Goal: Task Accomplishment & Management: Manage account settings

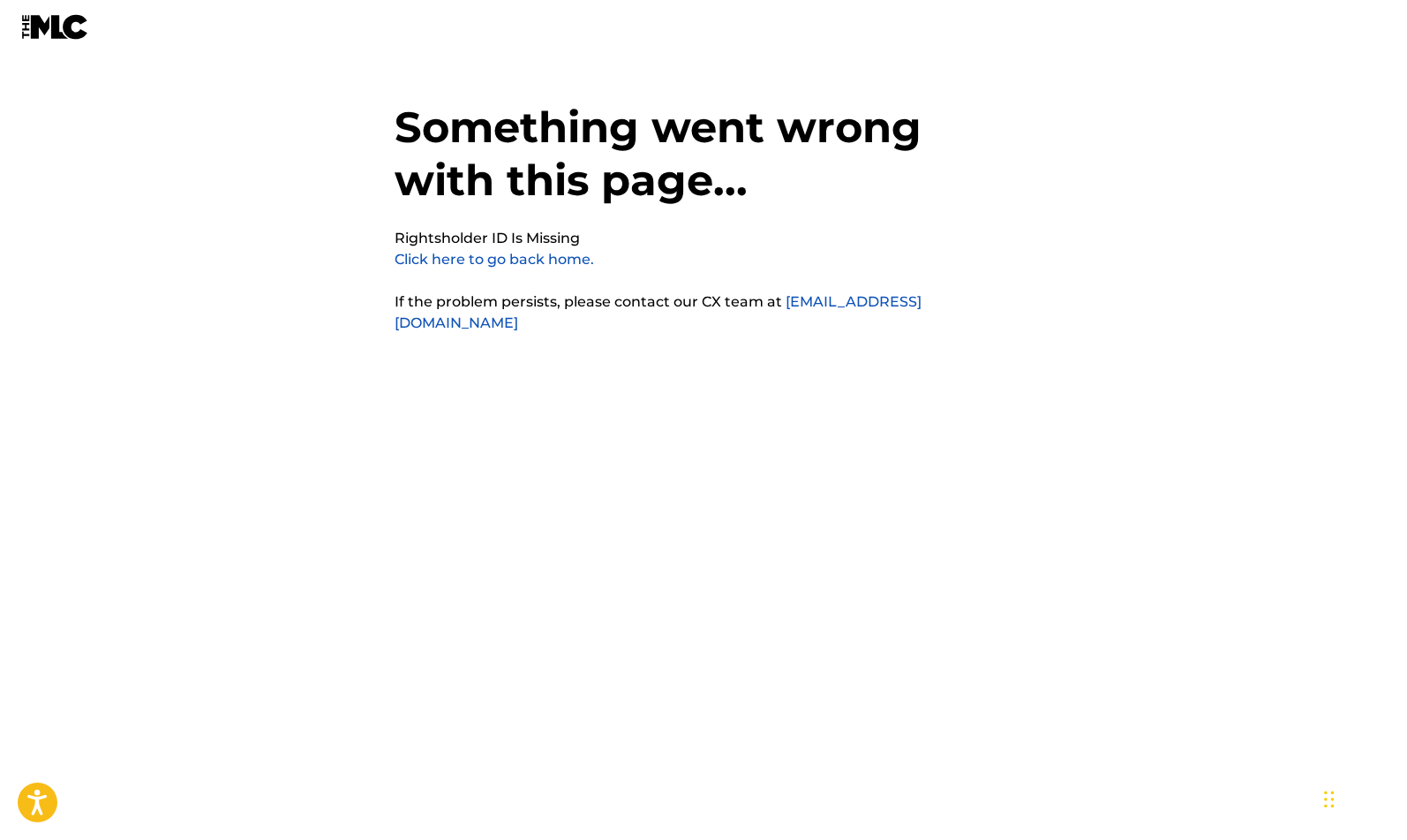
click at [506, 262] on link "Click here to go back home." at bounding box center [495, 259] width 200 height 16
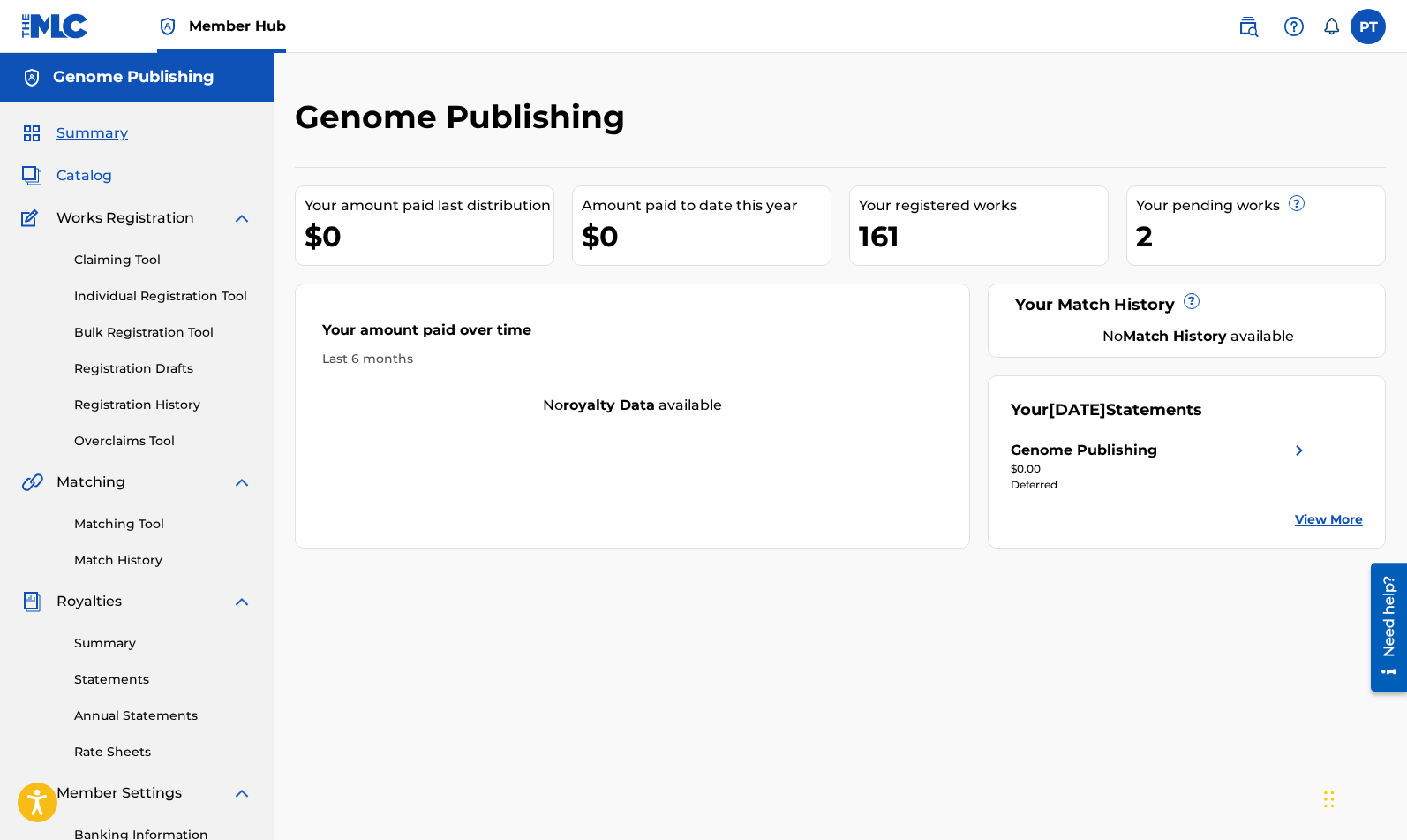
click at [91, 177] on span "Catalog" at bounding box center [85, 176] width 56 height 21
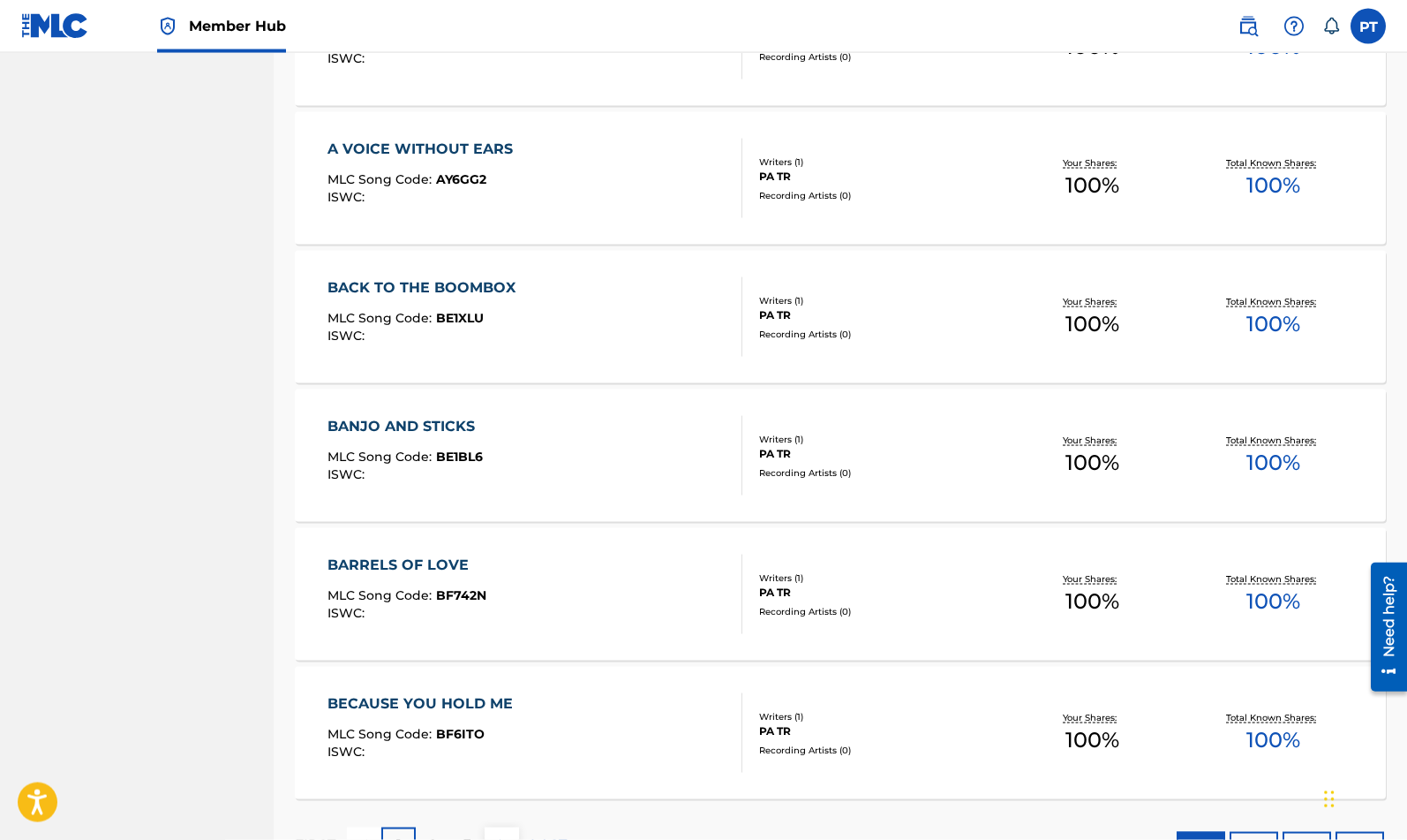
scroll to position [1181, 0]
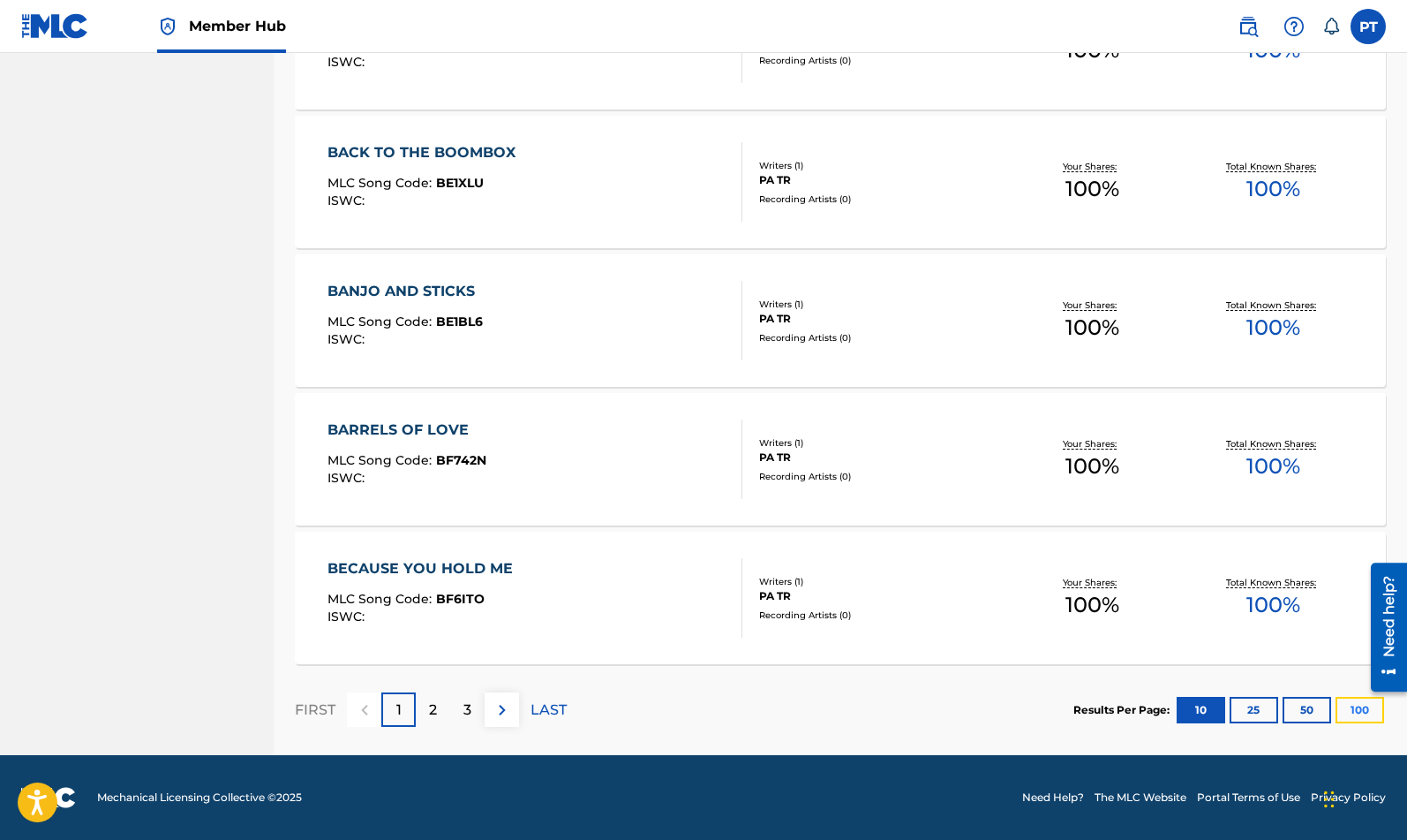
click at [1343, 707] on button "100" at bounding box center [1360, 710] width 49 height 27
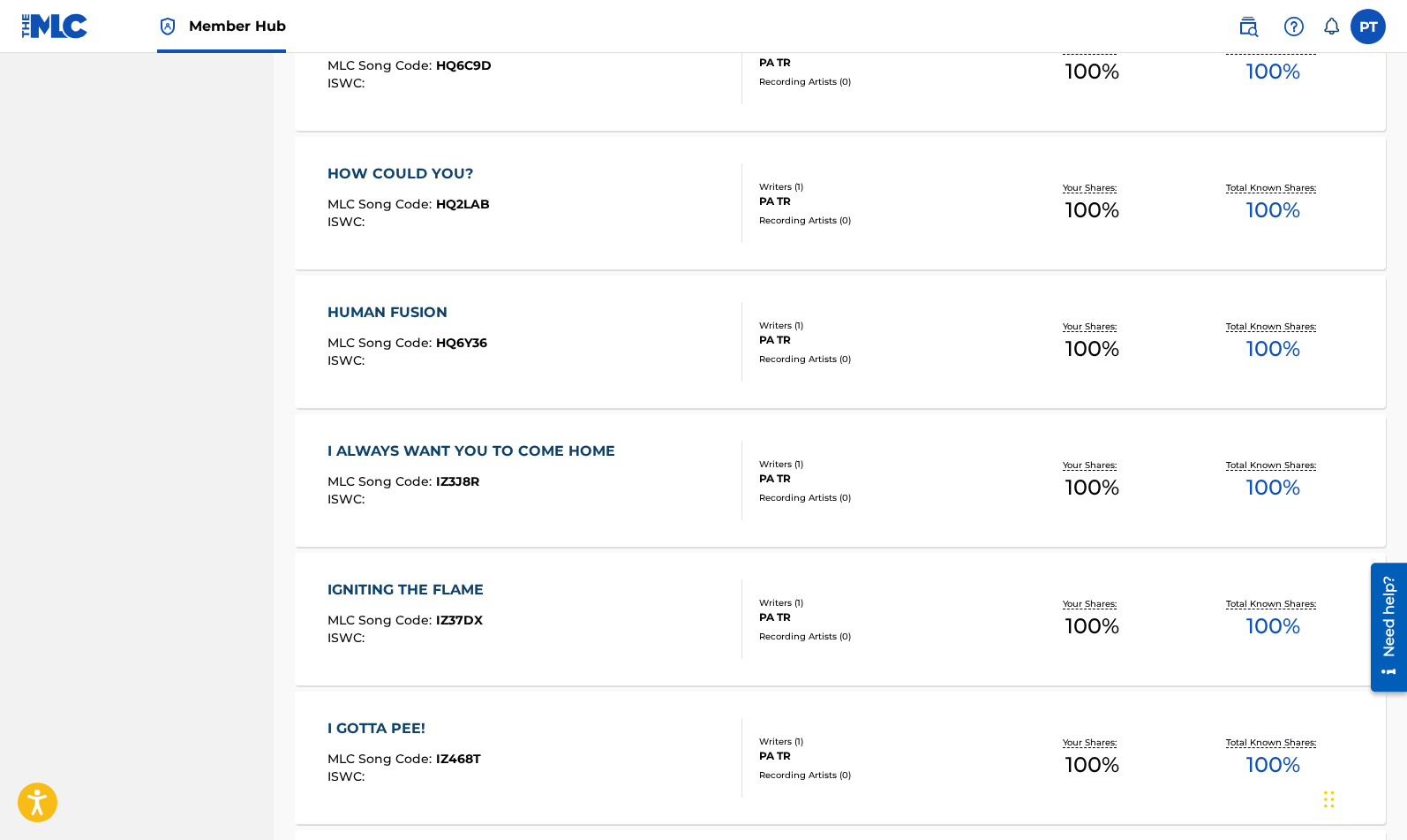
scroll to position [9262, 0]
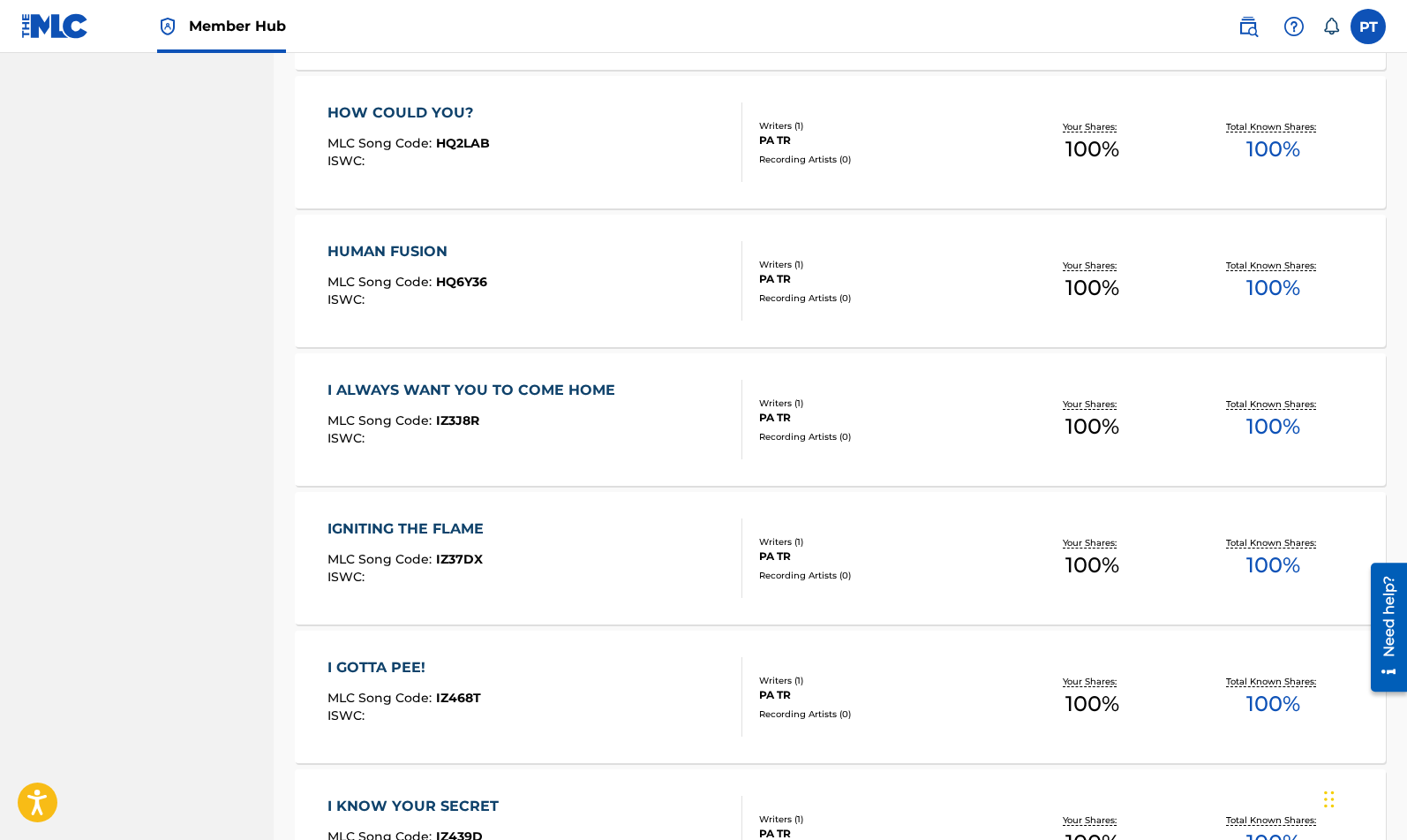
click at [566, 437] on div "ISWC :" at bounding box center [476, 438] width 297 height 13
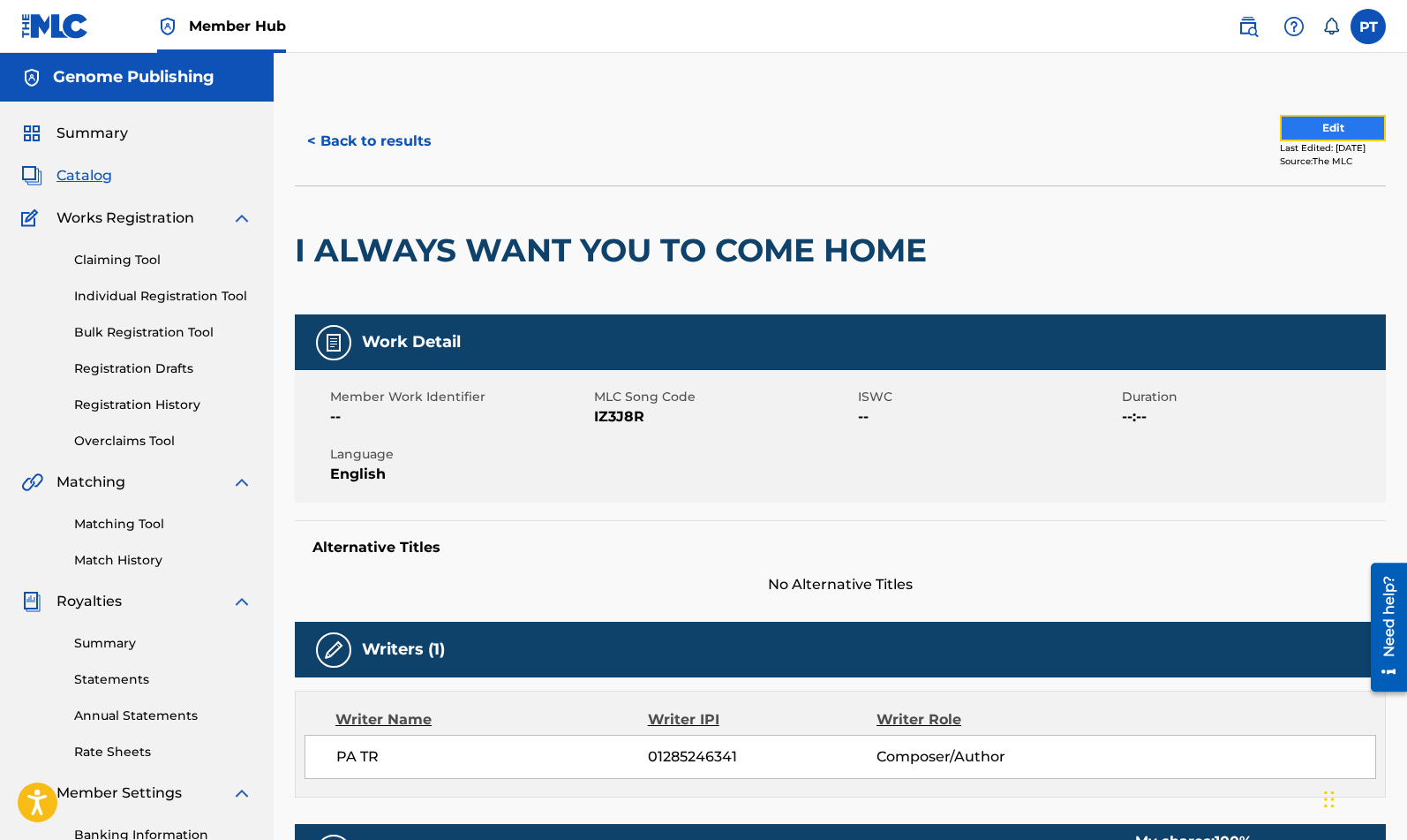
click at [1351, 127] on button "Edit" at bounding box center [1333, 128] width 106 height 27
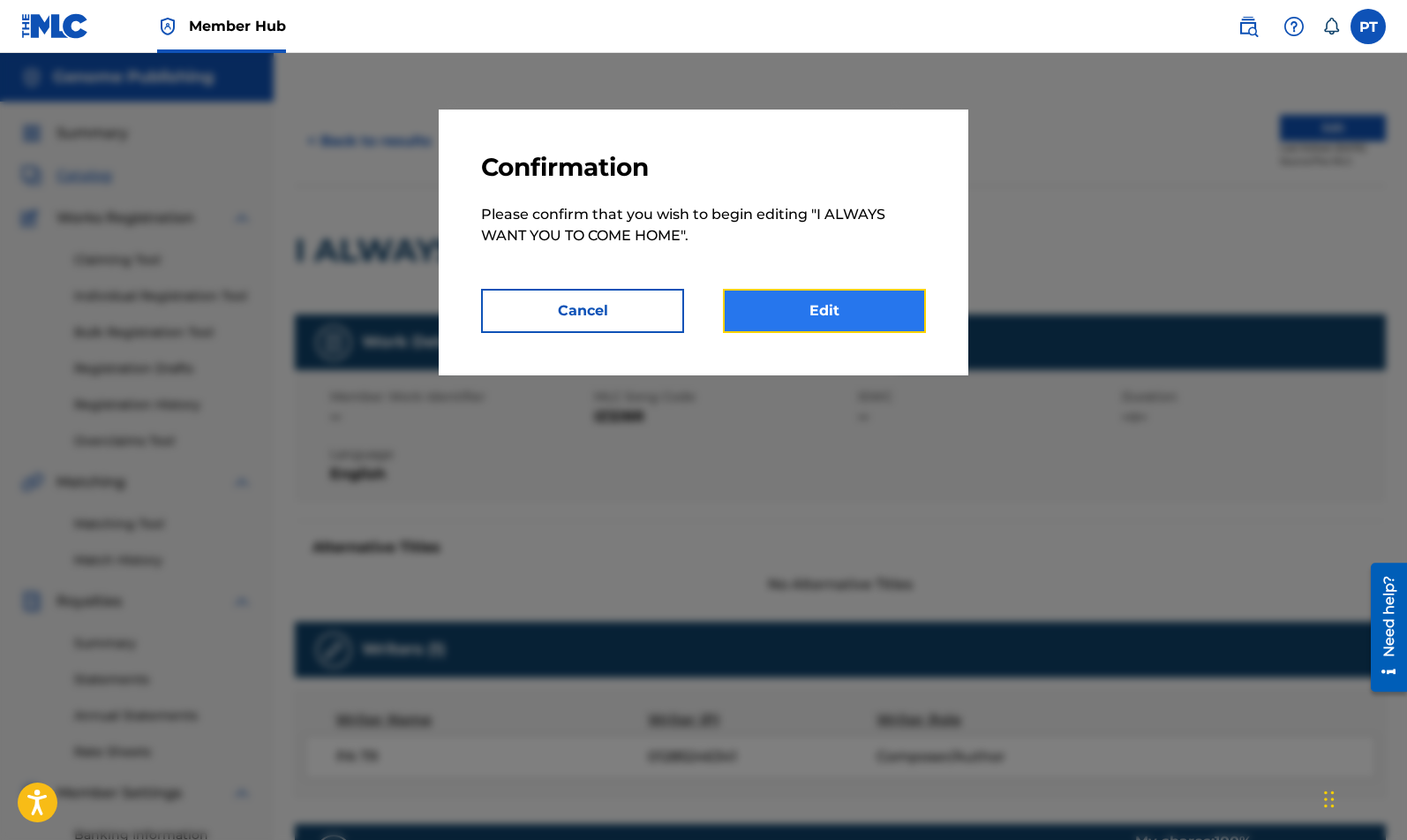
click at [870, 308] on link "Edit" at bounding box center [824, 310] width 203 height 44
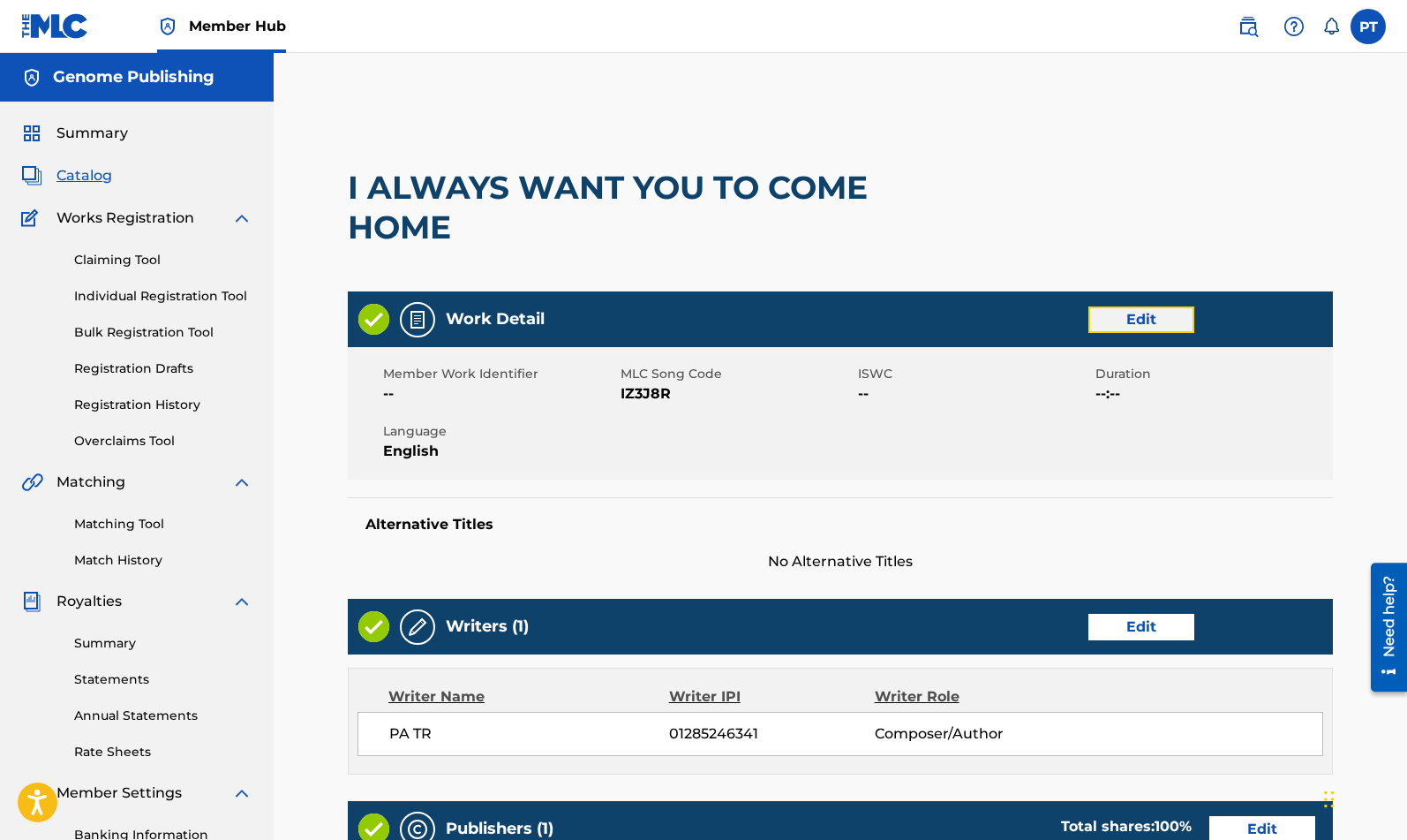
click at [1172, 320] on link "Edit" at bounding box center [1142, 320] width 106 height 27
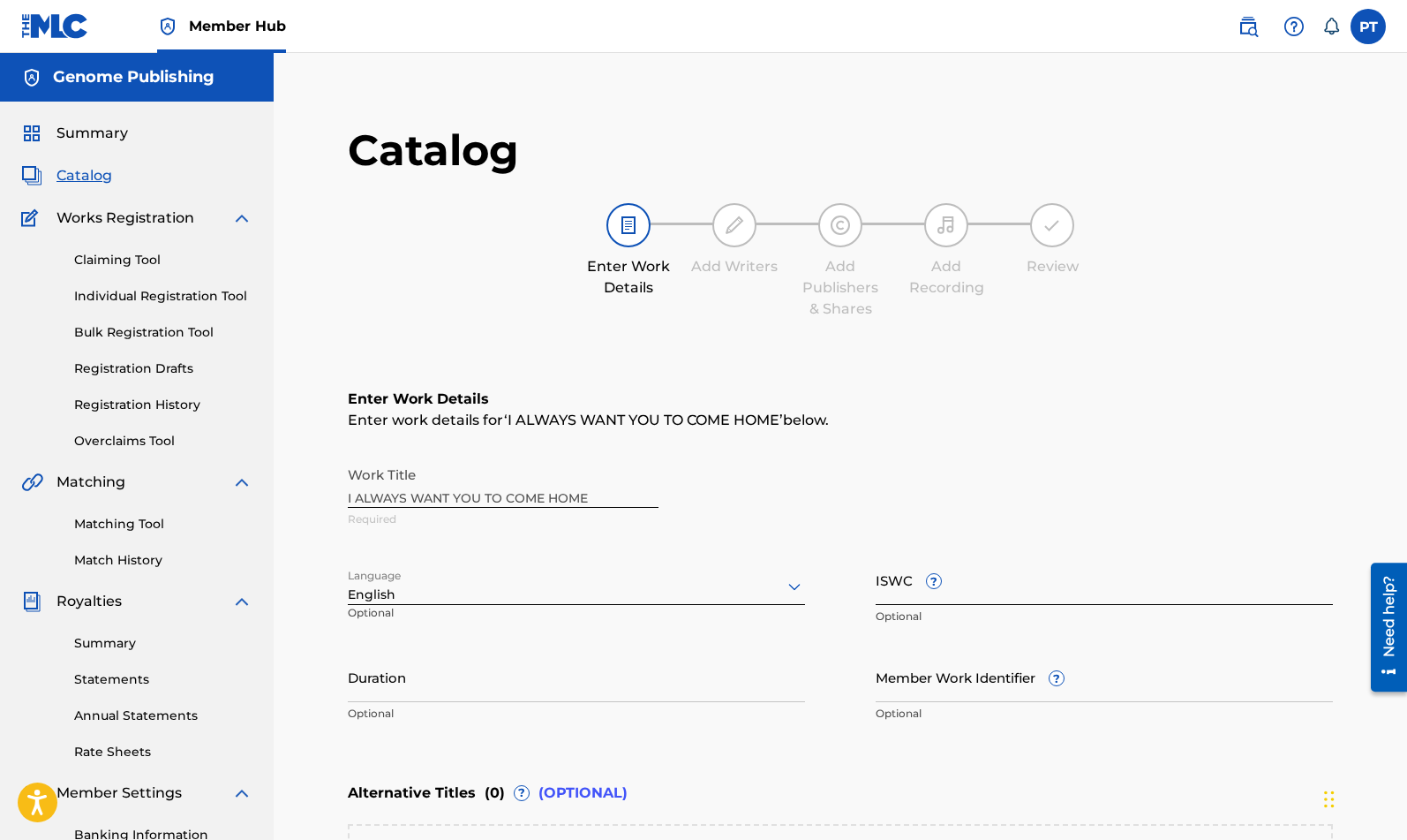
click at [1110, 593] on input "ISWC ?" at bounding box center [1104, 580] width 457 height 50
paste input "T-333.259.286-2"
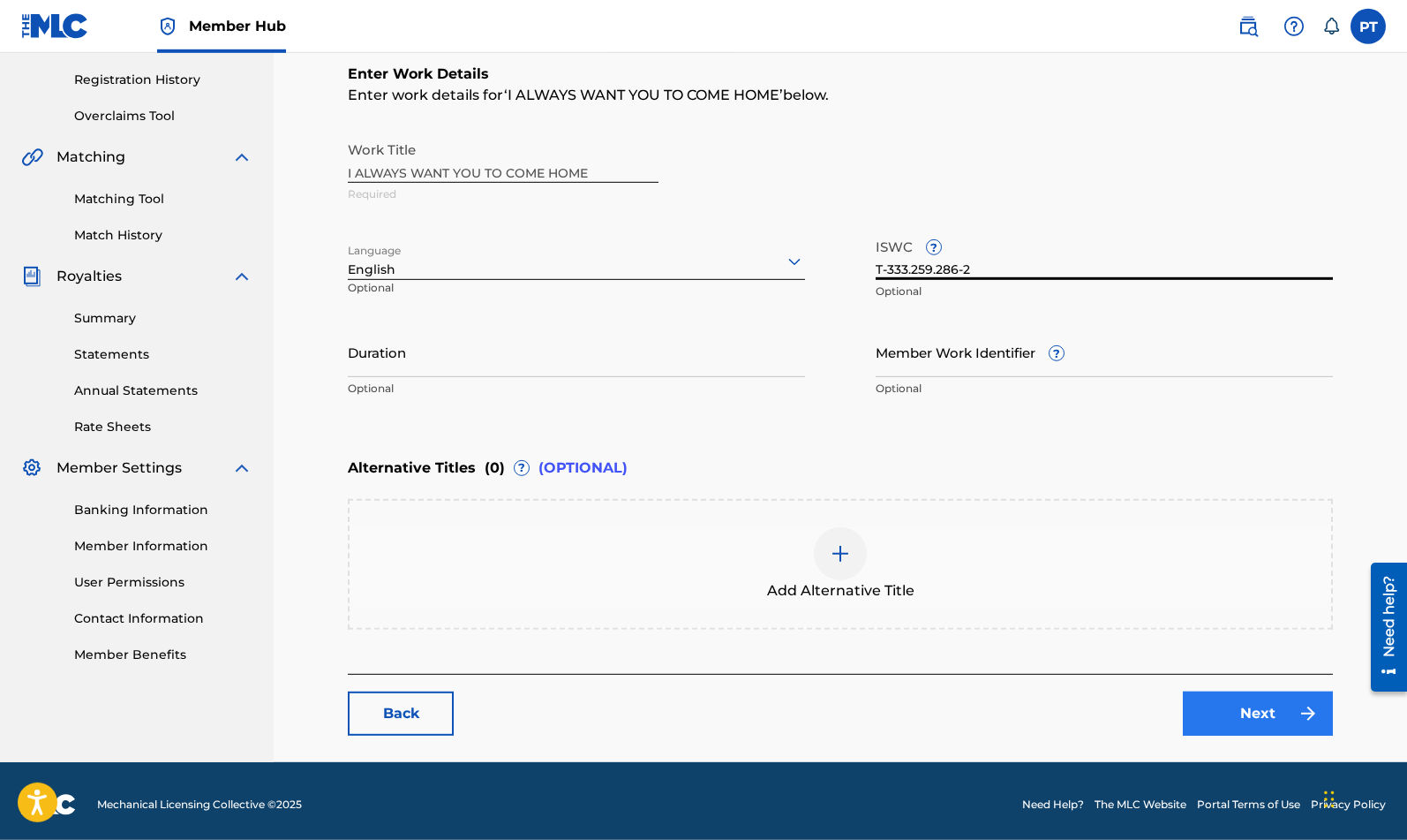
scroll to position [332, 0]
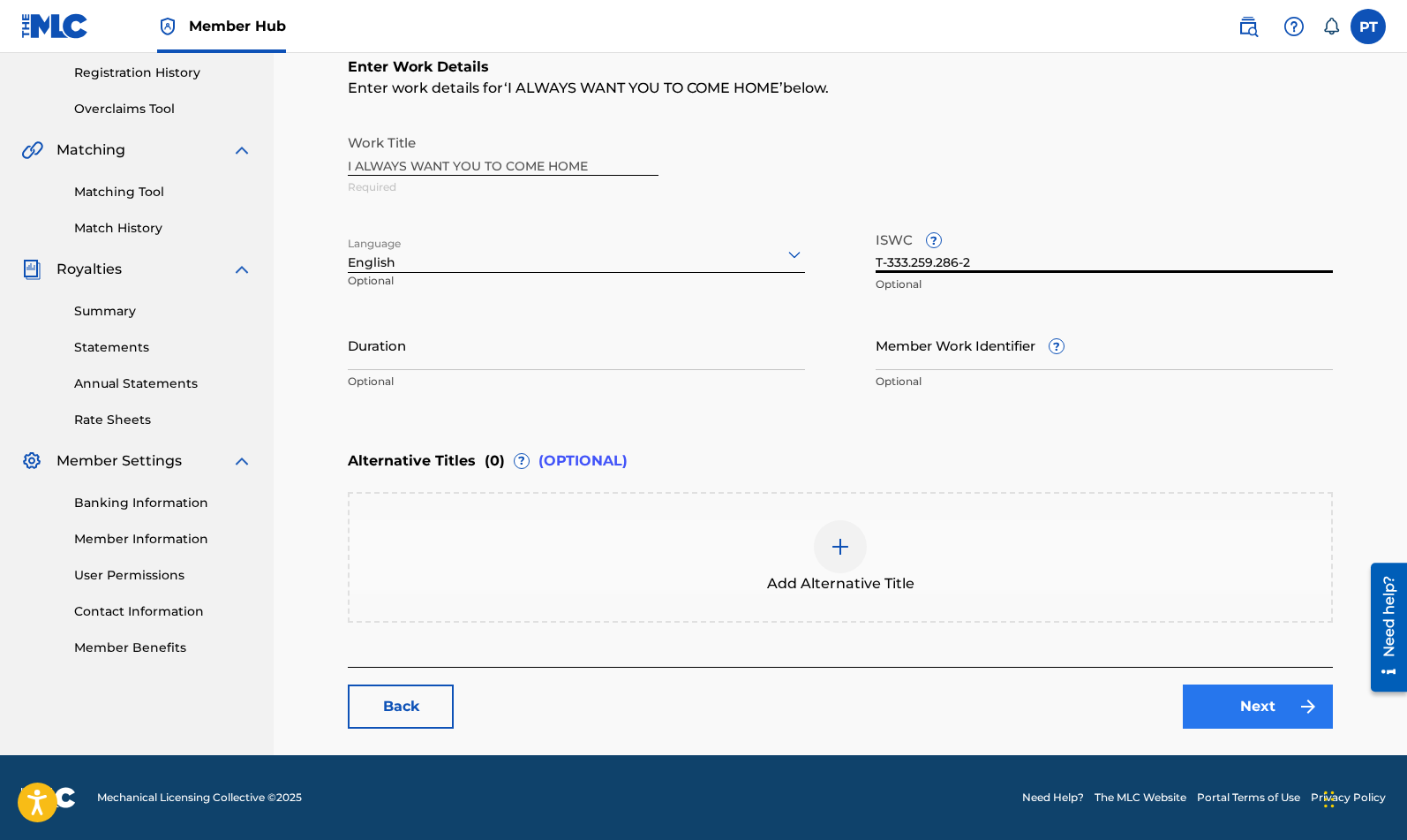
type input "T-333.259.286-2"
click at [1268, 700] on link "Next" at bounding box center [1258, 706] width 150 height 44
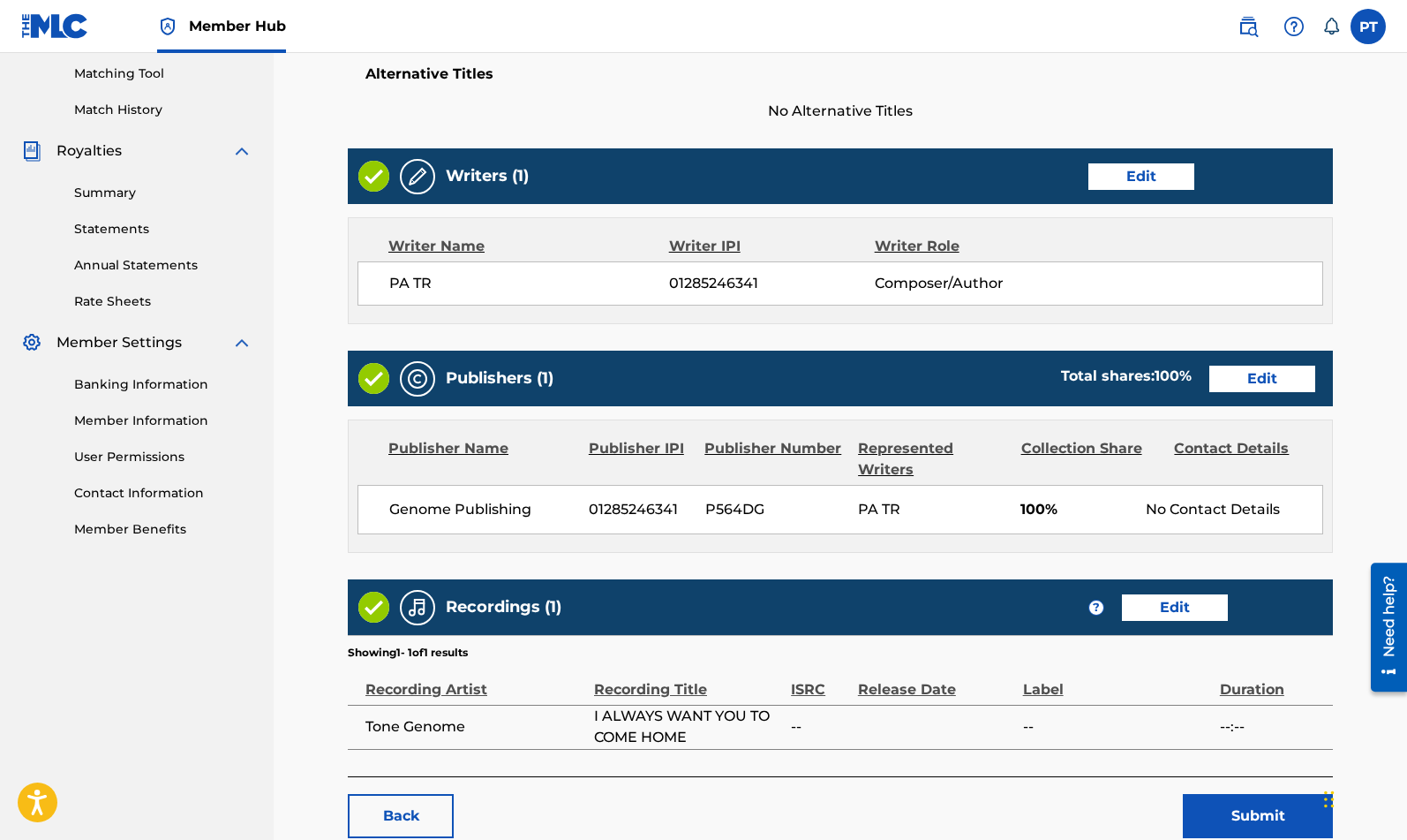
scroll to position [559, 0]
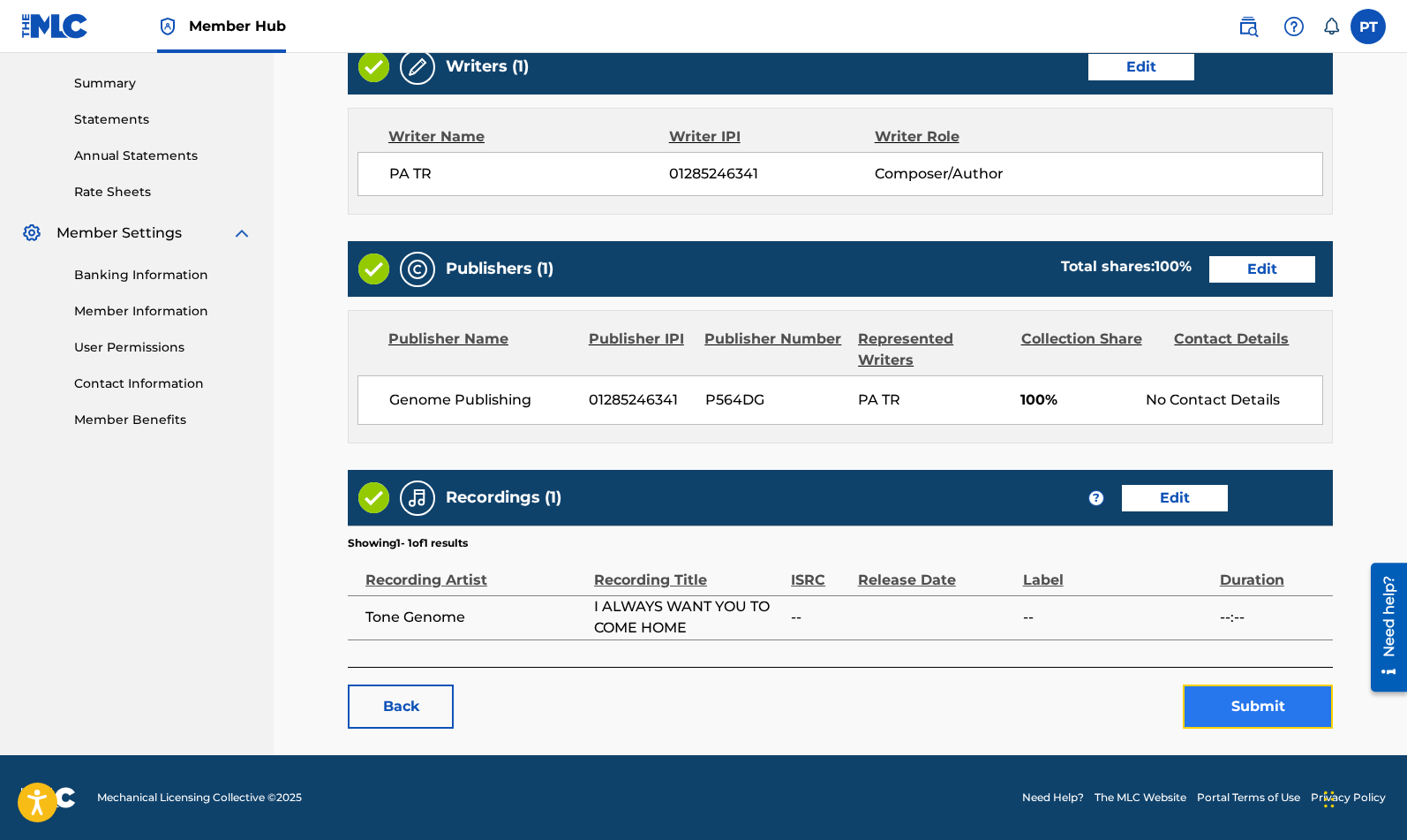
click at [1233, 705] on button "Submit" at bounding box center [1258, 706] width 150 height 44
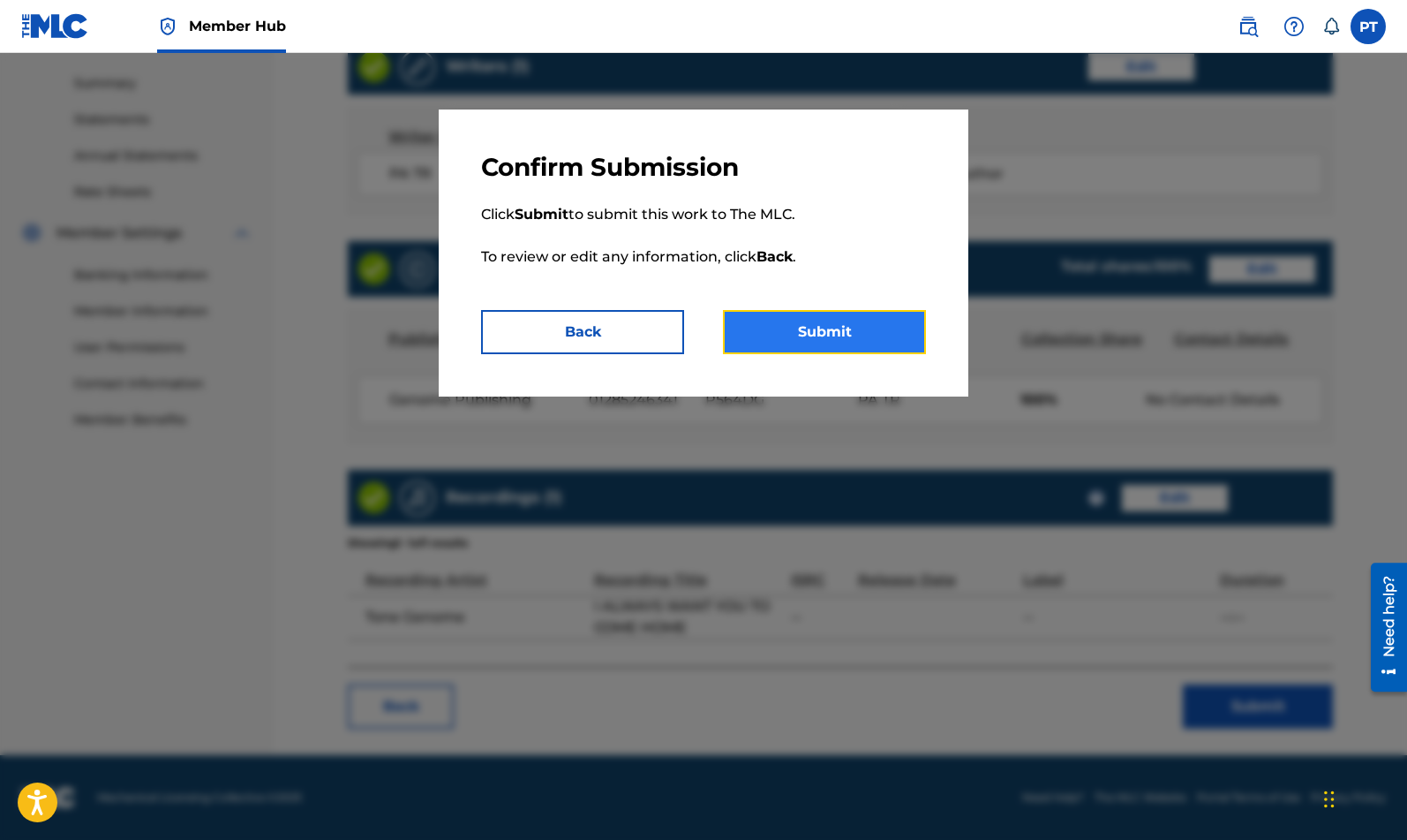
click at [843, 329] on button "Submit" at bounding box center [824, 332] width 203 height 44
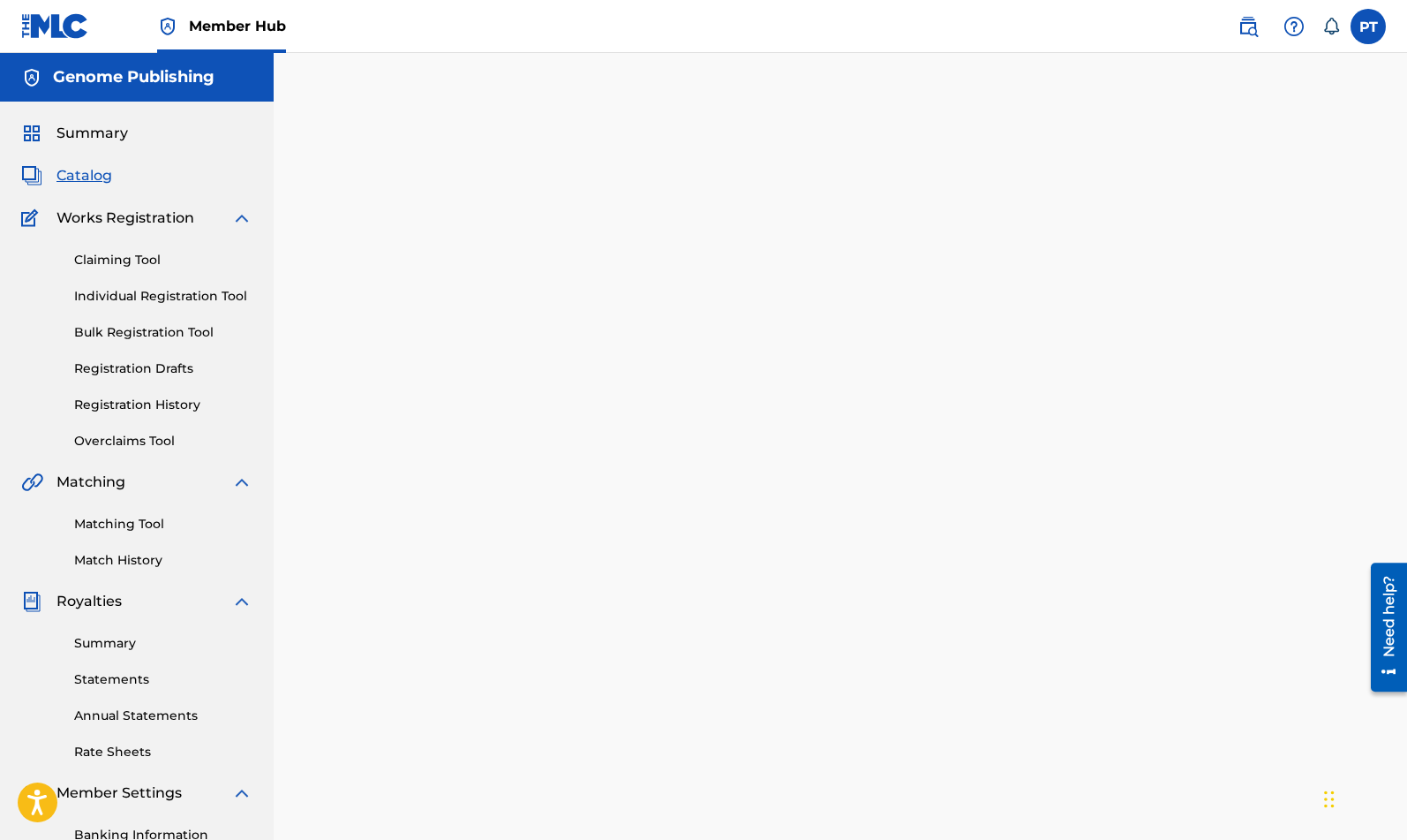
click at [83, 171] on span "Catalog" at bounding box center [85, 176] width 56 height 21
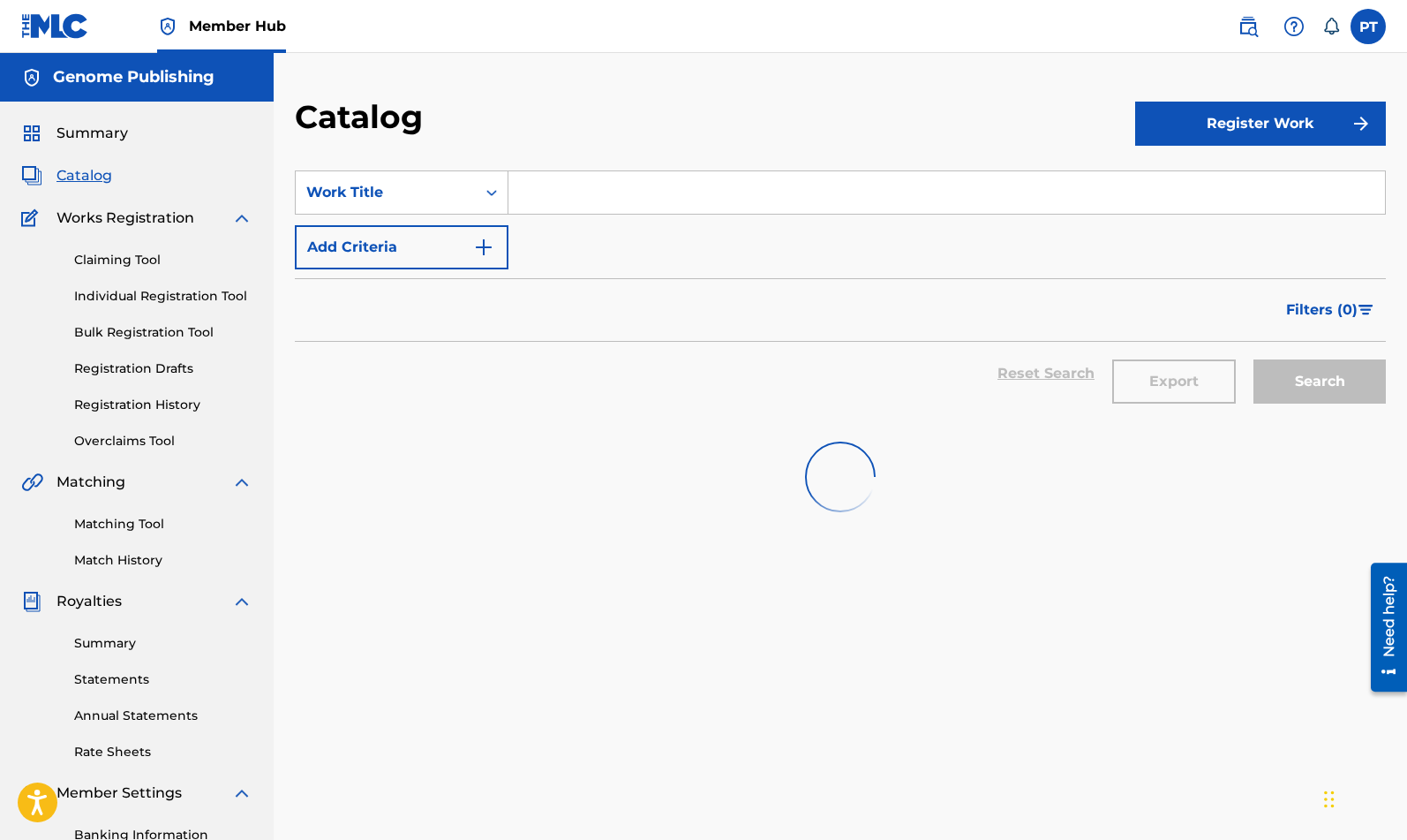
click at [687, 188] on input "Search Form" at bounding box center [947, 192] width 876 height 42
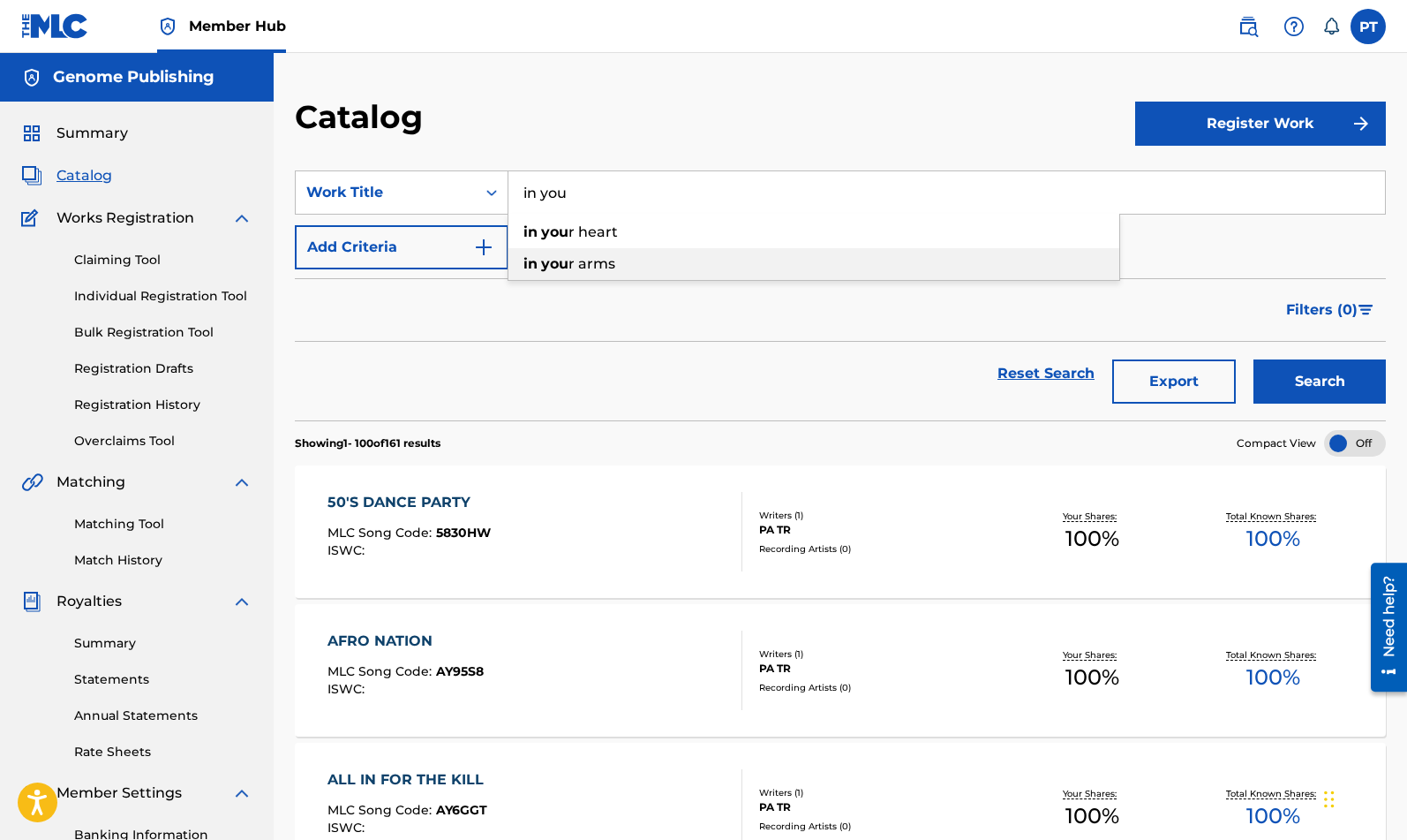
click at [612, 254] on div "in you r arms" at bounding box center [814, 263] width 611 height 32
type input "in your arms"
click at [1321, 371] on button "Search" at bounding box center [1321, 382] width 133 height 44
click at [584, 527] on div "IN YOUR ARMS MLC Song Code : IZ4YBF ISWC :" at bounding box center [535, 531] width 415 height 80
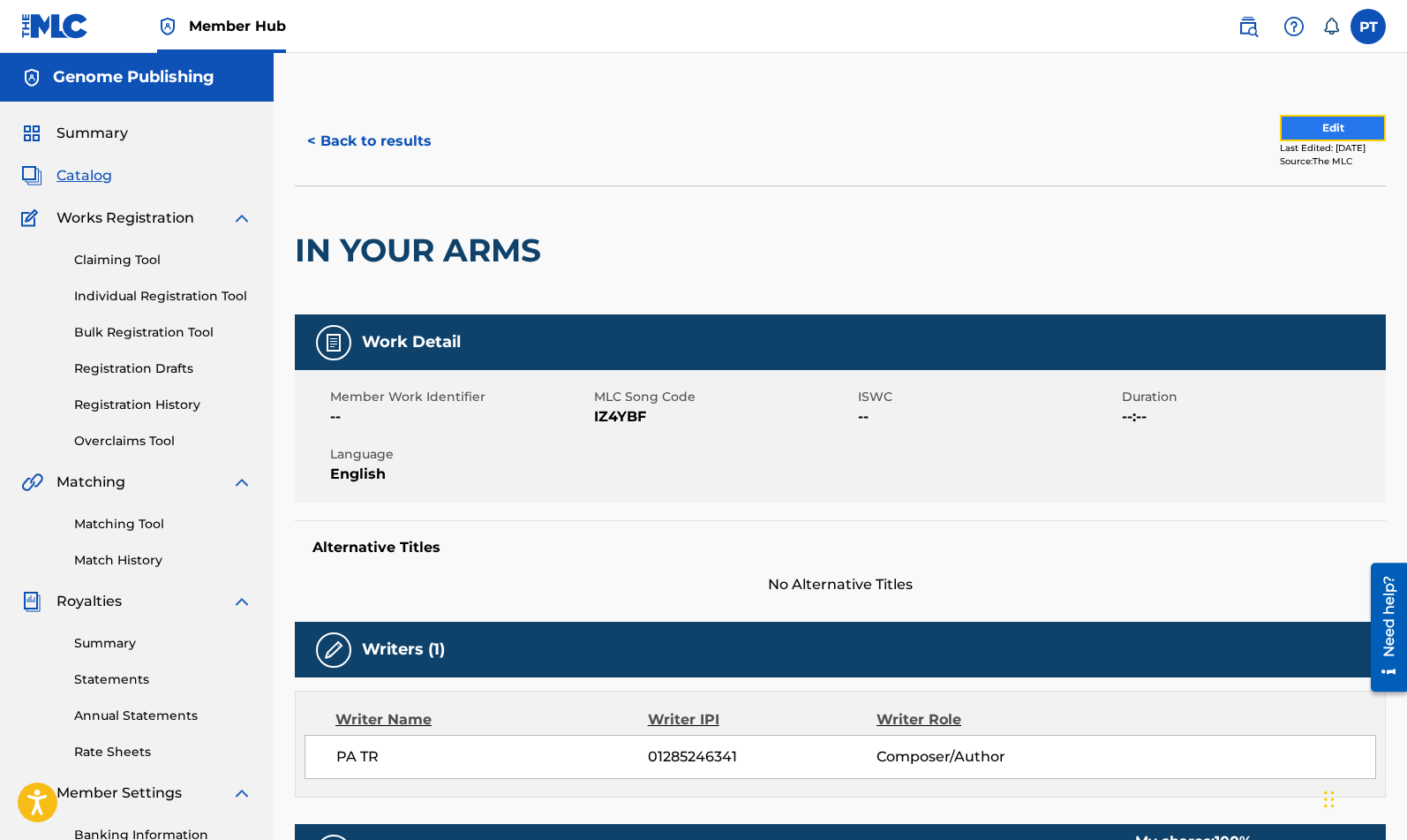
click at [1347, 120] on button "Edit" at bounding box center [1333, 128] width 106 height 27
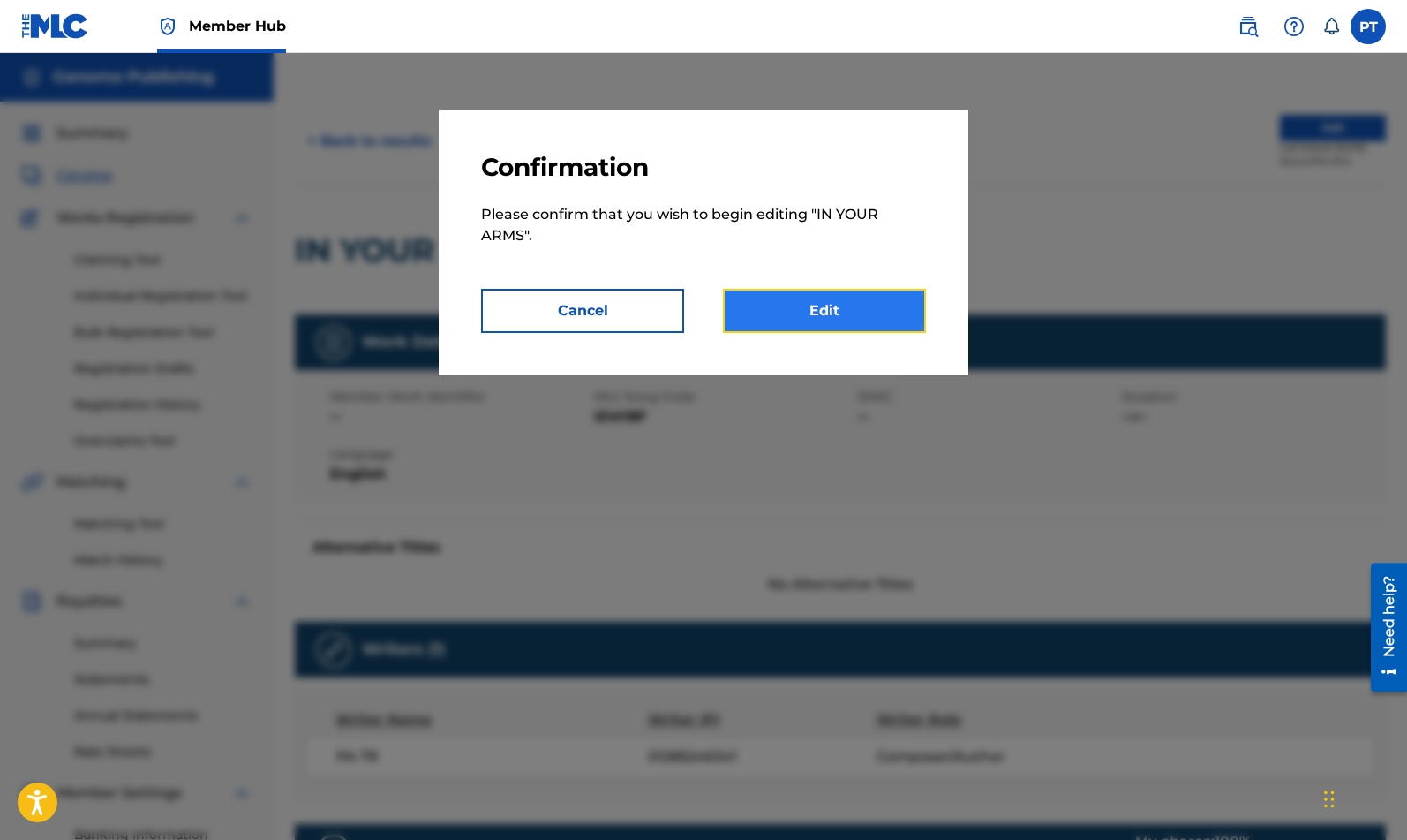
click at [889, 314] on link "Edit" at bounding box center [824, 310] width 203 height 44
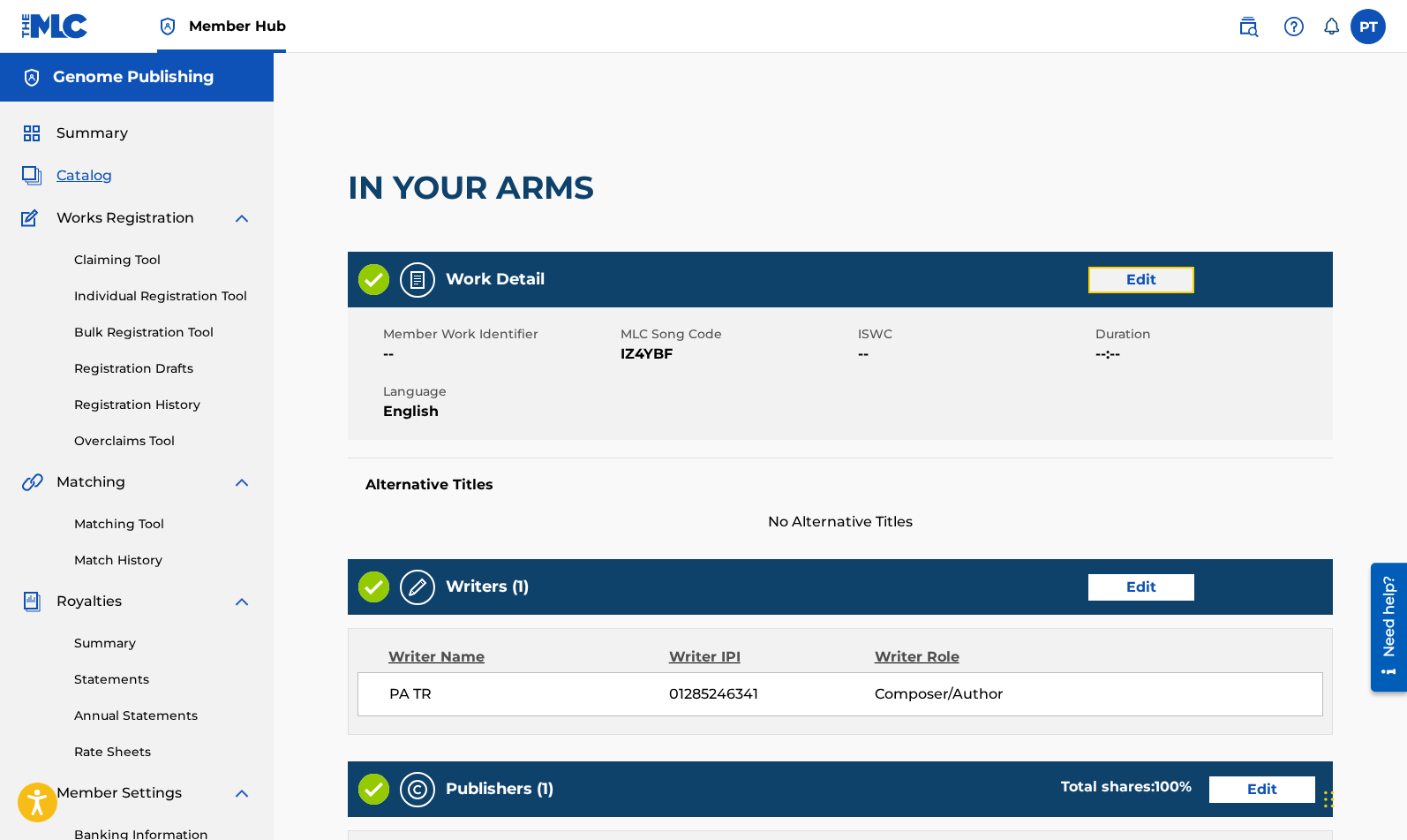
click at [1128, 280] on link "Edit" at bounding box center [1142, 280] width 106 height 27
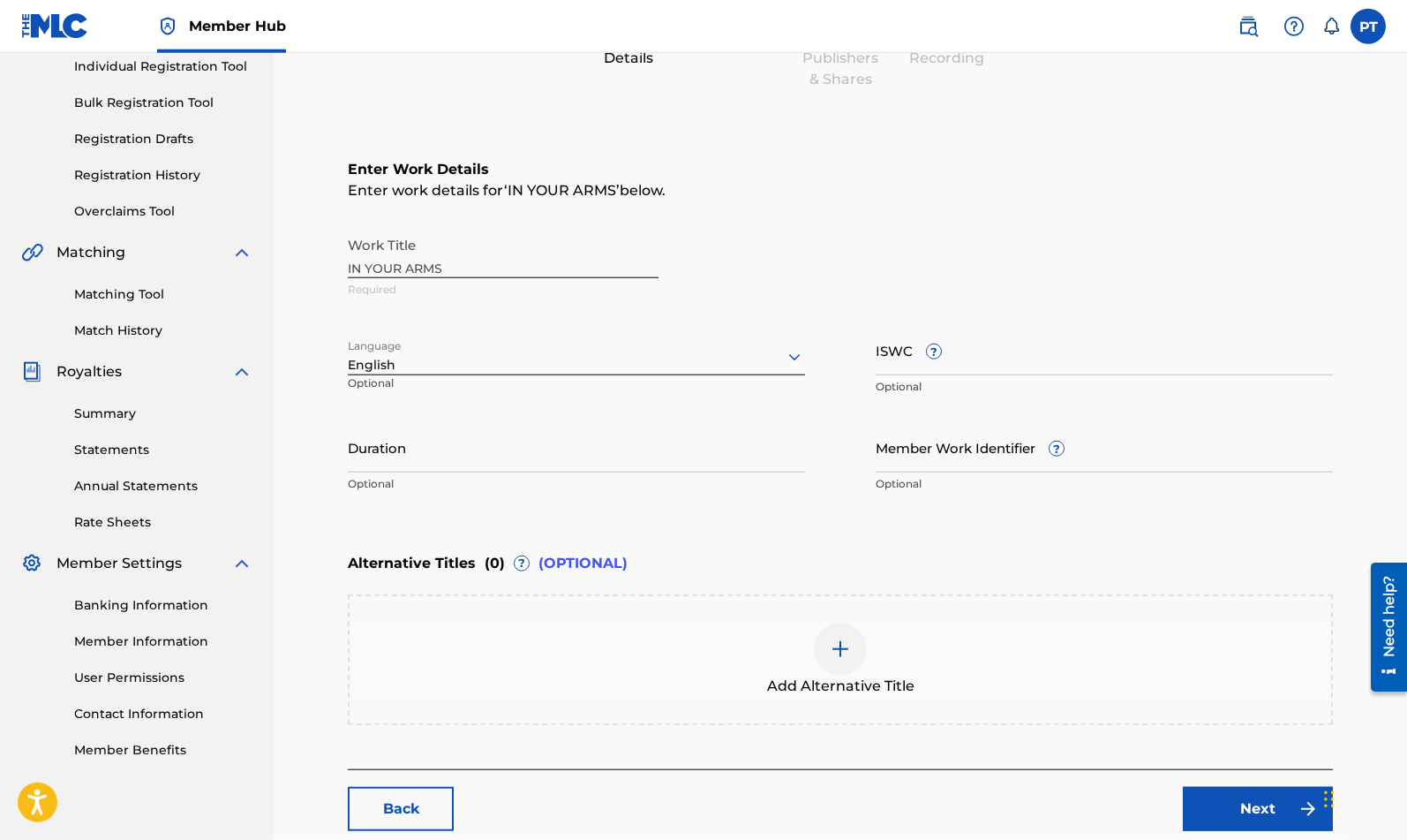
scroll to position [300, 0]
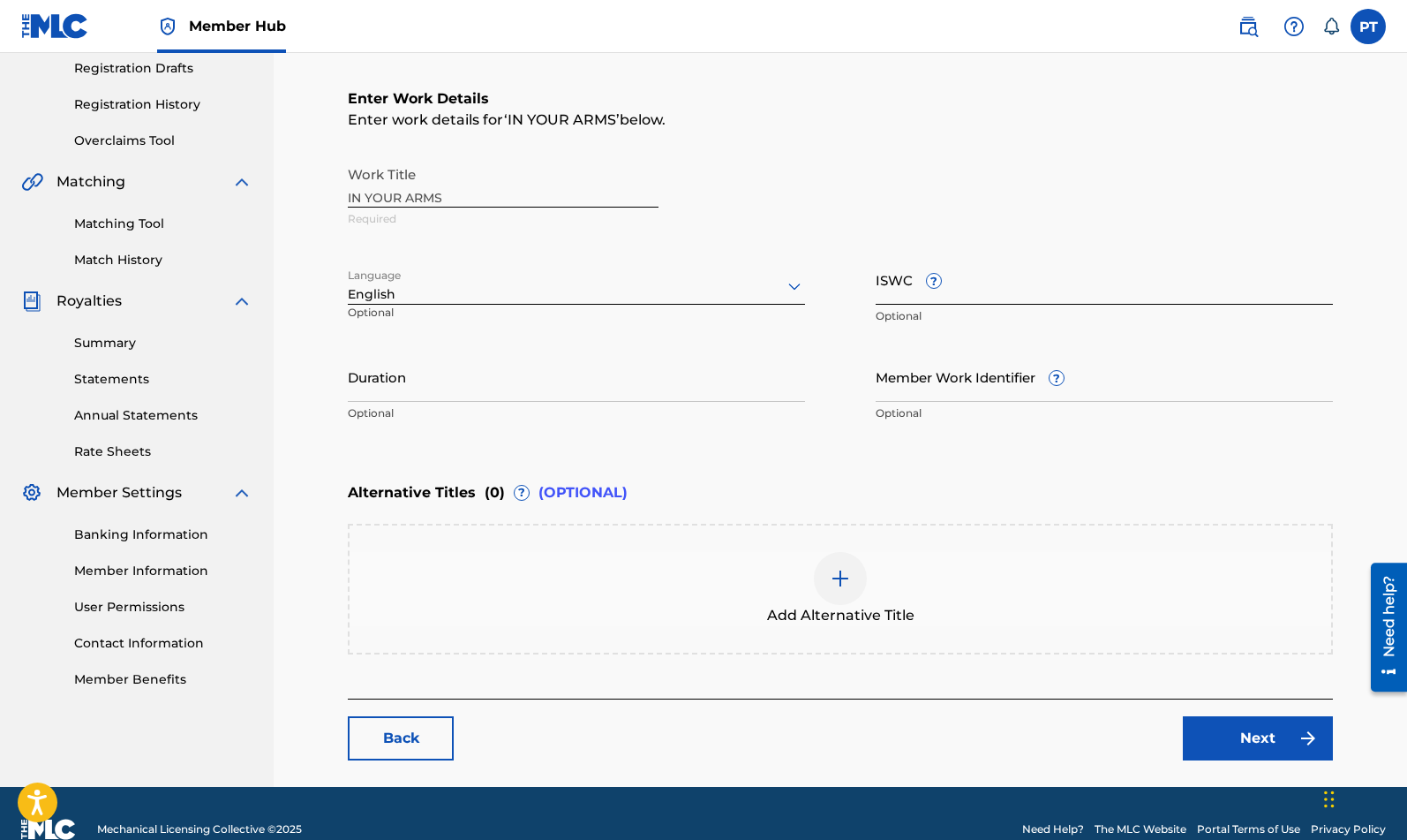
click at [1081, 291] on input "ISWC ?" at bounding box center [1104, 280] width 457 height 50
paste input "T-334.295.942-2"
type input "T-334.295.942-2"
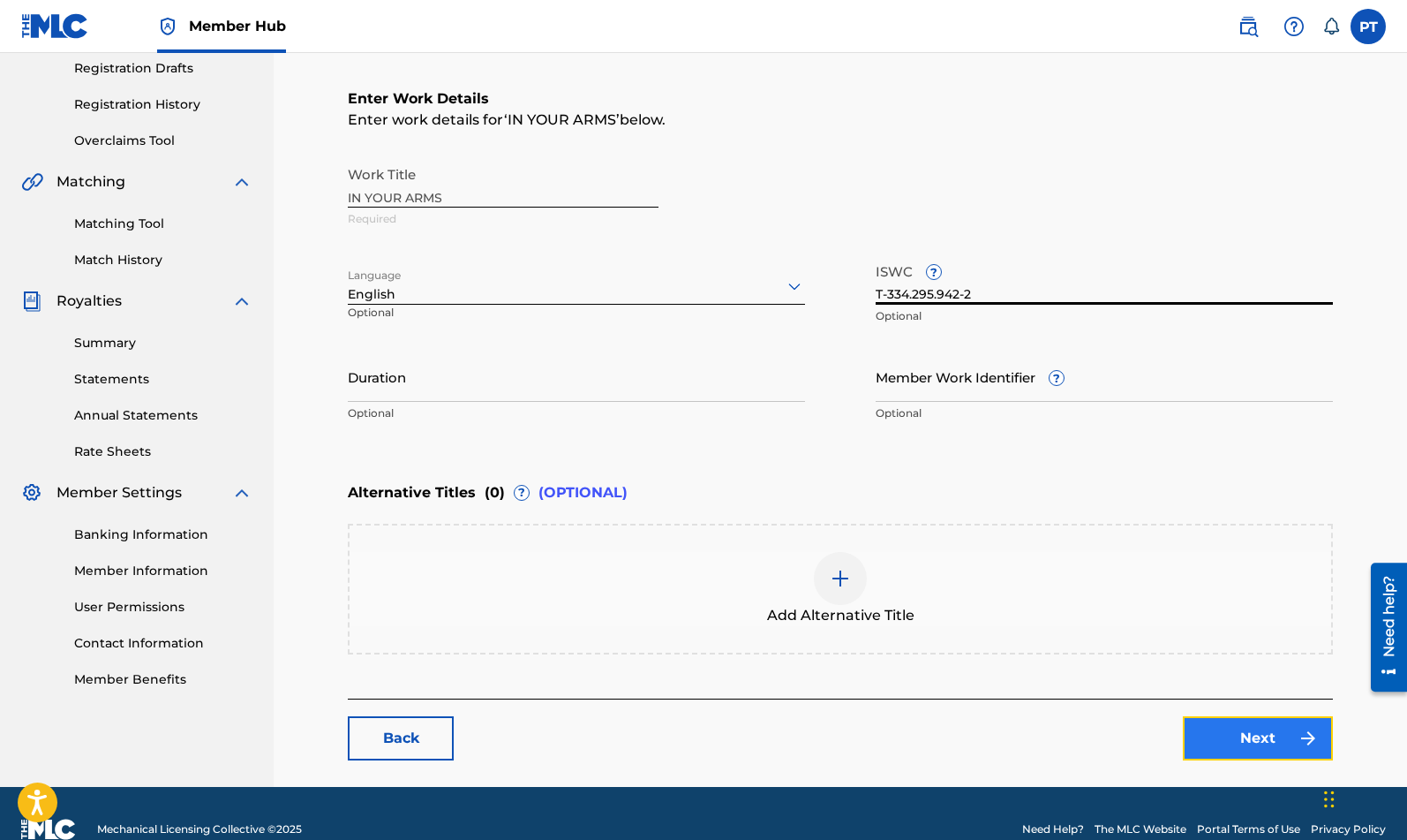
click at [1241, 727] on link "Next" at bounding box center [1258, 738] width 150 height 44
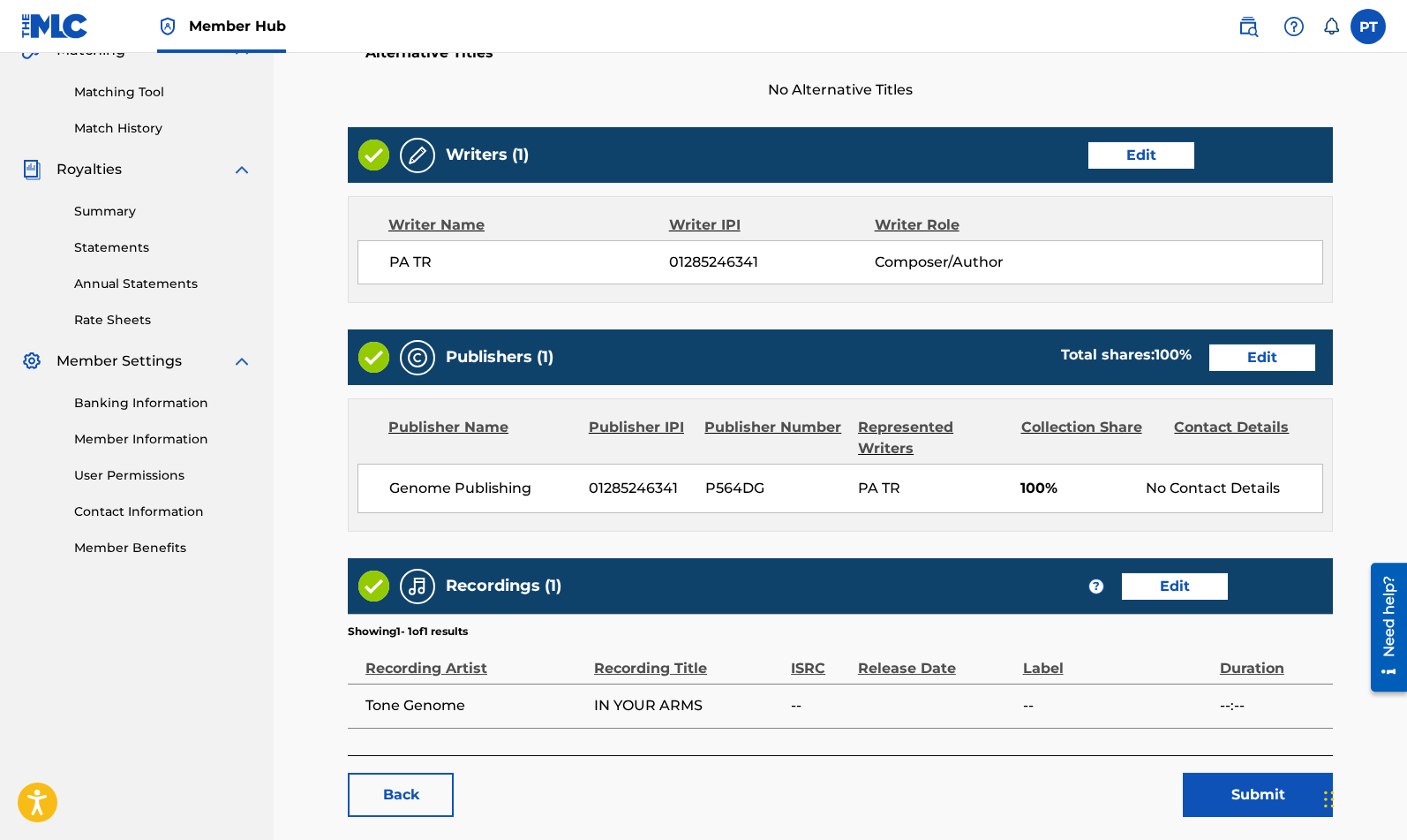
scroll to position [520, 0]
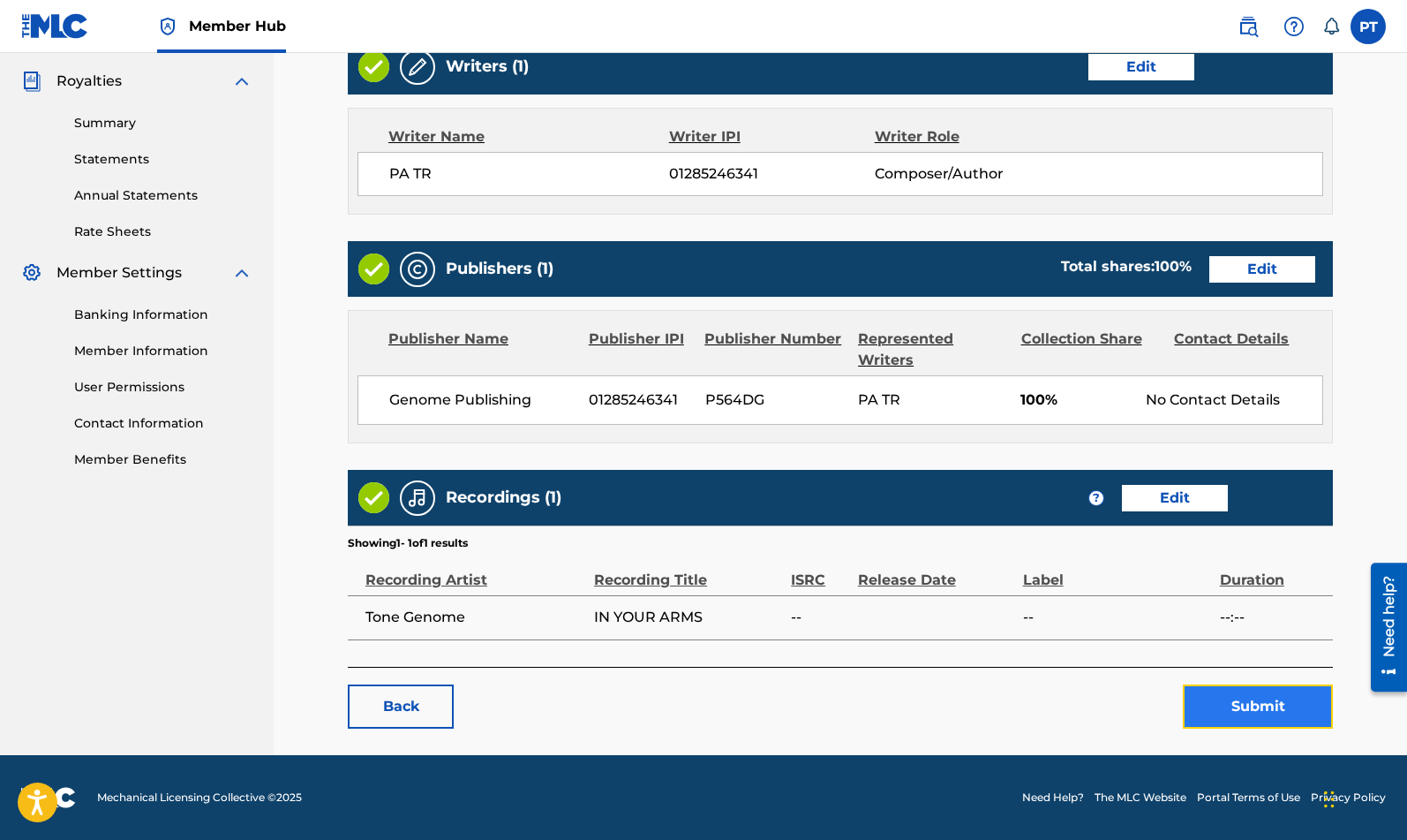
click at [1270, 706] on button "Submit" at bounding box center [1258, 706] width 150 height 44
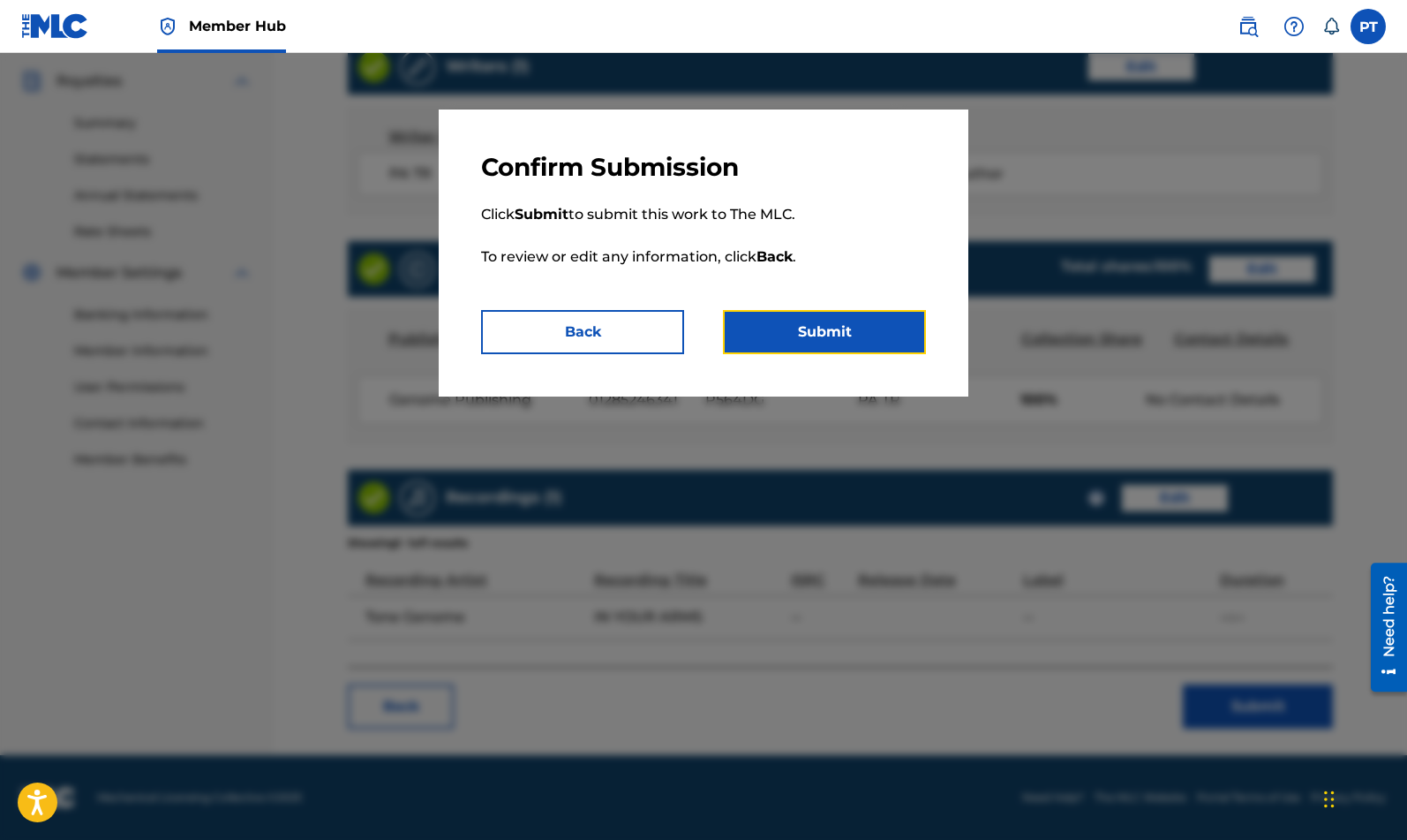
drag, startPoint x: 791, startPoint y: 330, endPoint x: 1093, endPoint y: 359, distance: 303.4
click at [792, 330] on button "Submit" at bounding box center [824, 332] width 203 height 44
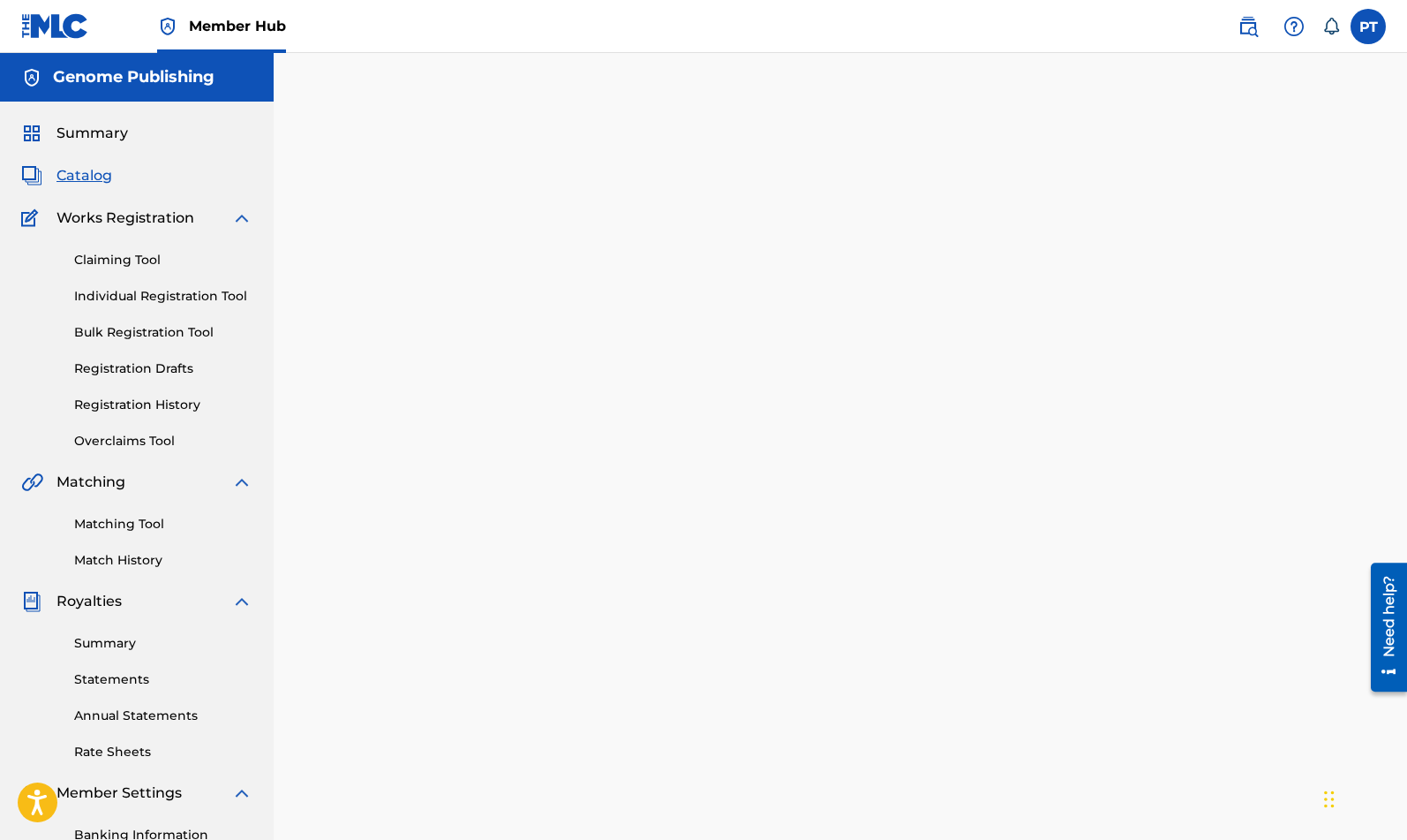
click at [82, 172] on span "Catalog" at bounding box center [85, 176] width 56 height 21
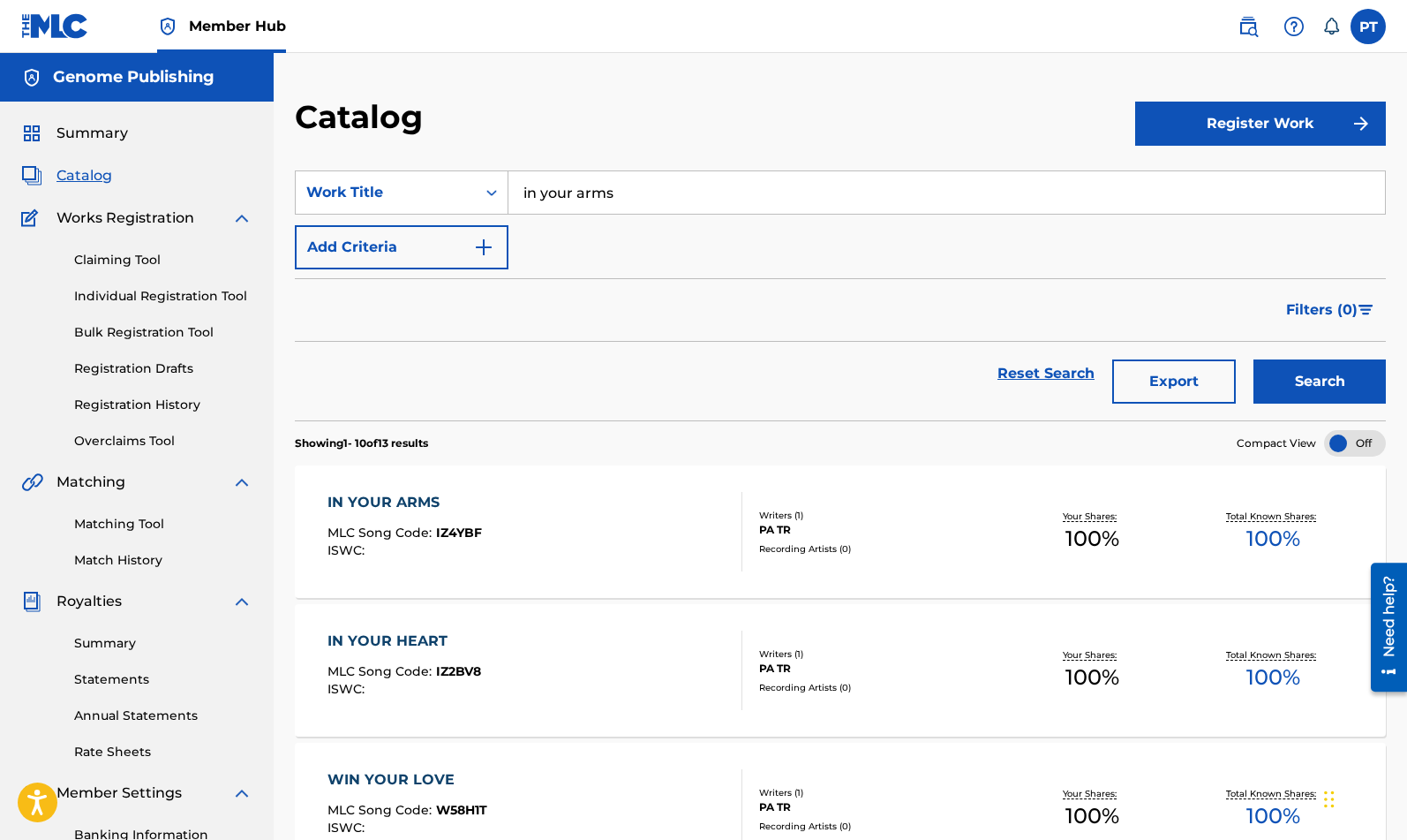
click at [553, 669] on div "IN YOUR HEART MLC Song Code : IZ2BV8 ISWC :" at bounding box center [535, 670] width 415 height 80
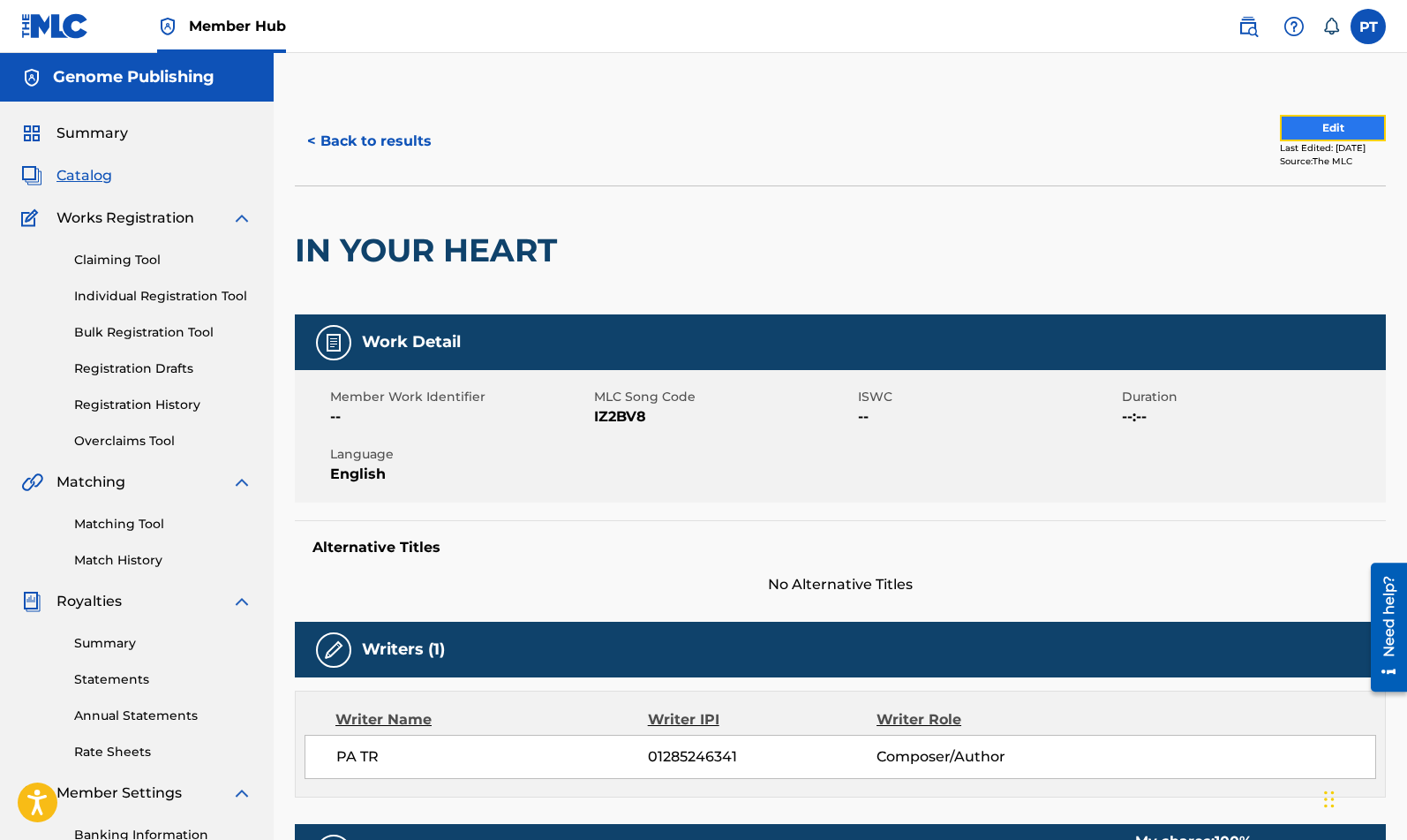
click at [1359, 128] on button "Edit" at bounding box center [1333, 128] width 106 height 27
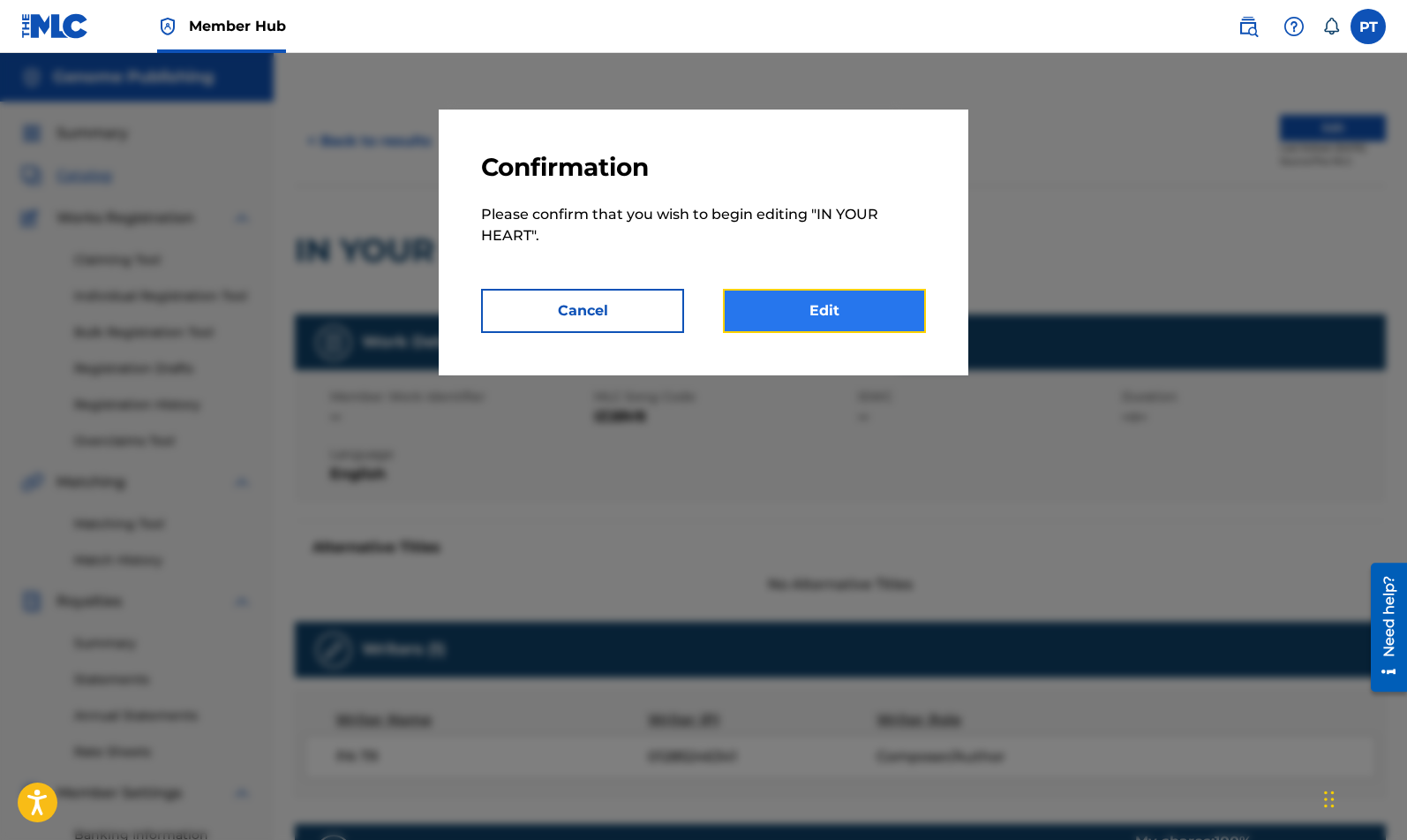
click at [822, 309] on link "Edit" at bounding box center [824, 310] width 203 height 44
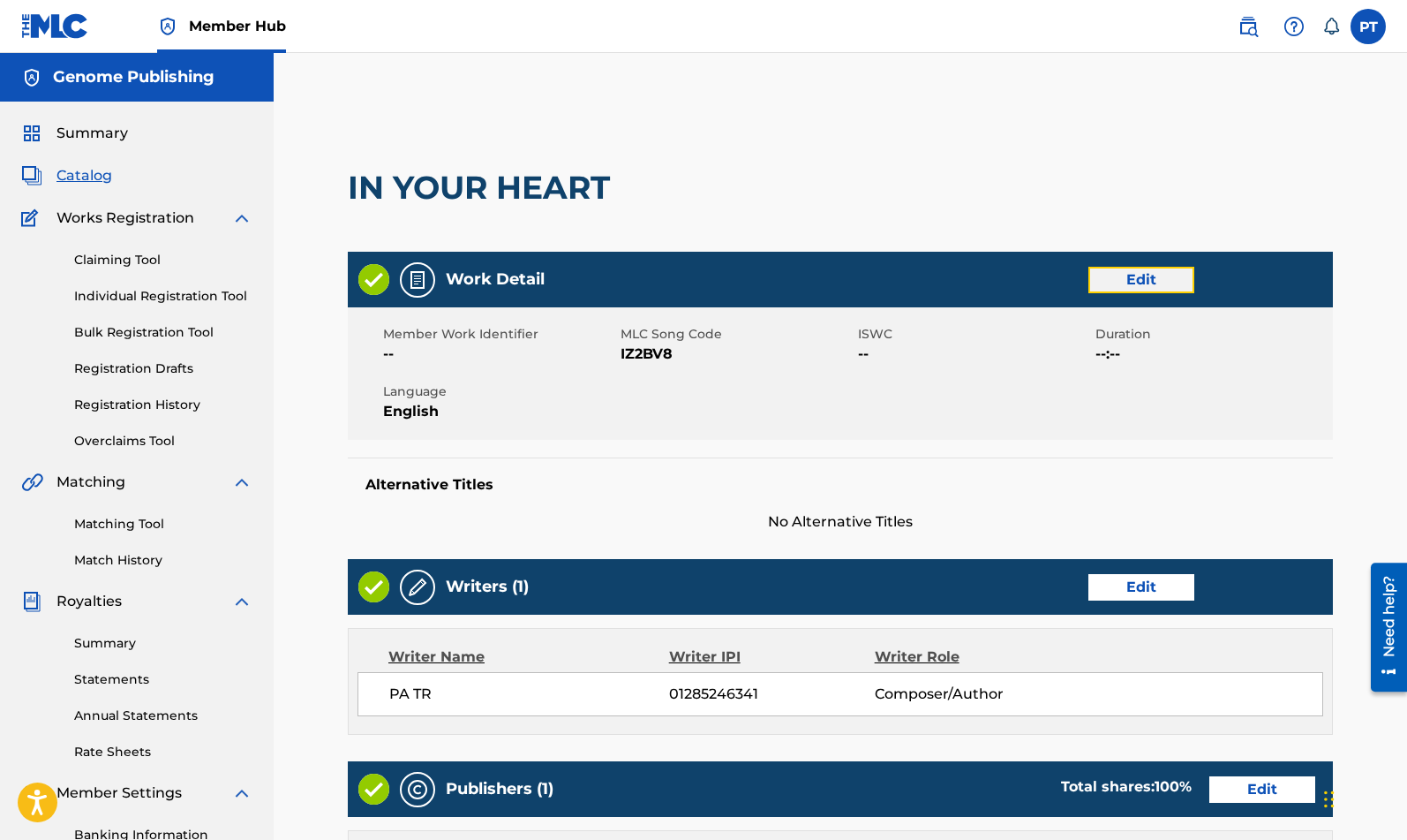
click at [1163, 284] on link "Edit" at bounding box center [1142, 280] width 106 height 27
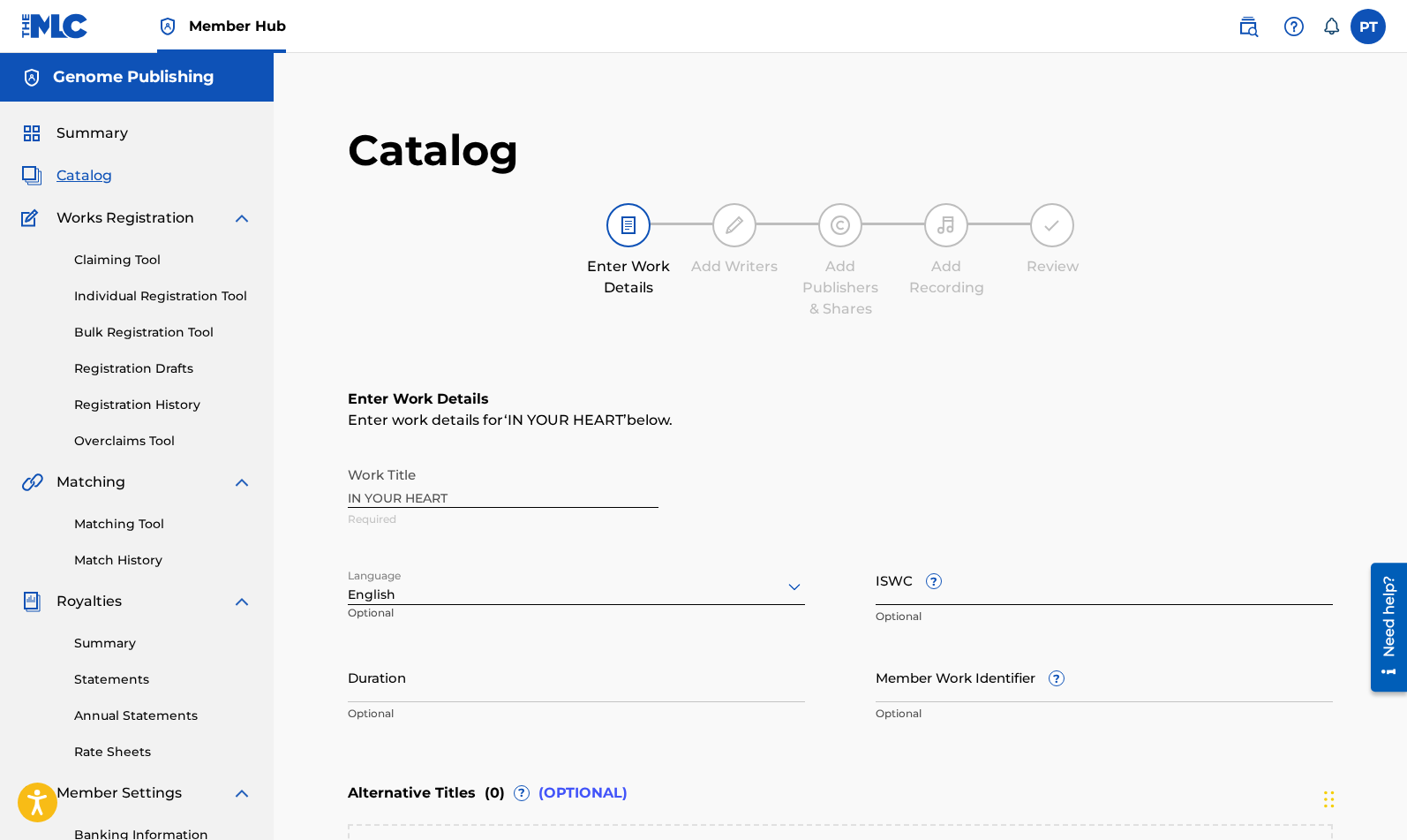
click at [1077, 602] on input "ISWC ?" at bounding box center [1104, 580] width 457 height 50
paste input "T-334.010.671-6"
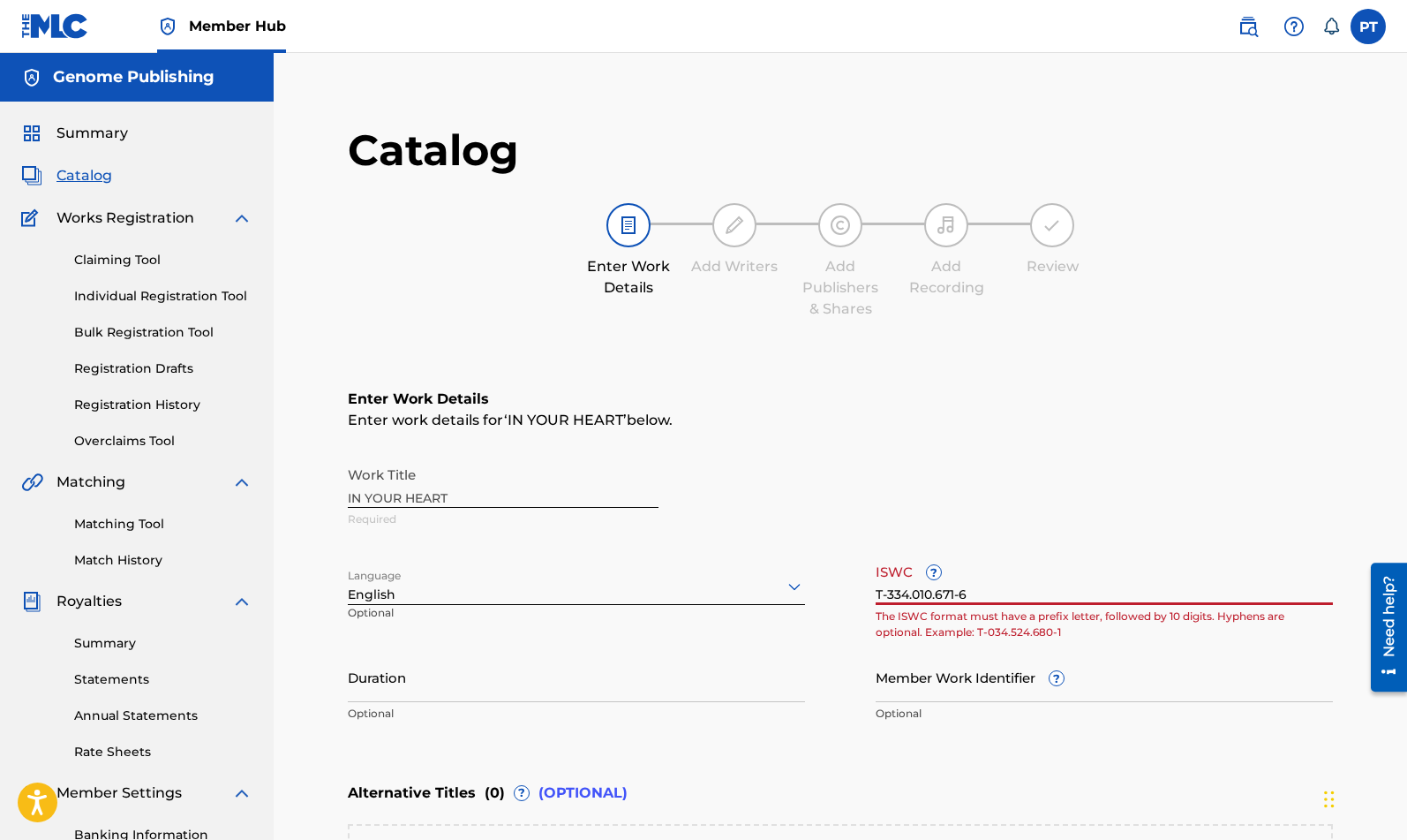
click at [1005, 591] on input "T-334.010.671-6" at bounding box center [1104, 580] width 457 height 50
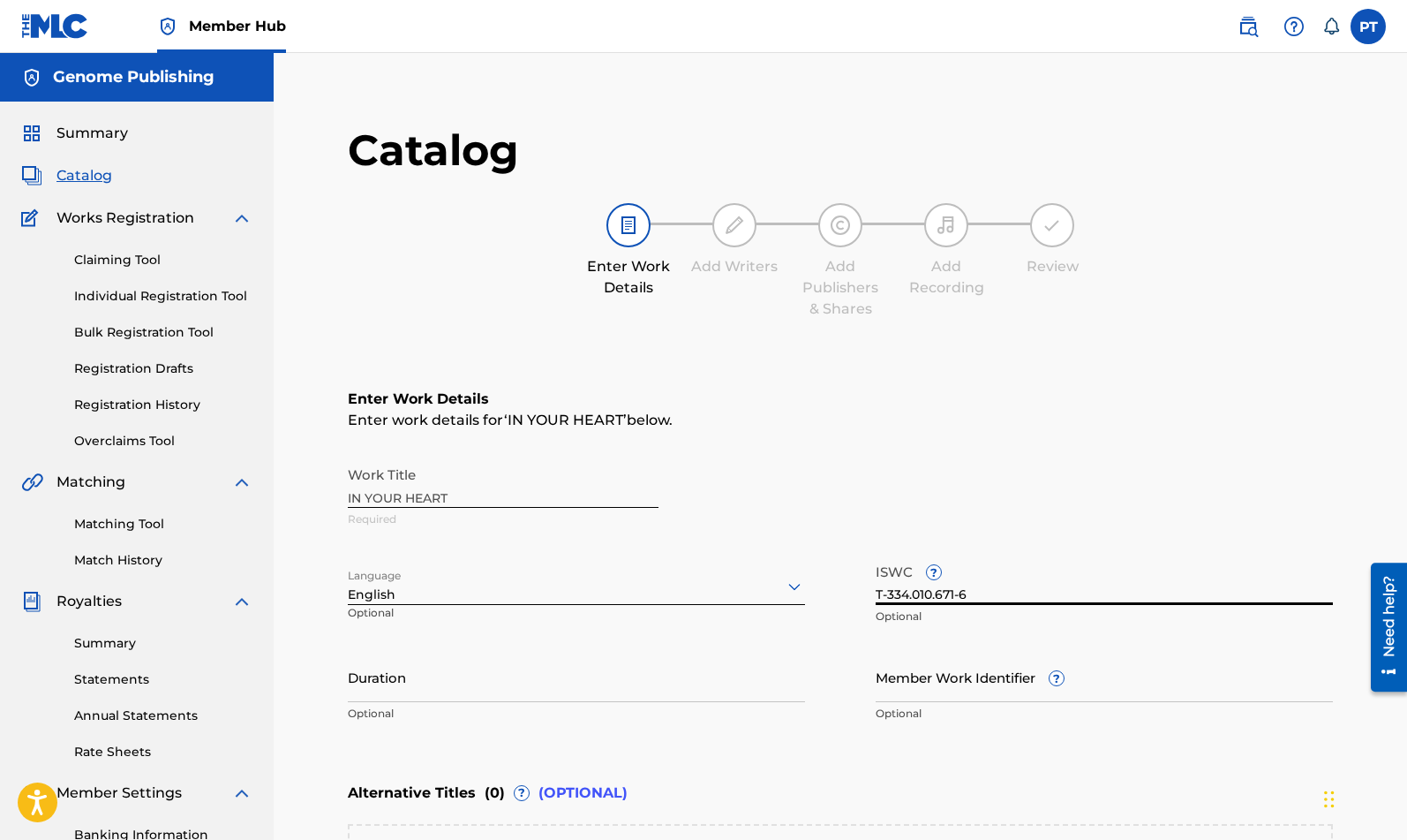
type input "T-334.010.671-6"
click at [1127, 614] on p "Optional" at bounding box center [1104, 616] width 457 height 16
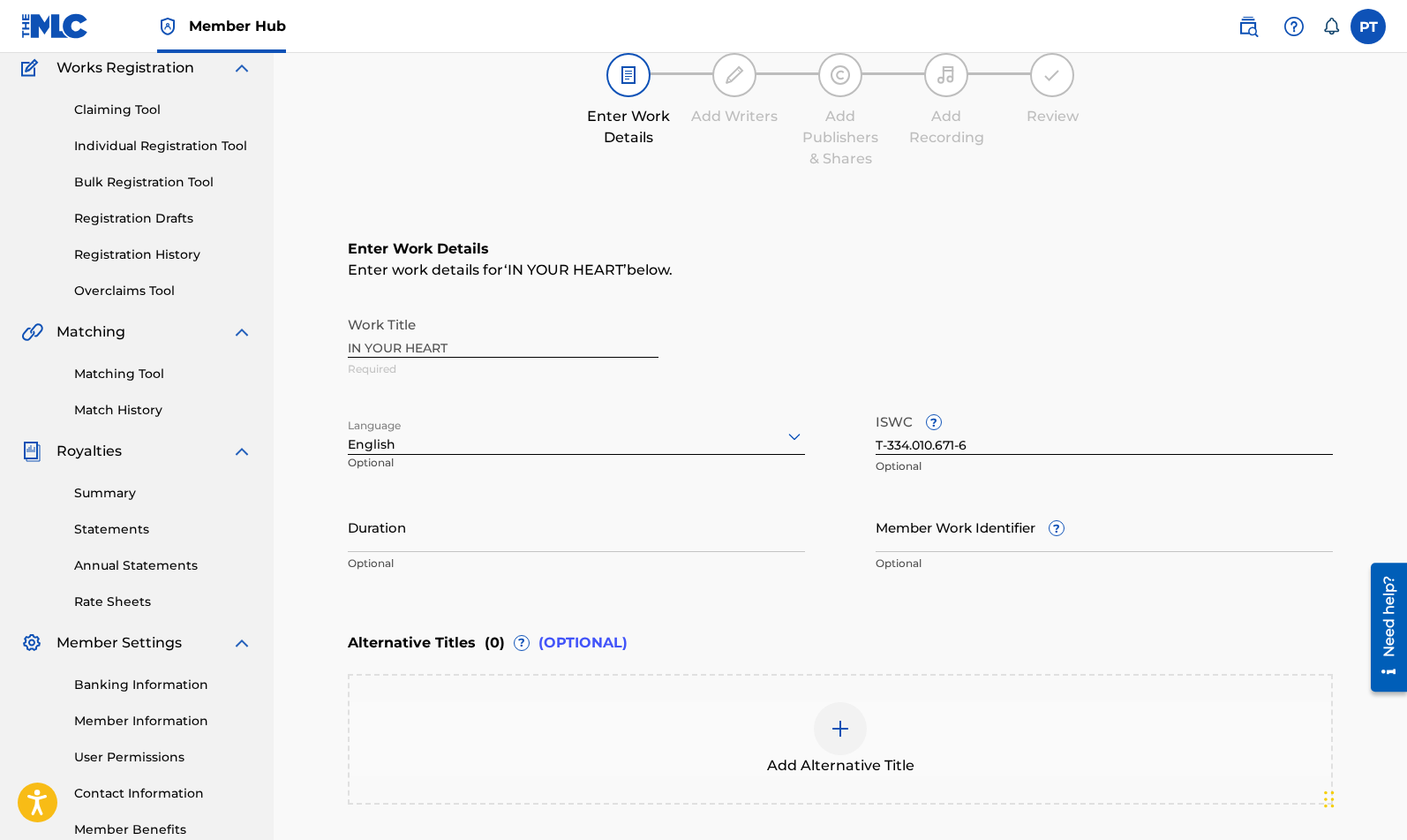
scroll to position [332, 0]
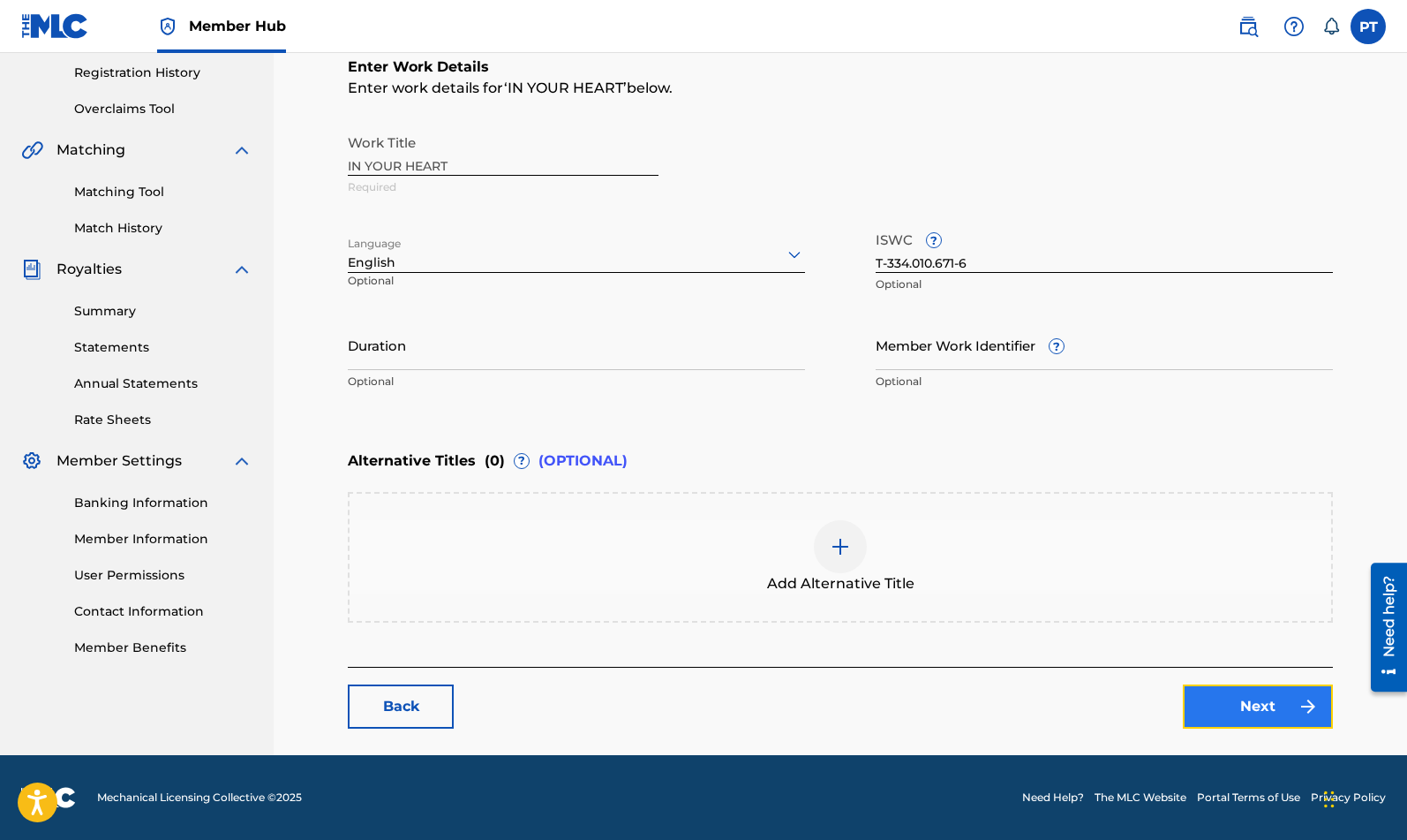
click at [1271, 699] on link "Next" at bounding box center [1258, 706] width 150 height 44
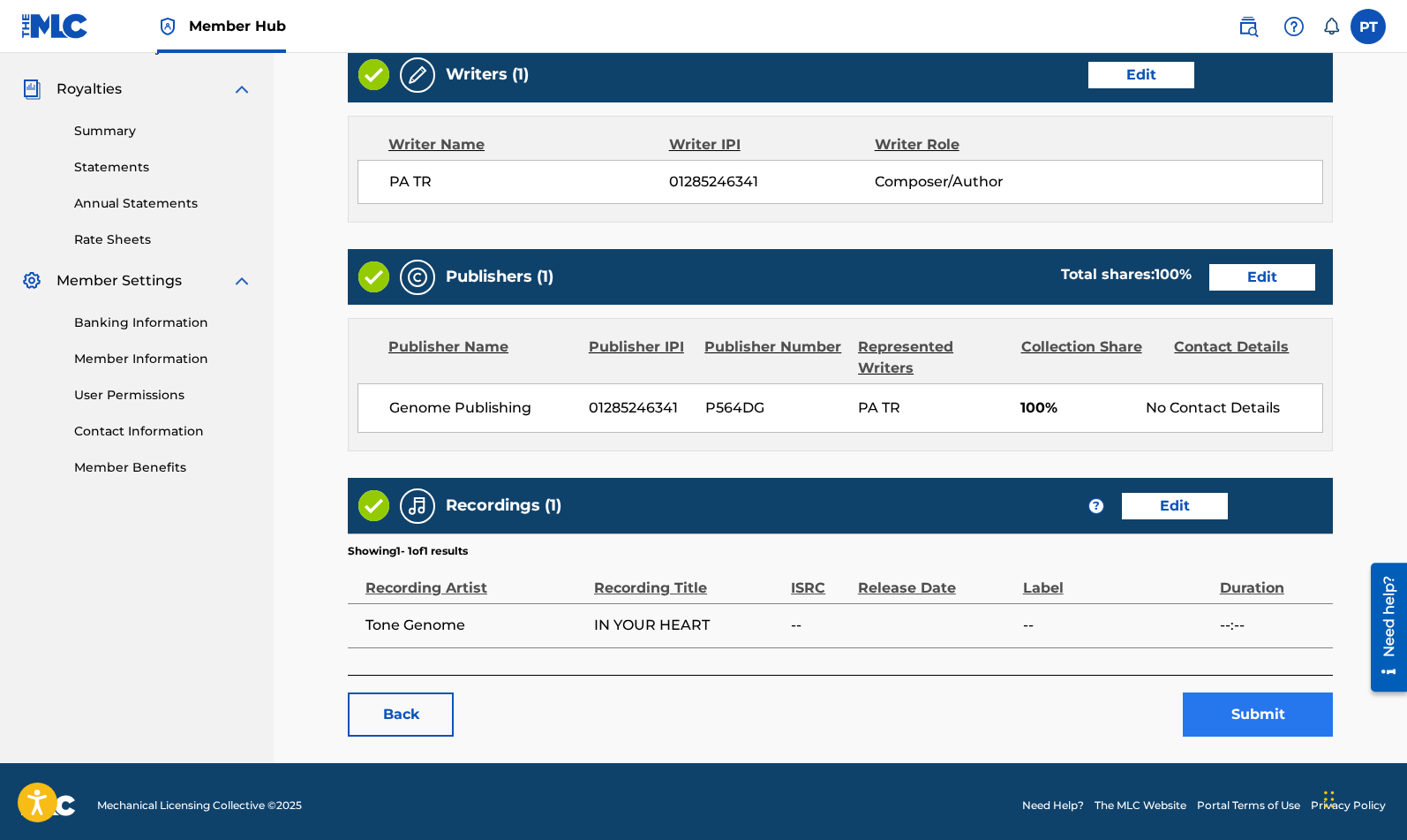
scroll to position [520, 0]
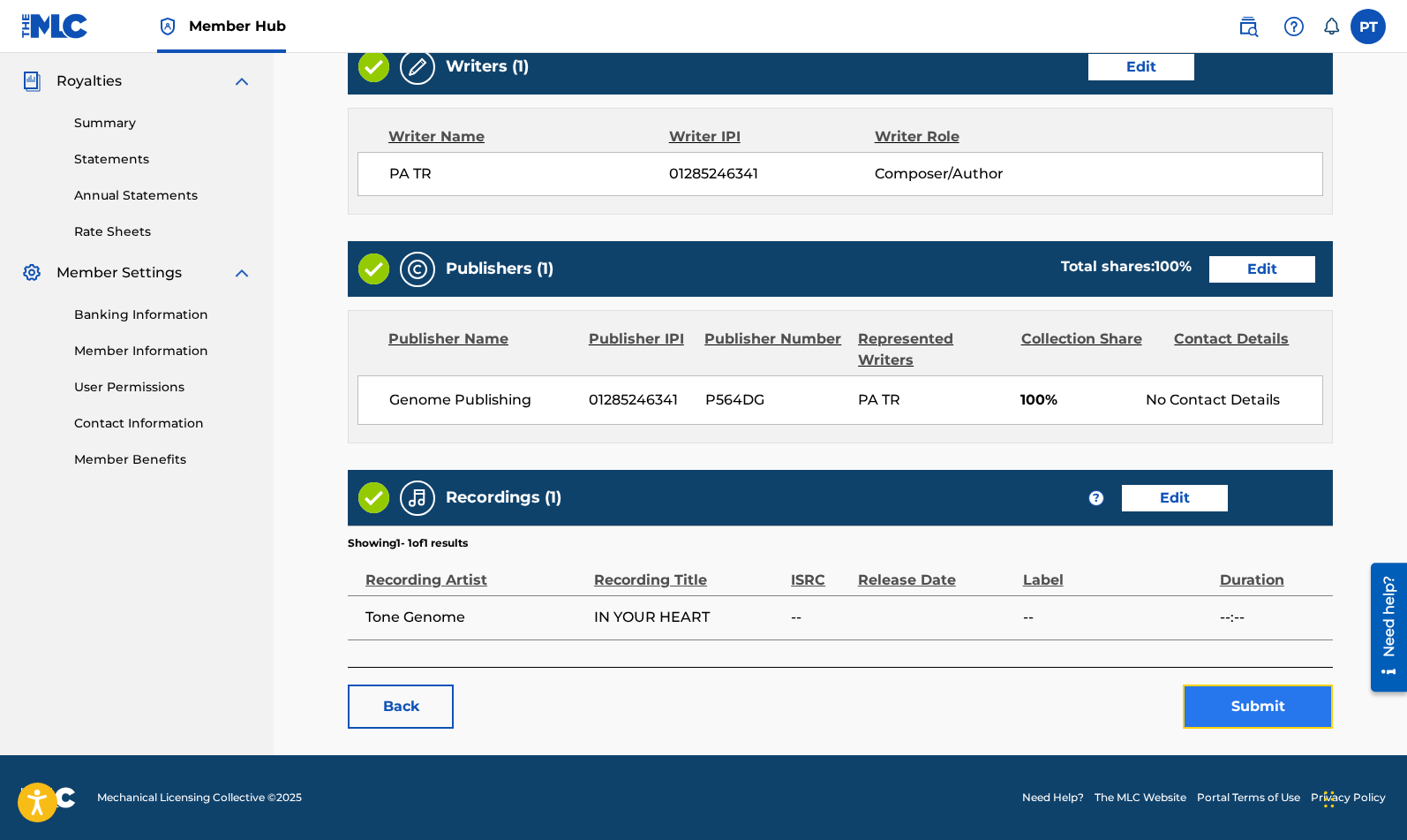
click at [1241, 717] on button "Submit" at bounding box center [1258, 706] width 150 height 44
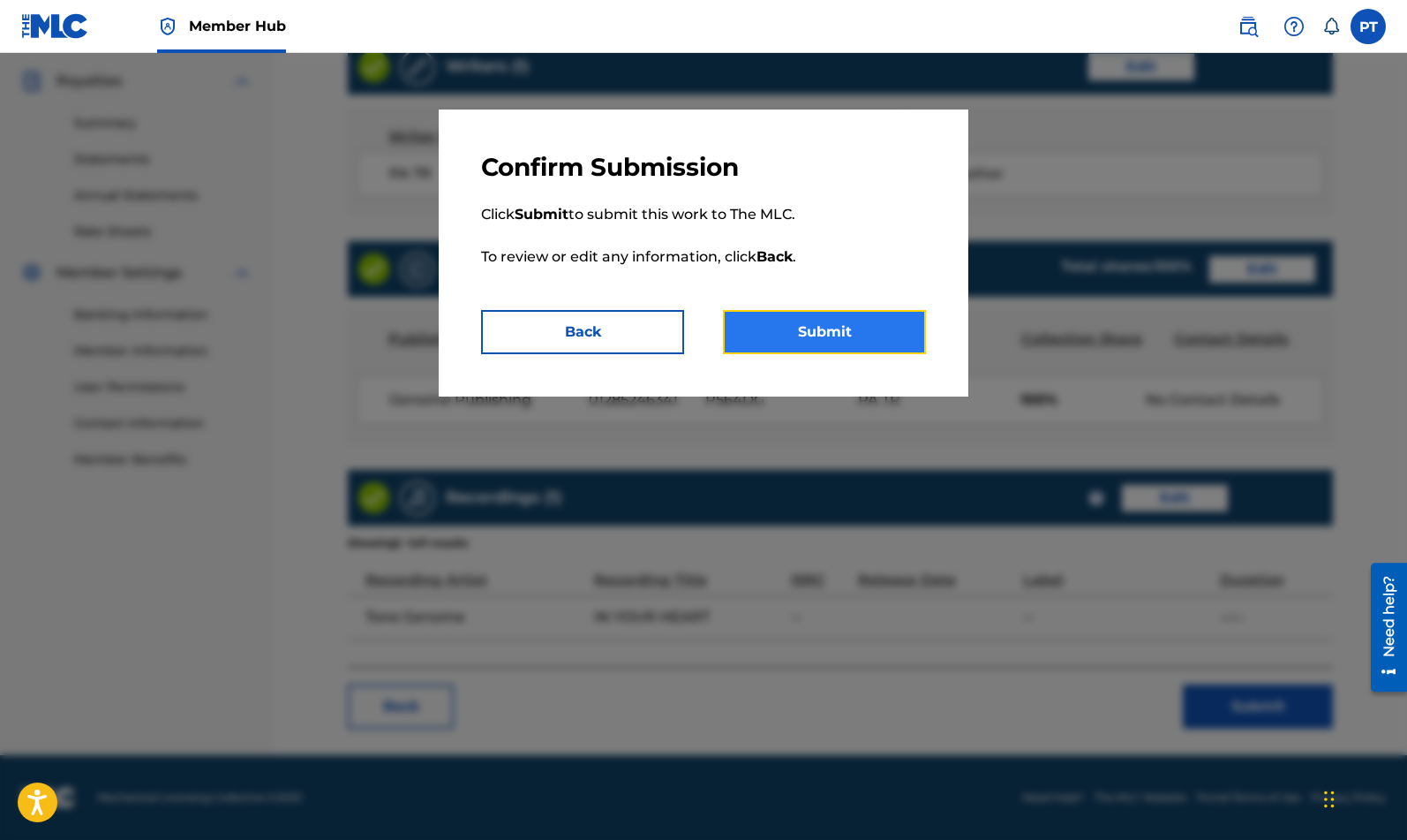
click at [852, 330] on button "Submit" at bounding box center [824, 332] width 203 height 44
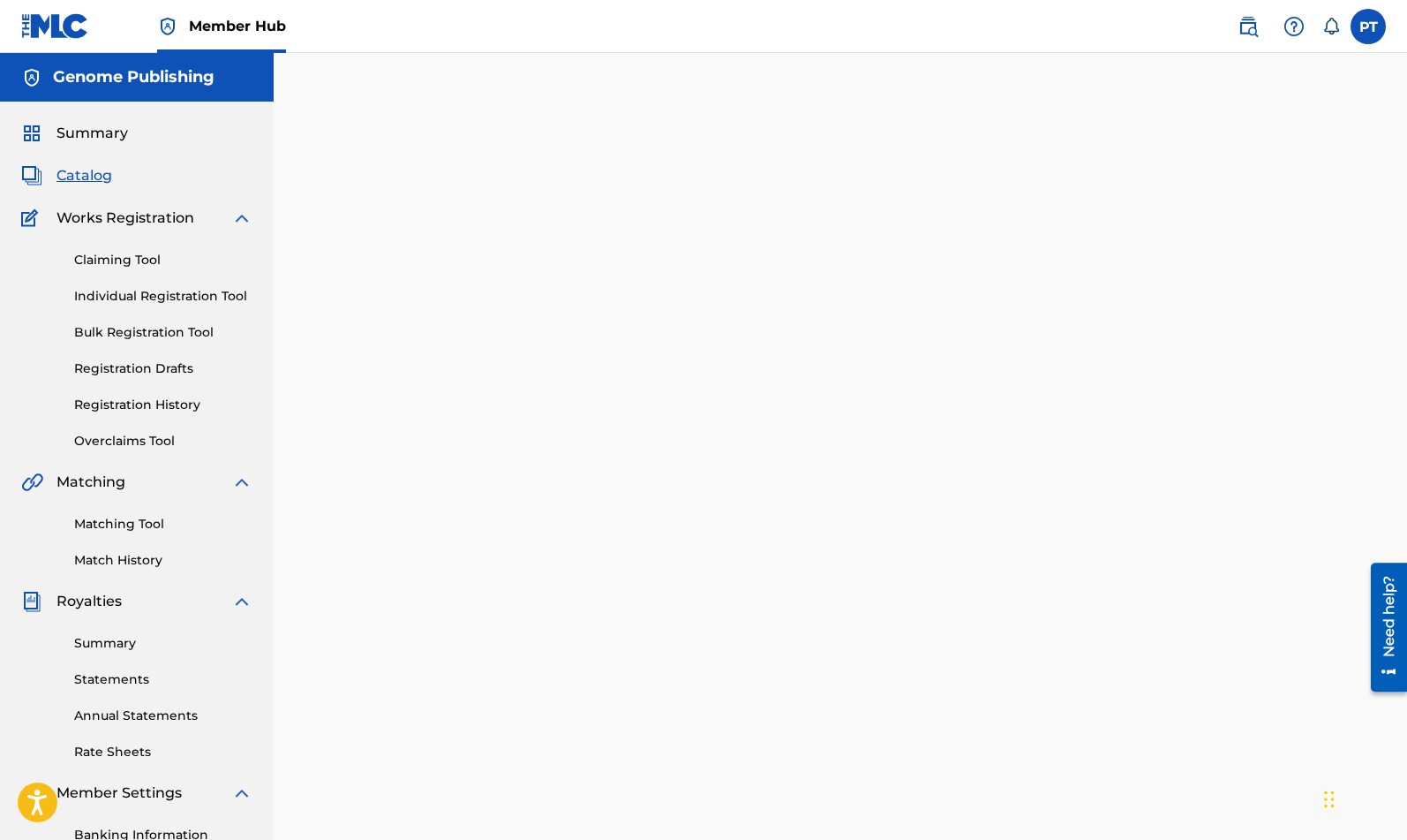
click at [92, 180] on span "Catalog" at bounding box center [85, 176] width 56 height 21
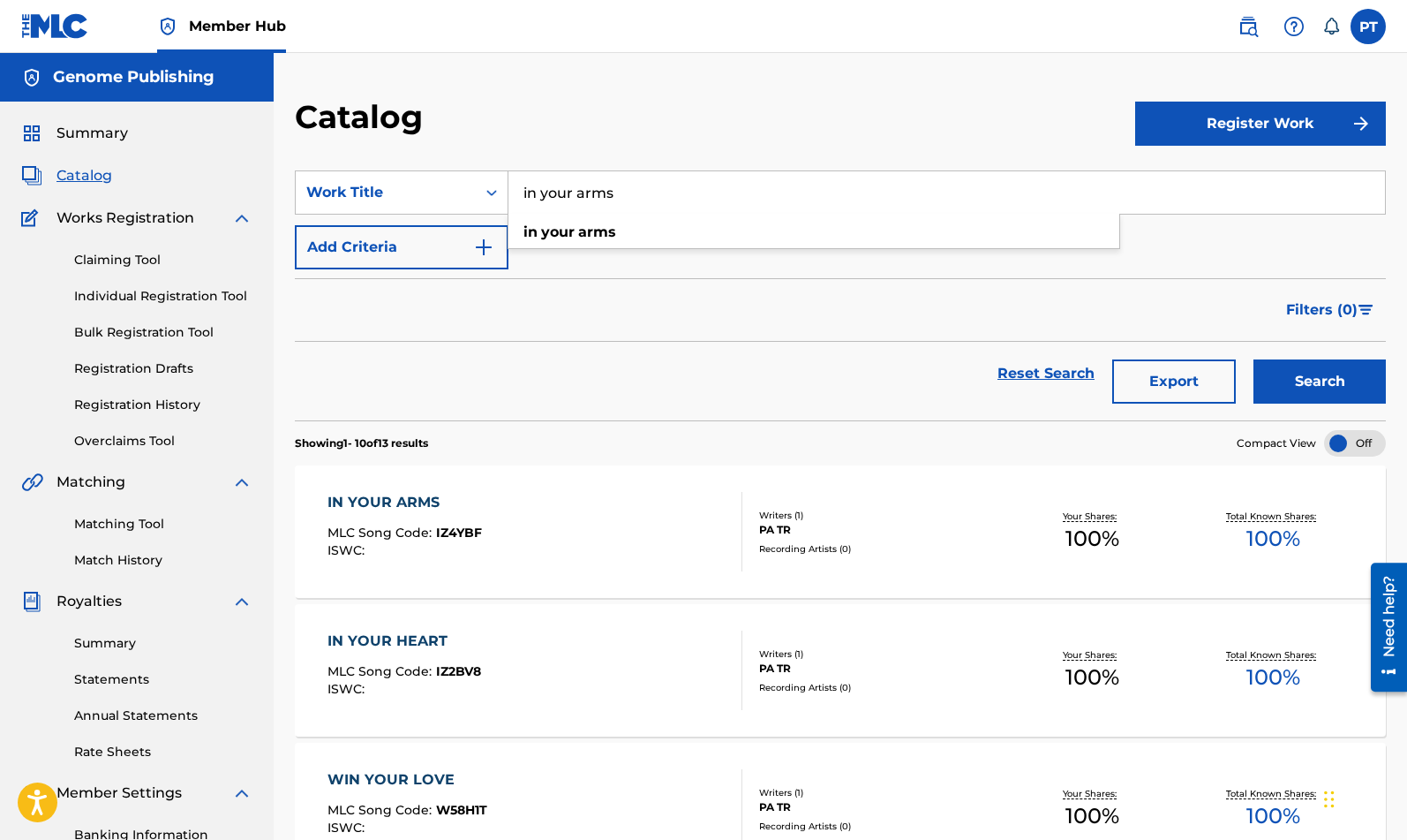
drag, startPoint x: 737, startPoint y: 187, endPoint x: 291, endPoint y: 194, distance: 446.1
click at [508, 193] on input "in your arms" at bounding box center [947, 192] width 876 height 42
click at [536, 235] on strong "forever" at bounding box center [550, 231] width 53 height 16
type input "forever yours"
click at [1307, 380] on button "Search" at bounding box center [1321, 382] width 133 height 44
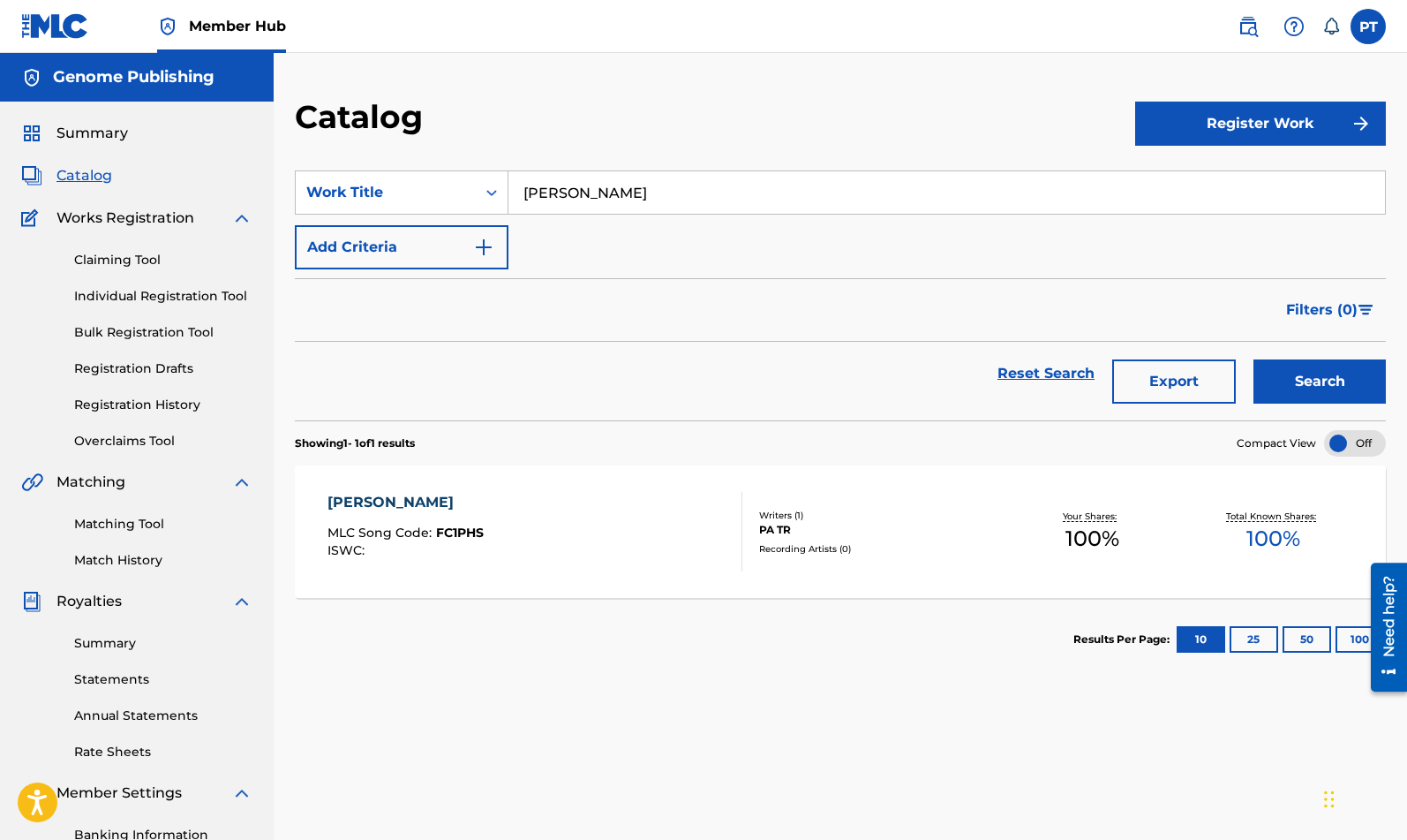
click at [470, 543] on div "MLC Song Code : FC1PHS" at bounding box center [406, 535] width 157 height 17
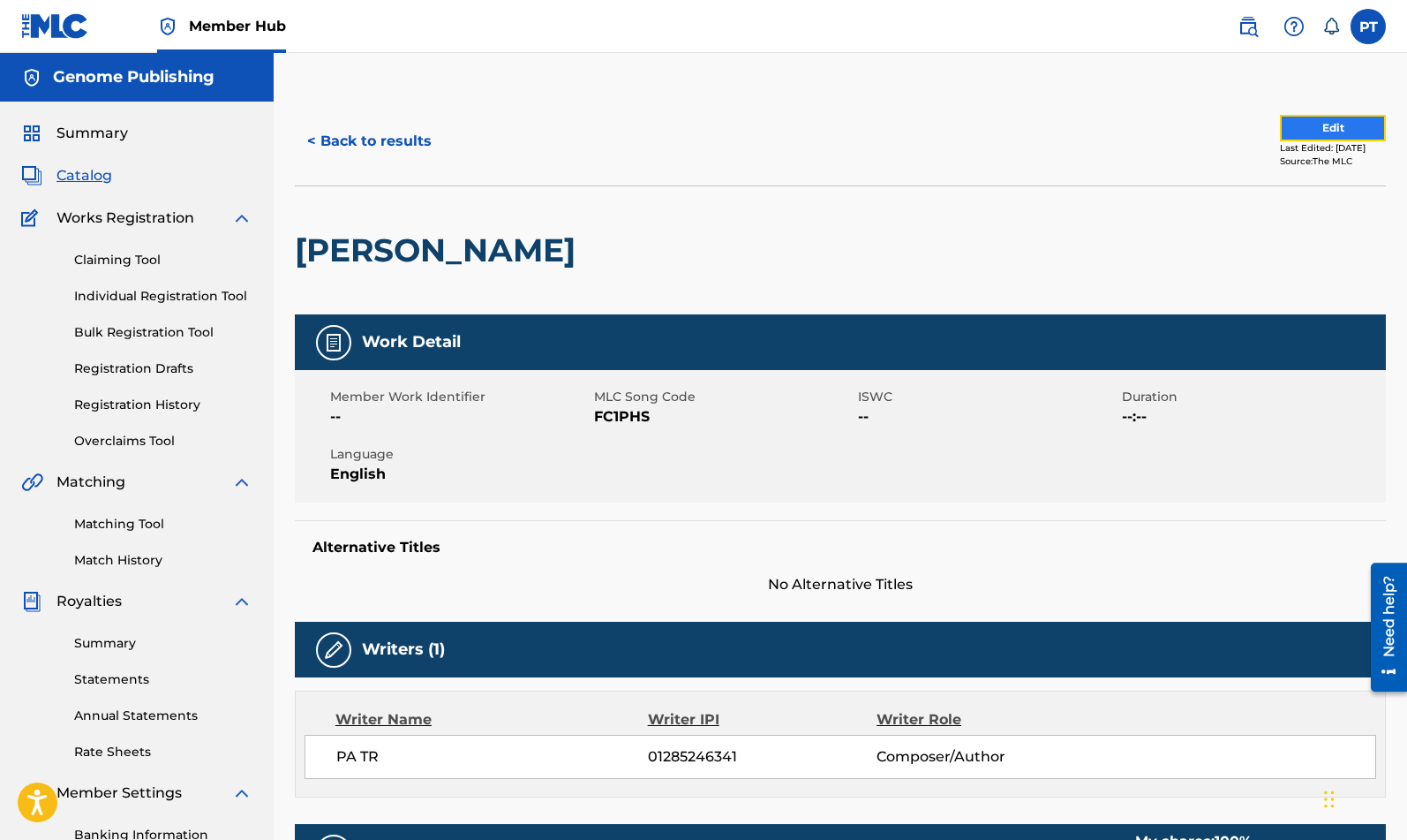
click at [1318, 123] on button "Edit" at bounding box center [1333, 128] width 106 height 27
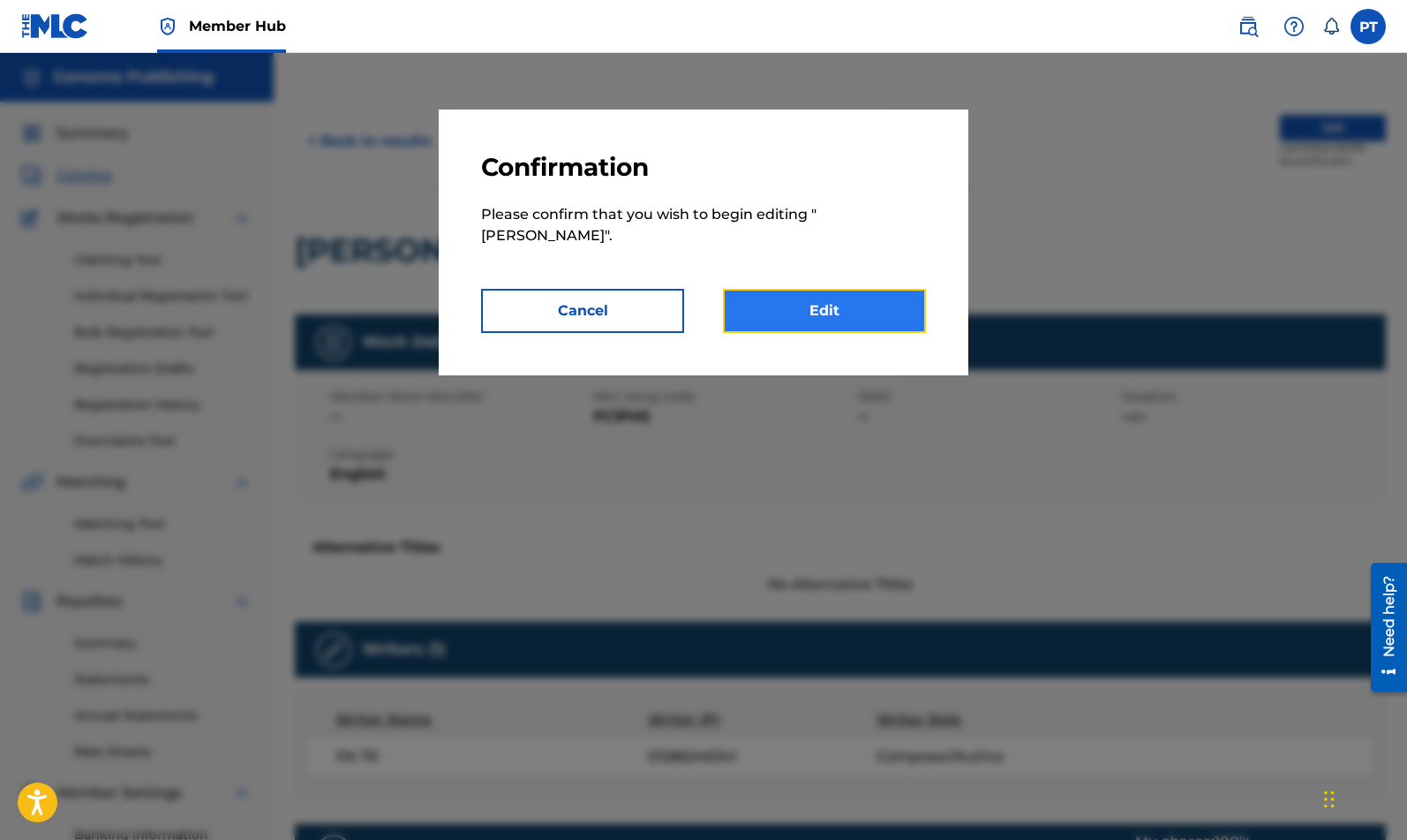
click at [831, 310] on link "Edit" at bounding box center [824, 310] width 203 height 44
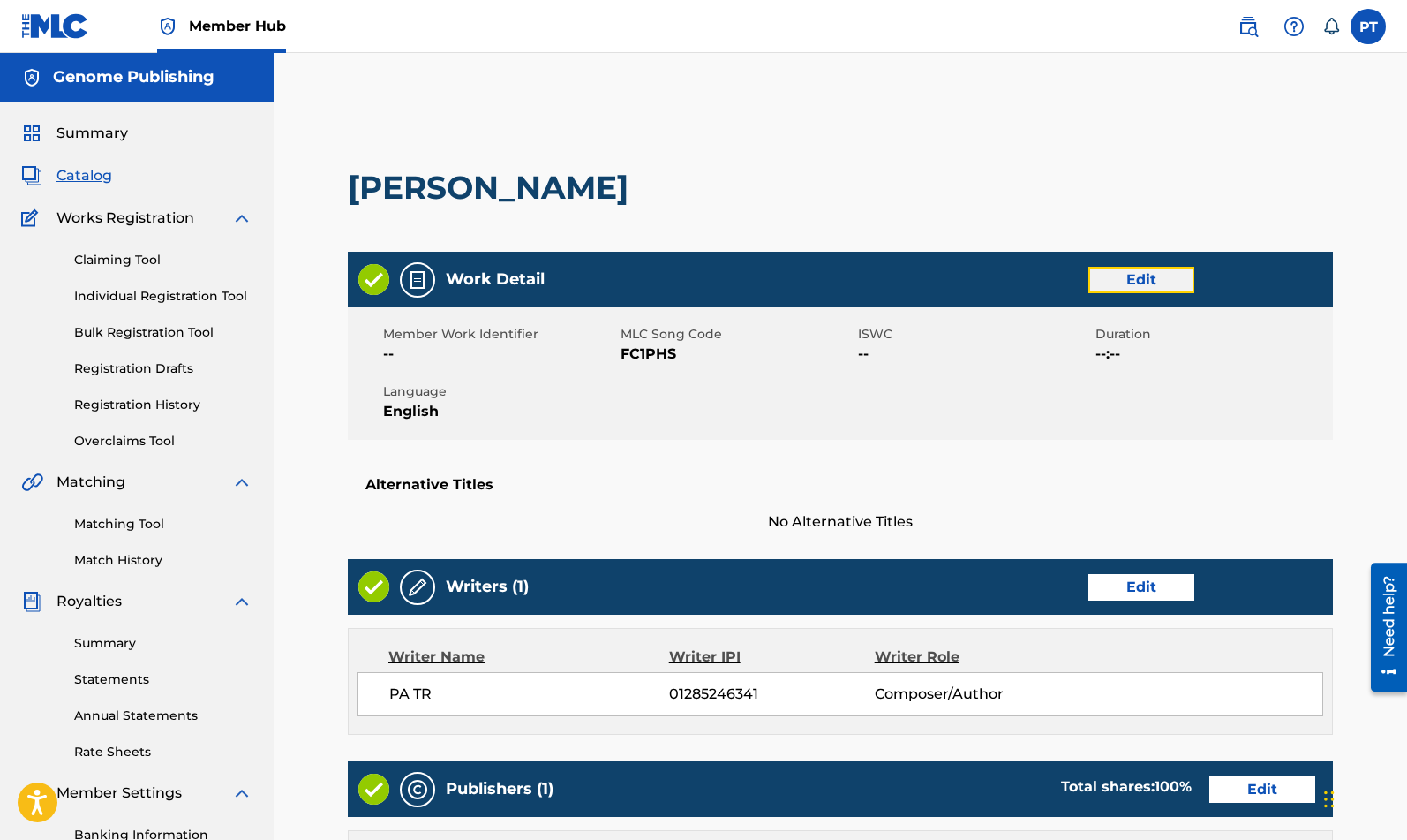
click at [1158, 279] on link "Edit" at bounding box center [1142, 280] width 106 height 27
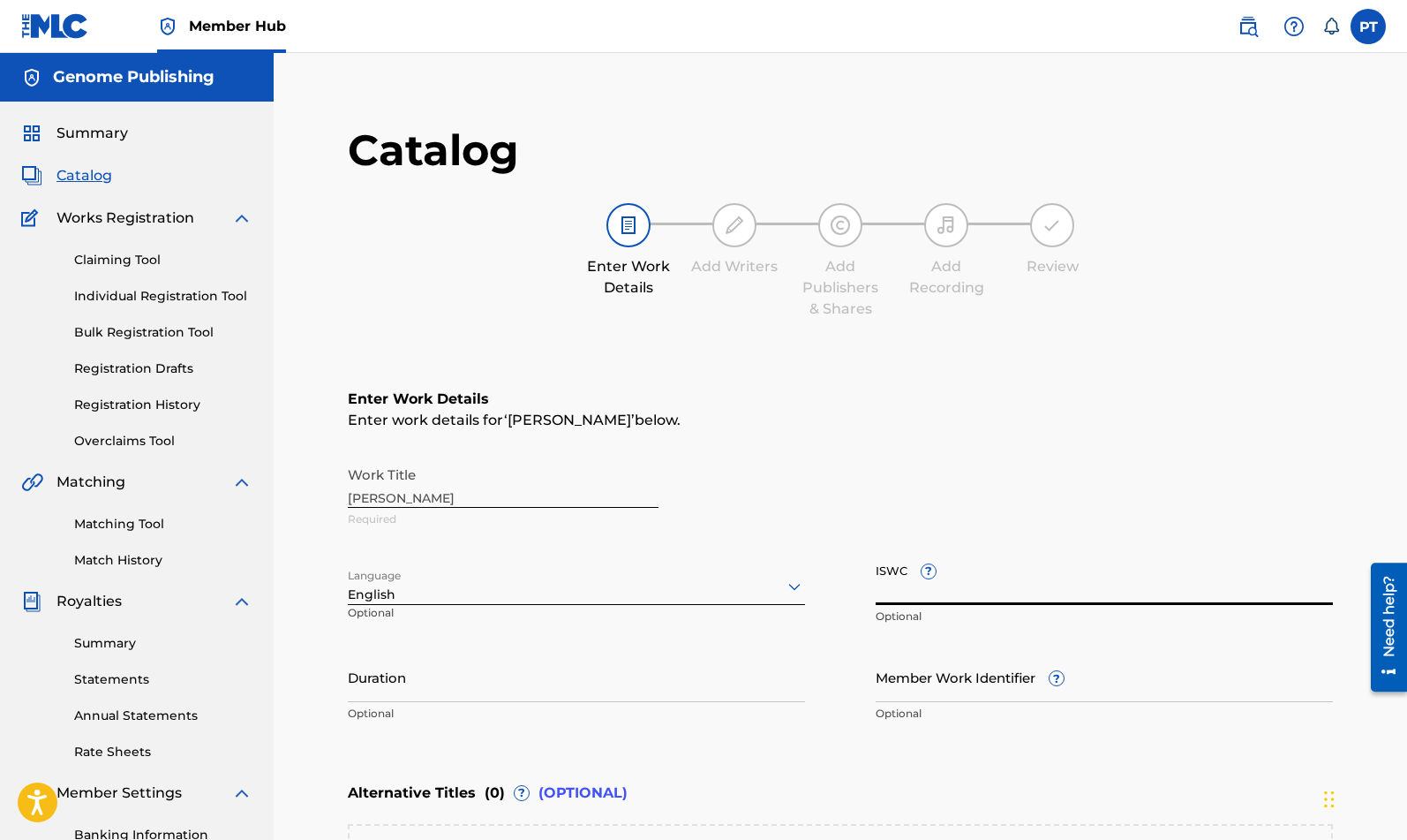
paste input "T-334.809.966-7"
type input "T-334.809.966-7"
click at [991, 747] on div "Enter Work Details Enter work details for ‘ FOREVER YOURS ’ below. Work Title F…" at bounding box center [840, 559] width 985 height 428
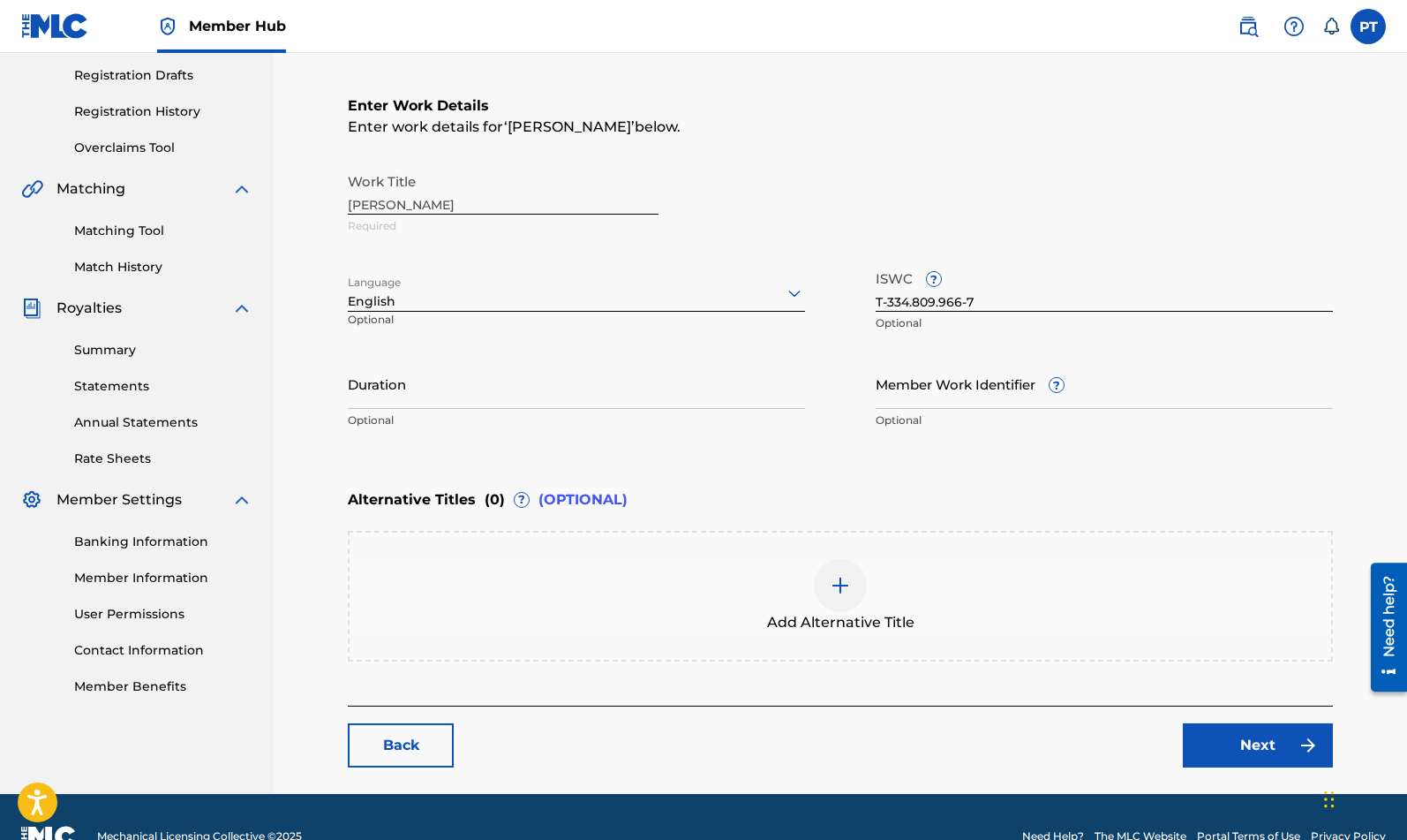
scroll to position [332, 0]
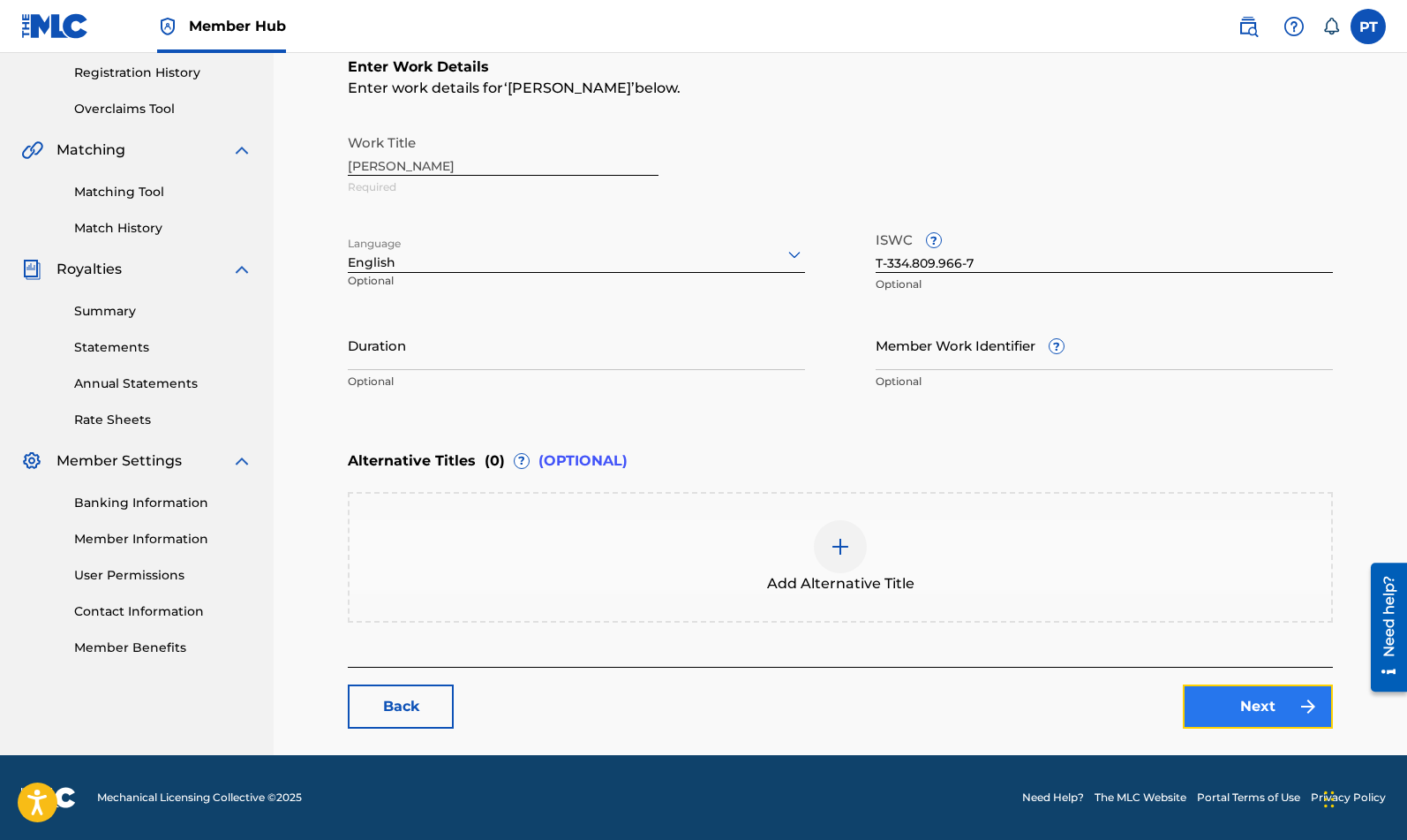
click at [1253, 700] on link "Next" at bounding box center [1258, 706] width 150 height 44
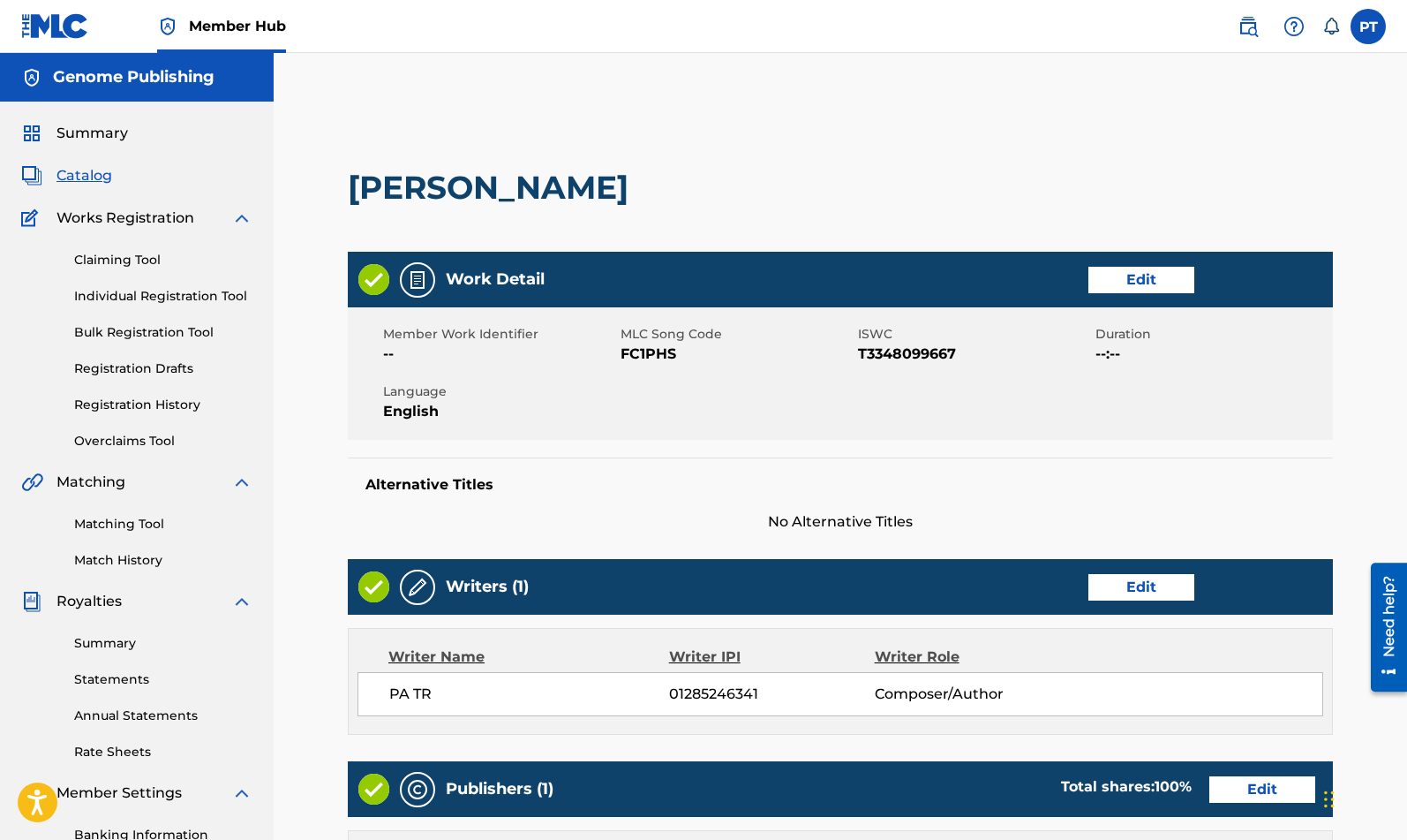
scroll to position [520, 0]
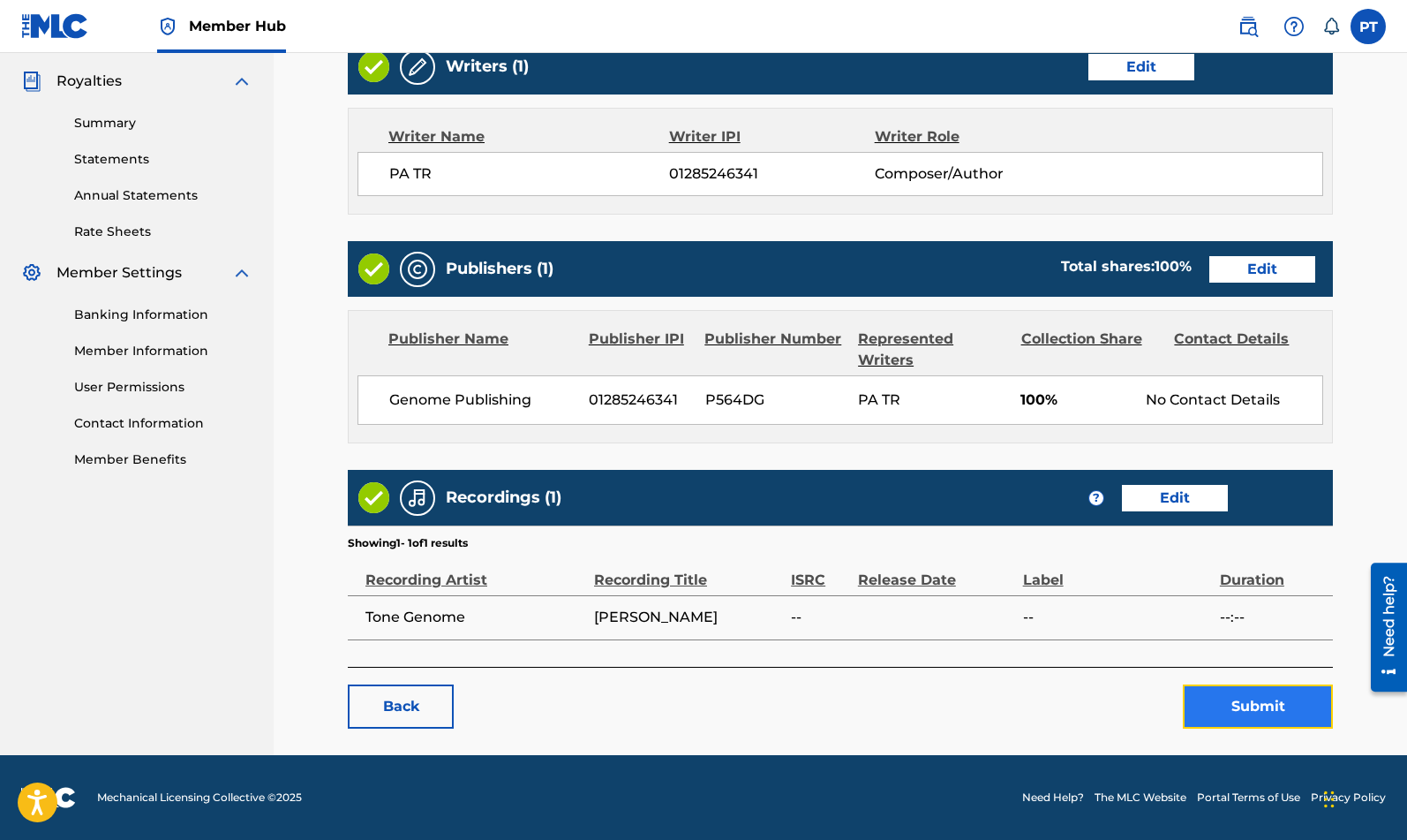
click at [1265, 715] on button "Submit" at bounding box center [1258, 706] width 150 height 44
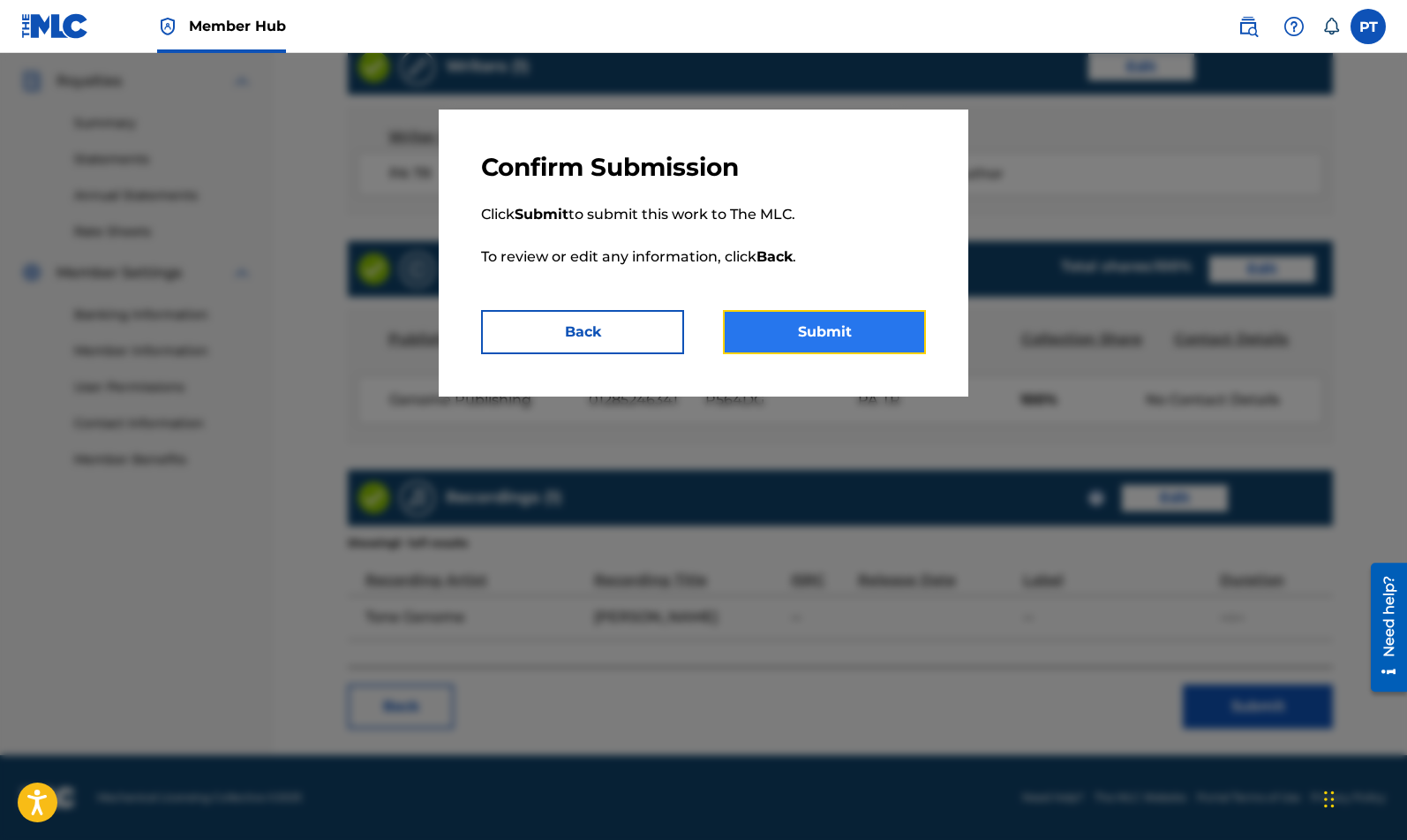
click at [850, 325] on button "Submit" at bounding box center [824, 332] width 203 height 44
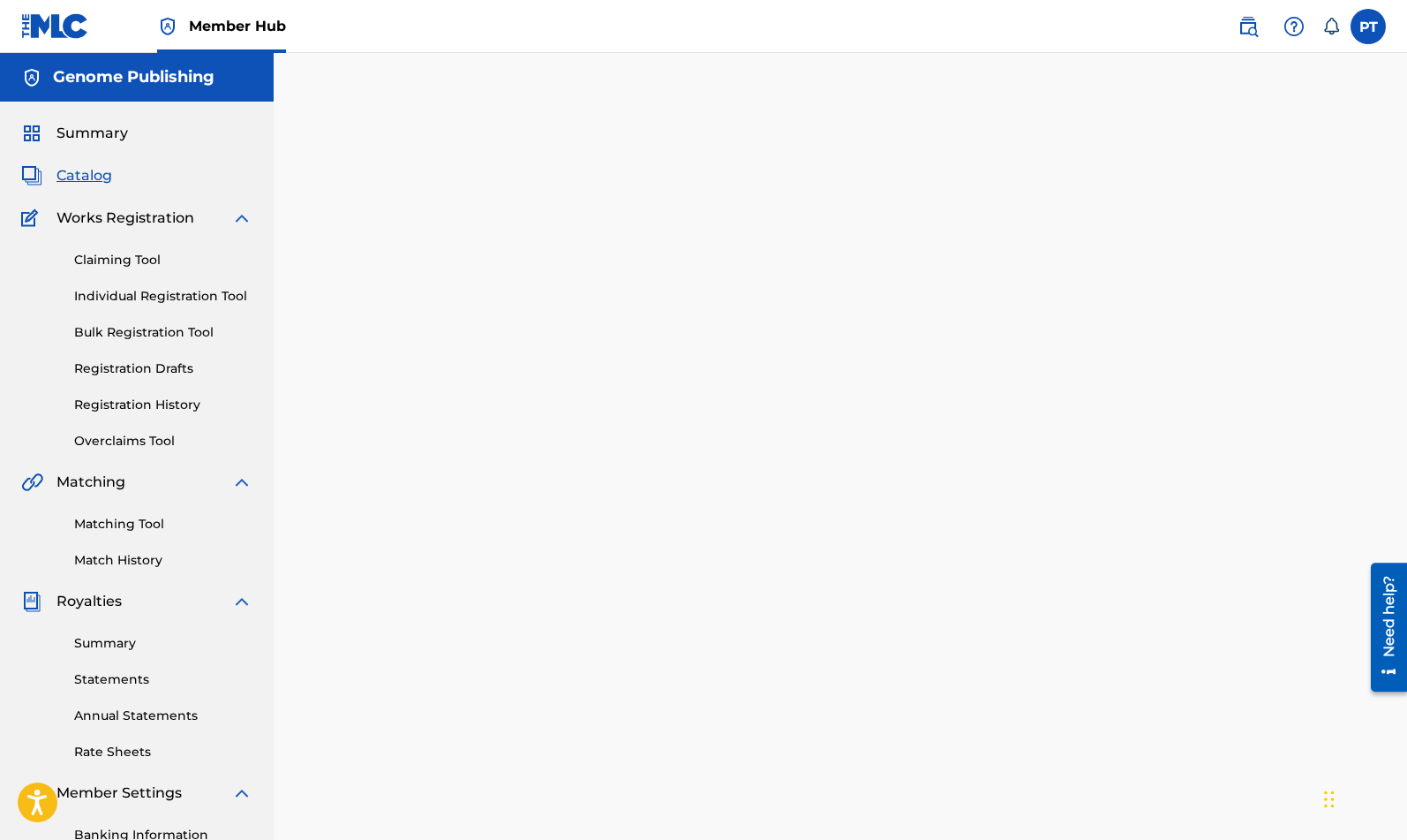
click at [528, 334] on div "Back Done" at bounding box center [840, 517] width 985 height 787
click at [104, 173] on span "Catalog" at bounding box center [85, 176] width 56 height 21
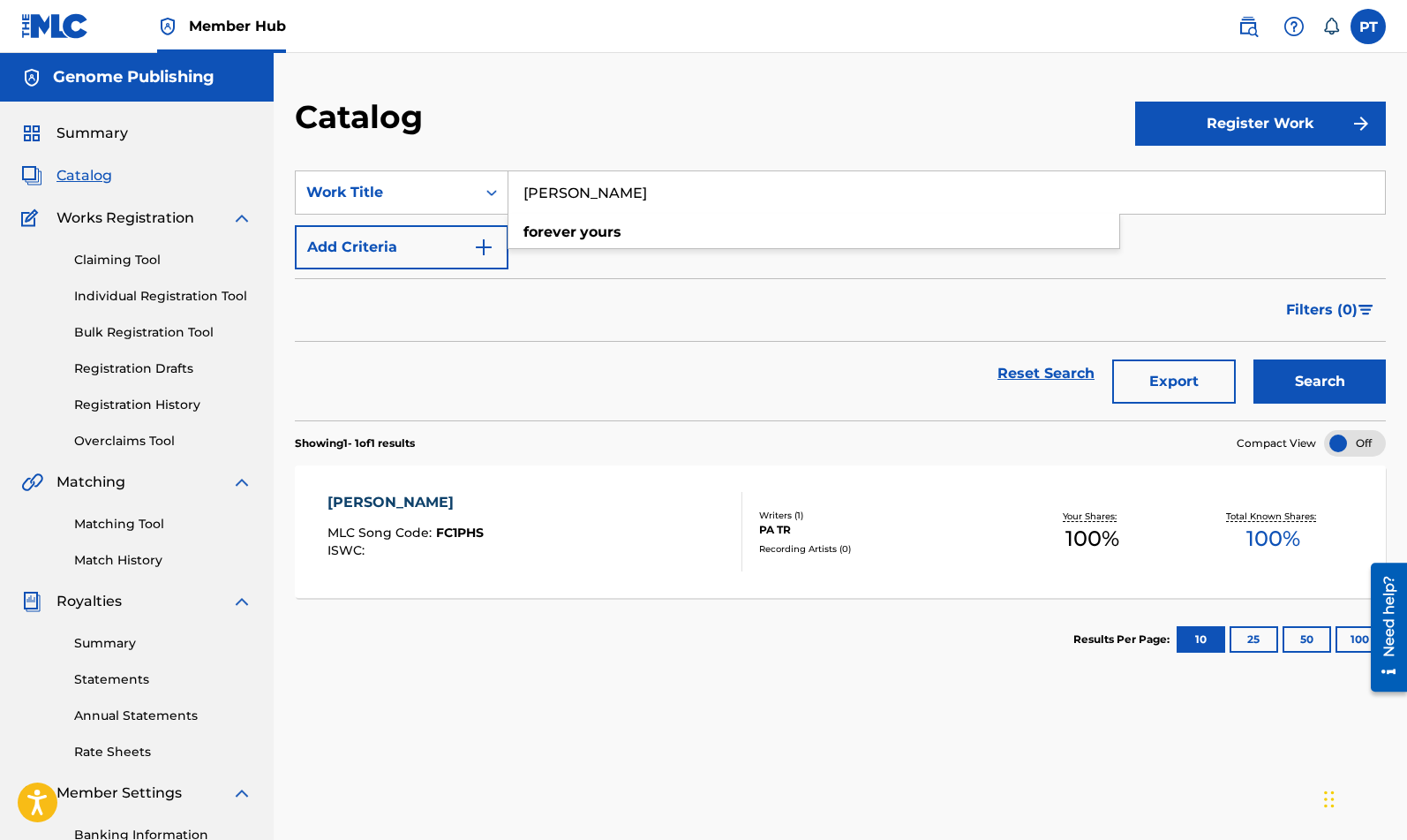
drag, startPoint x: 640, startPoint y: 207, endPoint x: 457, endPoint y: 82, distance: 221.6
click at [508, 197] on input "forever yours" at bounding box center [947, 192] width 876 height 42
type input "fire"
click at [1254, 359] on button "Search" at bounding box center [1321, 382] width 133 height 44
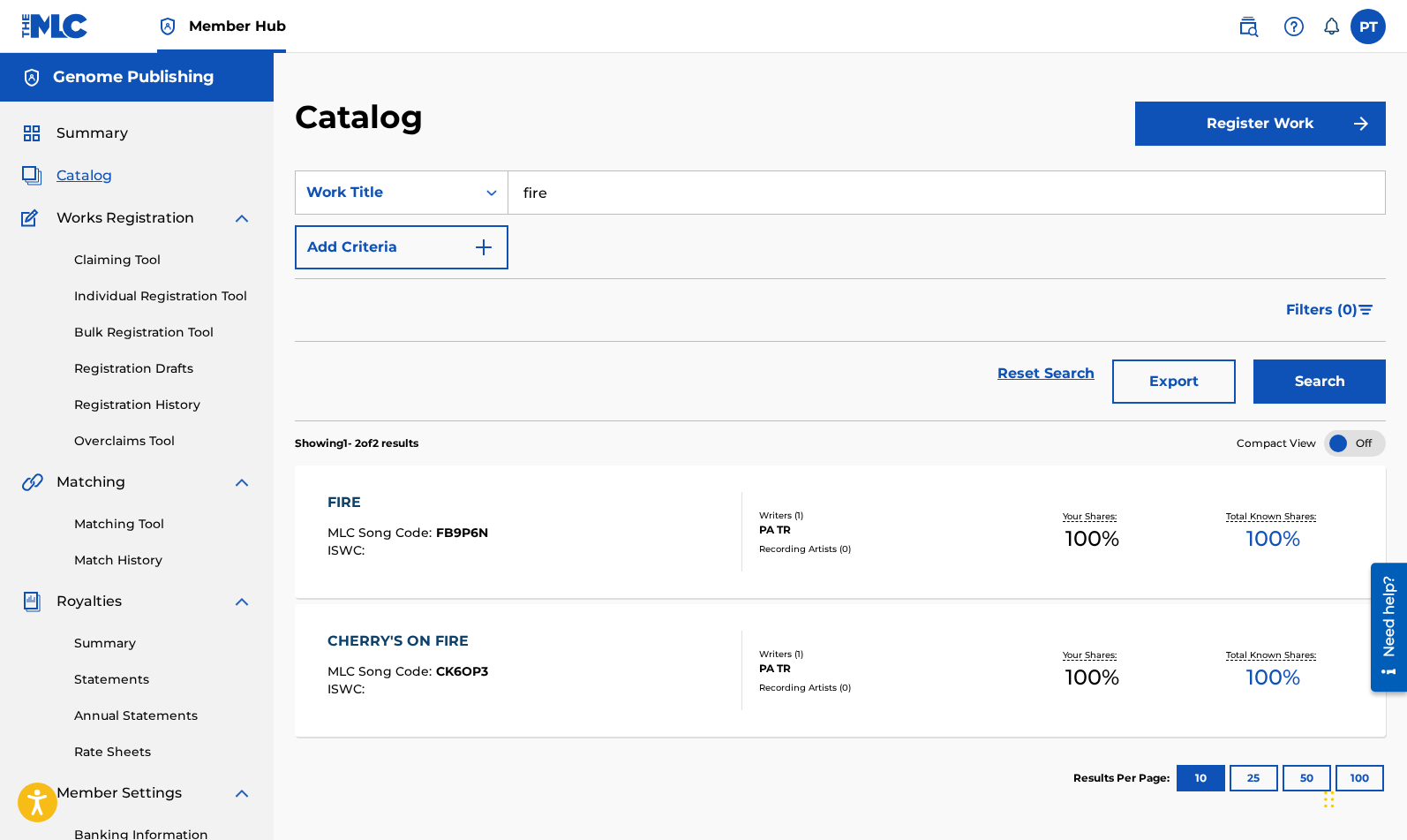
click at [413, 556] on div "ISWC :" at bounding box center [407, 551] width 160 height 13
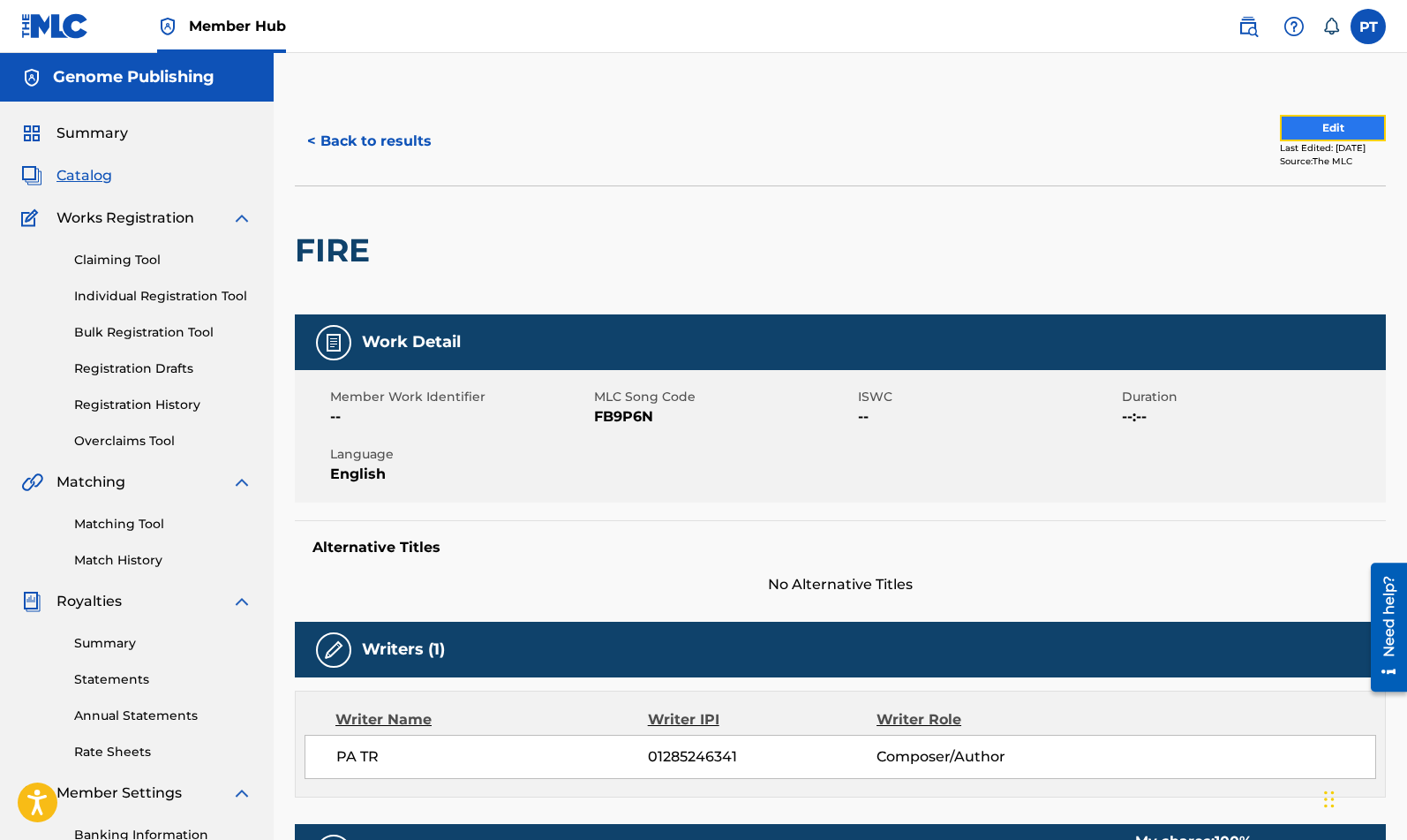
click at [1334, 129] on button "Edit" at bounding box center [1333, 128] width 106 height 27
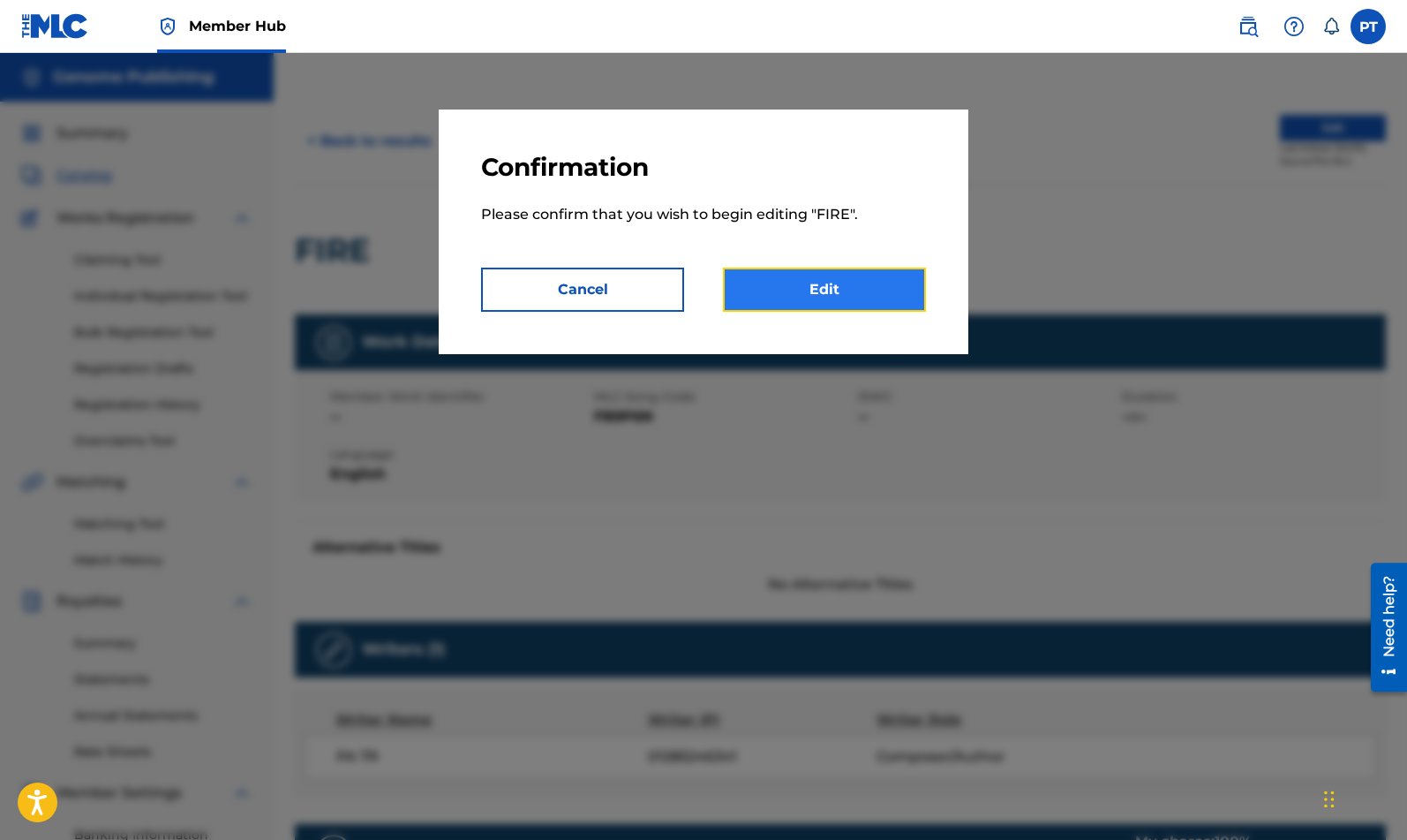
click at [858, 280] on link "Edit" at bounding box center [824, 289] width 203 height 44
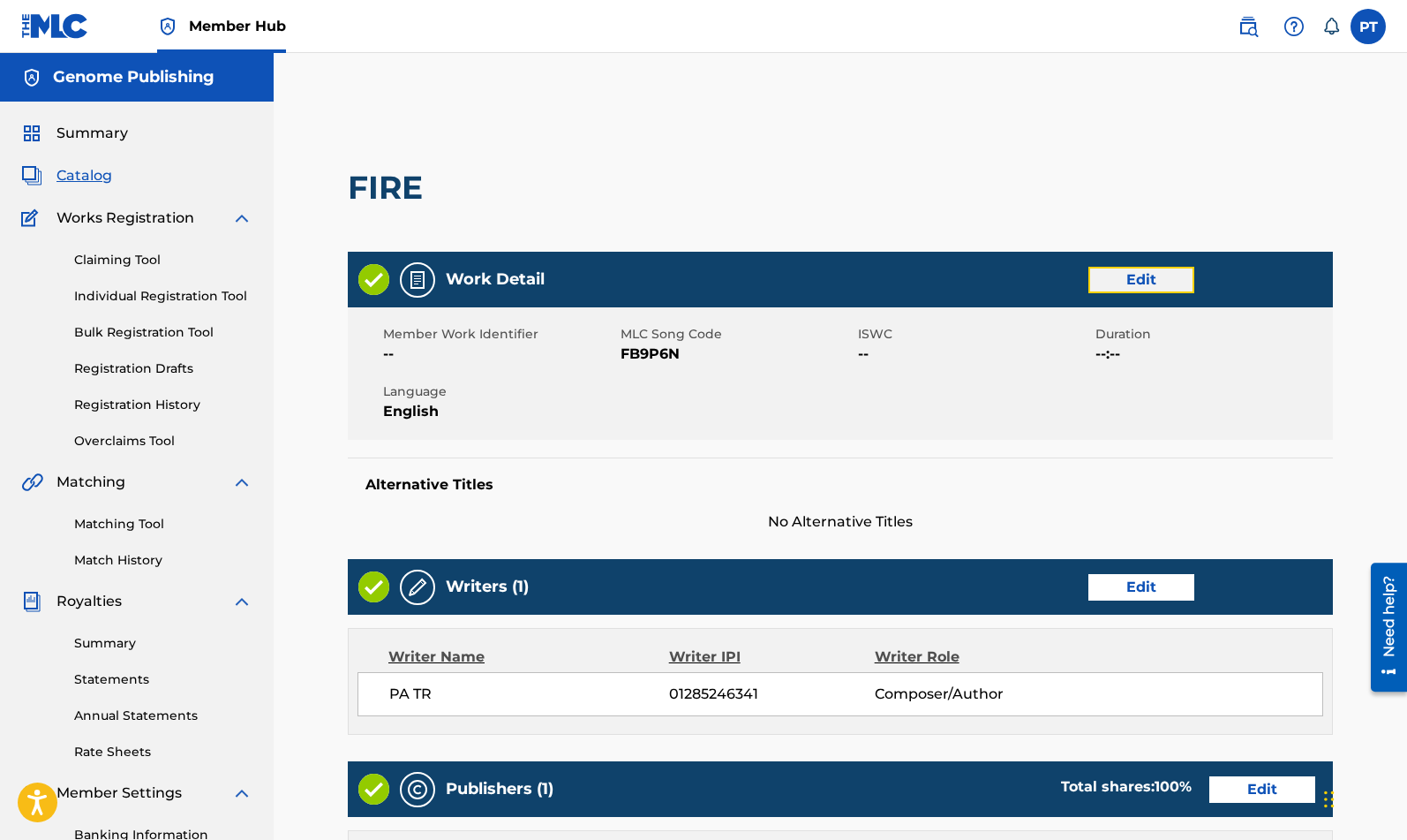
click at [1154, 278] on link "Edit" at bounding box center [1142, 280] width 106 height 27
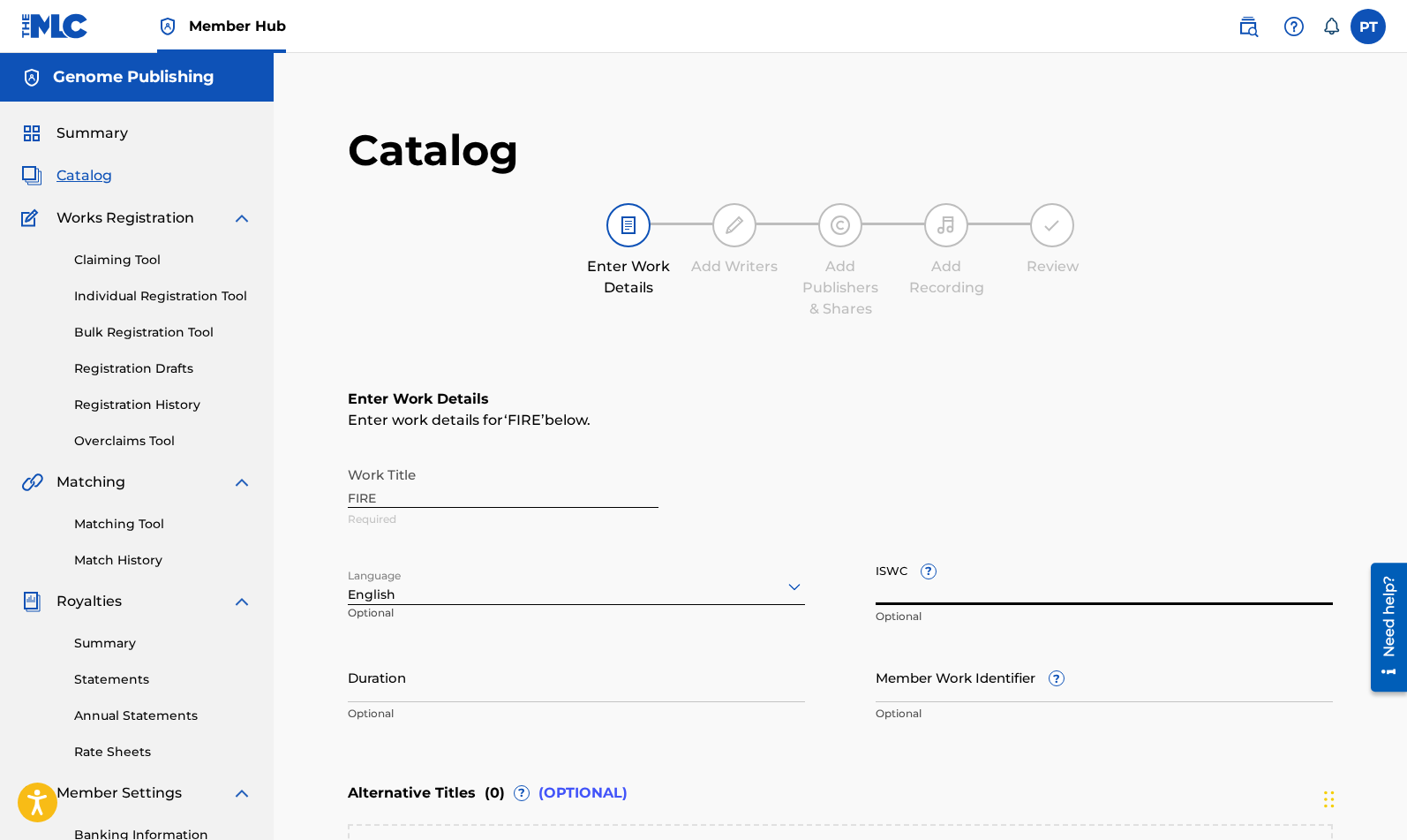
paste input "T-333.373.227-3"
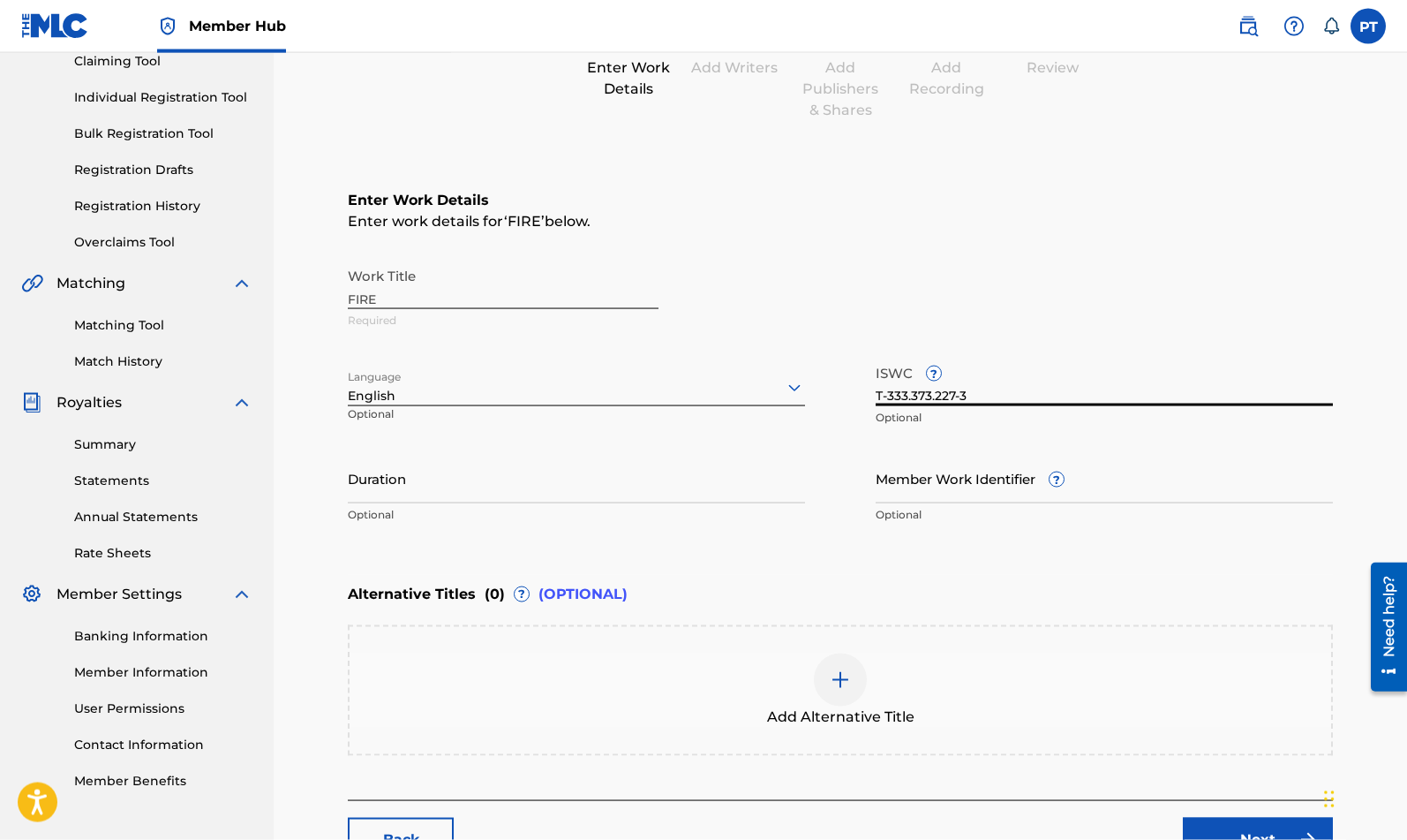
scroll to position [332, 0]
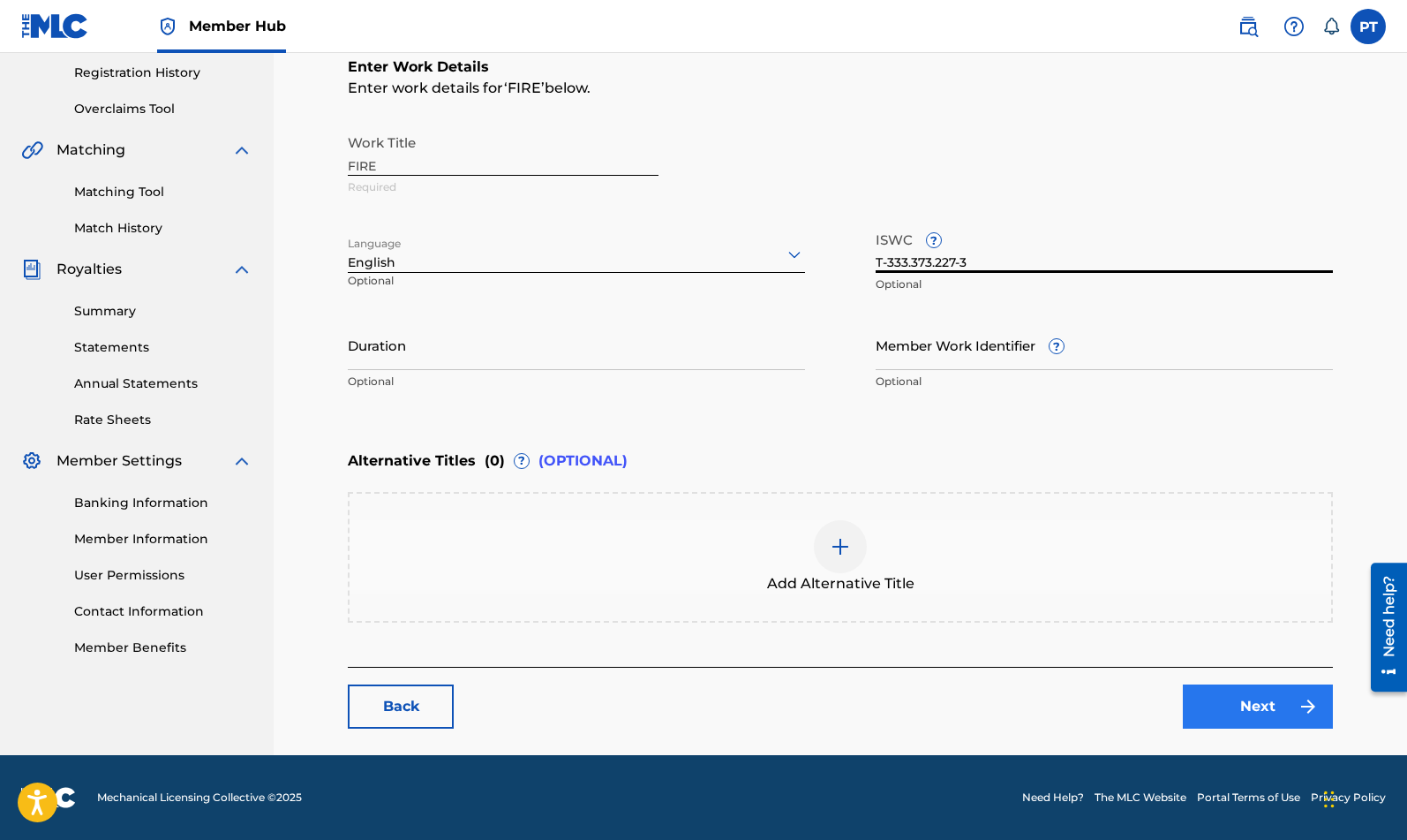
type input "T-333.373.227-3"
click at [1259, 712] on link "Next" at bounding box center [1258, 706] width 150 height 44
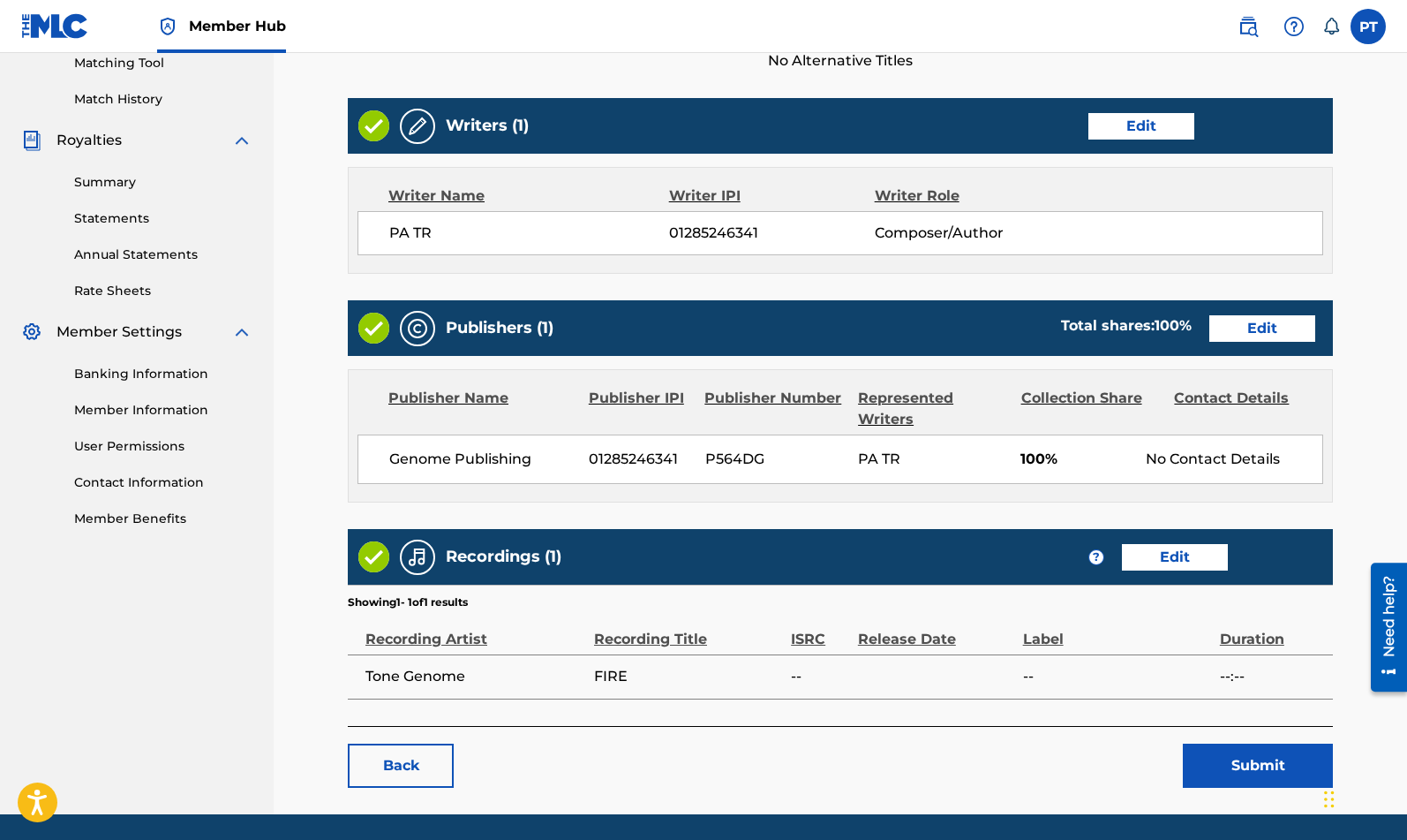
scroll to position [520, 0]
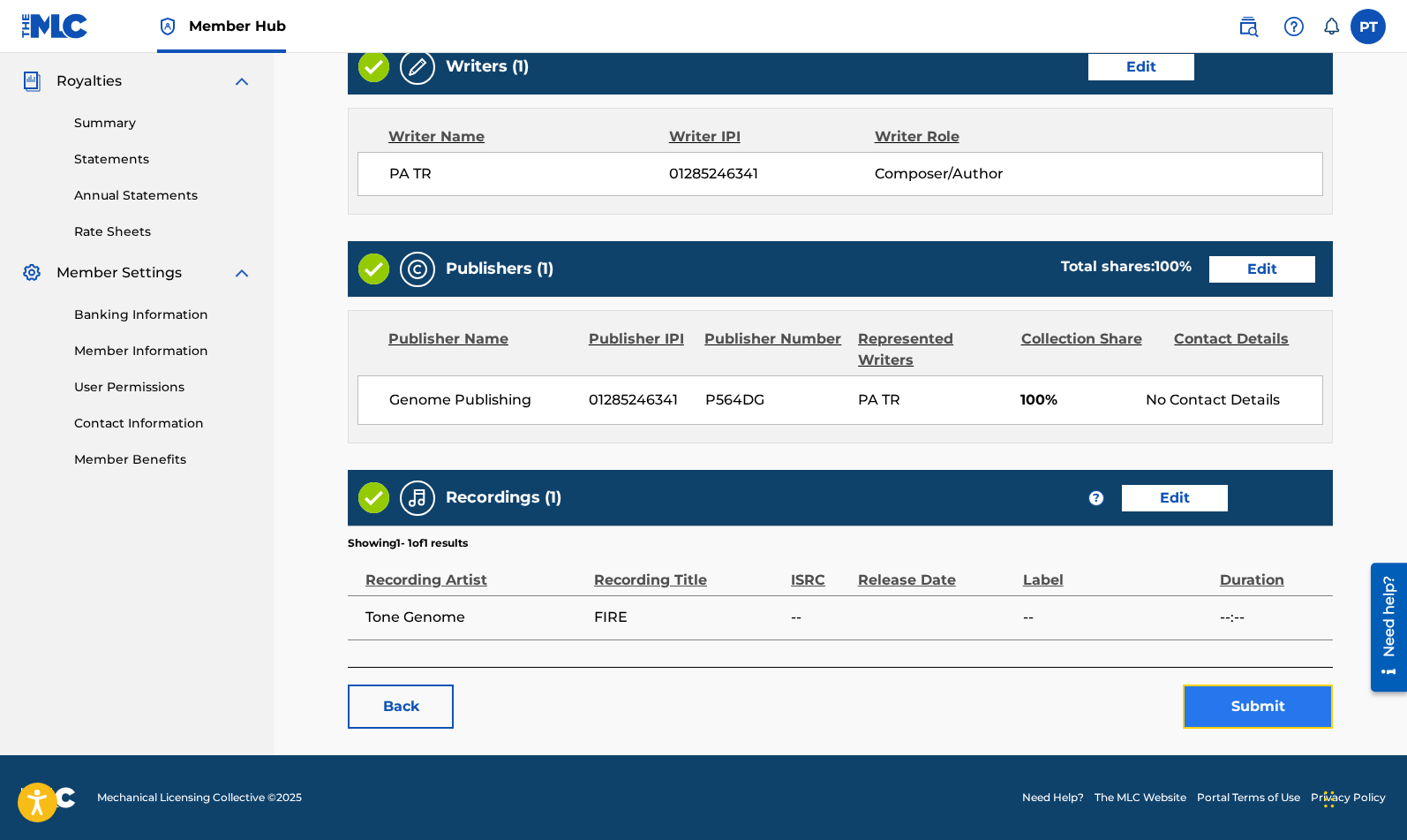
click at [1285, 717] on button "Submit" at bounding box center [1258, 706] width 150 height 44
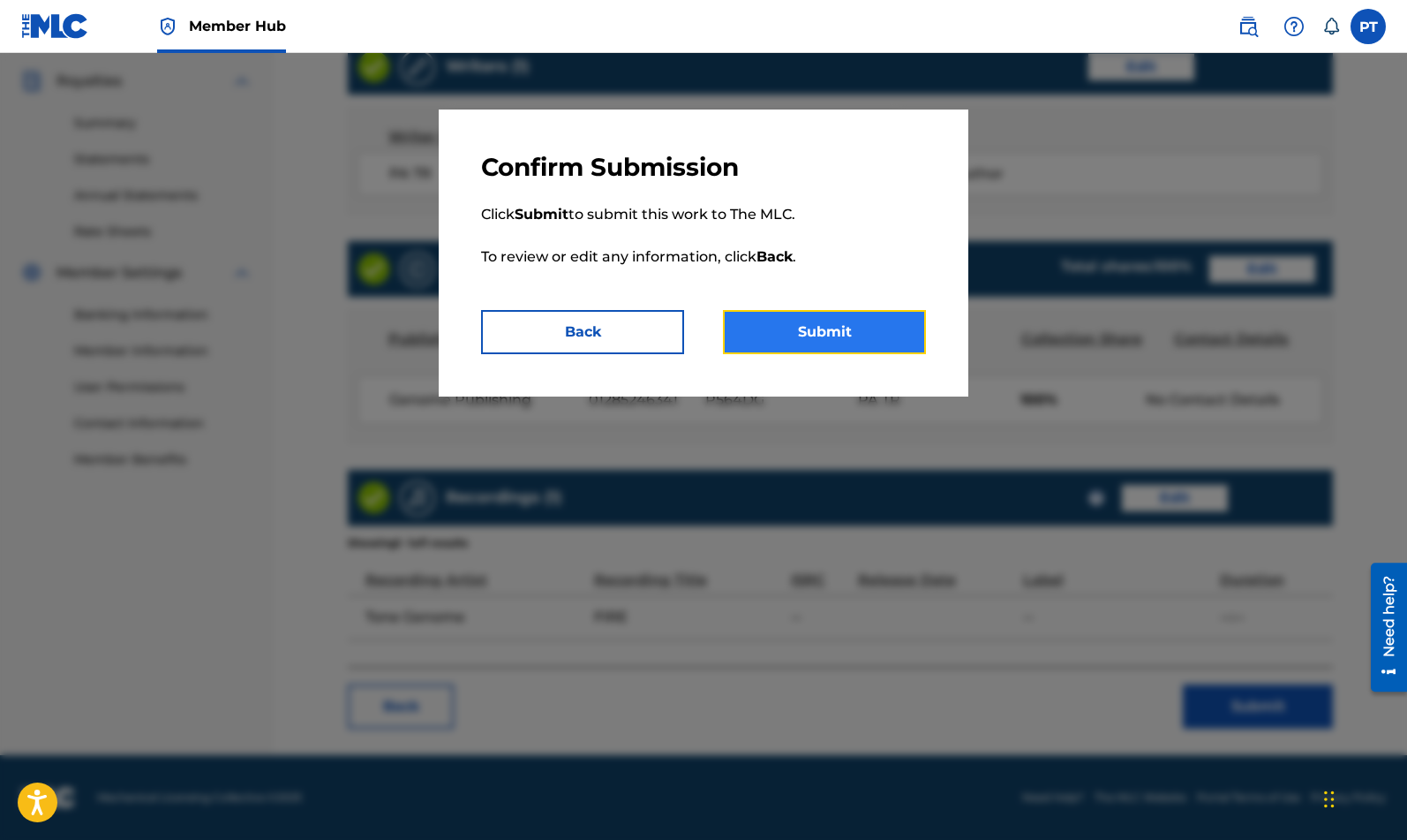
click at [890, 334] on button "Submit" at bounding box center [824, 332] width 203 height 44
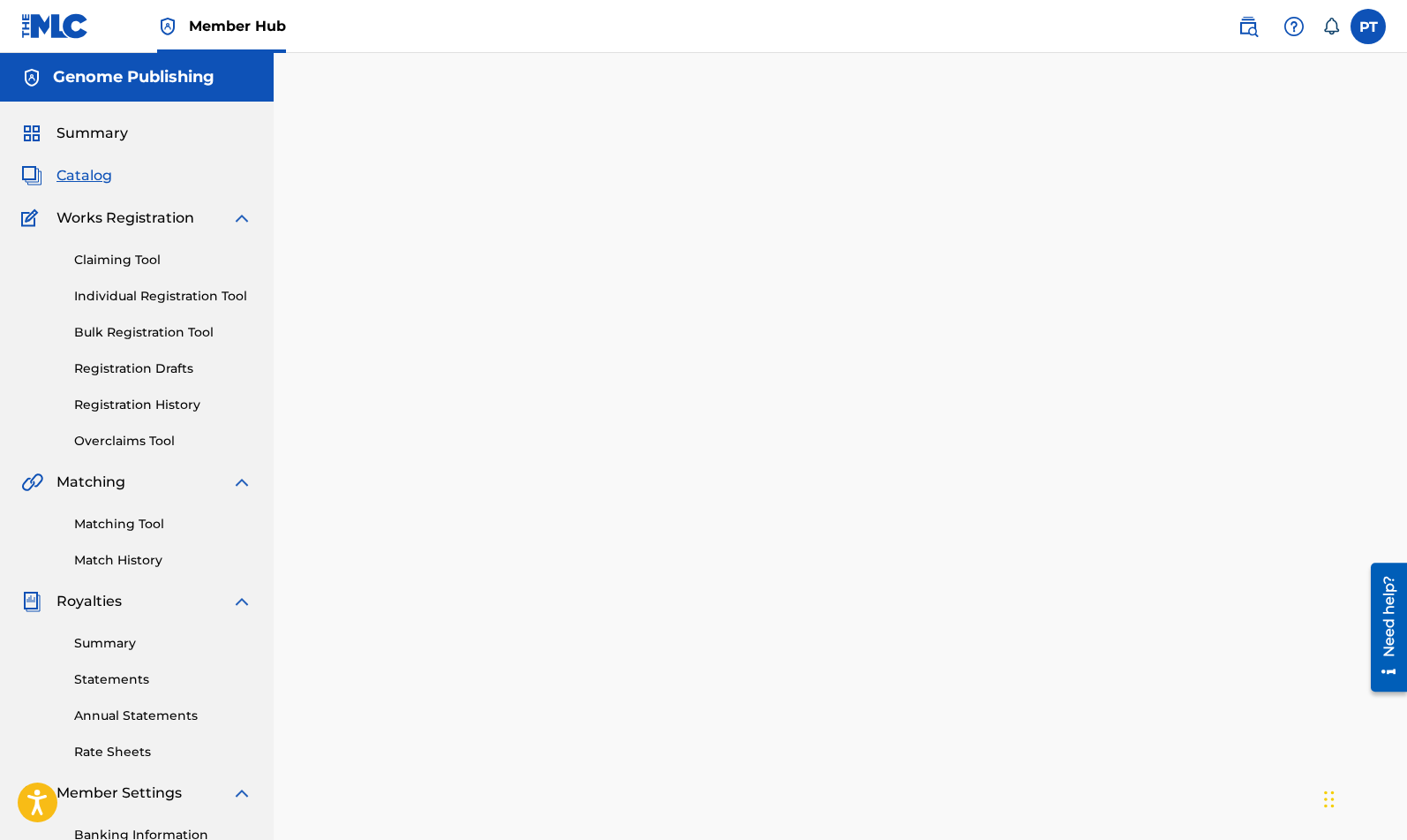
click at [87, 176] on span "Catalog" at bounding box center [85, 176] width 56 height 21
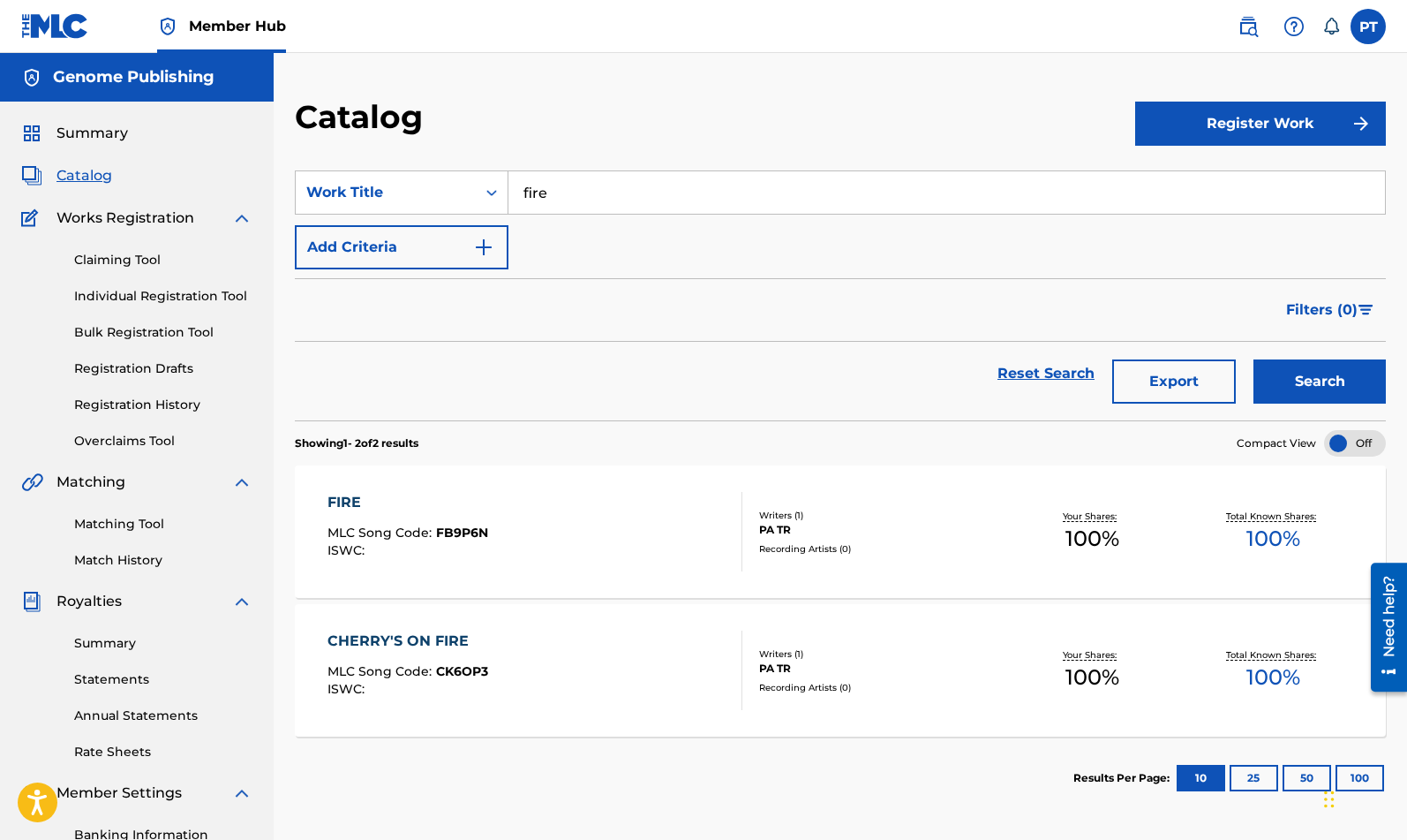
drag, startPoint x: 477, startPoint y: 193, endPoint x: 288, endPoint y: 194, distance: 189.0
click at [508, 194] on input "fire" at bounding box center [947, 192] width 876 height 42
click at [537, 231] on strong "every" at bounding box center [544, 231] width 41 height 16
type input "every year with you"
click at [1314, 384] on button "Search" at bounding box center [1321, 382] width 133 height 44
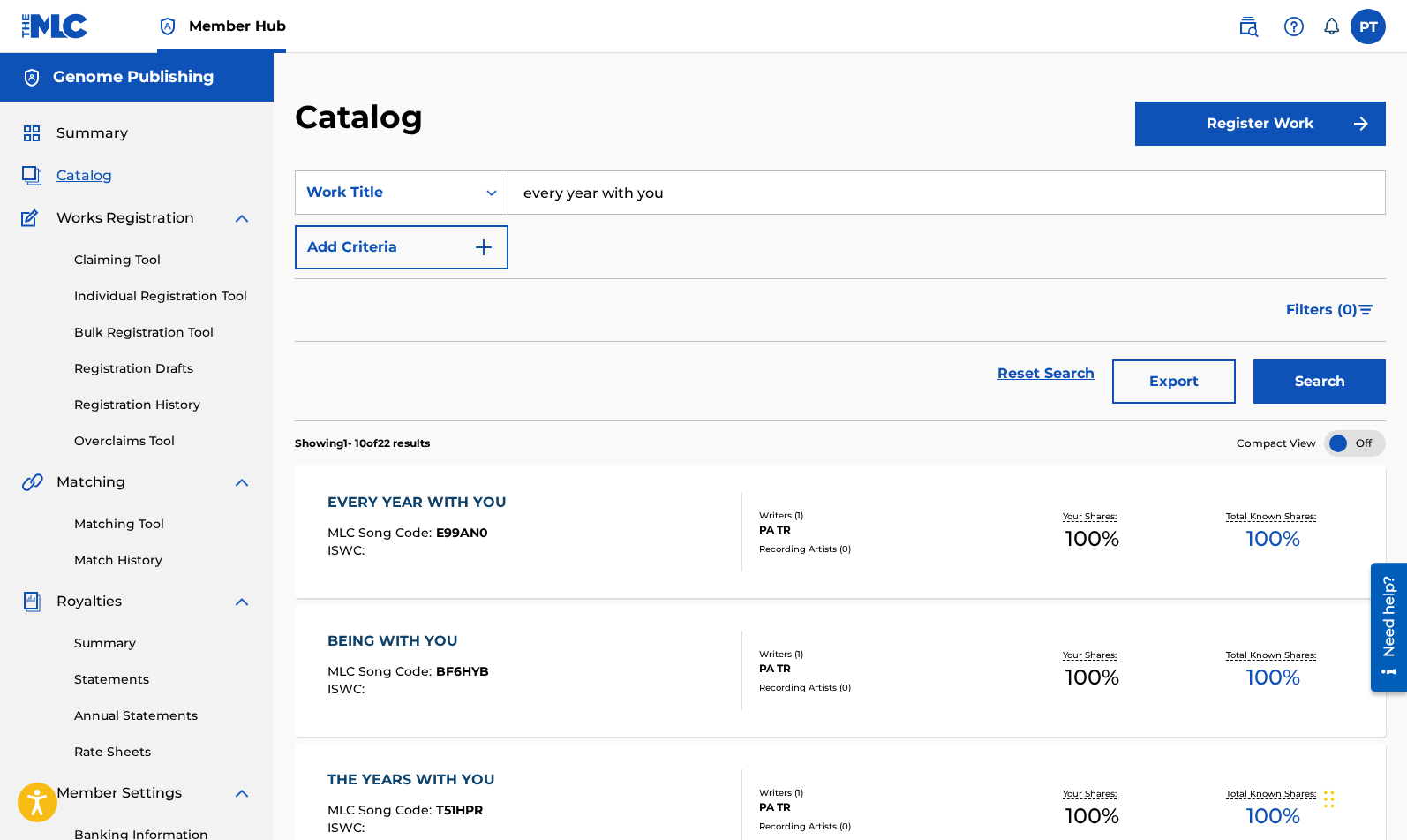
click at [456, 501] on div "EVERY YEAR WITH YOU" at bounding box center [422, 503] width 188 height 21
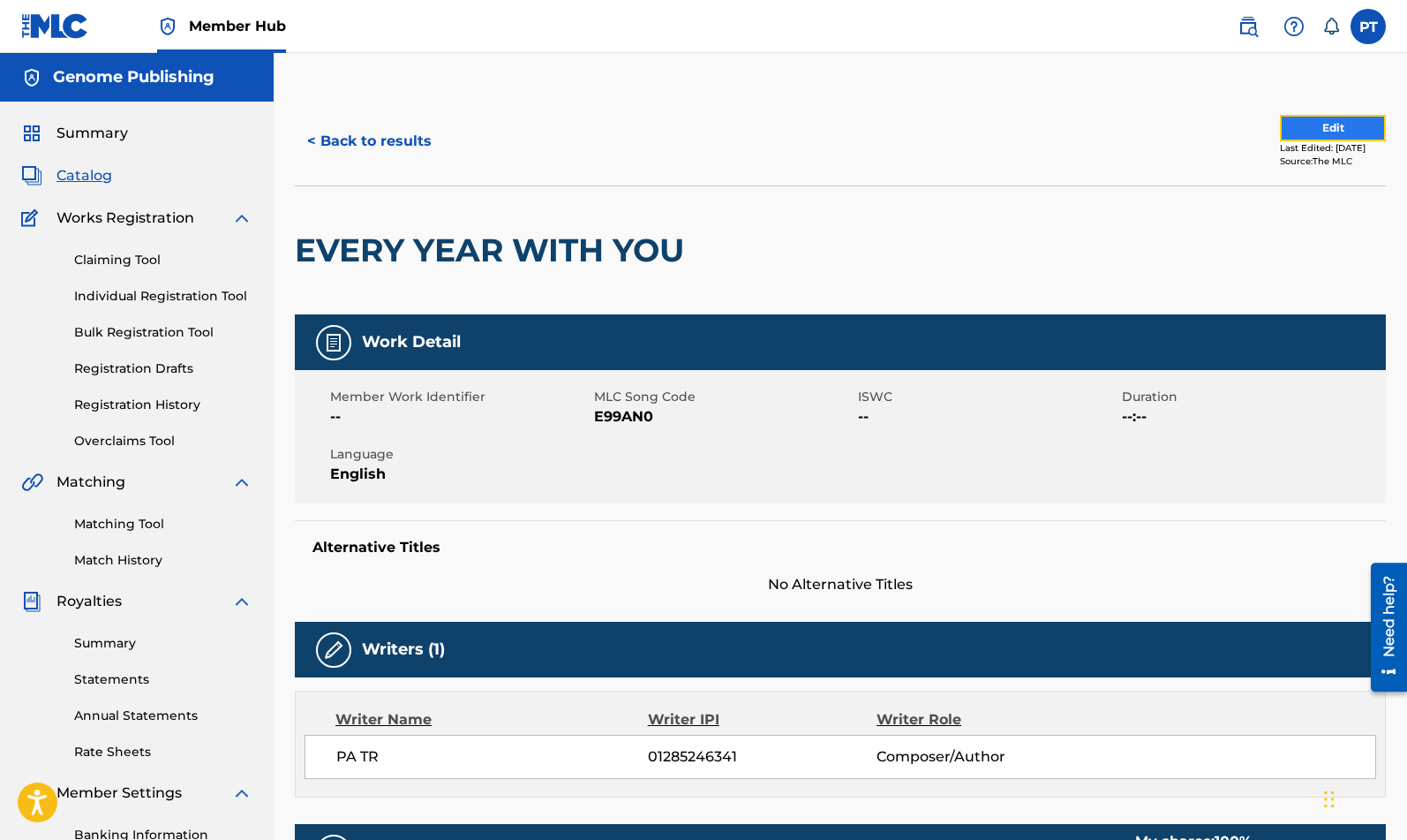
click at [1351, 137] on button "Edit" at bounding box center [1333, 128] width 106 height 27
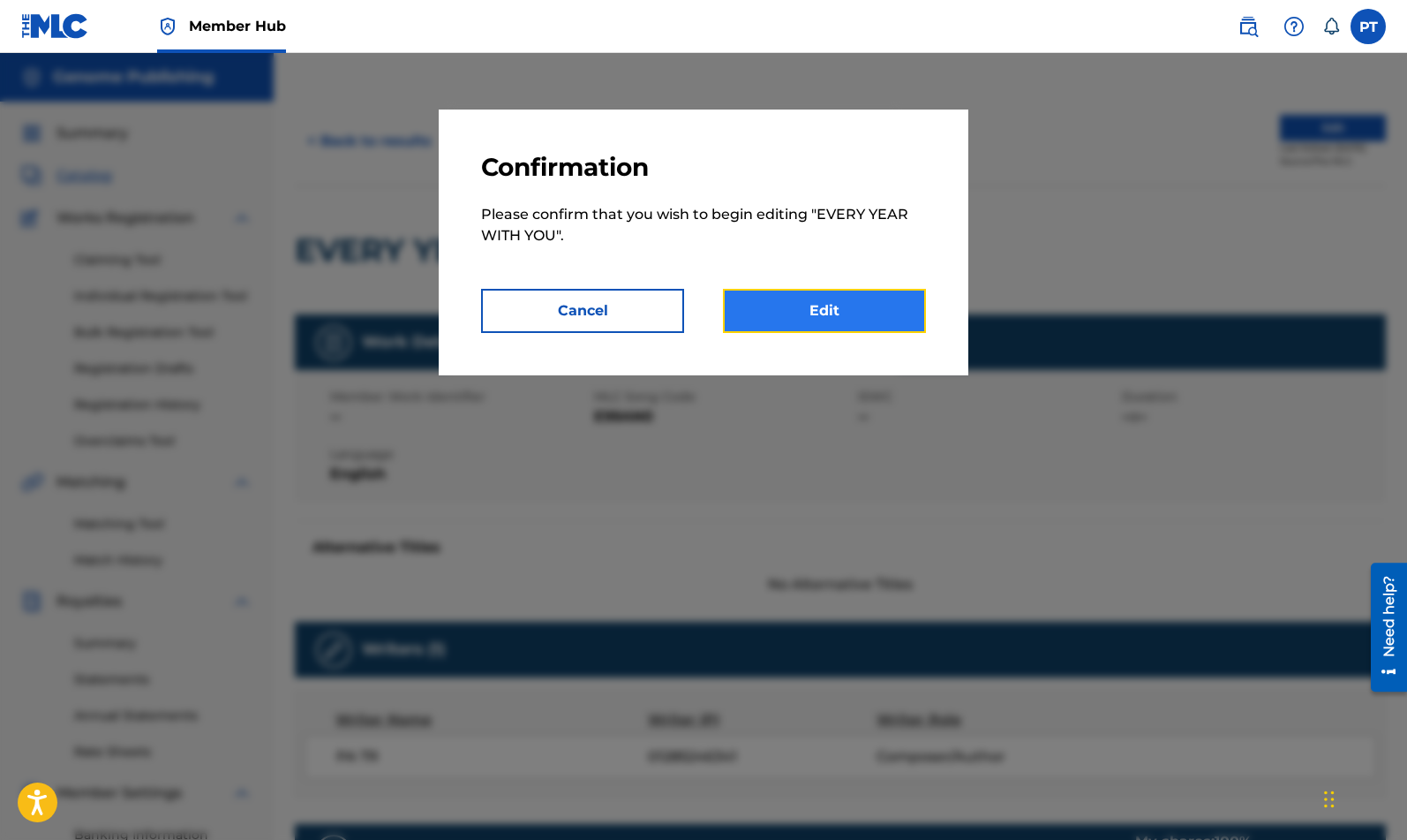
click at [853, 304] on link "Edit" at bounding box center [824, 310] width 203 height 44
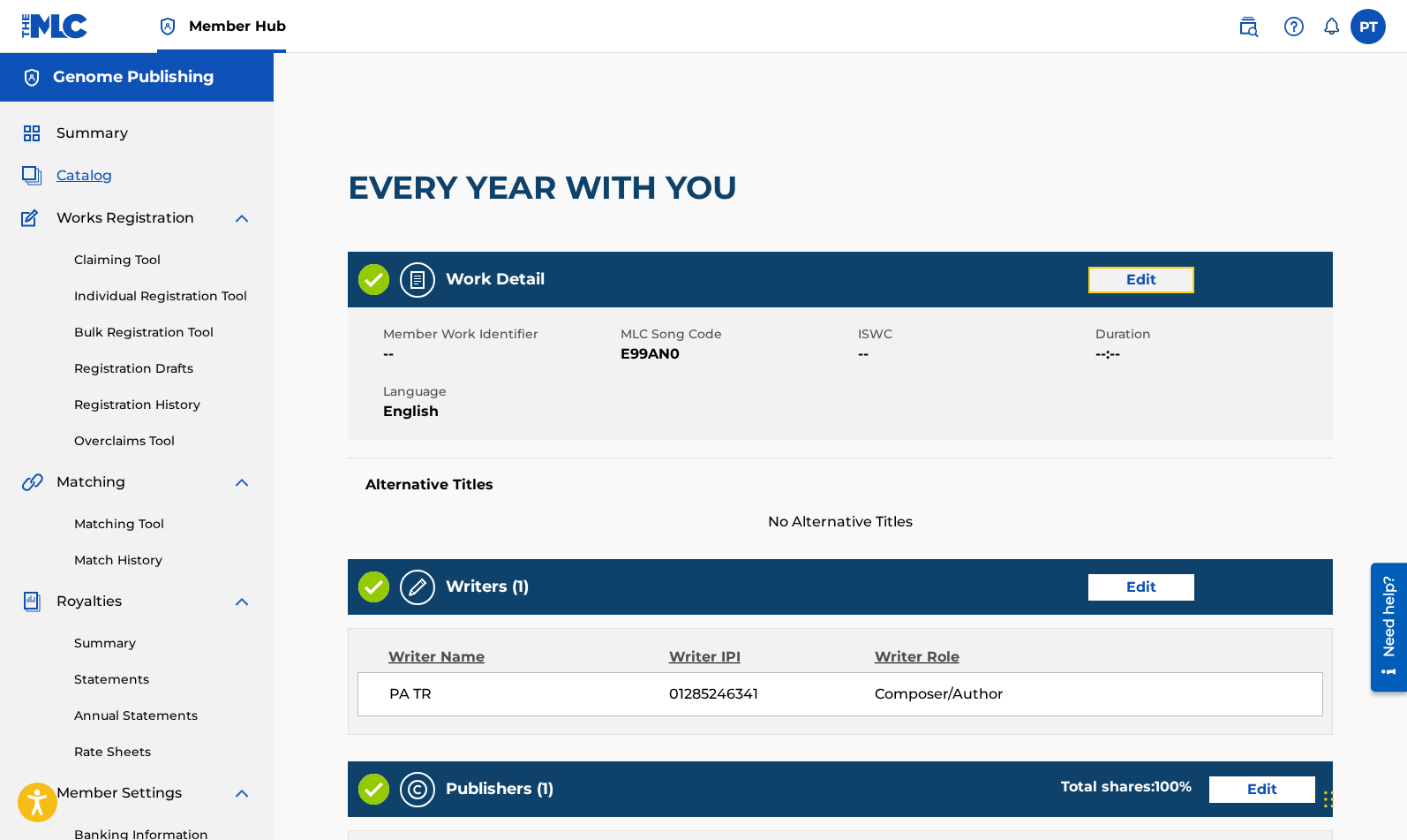
click at [1172, 287] on link "Edit" at bounding box center [1142, 280] width 106 height 27
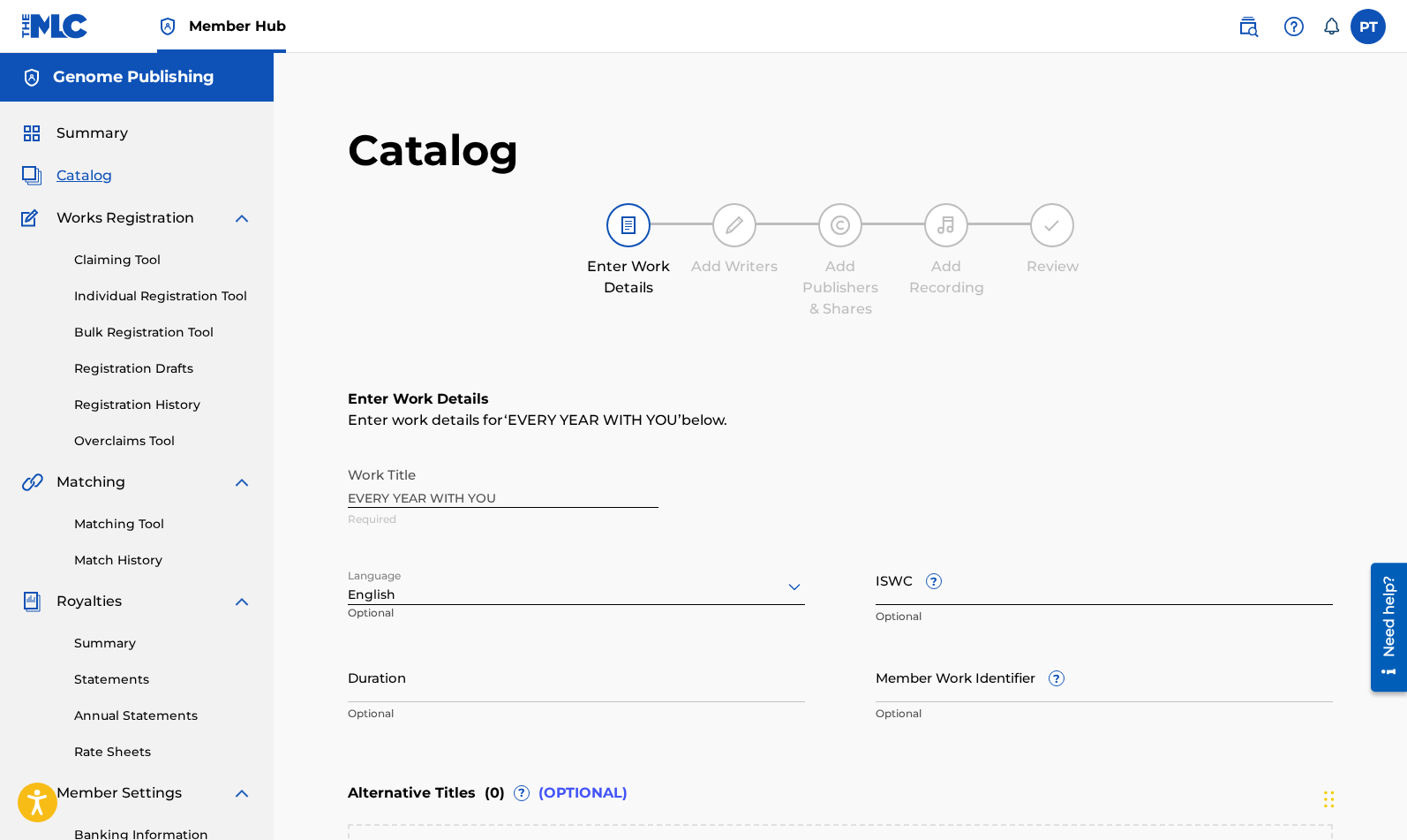
click at [1038, 588] on input "ISWC ?" at bounding box center [1104, 580] width 457 height 50
paste input "T-333.006.647-8"
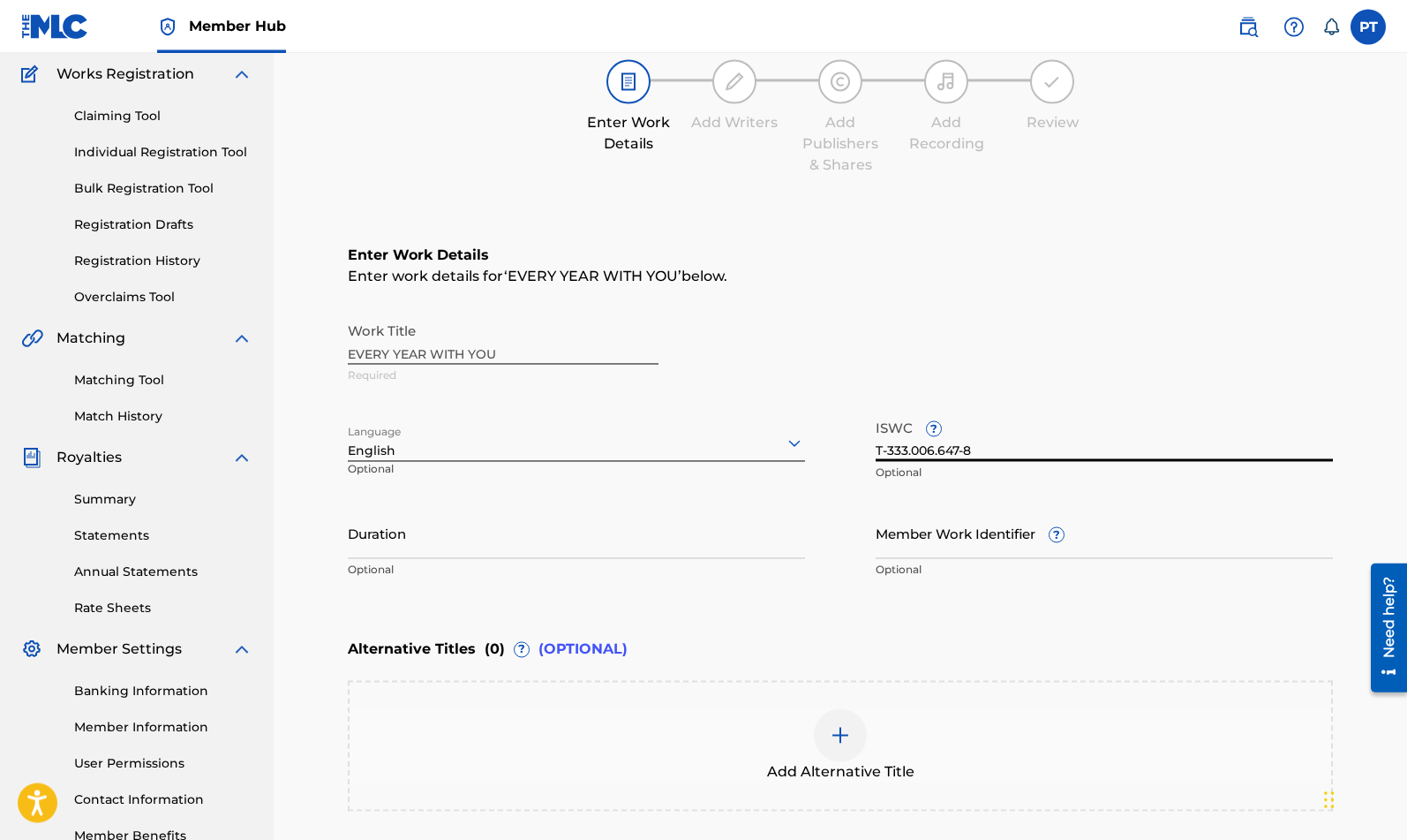
scroll to position [332, 0]
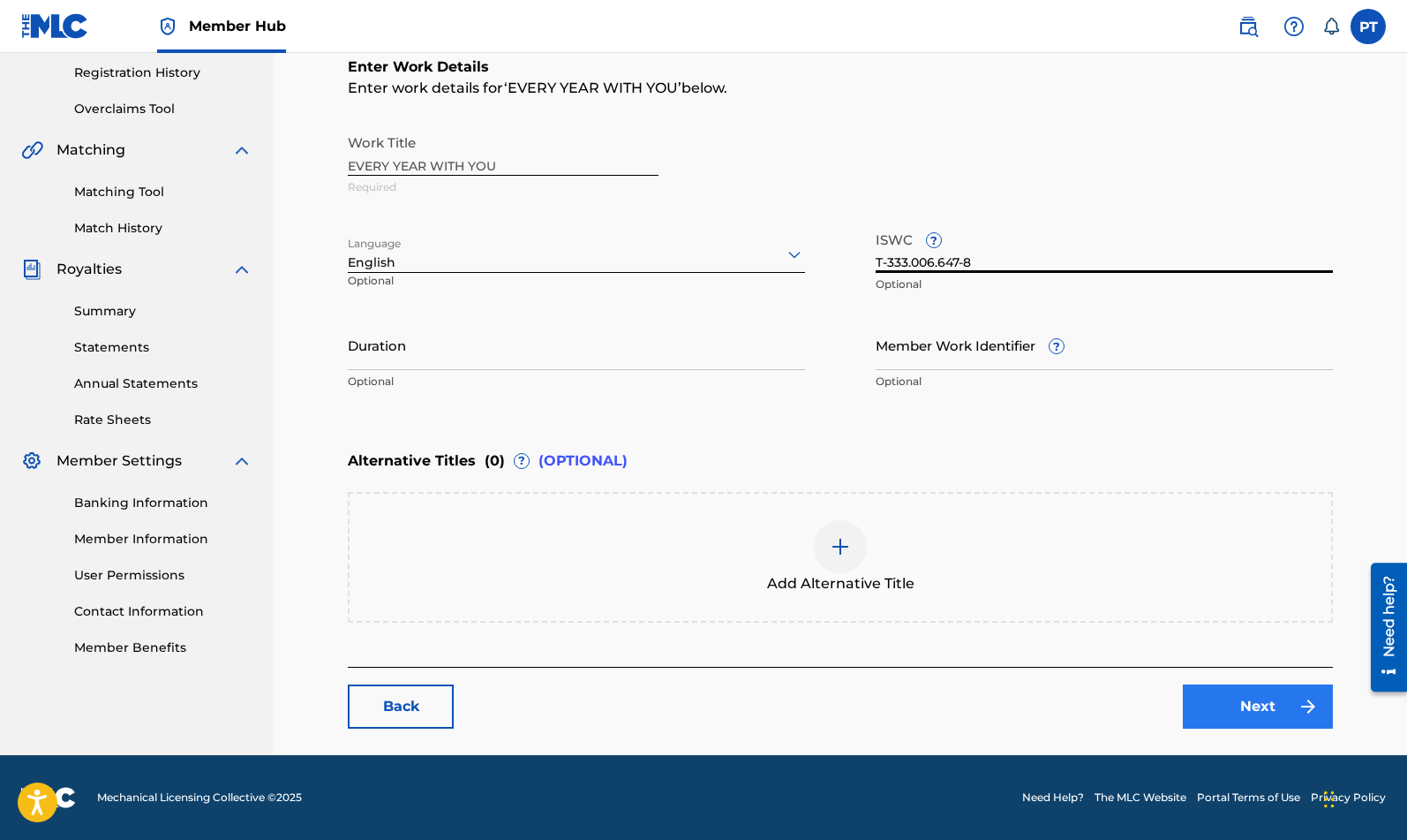
type input "T-333.006.647-8"
click at [1273, 714] on link "Next" at bounding box center [1258, 706] width 150 height 44
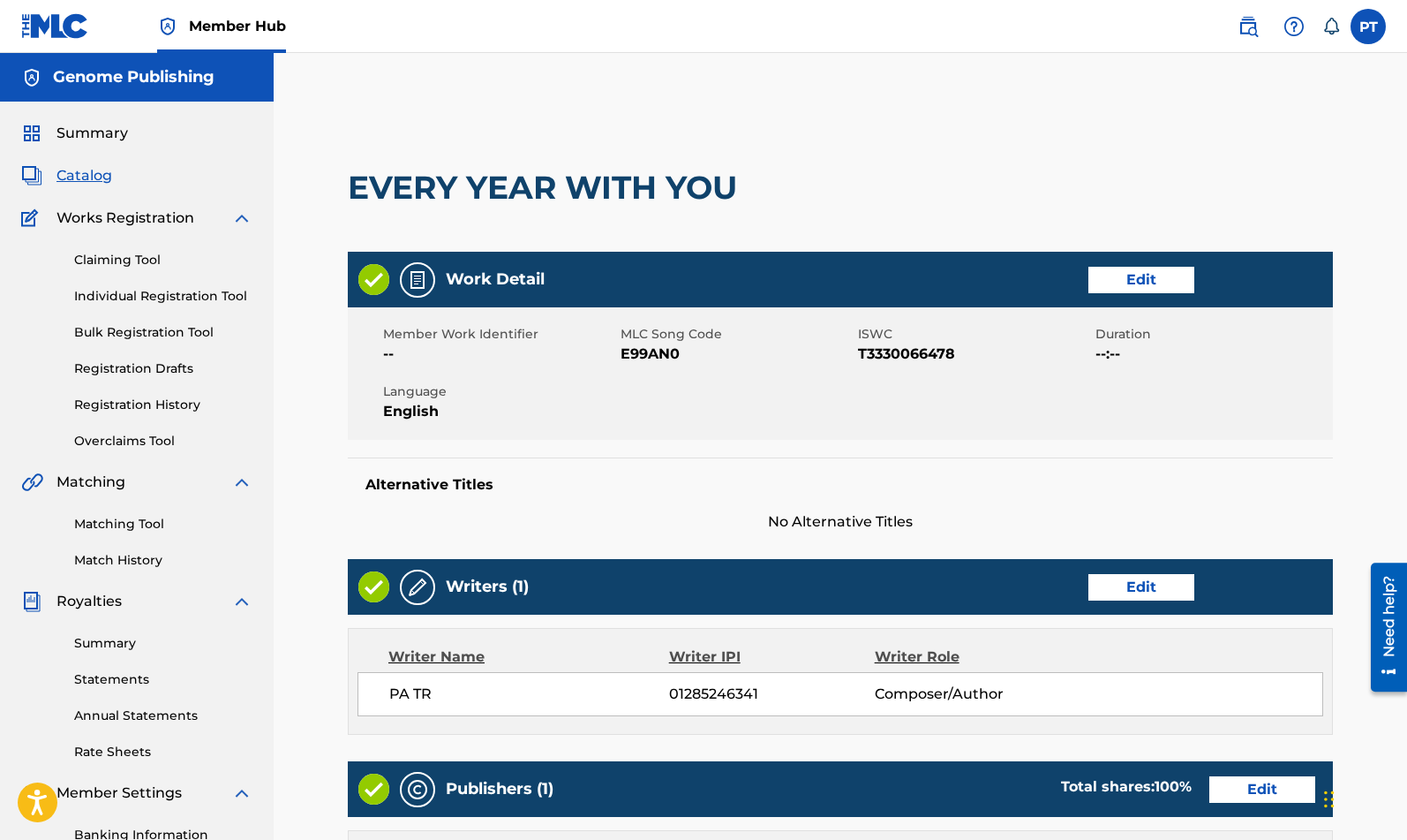
scroll to position [520, 0]
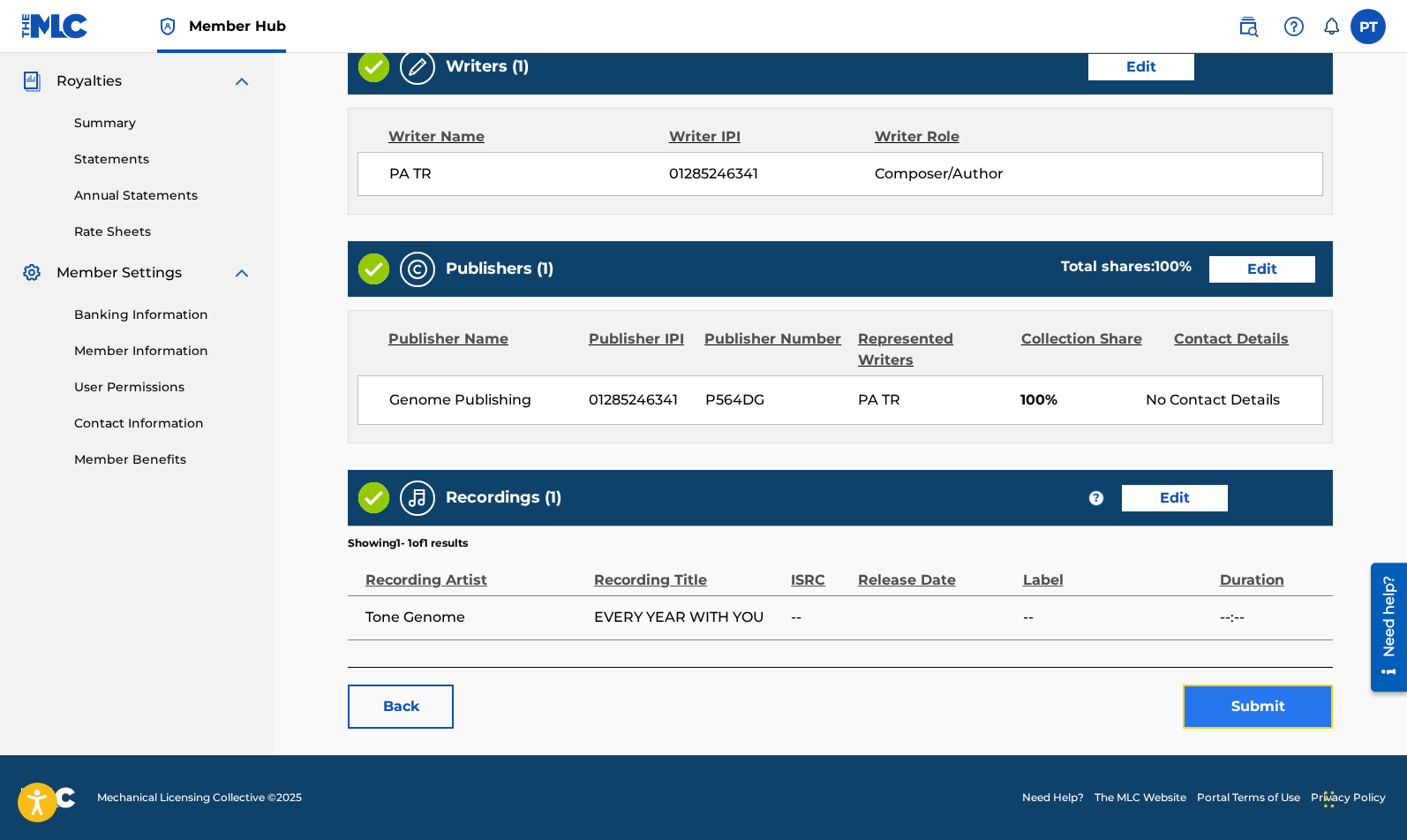
click at [1282, 691] on button "Submit" at bounding box center [1258, 706] width 150 height 44
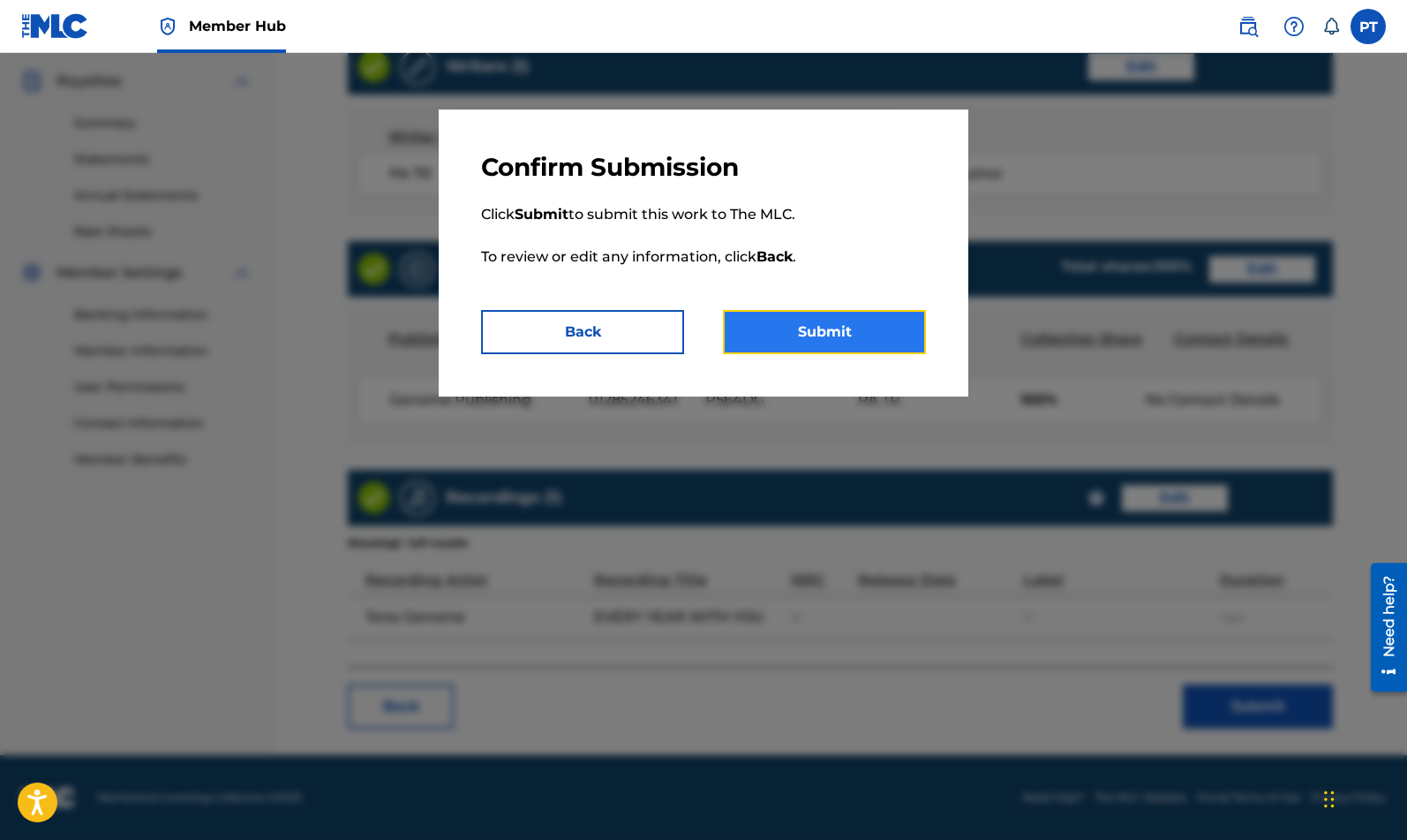
click at [817, 334] on button "Submit" at bounding box center [824, 332] width 203 height 44
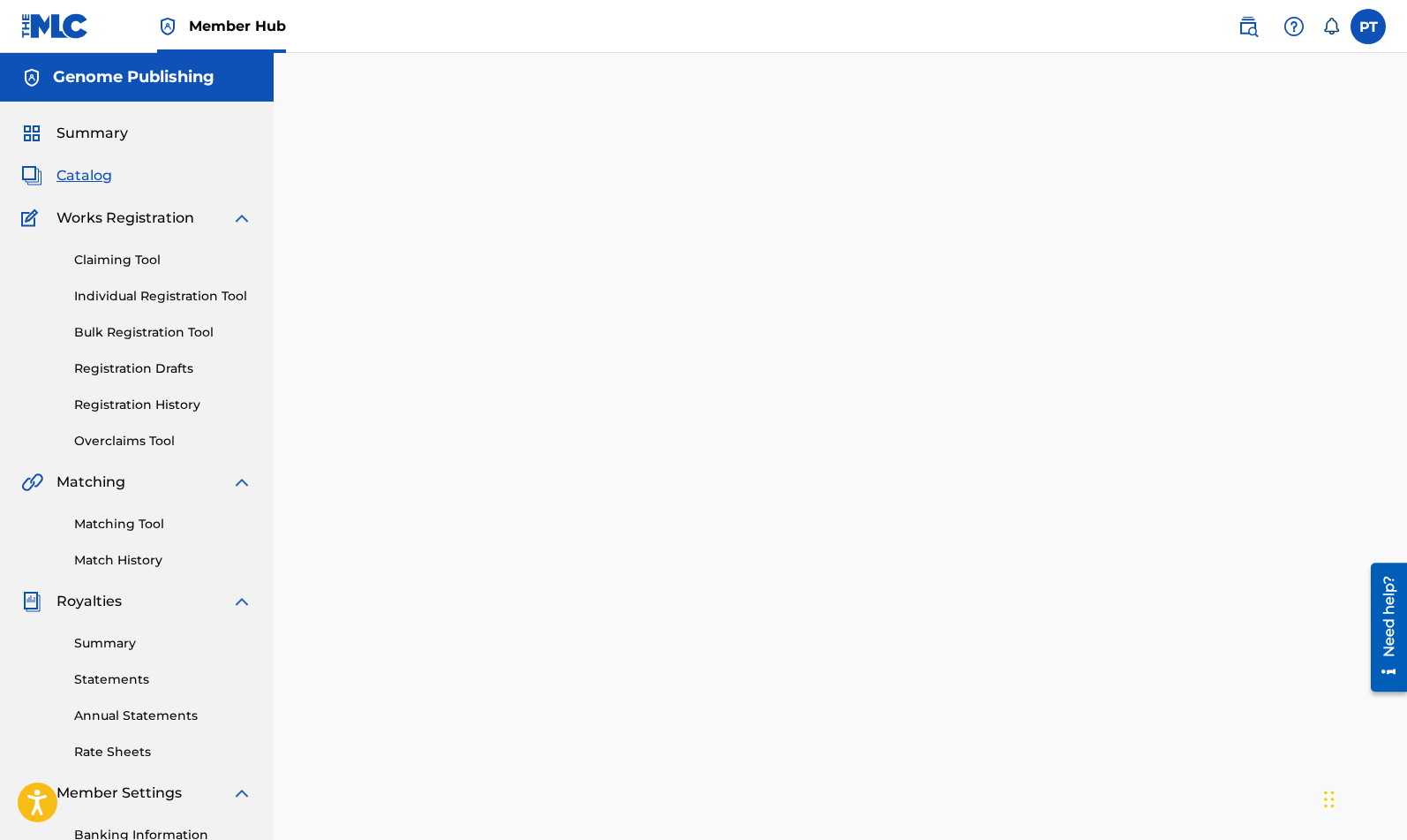
click at [98, 180] on span "Catalog" at bounding box center [85, 176] width 56 height 21
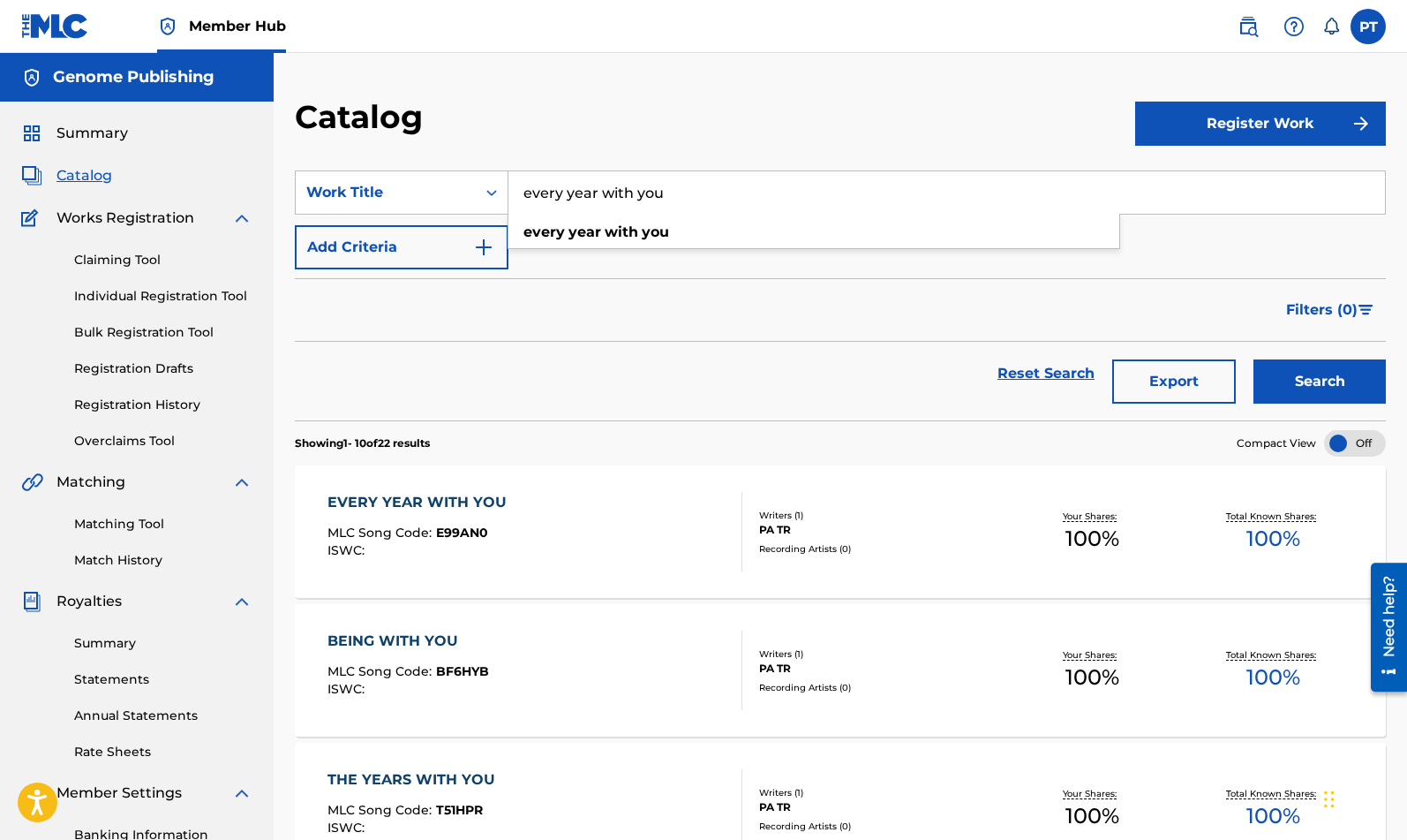
drag, startPoint x: 783, startPoint y: 197, endPoint x: 367, endPoint y: 23, distance: 450.9
click at [508, 200] on input "every year with you" at bounding box center [947, 192] width 876 height 42
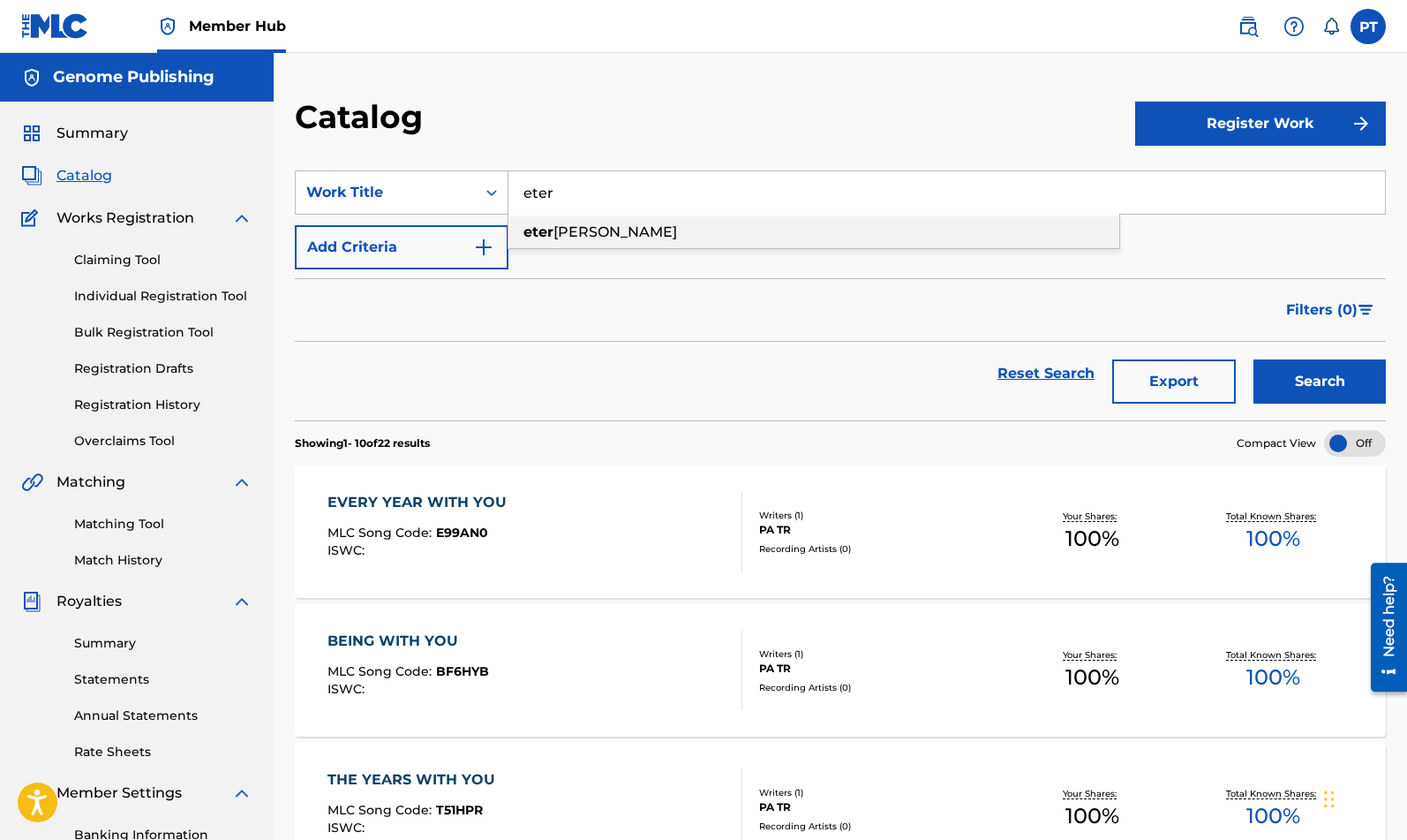
click at [581, 224] on span "nally" at bounding box center [615, 231] width 124 height 16
type input "eternally"
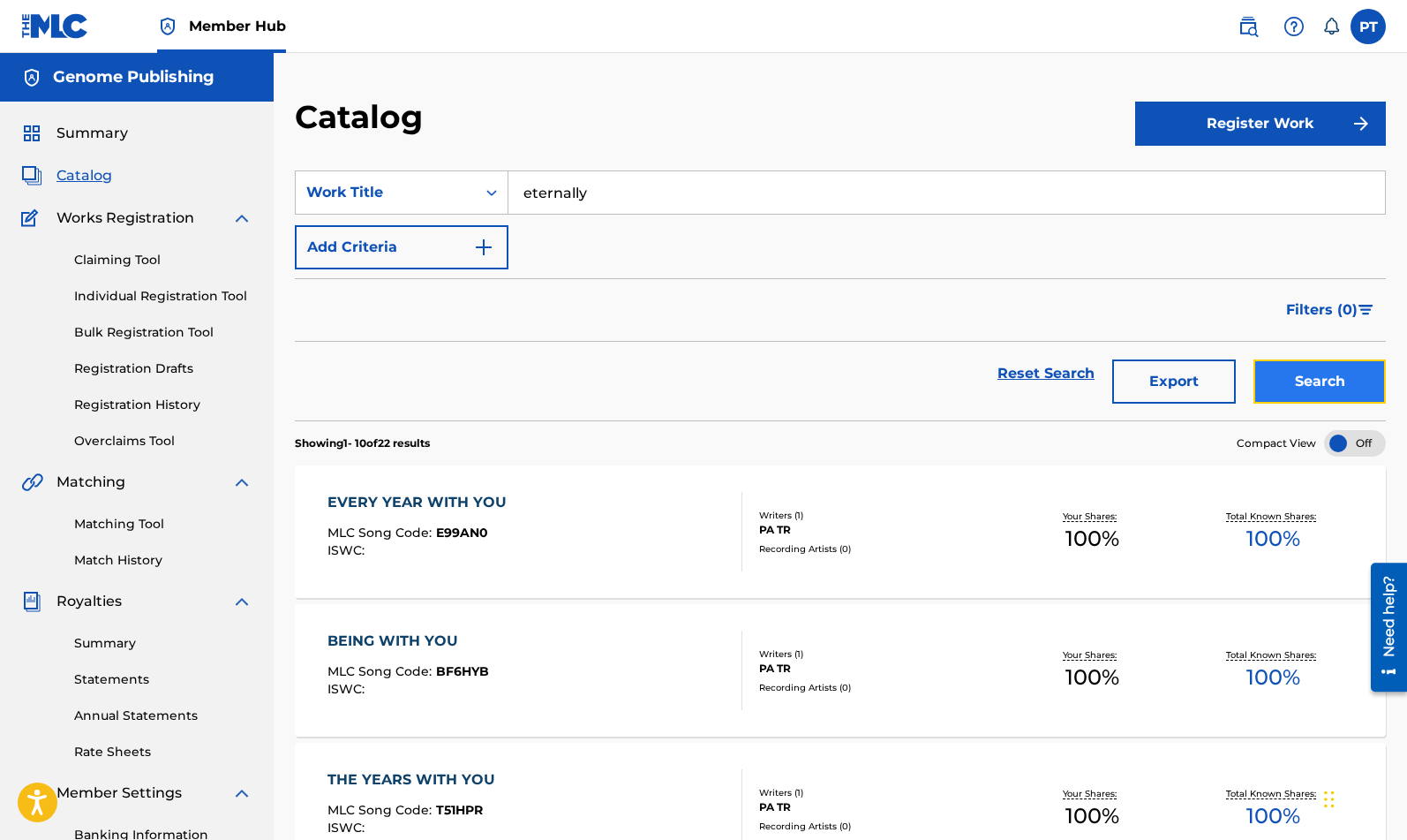
click at [1309, 396] on button "Search" at bounding box center [1321, 382] width 133 height 44
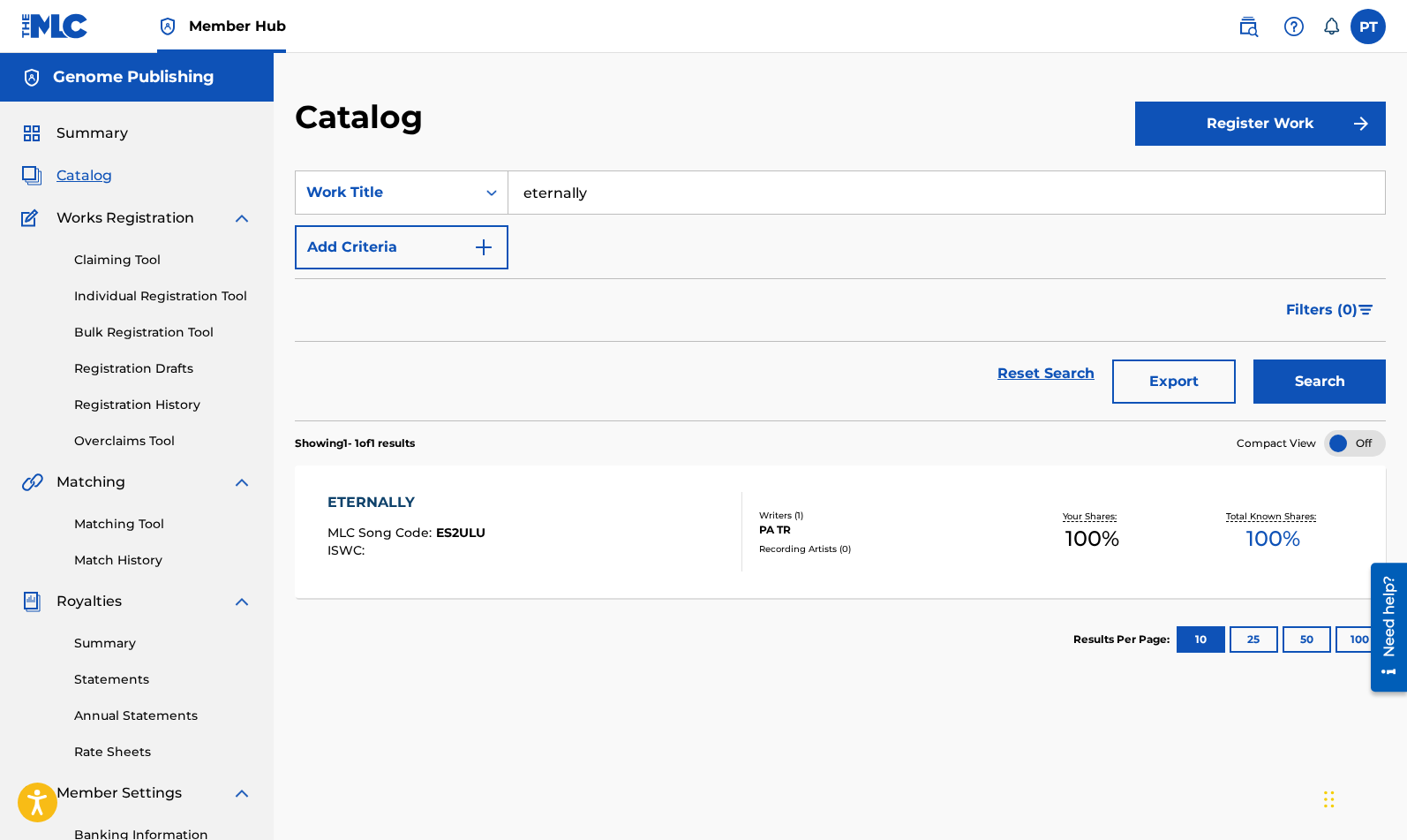
click at [358, 505] on div "ETERNALLY" at bounding box center [407, 503] width 158 height 21
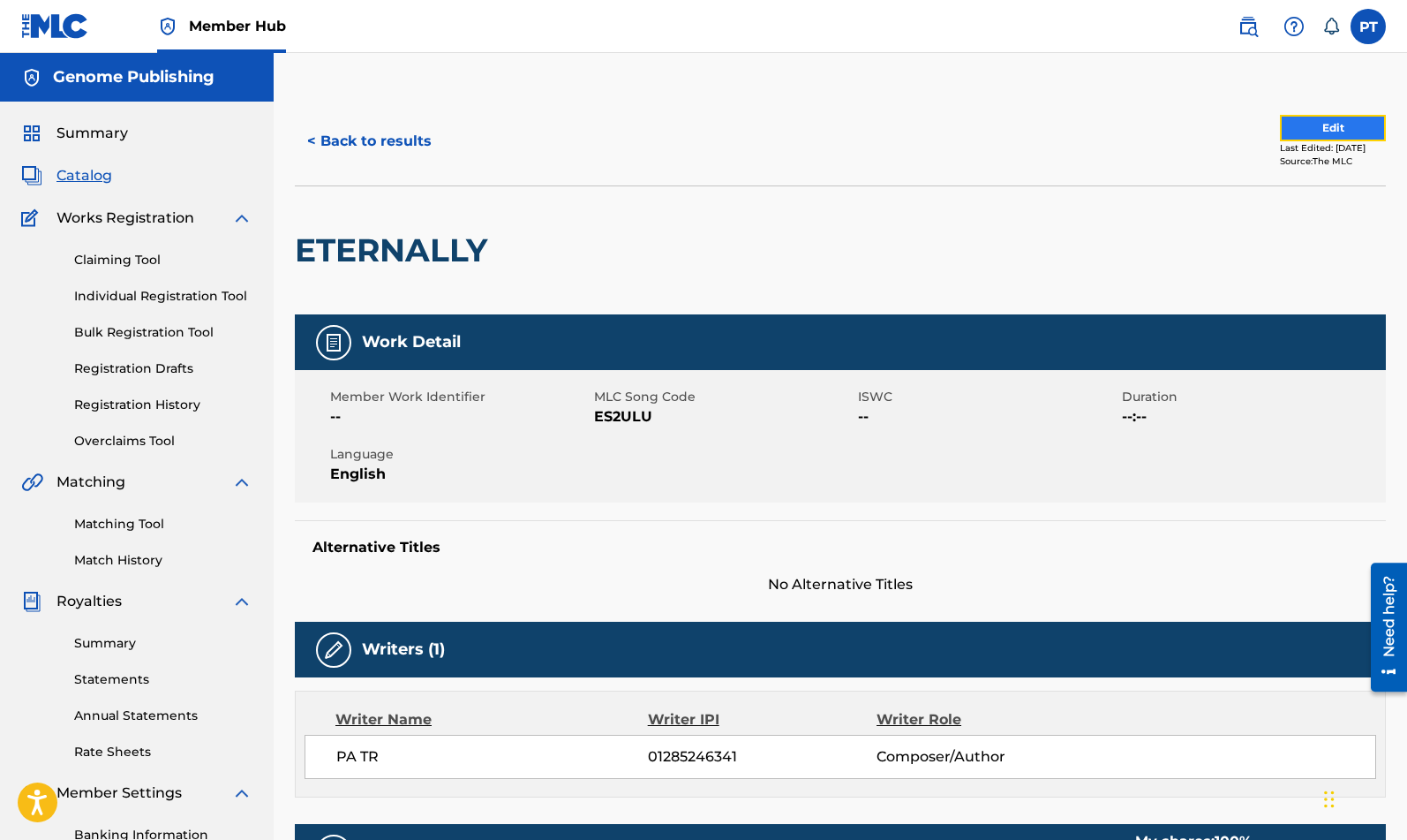
click at [1312, 128] on button "Edit" at bounding box center [1333, 128] width 106 height 27
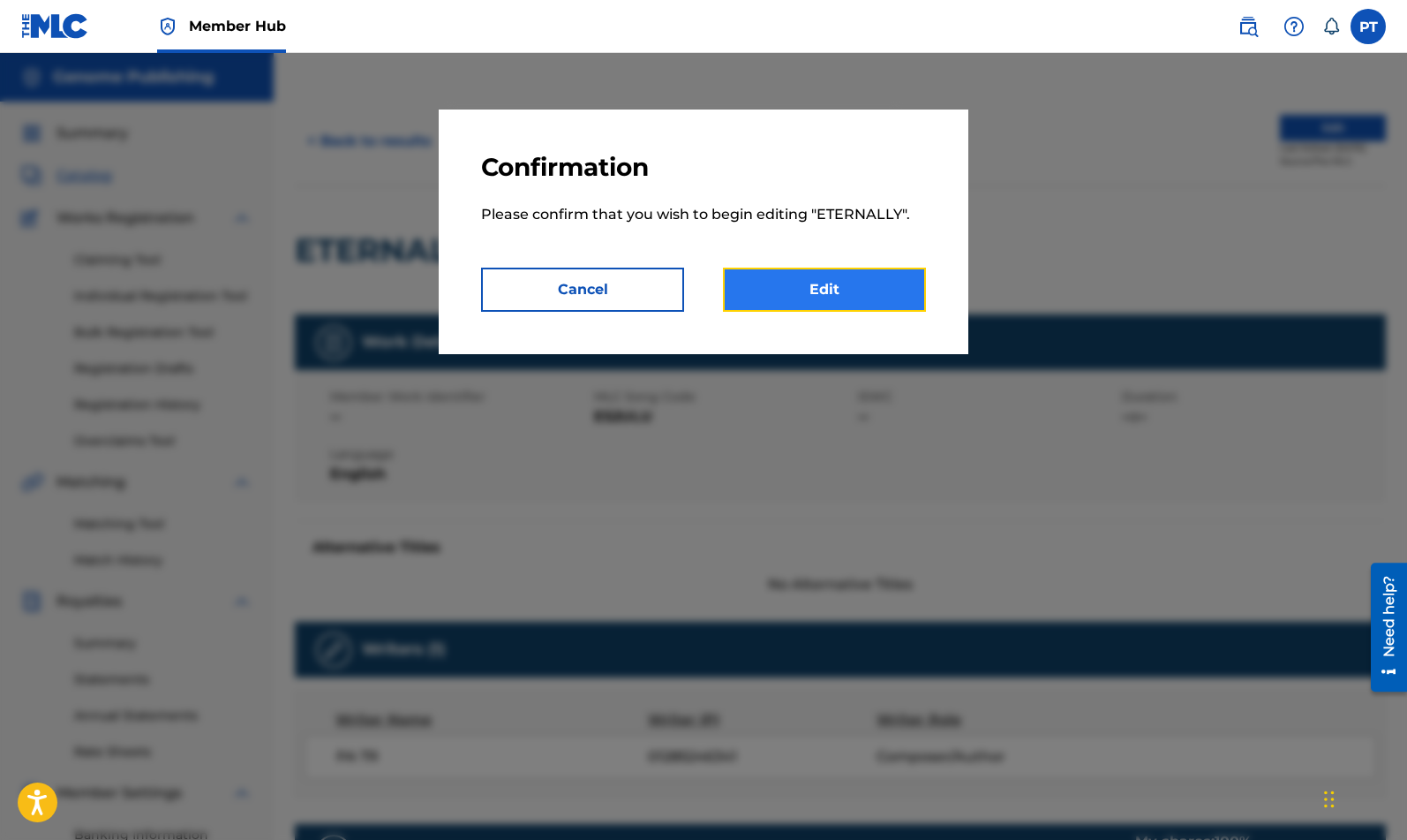
click at [850, 284] on link "Edit" at bounding box center [824, 289] width 203 height 44
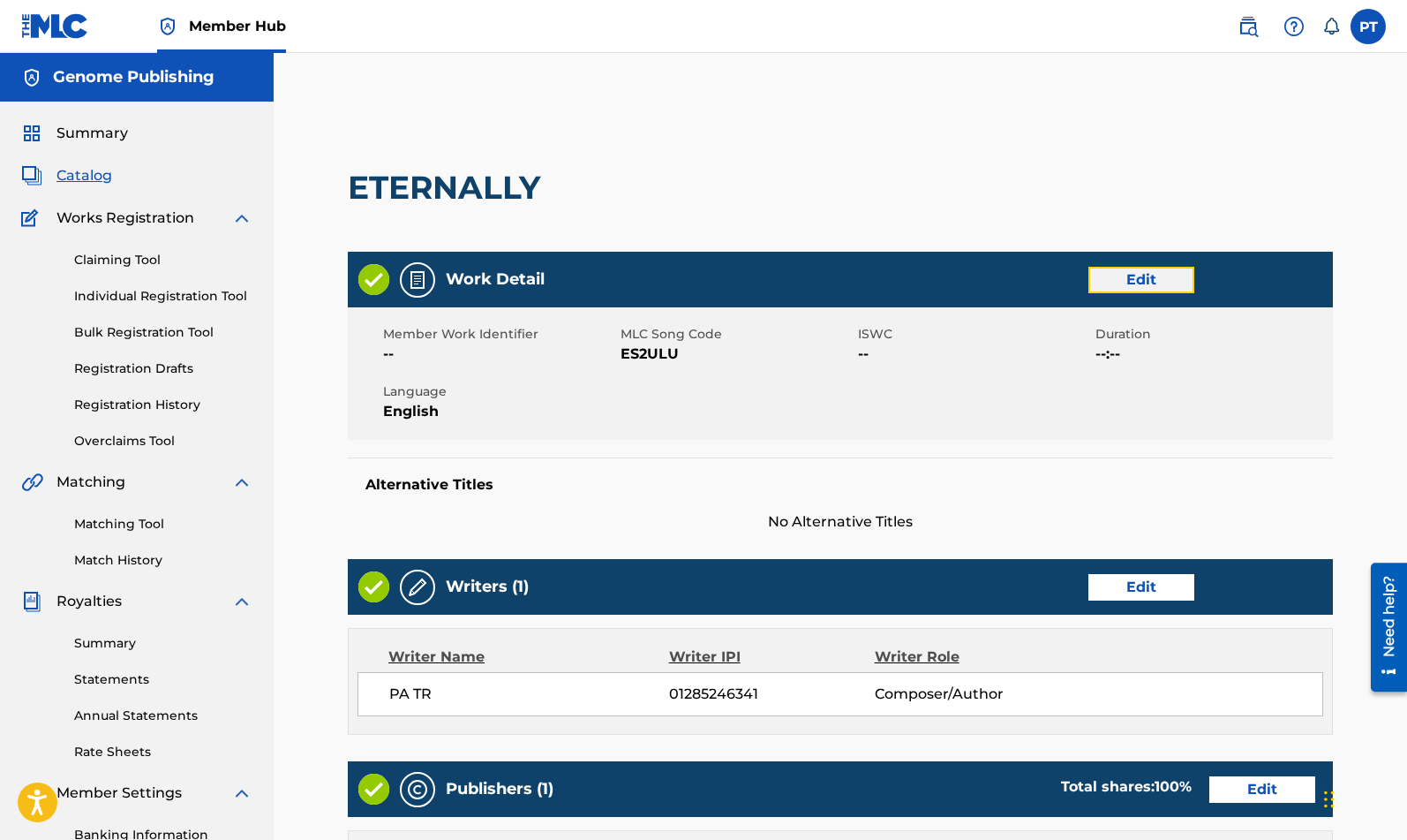
click at [1124, 284] on link "Edit" at bounding box center [1142, 280] width 106 height 27
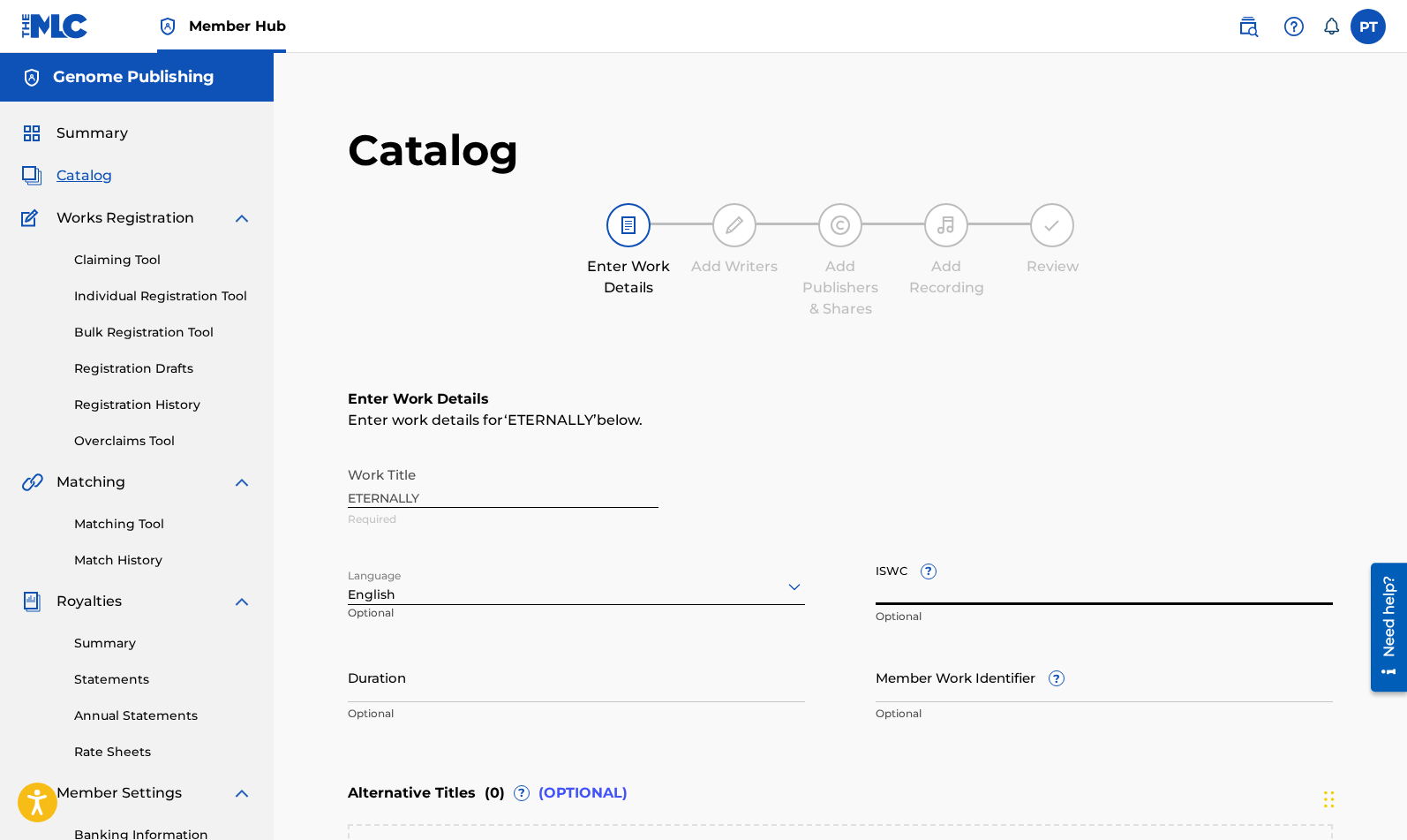
paste input "T-334.823.535-4"
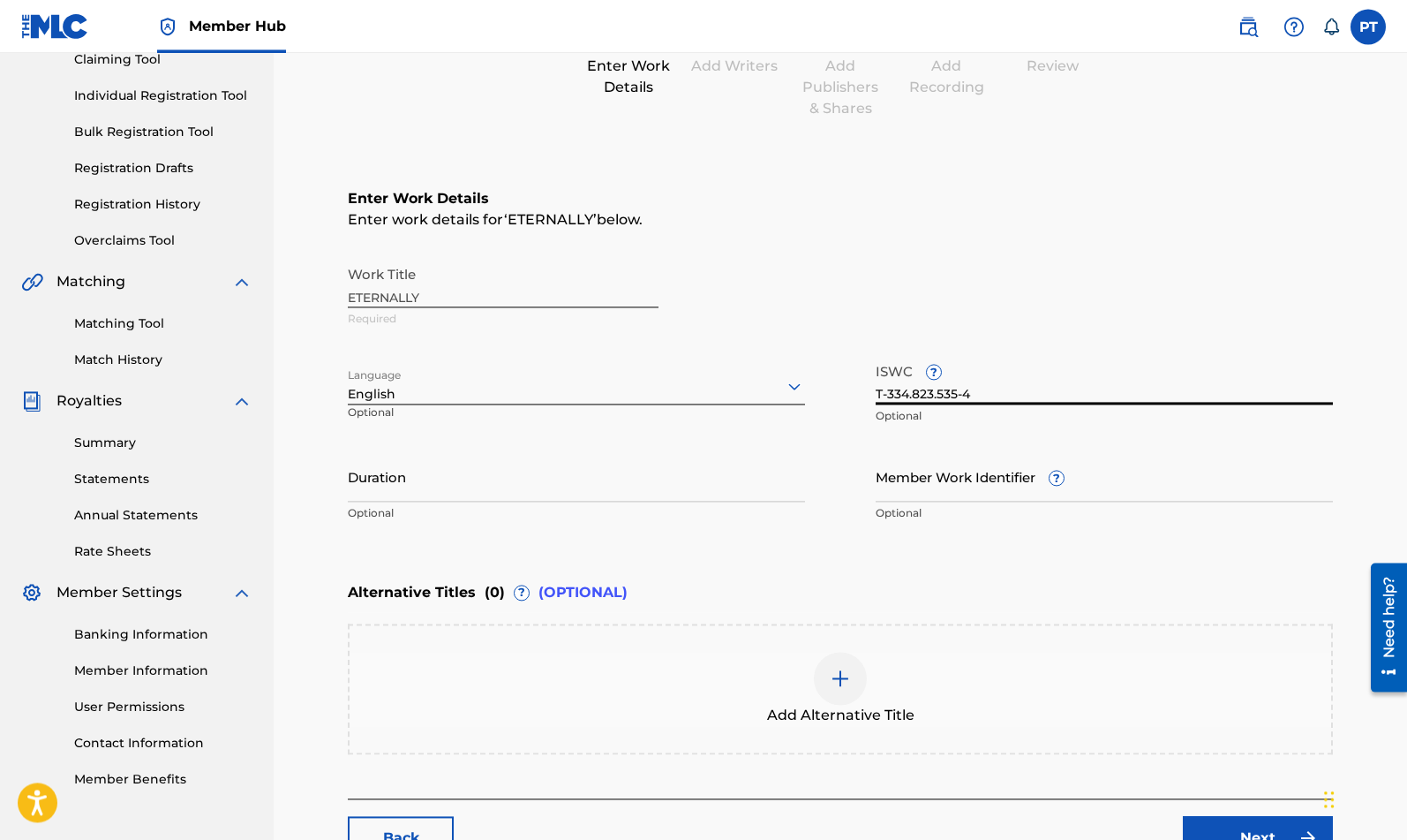
scroll to position [332, 0]
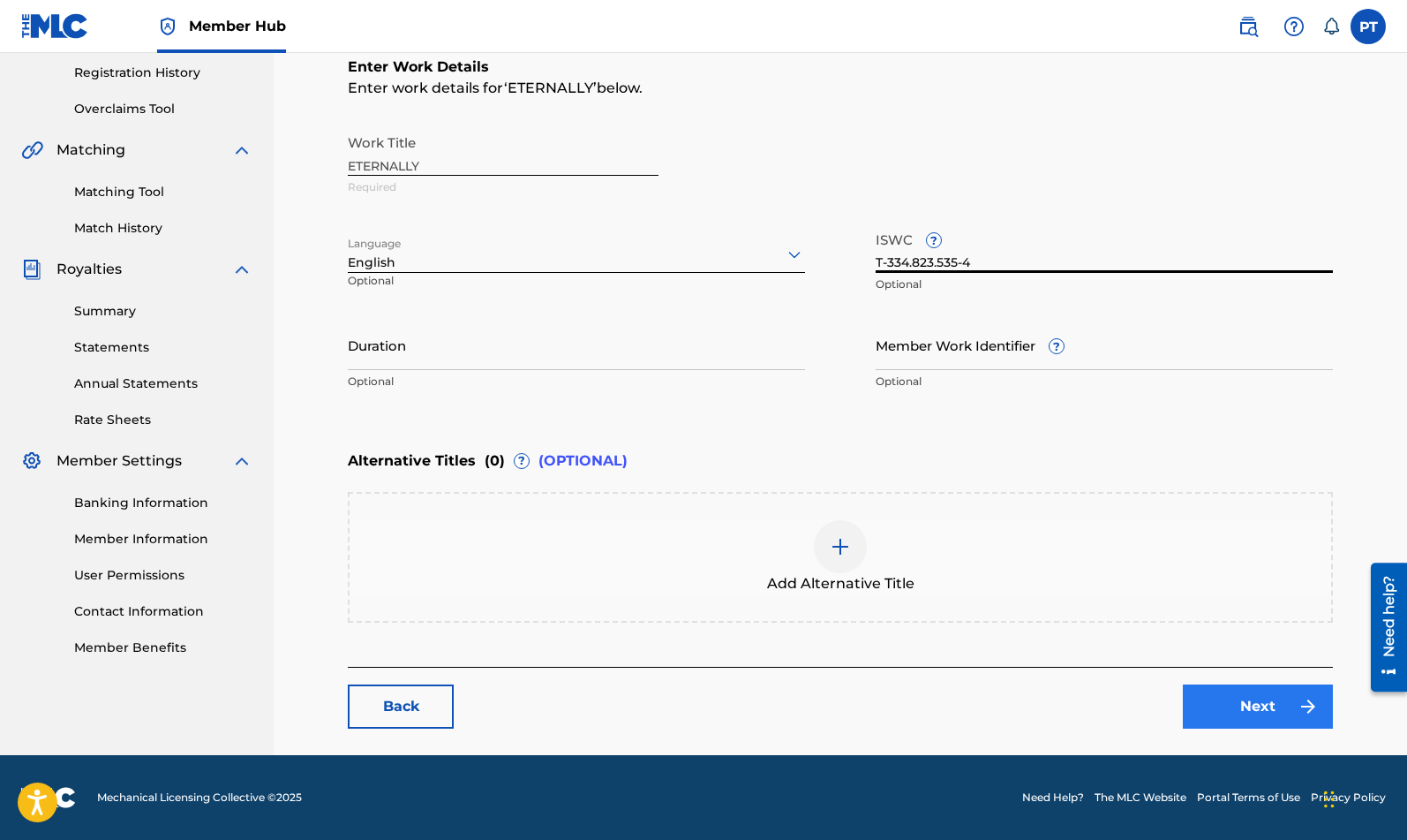
type input "T-334.823.535-4"
click at [1261, 713] on link "Next" at bounding box center [1258, 706] width 150 height 44
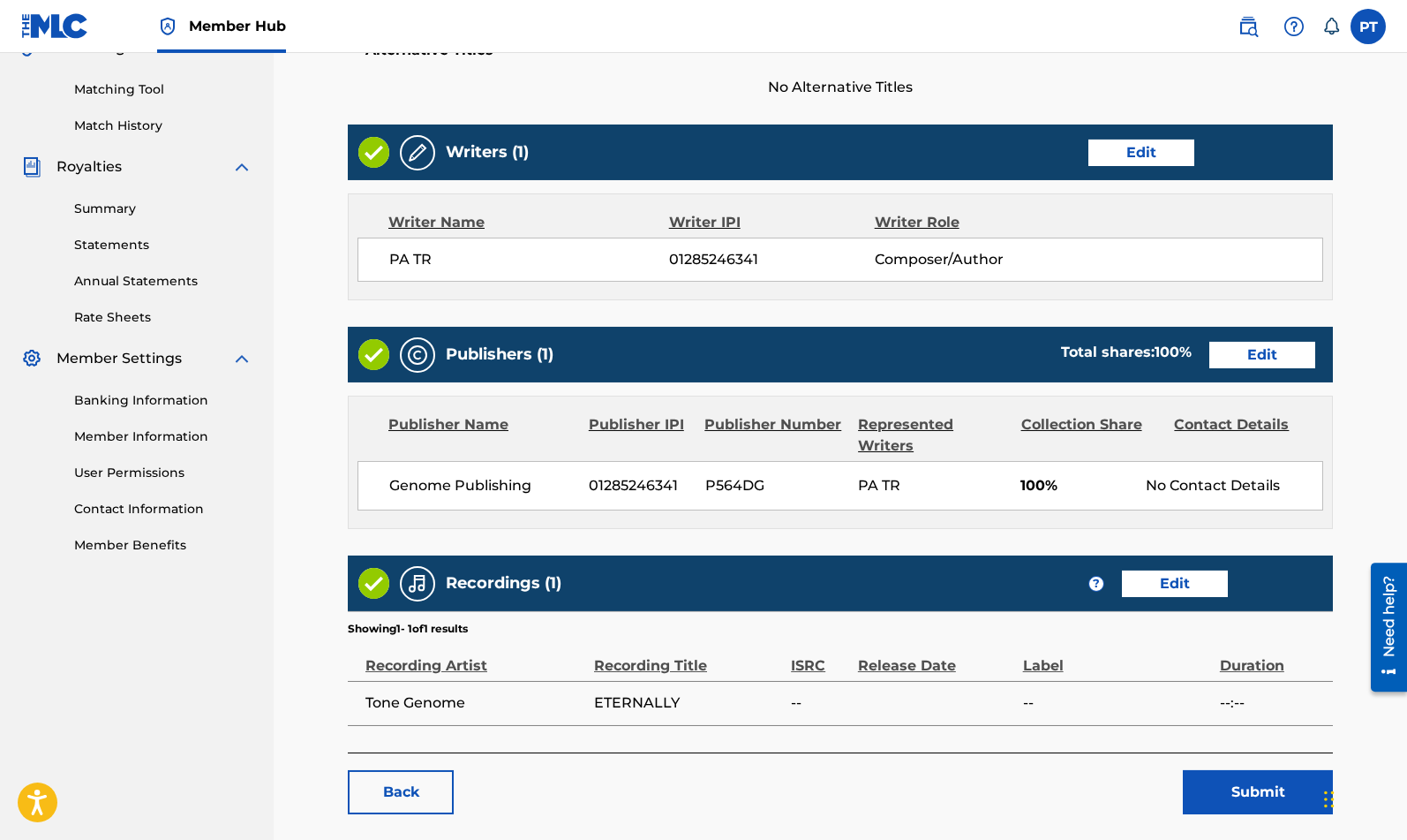
scroll to position [520, 0]
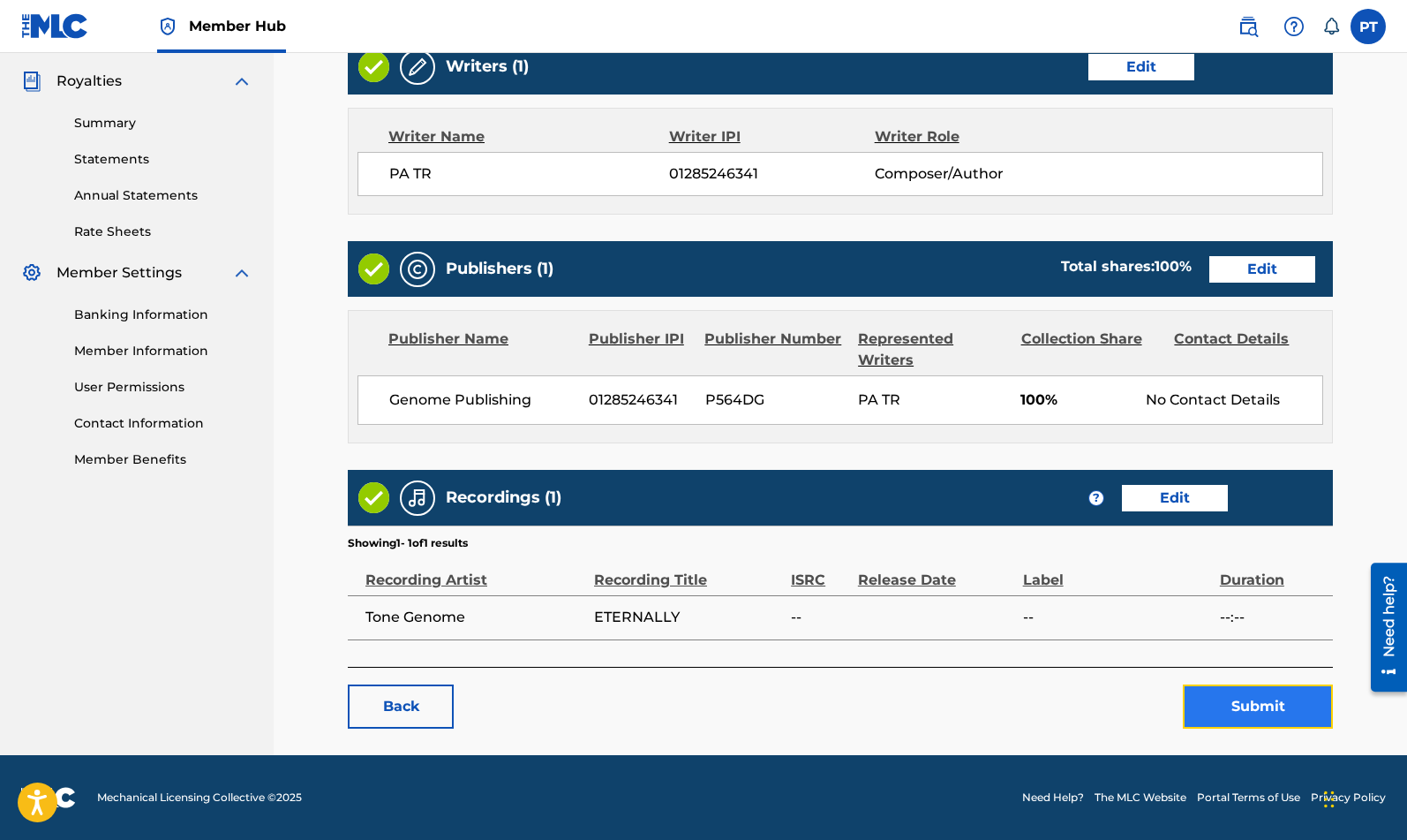
click at [1258, 716] on button "Submit" at bounding box center [1258, 706] width 150 height 44
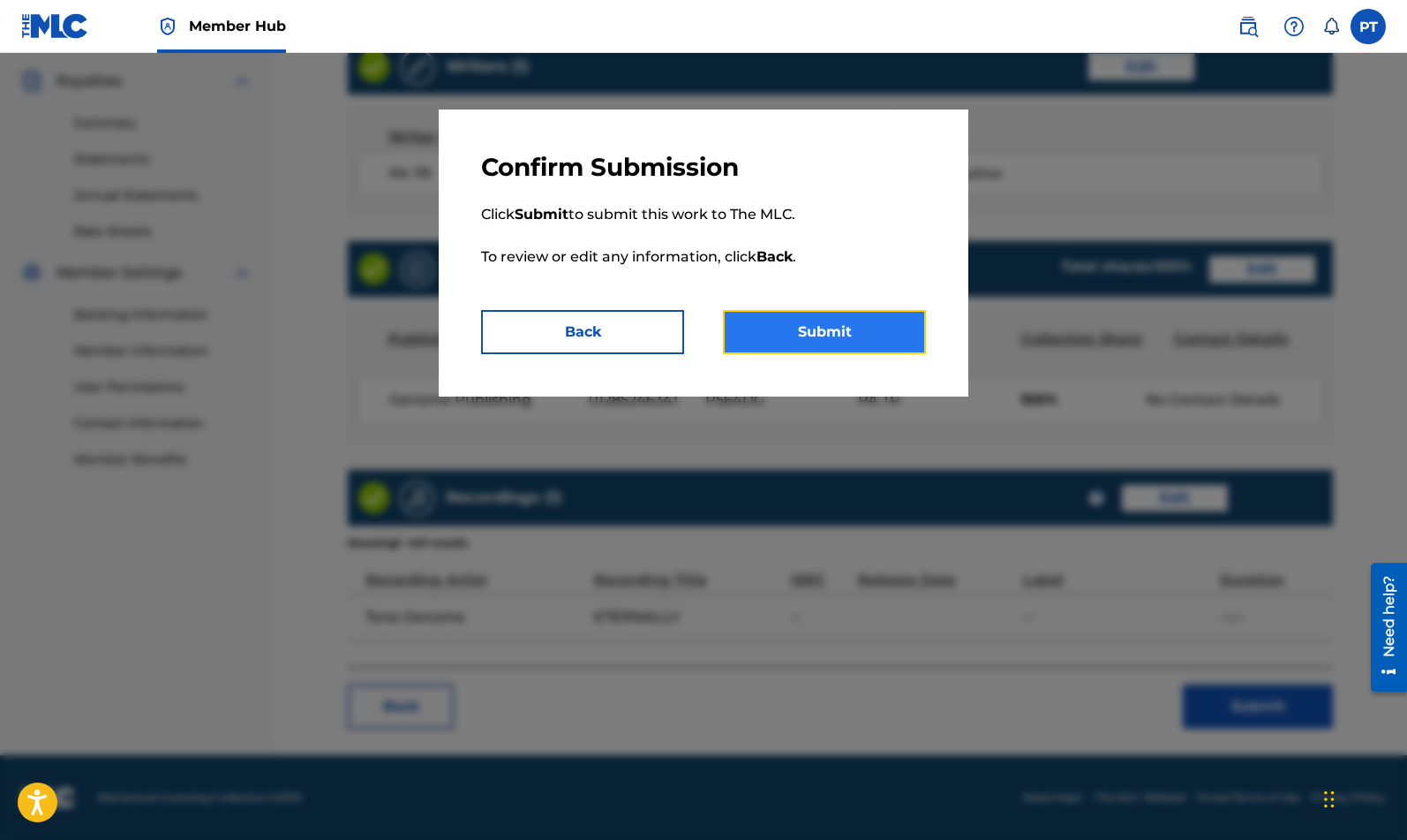
drag, startPoint x: 817, startPoint y: 321, endPoint x: 1365, endPoint y: 321, distance: 548.0
click at [818, 321] on button "Submit" at bounding box center [824, 332] width 203 height 44
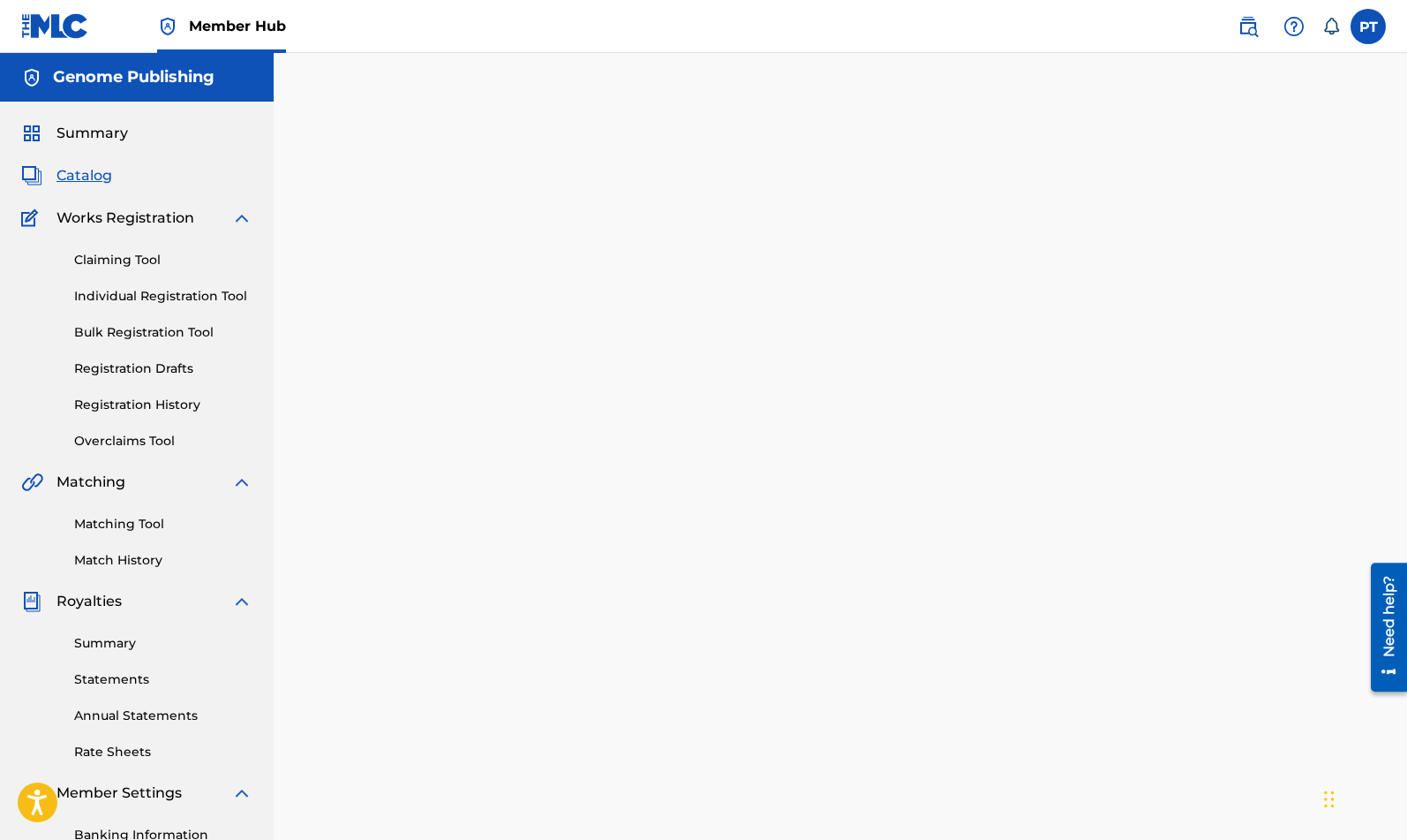
click at [498, 317] on div "Back Done" at bounding box center [840, 517] width 985 height 787
click at [84, 176] on span "Catalog" at bounding box center [85, 176] width 56 height 21
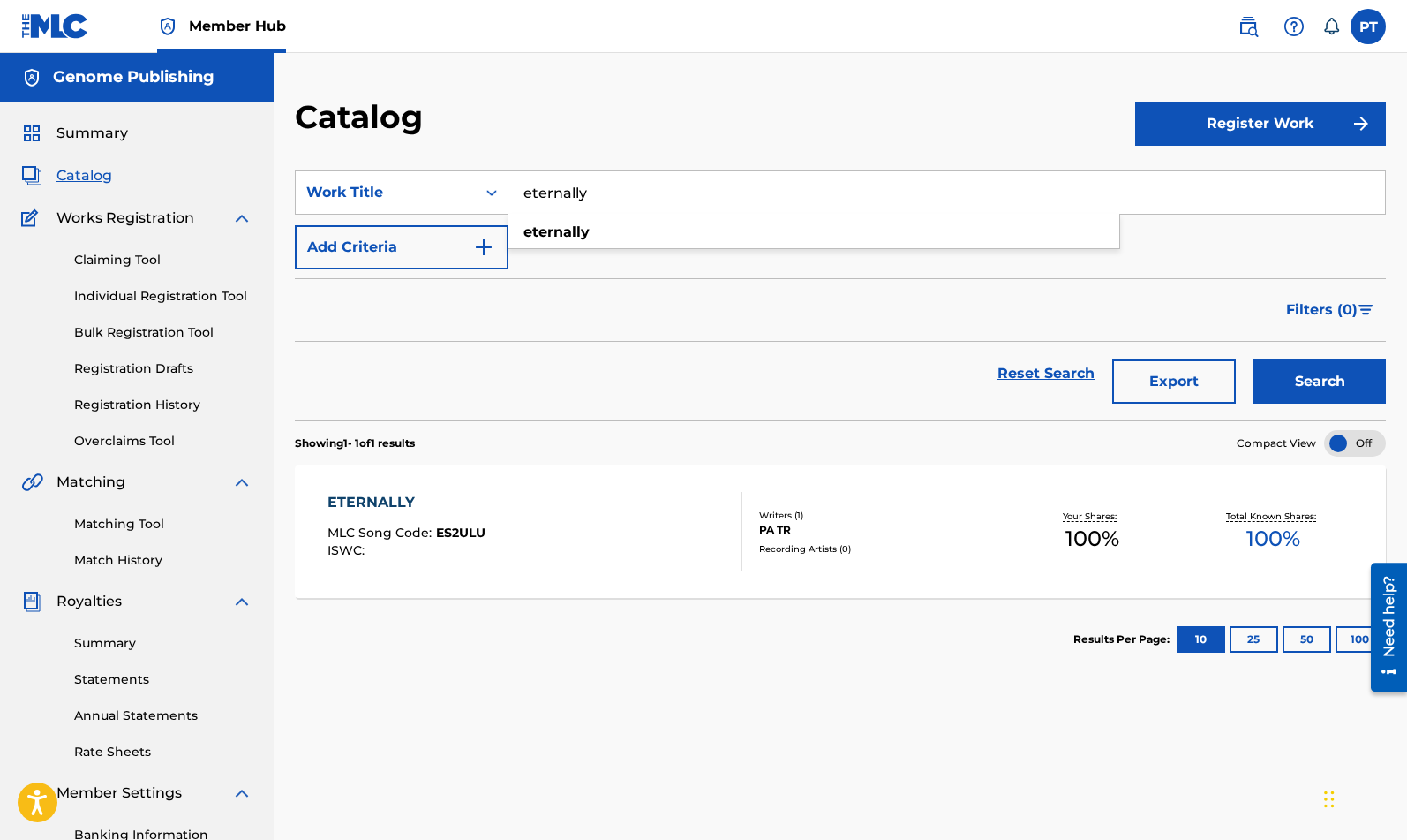
drag, startPoint x: 617, startPoint y: 181, endPoint x: 321, endPoint y: 142, distance: 298.6
click at [508, 185] on input "eternally" at bounding box center [947, 192] width 876 height 42
click at [545, 259] on span "my side" at bounding box center [570, 263] width 56 height 16
type input "by my side"
drag, startPoint x: 1326, startPoint y: 384, endPoint x: 1253, endPoint y: 413, distance: 78.5
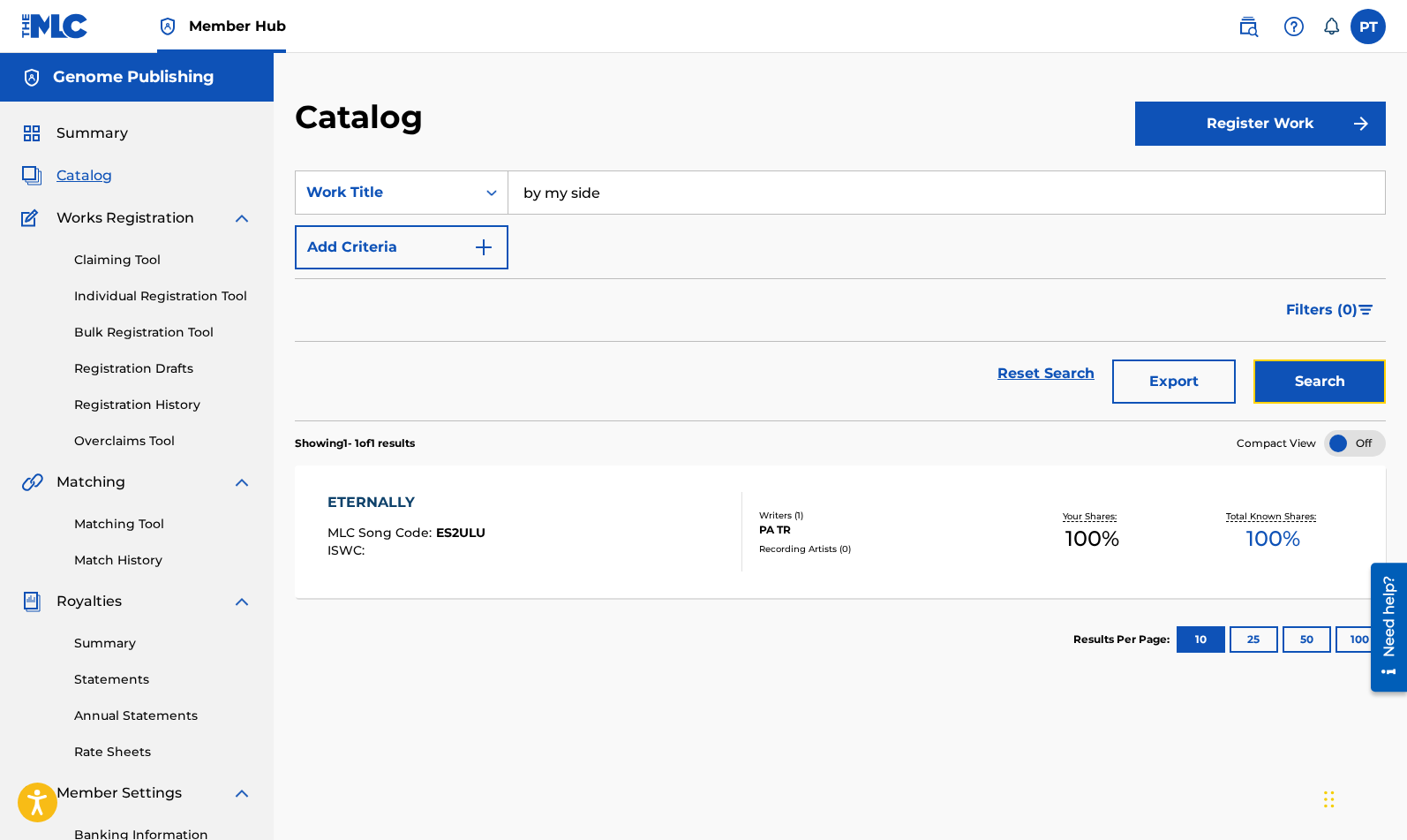
click at [1326, 386] on button "Search" at bounding box center [1321, 382] width 133 height 44
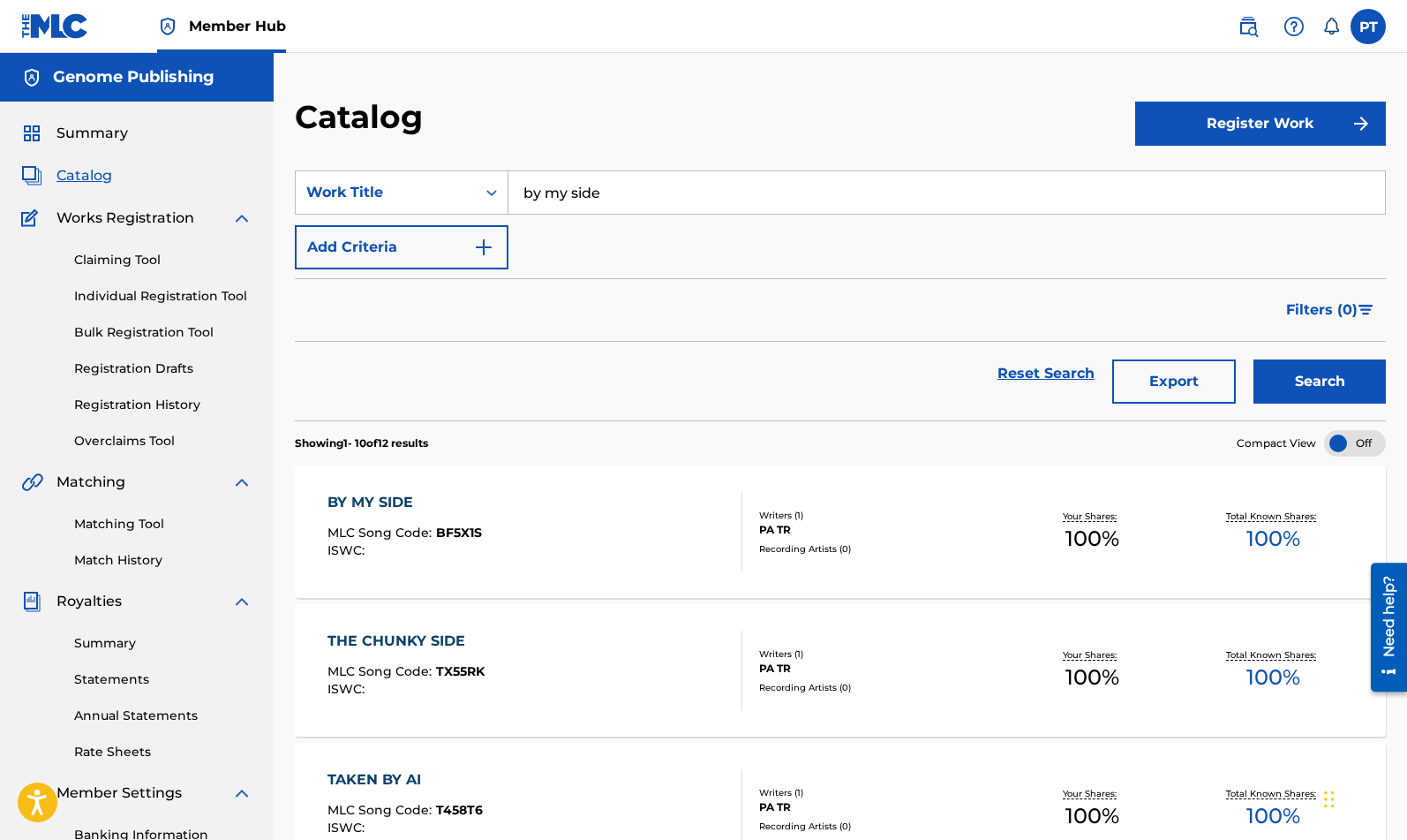
click at [518, 532] on div "BY MY SIDE MLC Song Code : BF5X1S ISWC :" at bounding box center [535, 531] width 415 height 80
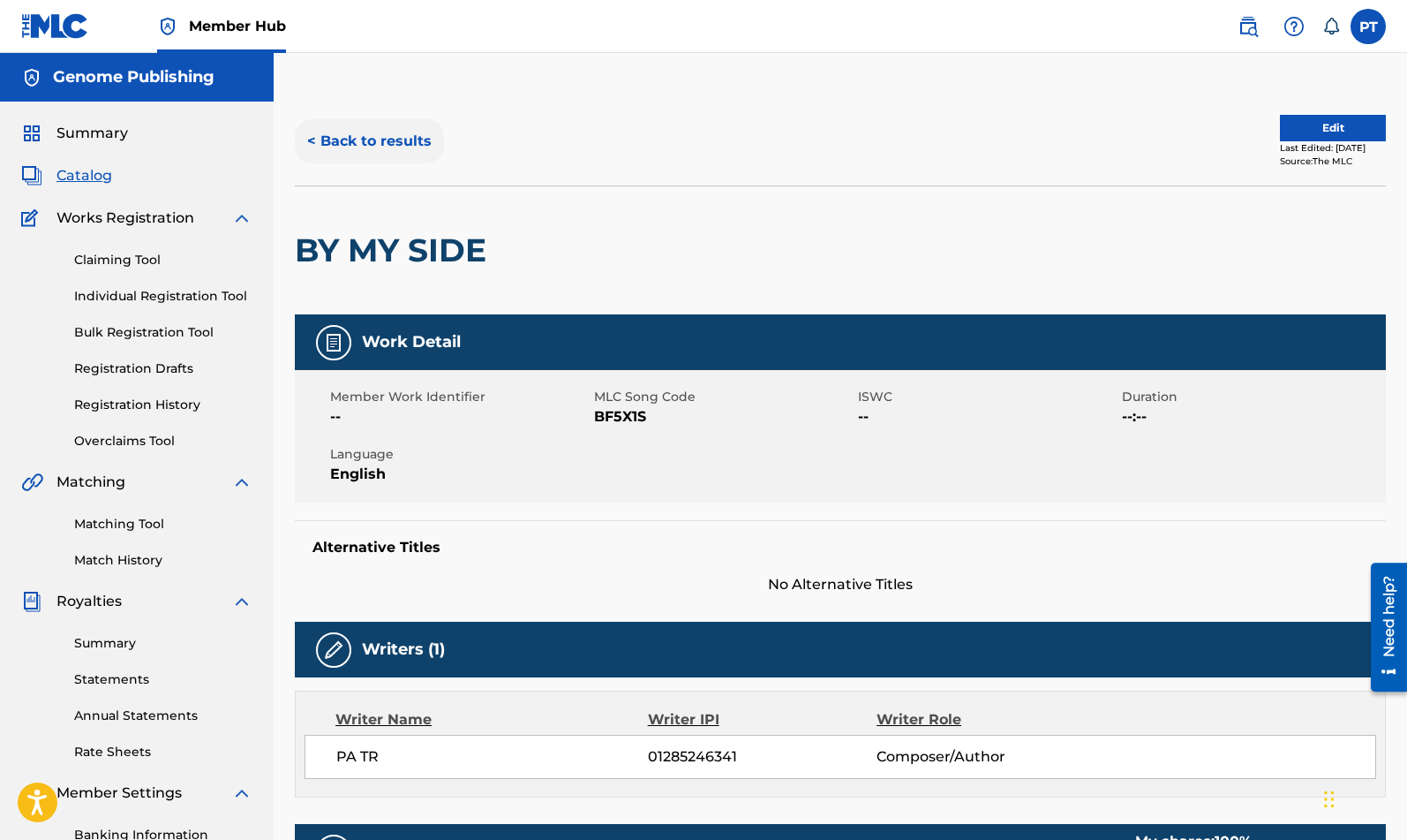
click at [357, 145] on button "< Back to results" at bounding box center [369, 141] width 149 height 44
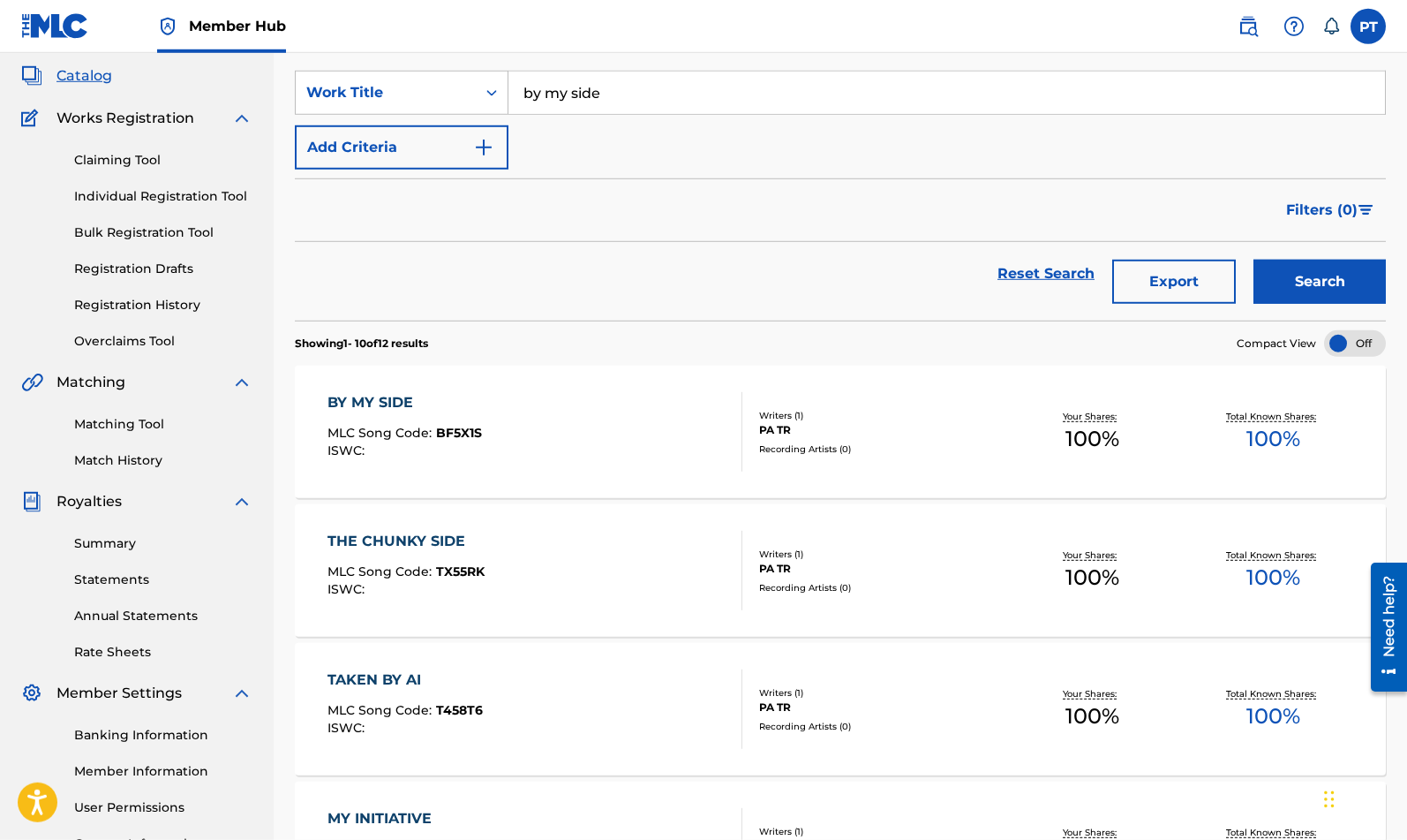
scroll to position [150, 0]
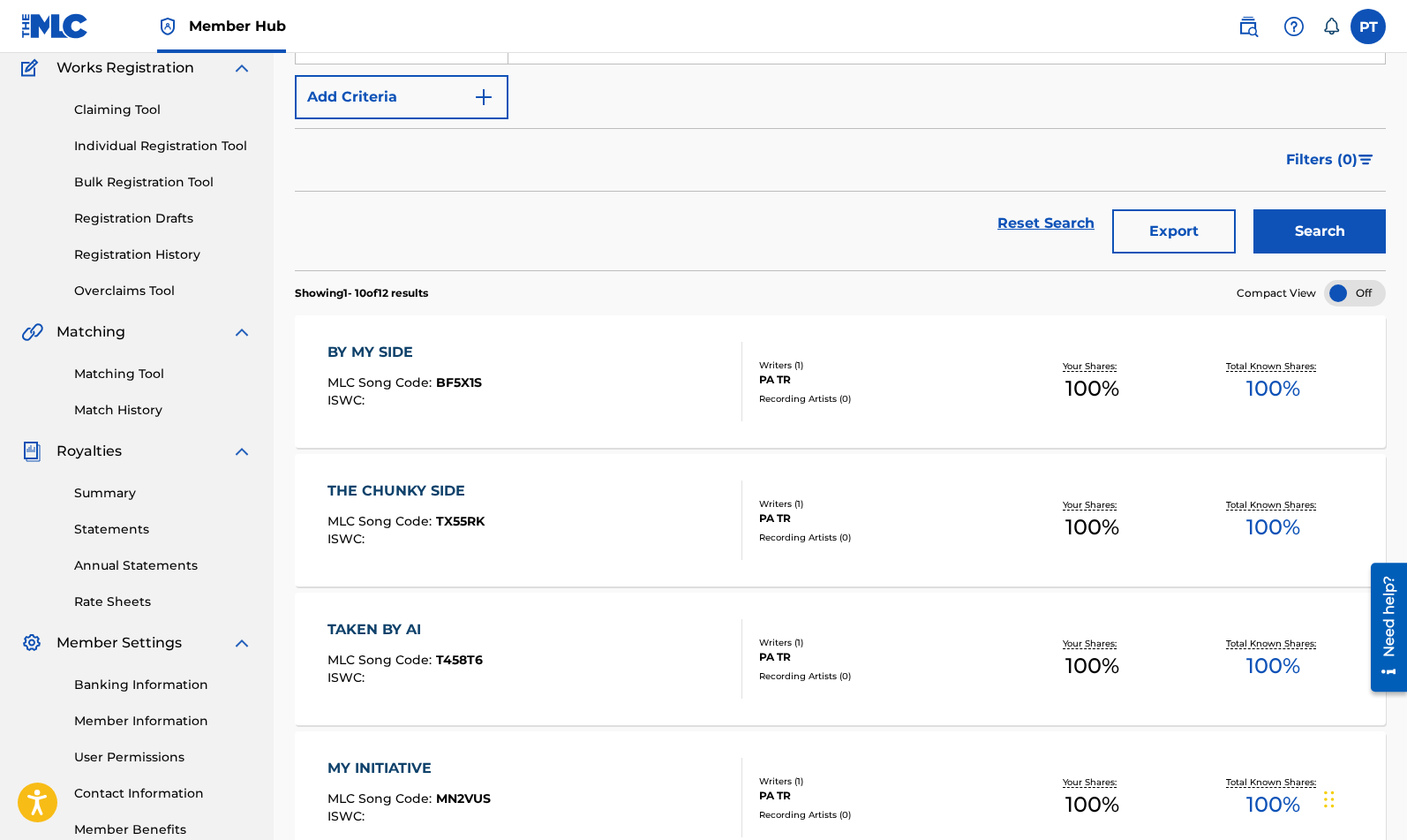
click at [580, 388] on div "BY MY SIDE MLC Song Code : BF5X1S ISWC :" at bounding box center [535, 382] width 415 height 80
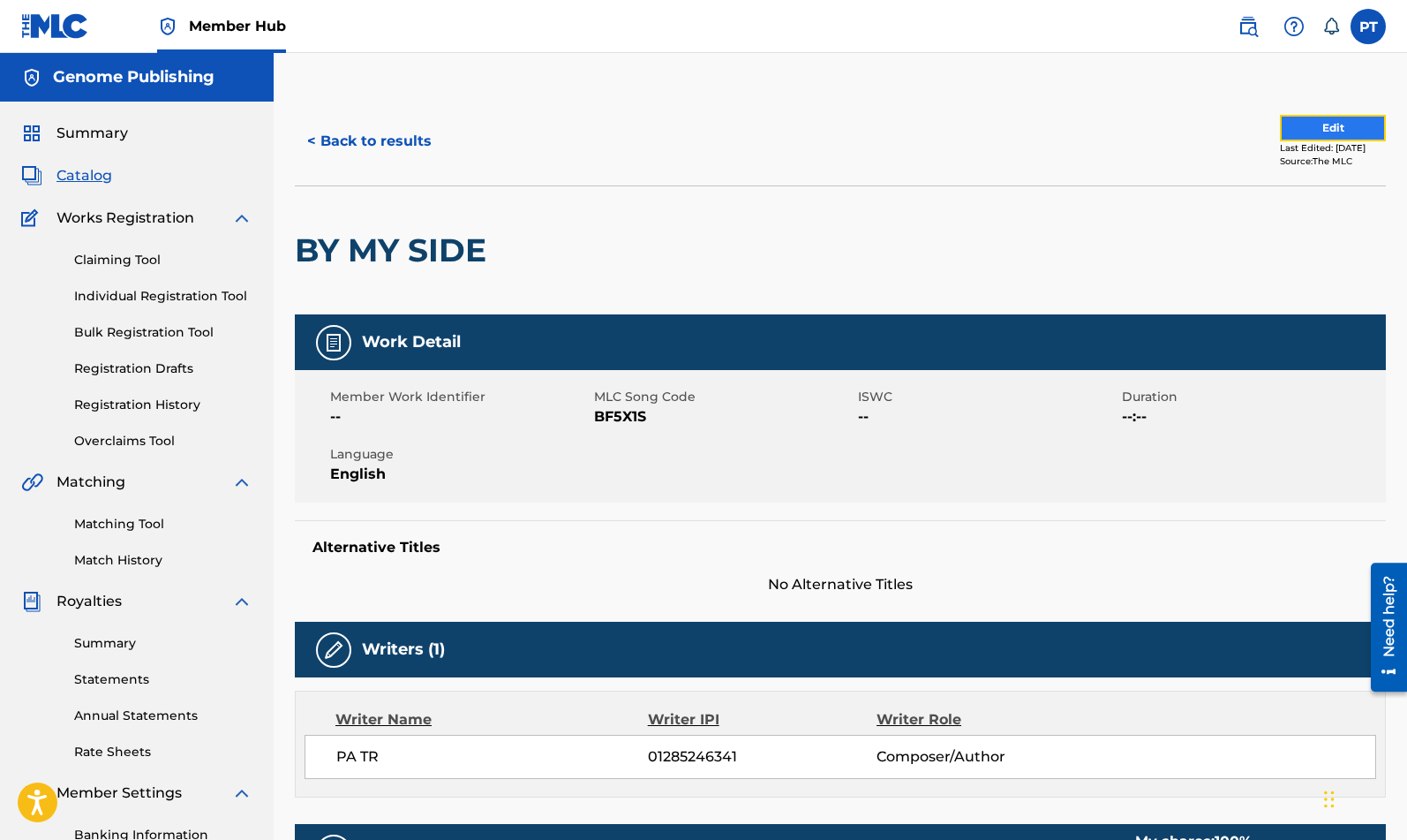
click at [1309, 129] on button "Edit" at bounding box center [1333, 128] width 106 height 27
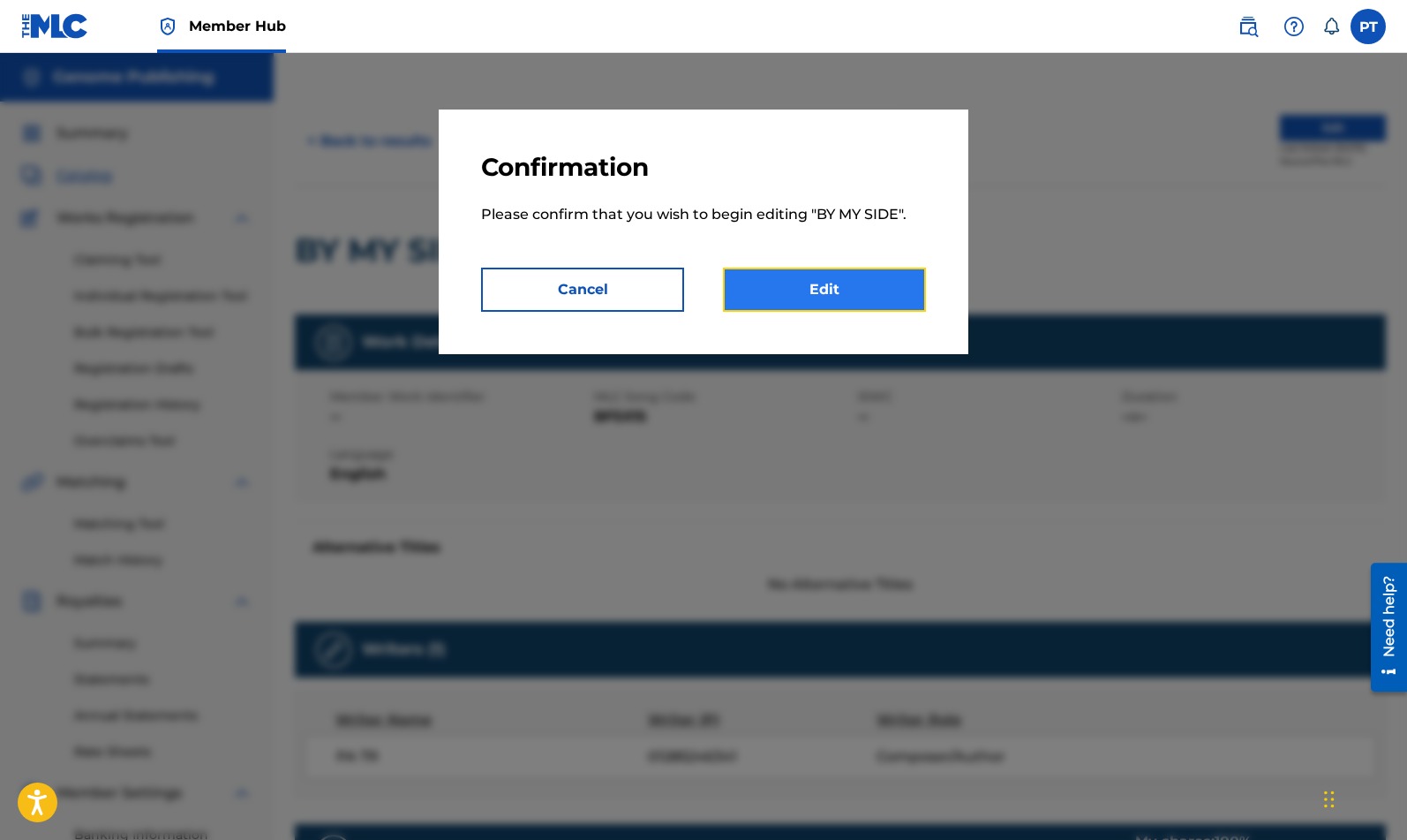
click at [799, 289] on link "Edit" at bounding box center [824, 289] width 203 height 44
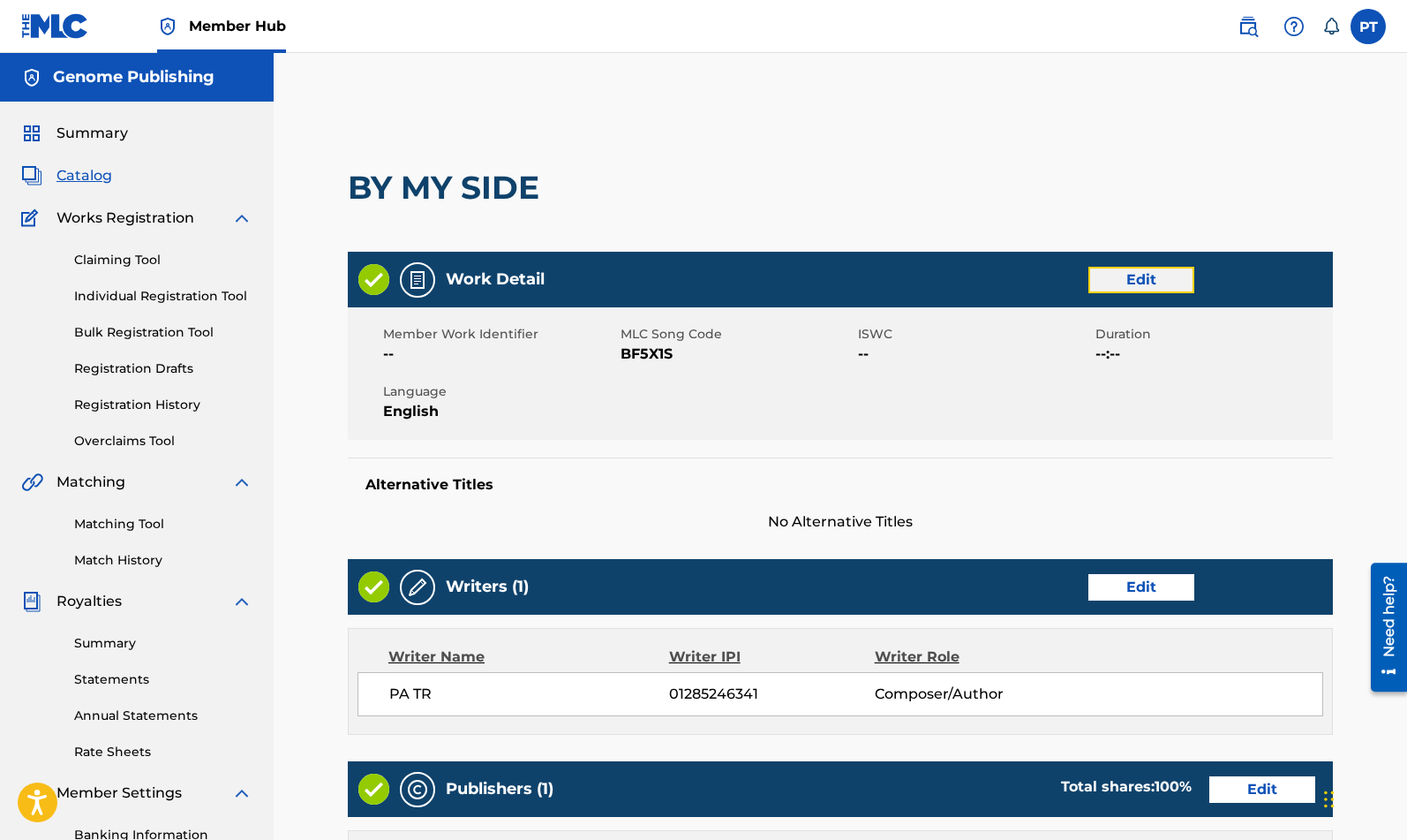
click at [1138, 281] on link "Edit" at bounding box center [1142, 280] width 106 height 27
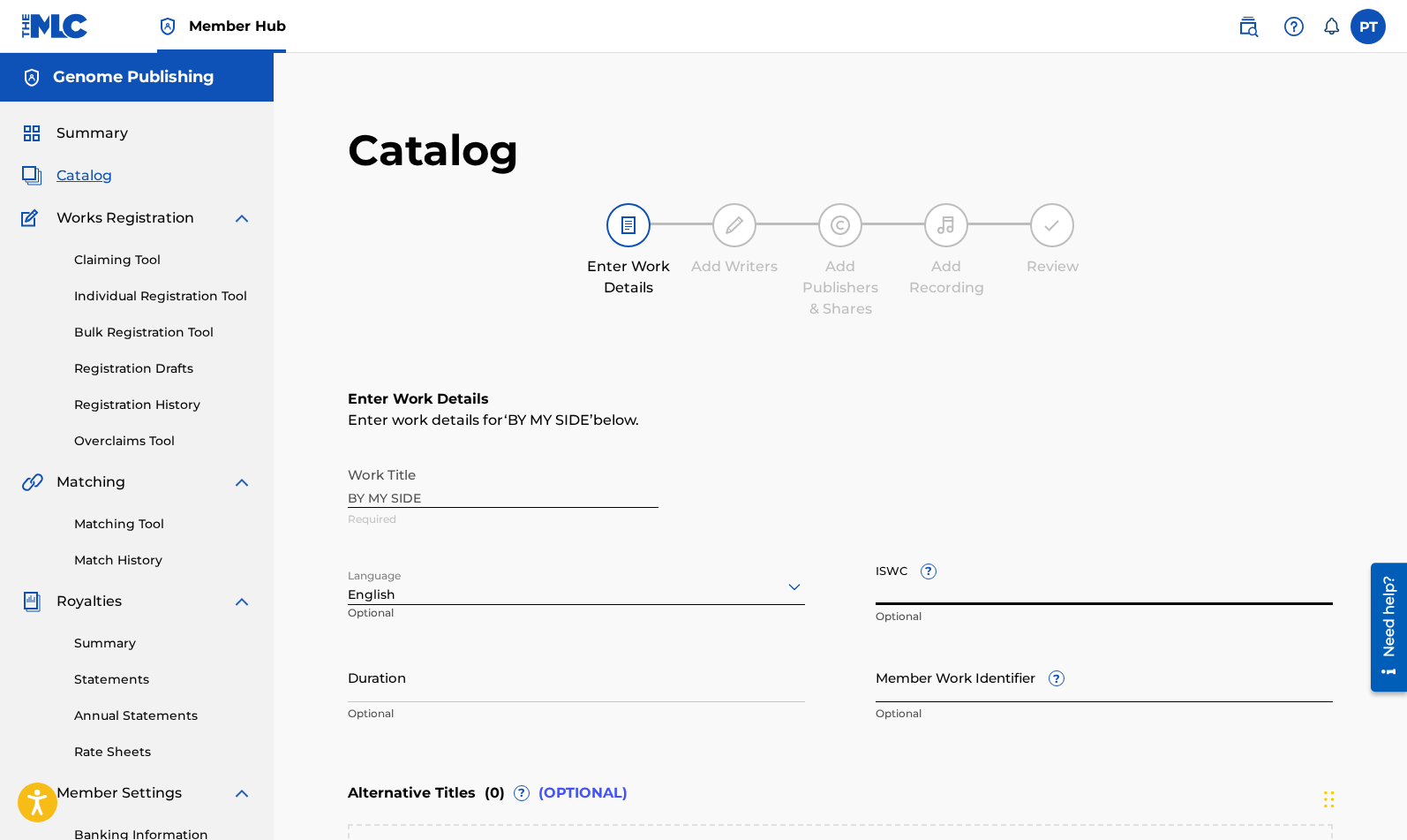
paste input "T-334.441.707-4"
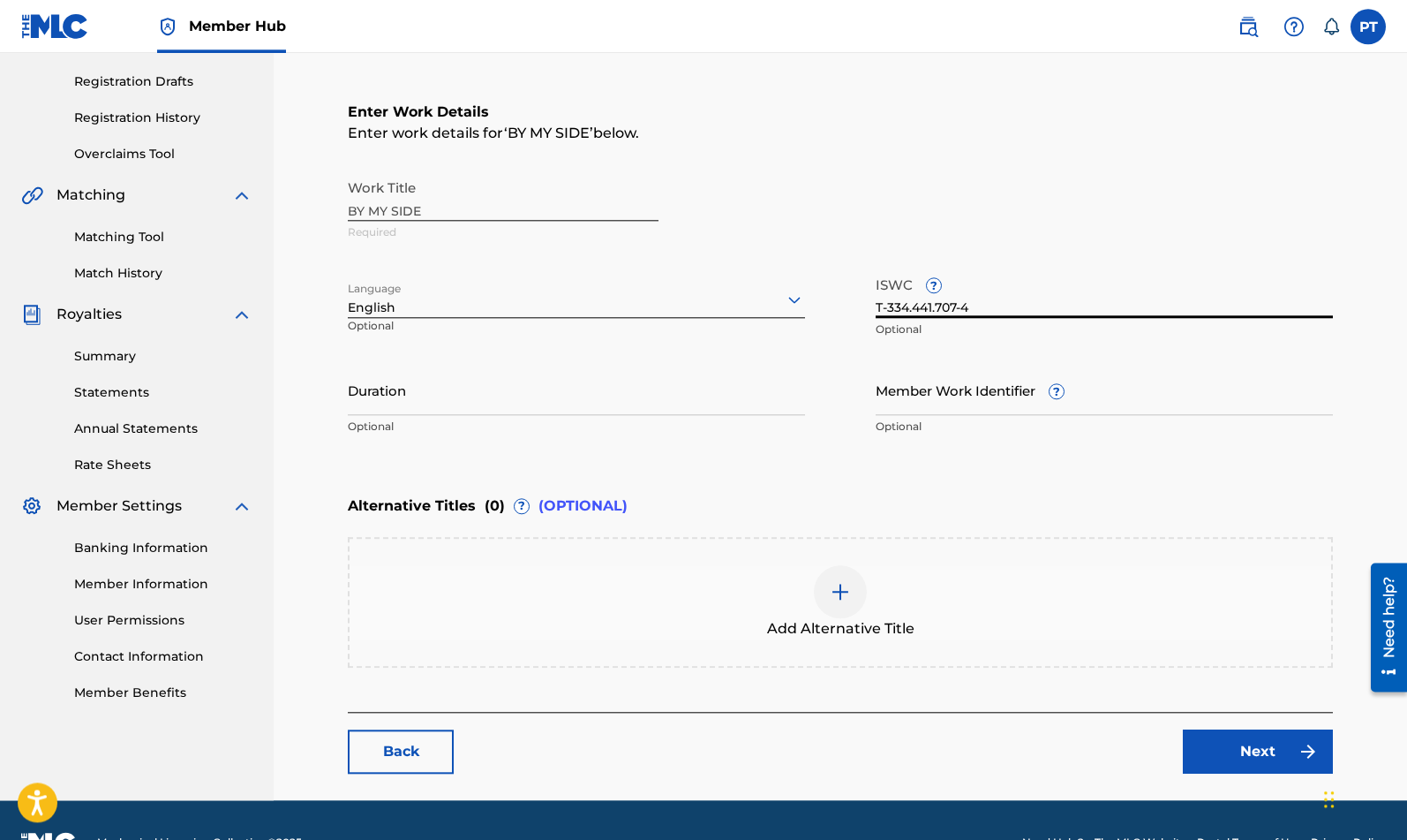
scroll to position [332, 0]
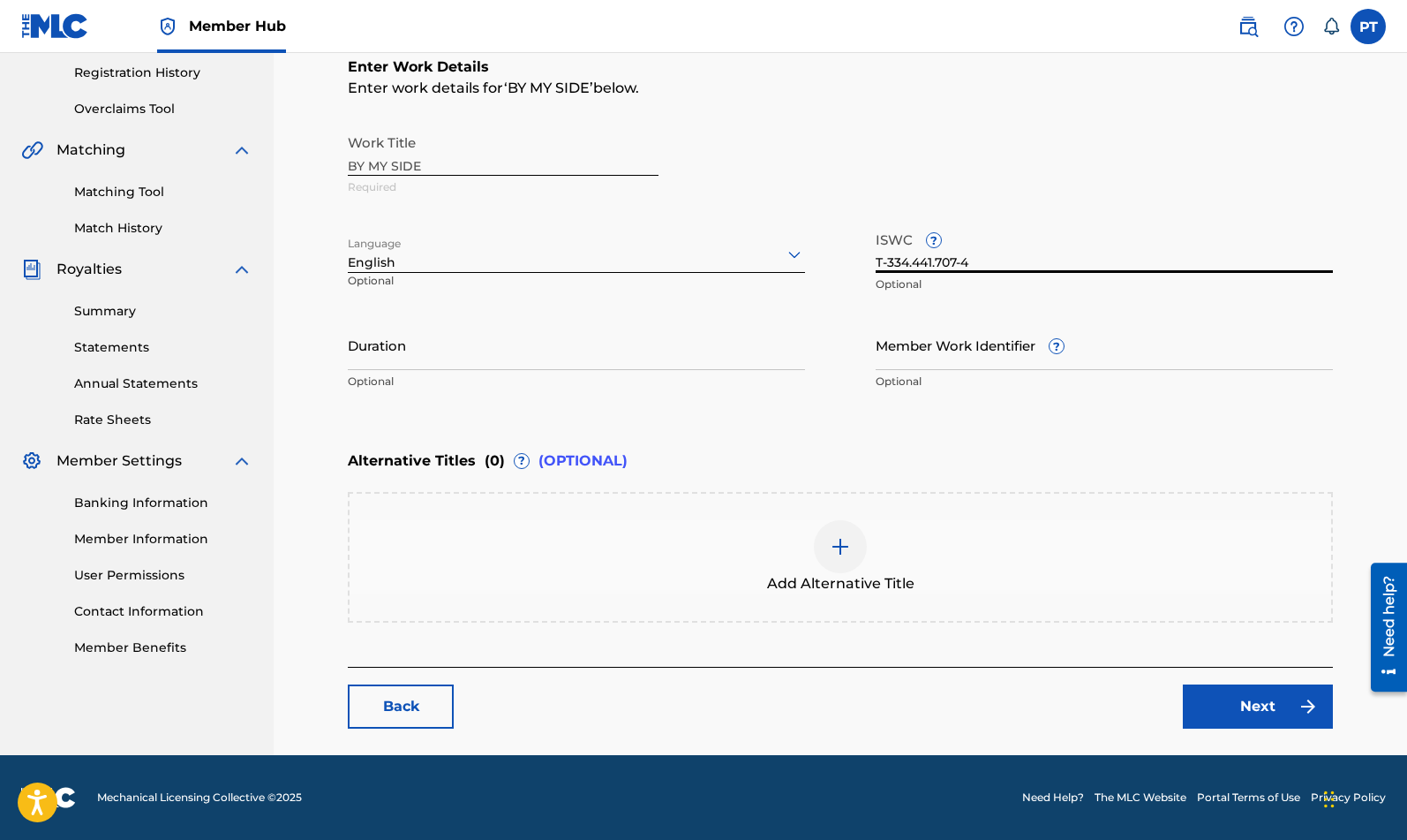
type input "T-334.441.707-4"
drag, startPoint x: 999, startPoint y: 445, endPoint x: 1084, endPoint y: 463, distance: 86.9
click at [1000, 445] on div "Alternative Titles ( 0 ) ? (OPTIONAL)" at bounding box center [840, 460] width 985 height 38
click at [1237, 701] on link "Next" at bounding box center [1258, 706] width 150 height 44
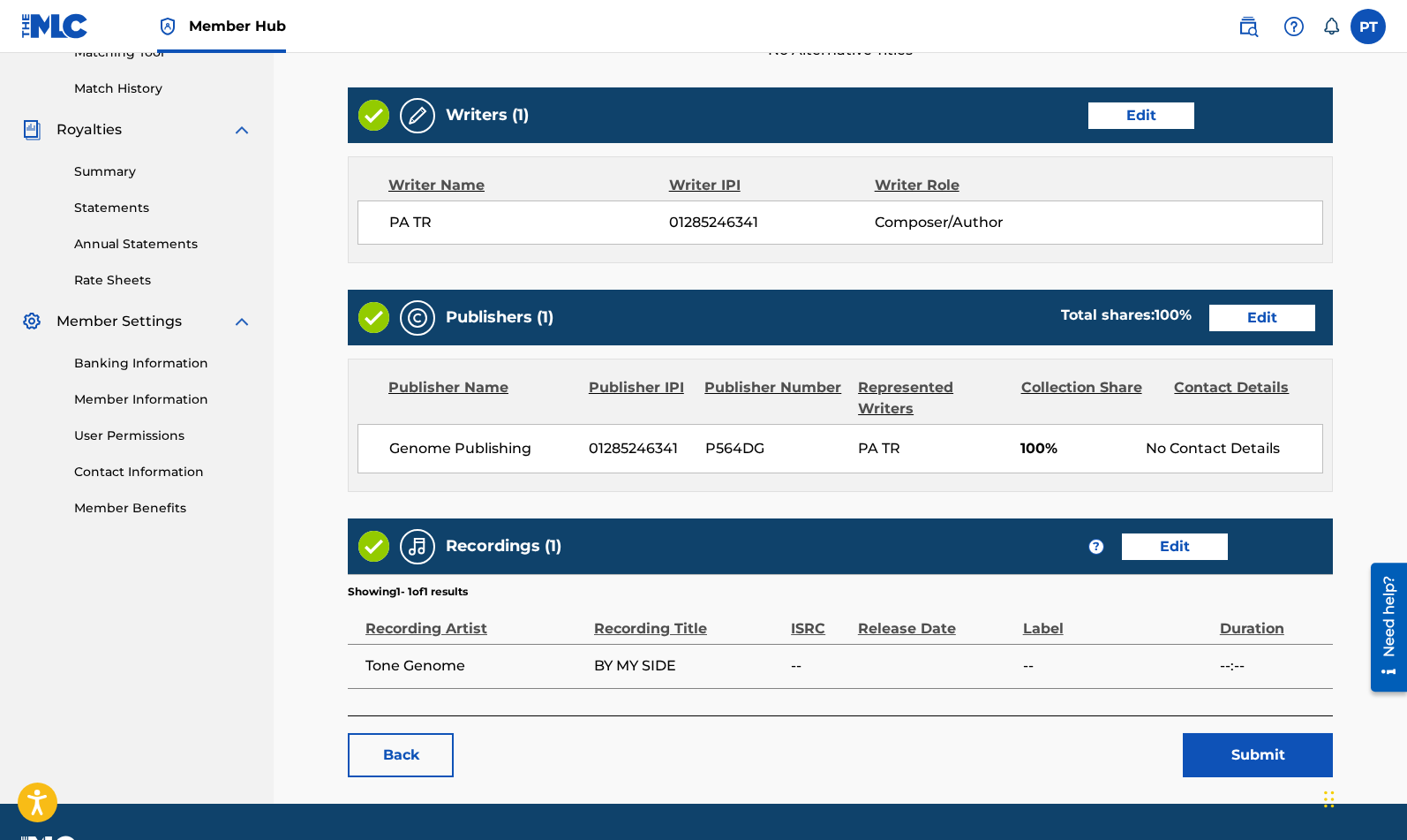
scroll to position [520, 0]
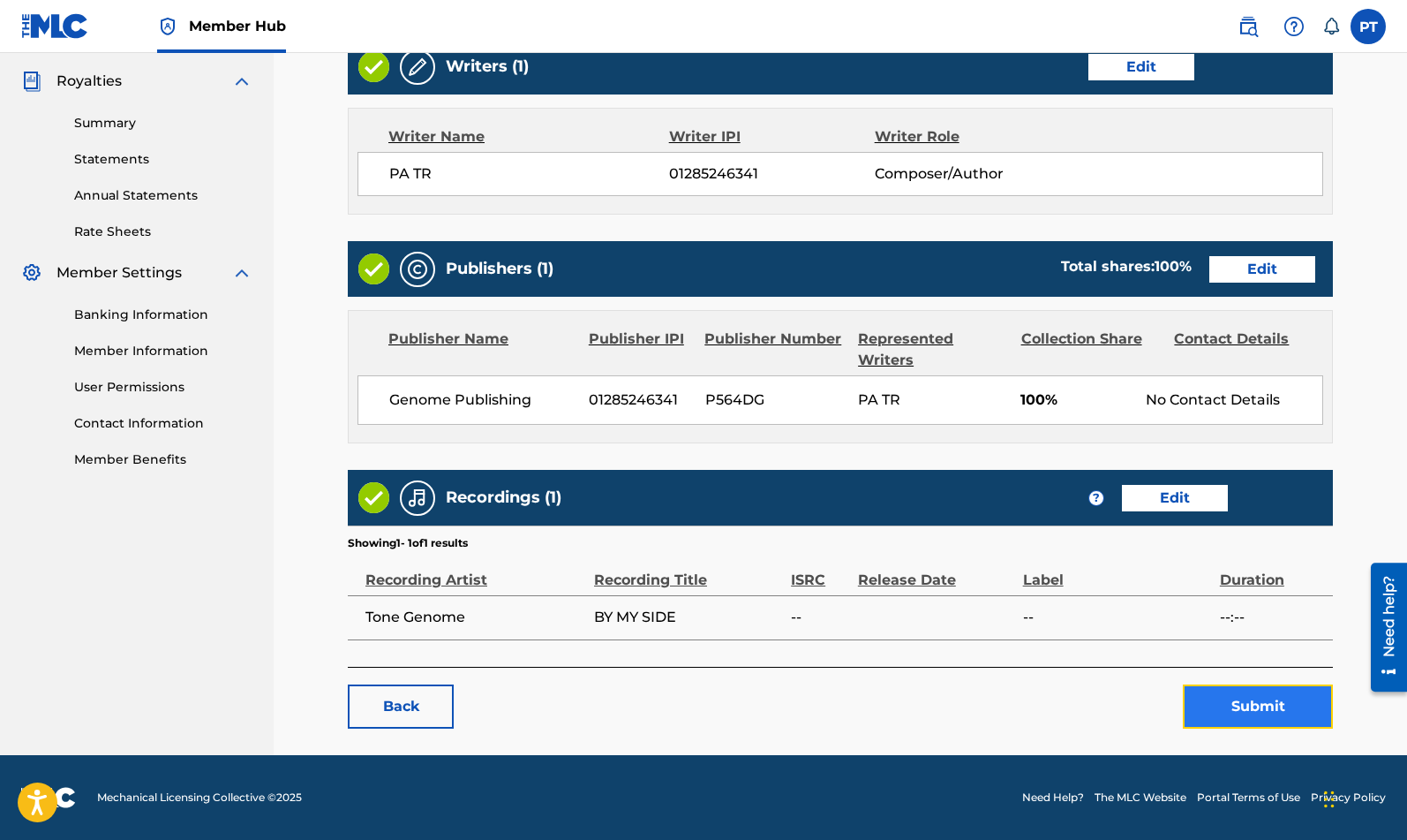
drag, startPoint x: 1277, startPoint y: 717, endPoint x: 1269, endPoint y: 716, distance: 8.1
click at [1276, 717] on button "Submit" at bounding box center [1258, 706] width 150 height 44
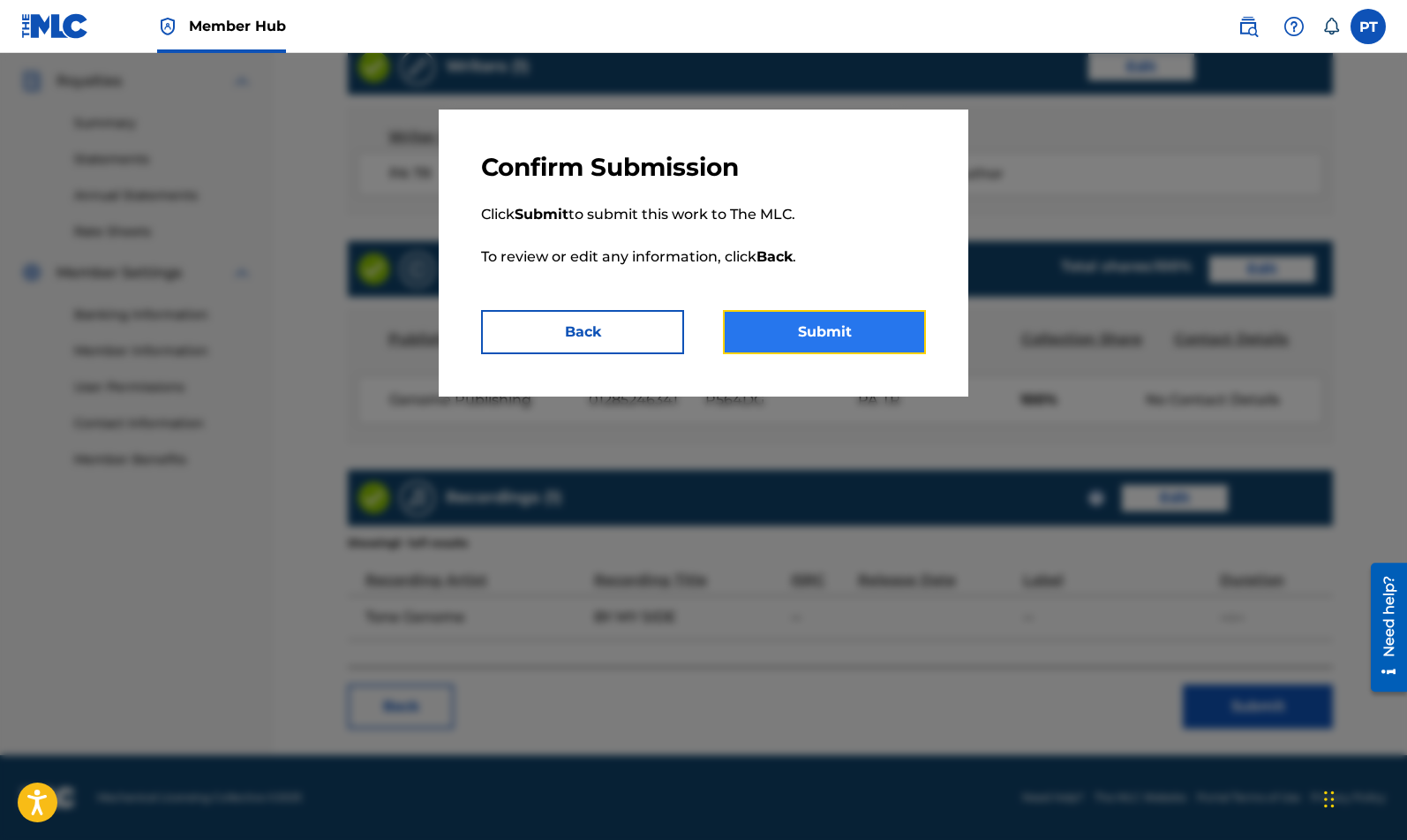
click at [875, 339] on button "Submit" at bounding box center [824, 332] width 203 height 44
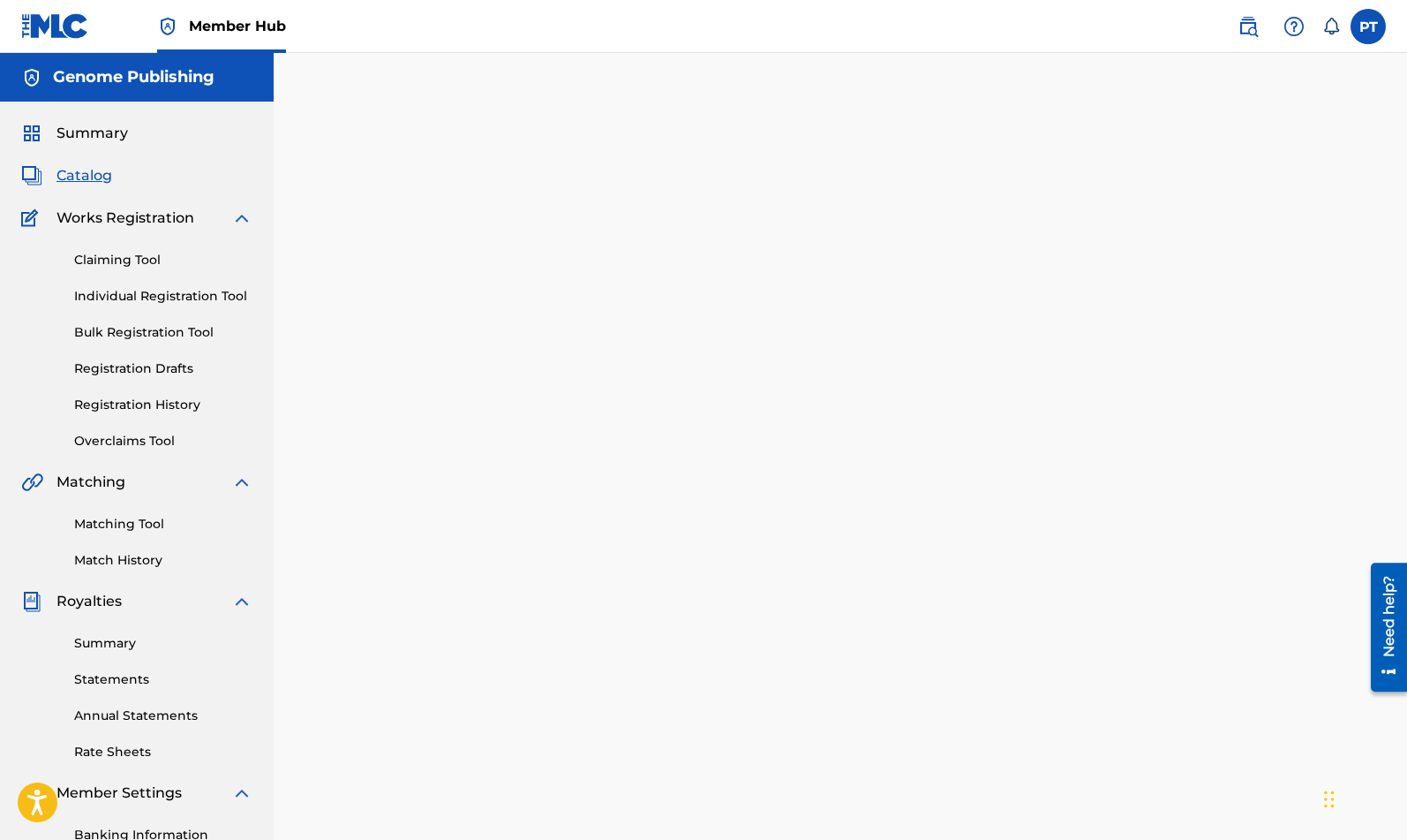
click at [91, 175] on span "Catalog" at bounding box center [85, 176] width 56 height 21
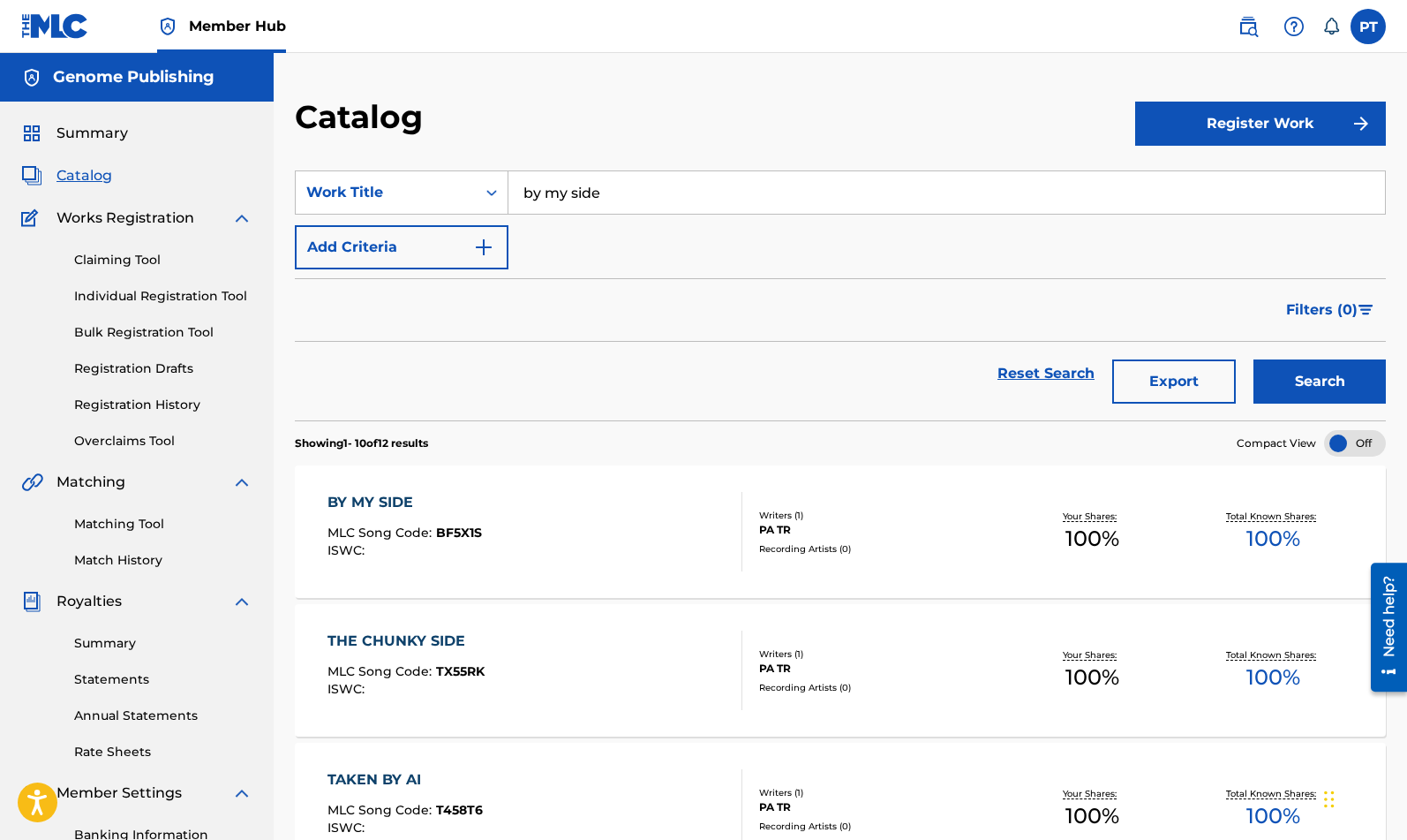
drag, startPoint x: 645, startPoint y: 193, endPoint x: 396, endPoint y: 16, distance: 305.5
click at [508, 180] on input "by my side" at bounding box center [947, 192] width 876 height 42
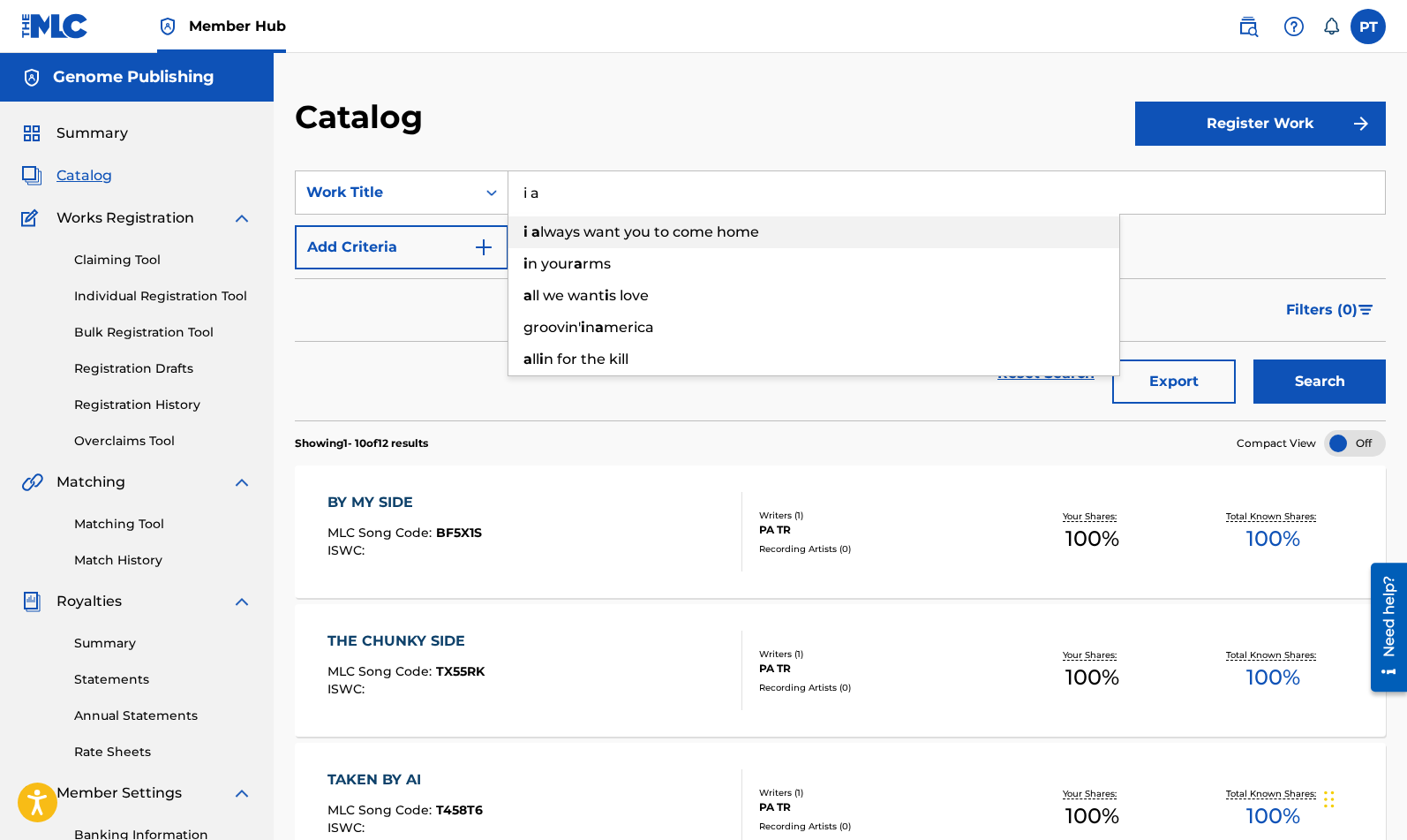
click at [734, 230] on span "lways want you to come home" at bounding box center [650, 231] width 219 height 16
type input "i always want you to come home"
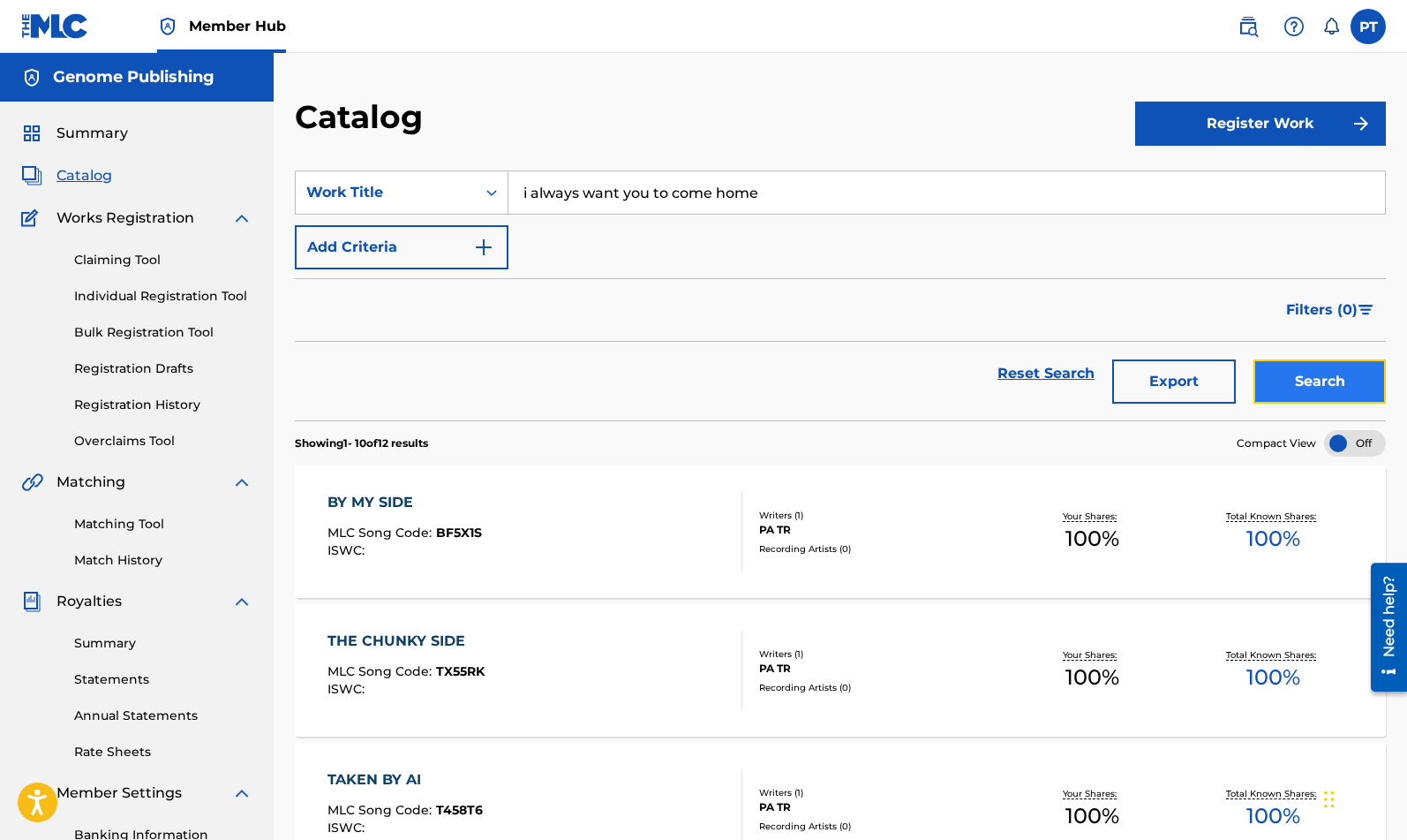
click at [1298, 374] on button "Search" at bounding box center [1321, 382] width 133 height 44
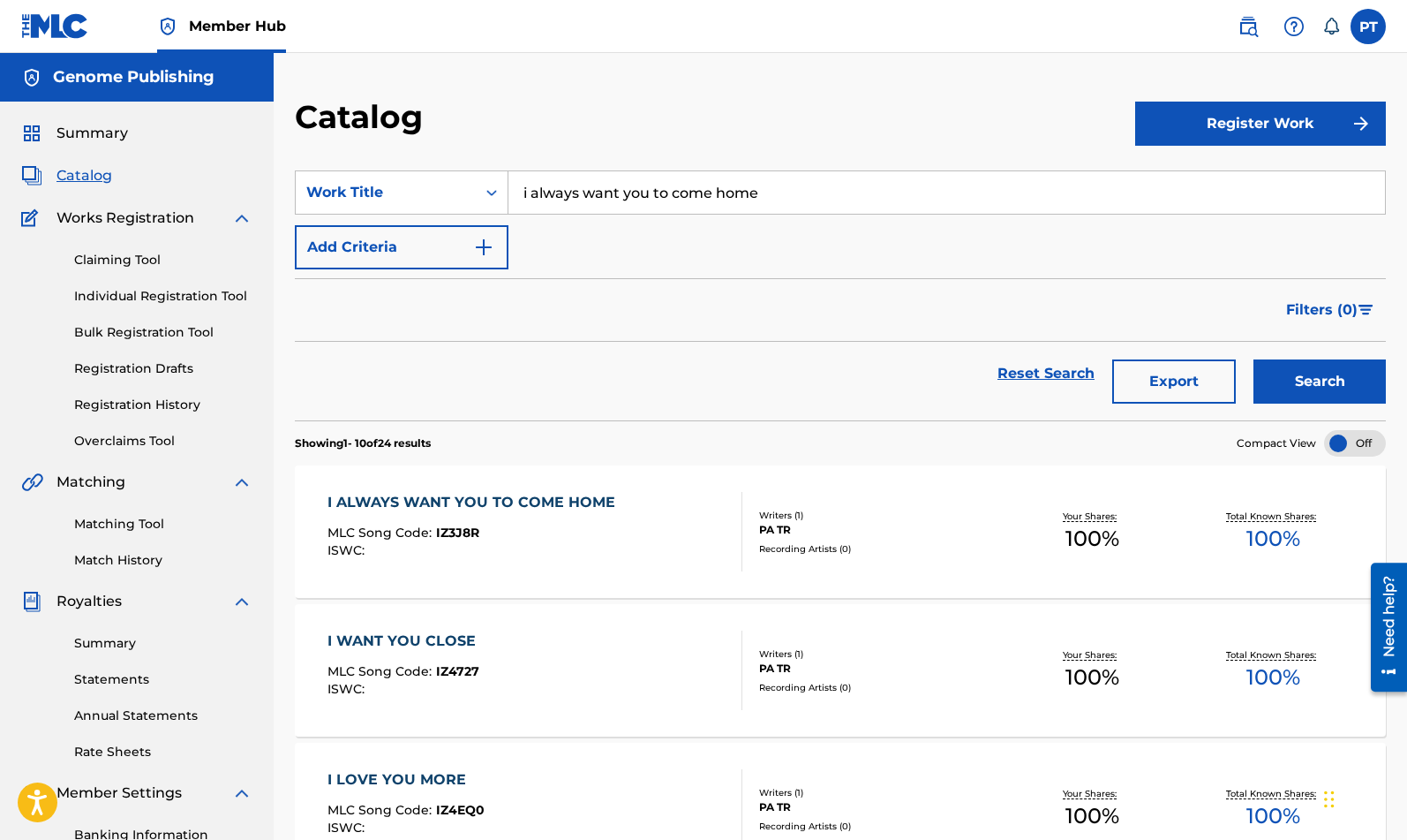
click at [499, 520] on div "I ALWAYS WANT YOU TO COME HOME MLC Song Code : IZ3J8R ISWC :" at bounding box center [476, 531] width 297 height 80
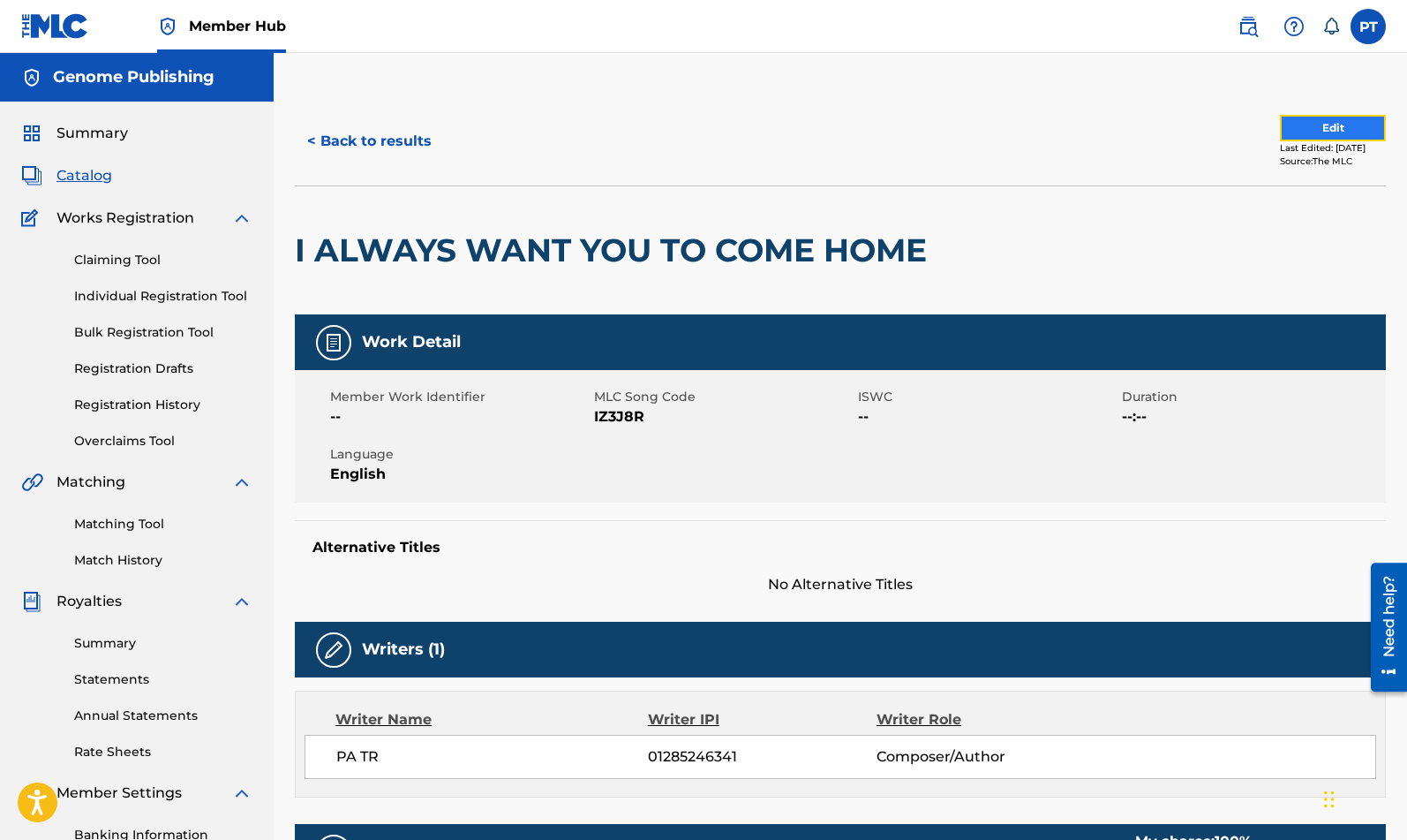
click at [1341, 121] on button "Edit" at bounding box center [1333, 128] width 106 height 27
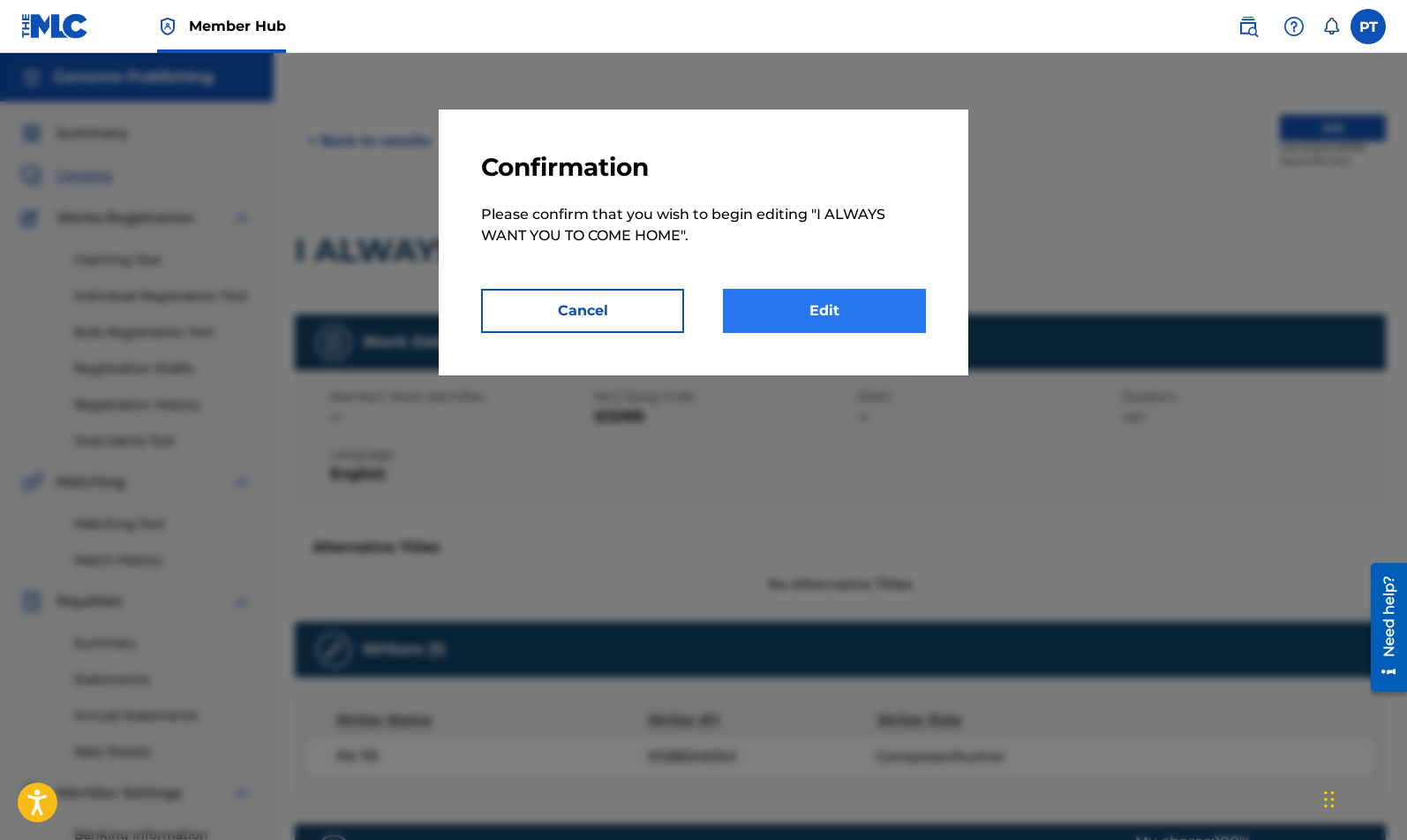
drag, startPoint x: 832, startPoint y: 286, endPoint x: 826, endPoint y: 294, distance: 10.0
click at [833, 287] on p "Please confirm that you wish to begin editing " I ALWAYS WANT YOU TO COME HOME …" at bounding box center [704, 235] width 445 height 106
click at [812, 307] on link "Edit" at bounding box center [824, 310] width 203 height 44
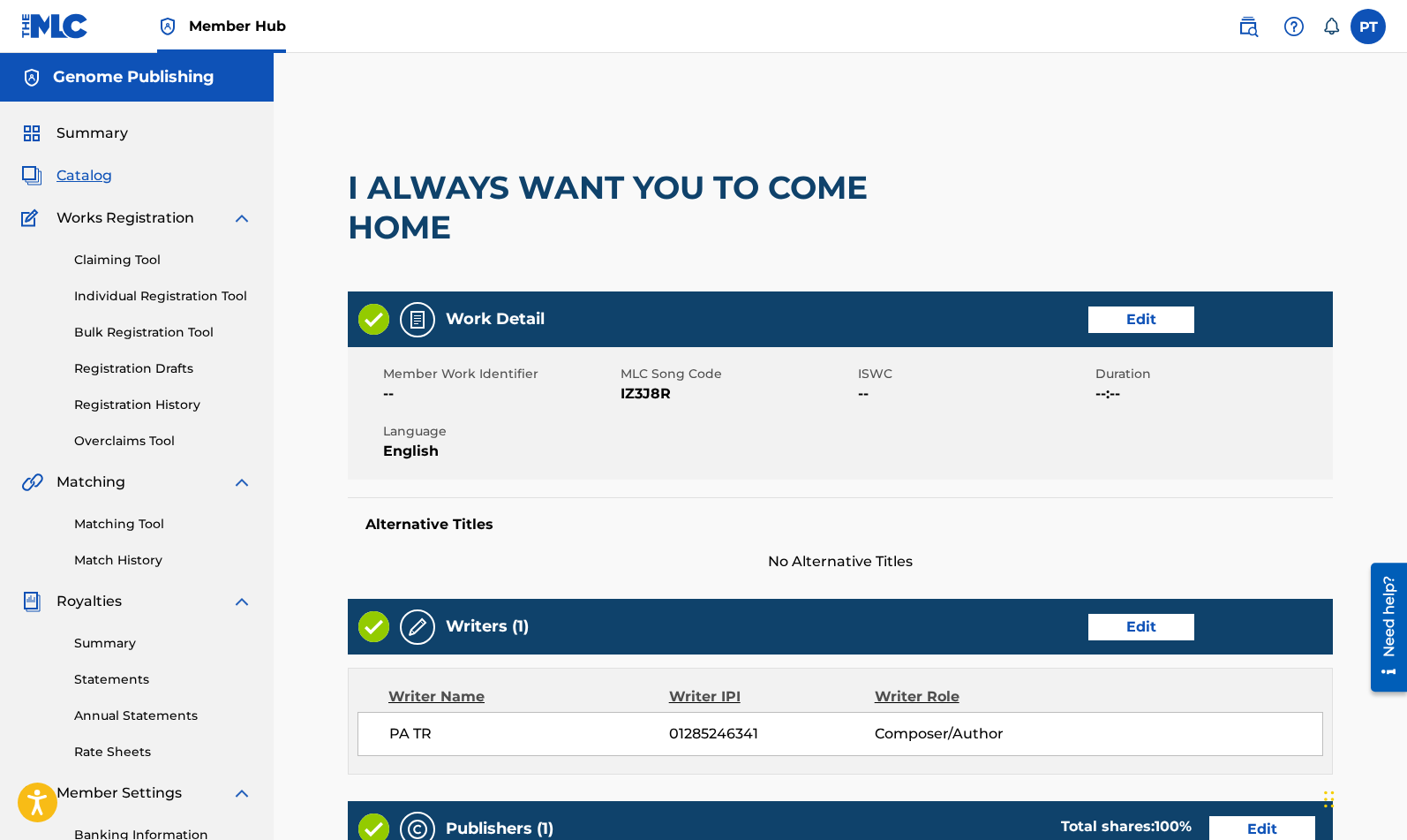
click at [952, 451] on div "Member Work Identifier -- MLC Song Code IZ3J8R ISWC -- Duration --:-- Language …" at bounding box center [840, 413] width 985 height 133
click at [1158, 309] on link "Edit" at bounding box center [1142, 320] width 106 height 27
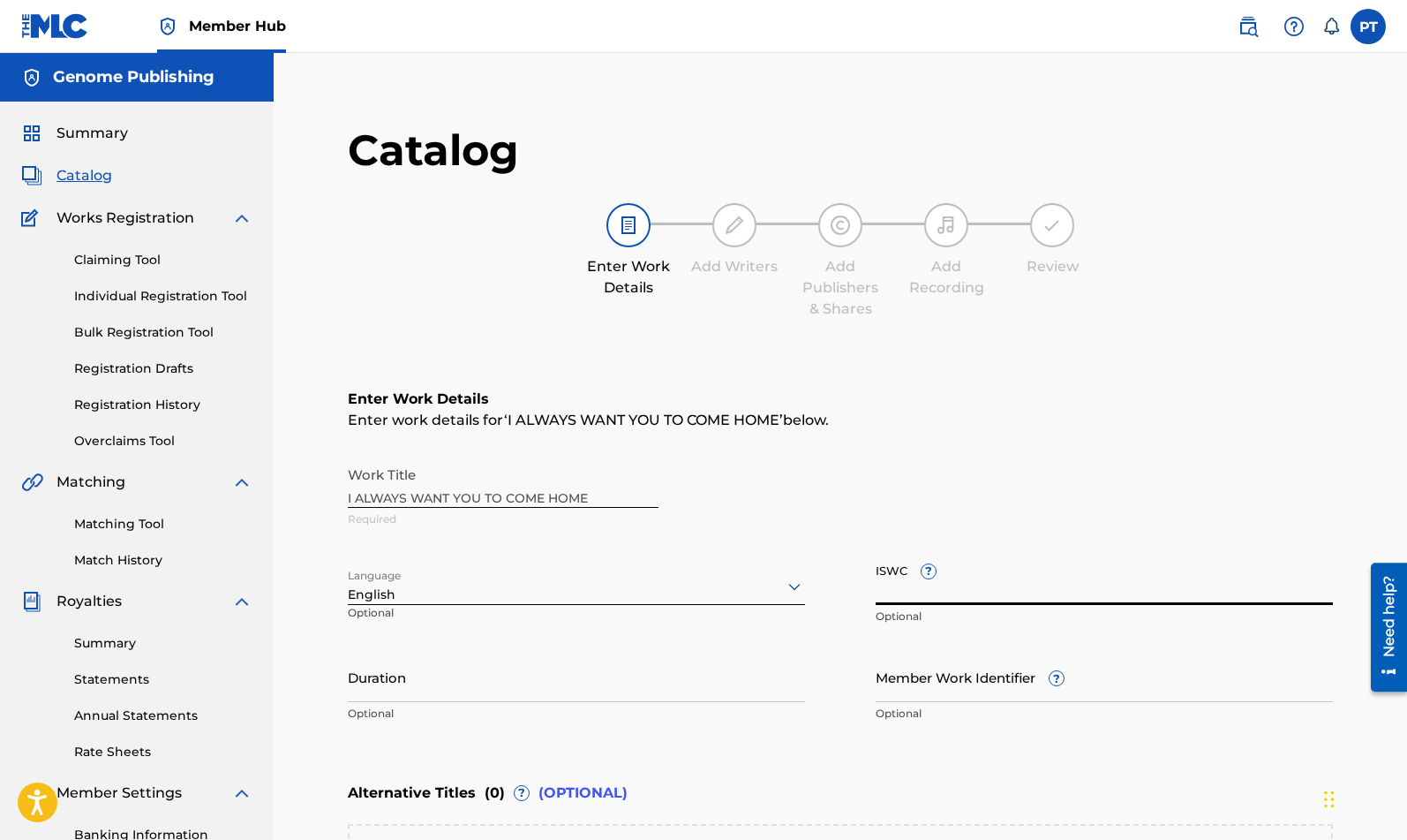
paste input "T-333.259.286-2"
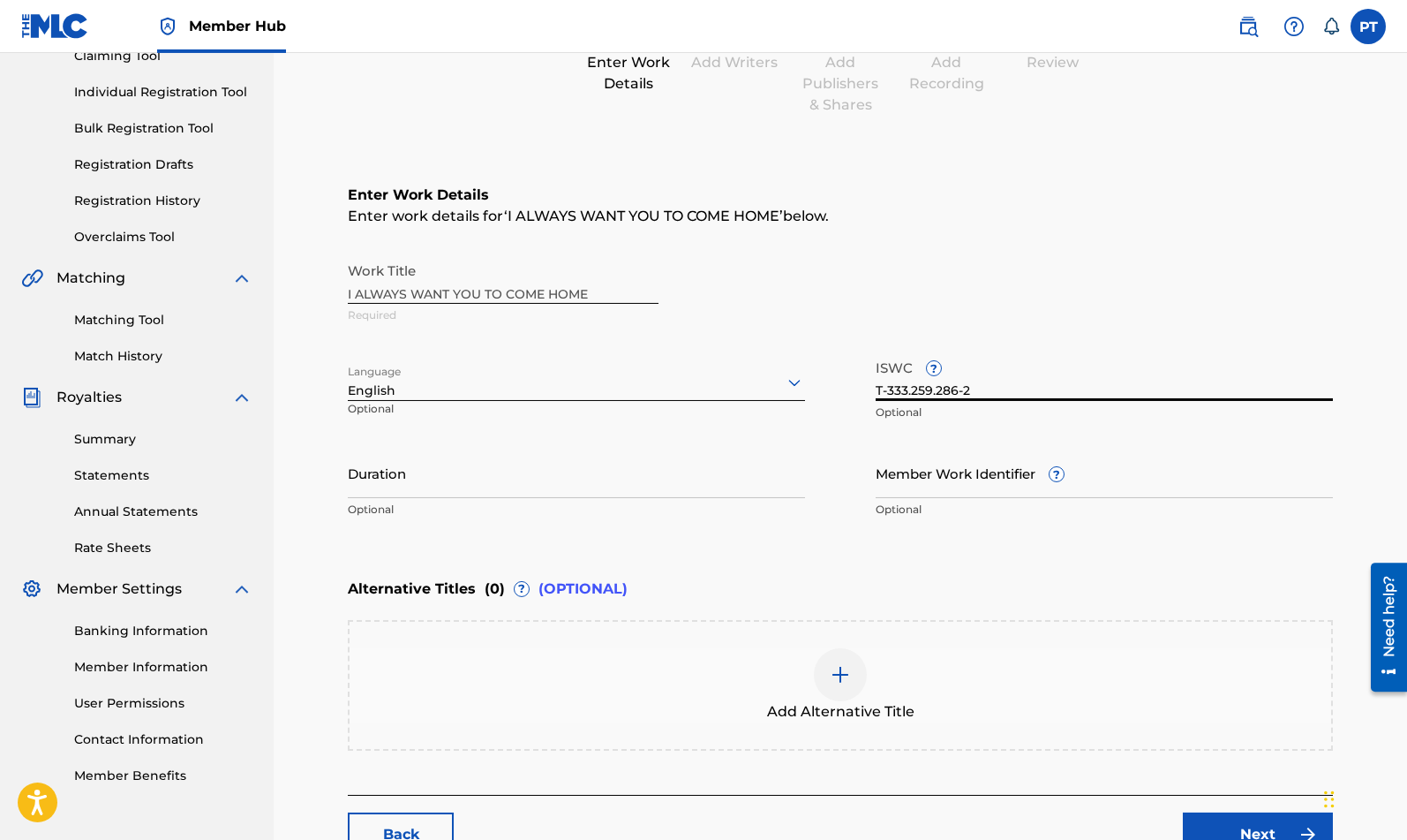
scroll to position [332, 0]
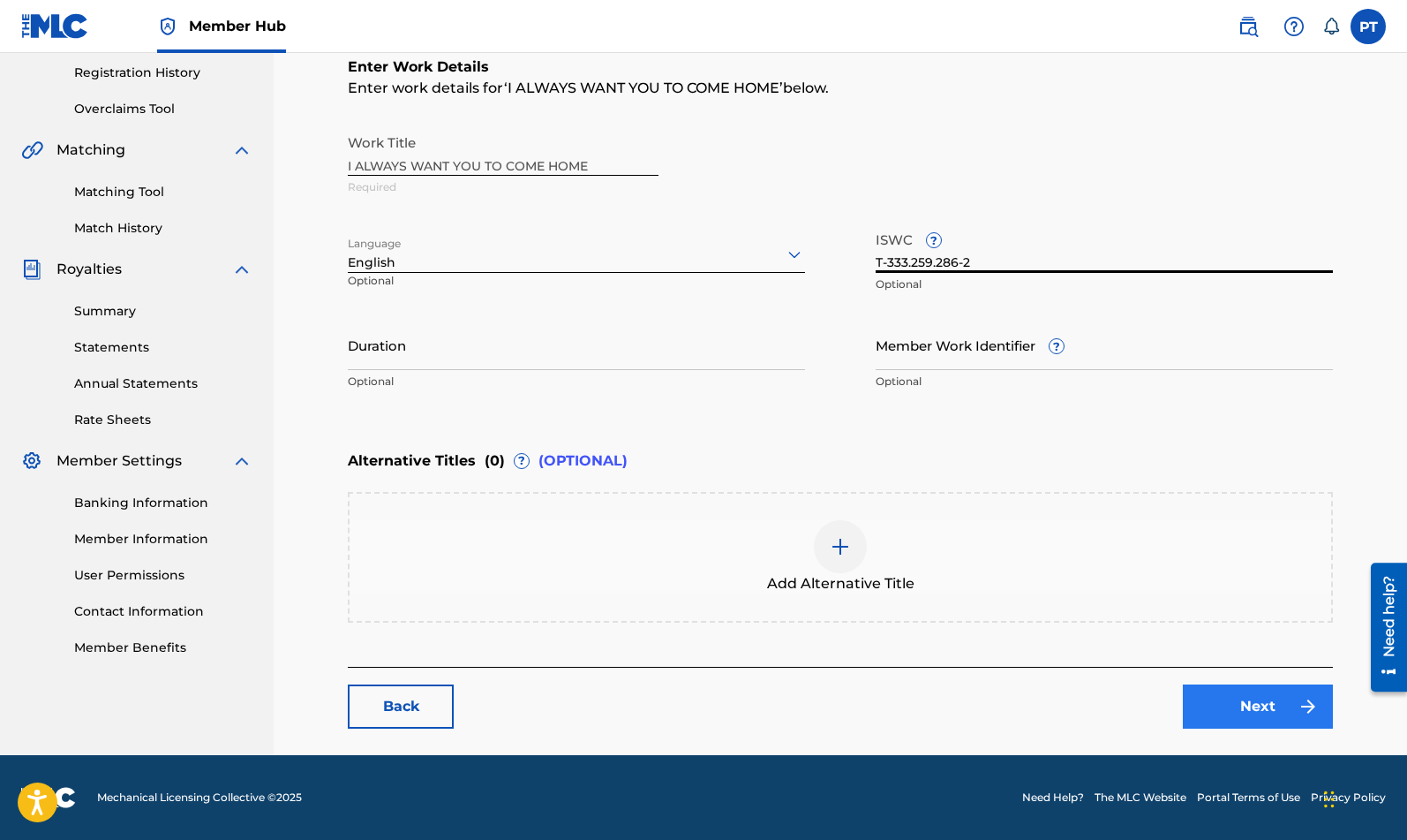
type input "T-333.259.286-2"
click at [1267, 712] on link "Next" at bounding box center [1258, 706] width 150 height 44
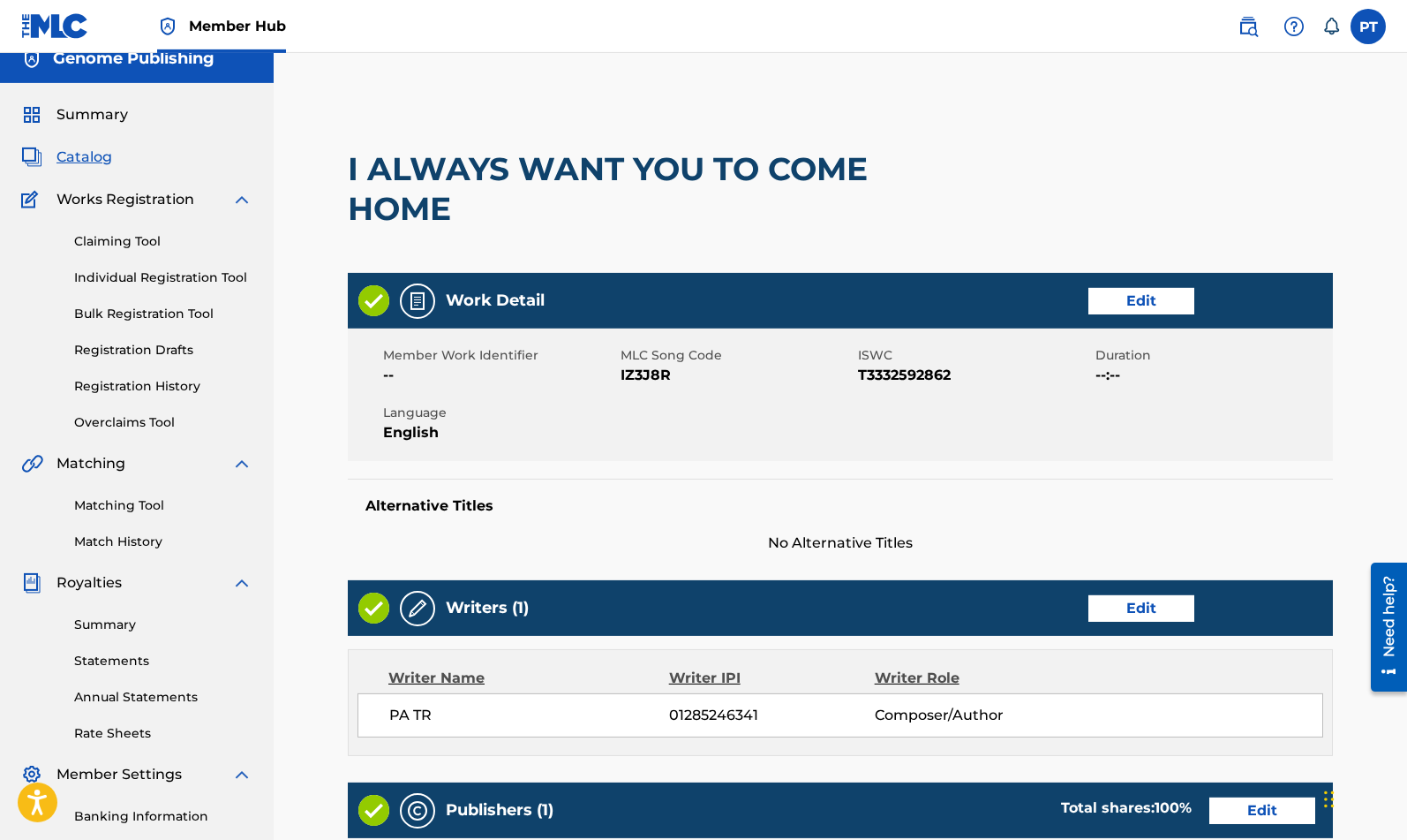
scroll to position [559, 0]
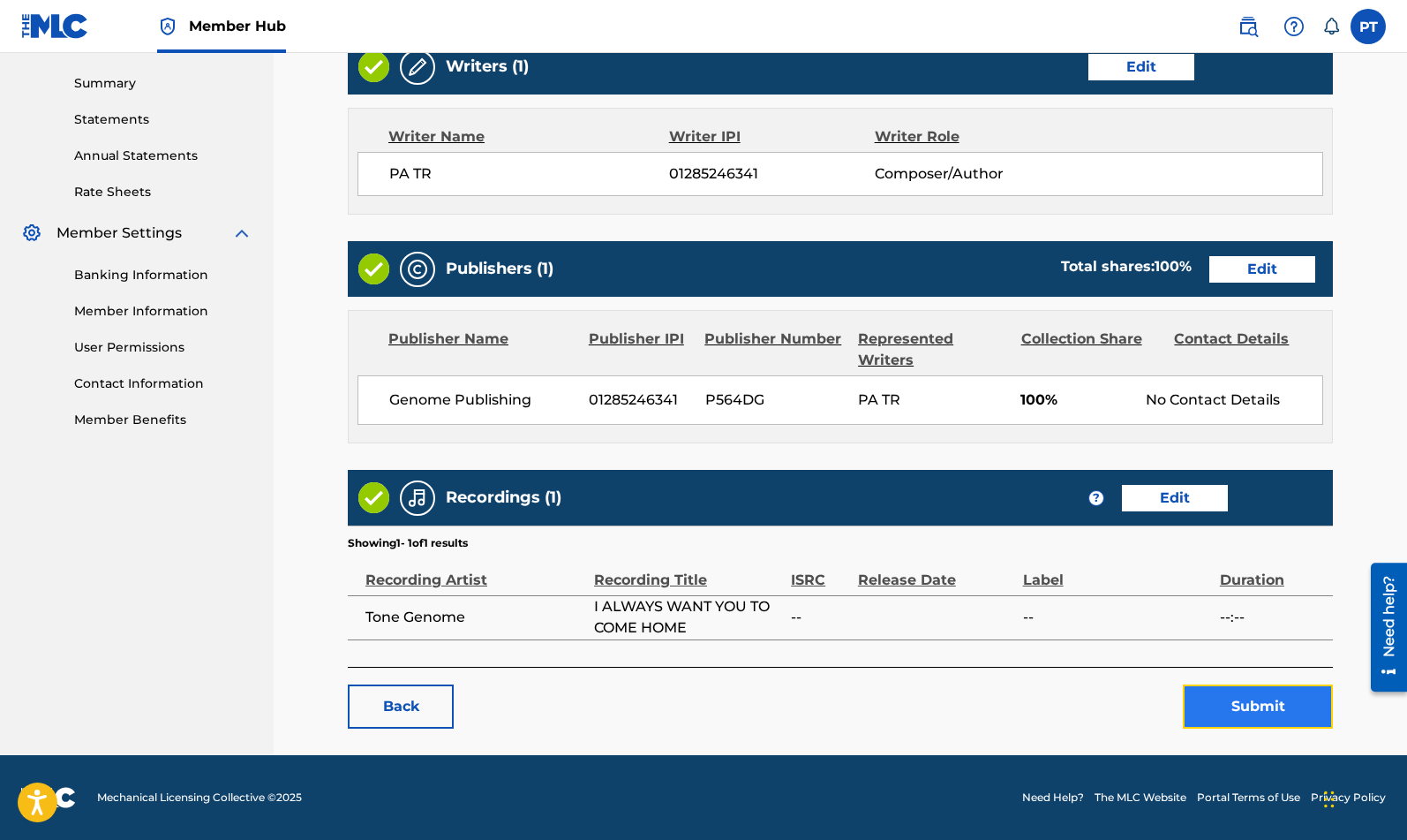
click at [1276, 709] on button "Submit" at bounding box center [1258, 706] width 150 height 44
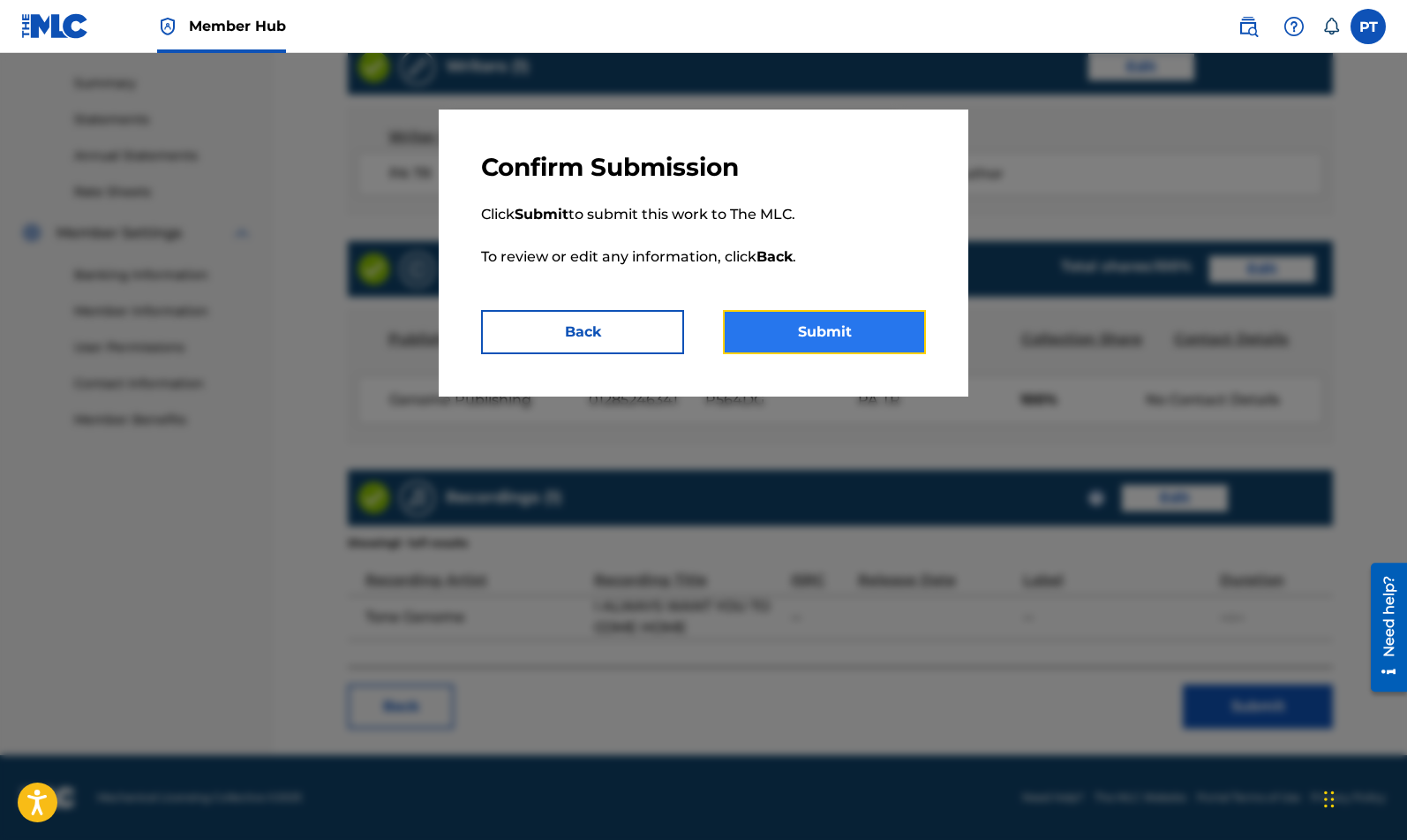
click at [828, 337] on button "Submit" at bounding box center [824, 332] width 203 height 44
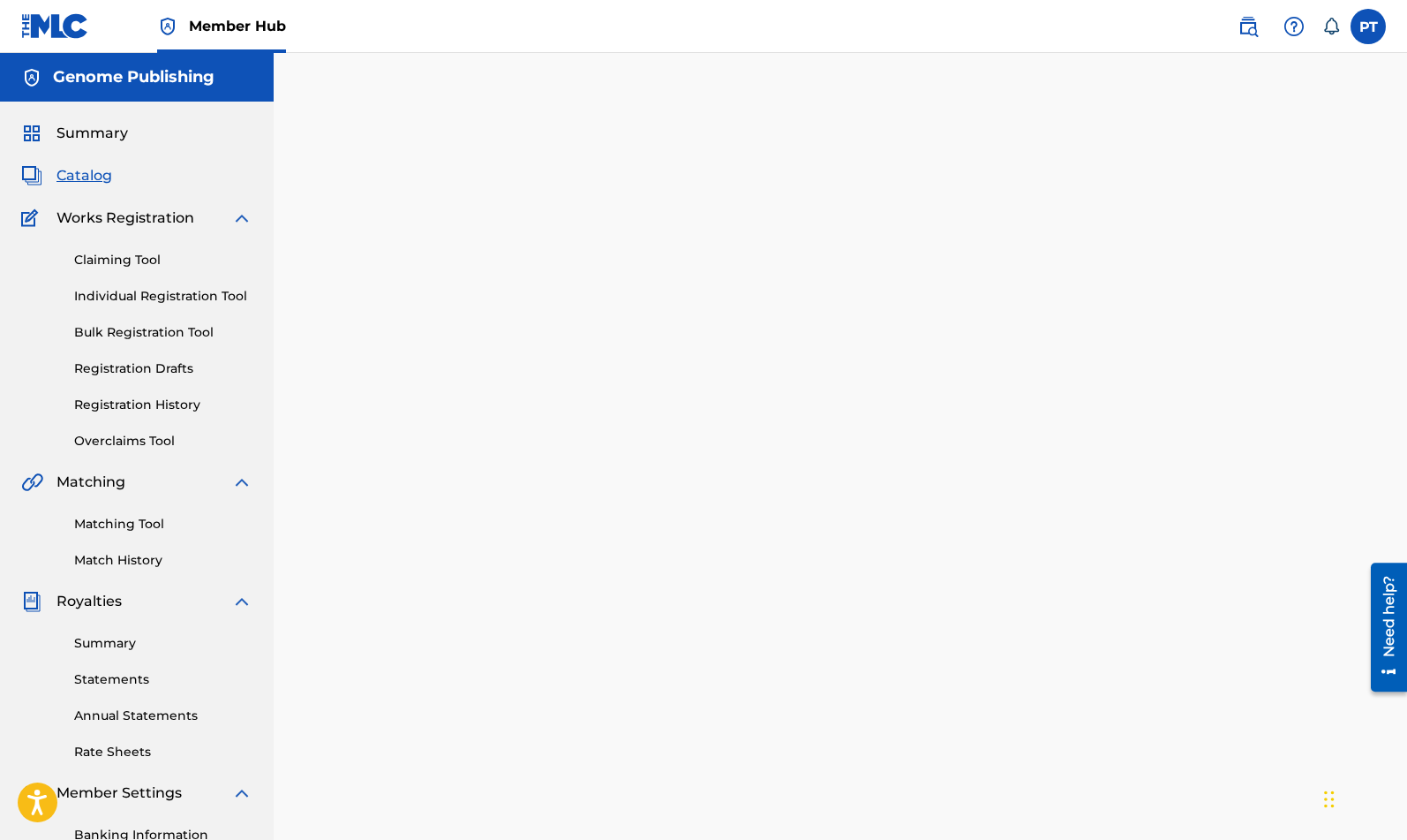
click at [96, 175] on span "Catalog" at bounding box center [85, 176] width 56 height 21
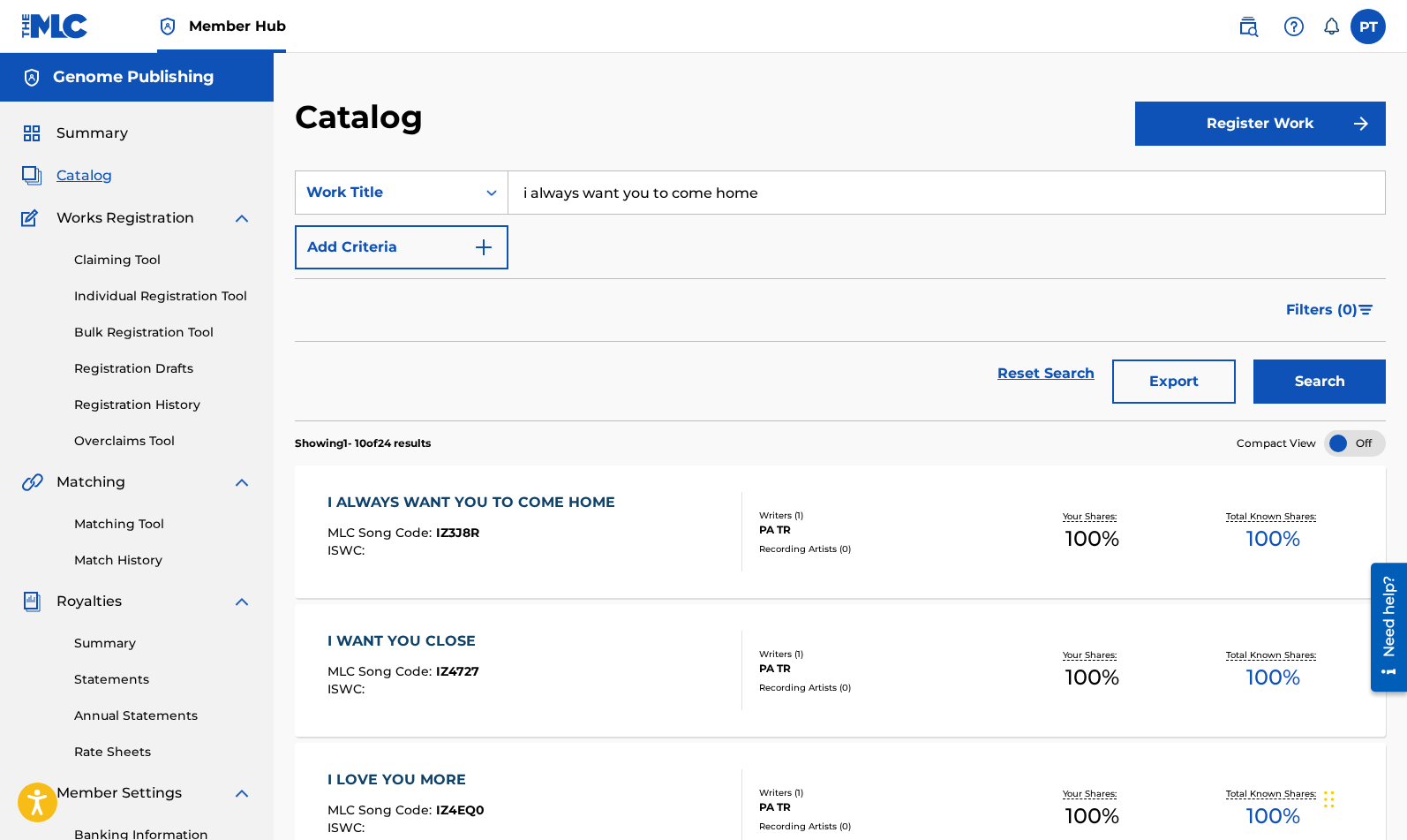
click at [962, 539] on div "Writers ( 1 ) PA TR Recording Artists ( 0 )" at bounding box center [873, 531] width 259 height 47
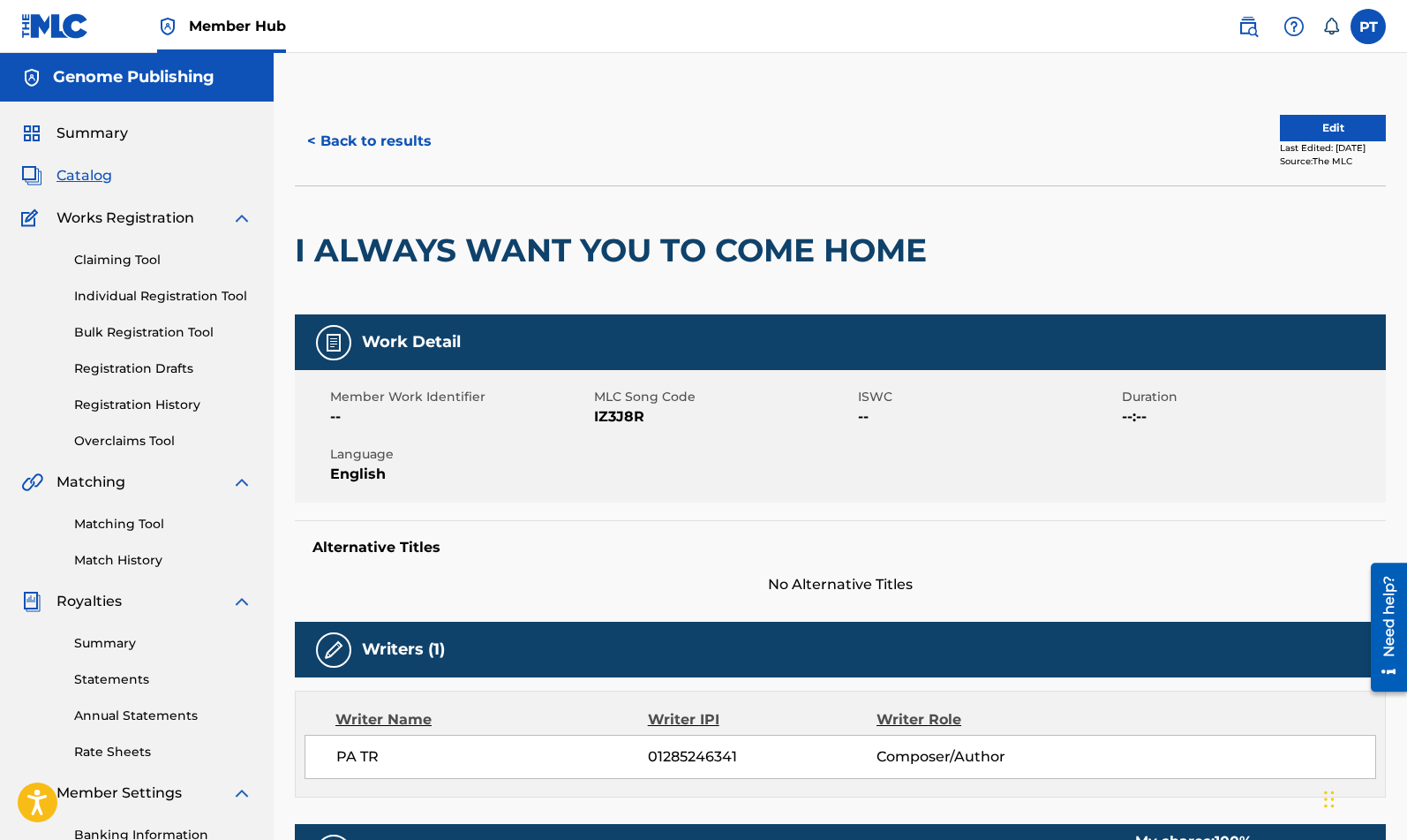
click at [80, 187] on div "Summary Catalog Works Registration Claiming Tool Individual Registration Tool B…" at bounding box center [136, 556] width 274 height 908
click at [91, 175] on span "Catalog" at bounding box center [85, 176] width 56 height 21
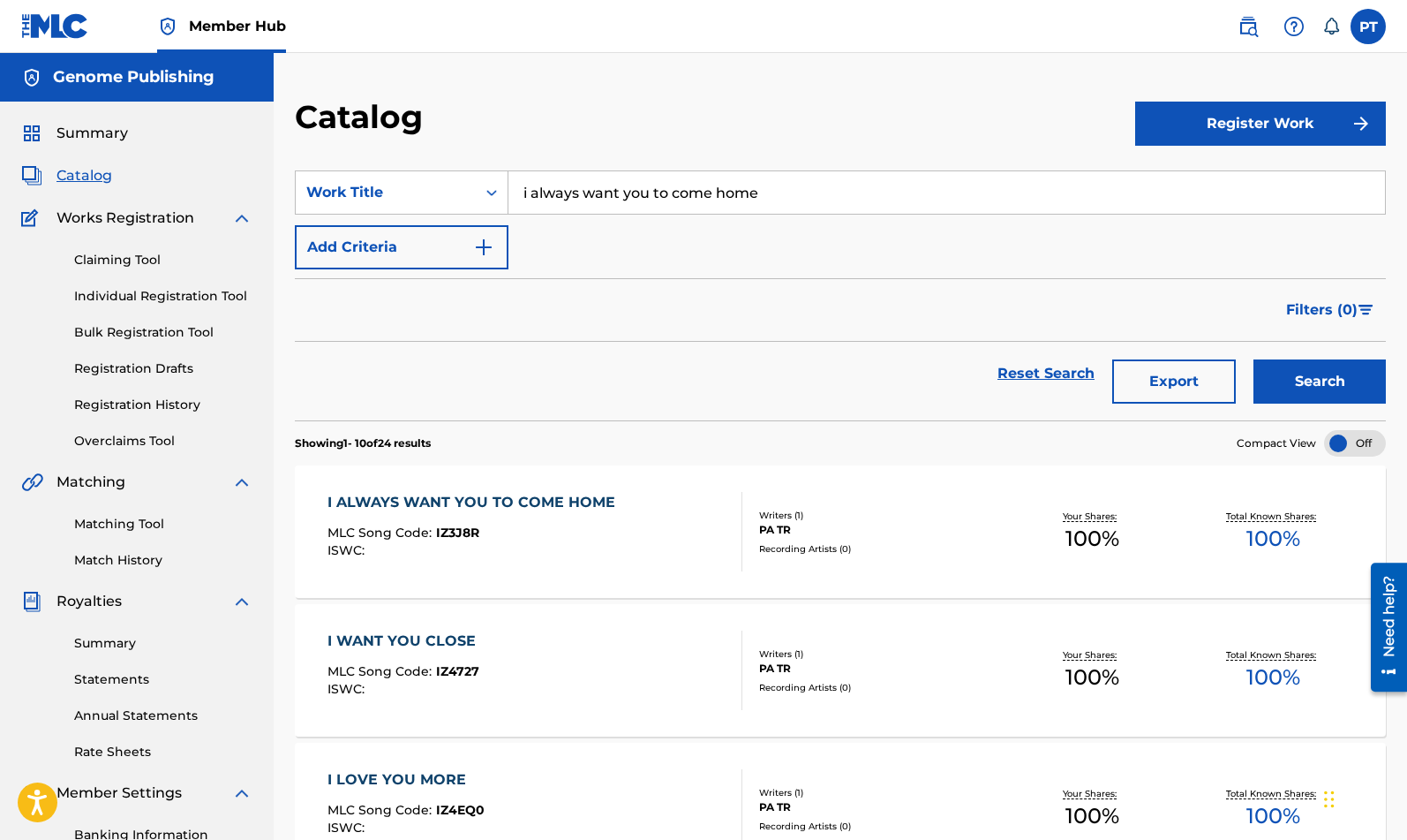
drag, startPoint x: 795, startPoint y: 192, endPoint x: -18, endPoint y: 180, distance: 813.1
click at [508, 180] on input "i always want you to come home" at bounding box center [947, 192] width 876 height 42
click at [574, 265] on span "gle and tingle" at bounding box center [643, 263] width 181 height 16
type input "mingle and tingle"
click at [1345, 375] on button "Search" at bounding box center [1321, 382] width 133 height 44
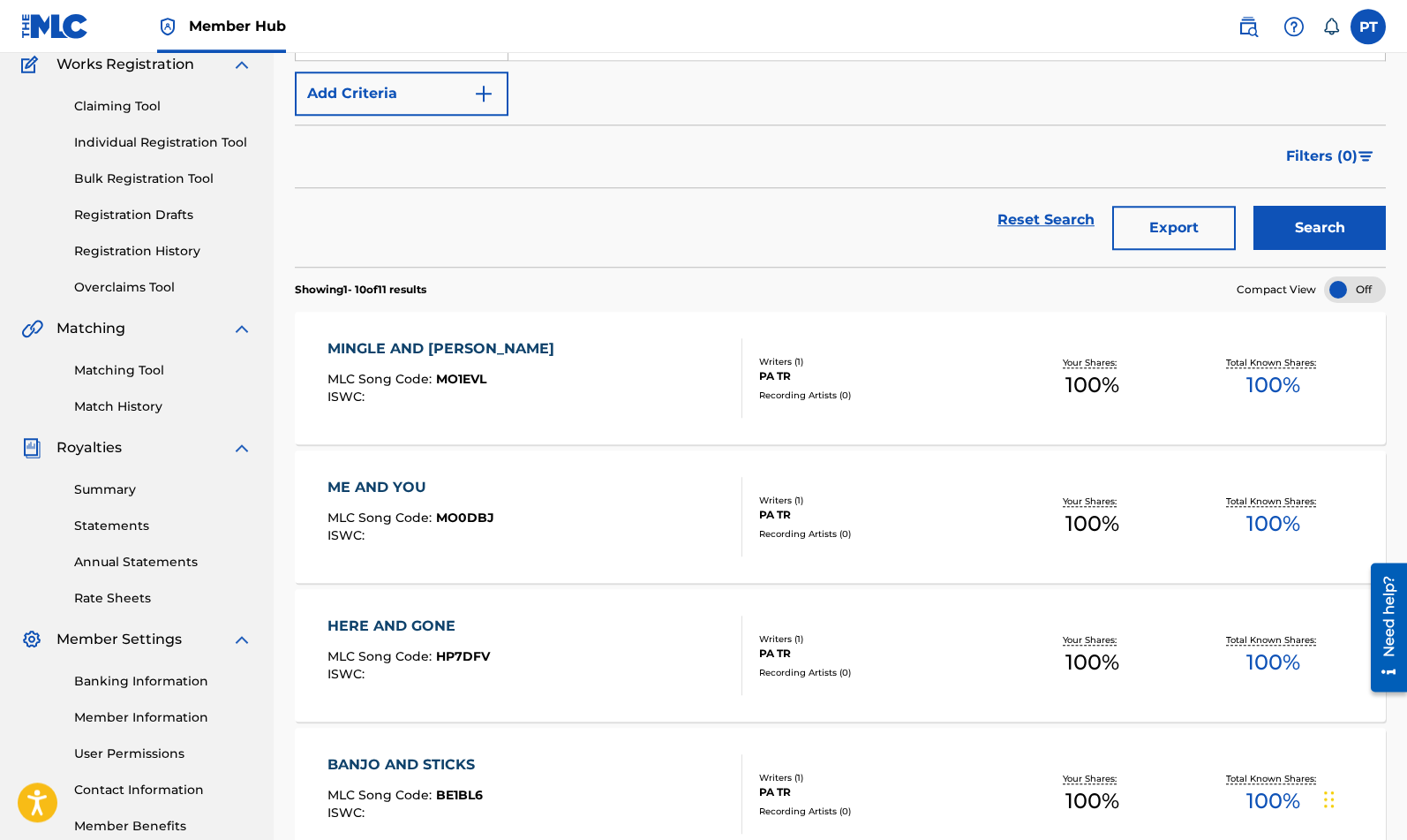
scroll to position [300, 0]
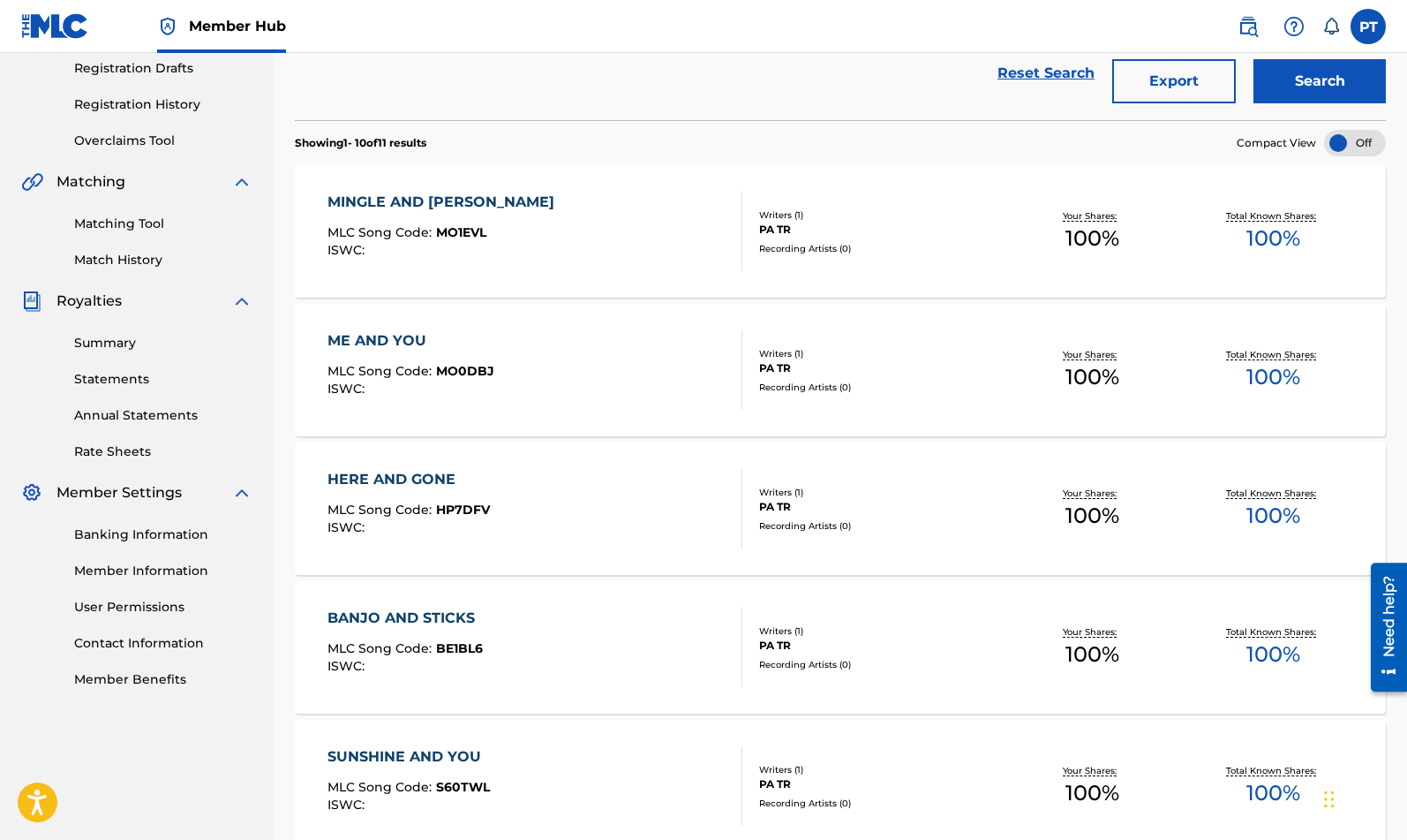
click at [451, 262] on div "MINGLE AND TINGLE MLC Song Code : MO1EVL ISWC :" at bounding box center [445, 231] width 235 height 80
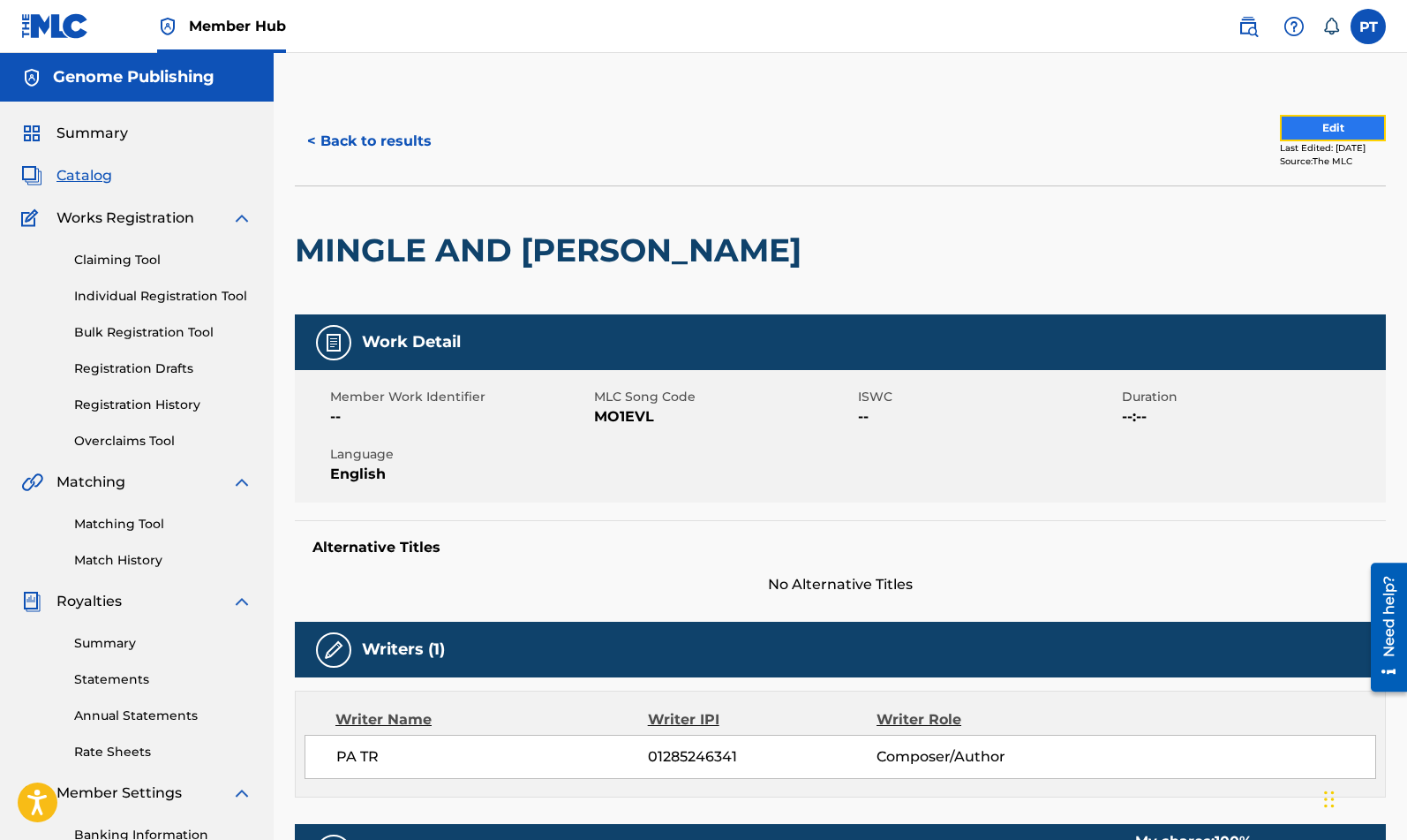
click at [1307, 123] on button "Edit" at bounding box center [1333, 128] width 106 height 27
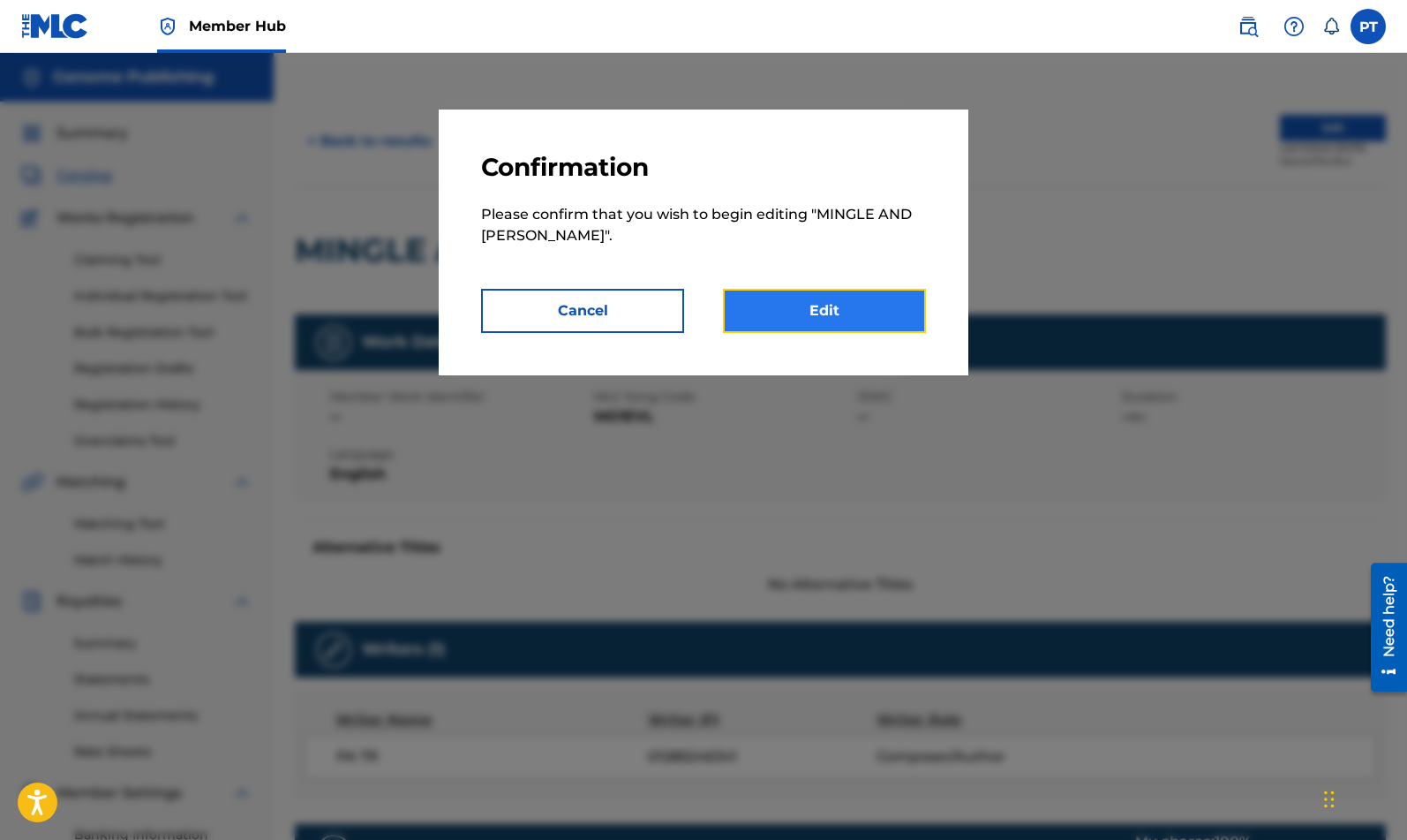
click at [853, 317] on link "Edit" at bounding box center [824, 310] width 203 height 44
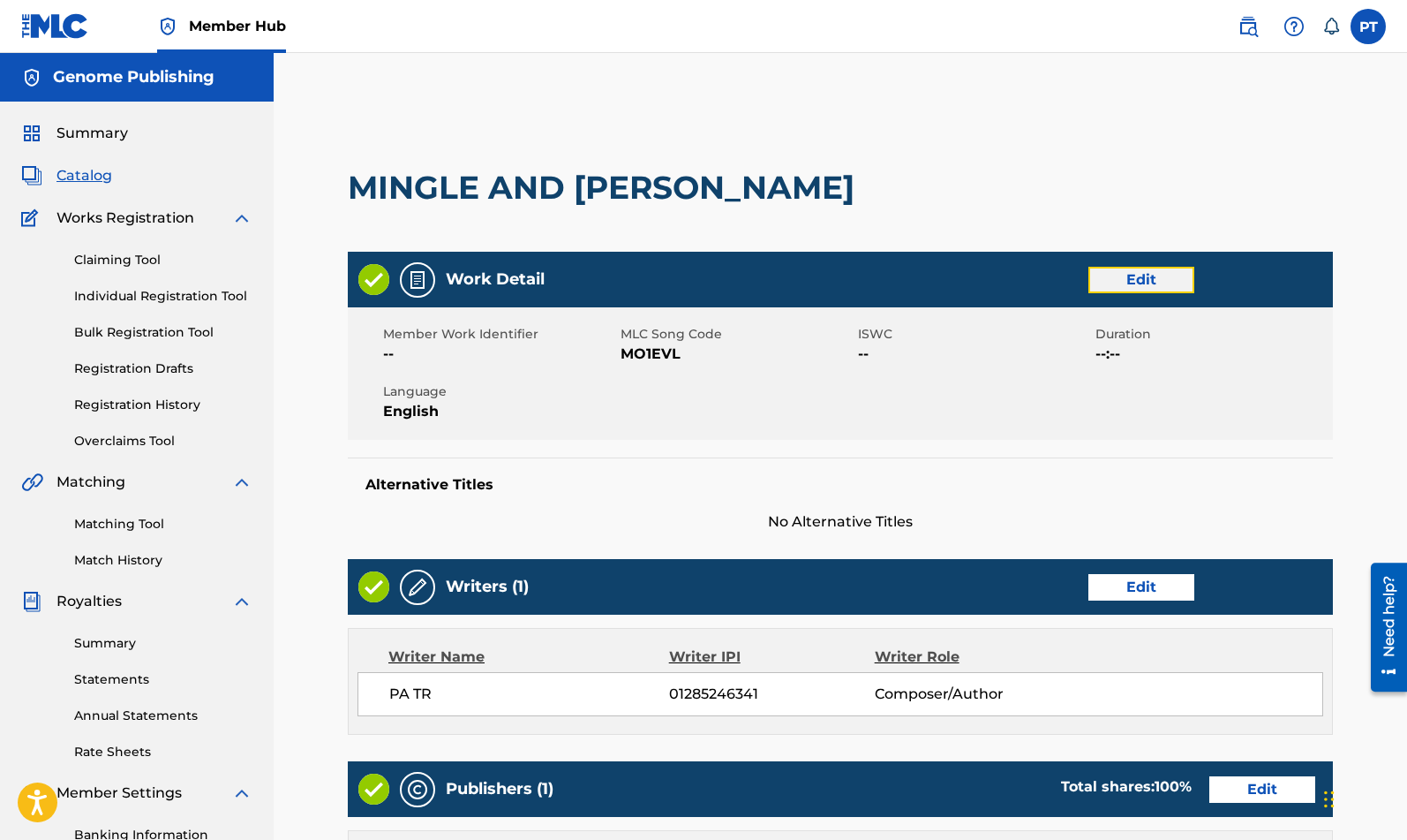
click at [1167, 282] on link "Edit" at bounding box center [1142, 280] width 106 height 27
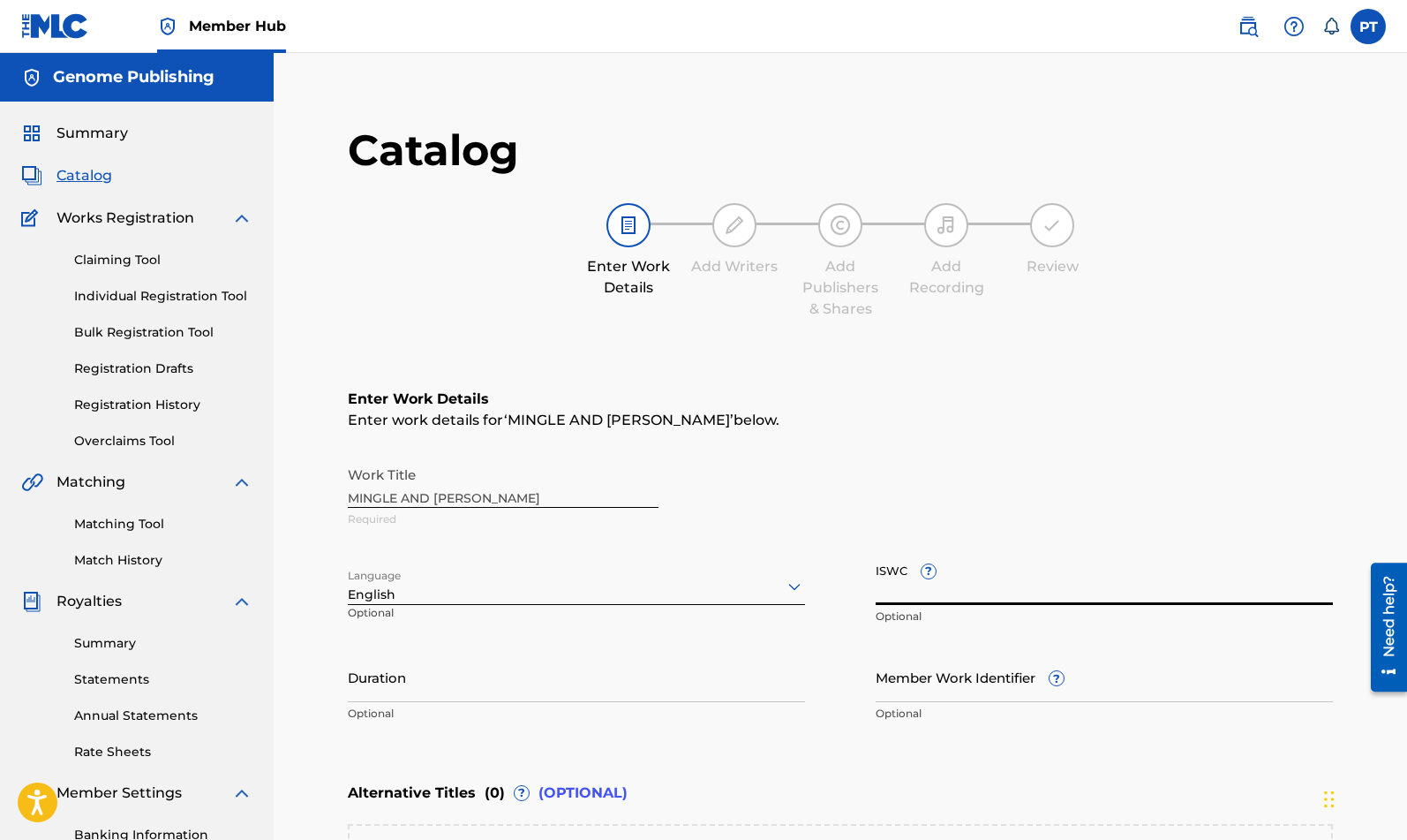
paste input "T-334.824.278-0"
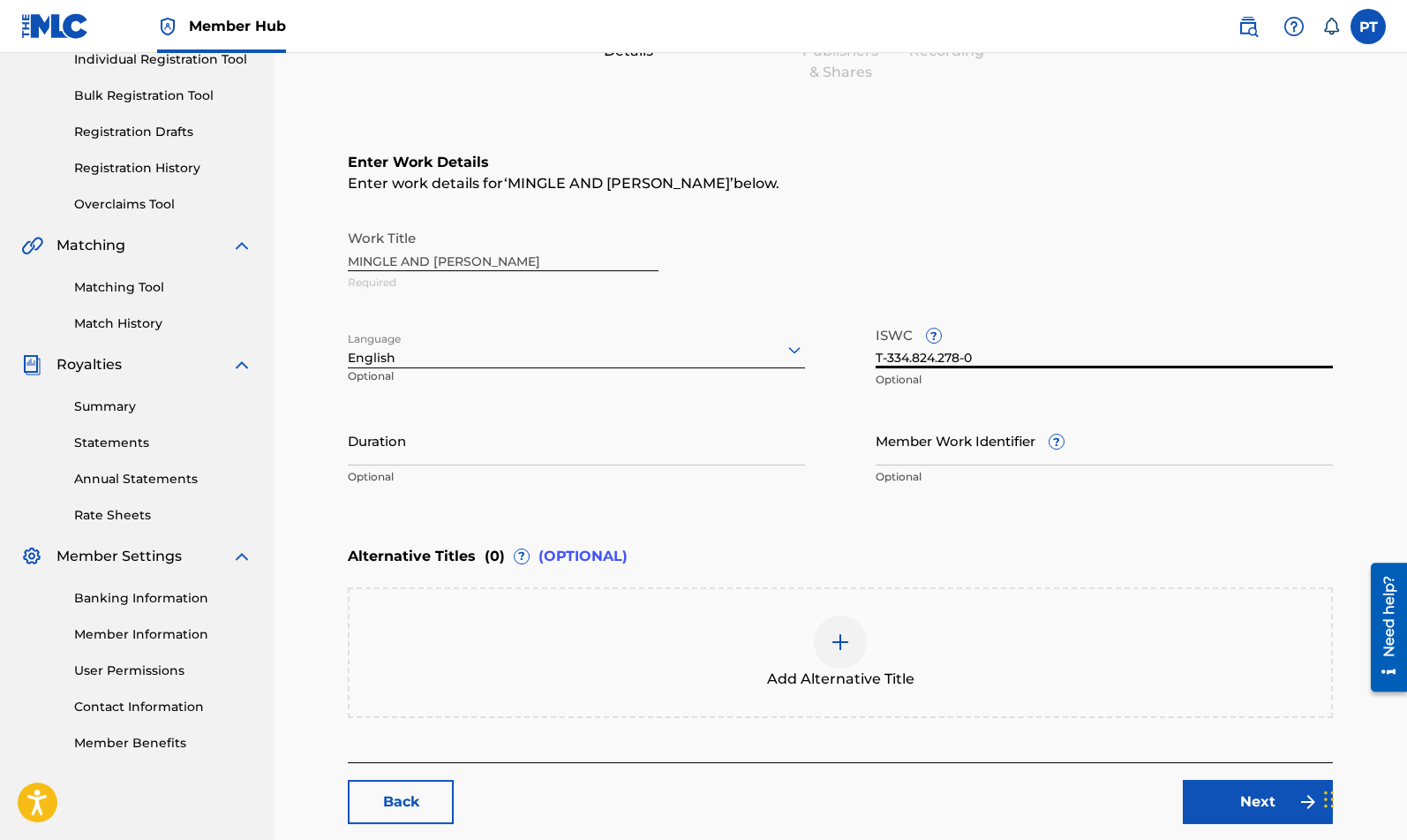
scroll to position [332, 0]
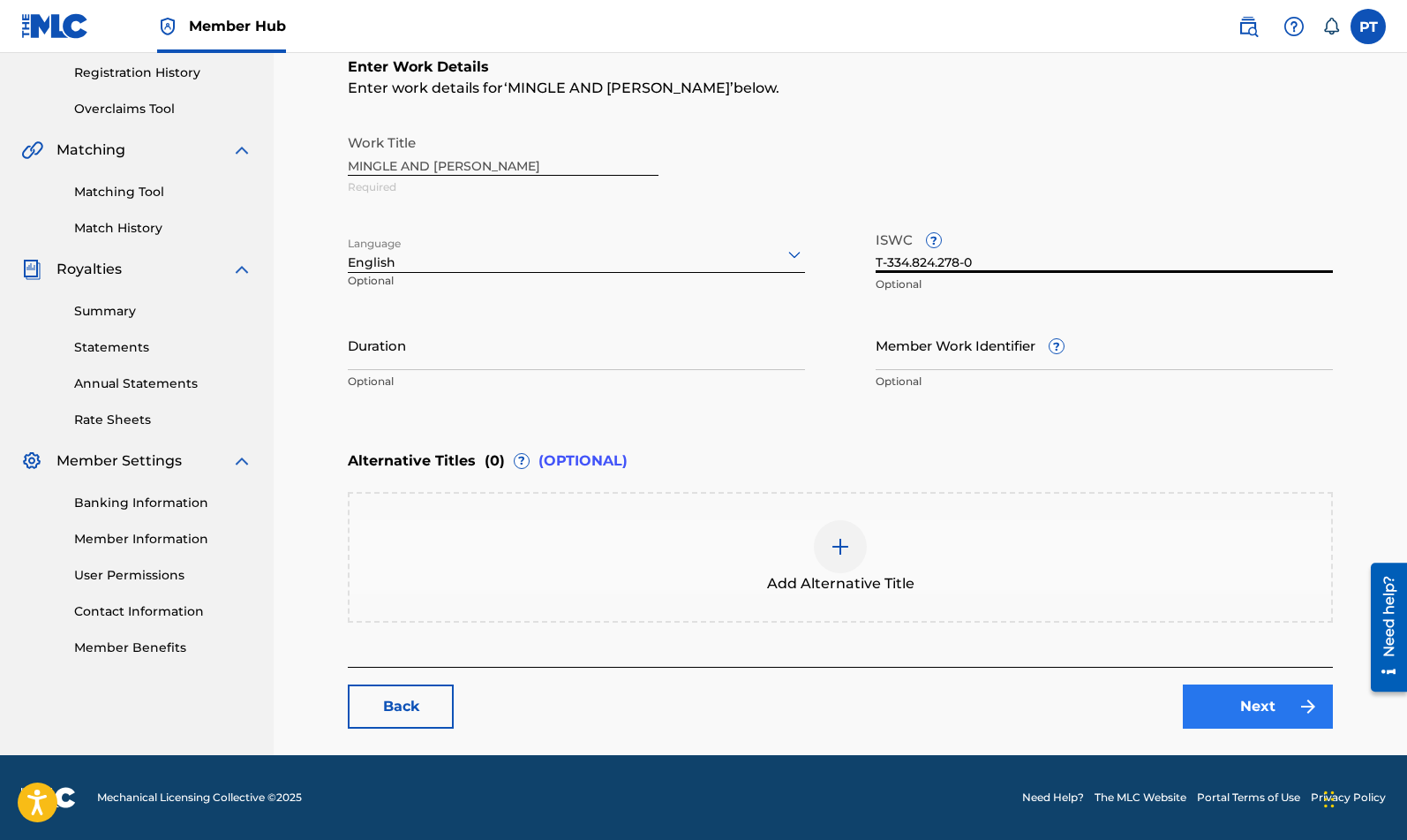
type input "T-334.824.278-0"
click at [1212, 701] on link "Next" at bounding box center [1258, 706] width 150 height 44
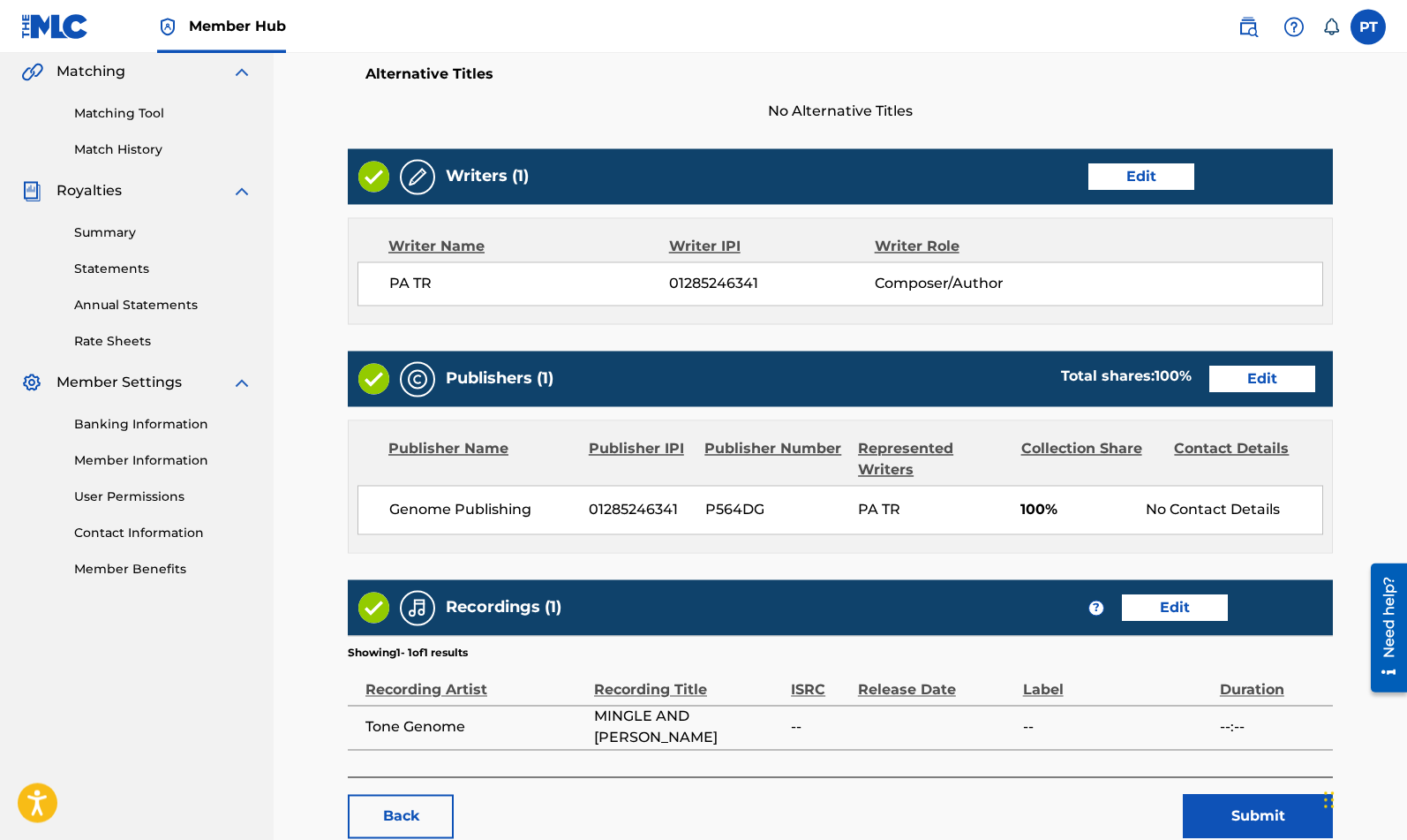
scroll to position [520, 0]
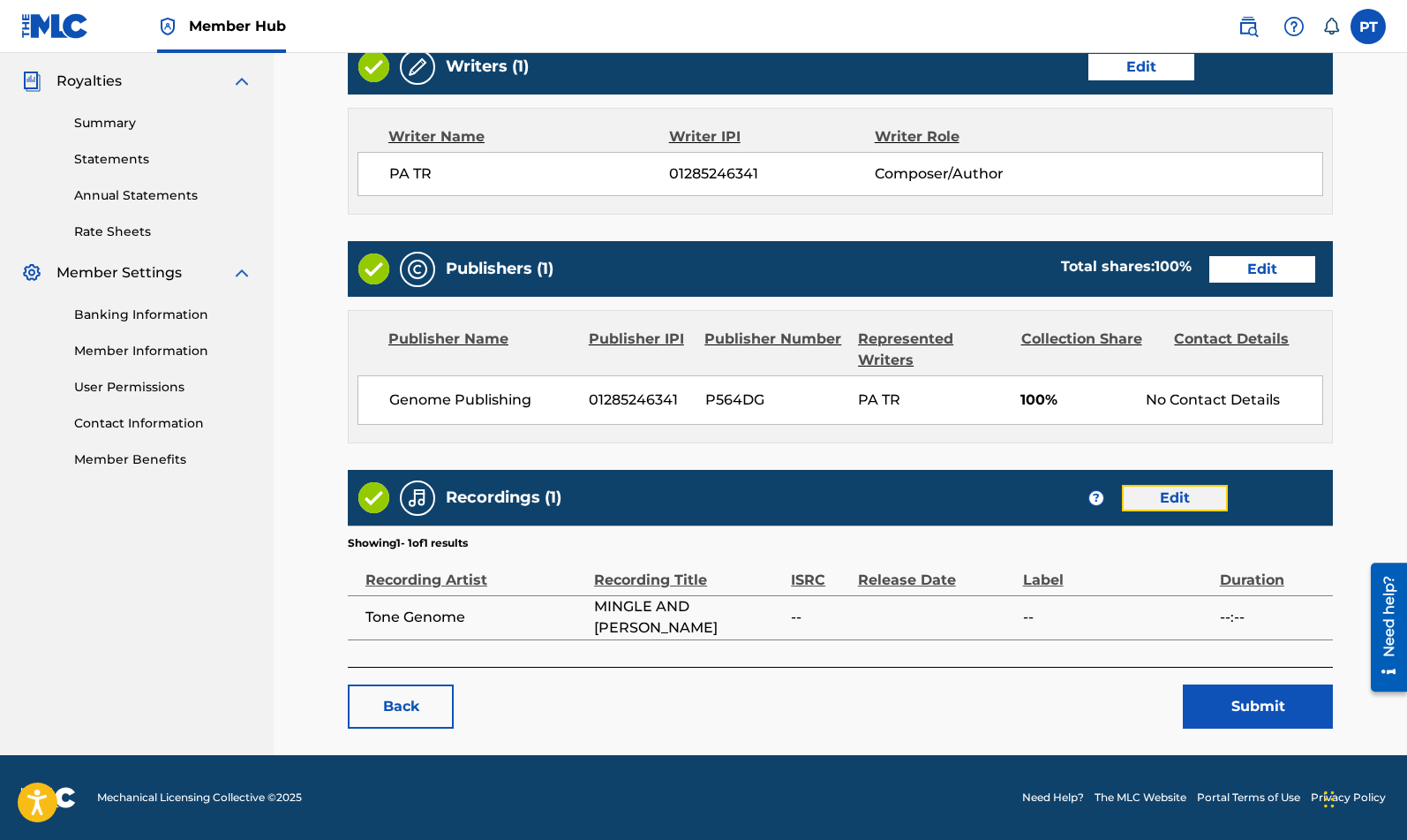
click at [1206, 506] on link "Edit" at bounding box center [1175, 498] width 106 height 27
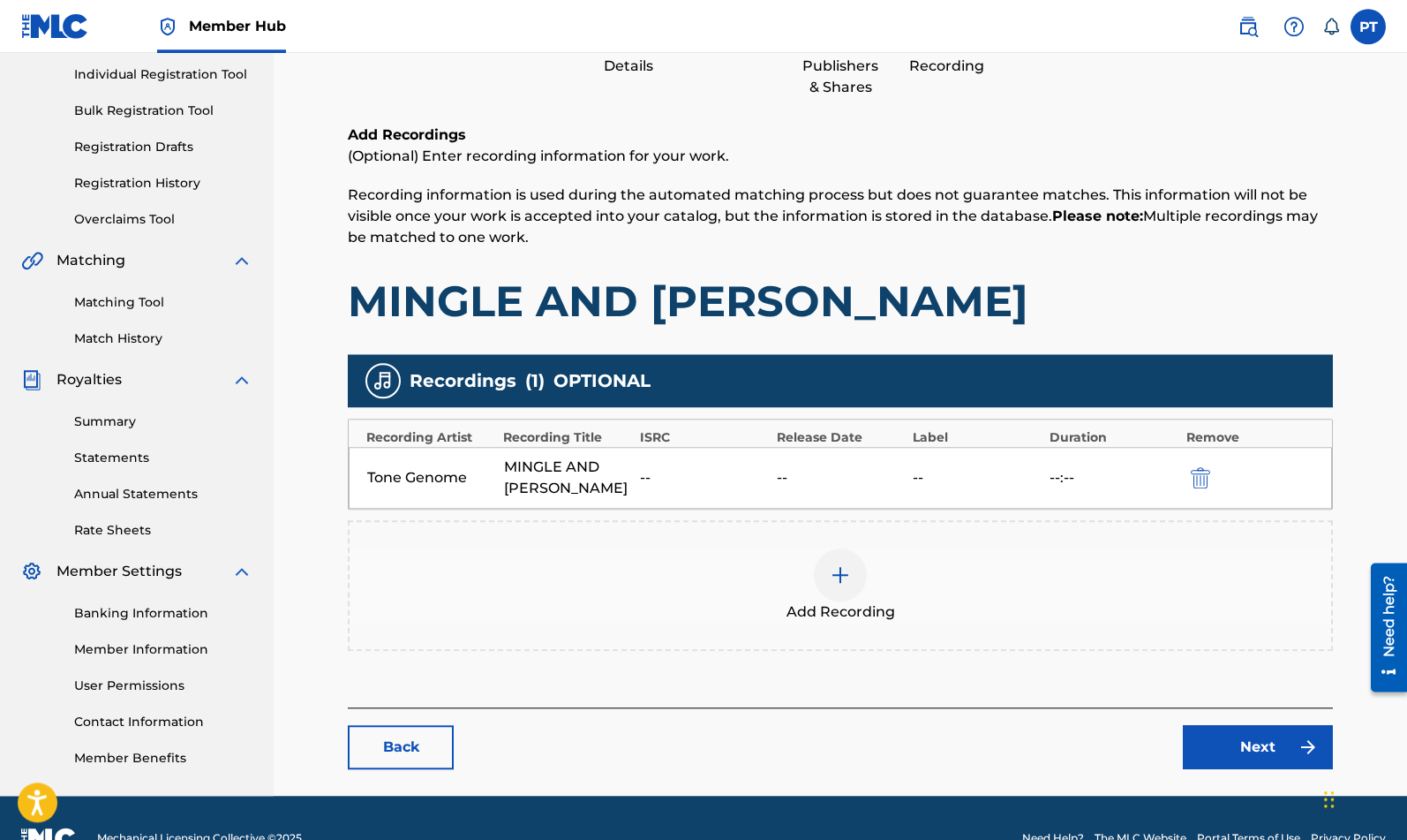
scroll to position [262, 0]
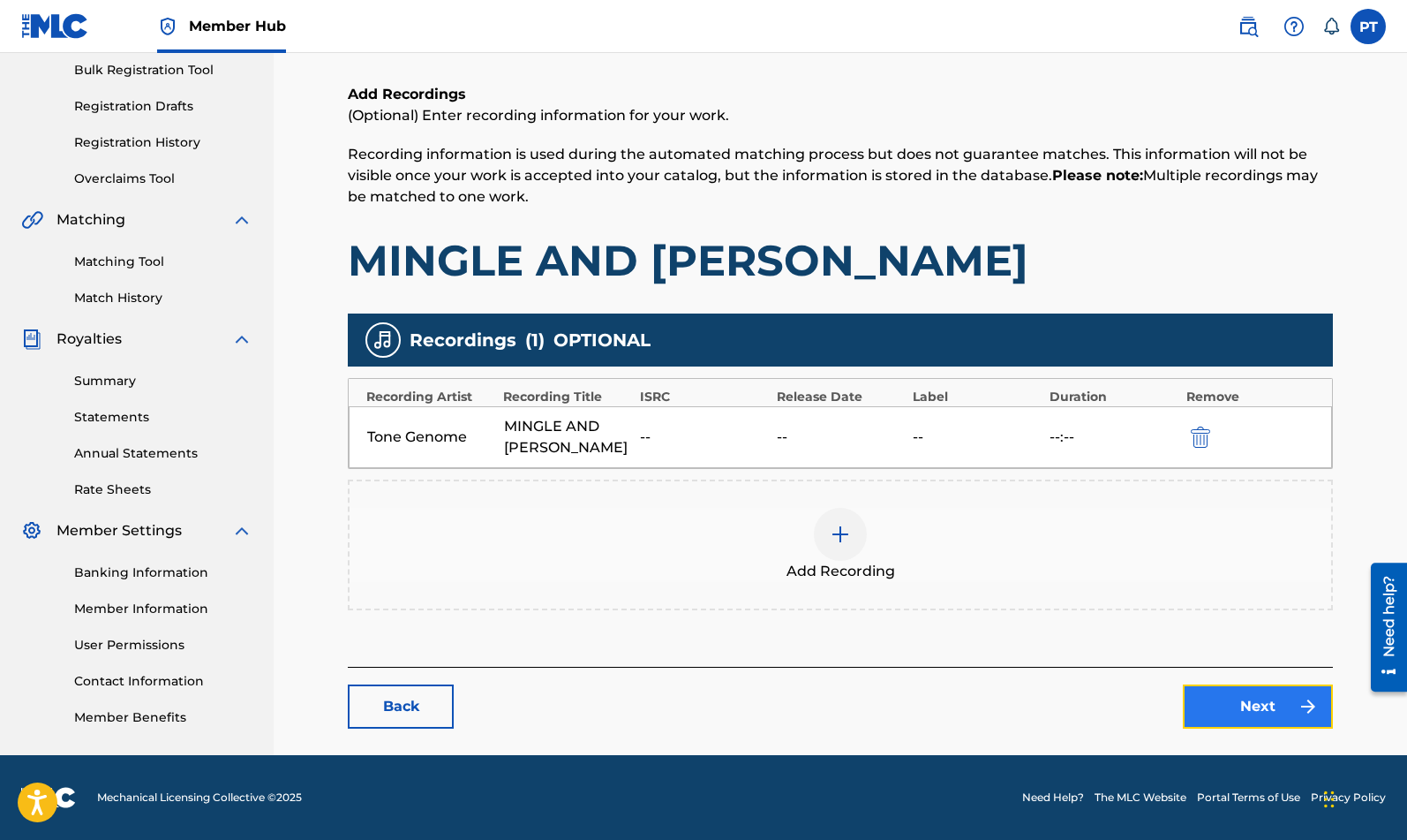
click at [1261, 712] on link "Next" at bounding box center [1258, 706] width 150 height 44
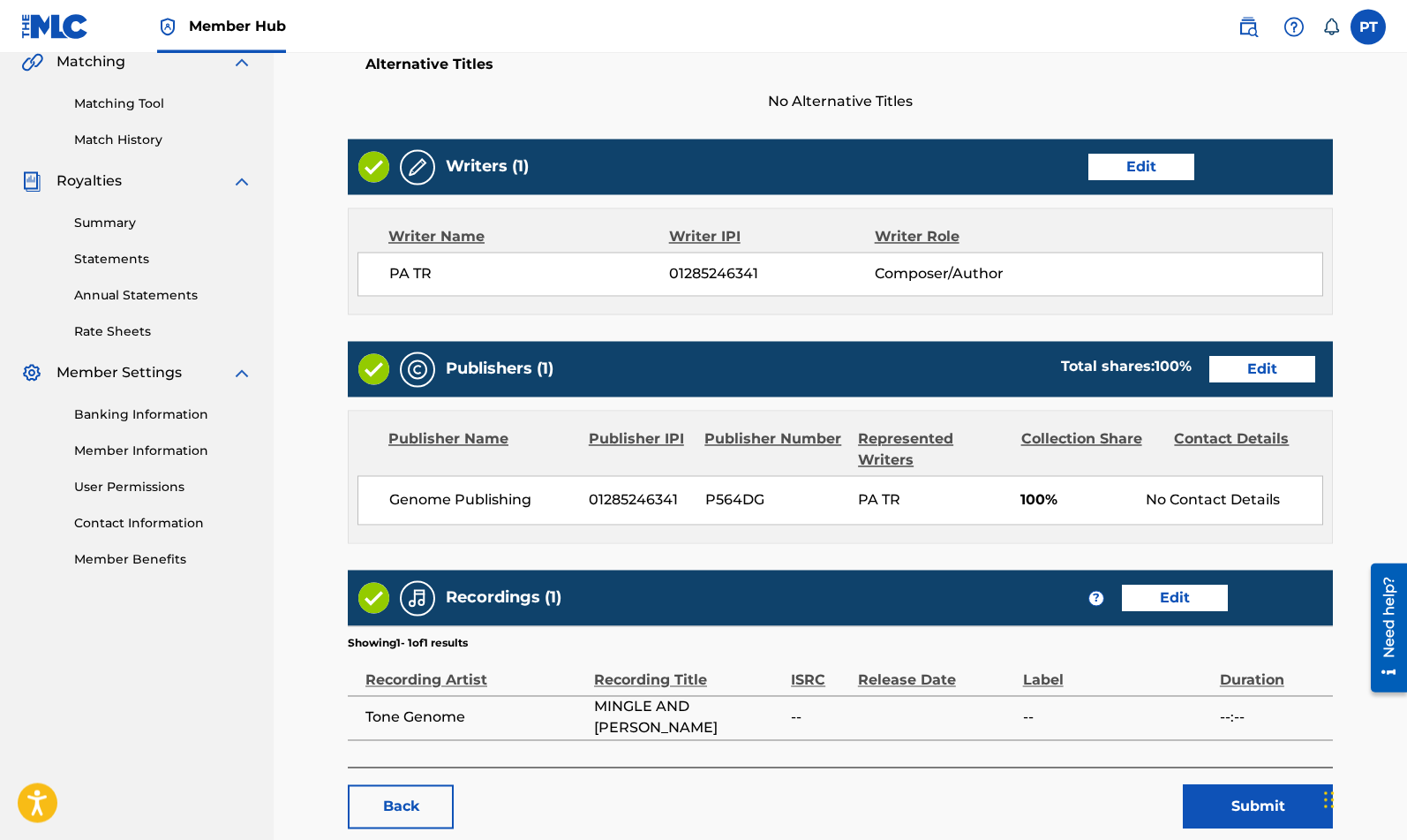
scroll to position [451, 0]
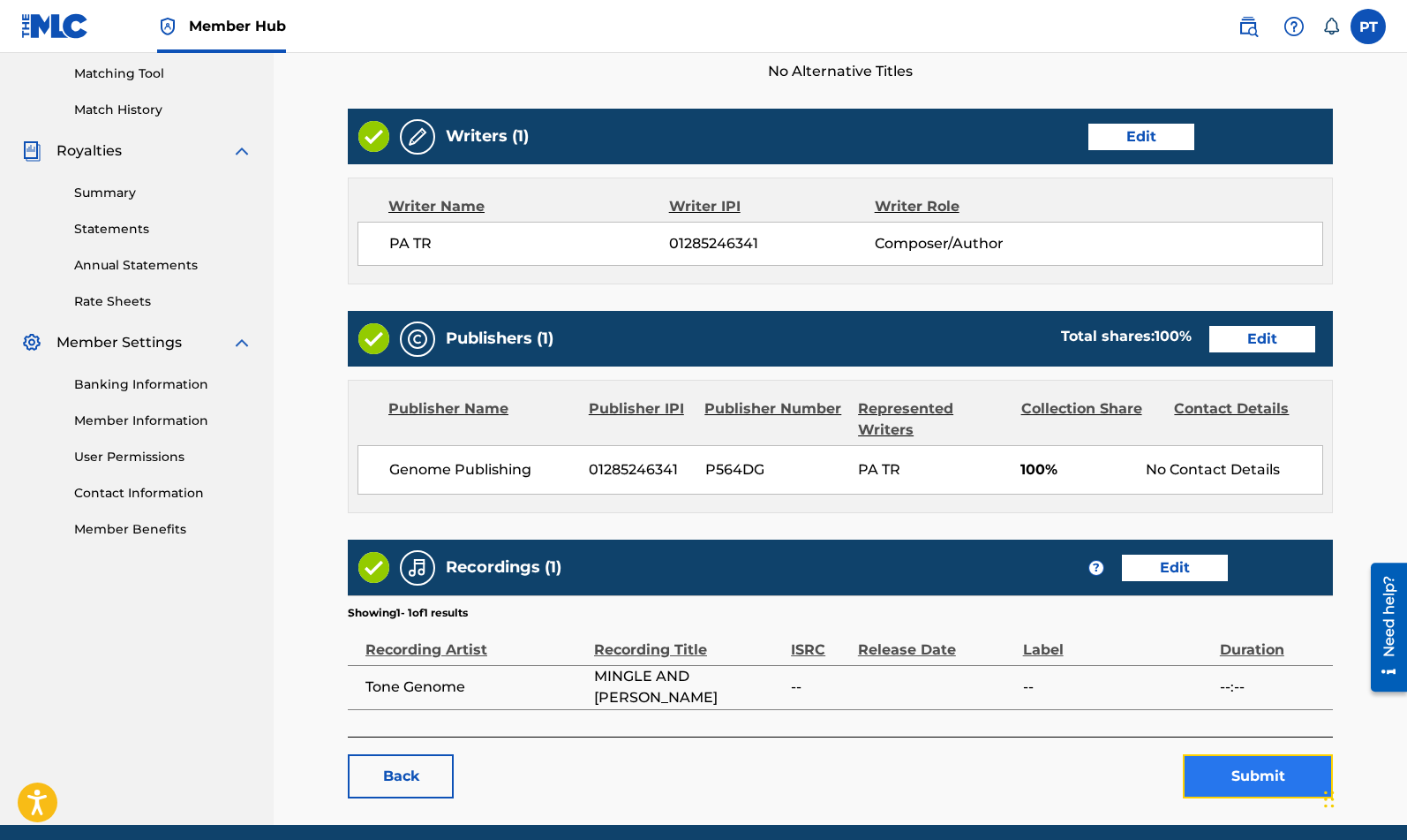
click at [1255, 778] on button "Submit" at bounding box center [1258, 777] width 150 height 44
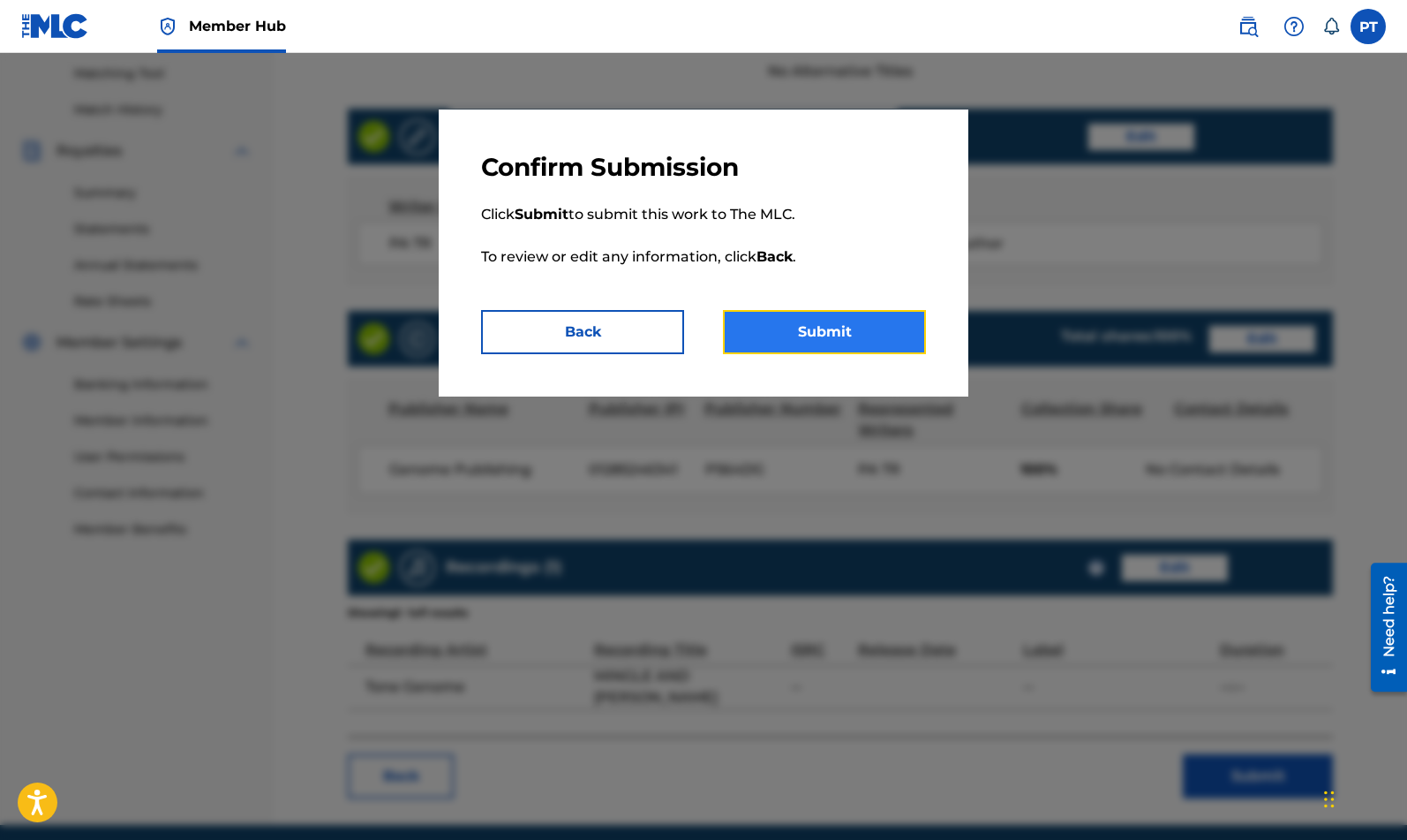
click at [828, 336] on button "Submit" at bounding box center [824, 332] width 203 height 44
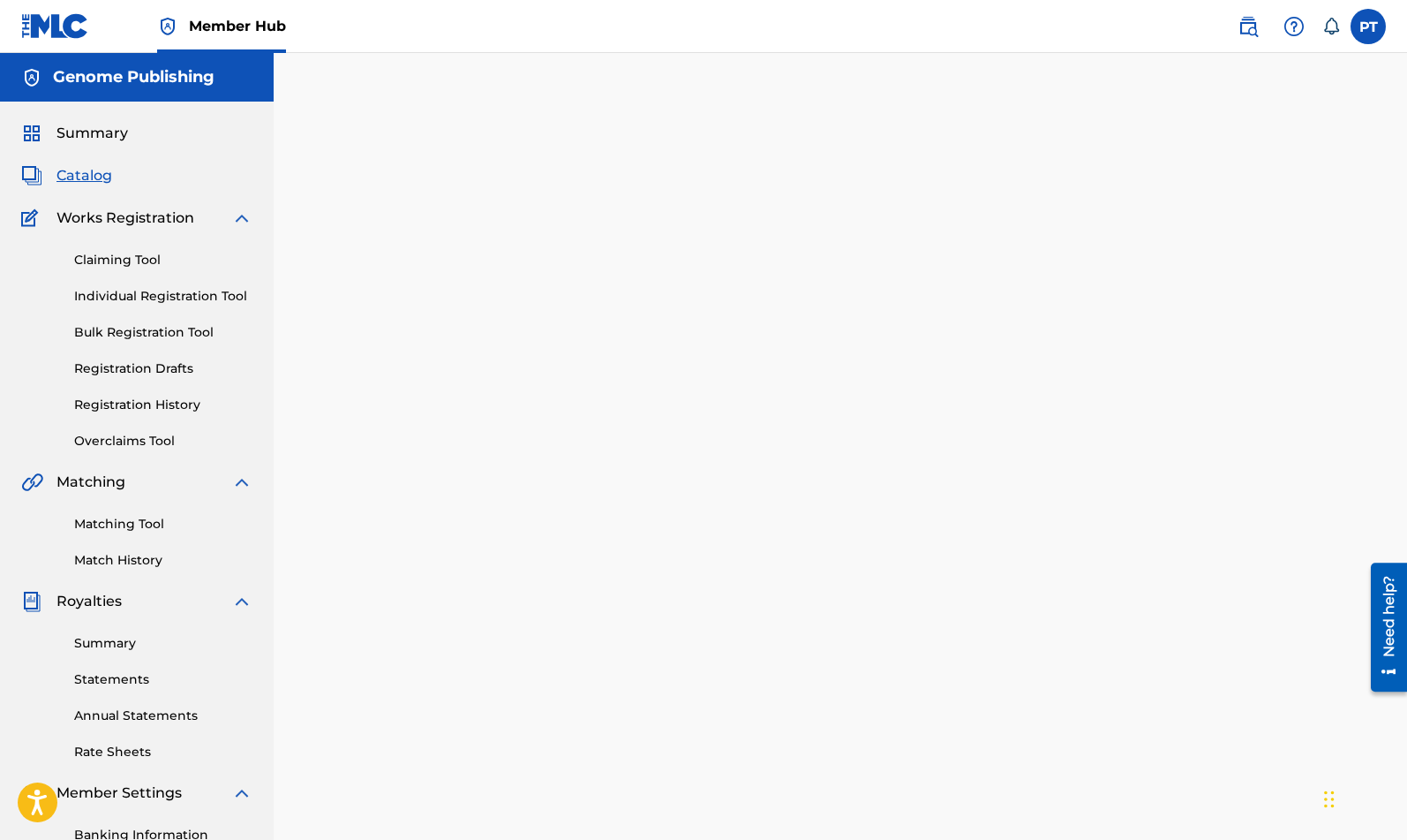
click at [97, 170] on span "Catalog" at bounding box center [85, 176] width 56 height 21
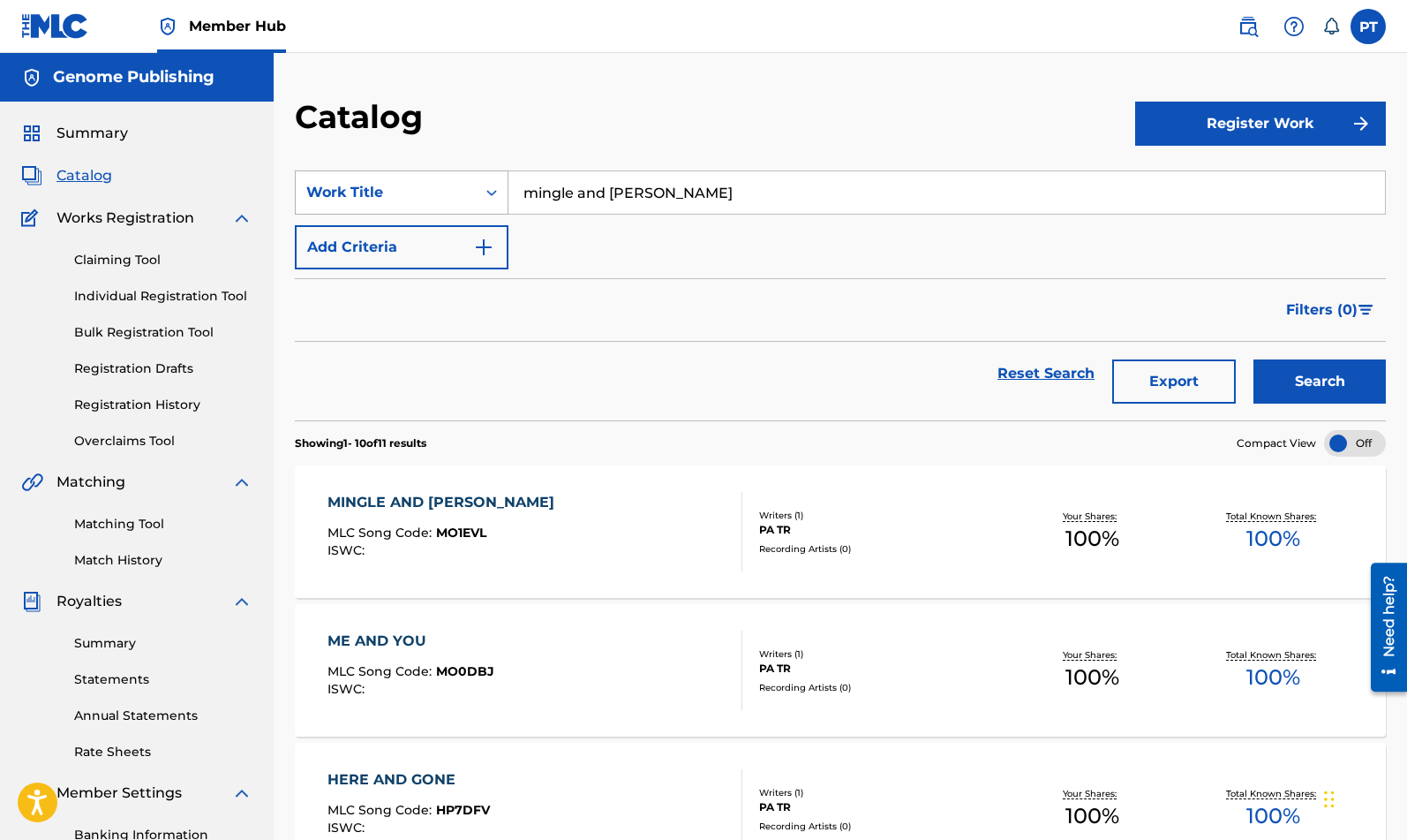
drag, startPoint x: 660, startPoint y: 185, endPoint x: 377, endPoint y: 170, distance: 283.4
click at [508, 177] on input "mingle and tingle" at bounding box center [947, 192] width 876 height 42
click at [587, 233] on span "nally" at bounding box center [615, 231] width 124 height 16
type input "eternally"
click at [1285, 373] on button "Search" at bounding box center [1321, 382] width 133 height 44
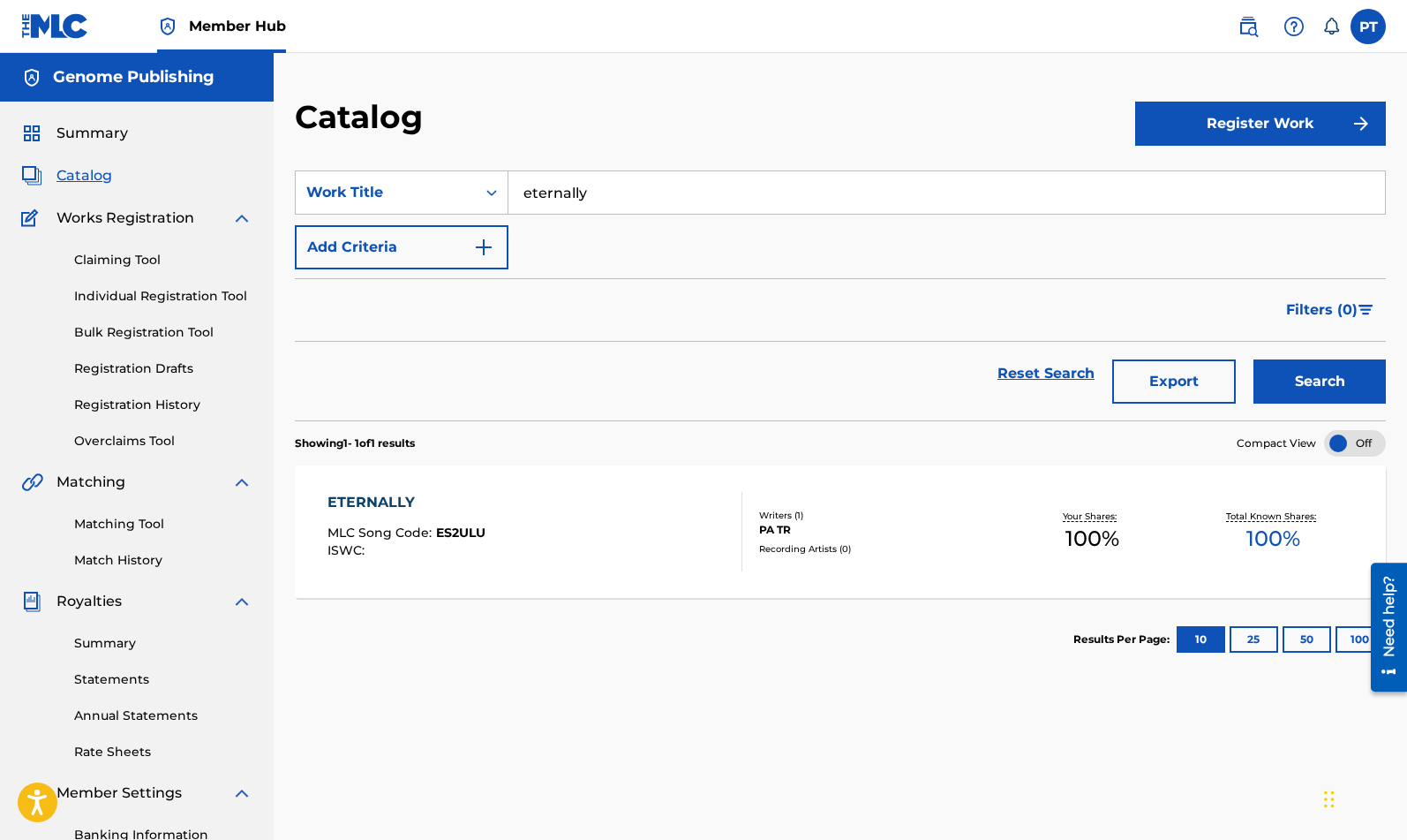
click at [423, 522] on div "ETERNALLY MLC Song Code : ES2ULU ISWC :" at bounding box center [407, 531] width 158 height 80
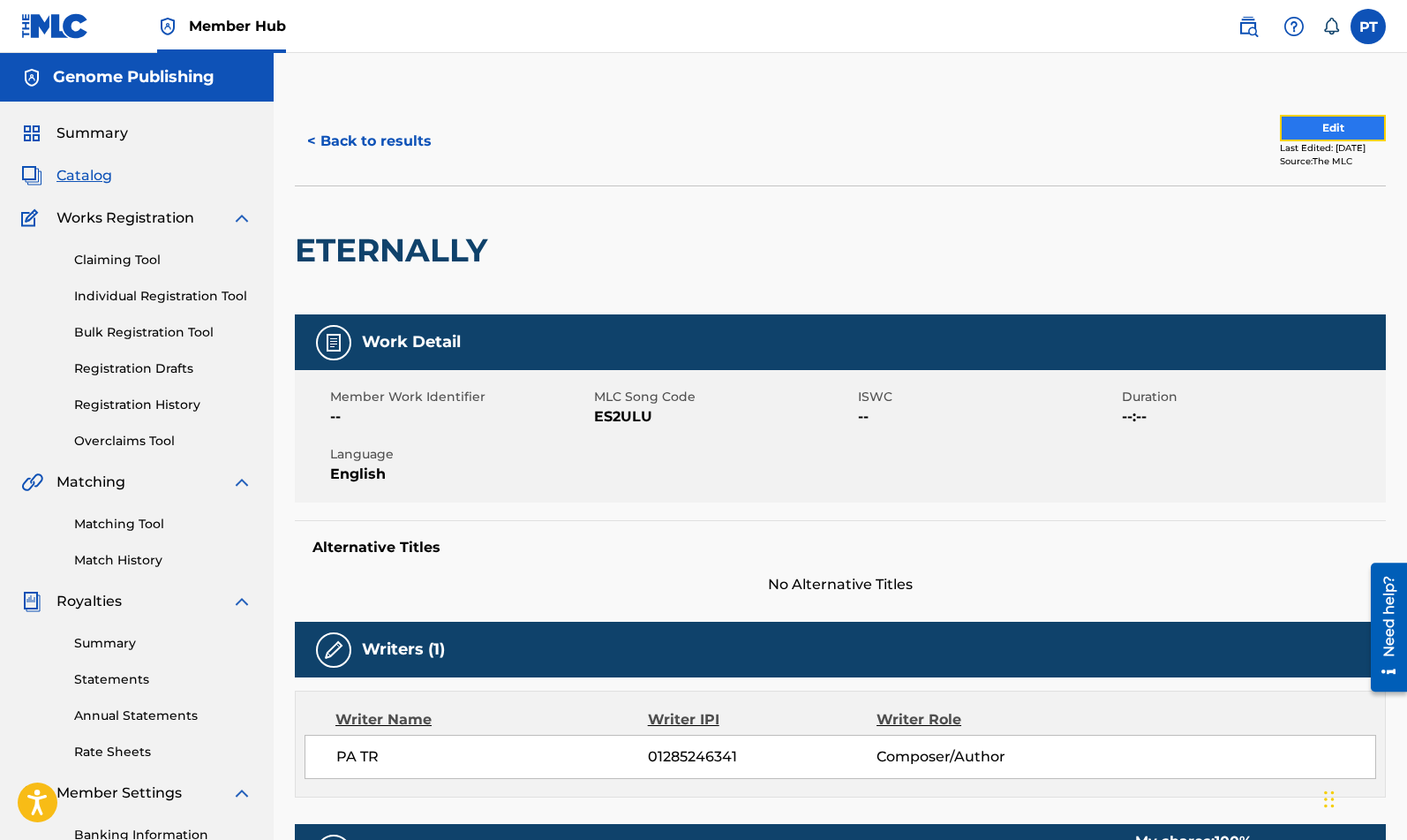
click at [1336, 125] on button "Edit" at bounding box center [1333, 128] width 106 height 27
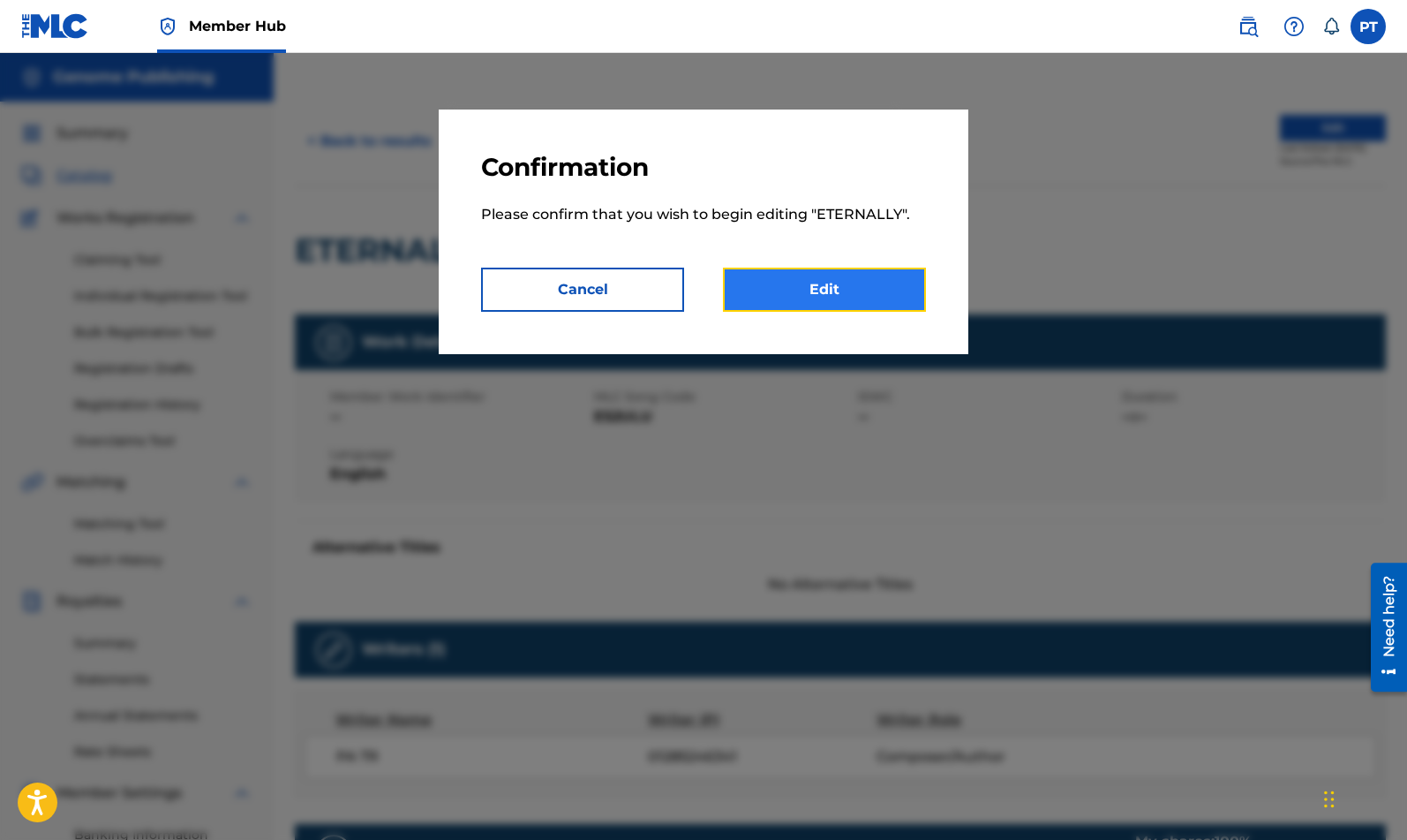
click at [874, 288] on link "Edit" at bounding box center [824, 289] width 203 height 44
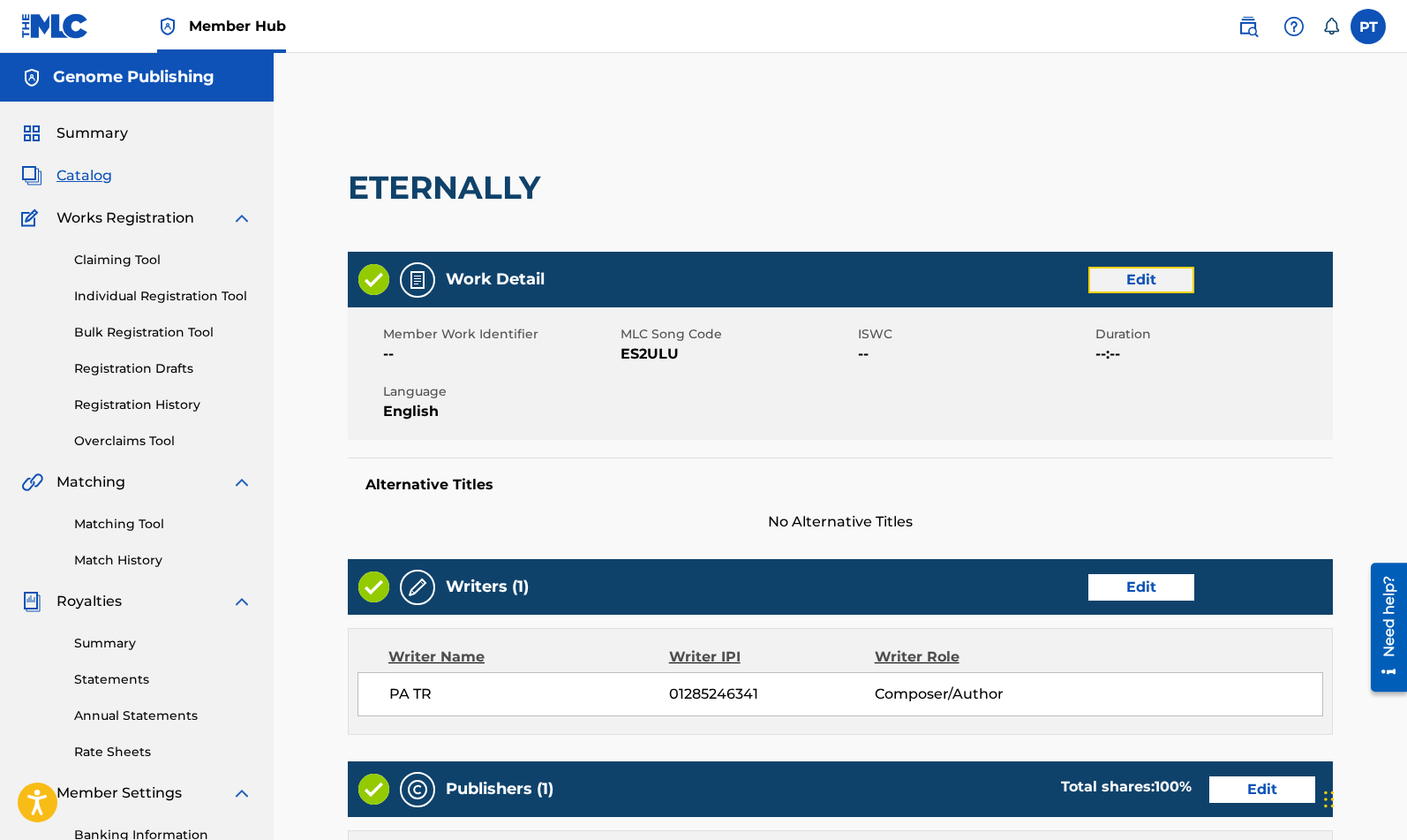
click at [1157, 277] on link "Edit" at bounding box center [1142, 280] width 106 height 27
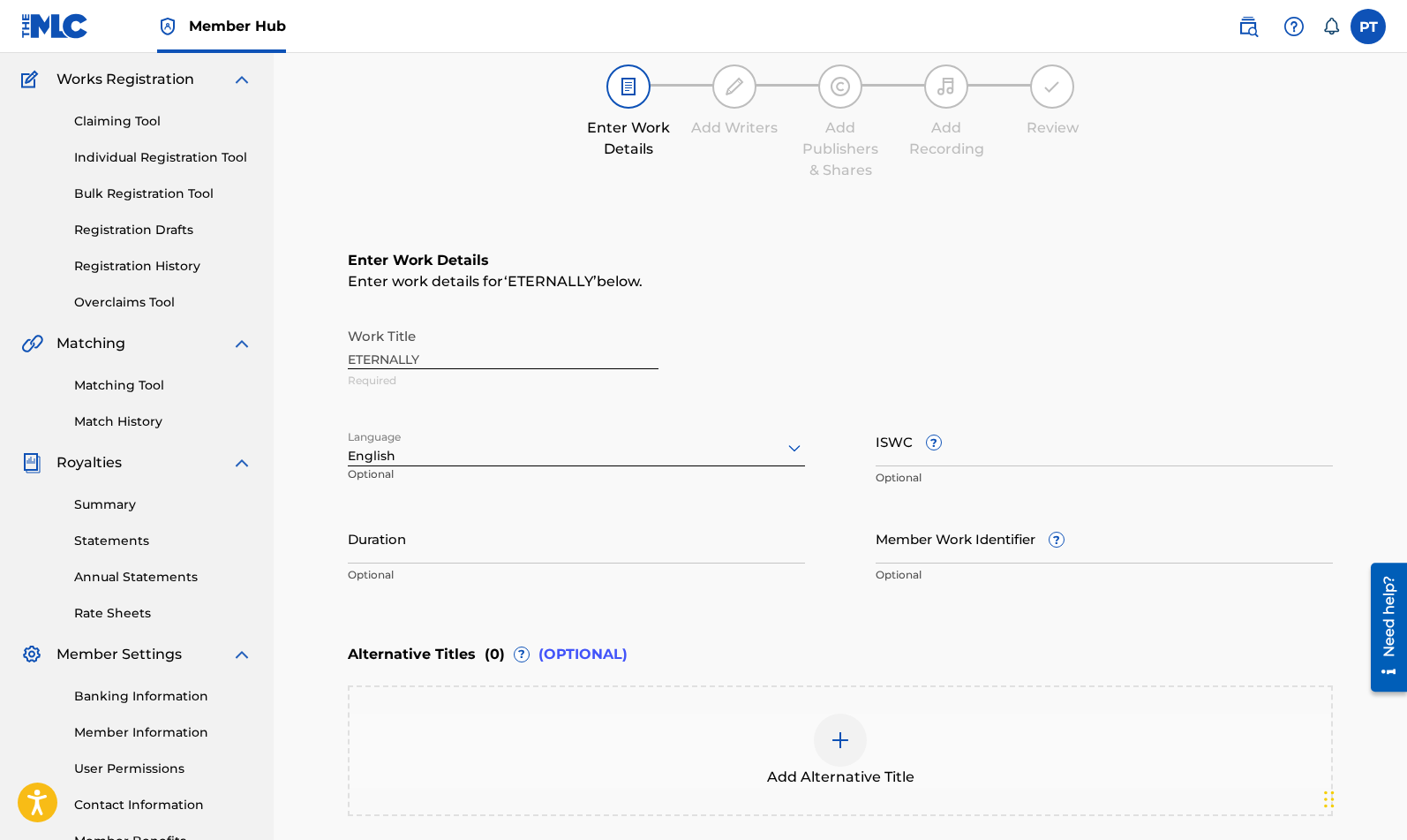
scroll to position [32, 0]
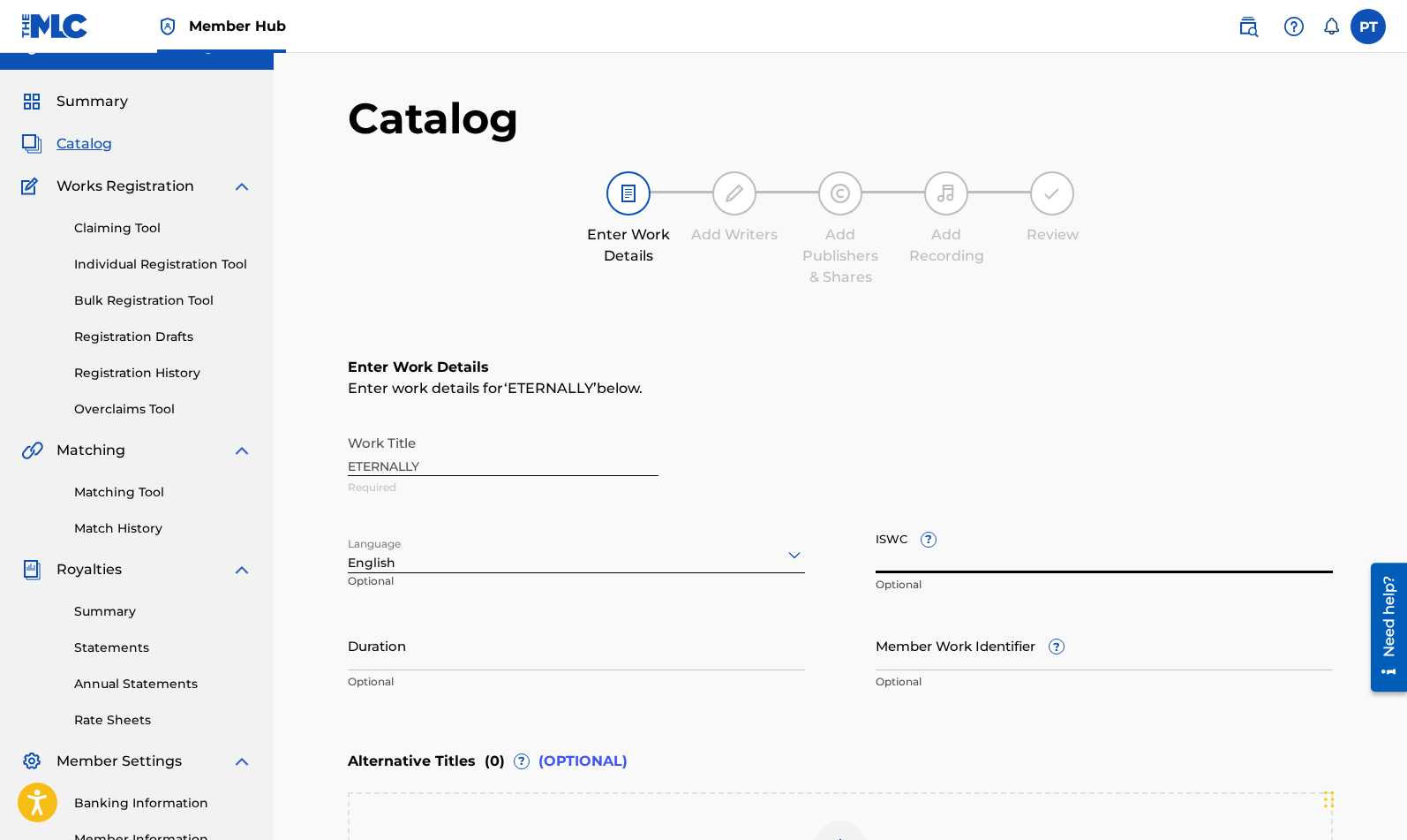
click at [973, 560] on input "ISWC ?" at bounding box center [1104, 548] width 457 height 50
paste input "T-334.823.535-4"
type input "T-334.823.535-4"
click at [1197, 656] on input "Member Work Identifier ?" at bounding box center [1104, 645] width 457 height 50
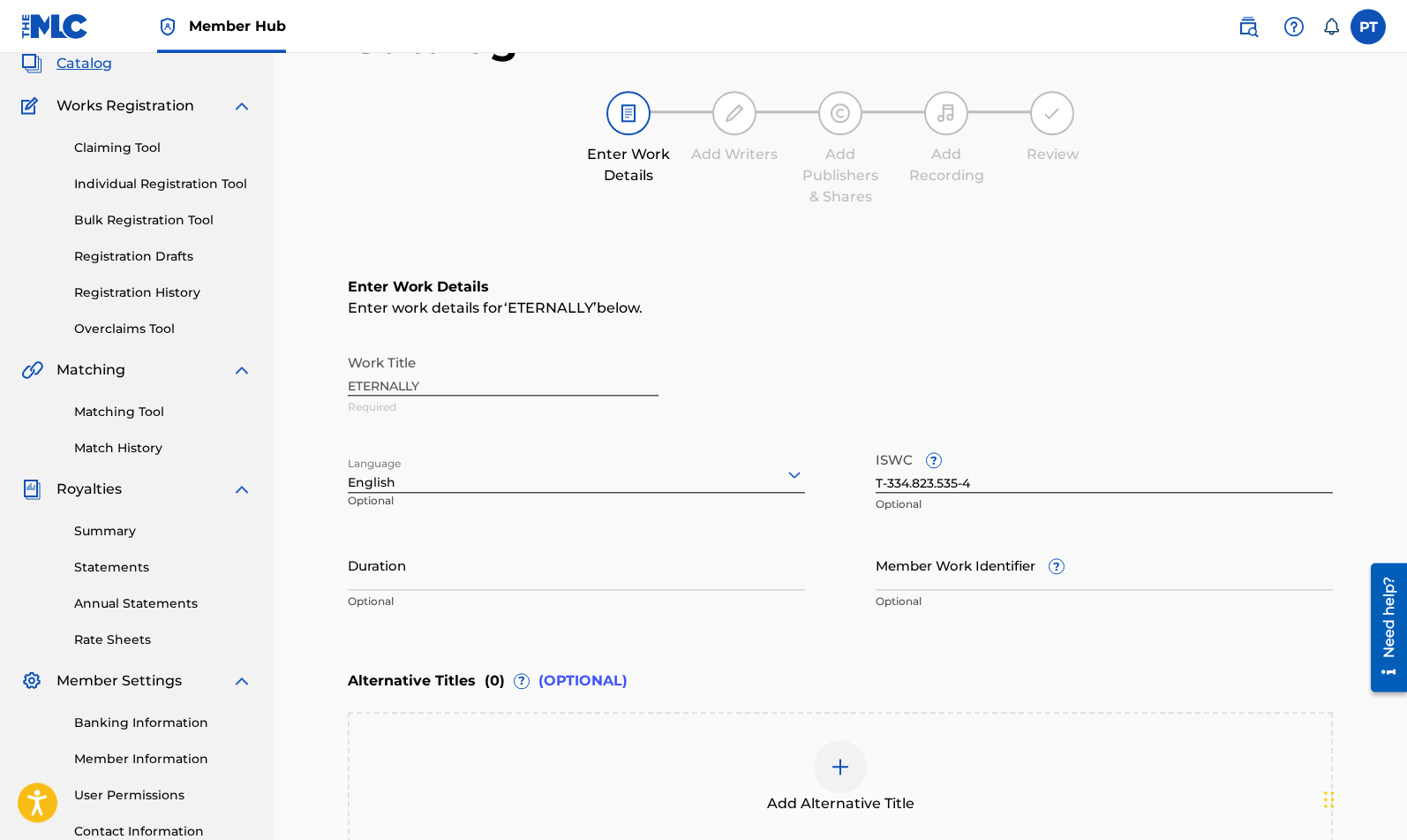
scroll to position [182, 0]
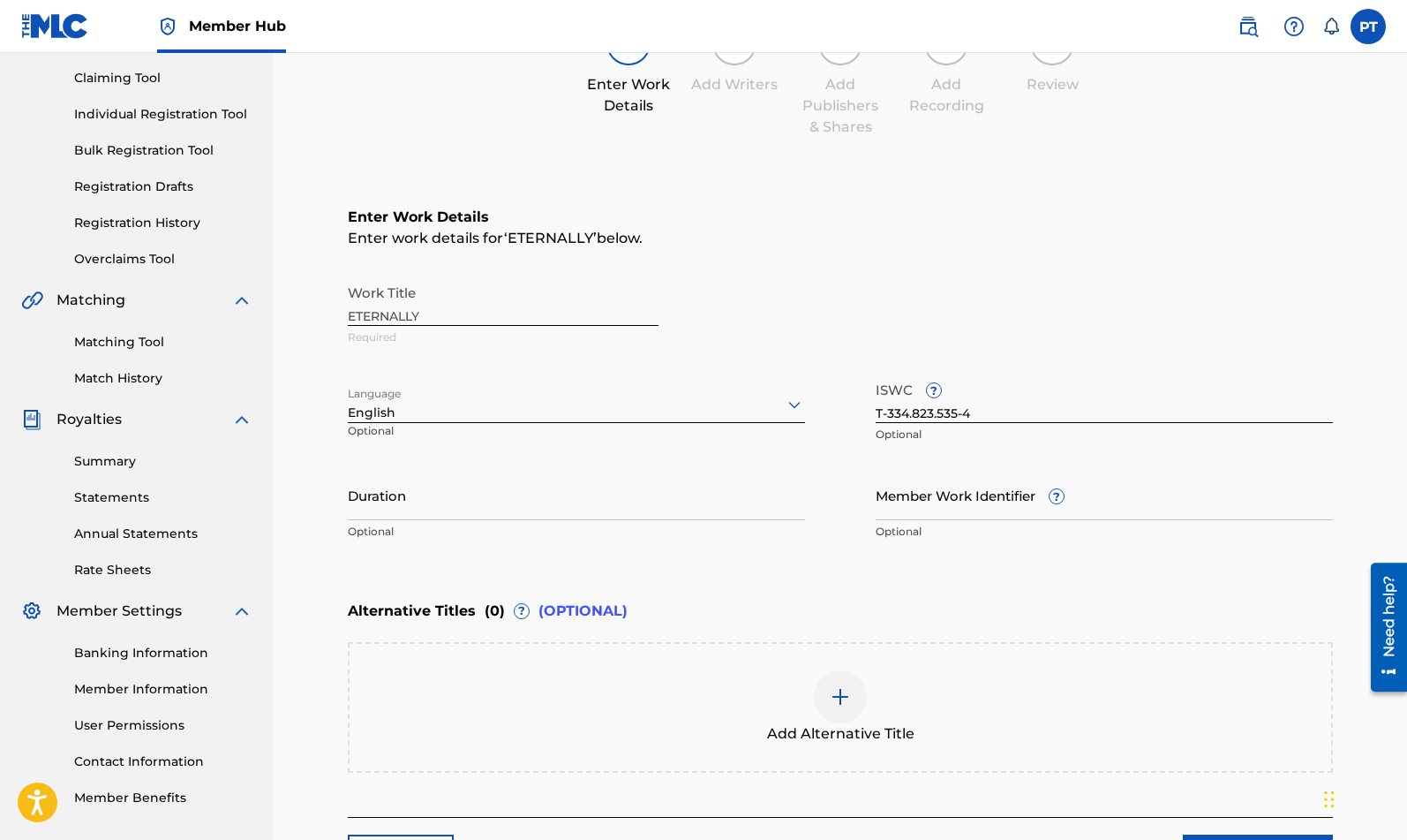
click at [952, 584] on div "Enter Work Details Enter work details for ‘ ETERNALLY ’ below. Work Title ETERN…" at bounding box center [840, 378] width 985 height 428
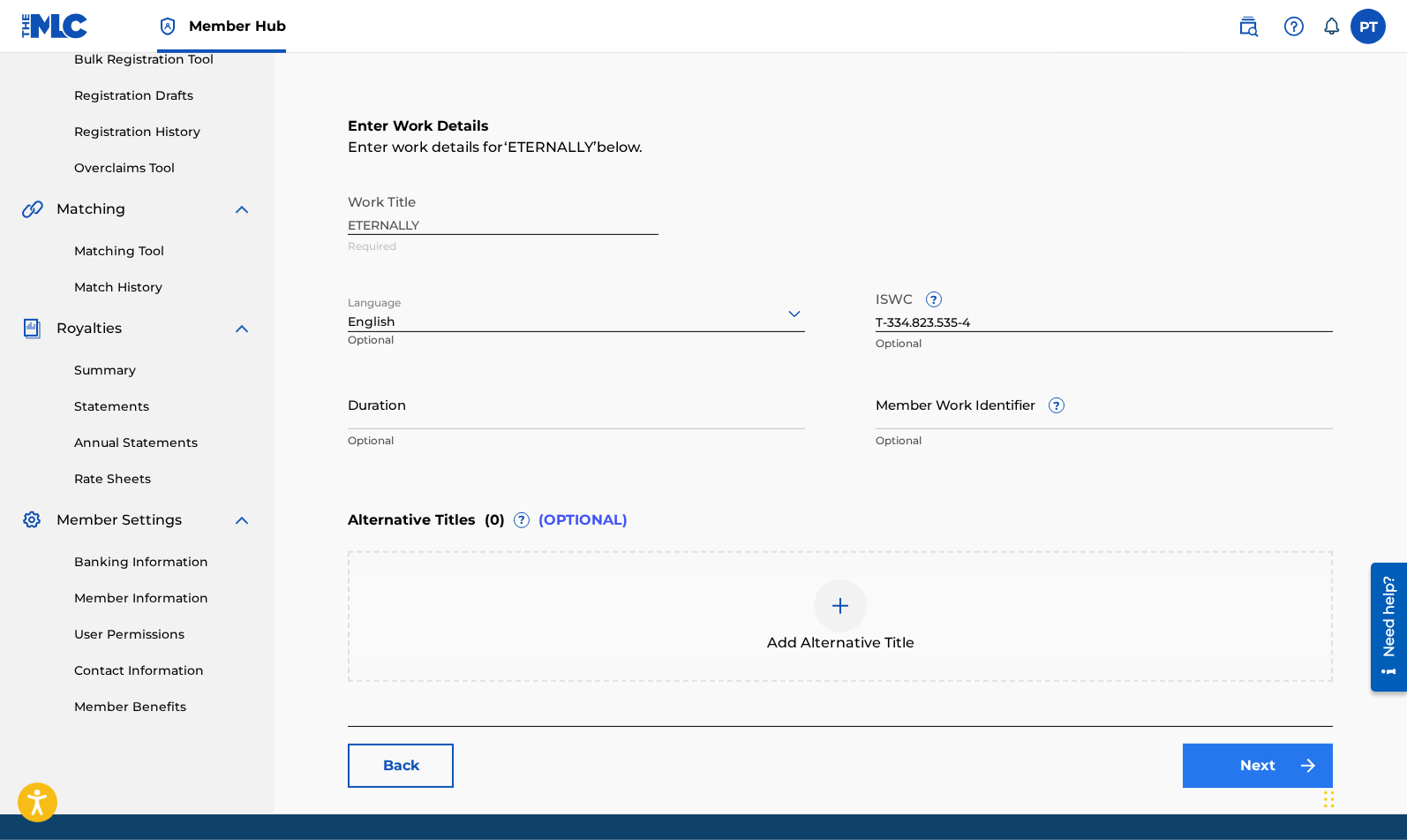
scroll to position [332, 0]
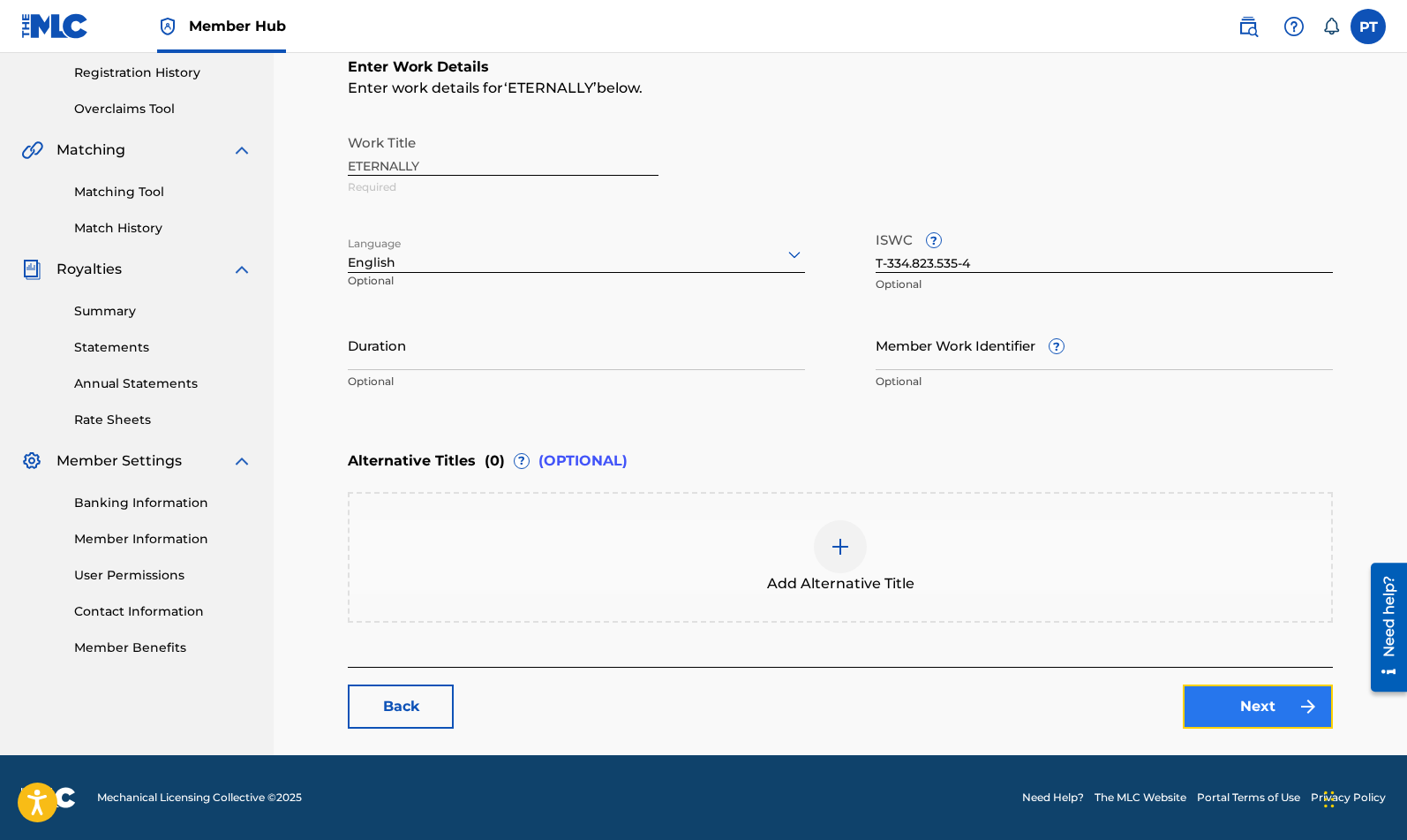
click at [1257, 710] on link "Next" at bounding box center [1258, 706] width 150 height 44
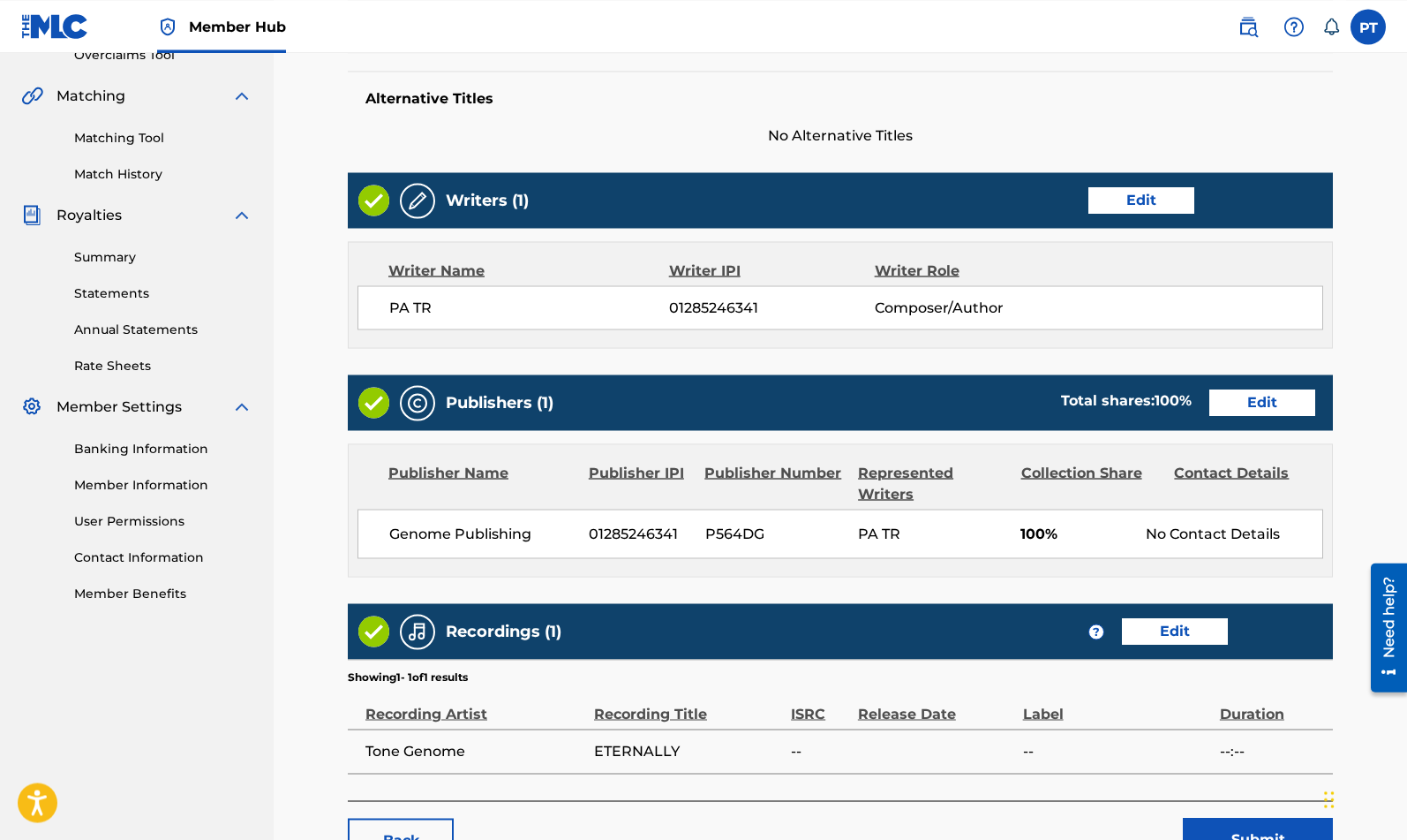
scroll to position [451, 0]
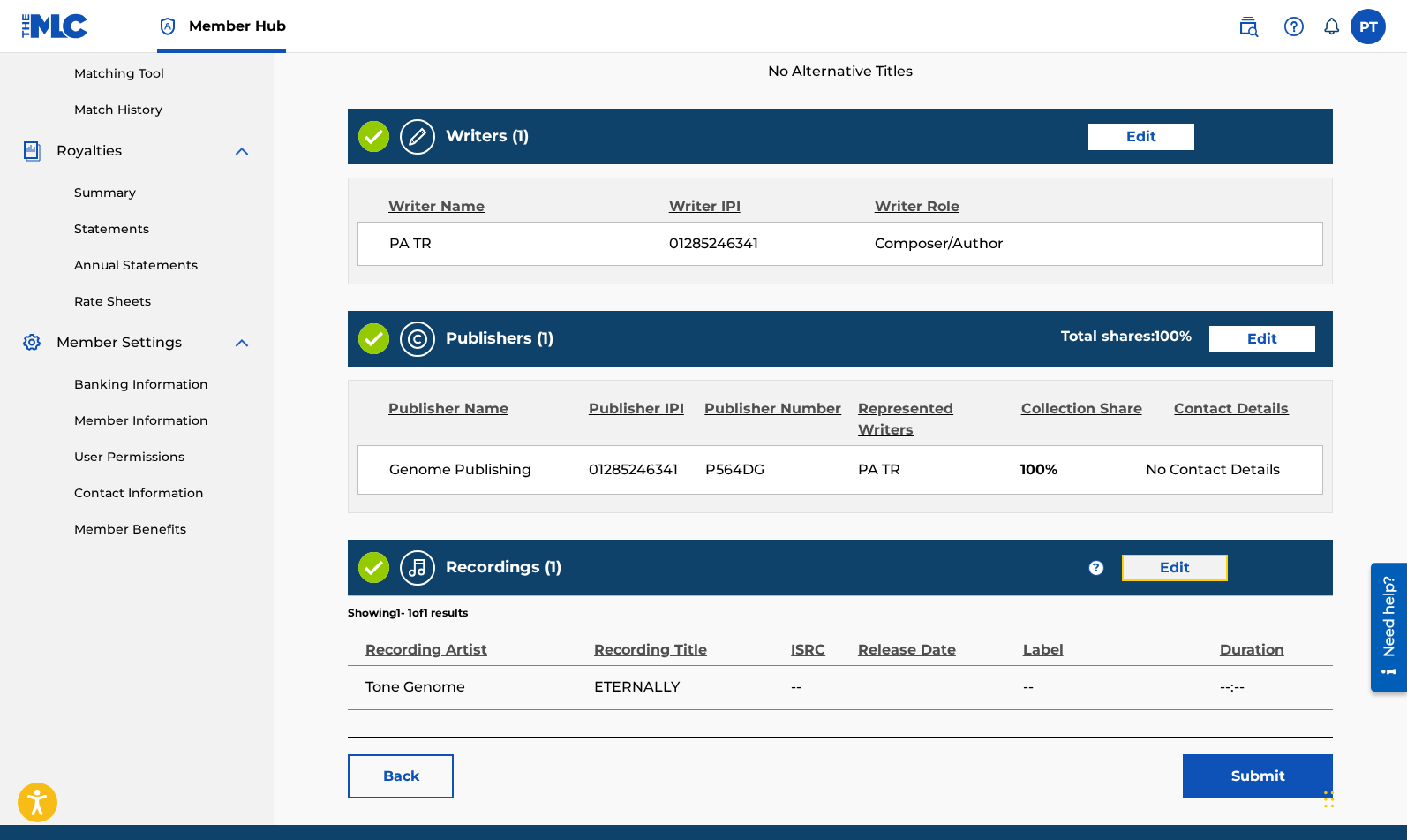
click at [1152, 565] on link "Edit" at bounding box center [1175, 568] width 106 height 27
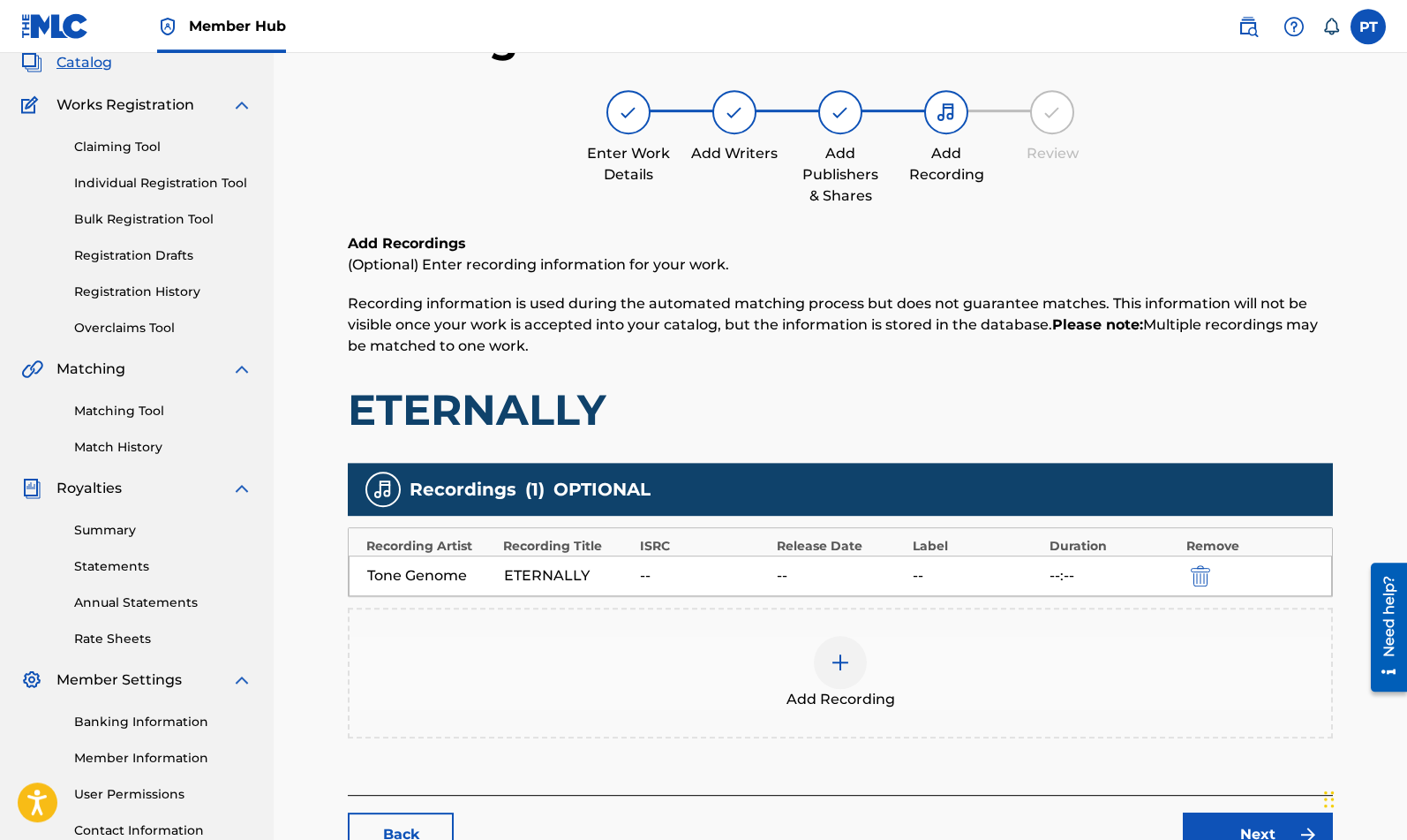
scroll to position [256, 0]
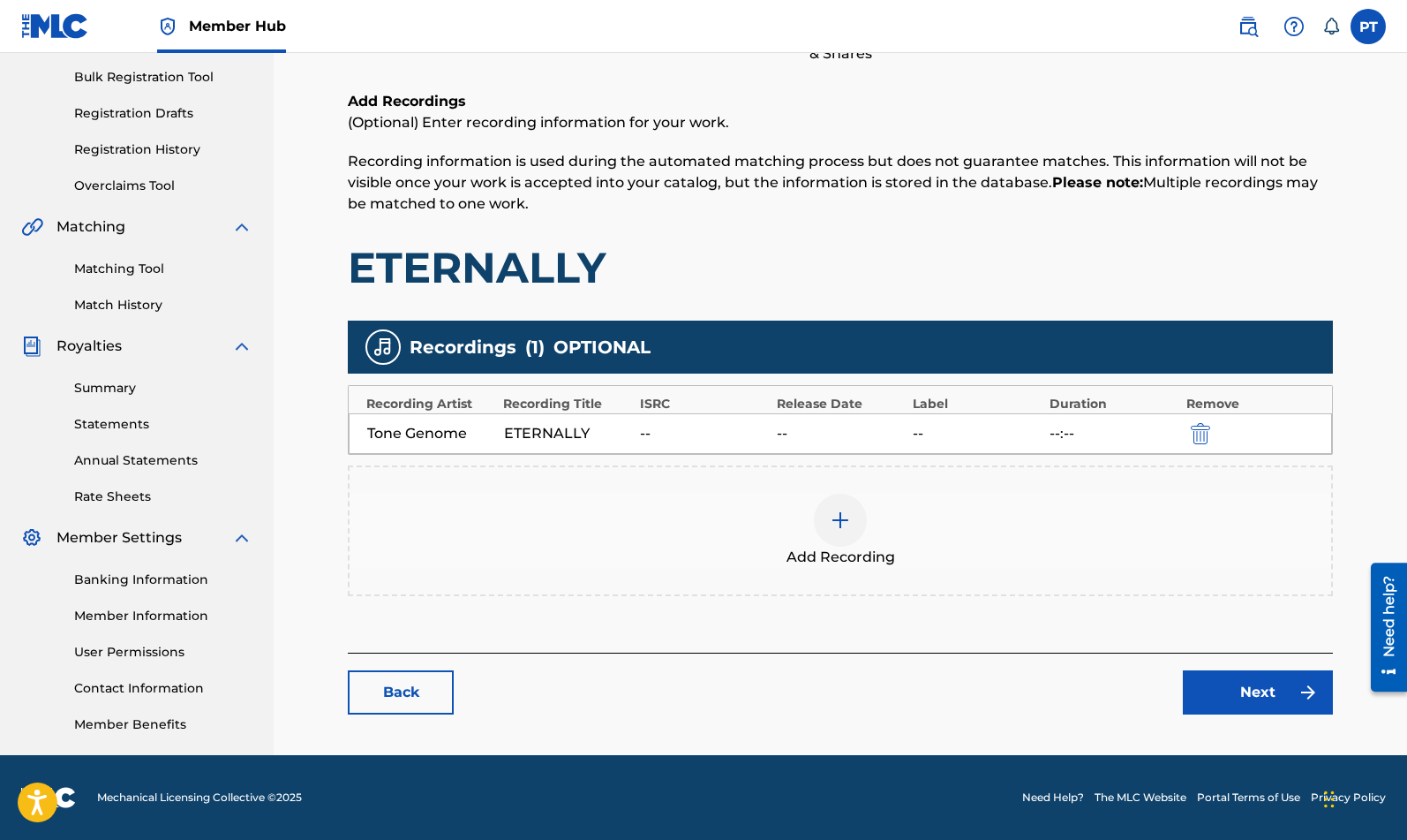
click at [646, 431] on div "--" at bounding box center [704, 433] width 128 height 21
click at [650, 422] on div "Tone Genome ETERNALLY -- -- -- --:--" at bounding box center [840, 433] width 983 height 40
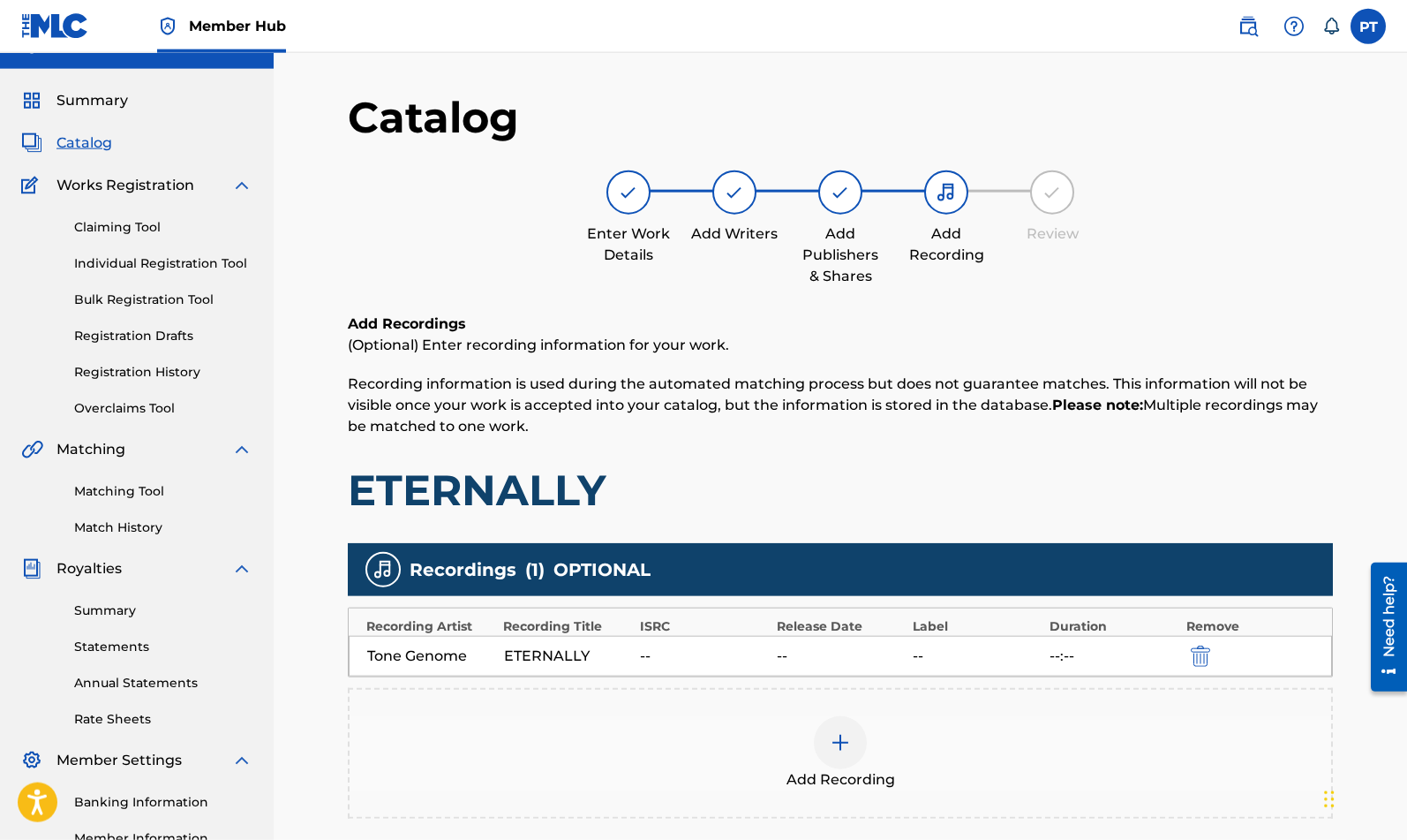
scroll to position [0, 0]
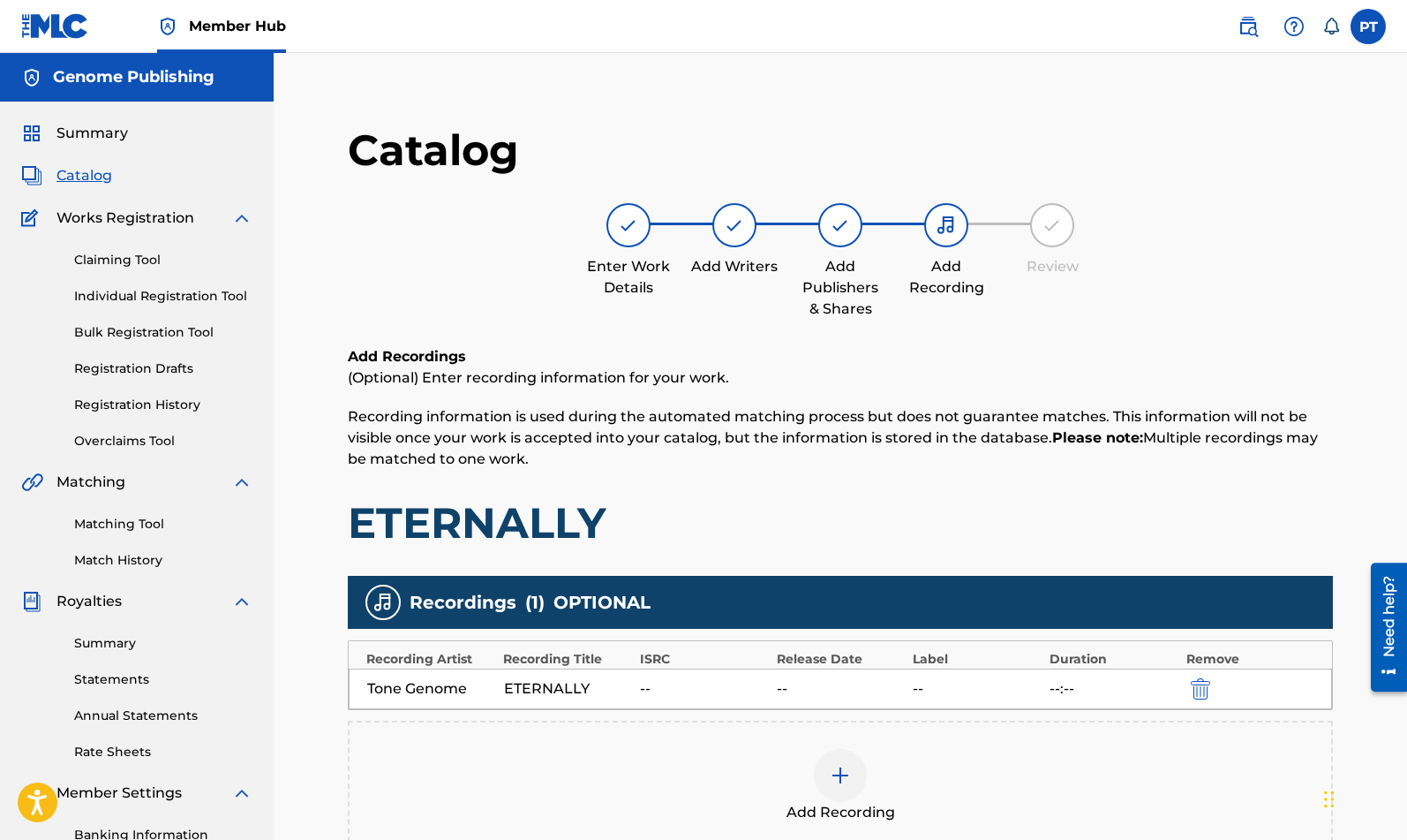
click at [660, 687] on div "--" at bounding box center [704, 689] width 128 height 21
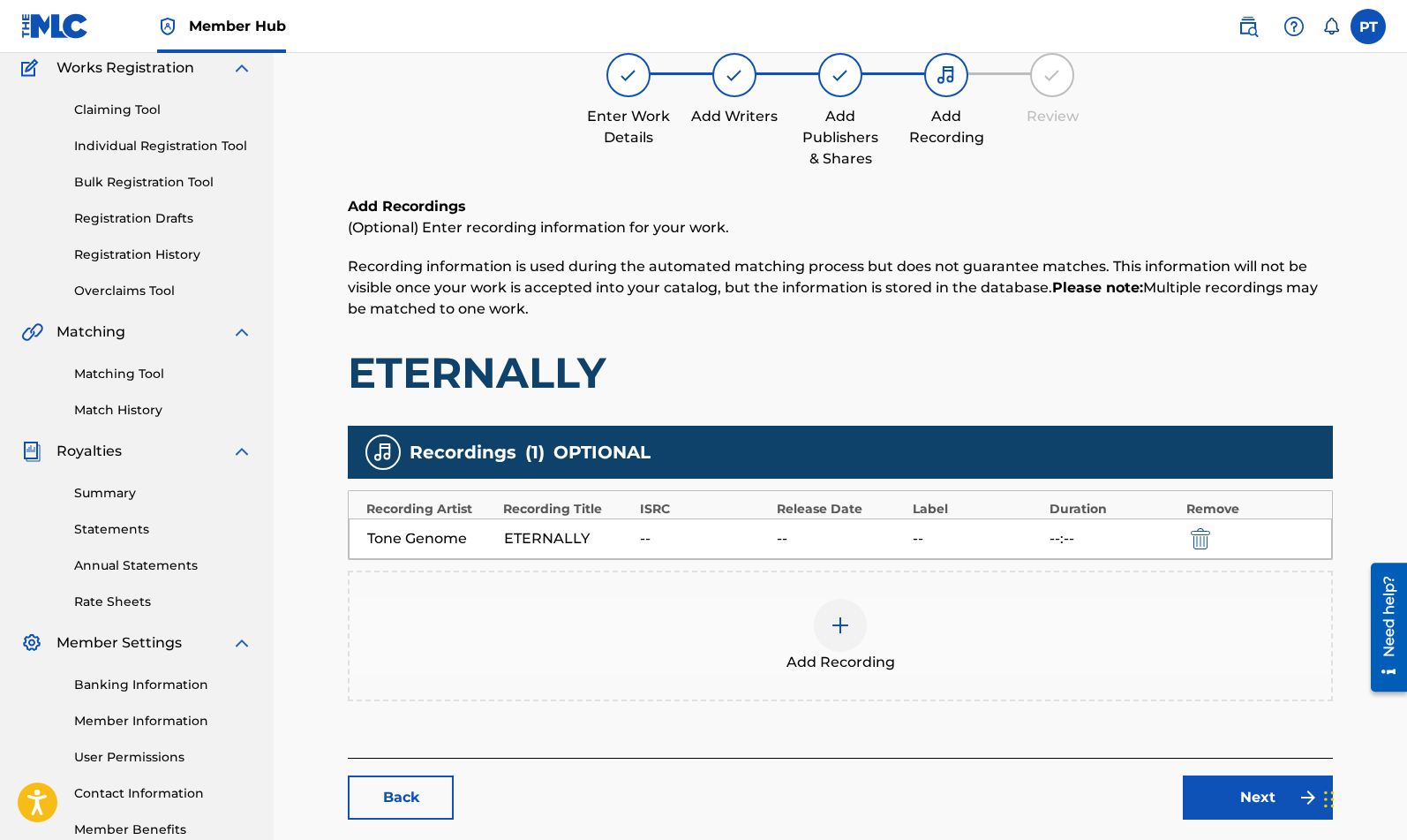
scroll to position [256, 0]
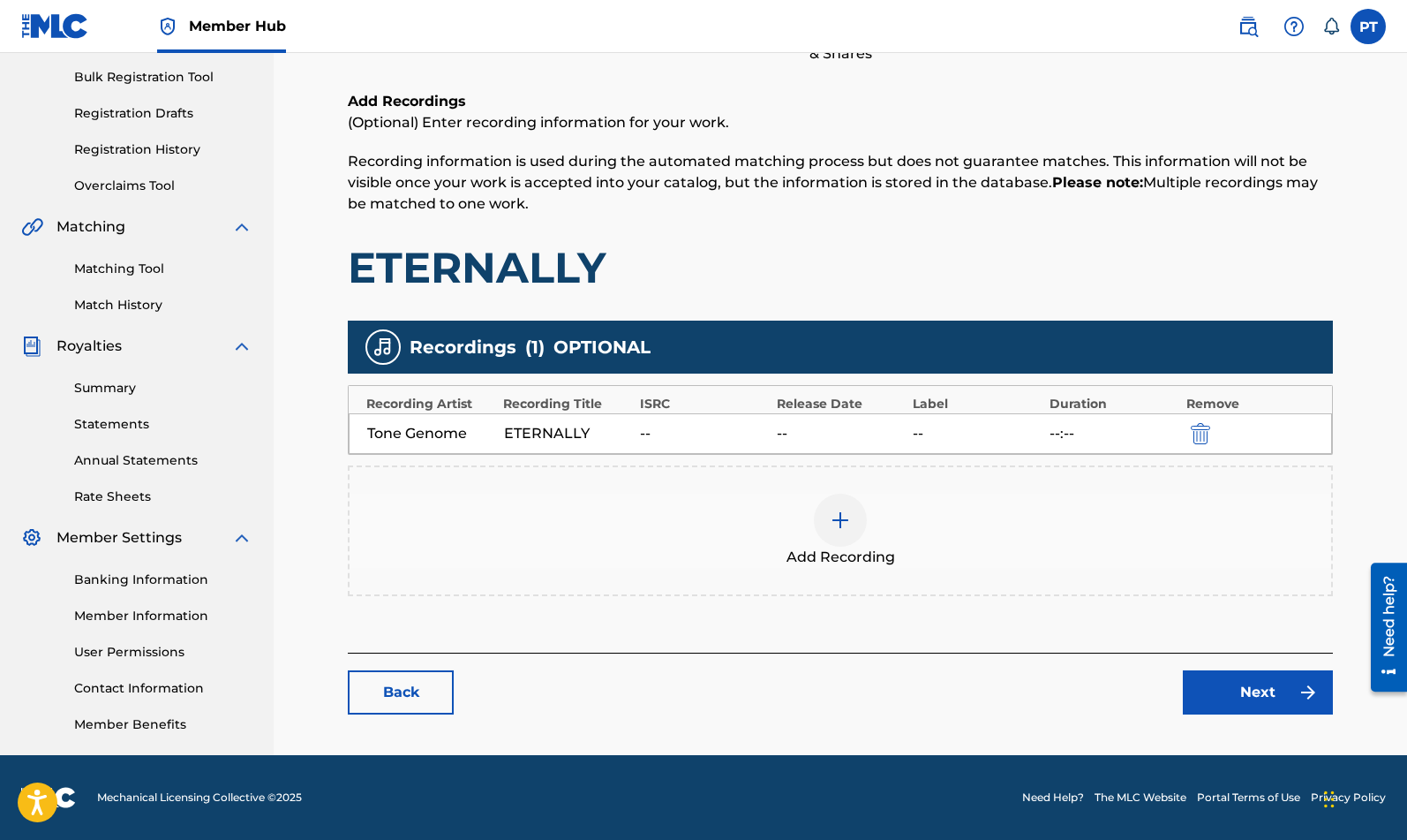
click at [669, 439] on div "--" at bounding box center [704, 433] width 128 height 21
click at [408, 686] on link "Back" at bounding box center [401, 692] width 106 height 44
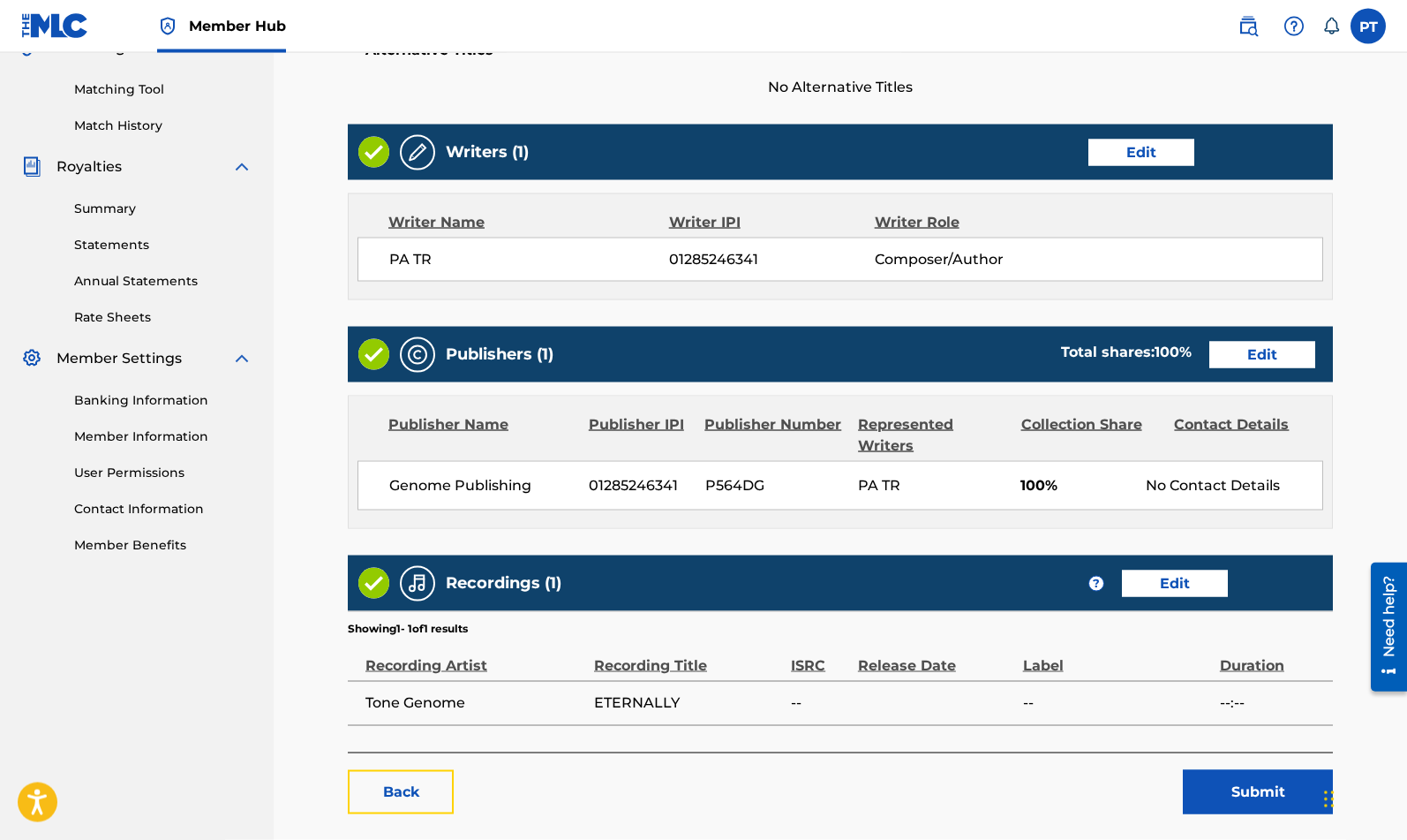
scroll to position [451, 0]
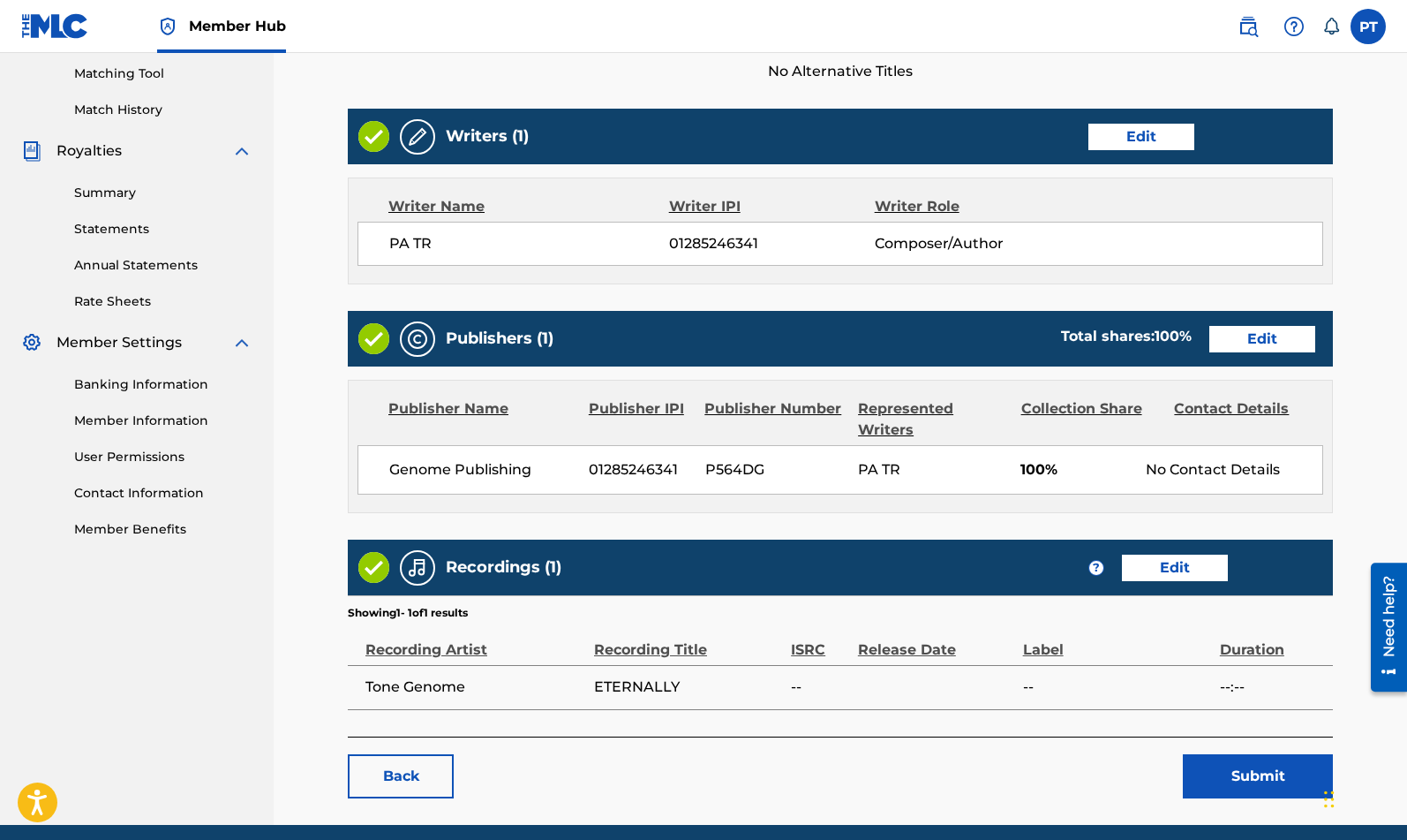
click at [810, 649] on div "ISRC" at bounding box center [820, 640] width 59 height 39
click at [1164, 571] on link "Edit" at bounding box center [1175, 568] width 106 height 27
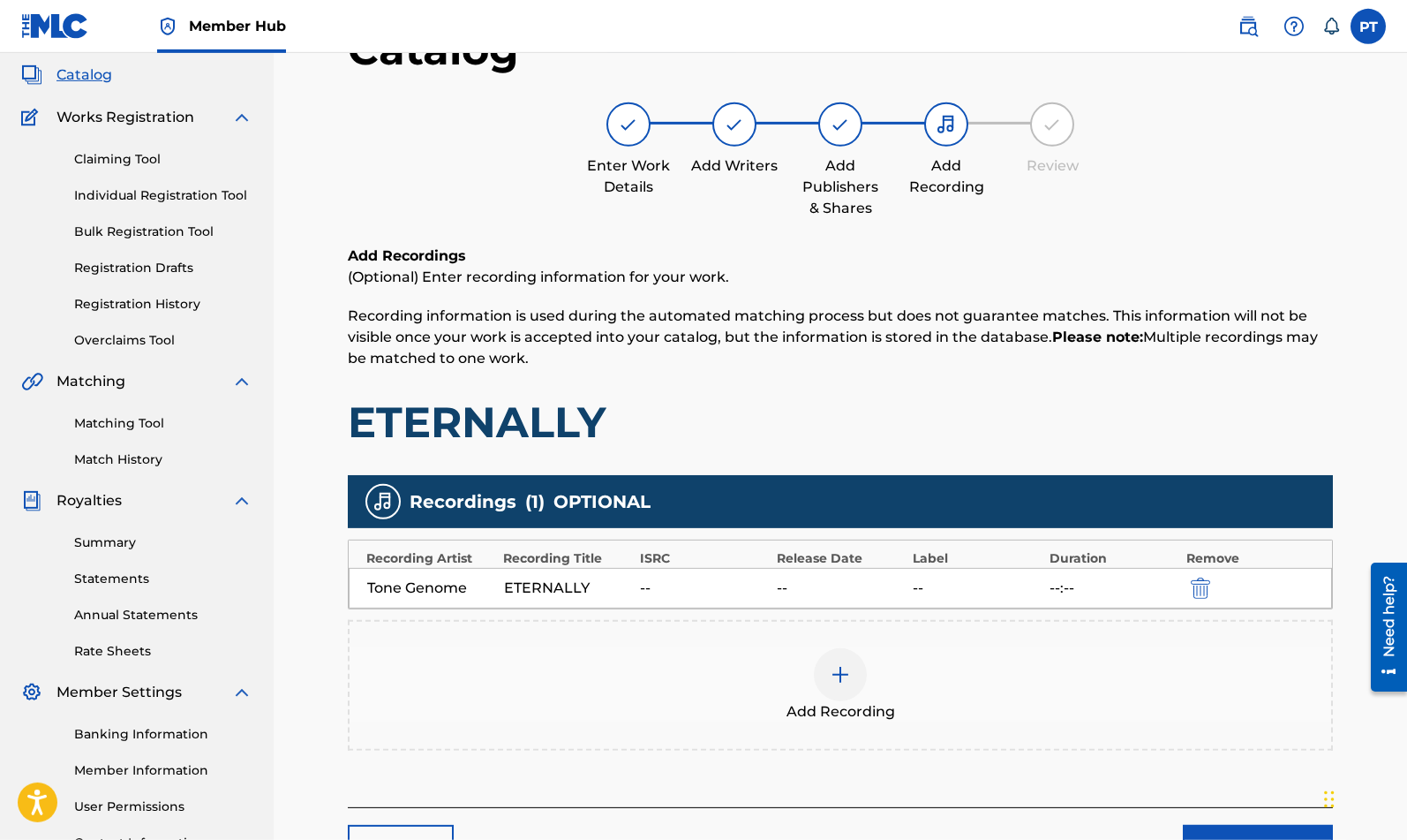
scroll to position [150, 0]
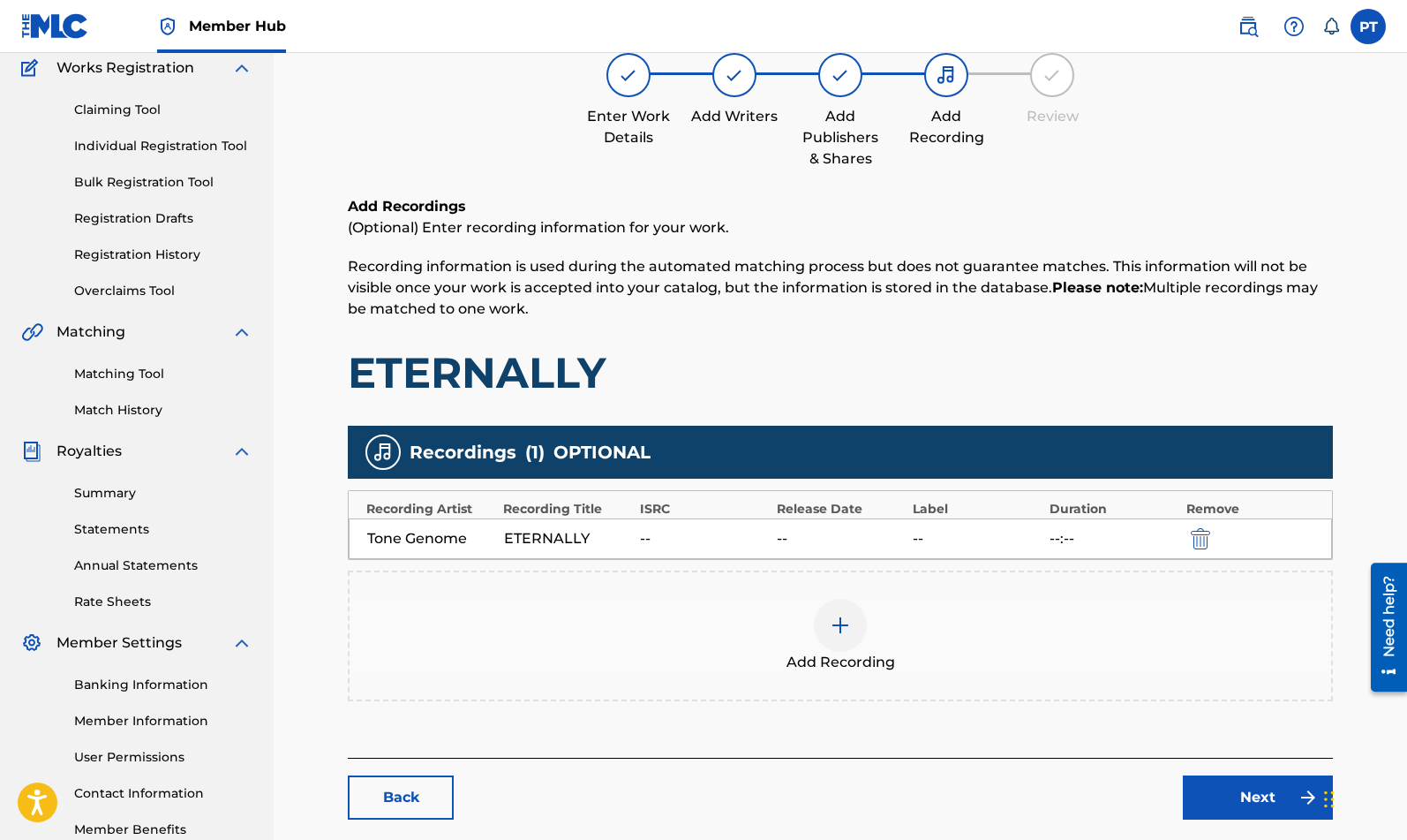
click at [837, 626] on img at bounding box center [841, 625] width 21 height 21
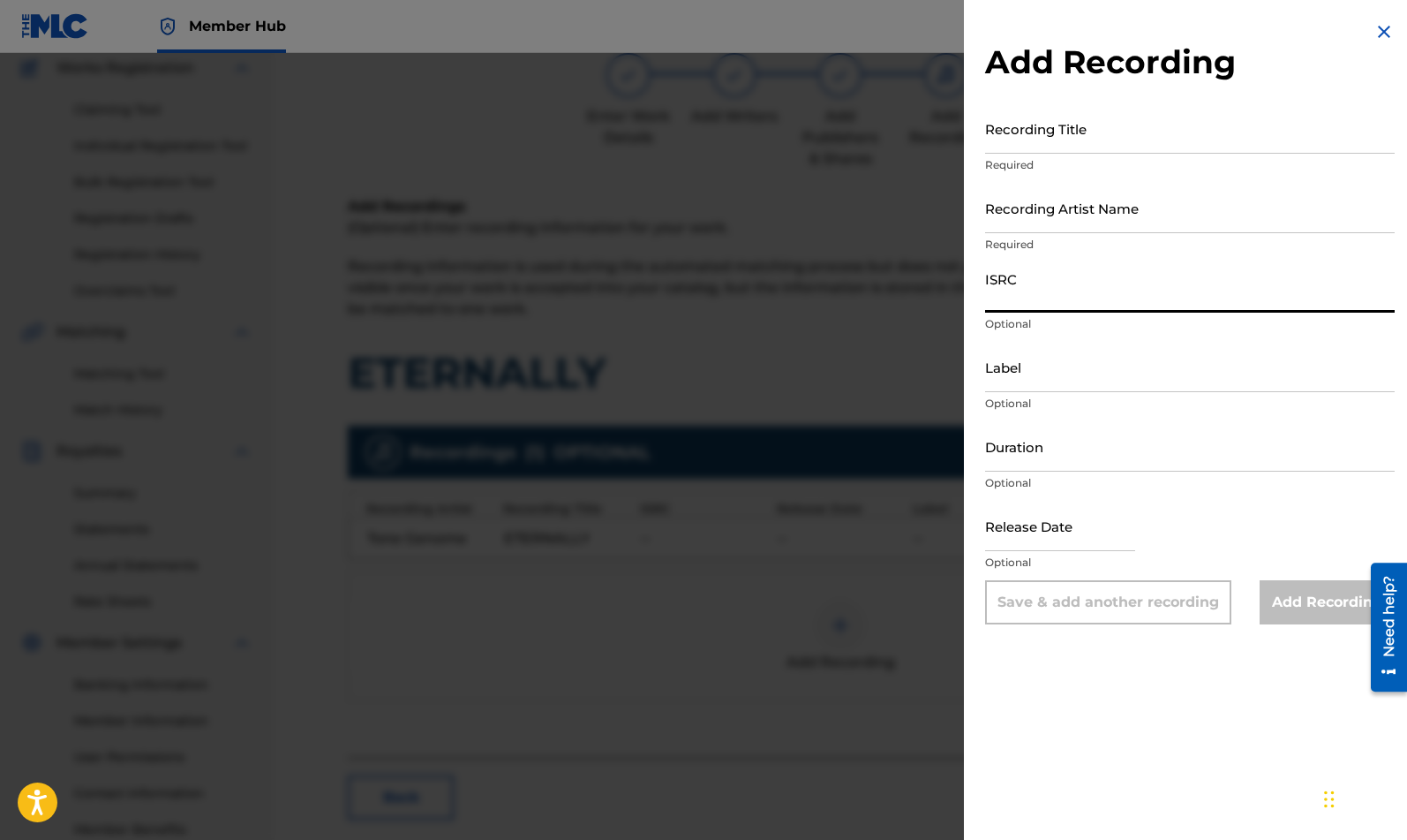
click at [1067, 298] on input "ISRC" at bounding box center [1190, 287] width 409 height 50
click at [1056, 687] on div "Add Recording Recording Title Required Recording Artist Name Required ISRC Opti…" at bounding box center [1190, 420] width 452 height 840
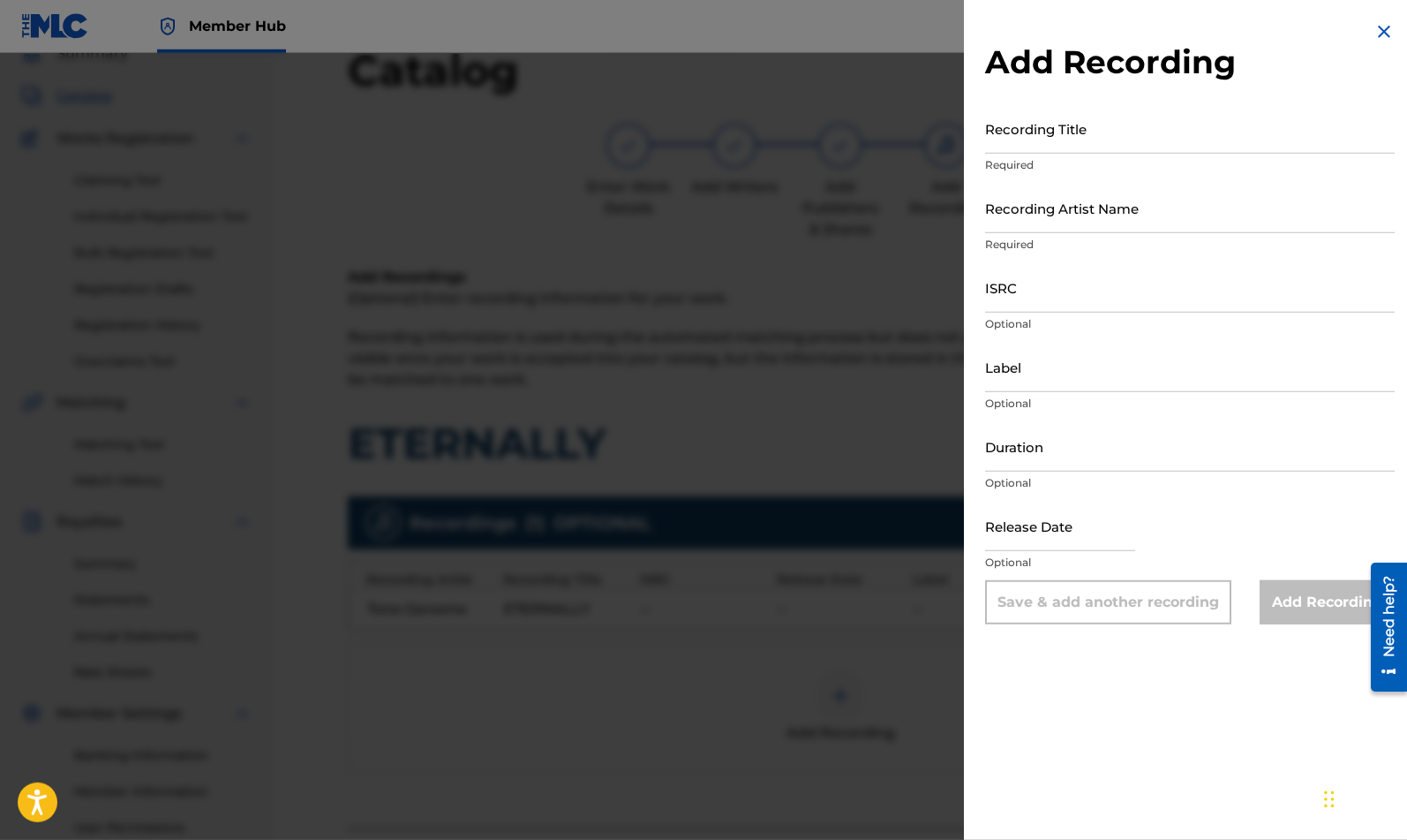
scroll to position [0, 0]
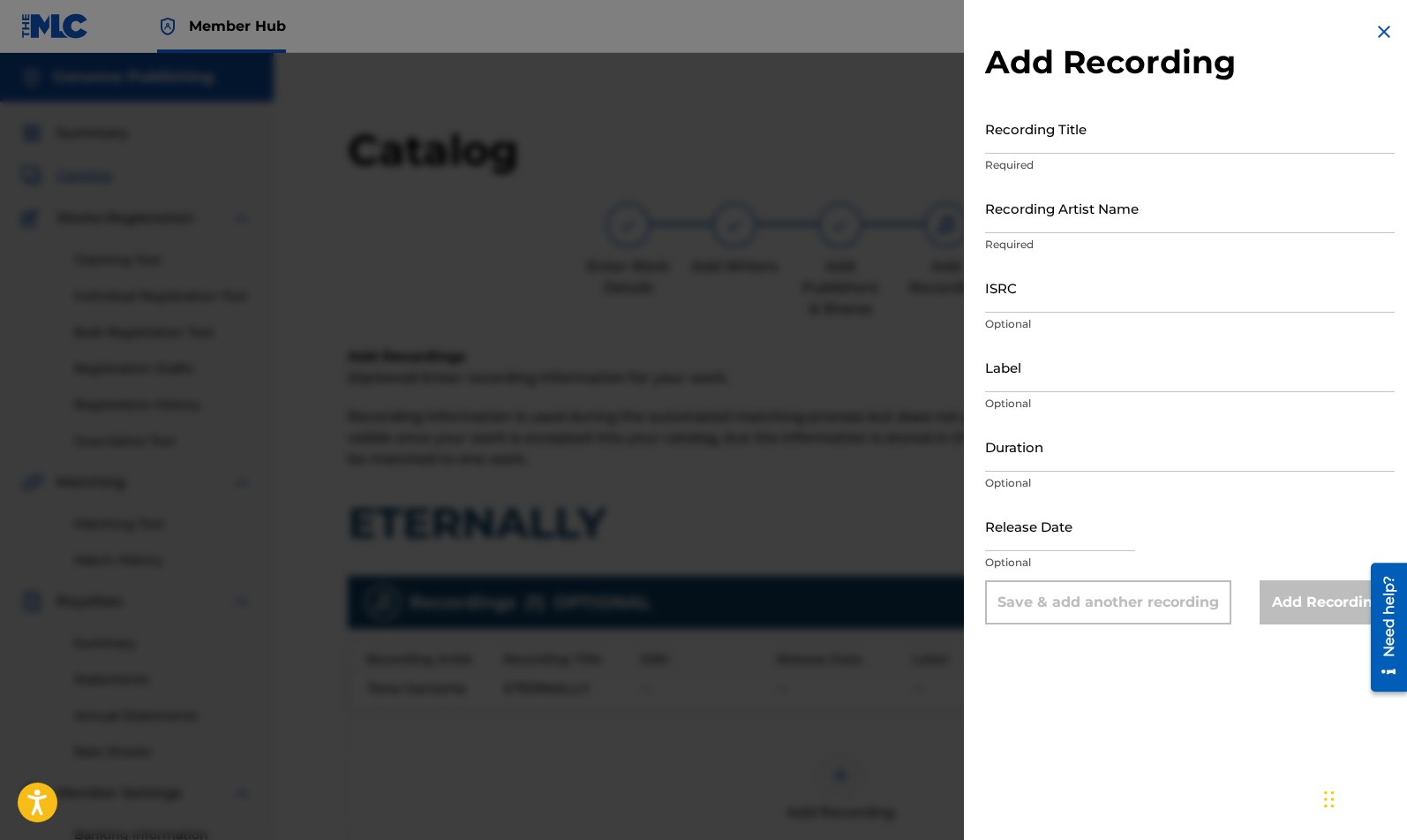
click at [1385, 29] on img at bounding box center [1385, 32] width 21 height 21
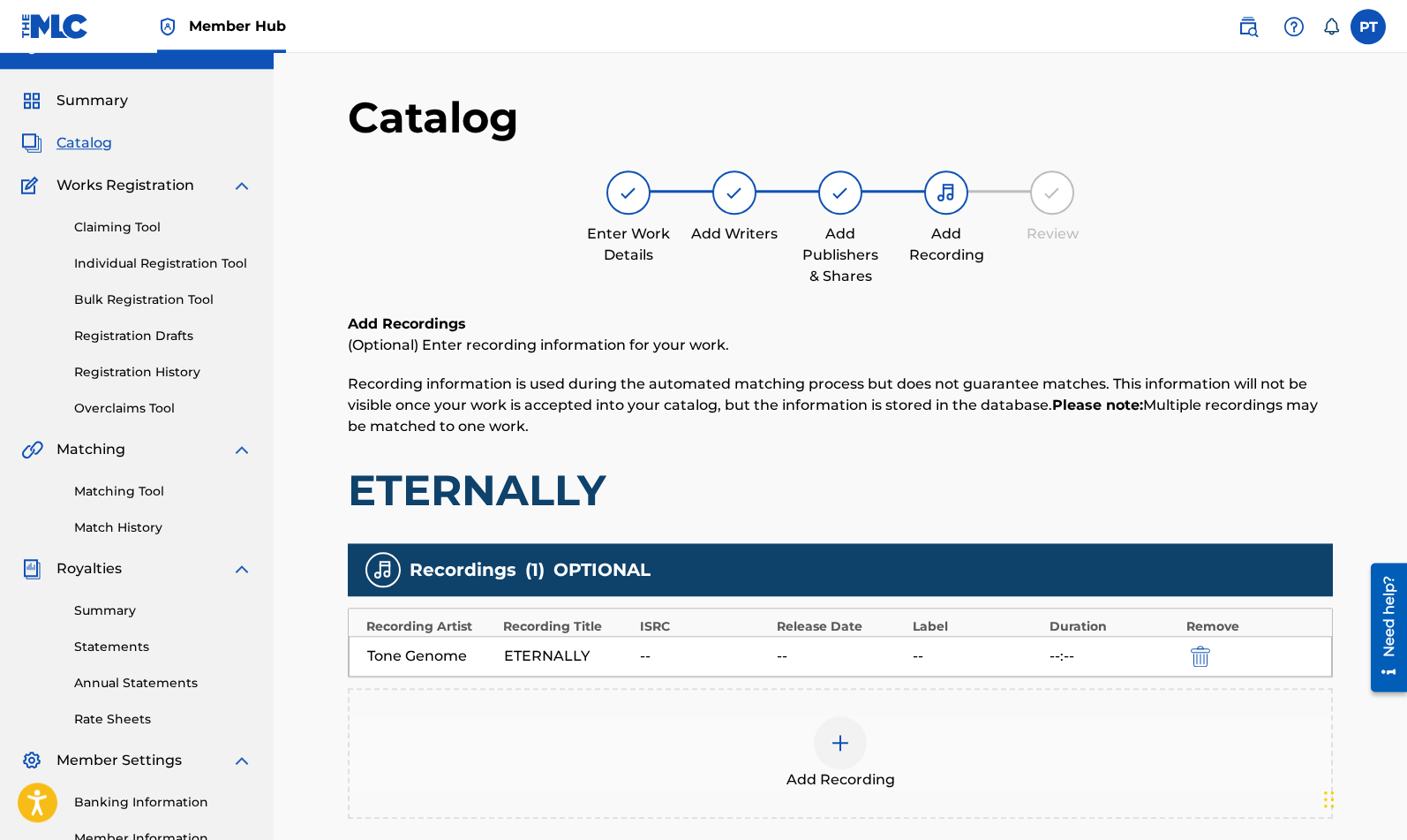
scroll to position [150, 0]
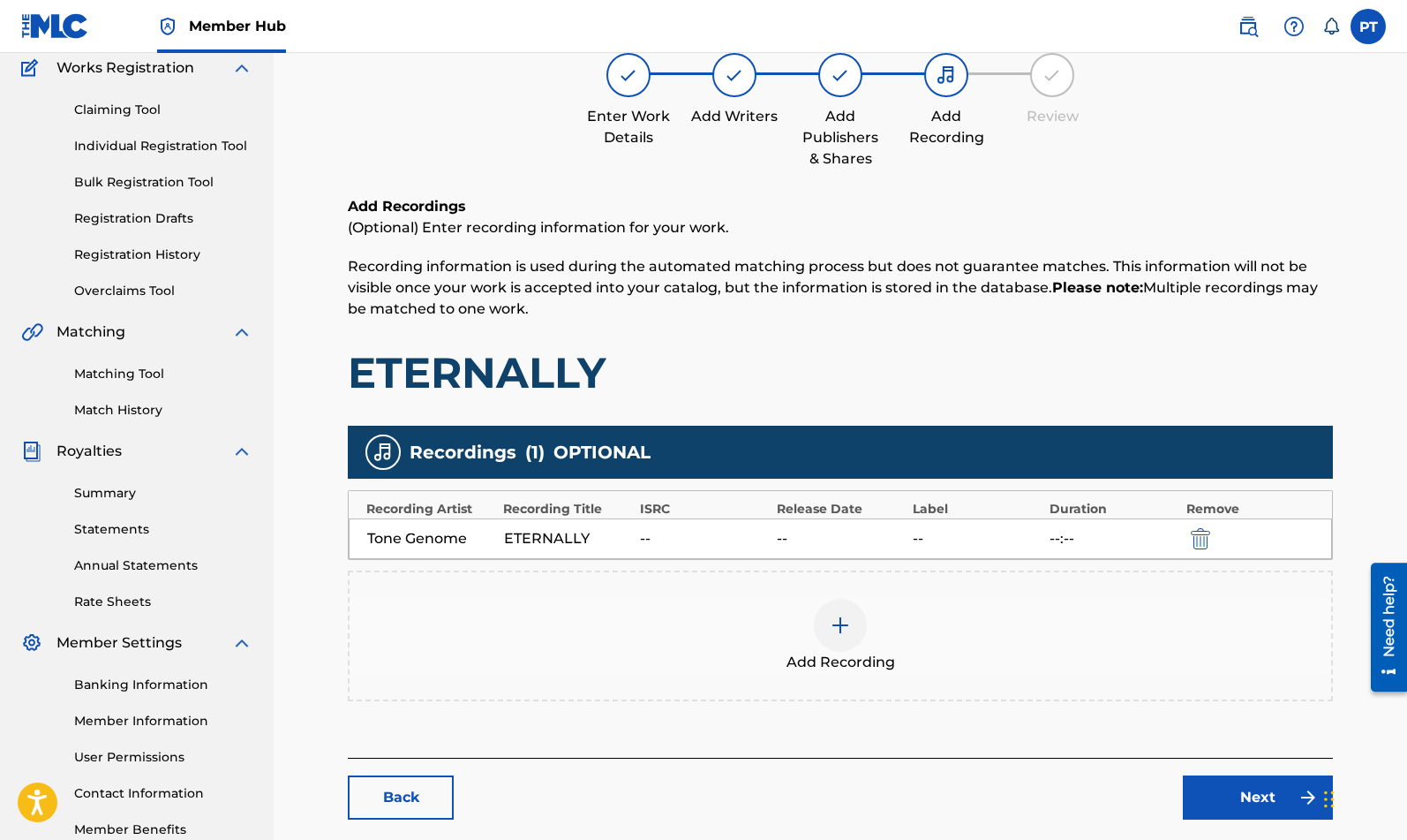
click at [809, 544] on div "--" at bounding box center [840, 538] width 128 height 21
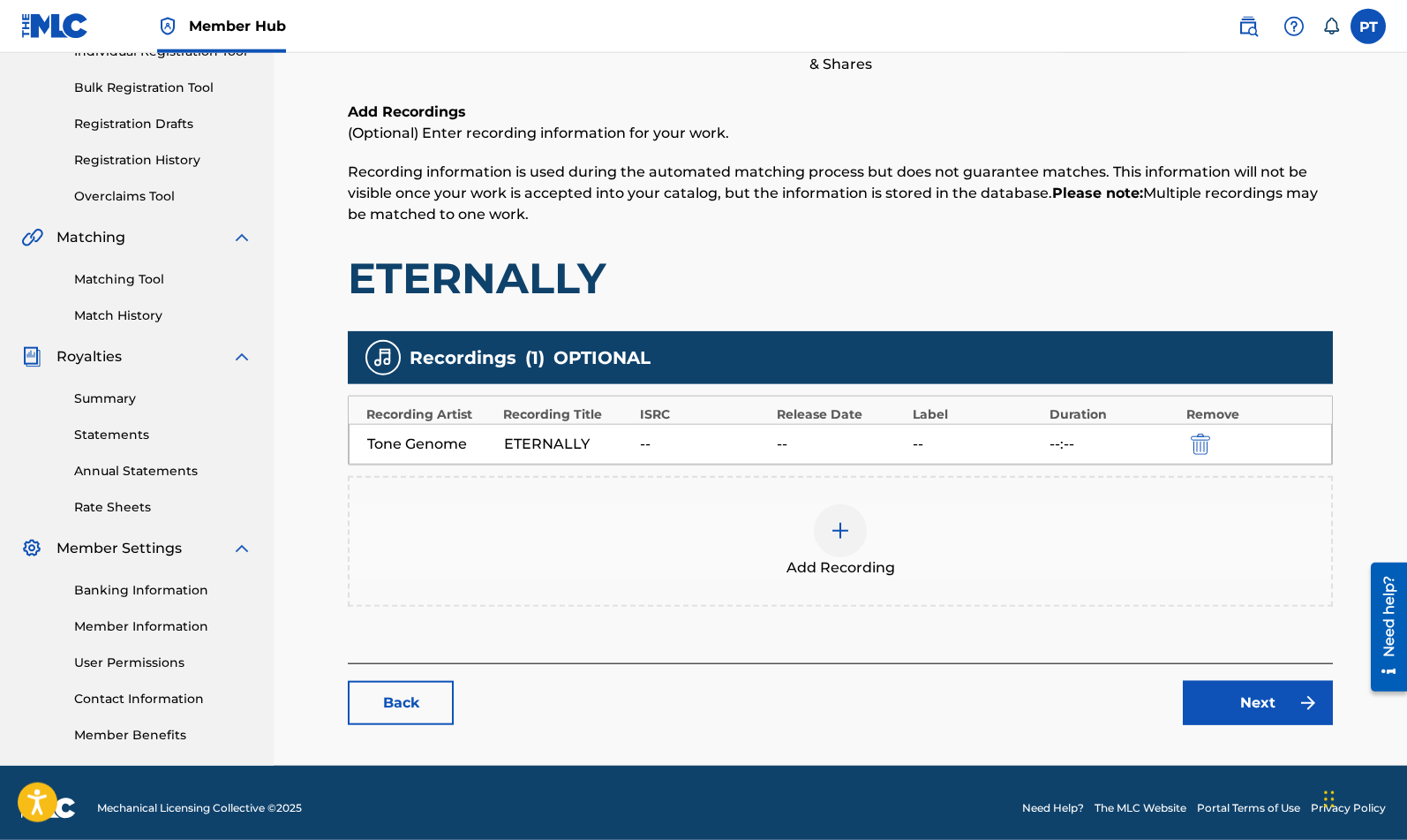
scroll to position [256, 0]
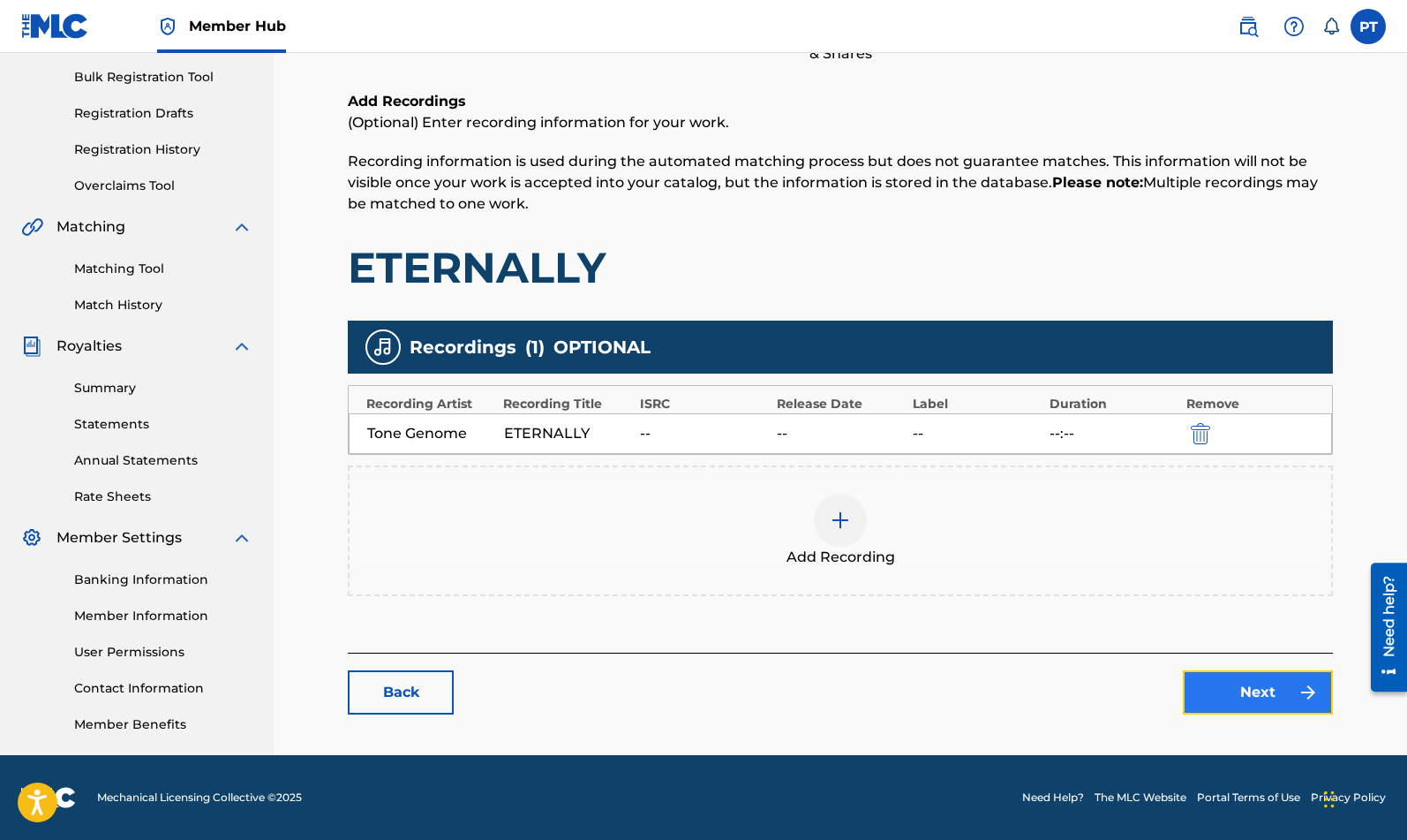
click at [1212, 694] on link "Next" at bounding box center [1258, 692] width 150 height 44
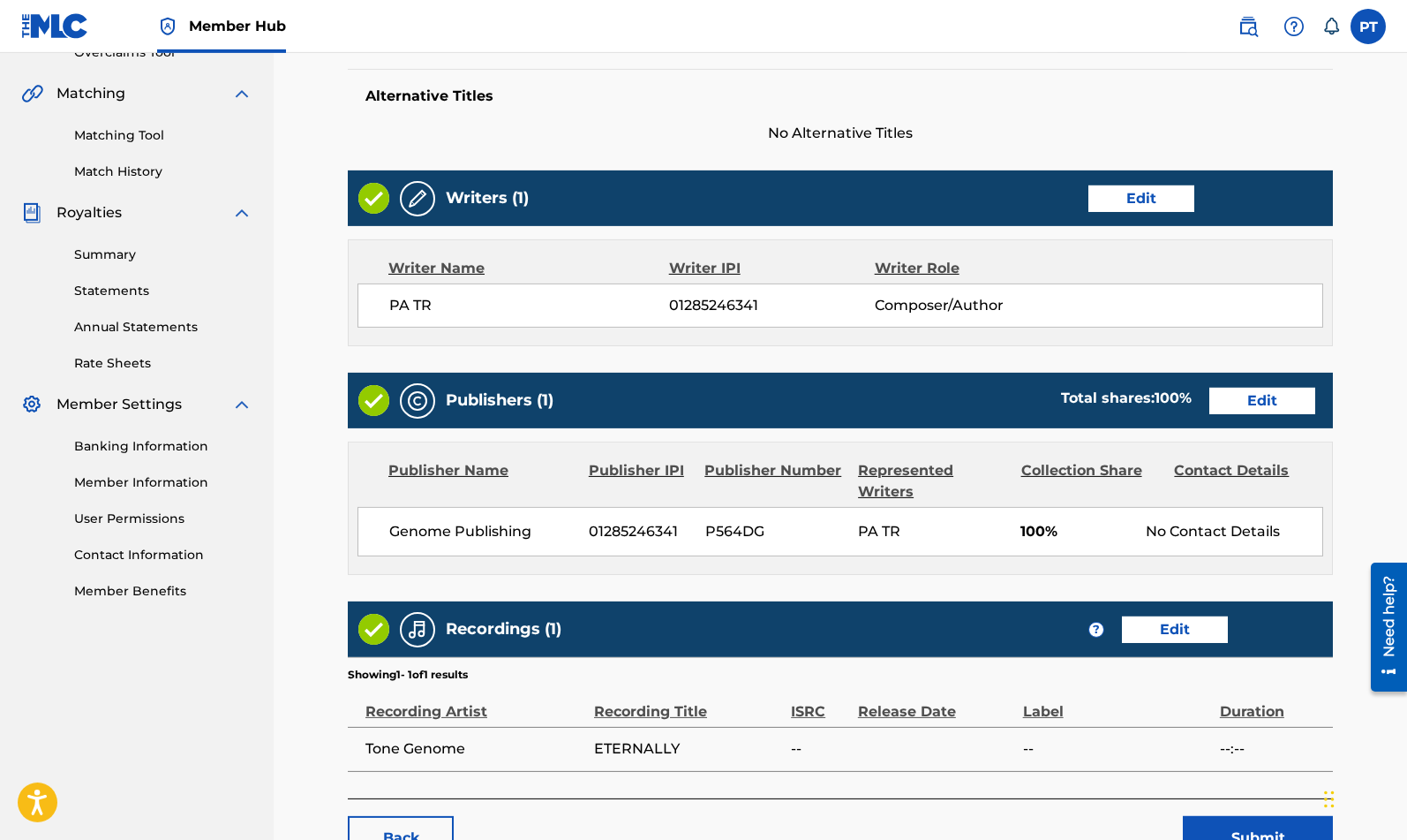
scroll to position [451, 0]
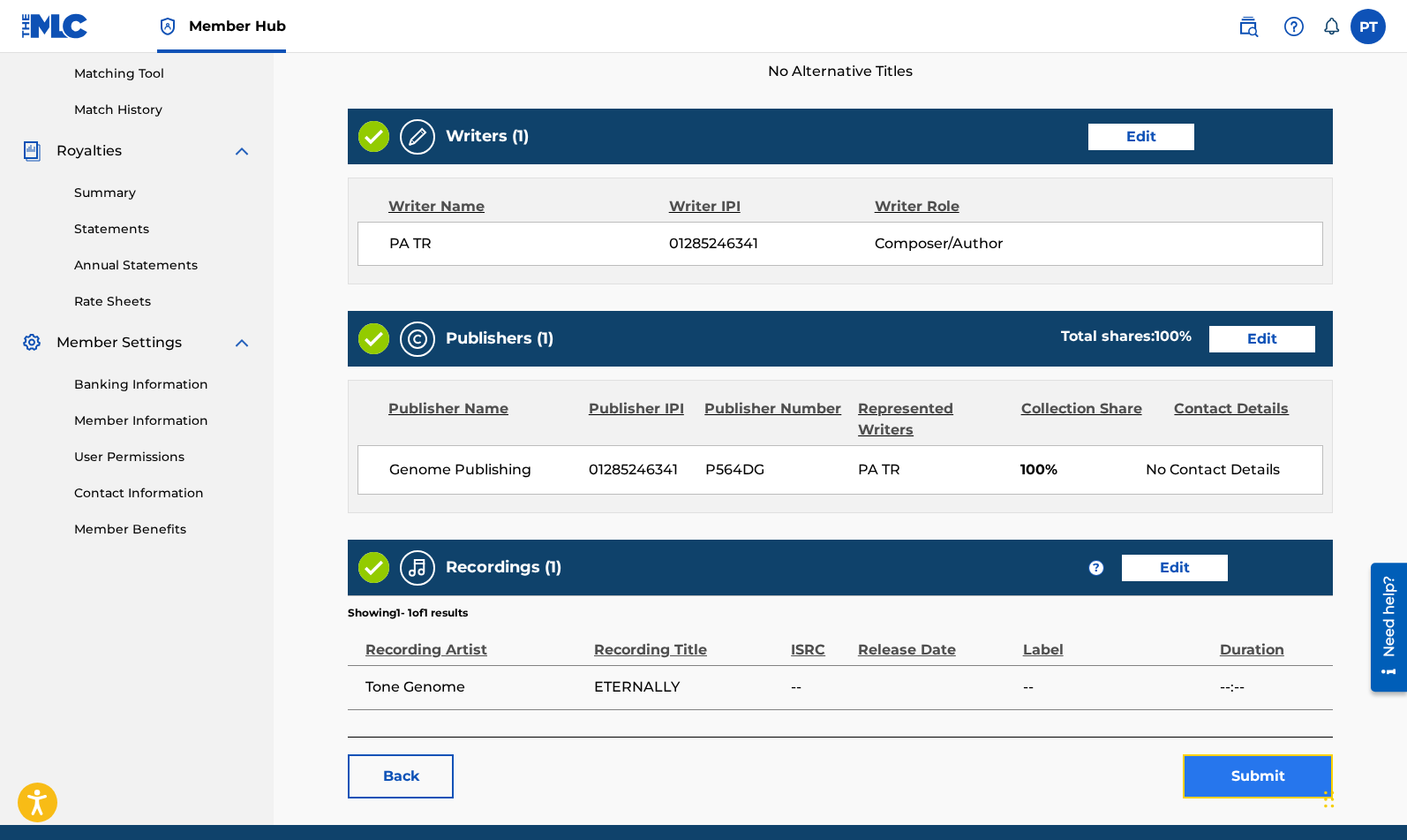
click at [1236, 776] on button "Submit" at bounding box center [1258, 777] width 150 height 44
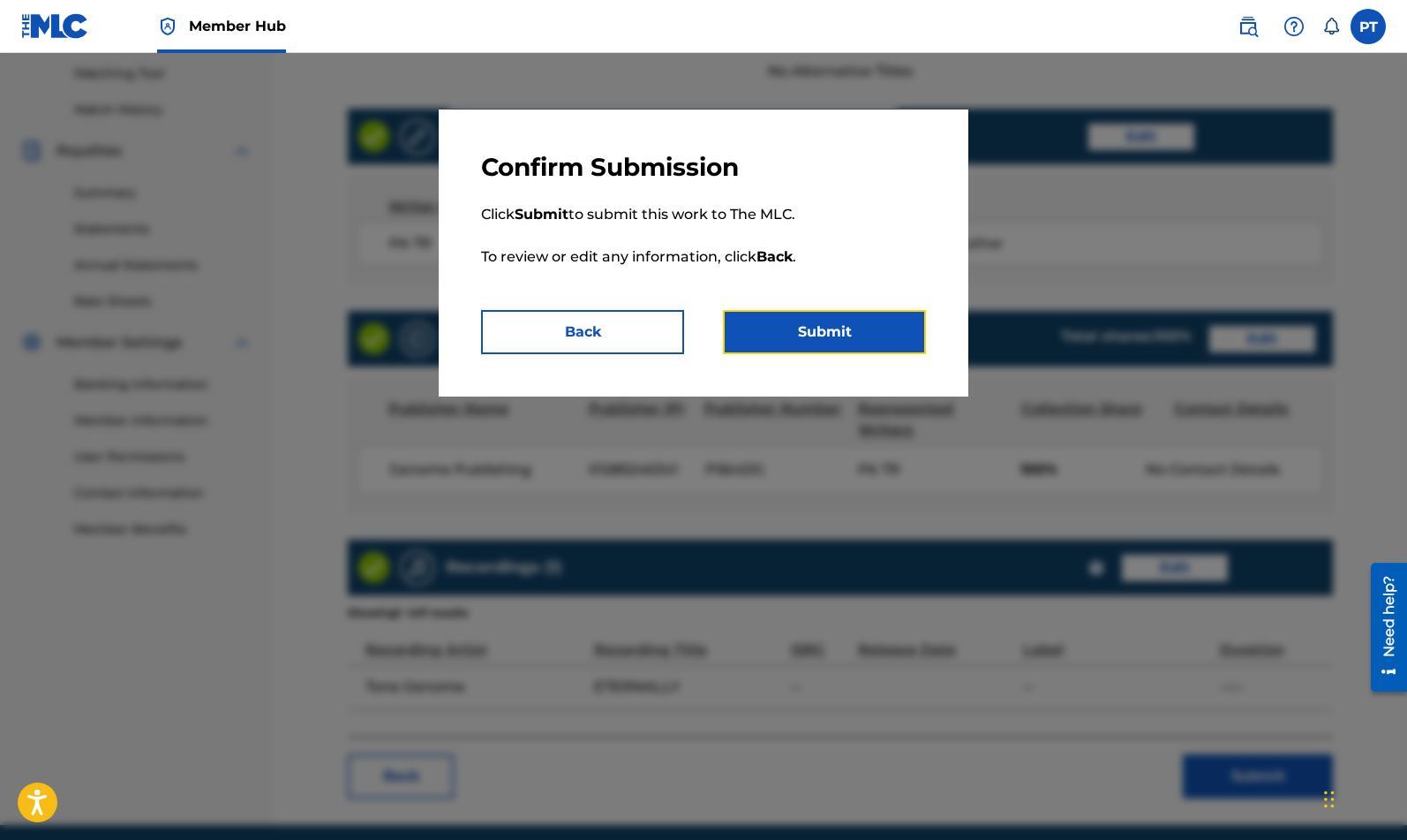
drag, startPoint x: 876, startPoint y: 337, endPoint x: 1276, endPoint y: 334, distance: 400.0
click at [878, 335] on button "Submit" at bounding box center [824, 332] width 203 height 44
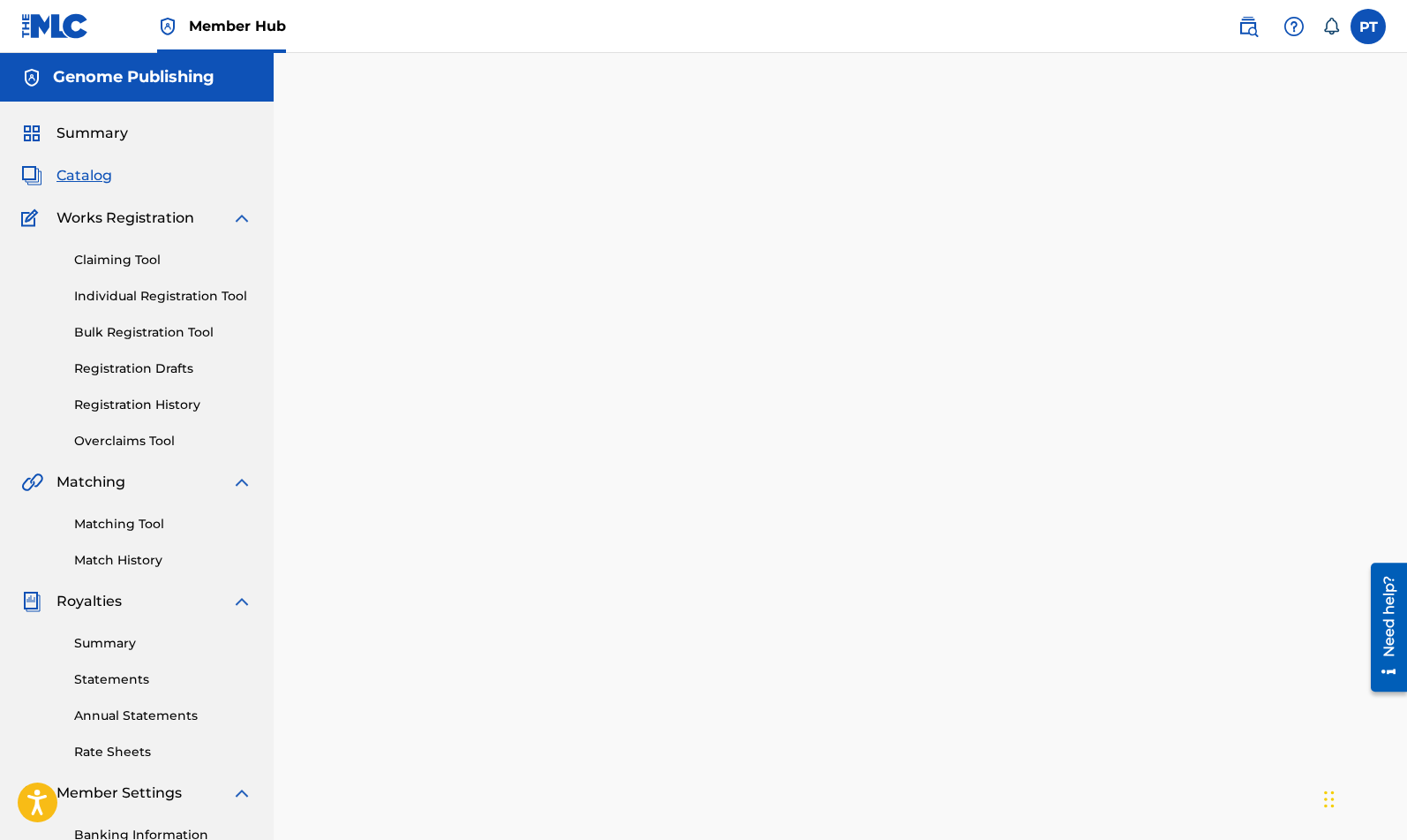
click at [96, 176] on span "Catalog" at bounding box center [85, 176] width 56 height 21
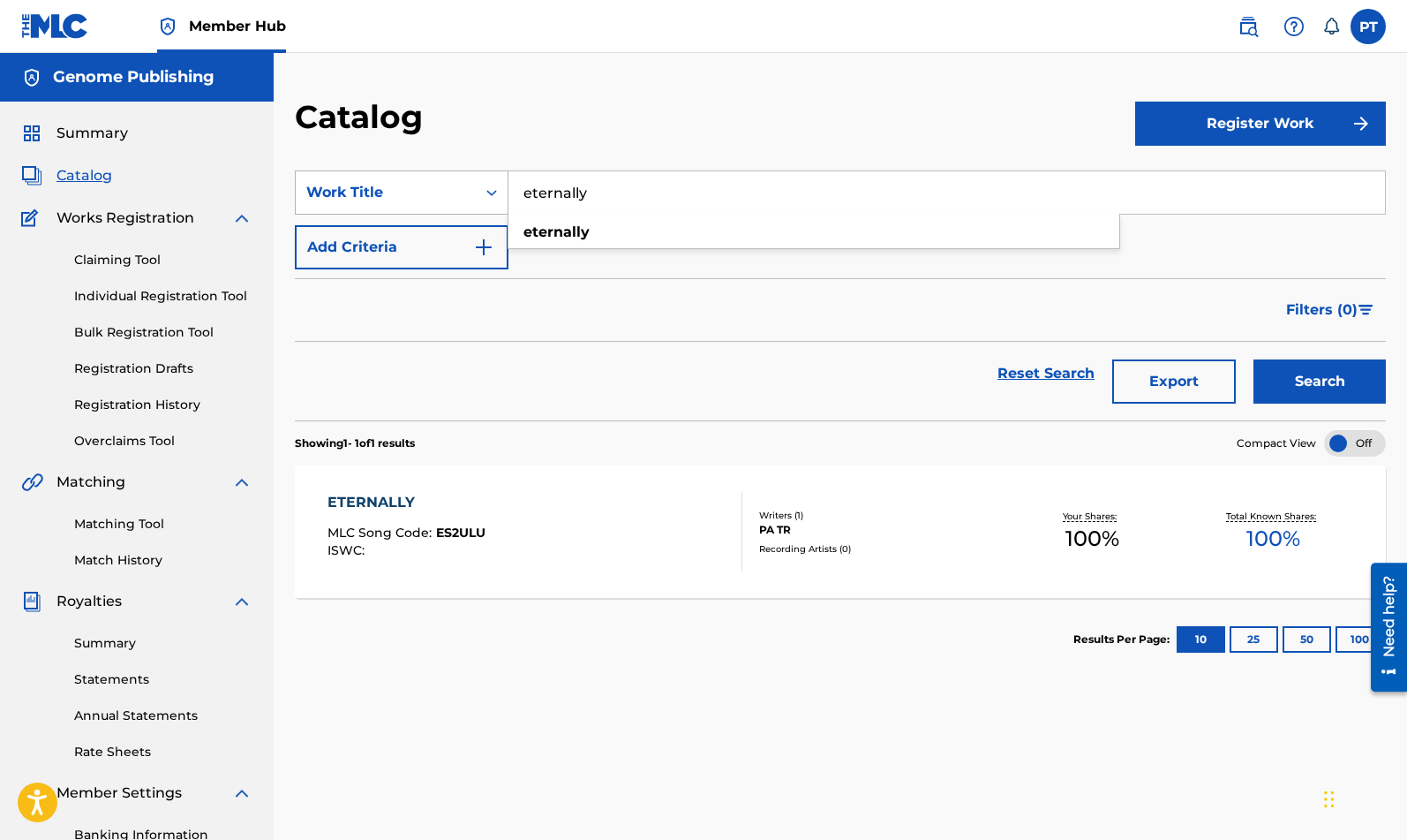
drag, startPoint x: 835, startPoint y: 194, endPoint x: 457, endPoint y: 201, distance: 378.1
click at [508, 205] on input "eternally" at bounding box center [947, 192] width 876 height 42
click at [591, 233] on span "le and tingle" at bounding box center [648, 231] width 171 height 16
type input "mingle and tingle"
click at [1312, 375] on button "Search" at bounding box center [1321, 382] width 133 height 44
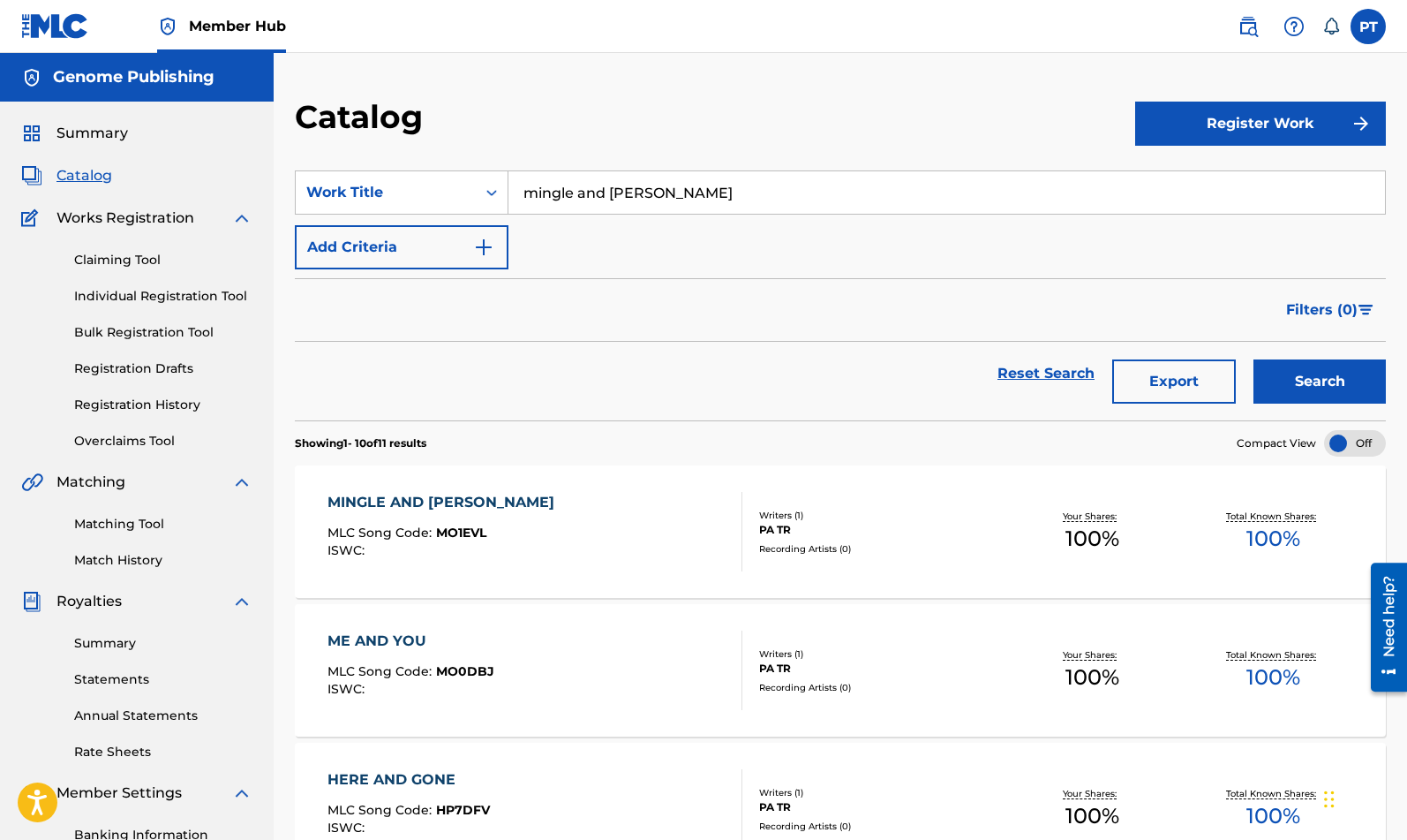
click at [965, 572] on div "MINGLE AND TINGLE MLC Song Code : MO1EVL ISWC : Writers ( 1 ) PA TR Recording A…" at bounding box center [841, 531] width 1092 height 133
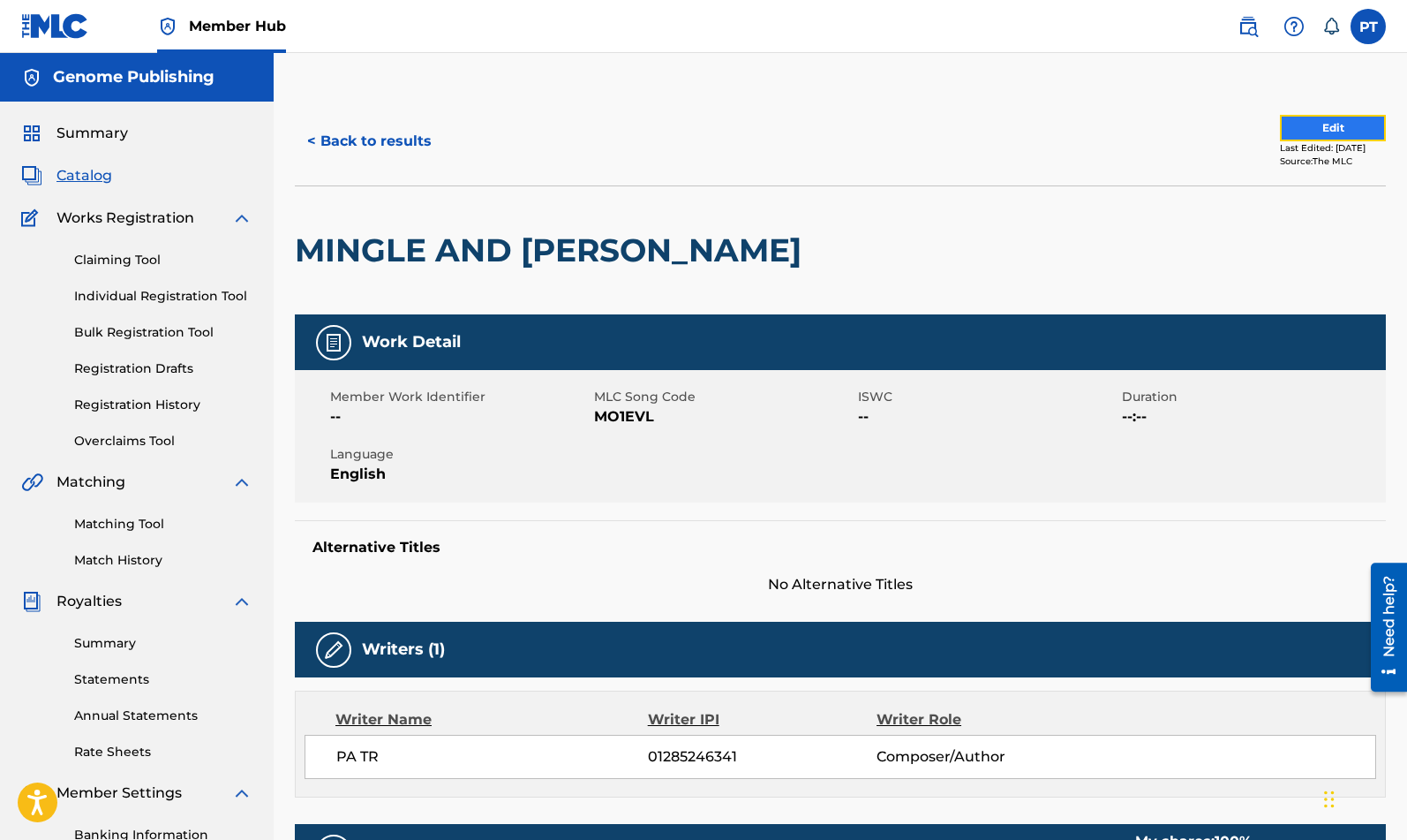
click at [1300, 130] on button "Edit" at bounding box center [1333, 128] width 106 height 27
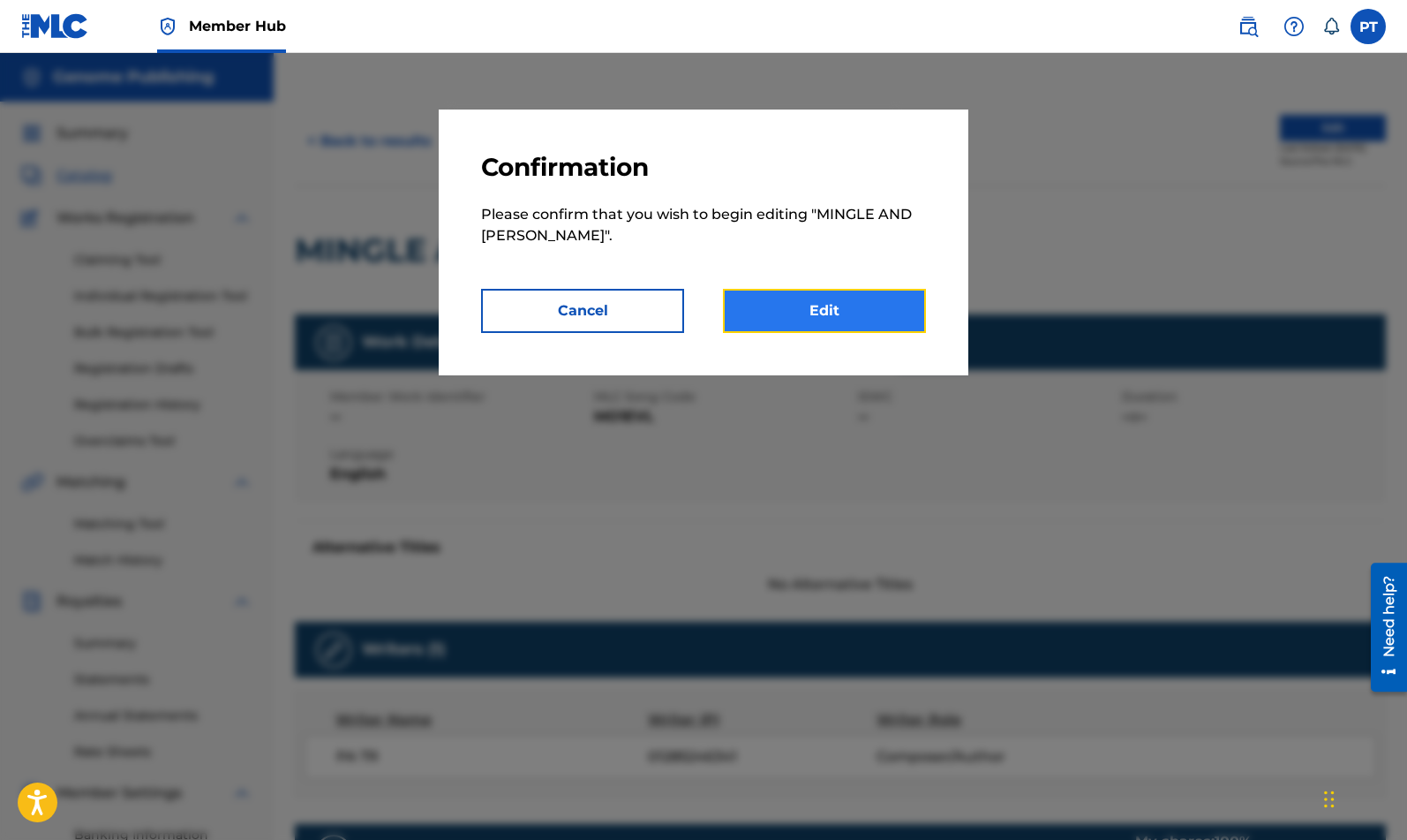
click at [832, 319] on link "Edit" at bounding box center [824, 310] width 203 height 44
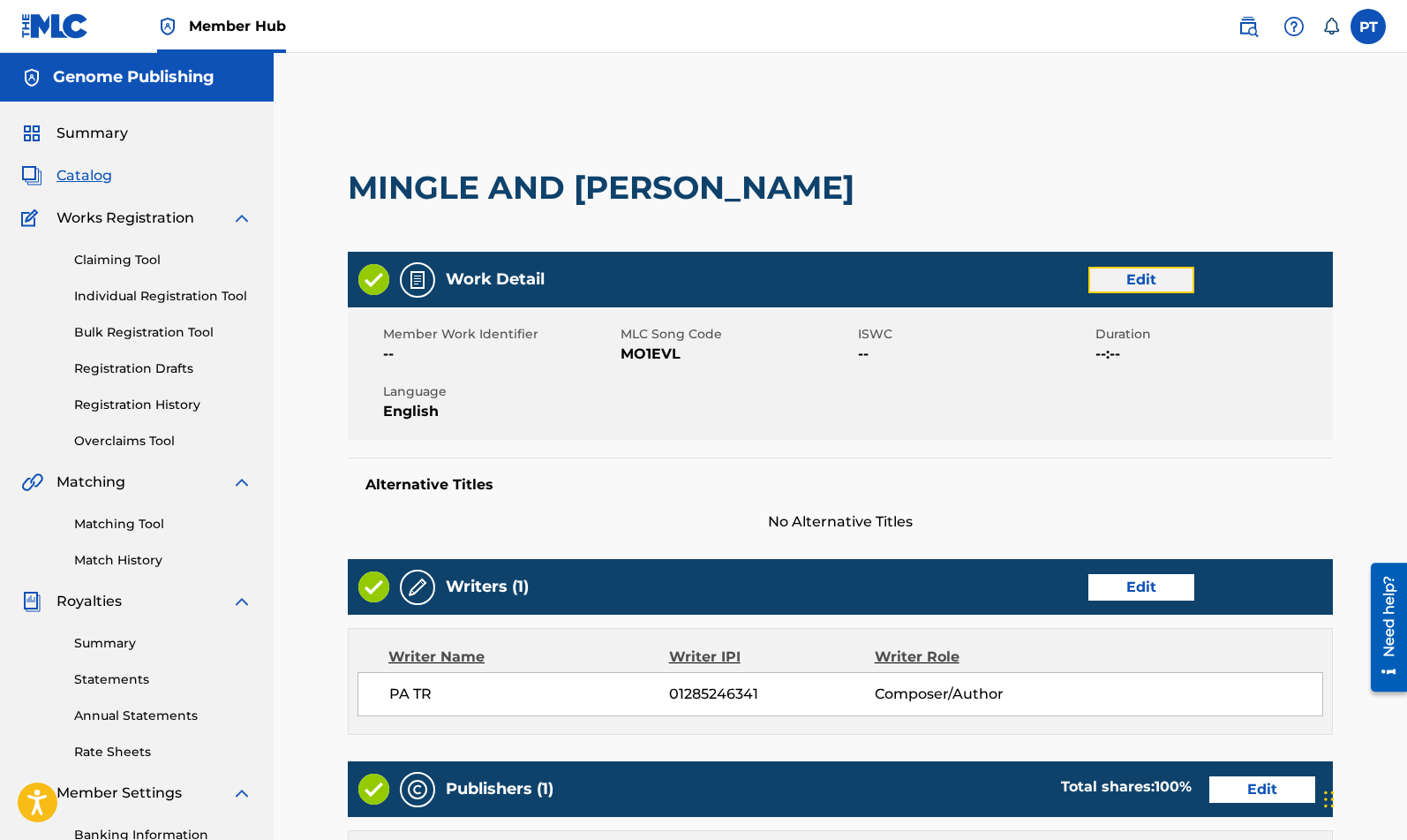
click at [1145, 284] on link "Edit" at bounding box center [1142, 280] width 106 height 27
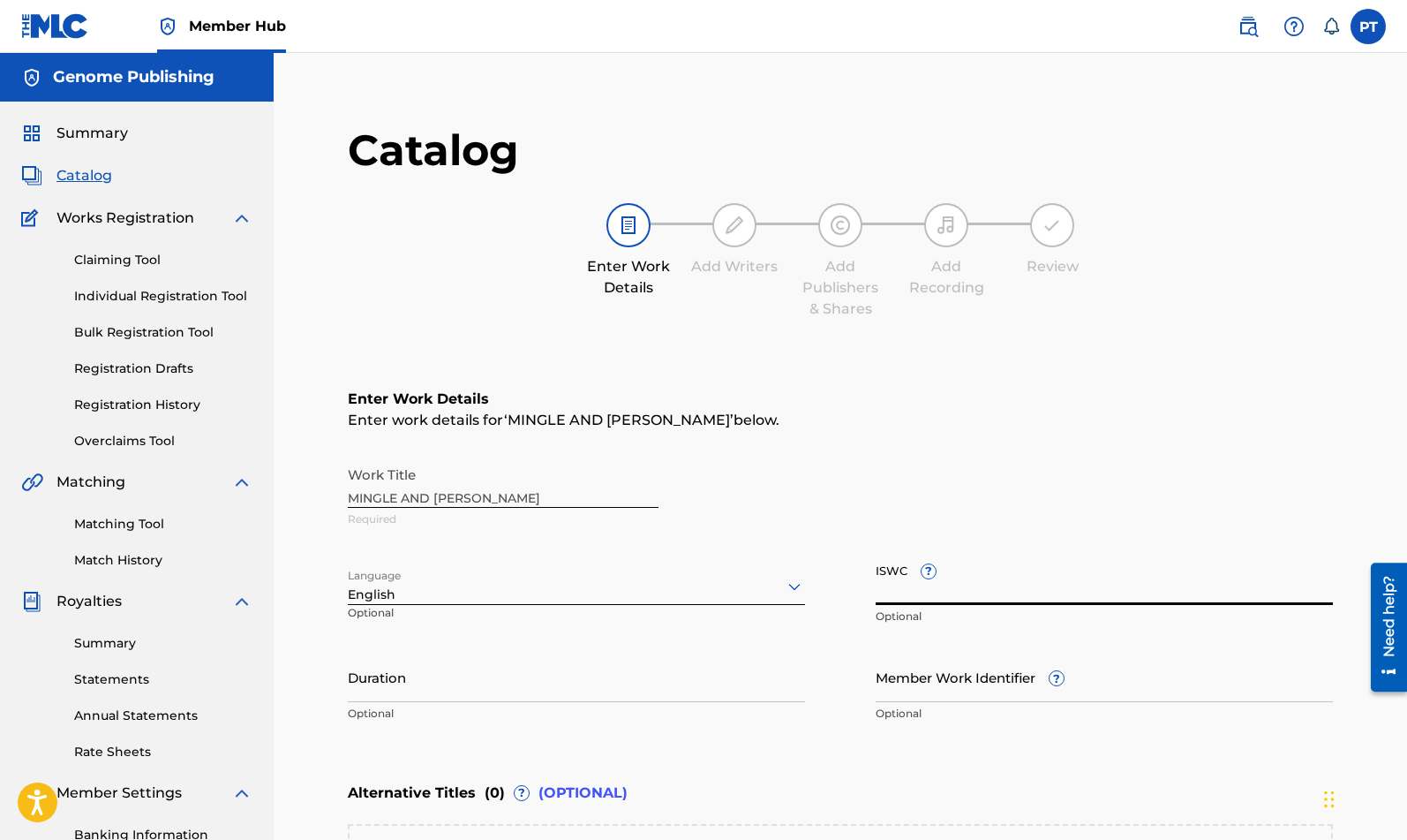
click at [1011, 598] on input "ISWC ?" at bounding box center [1104, 580] width 457 height 50
drag, startPoint x: 1011, startPoint y: 598, endPoint x: 1022, endPoint y: 598, distance: 11.0
paste input "T-334.824.278-0"
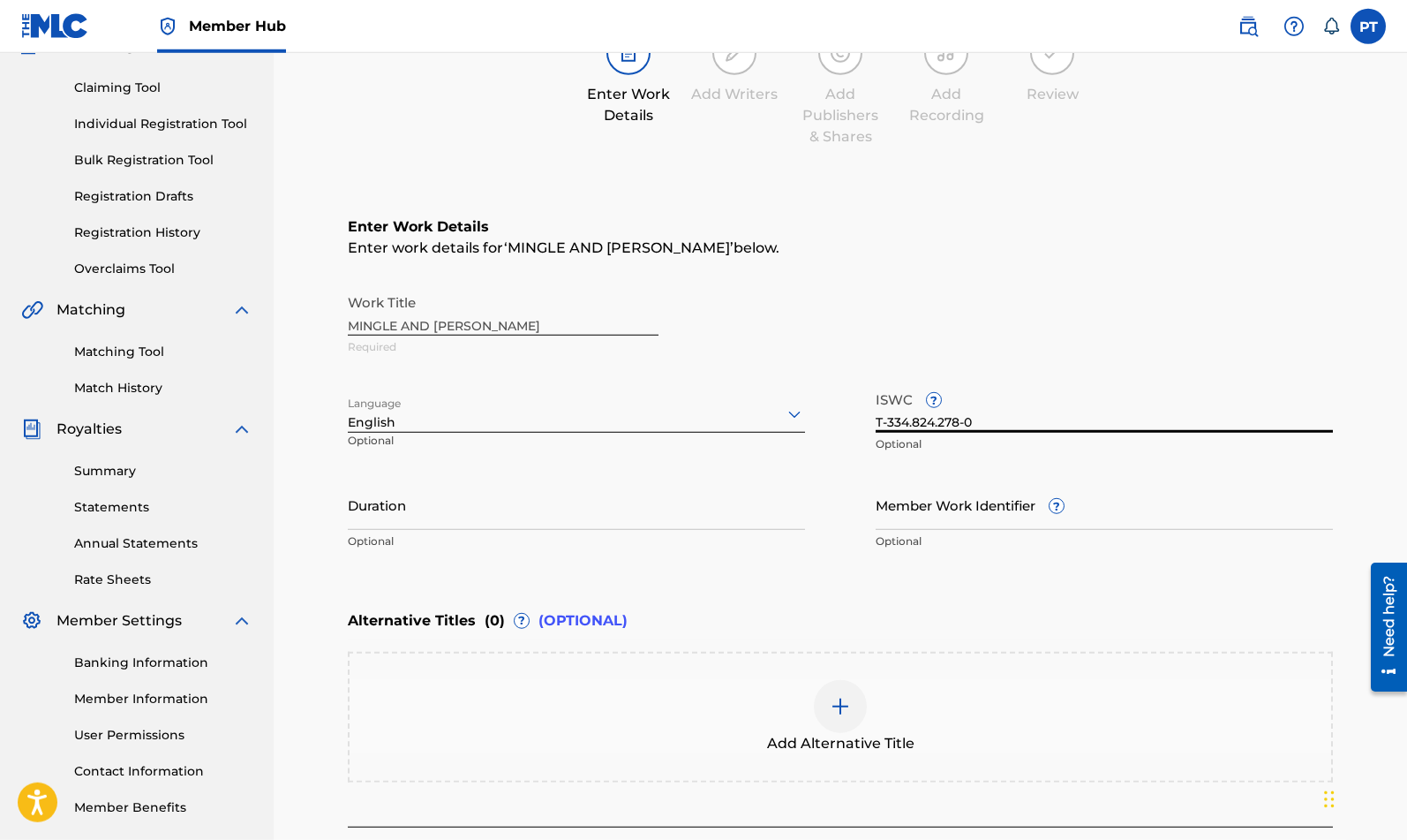
scroll to position [332, 0]
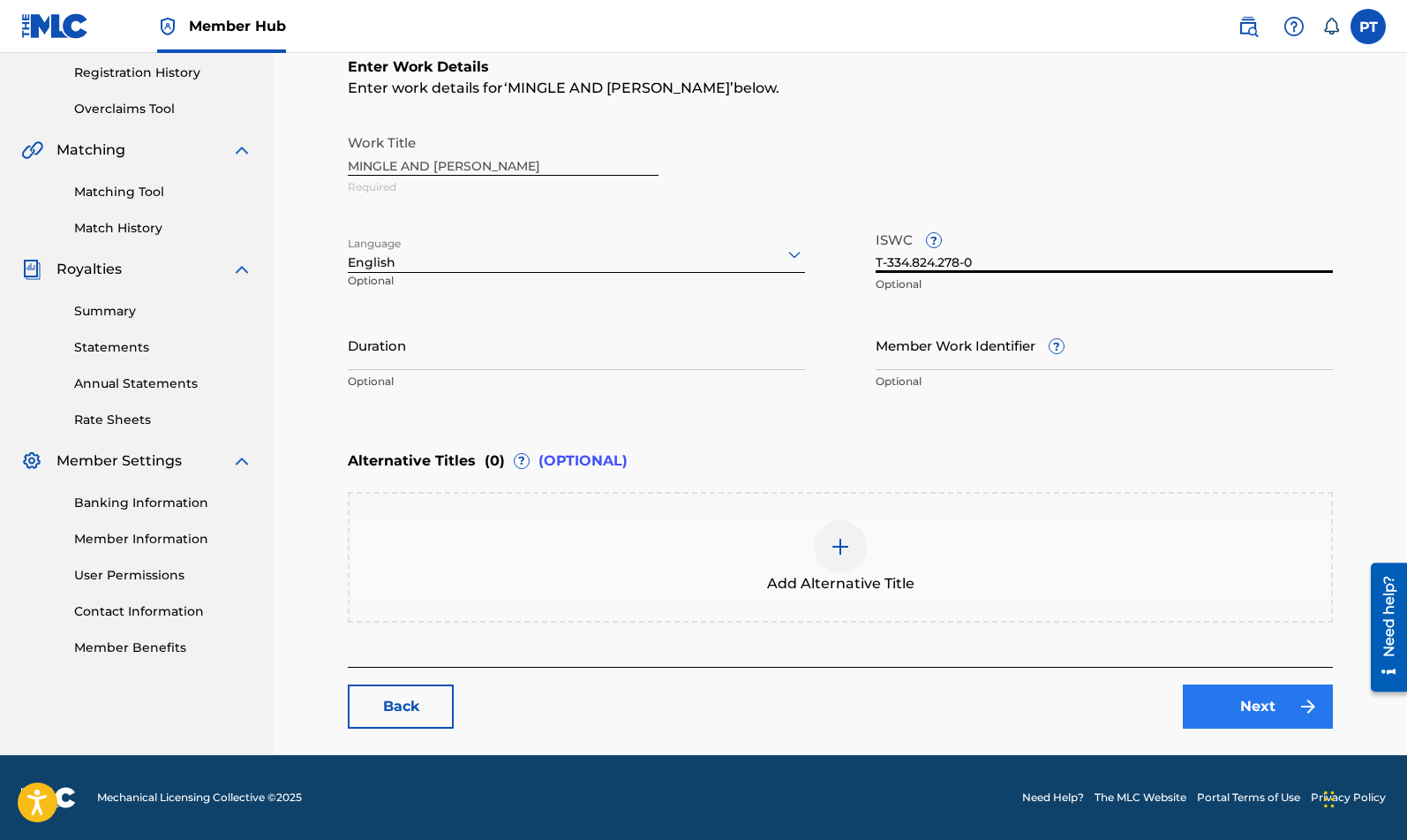
type input "T-334.824.278-0"
click at [1246, 704] on link "Next" at bounding box center [1258, 706] width 150 height 44
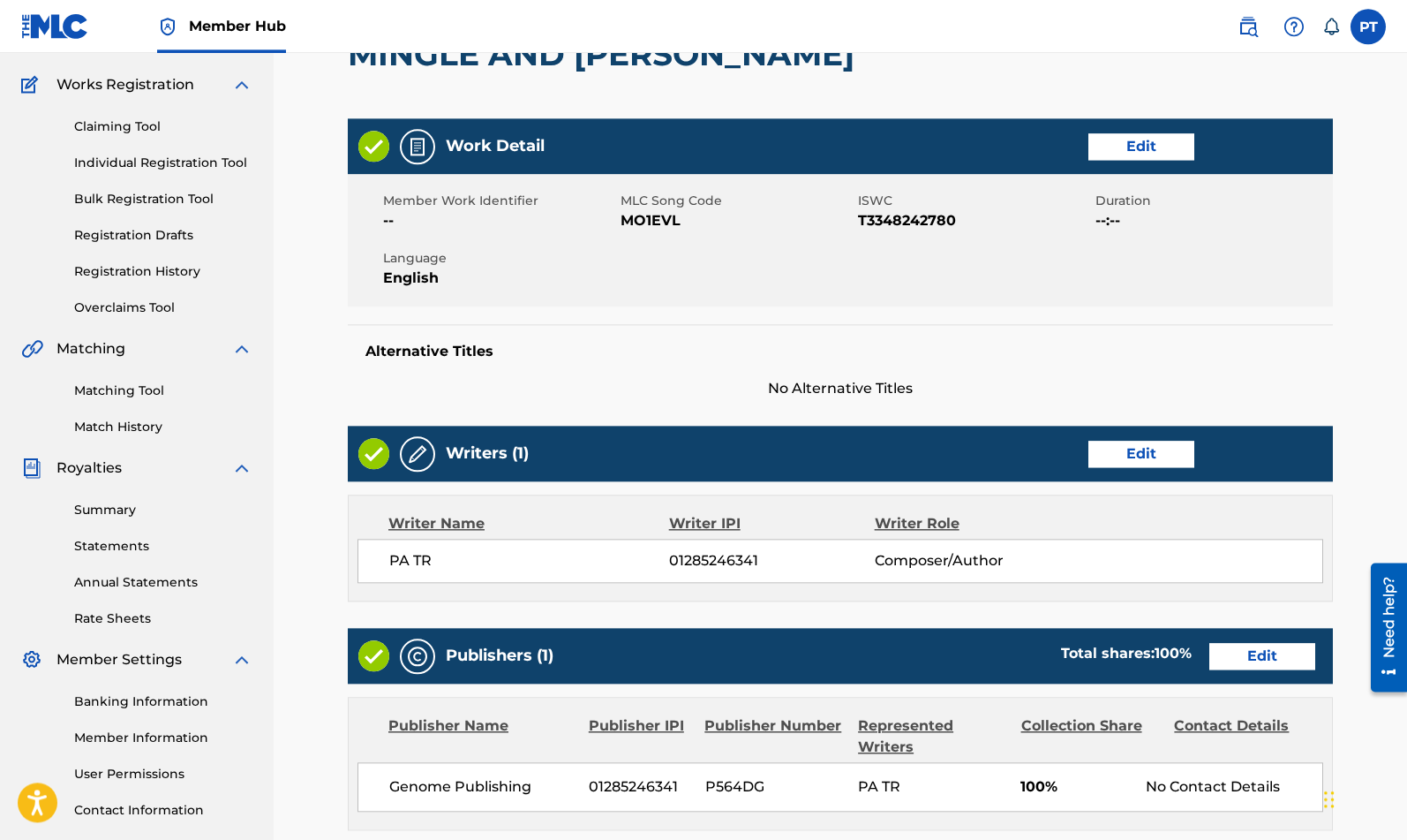
scroll to position [451, 0]
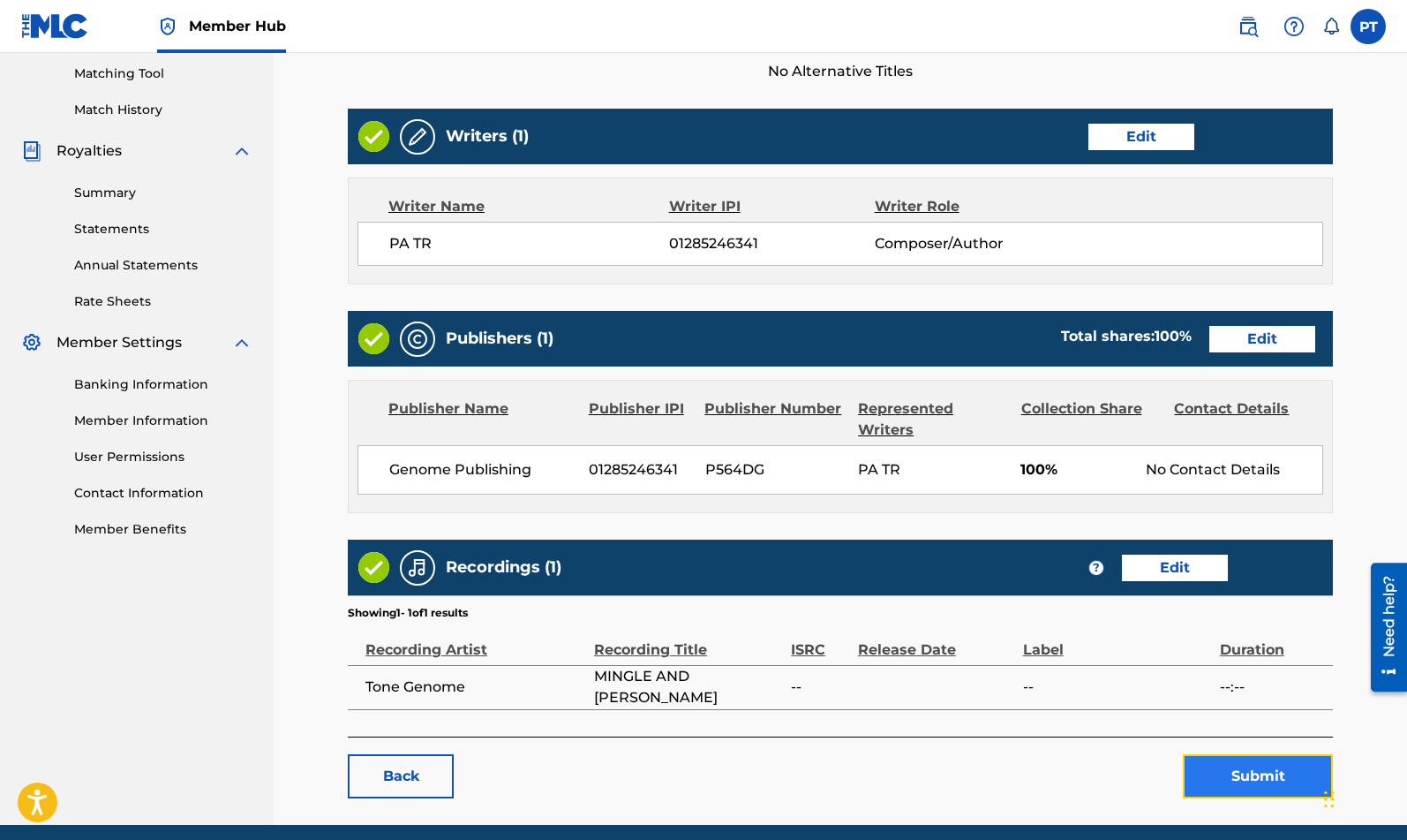
click at [1262, 780] on button "Submit" at bounding box center [1258, 777] width 150 height 44
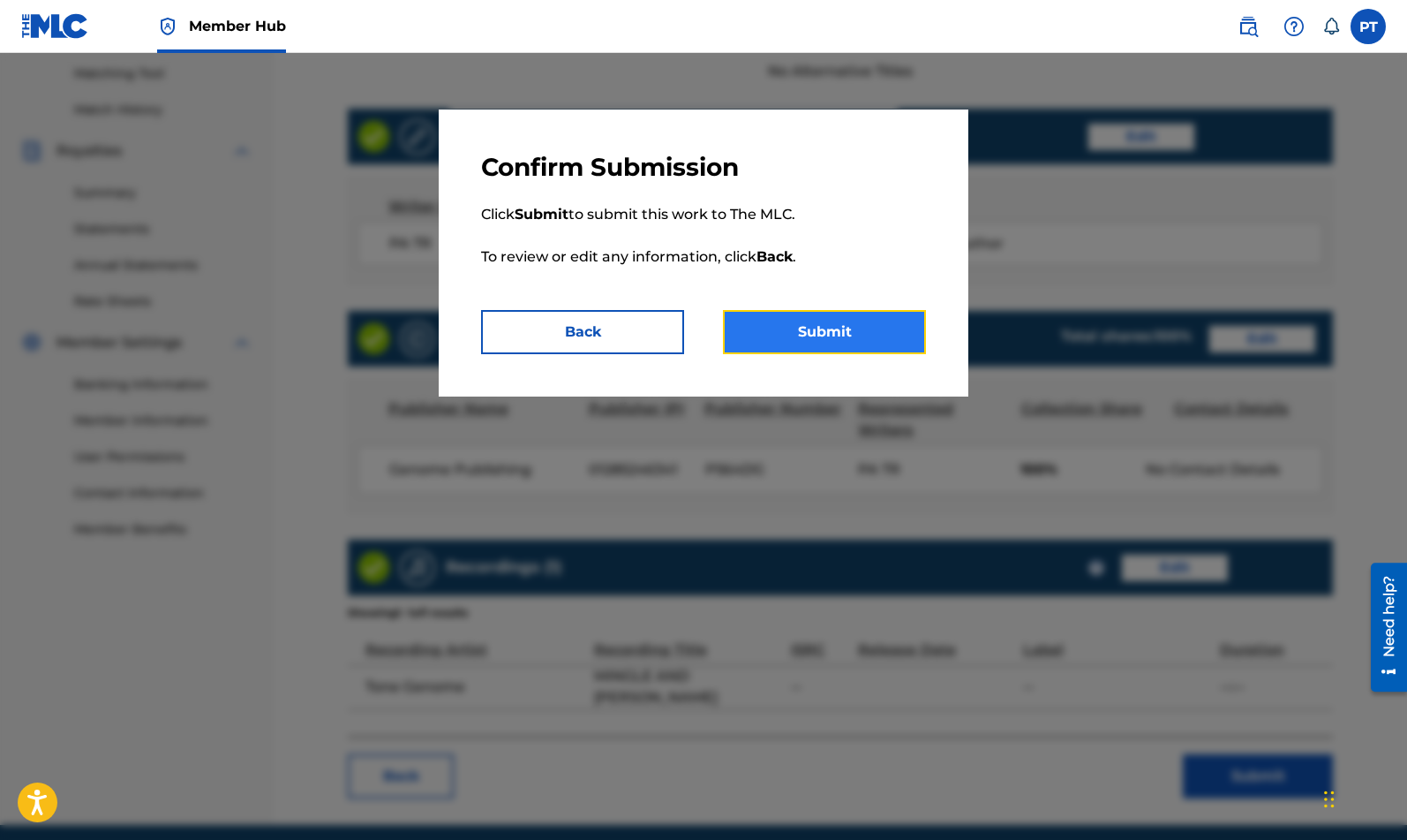
click at [785, 324] on button "Submit" at bounding box center [824, 332] width 203 height 44
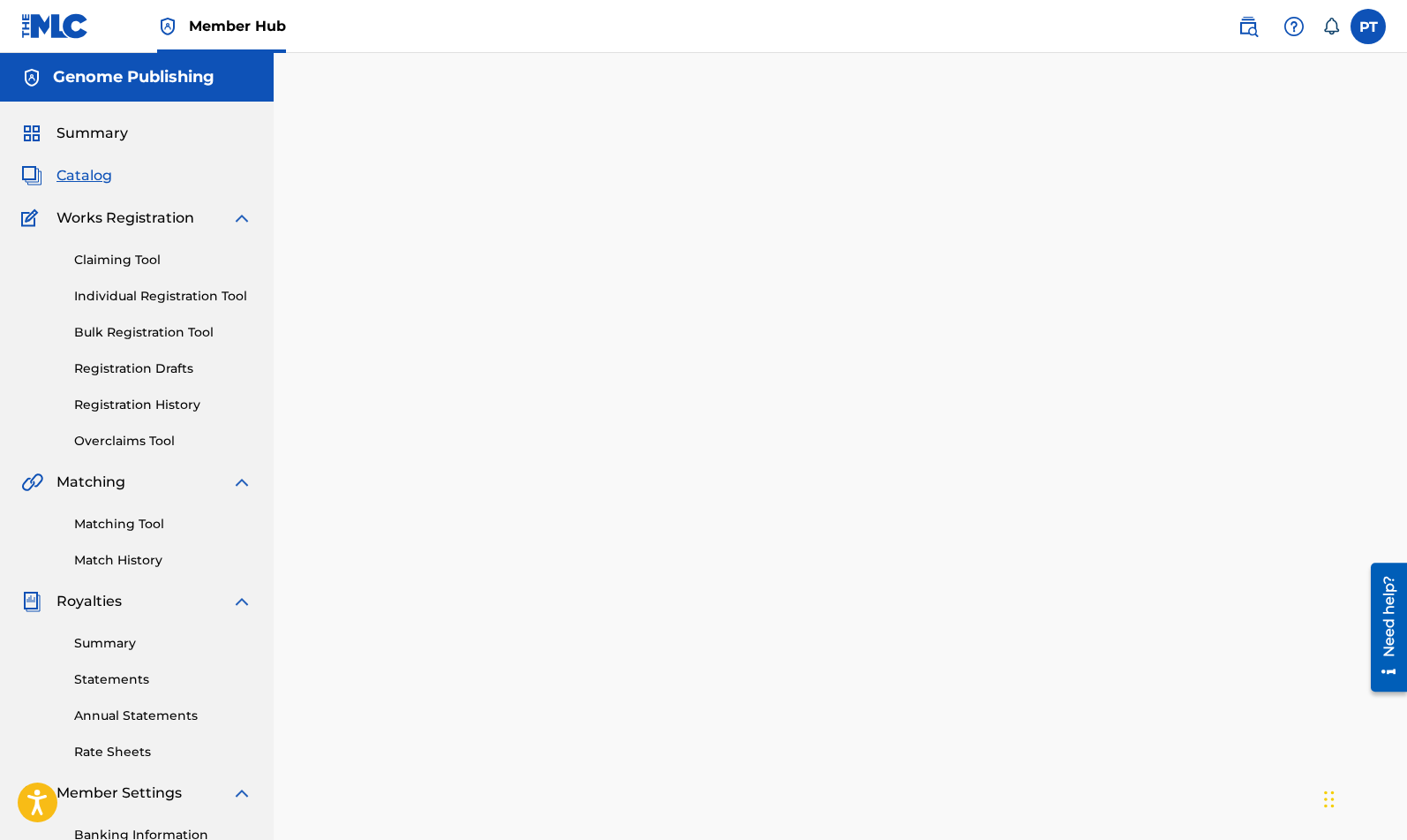
click at [102, 177] on span "Catalog" at bounding box center [85, 176] width 56 height 21
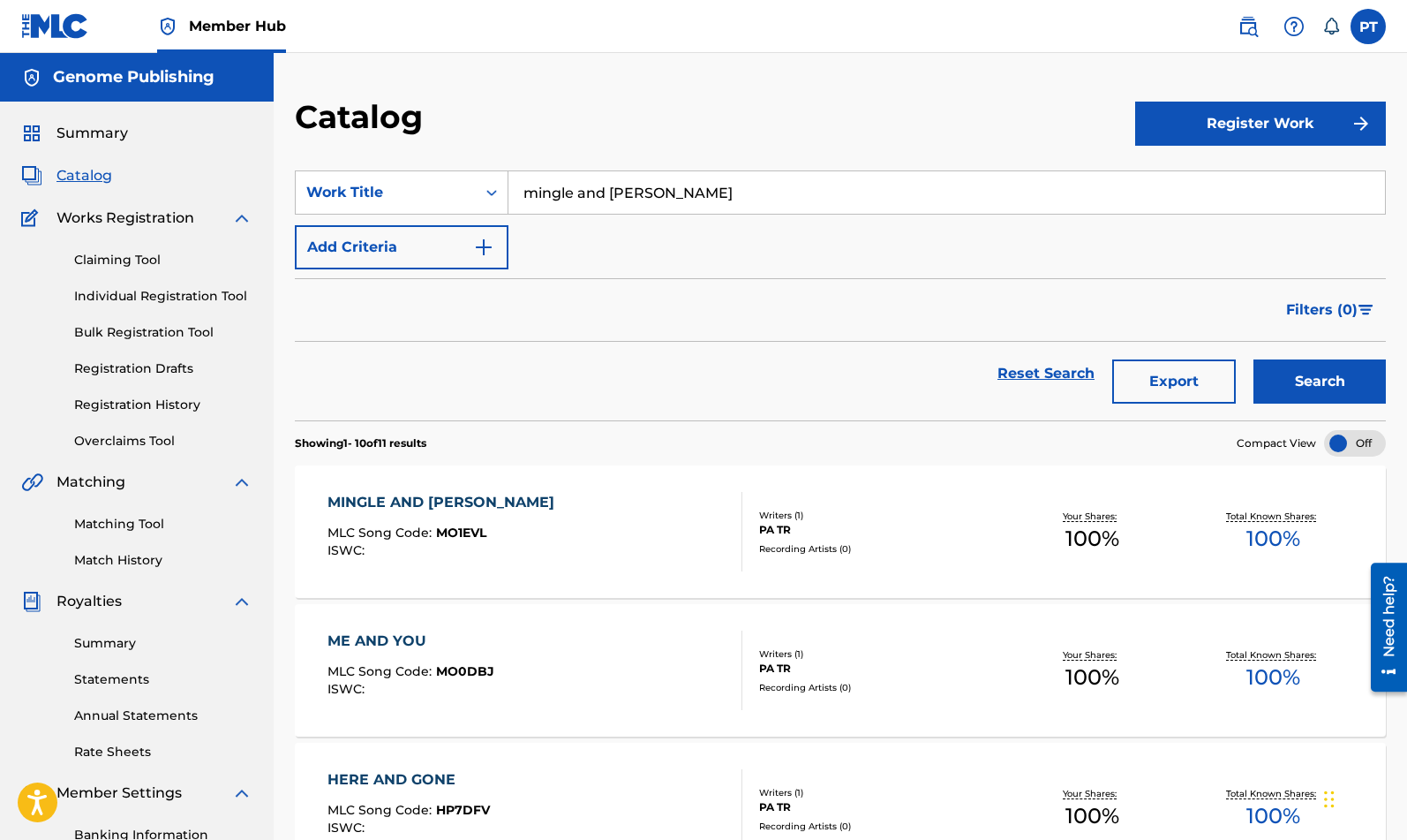
drag, startPoint x: 678, startPoint y: 192, endPoint x: 332, endPoint y: 163, distance: 347.2
click at [508, 178] on input "mingle and tingle" at bounding box center [947, 192] width 876 height 42
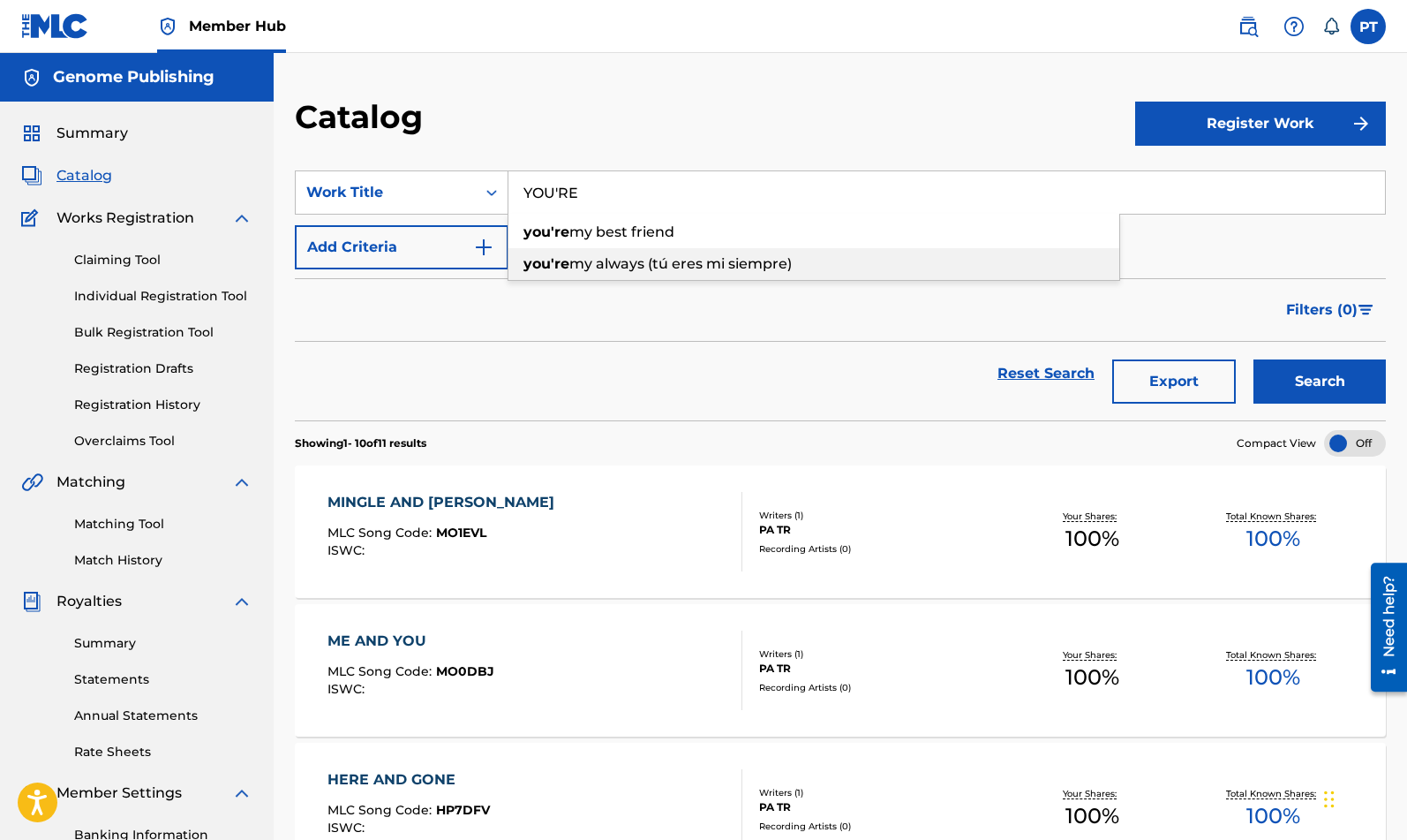
click at [733, 265] on span "my always (tú eres mi siempre)" at bounding box center [681, 263] width 223 height 16
type input "you're my always (tú eres mi siempre)"
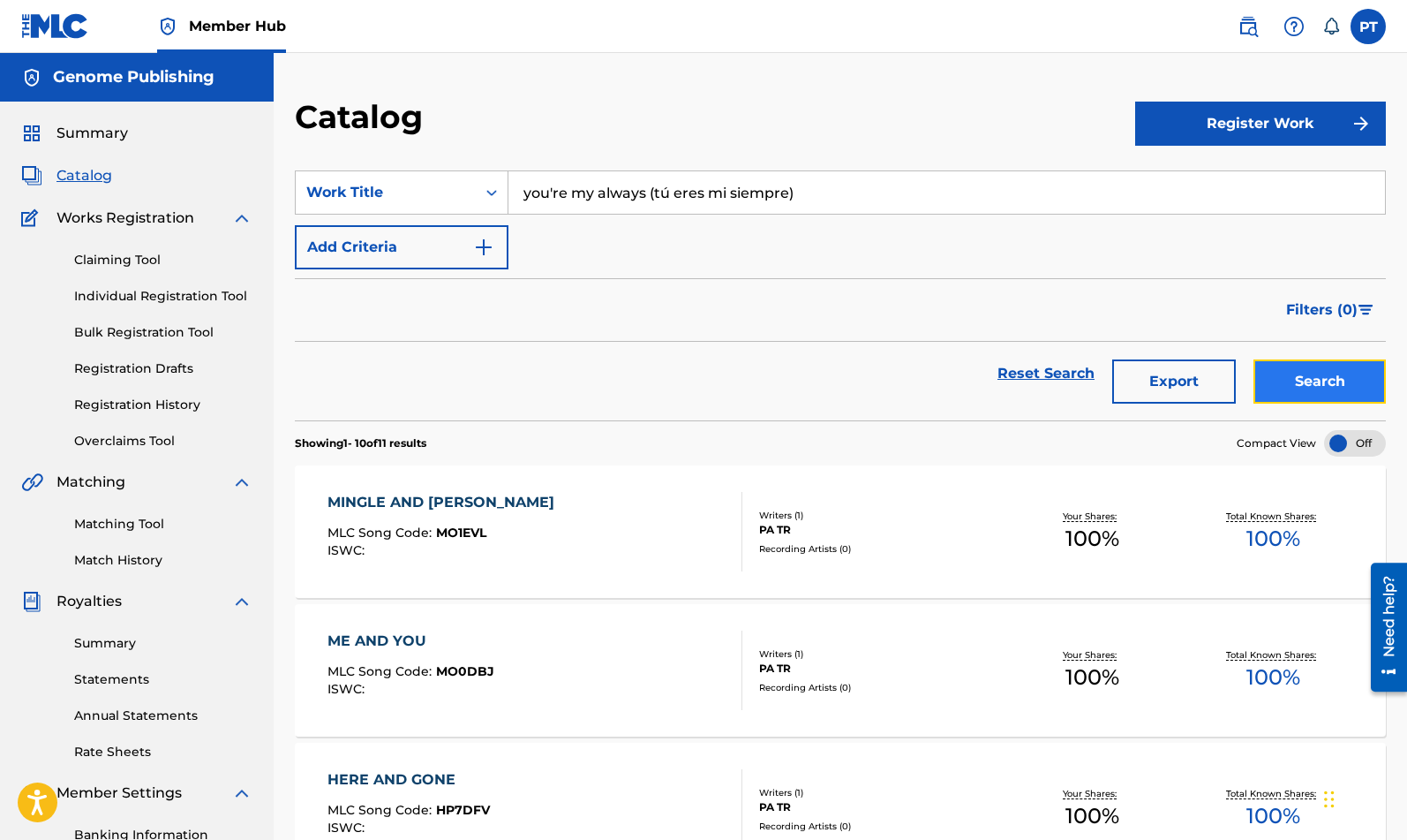
click at [1308, 375] on button "Search" at bounding box center [1321, 382] width 133 height 44
click at [551, 571] on div "YOU'RE MY ALWAYS (TÚ ERES MI SIEMPRE) MLC Song Code : YP8LC7 ISWC :" at bounding box center [494, 531] width 333 height 80
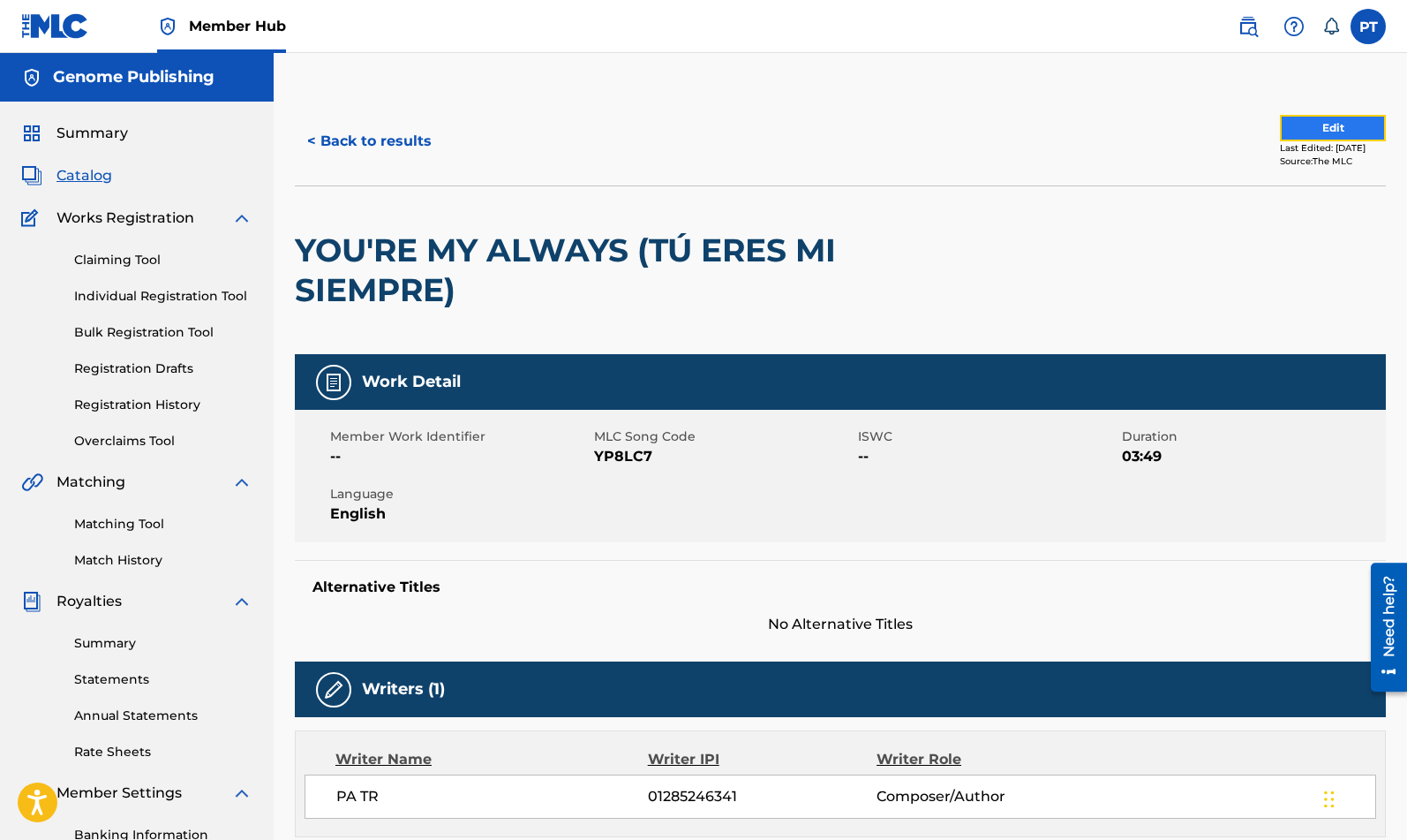
click at [1325, 125] on button "Edit" at bounding box center [1333, 128] width 106 height 27
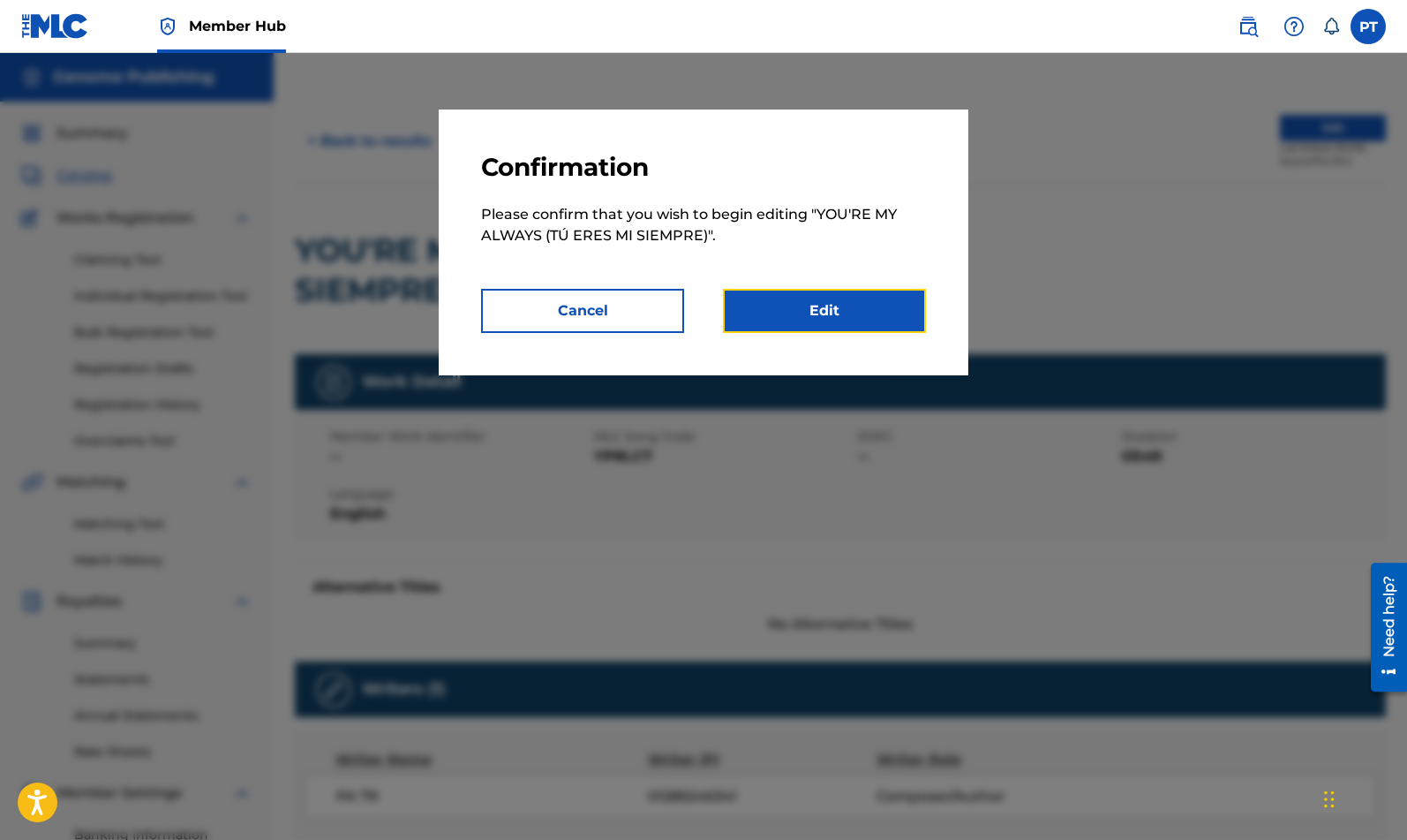
click at [889, 321] on link "Edit" at bounding box center [824, 310] width 203 height 44
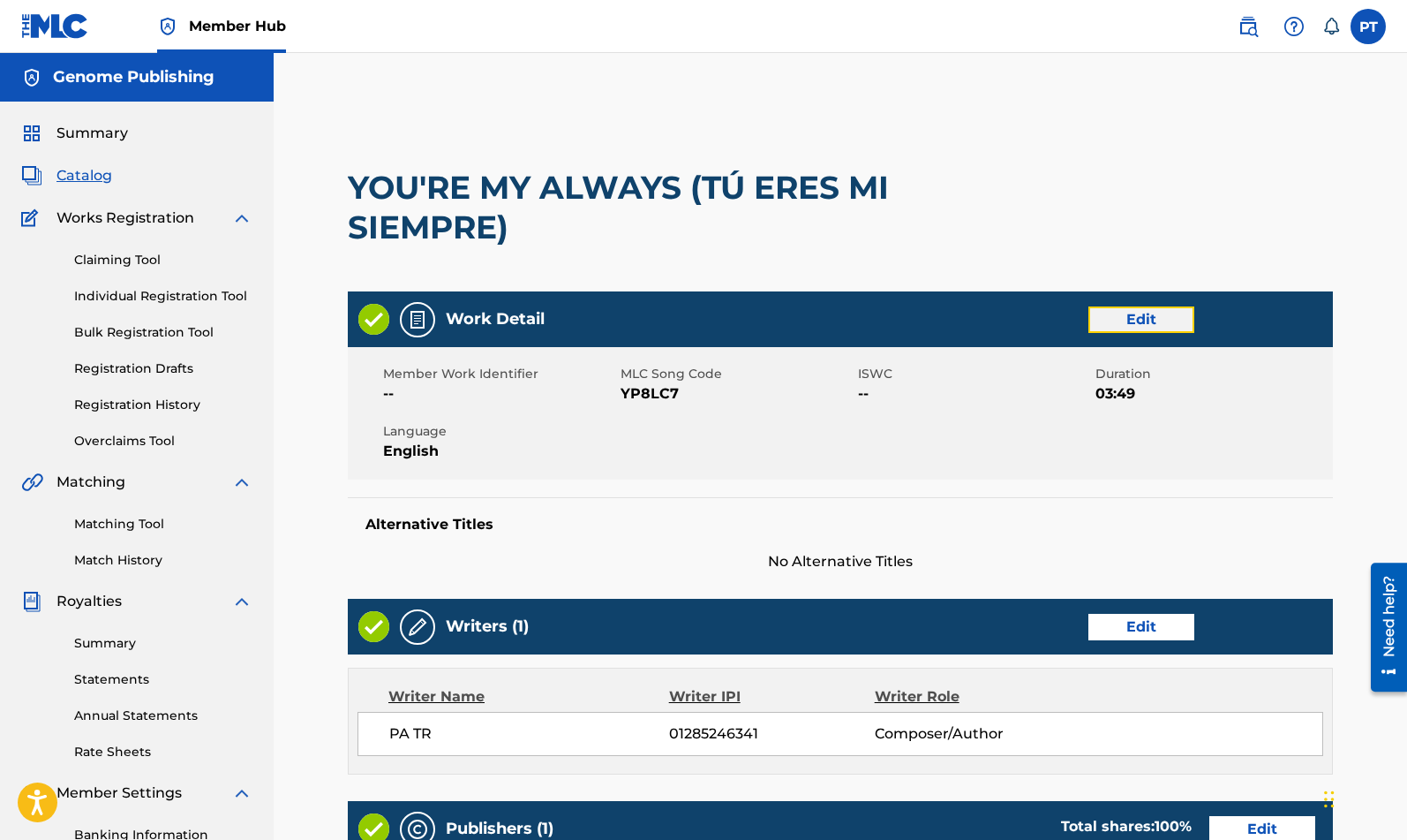
click at [1145, 320] on link "Edit" at bounding box center [1142, 320] width 106 height 27
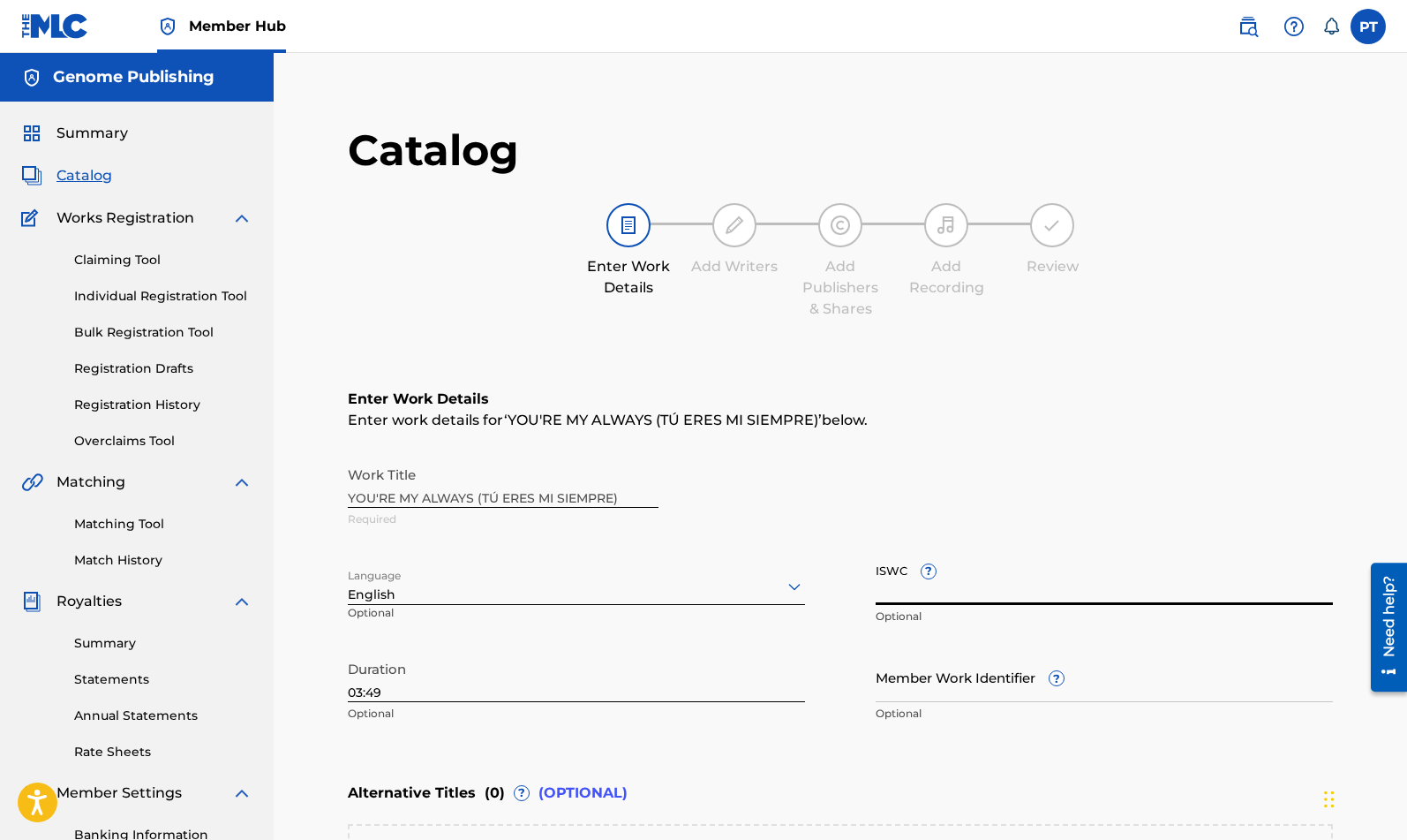
click at [1067, 598] on input "ISWC ?" at bounding box center [1104, 580] width 457 height 50
paste input "T-332.540.110-9"
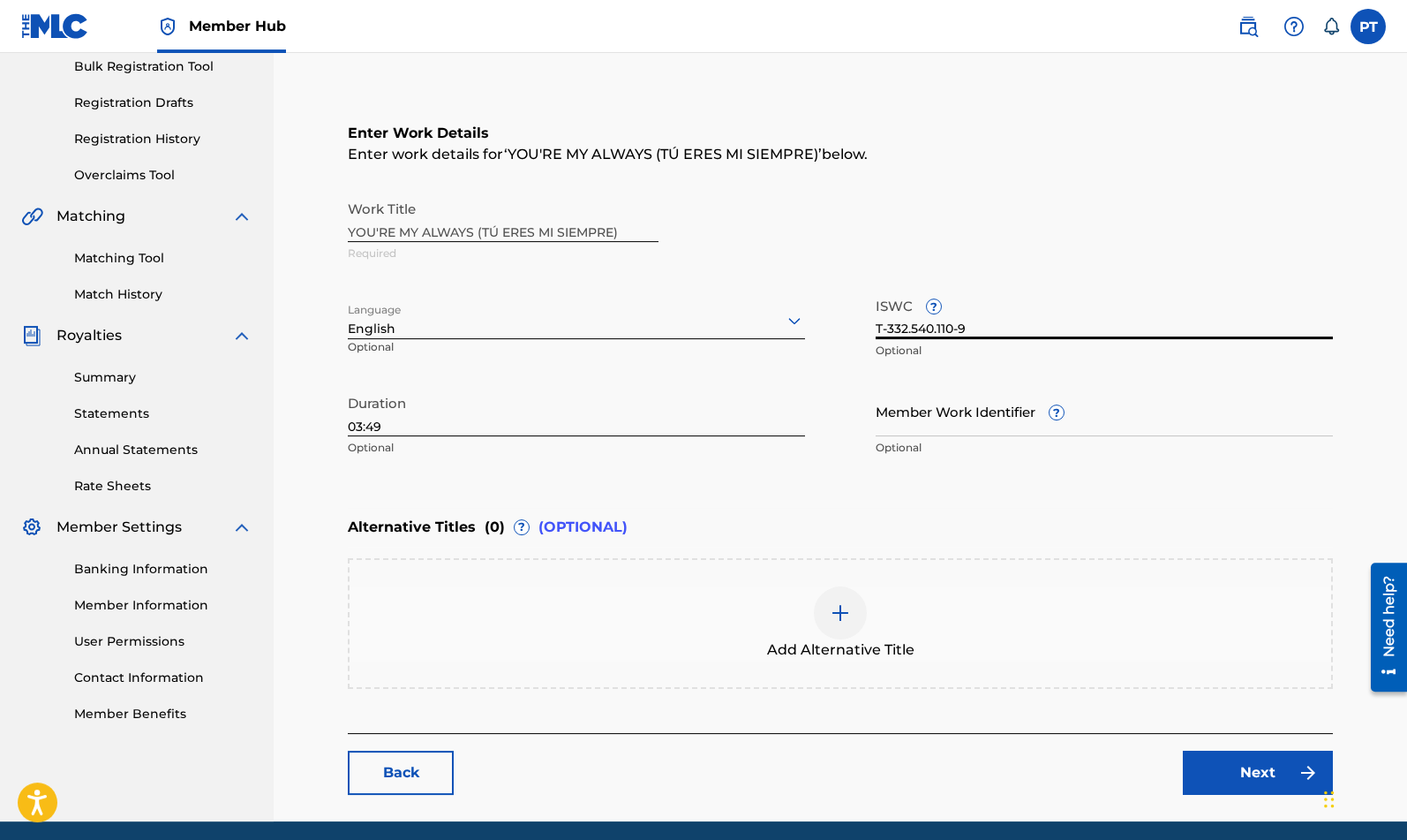
scroll to position [332, 0]
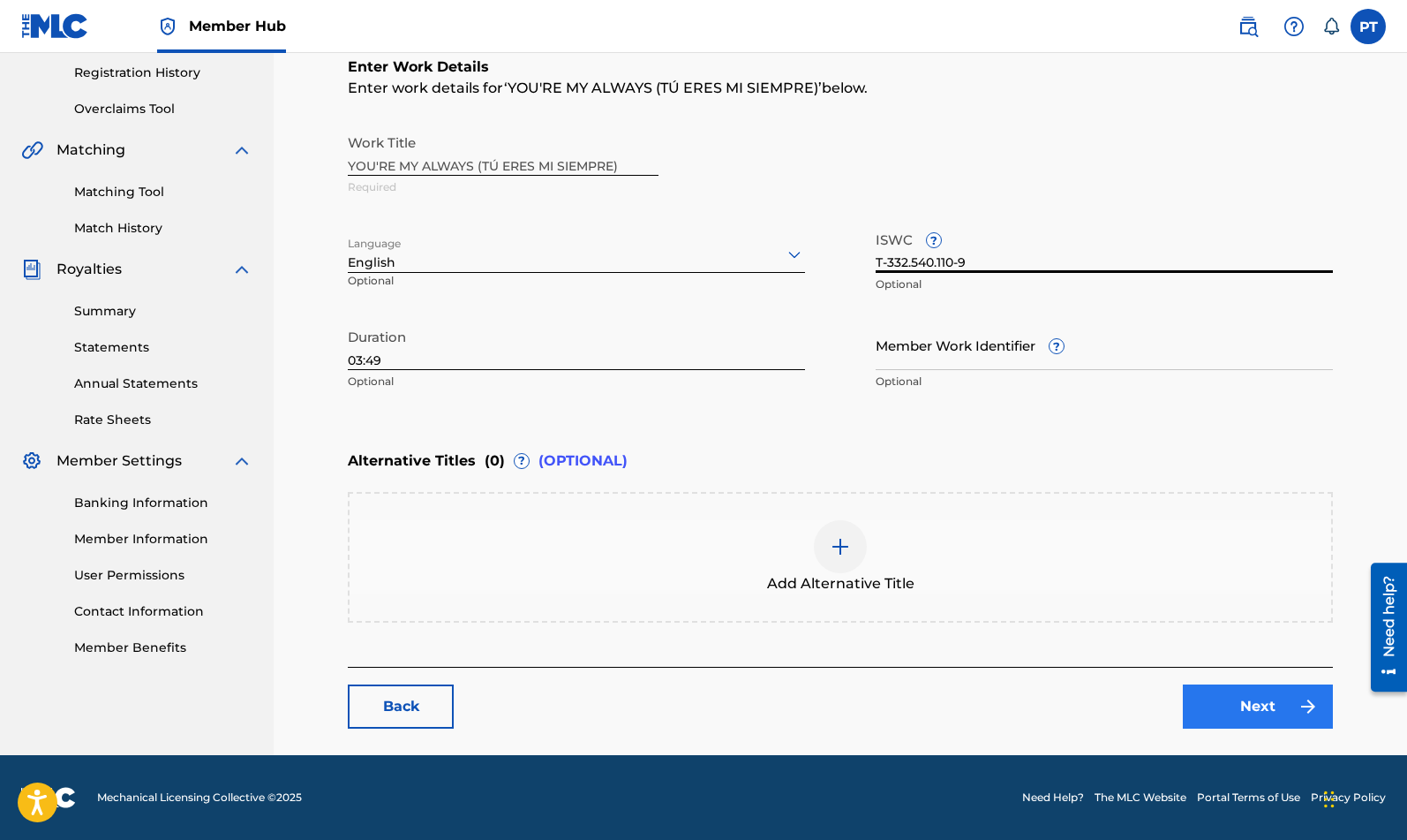
type input "T-332.540.110-9"
click at [1253, 716] on link "Next" at bounding box center [1258, 706] width 150 height 44
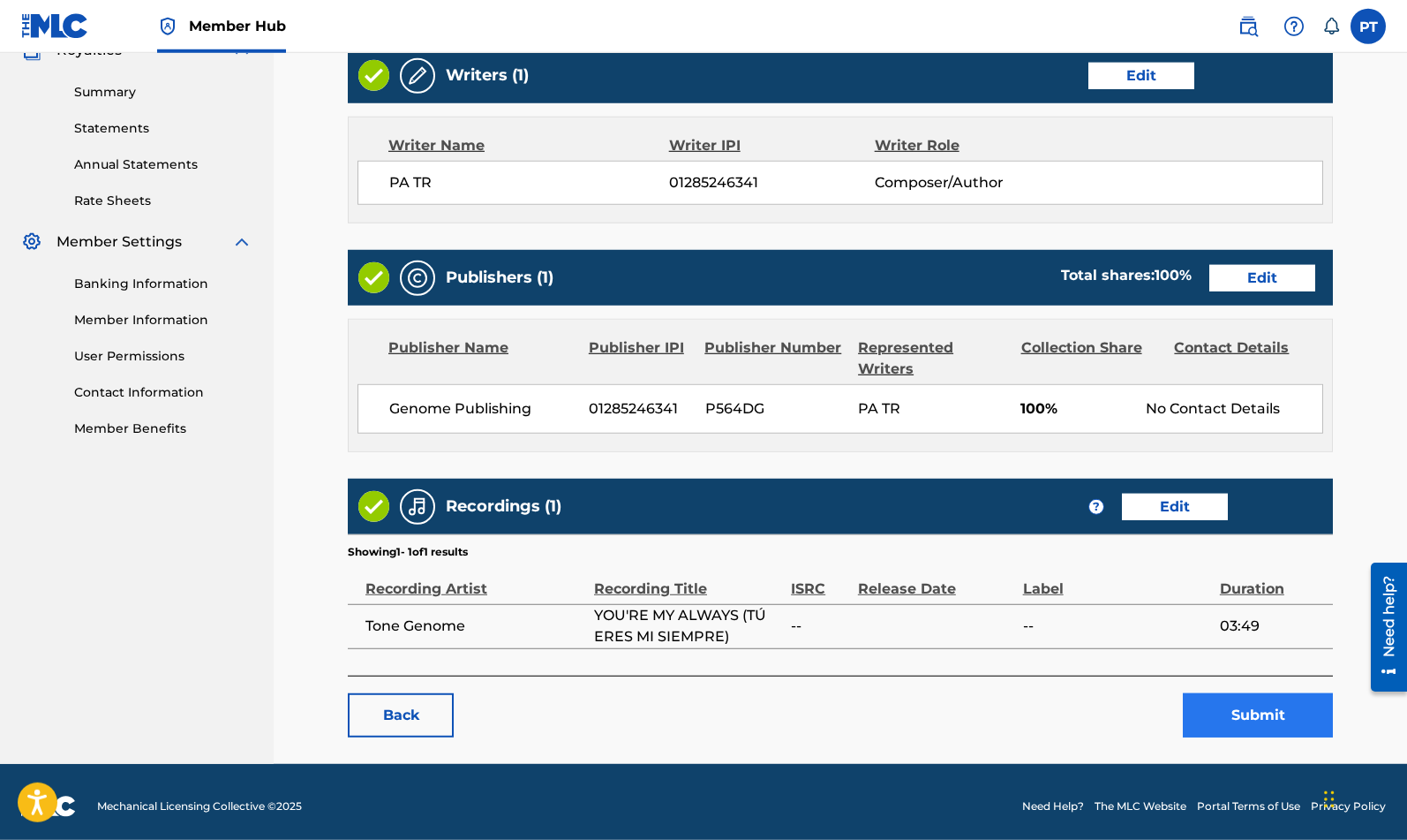
scroll to position [559, 0]
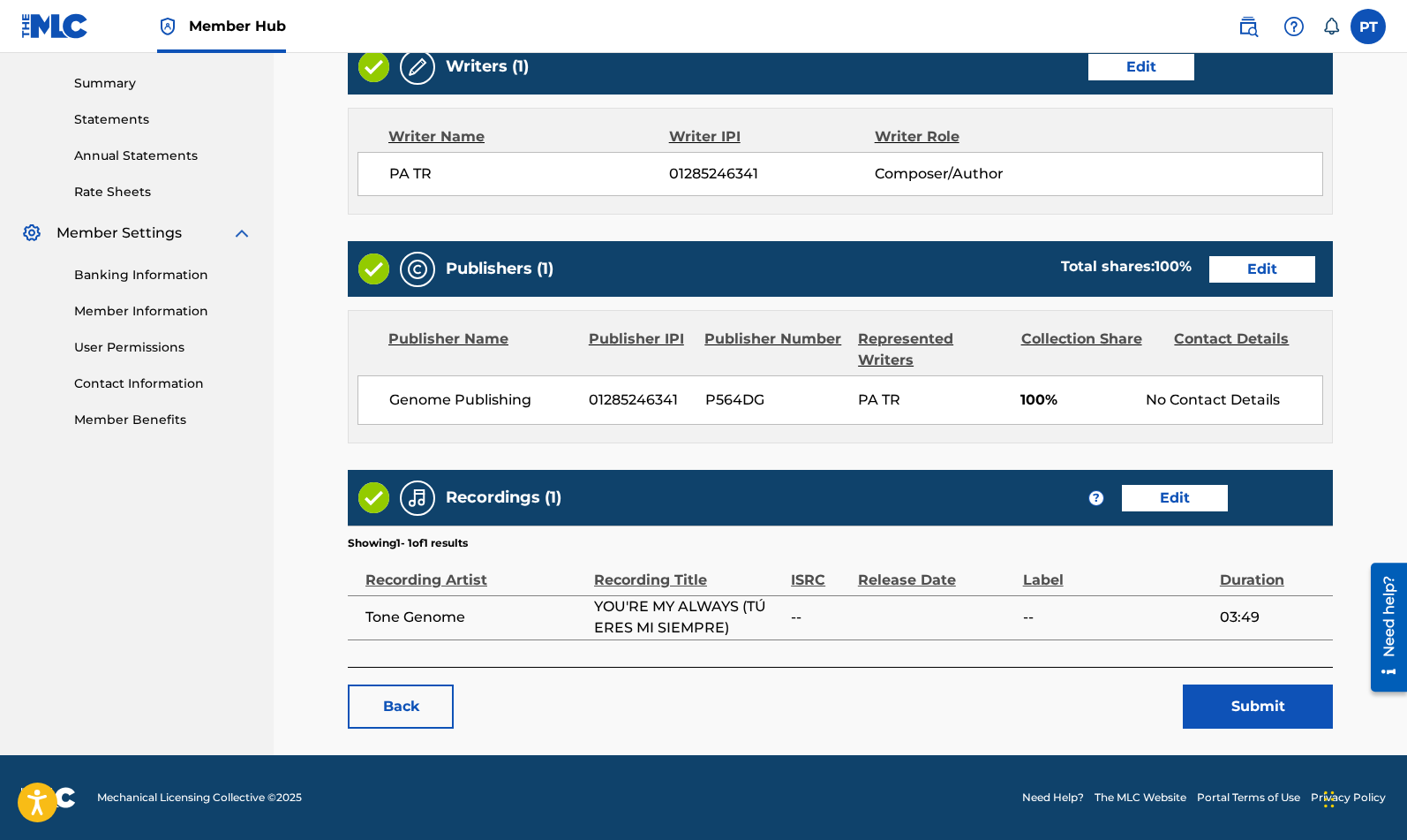
click at [911, 635] on td at bounding box center [941, 617] width 165 height 44
click at [522, 617] on span "Tone Genome" at bounding box center [475, 617] width 220 height 21
click at [739, 625] on span "YOU'RE MY ALWAYS (TÚ ERES MI SIEMPRE)" at bounding box center [688, 617] width 188 height 42
click at [1169, 496] on link "Edit" at bounding box center [1175, 498] width 106 height 27
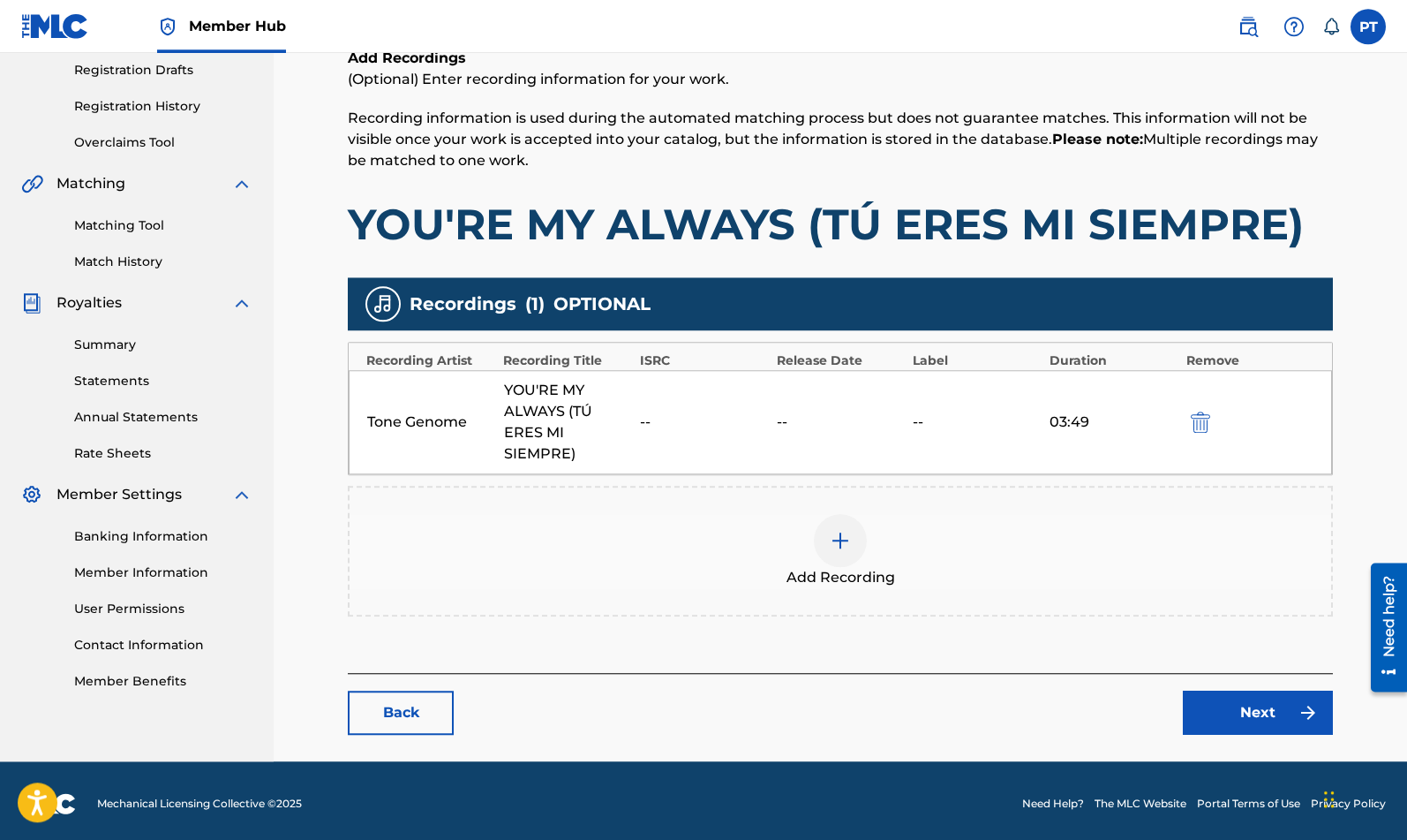
scroll to position [300, 0]
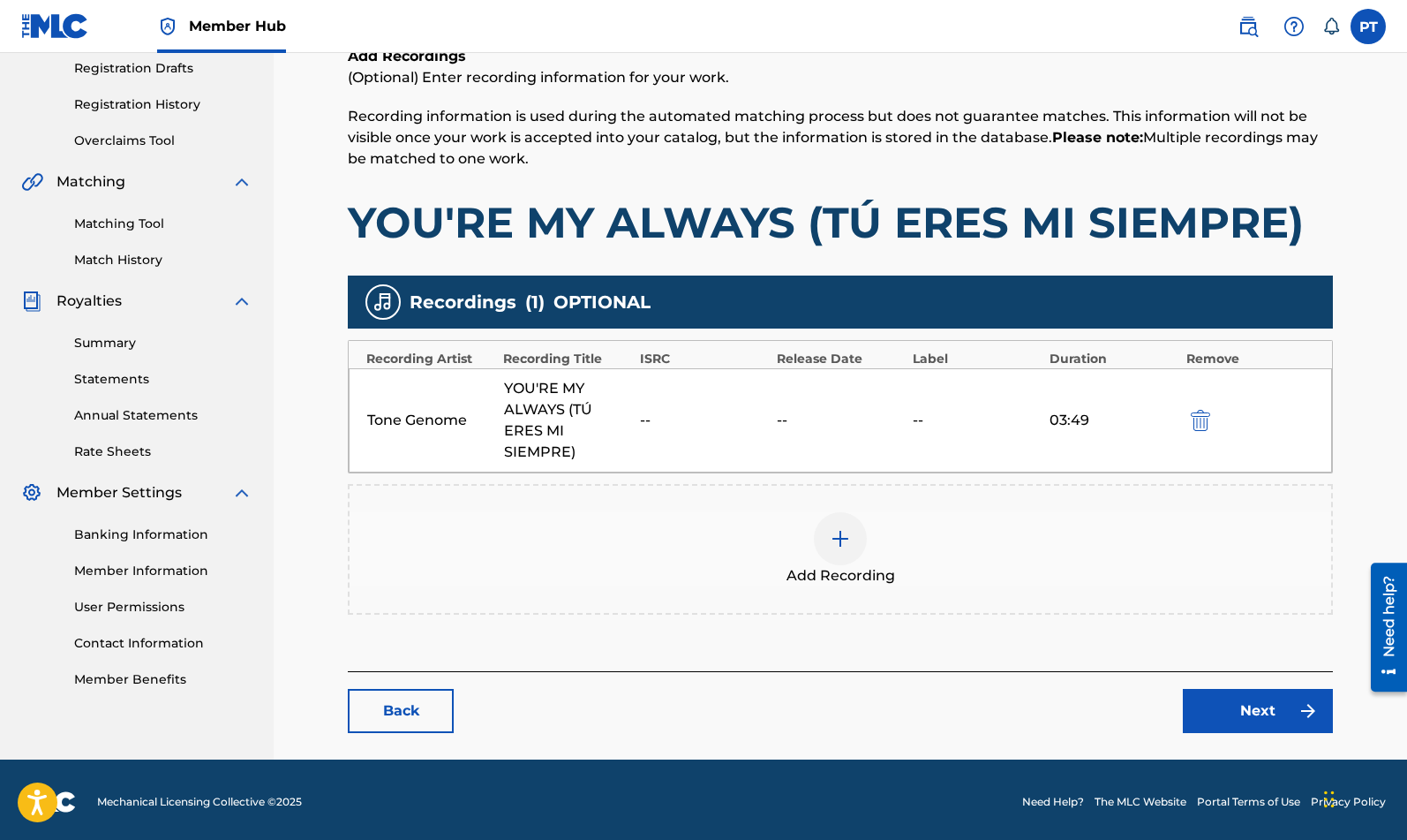
click at [649, 408] on div "Tone Genome YOU'RE MY ALWAYS (TÚ ERES MI SIEMPRE) -- -- -- 03:49" at bounding box center [840, 420] width 983 height 104
drag, startPoint x: 648, startPoint y: 408, endPoint x: 647, endPoint y: 379, distance: 29.0
click at [648, 406] on div "Tone Genome YOU'RE MY ALWAYS (TÚ ERES MI SIEMPRE) -- -- -- 03:49" at bounding box center [840, 420] width 983 height 104
click at [648, 361] on div "ISRC" at bounding box center [704, 358] width 128 height 18
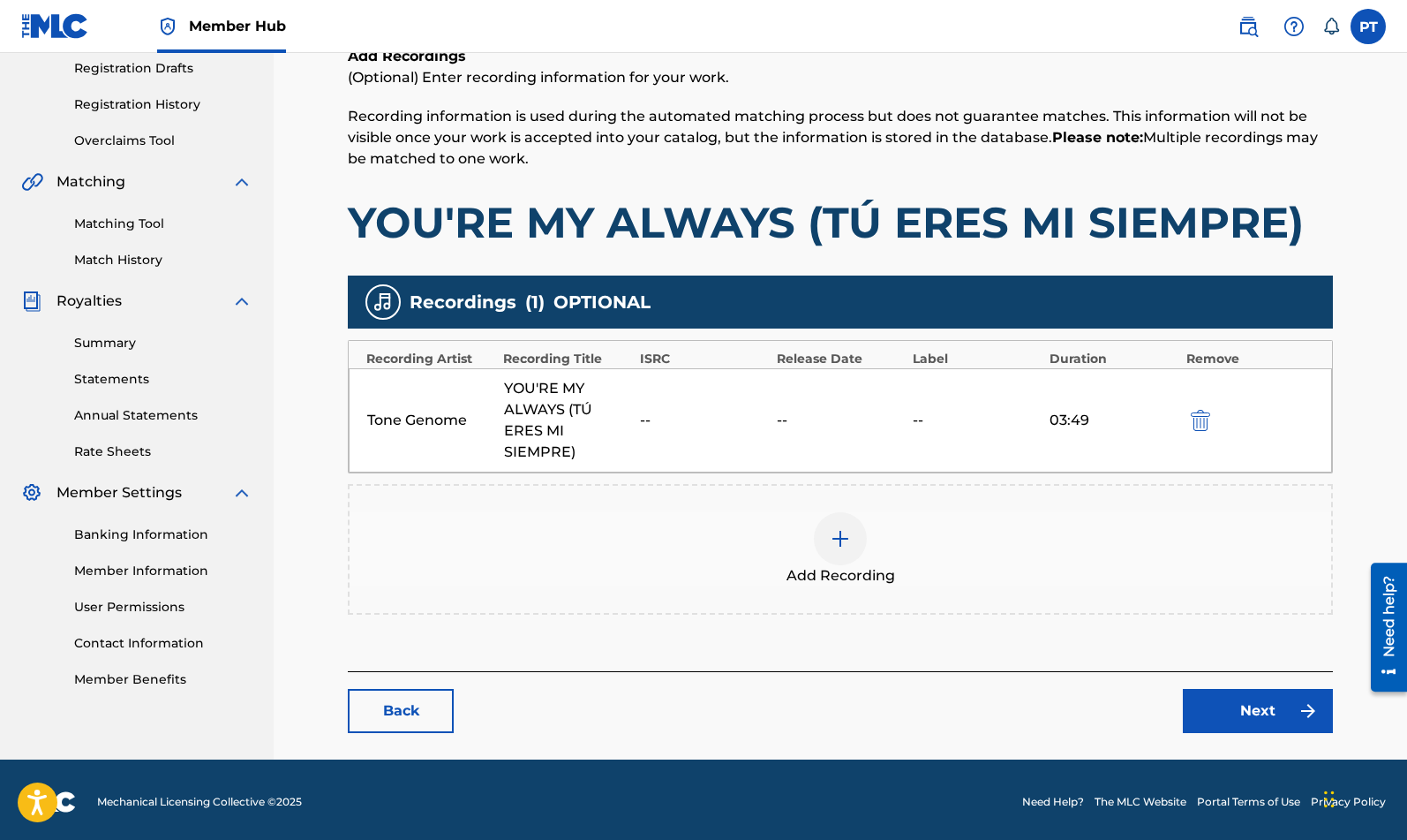
click at [648, 383] on div "Tone Genome YOU'RE MY ALWAYS (TÚ ERES MI SIEMPRE) -- -- -- 03:49" at bounding box center [840, 420] width 983 height 104
click at [668, 410] on div "--" at bounding box center [704, 420] width 128 height 21
click at [645, 429] on div "--" at bounding box center [704, 420] width 128 height 21
click at [1245, 712] on link "Next" at bounding box center [1258, 711] width 150 height 44
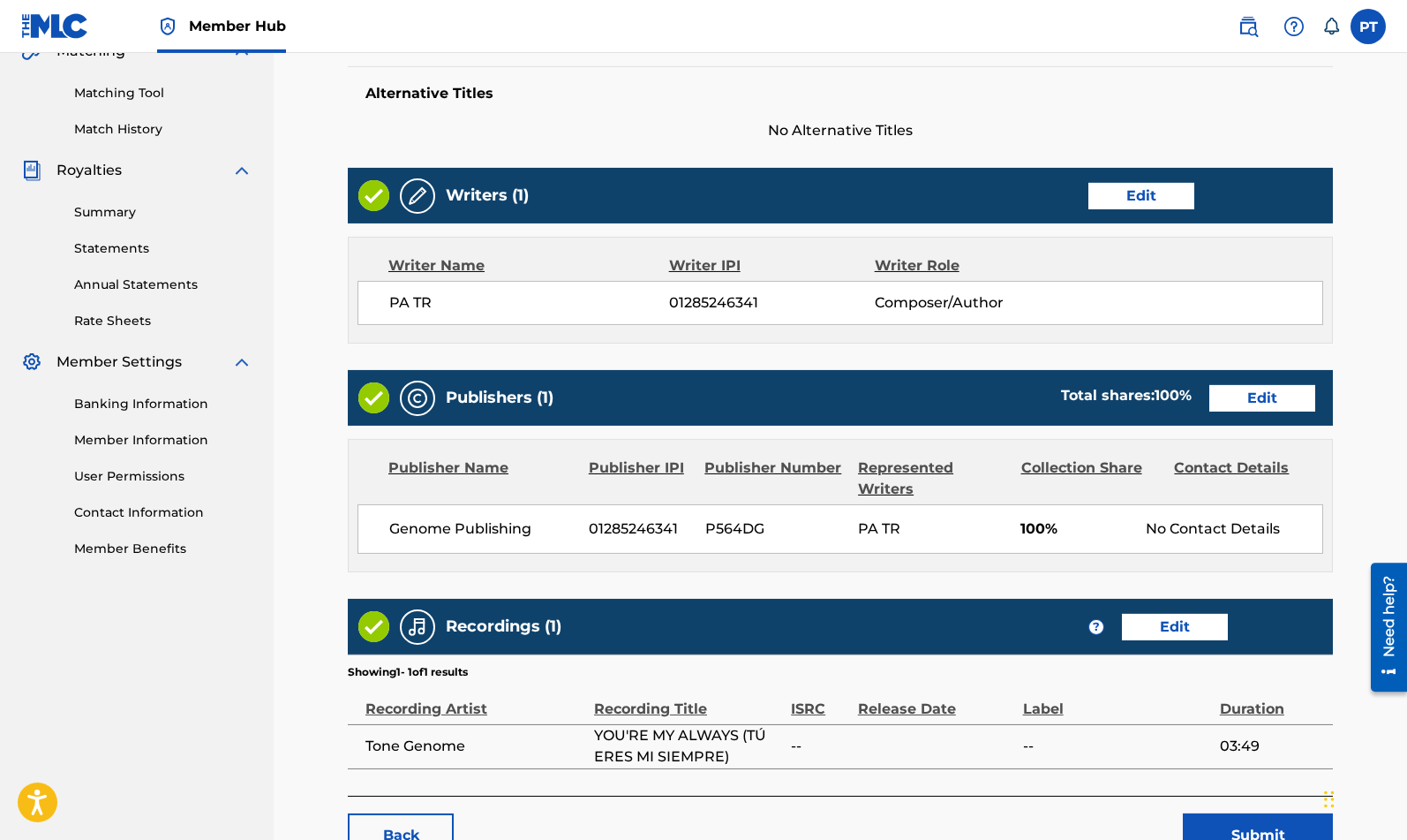
scroll to position [559, 0]
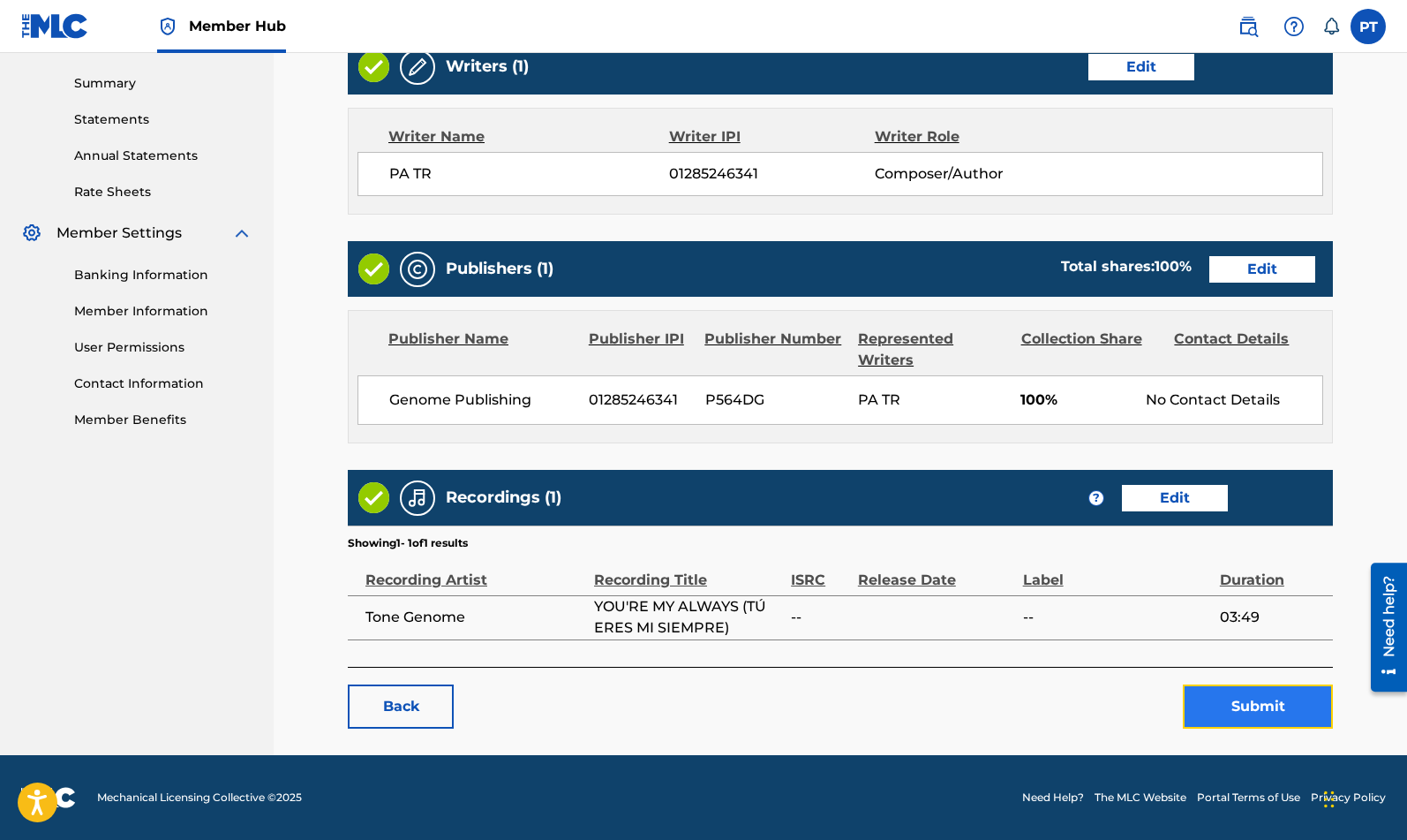
click at [1288, 704] on button "Submit" at bounding box center [1258, 706] width 150 height 44
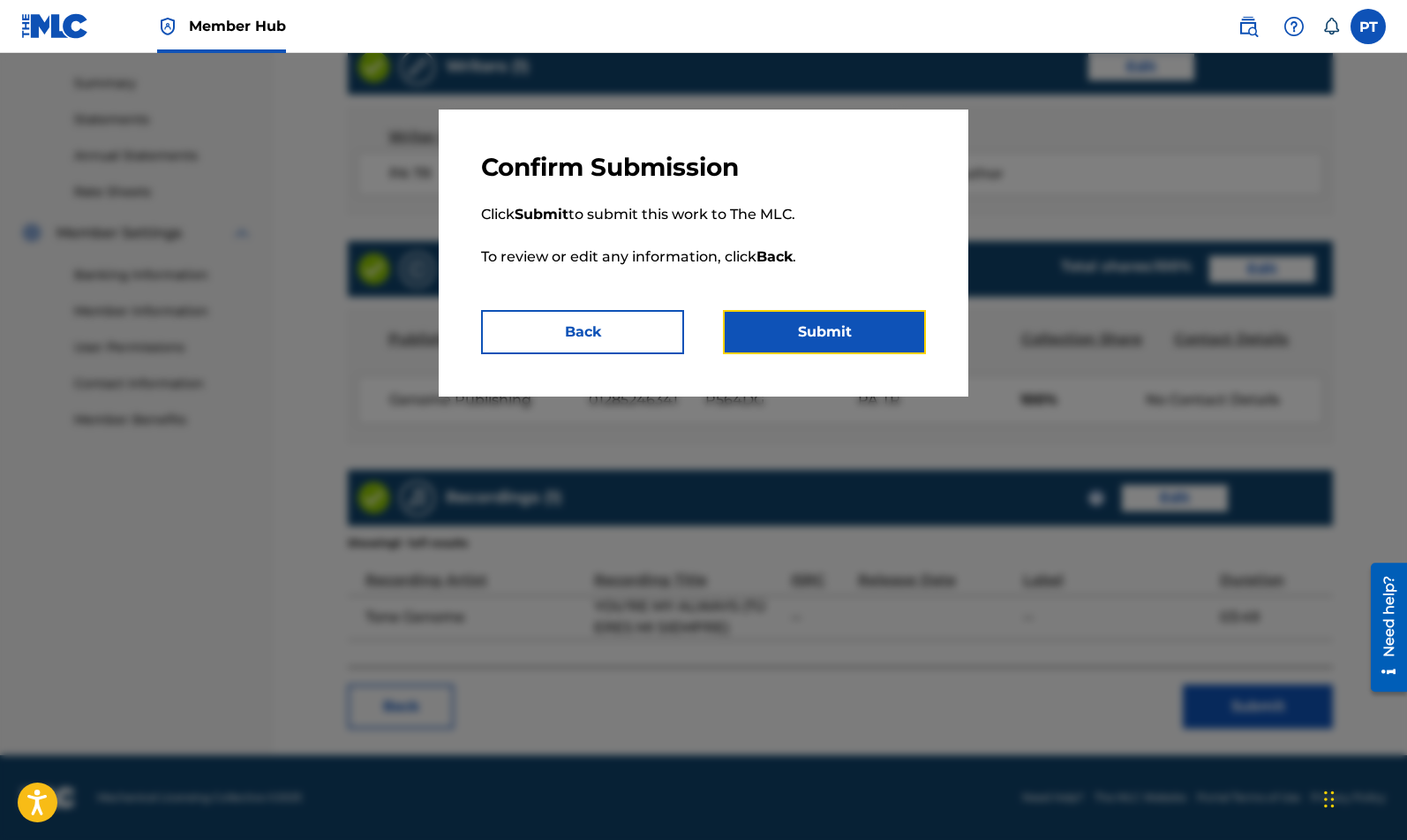
drag, startPoint x: 876, startPoint y: 346, endPoint x: 1005, endPoint y: 342, distance: 129.1
click at [879, 345] on button "Submit" at bounding box center [824, 332] width 203 height 44
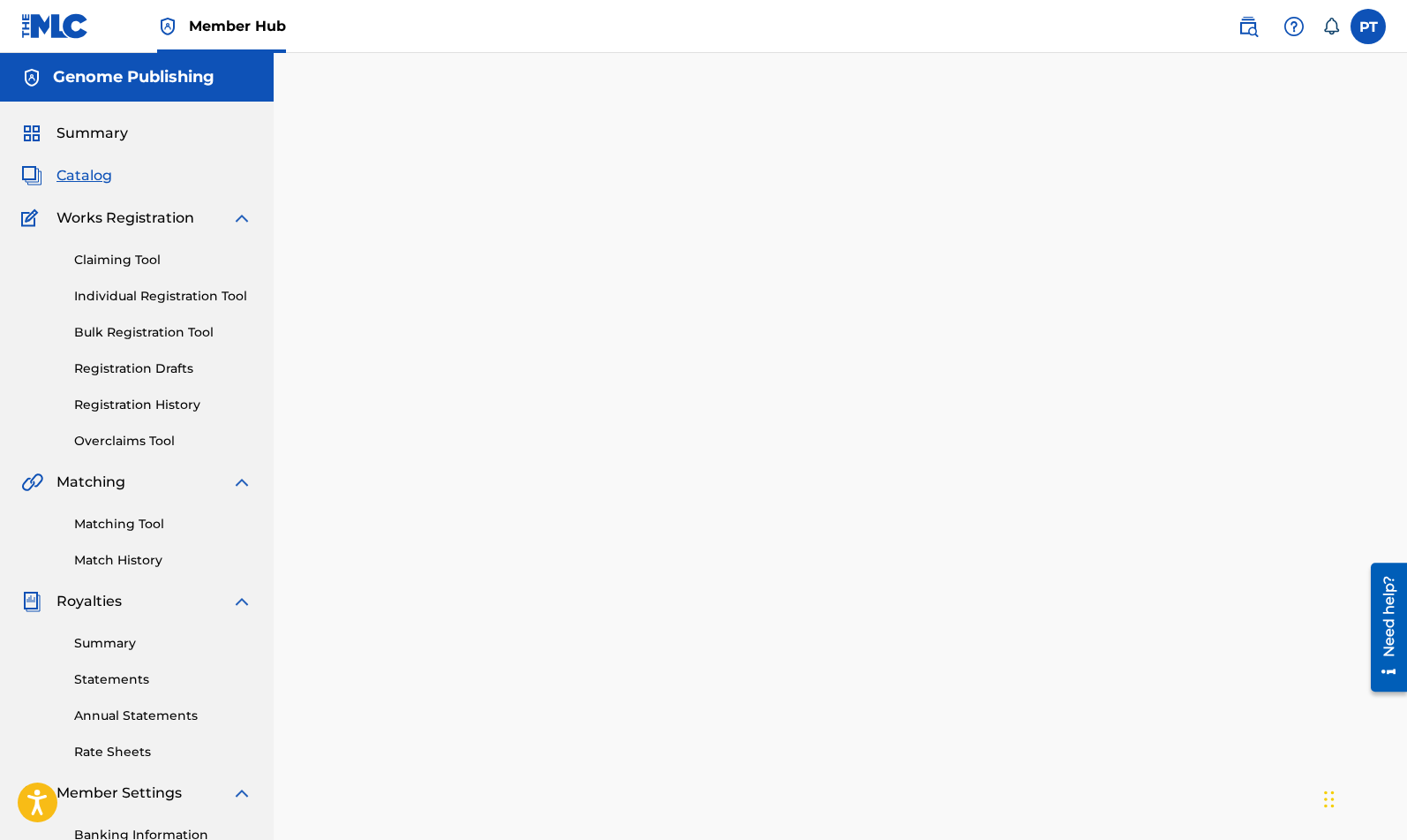
click at [95, 178] on span "Catalog" at bounding box center [85, 176] width 56 height 21
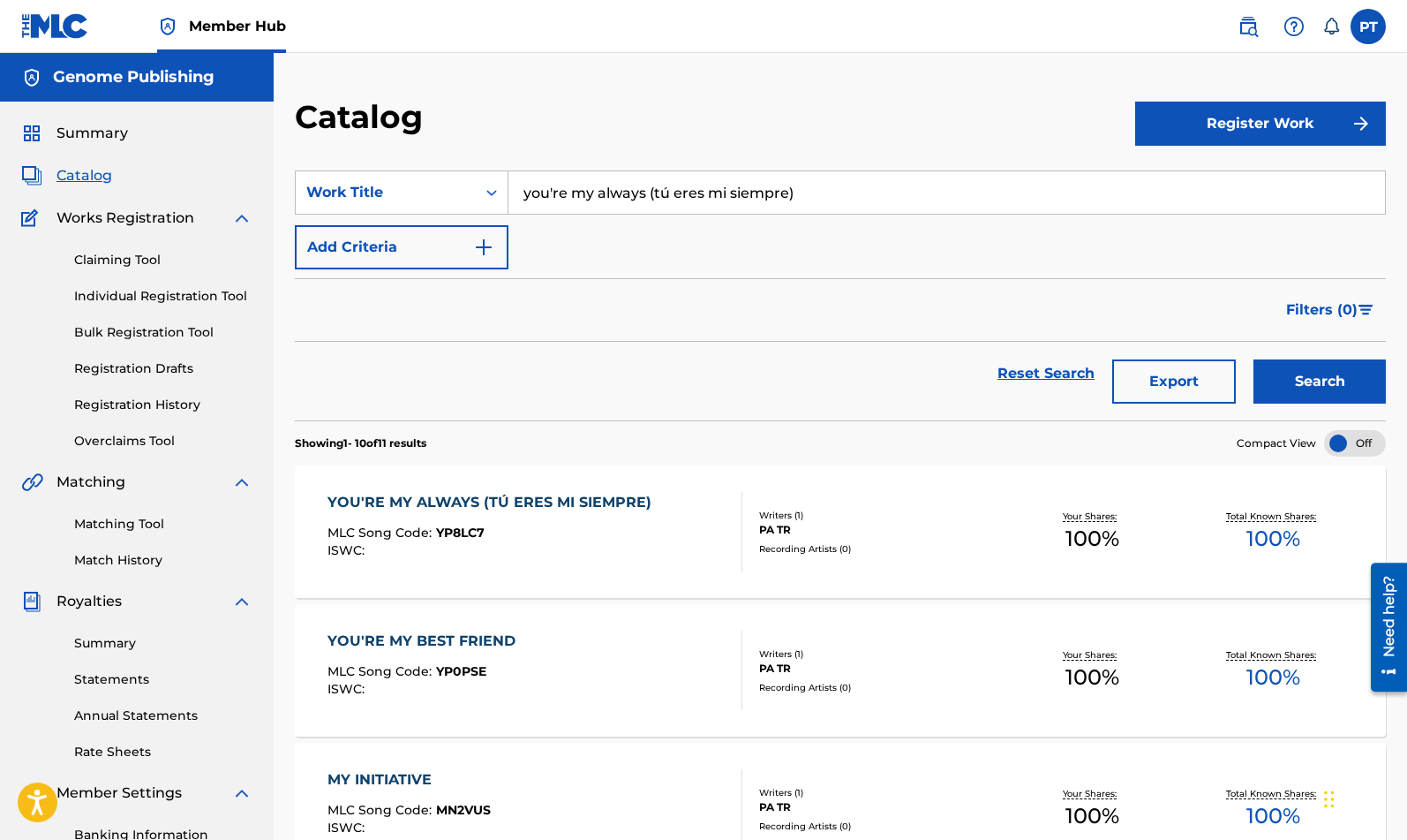
drag, startPoint x: 833, startPoint y: 193, endPoint x: 57, endPoint y: 118, distance: 779.6
click at [508, 171] on input "you're my always (tú eres mi siempre)" at bounding box center [947, 192] width 876 height 42
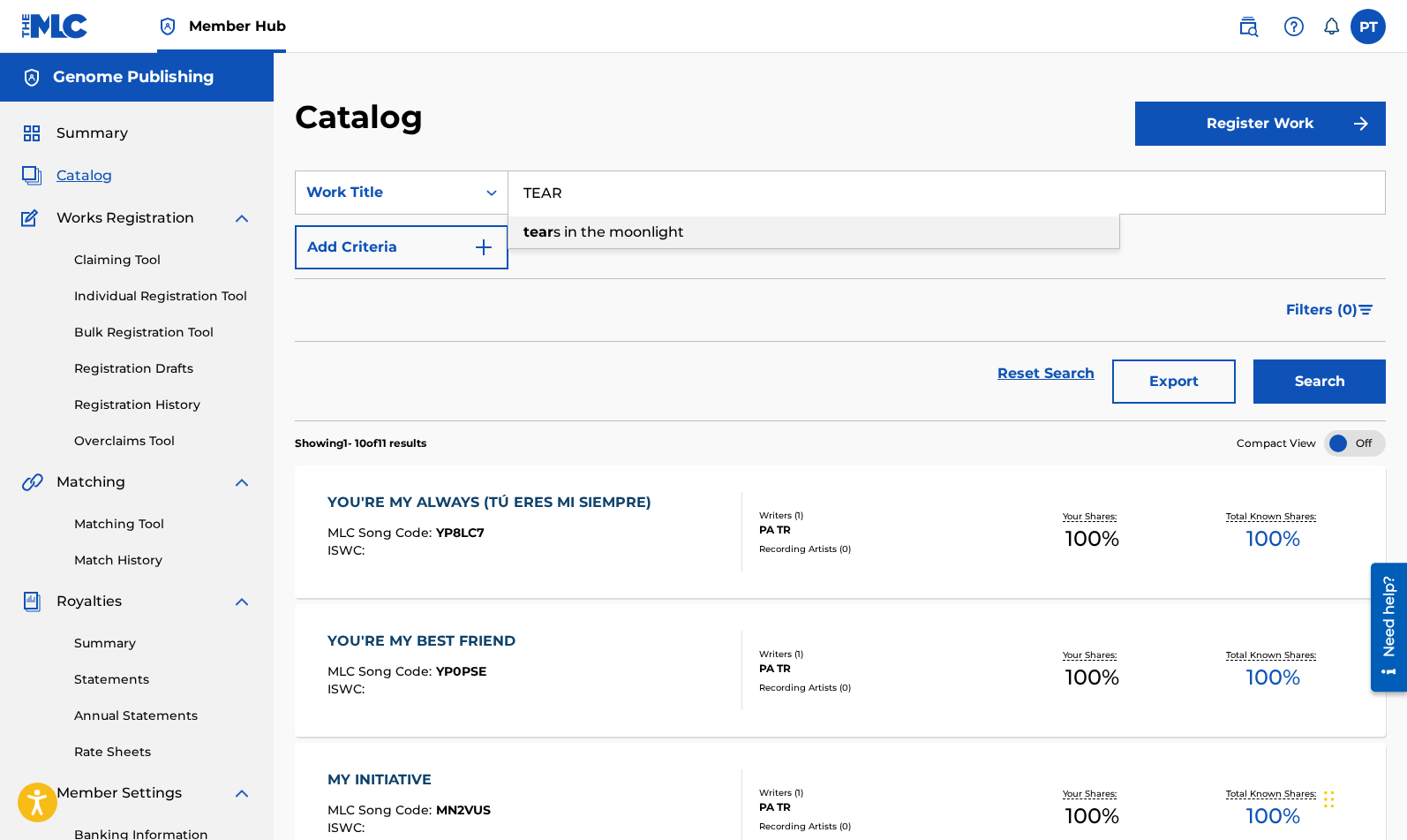
click at [560, 228] on span "s in the moonlight" at bounding box center [619, 231] width 131 height 16
type input "tears in the moonlight"
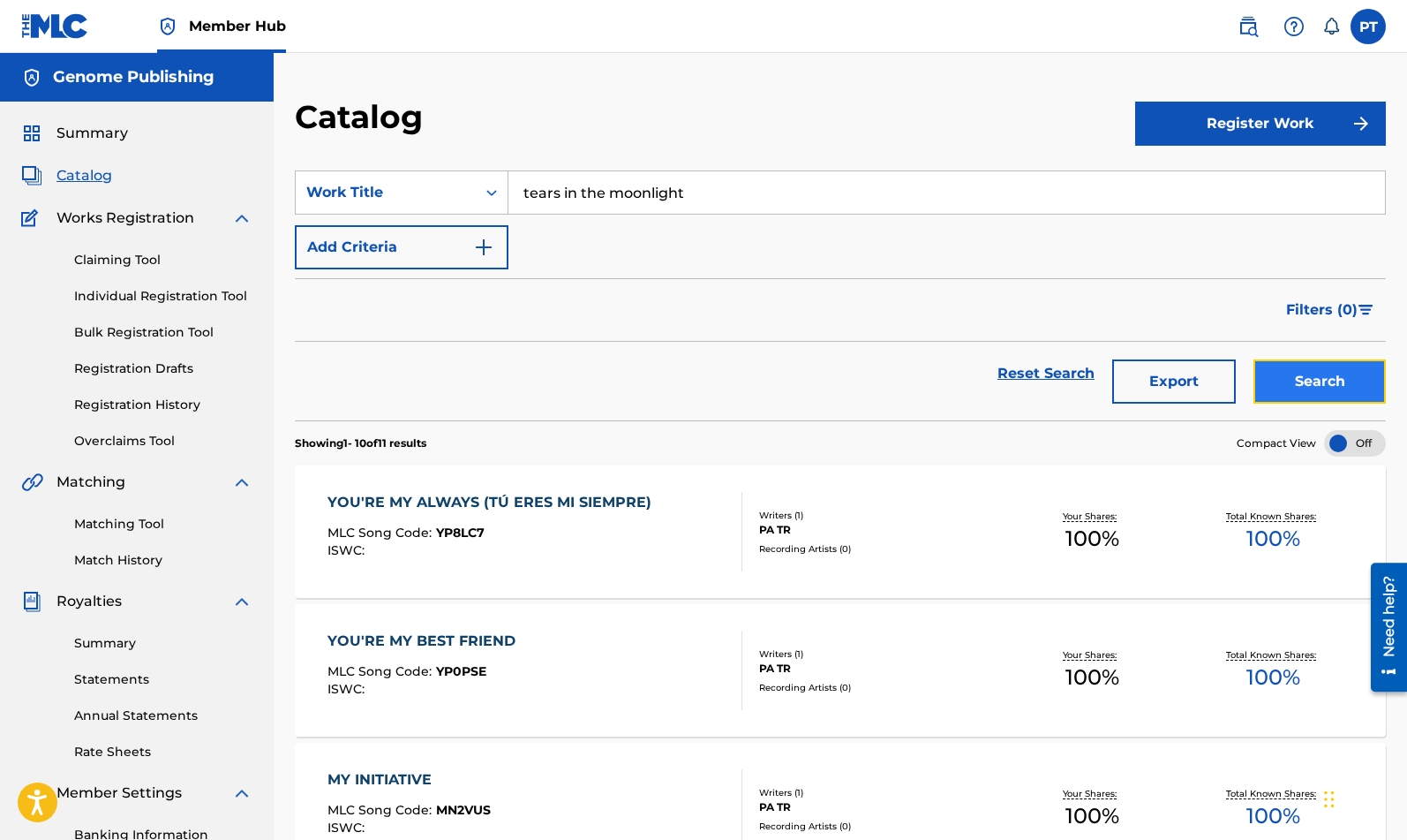
click at [1296, 392] on button "Search" at bounding box center [1321, 382] width 133 height 44
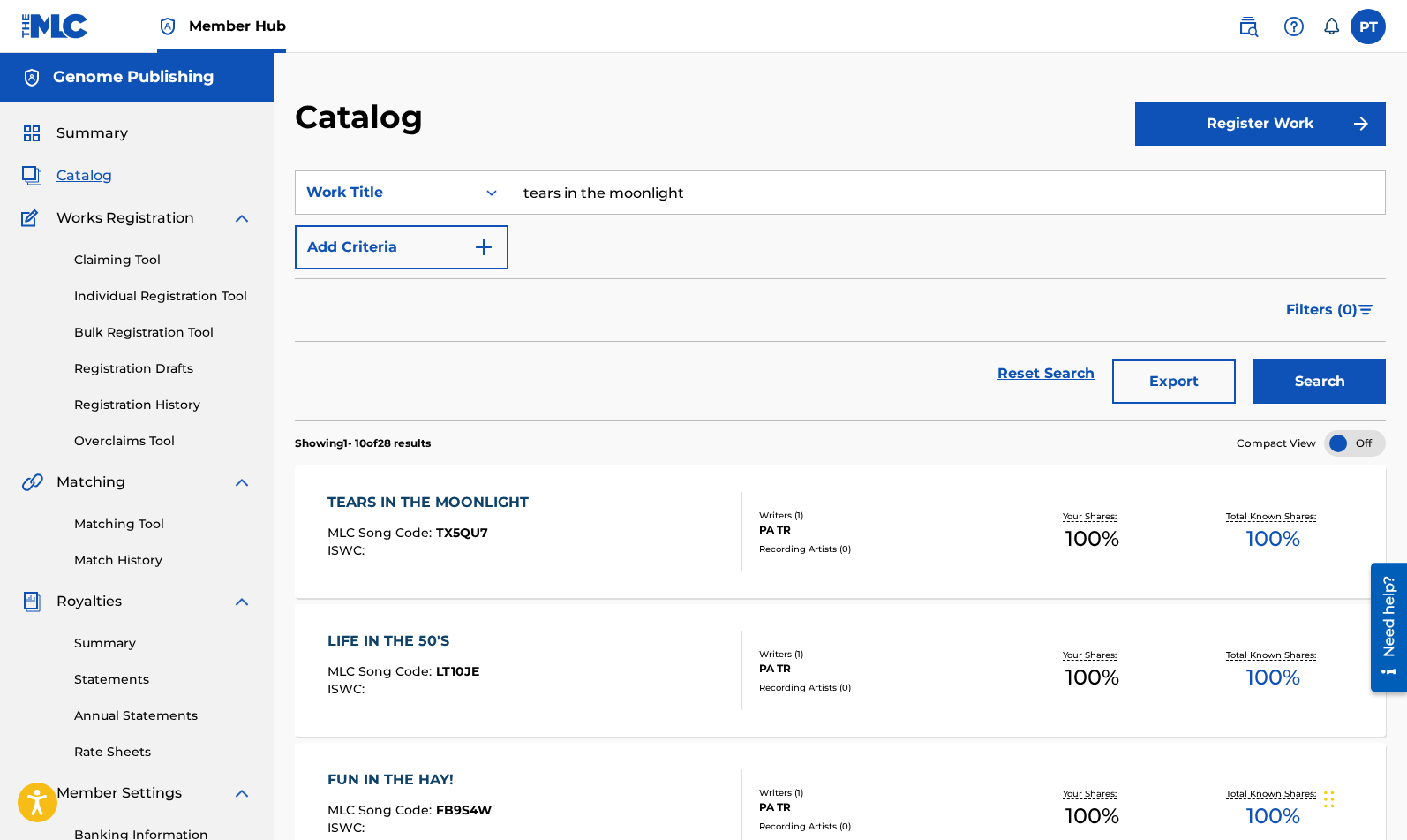
click at [443, 537] on span "TX5QU7" at bounding box center [462, 532] width 52 height 16
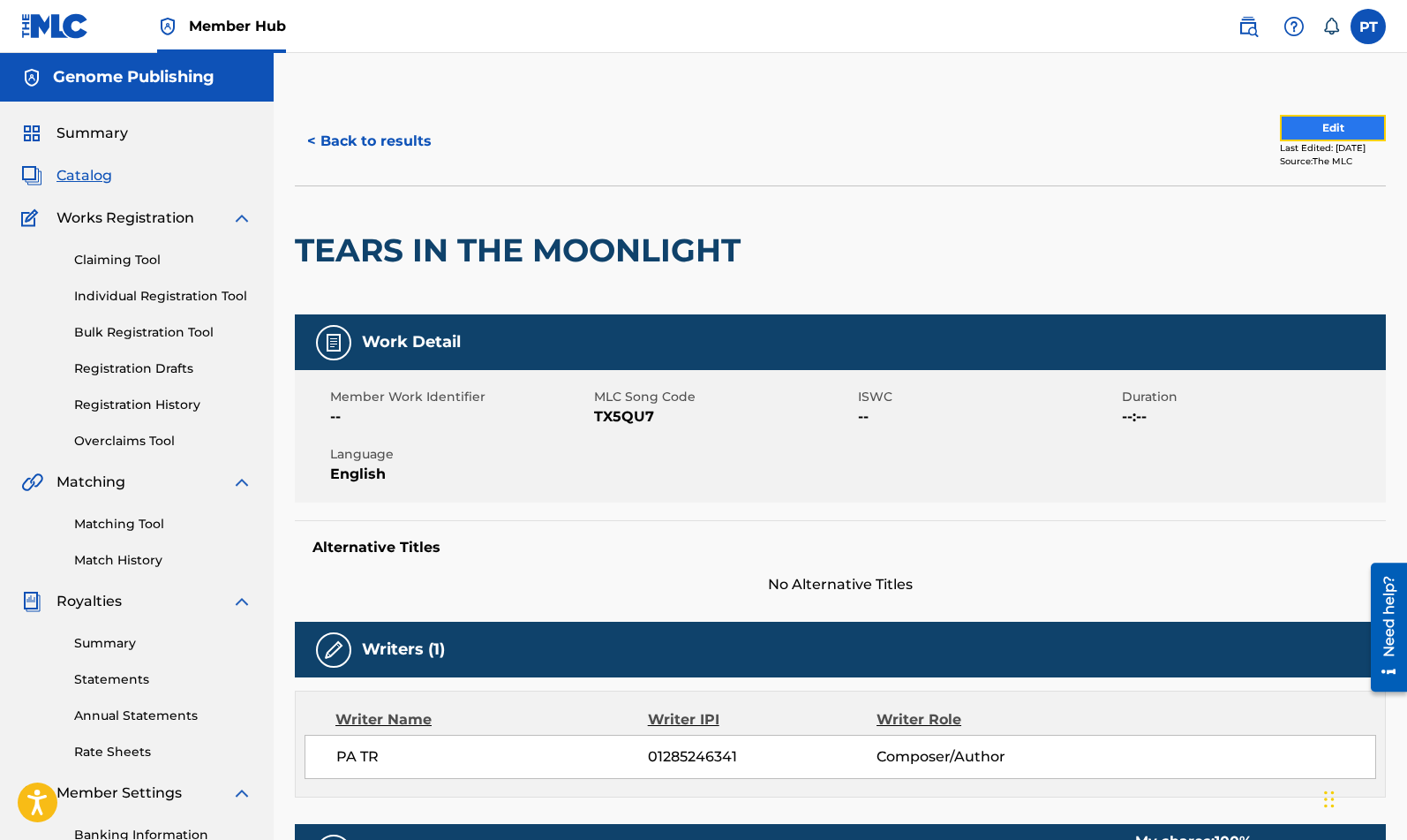
click at [1342, 128] on button "Edit" at bounding box center [1333, 128] width 106 height 27
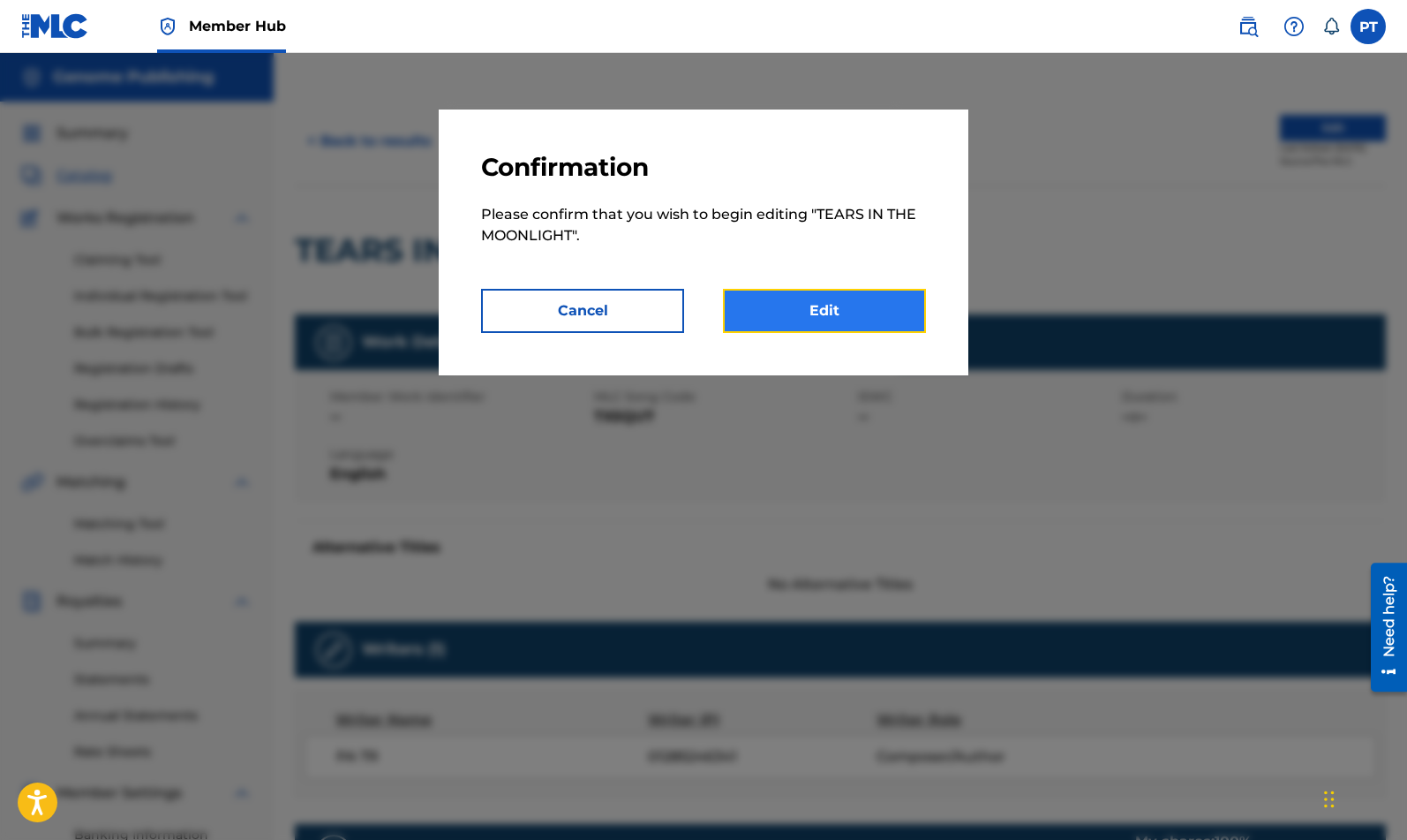
click at [797, 306] on link "Edit" at bounding box center [824, 310] width 203 height 44
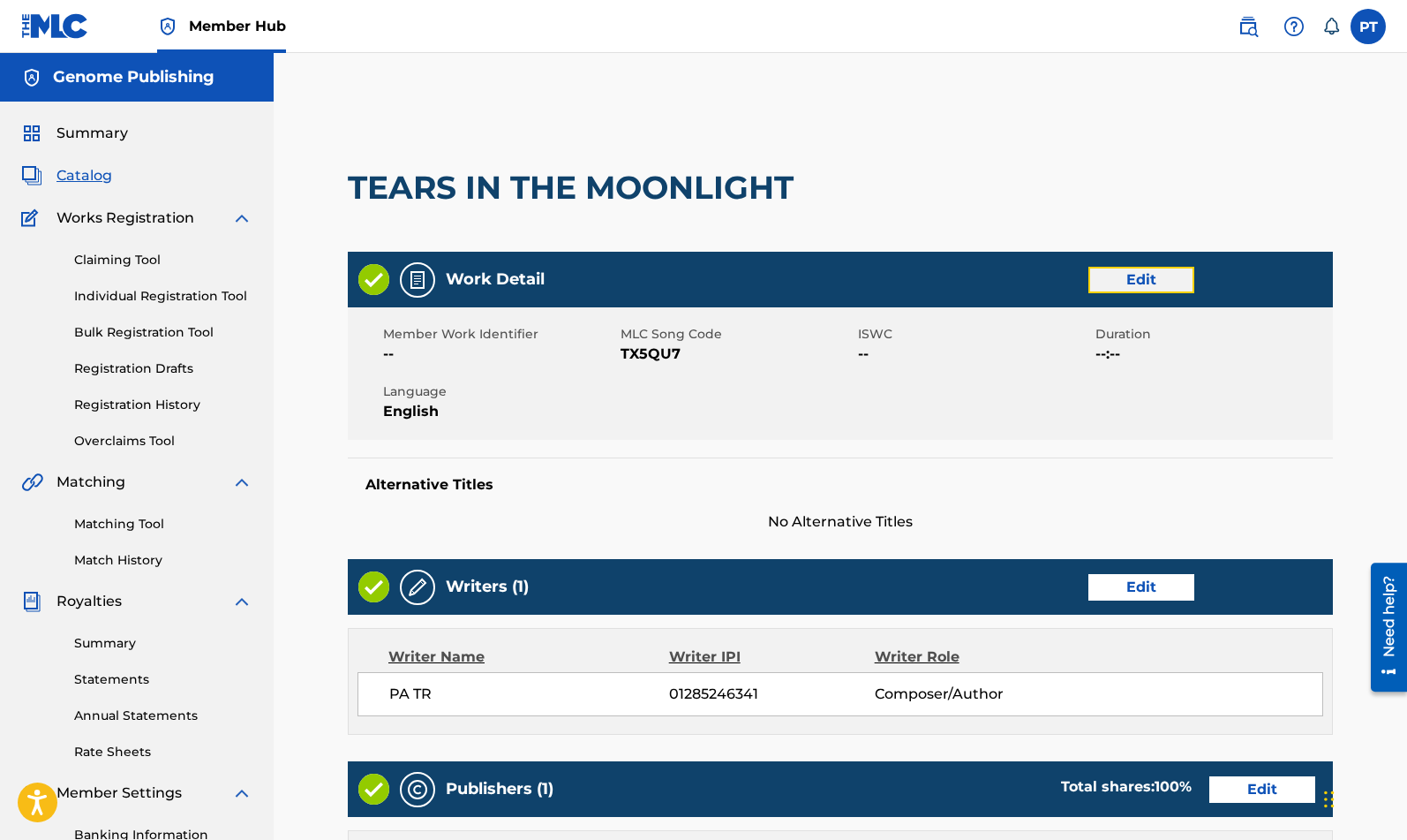
click at [1125, 278] on link "Edit" at bounding box center [1142, 280] width 106 height 27
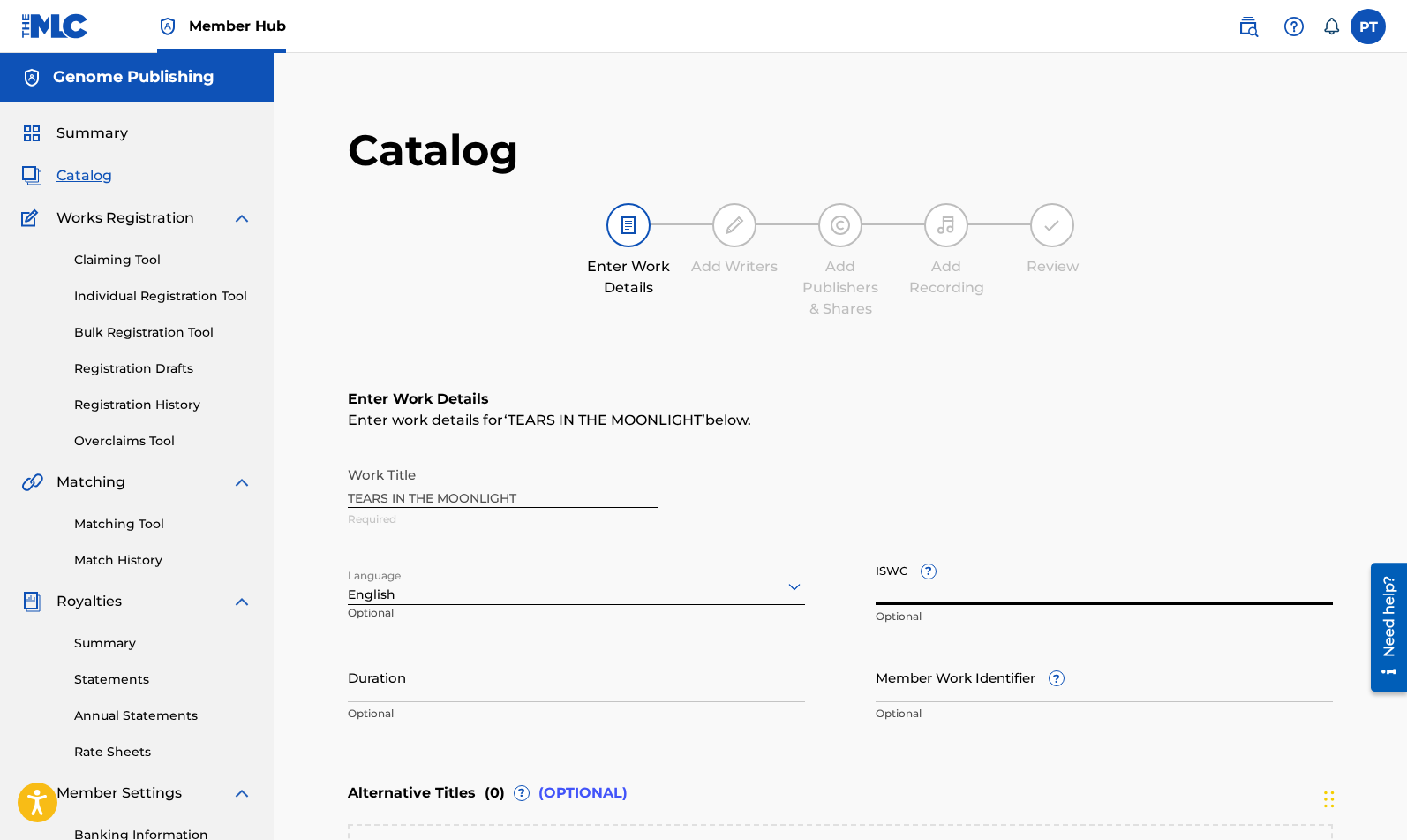
paste input "T-332.679.942-8"
type input "T-332.679.942-8"
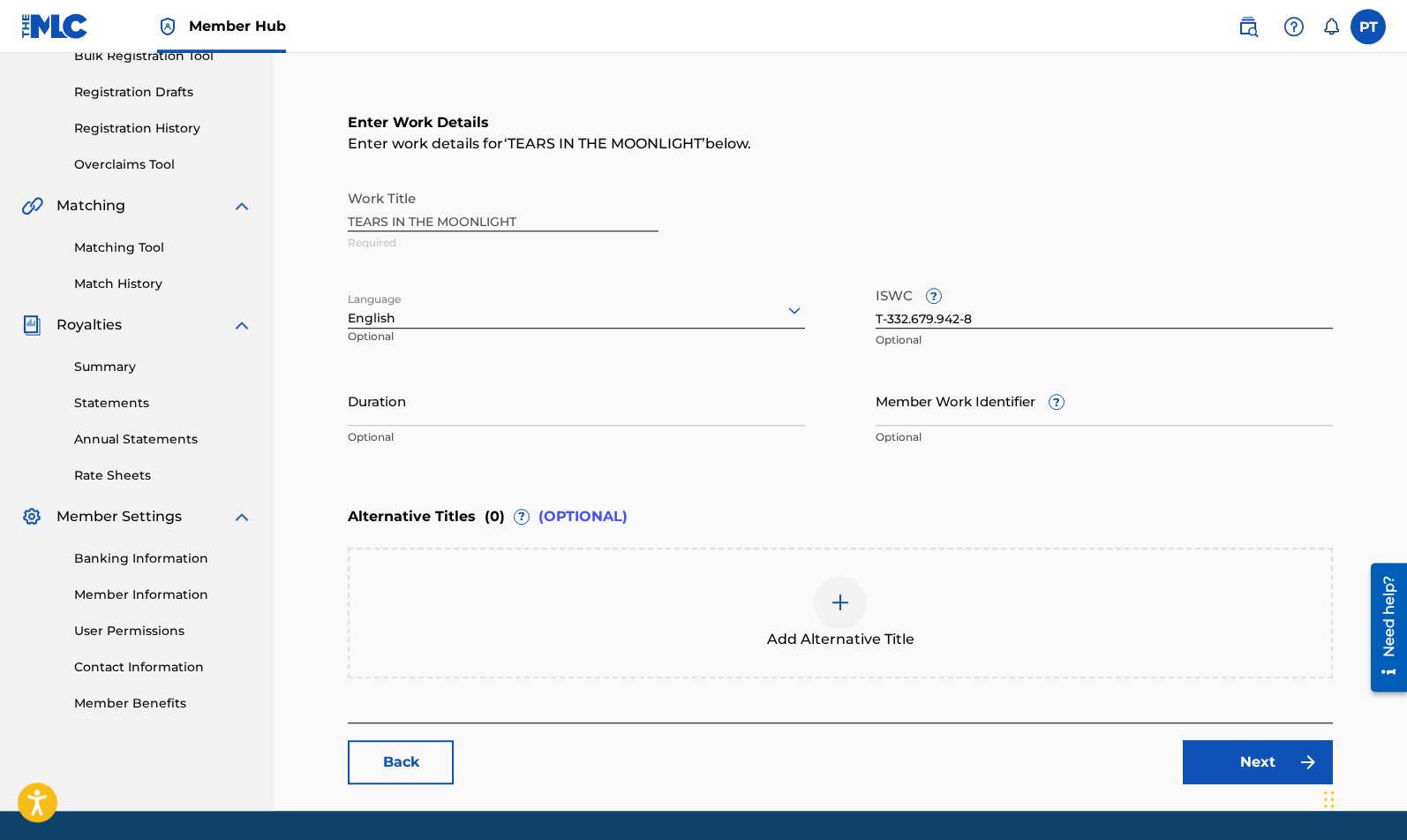
scroll to position [332, 0]
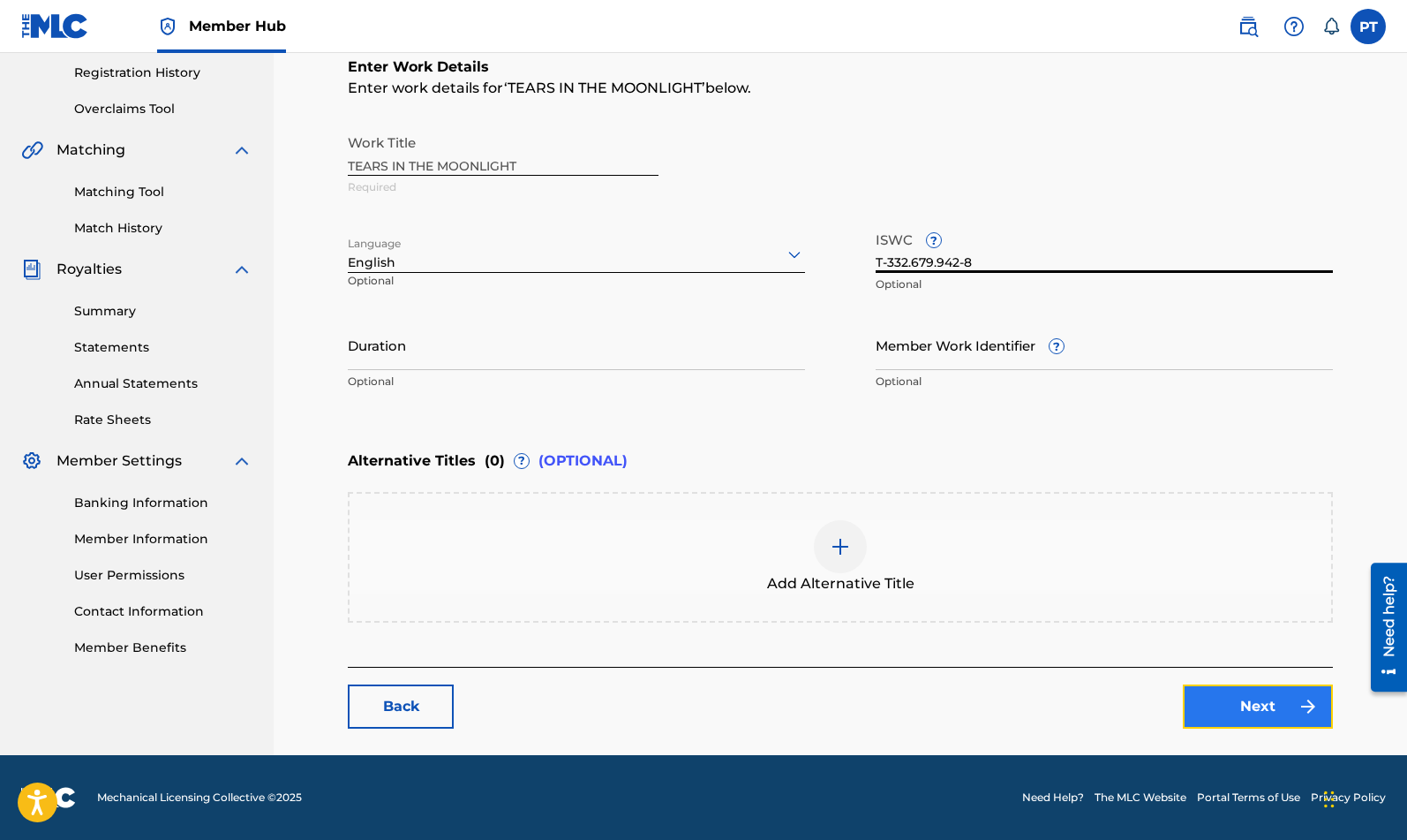
click at [1191, 702] on link "Next" at bounding box center [1258, 706] width 150 height 44
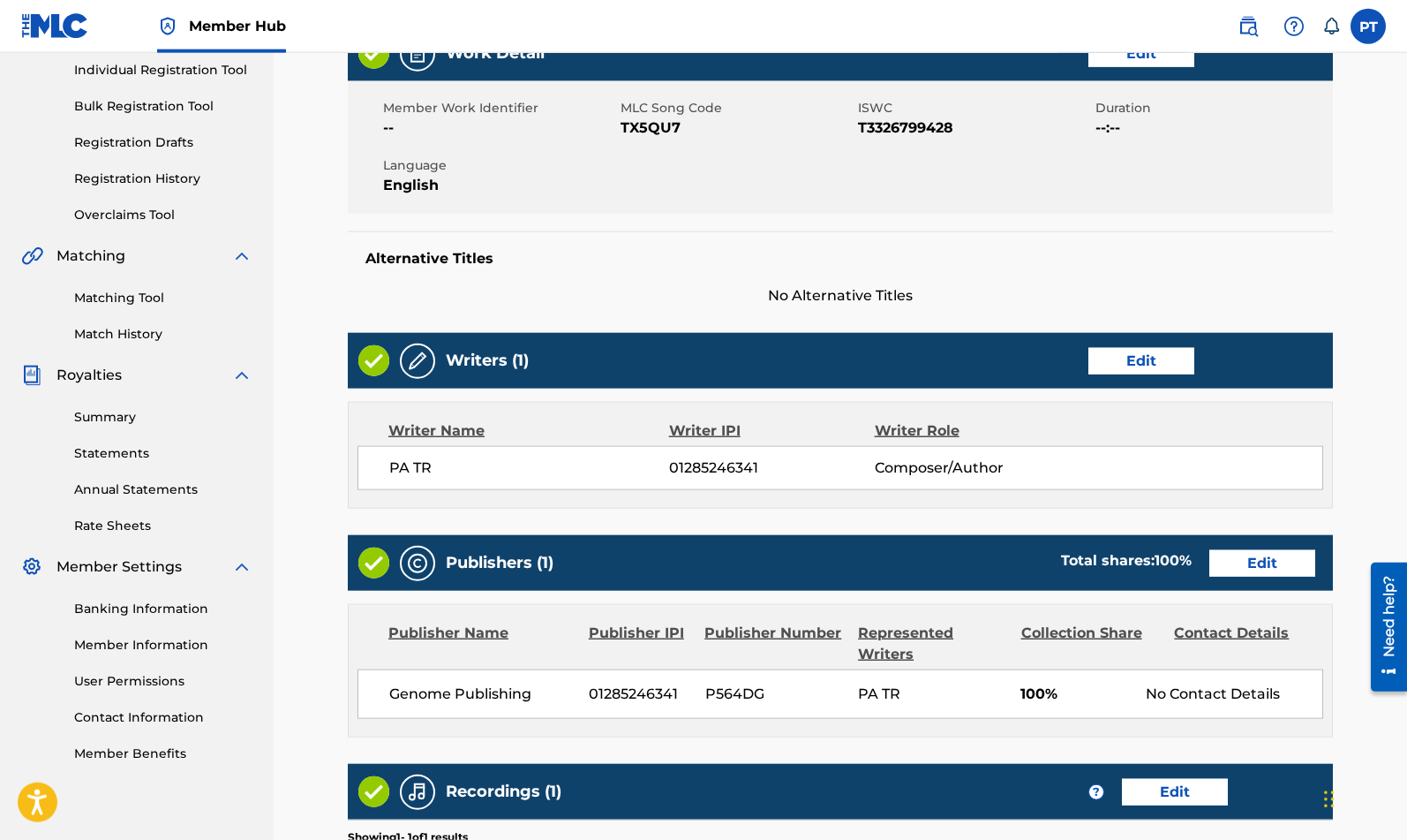
scroll to position [451, 0]
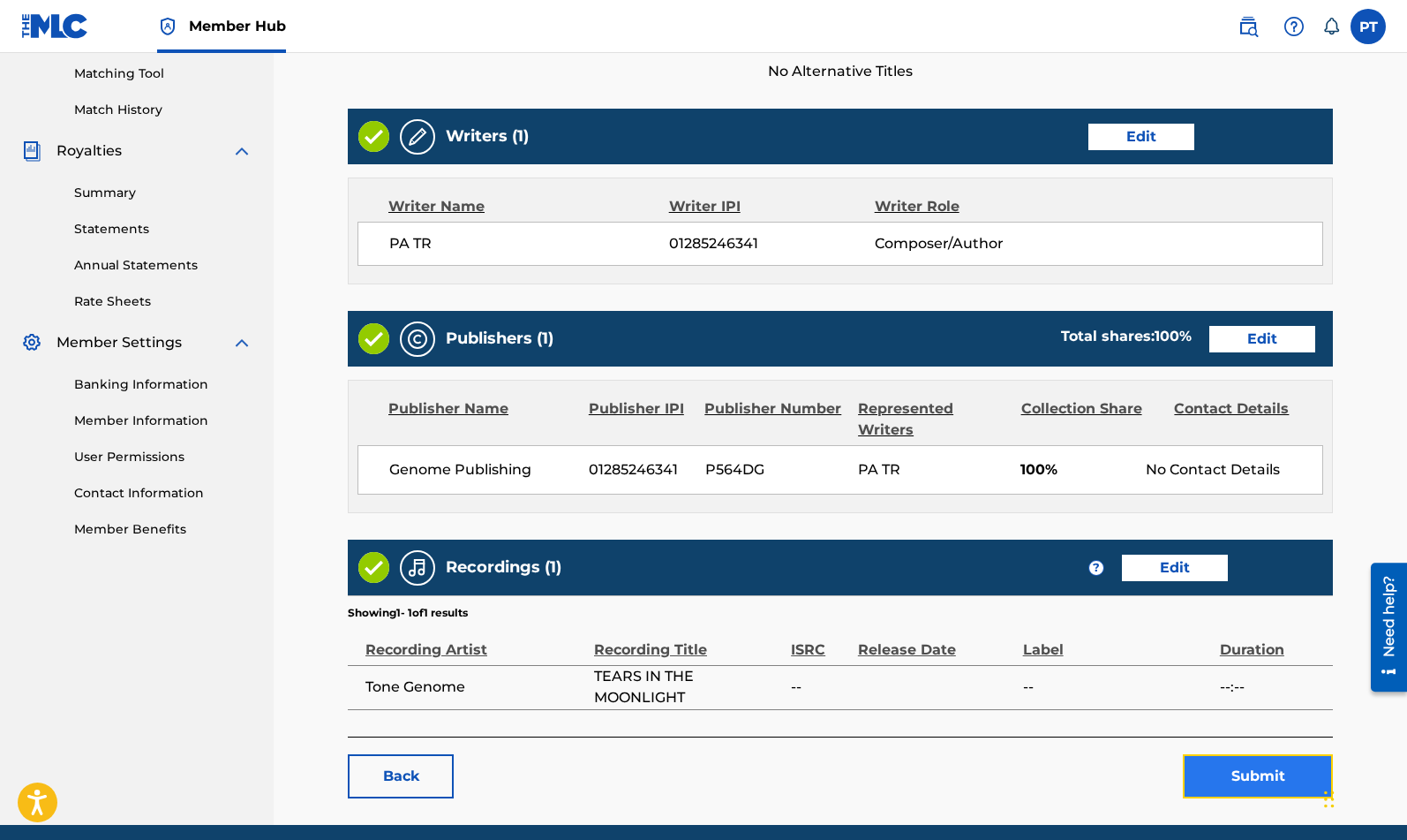
click at [1275, 769] on button "Submit" at bounding box center [1258, 777] width 150 height 44
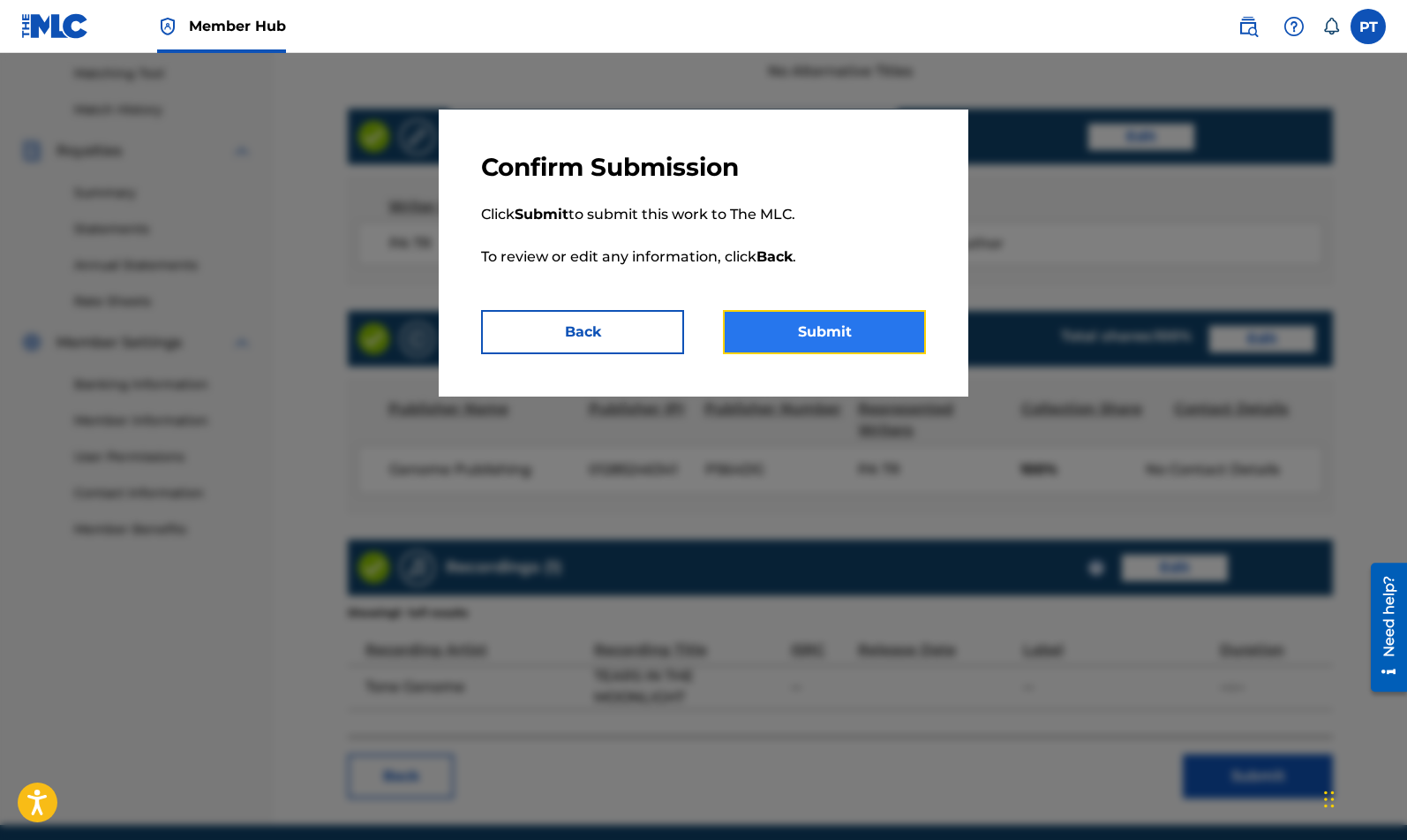
click at [852, 340] on button "Submit" at bounding box center [824, 332] width 203 height 44
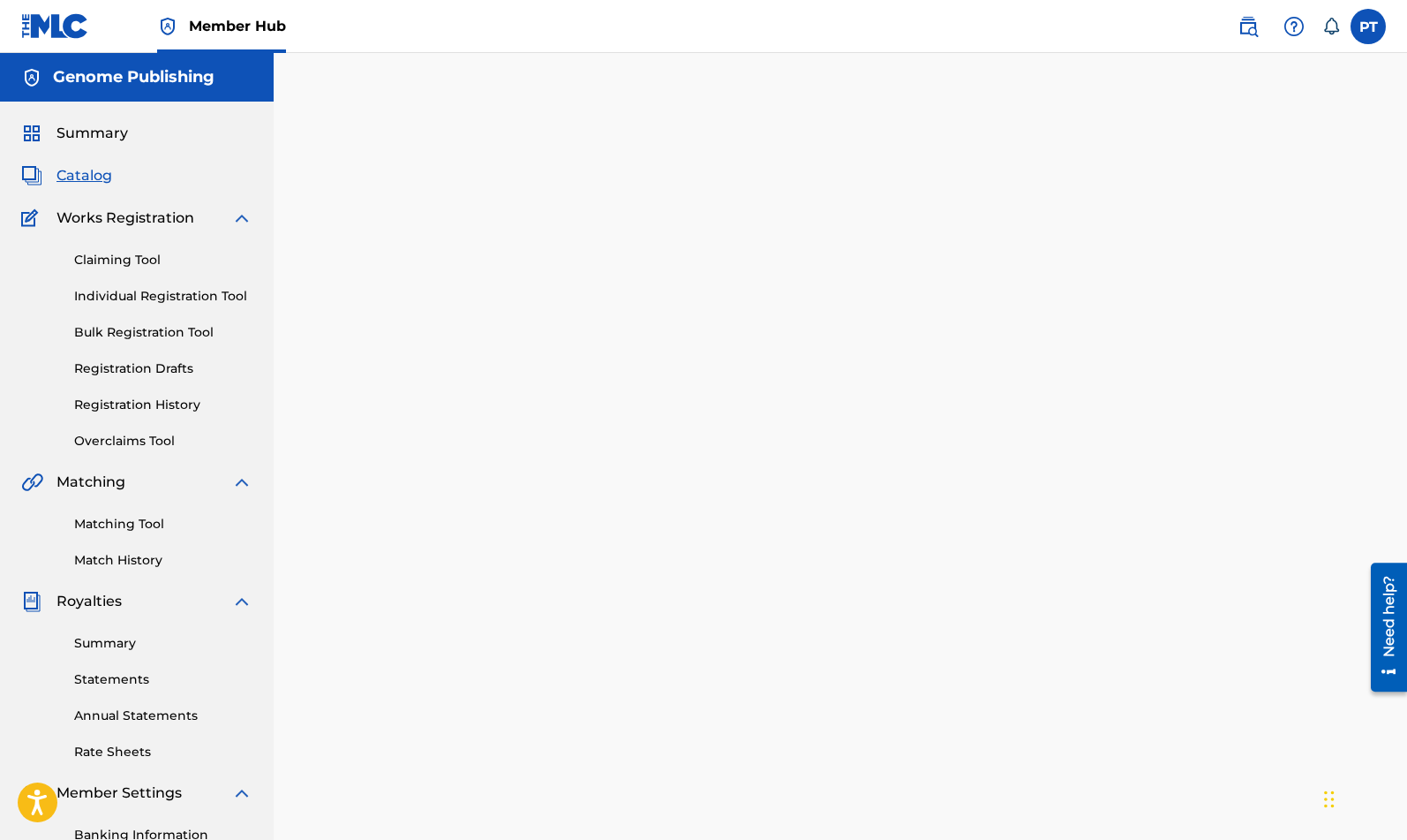
click at [65, 179] on span "Catalog" at bounding box center [85, 176] width 56 height 21
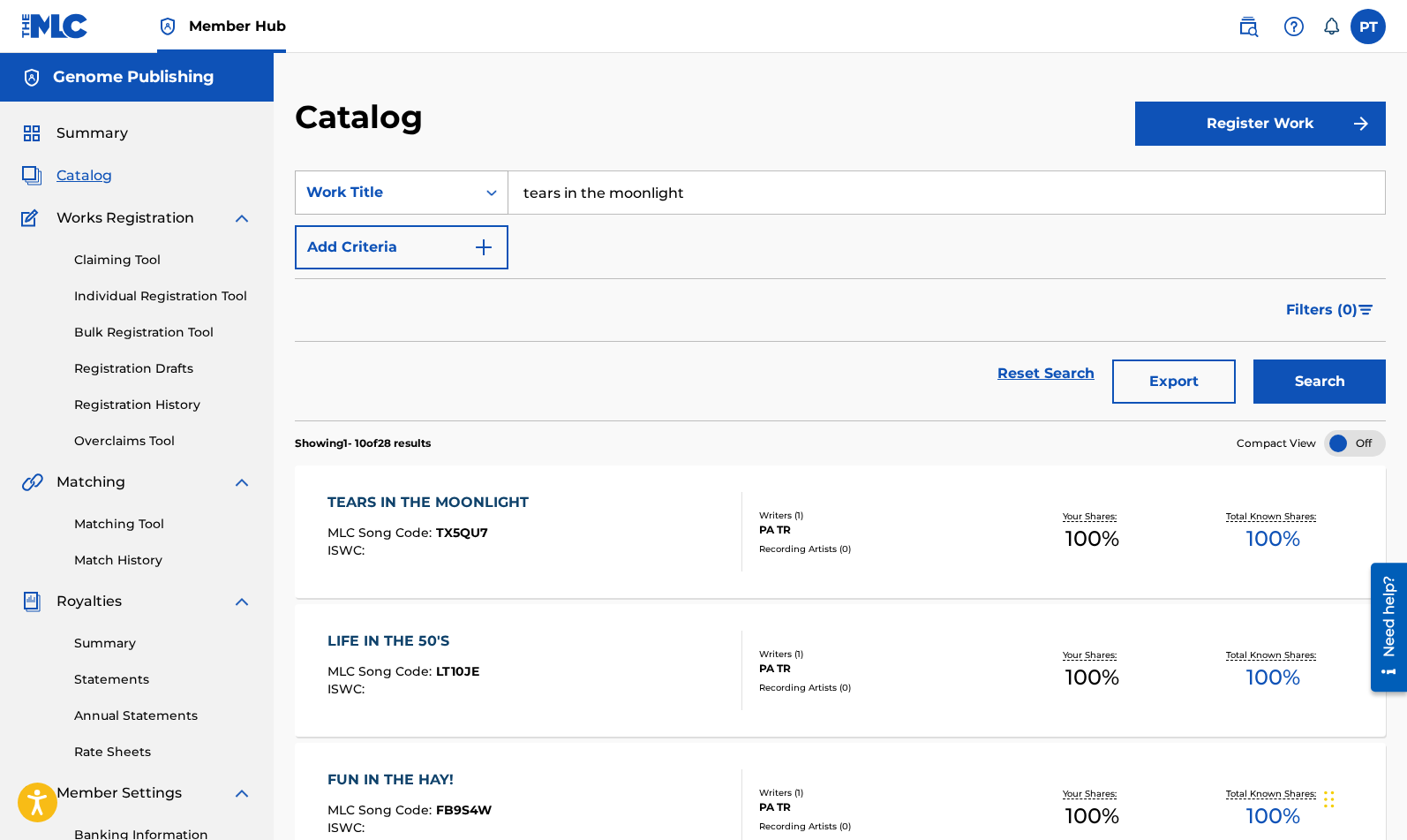
drag, startPoint x: 744, startPoint y: 195, endPoint x: 339, endPoint y: 206, distance: 405.1
click at [508, 212] on input "tears in the moonlight" at bounding box center [947, 192] width 876 height 42
type input "oh"
click at [1254, 359] on button "Search" at bounding box center [1321, 382] width 133 height 44
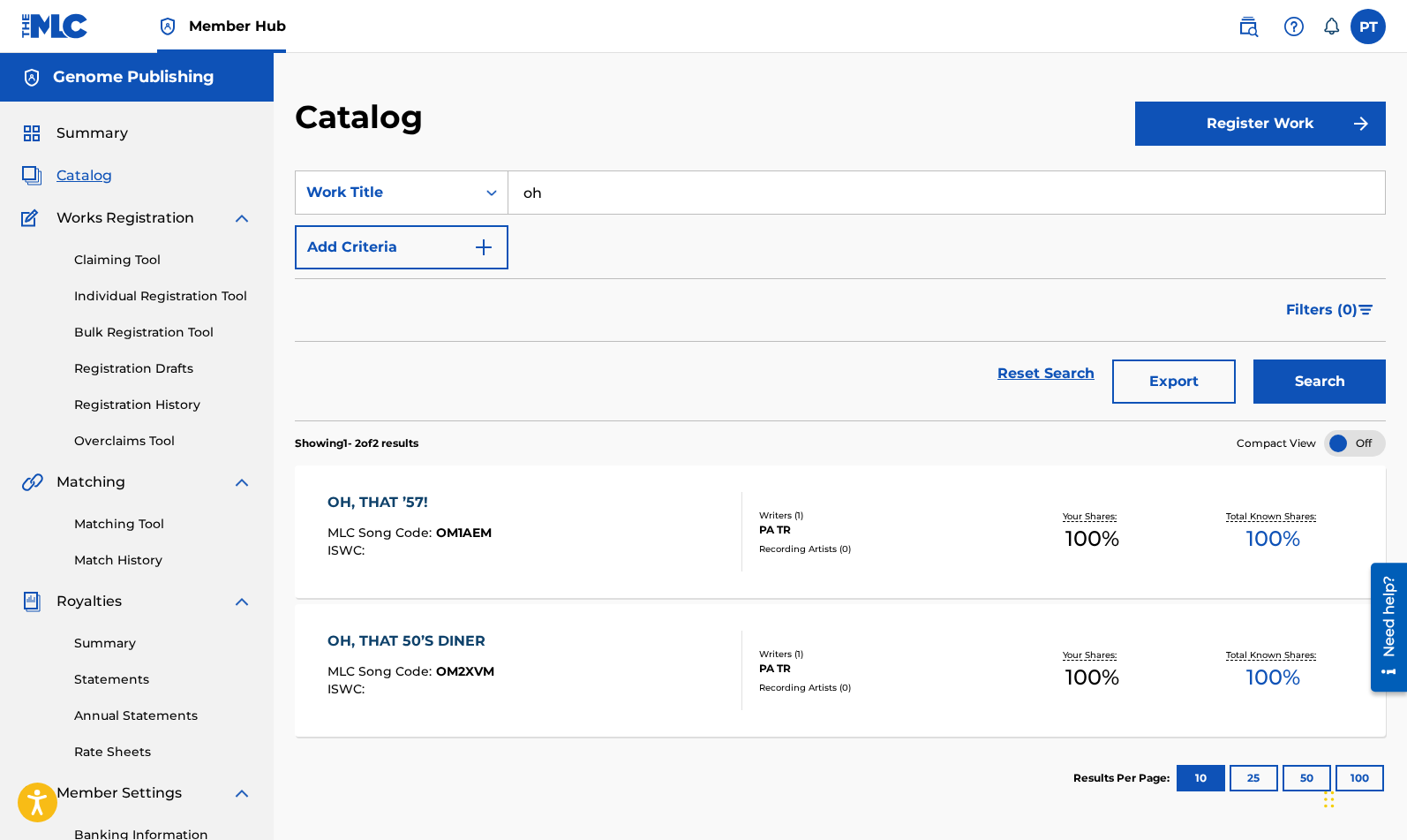
click at [548, 558] on div "OH, THAT ’57! MLC Song Code : OM1AEM ISWC :" at bounding box center [535, 531] width 415 height 80
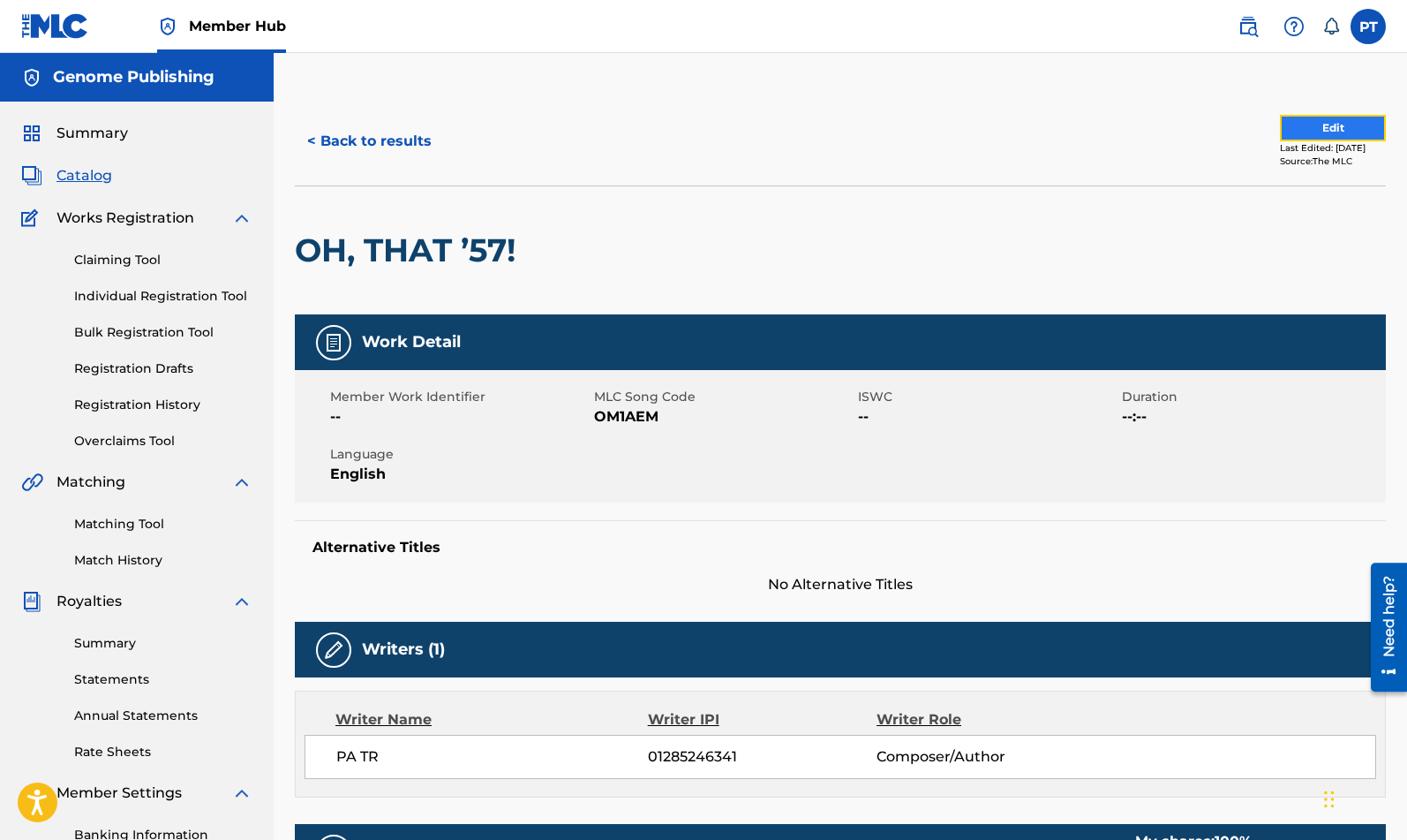
click at [1317, 127] on button "Edit" at bounding box center [1333, 128] width 106 height 27
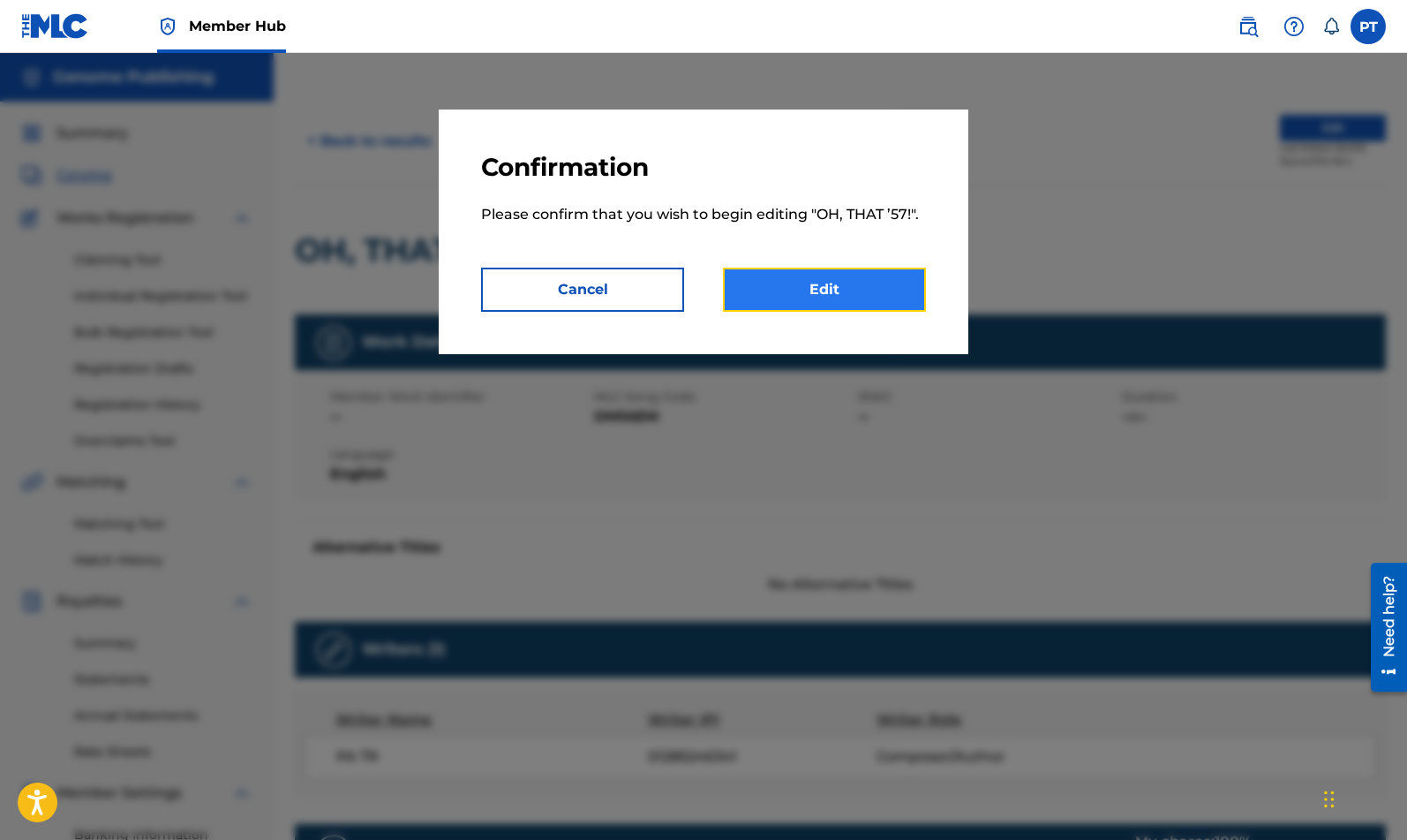
click at [855, 288] on link "Edit" at bounding box center [824, 289] width 203 height 44
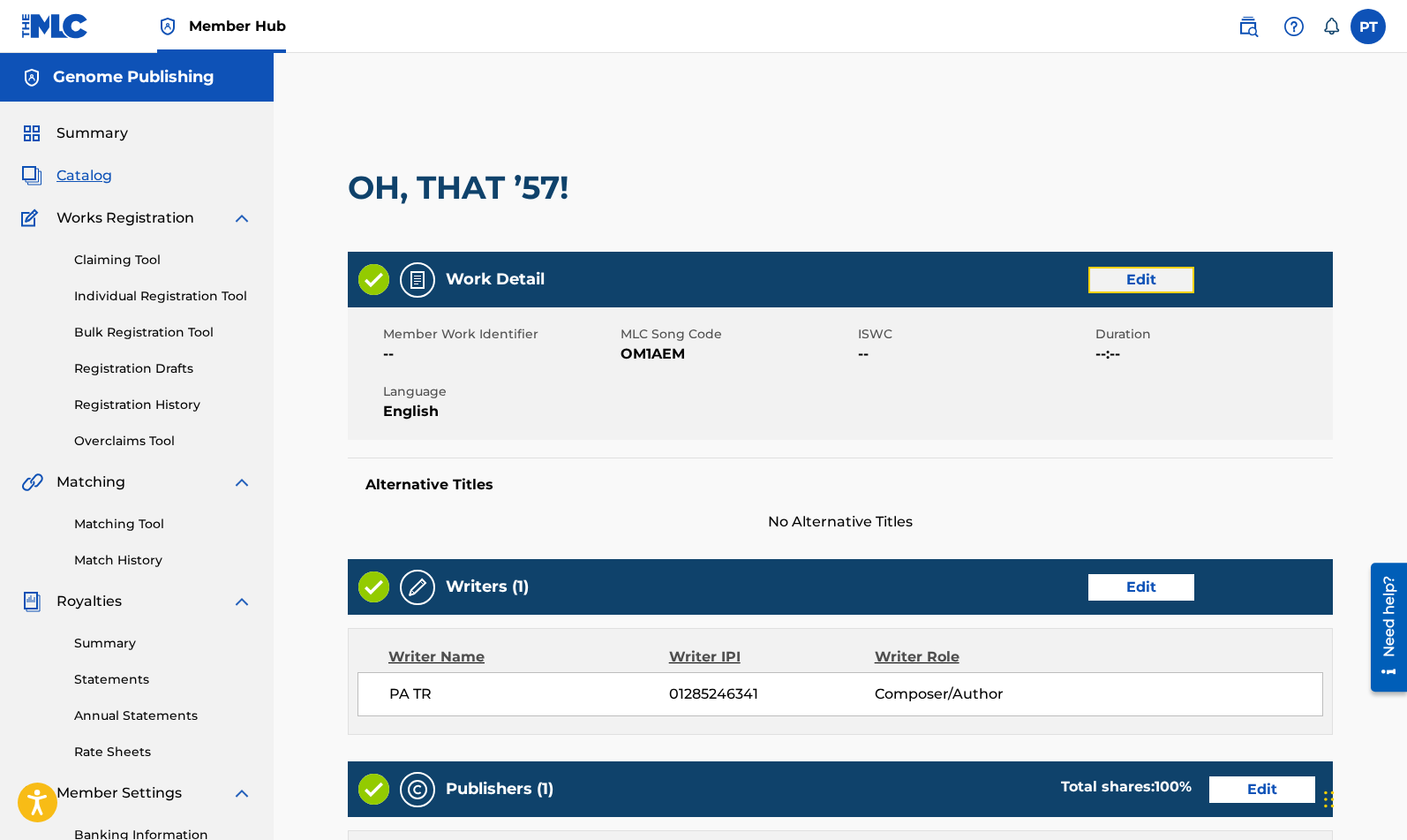
click at [1124, 267] on link "Edit" at bounding box center [1142, 280] width 106 height 27
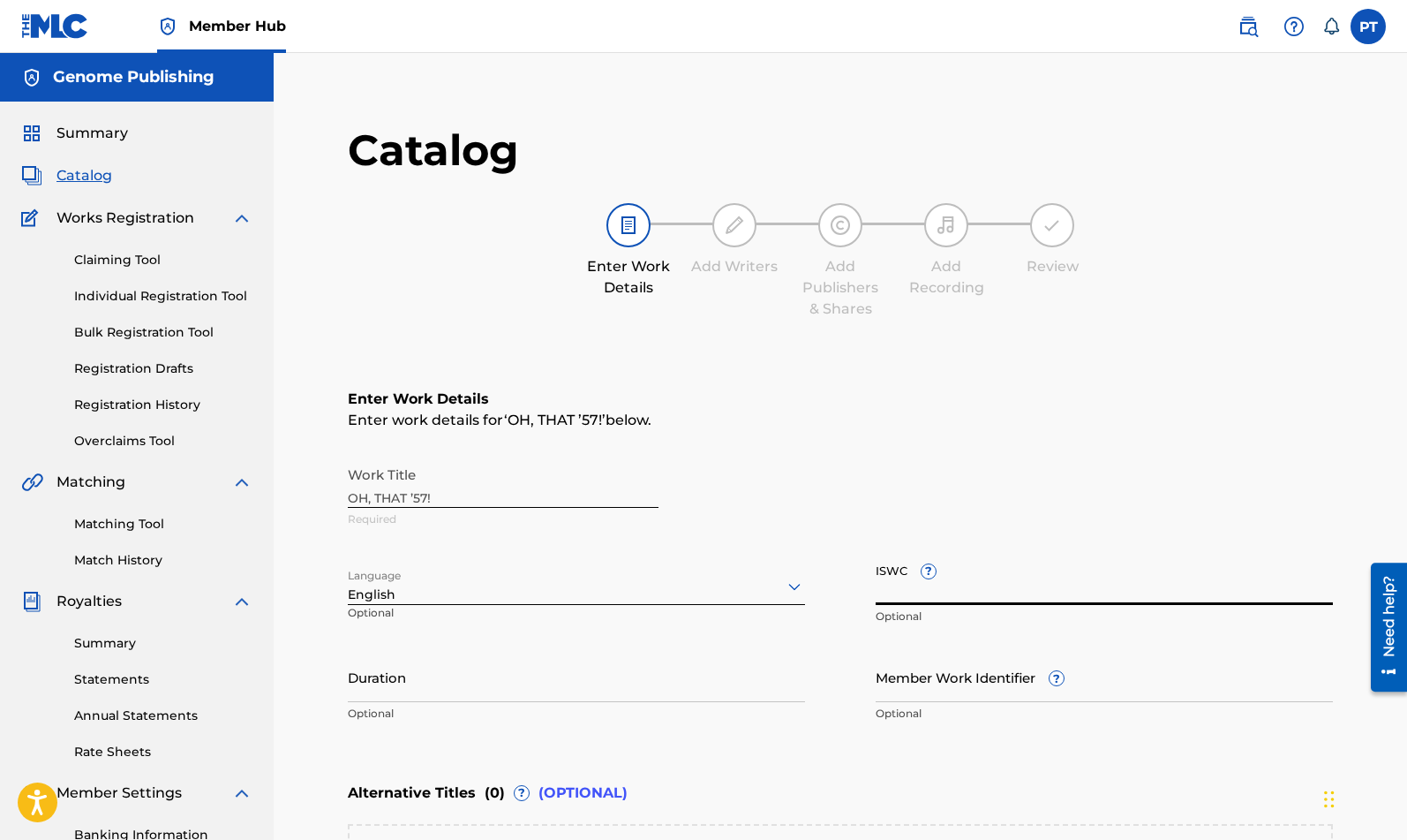
paste input "T-333.364.181-5"
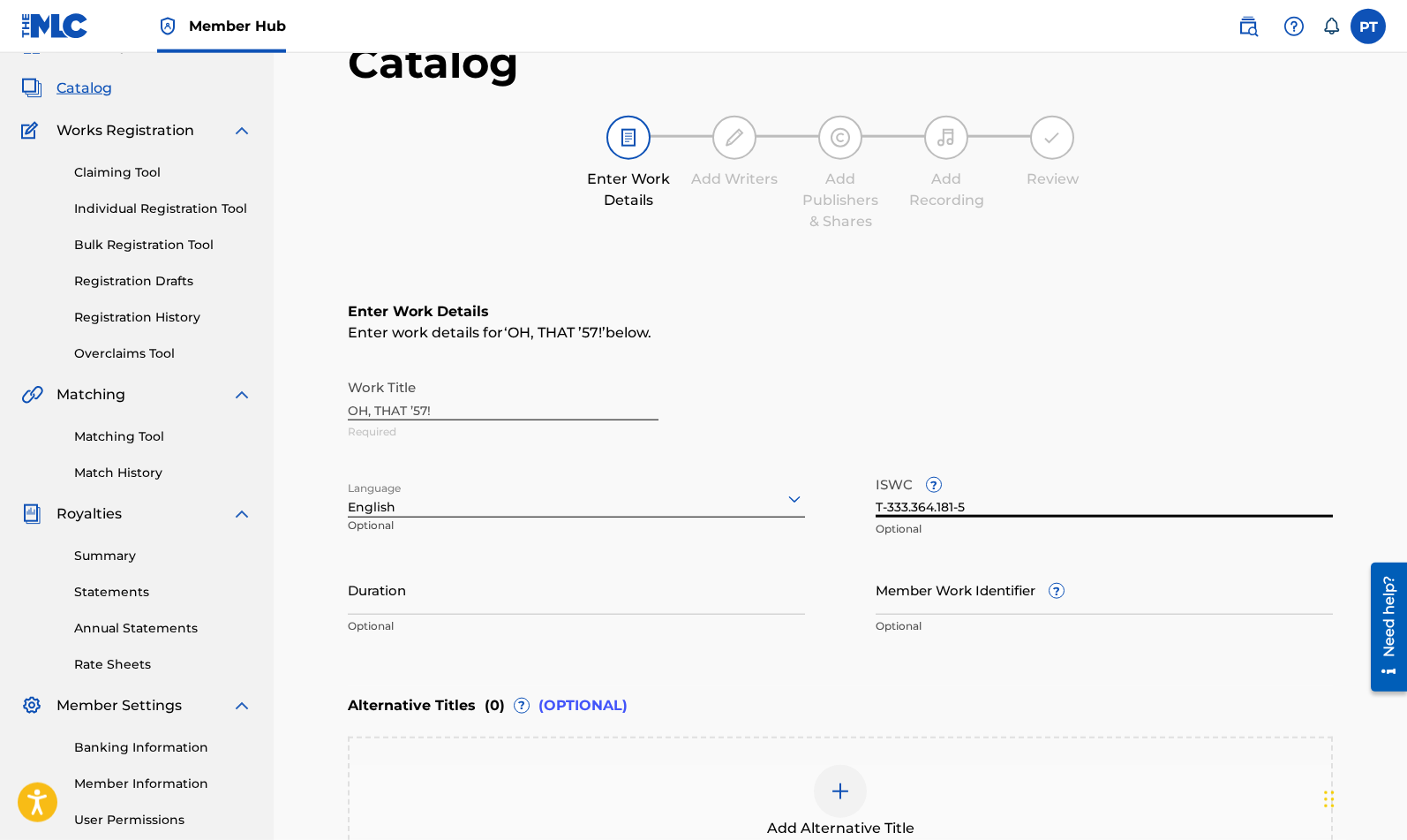
scroll to position [332, 0]
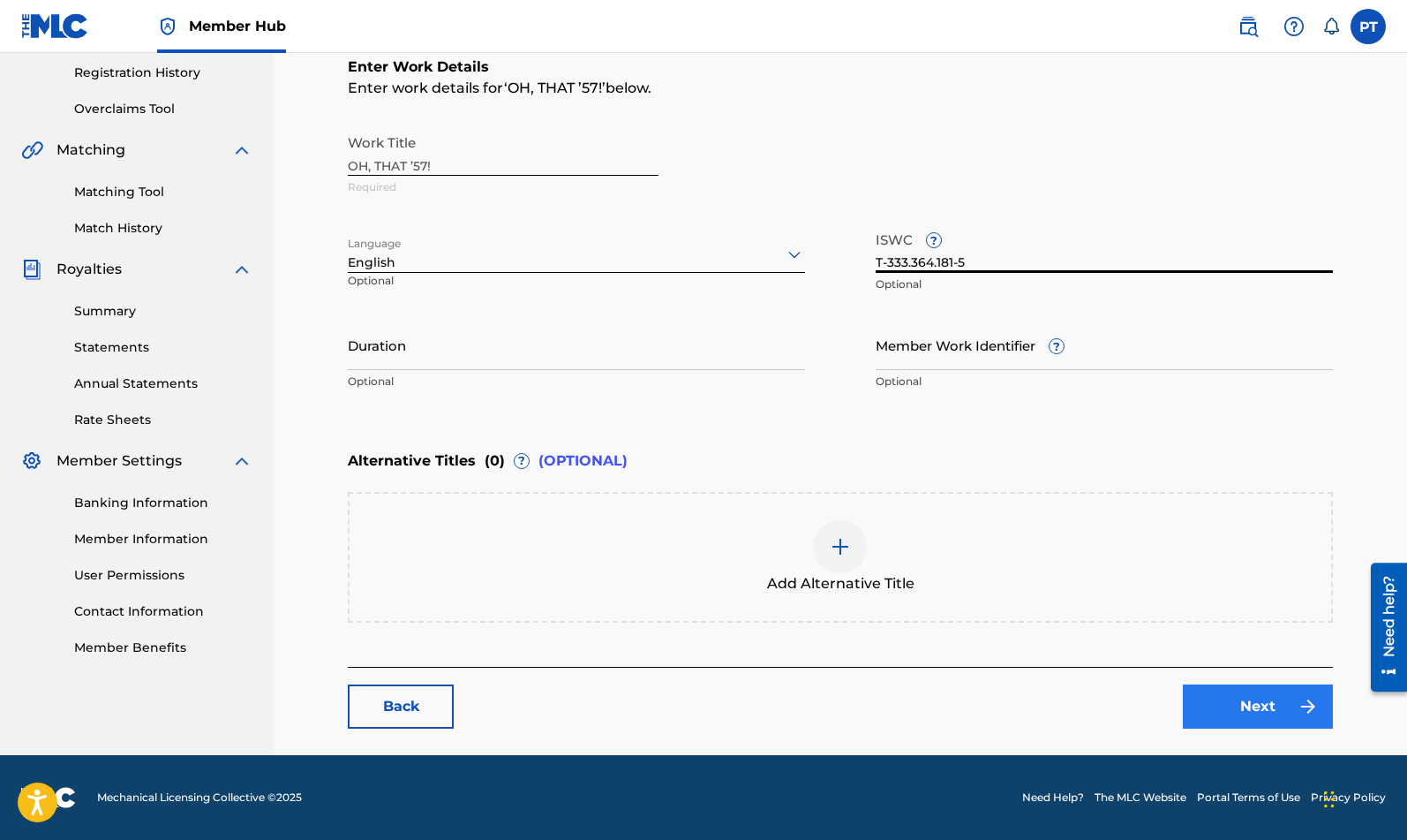
type input "T-333.364.181-5"
click at [1281, 713] on link "Next" at bounding box center [1258, 706] width 150 height 44
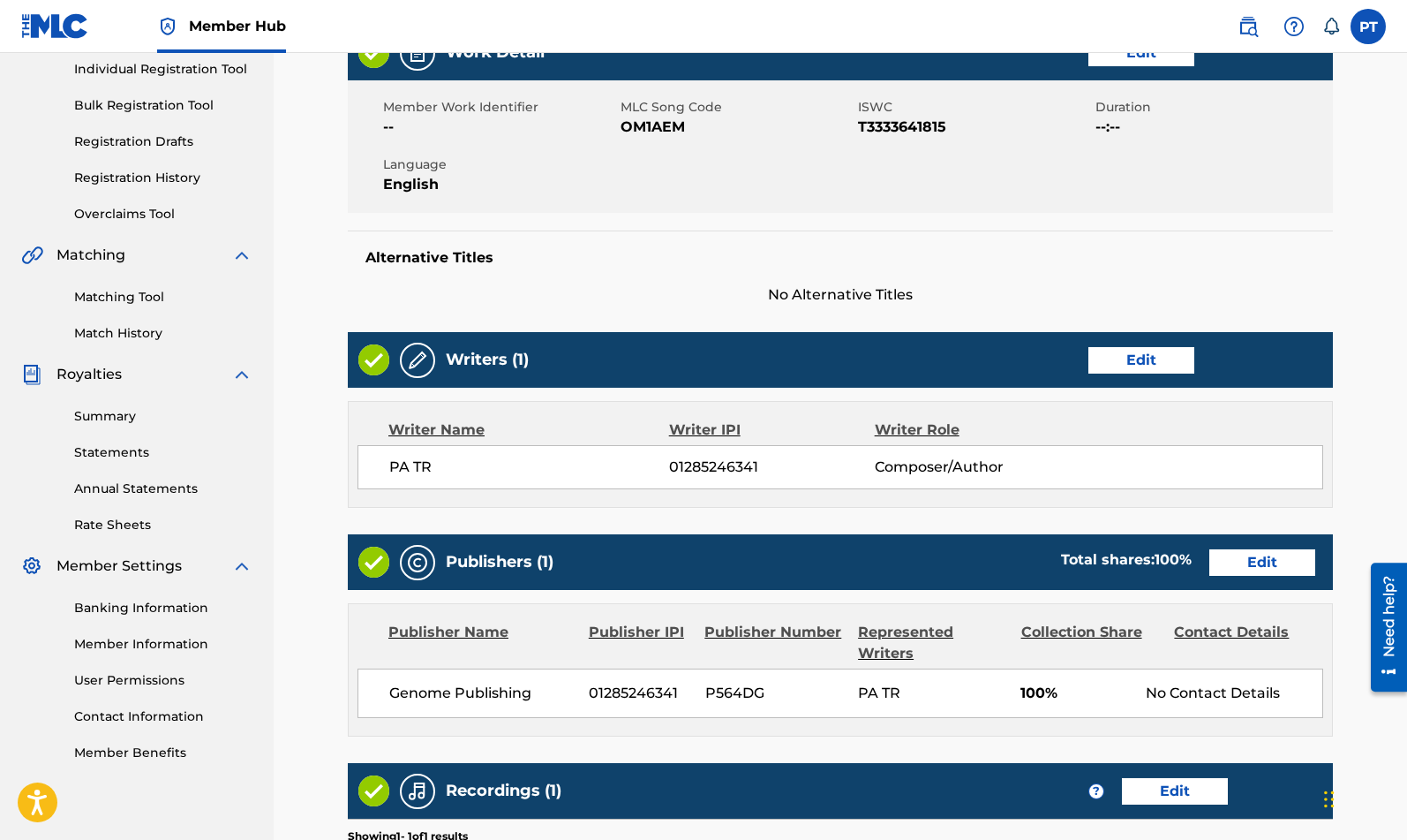
scroll to position [451, 0]
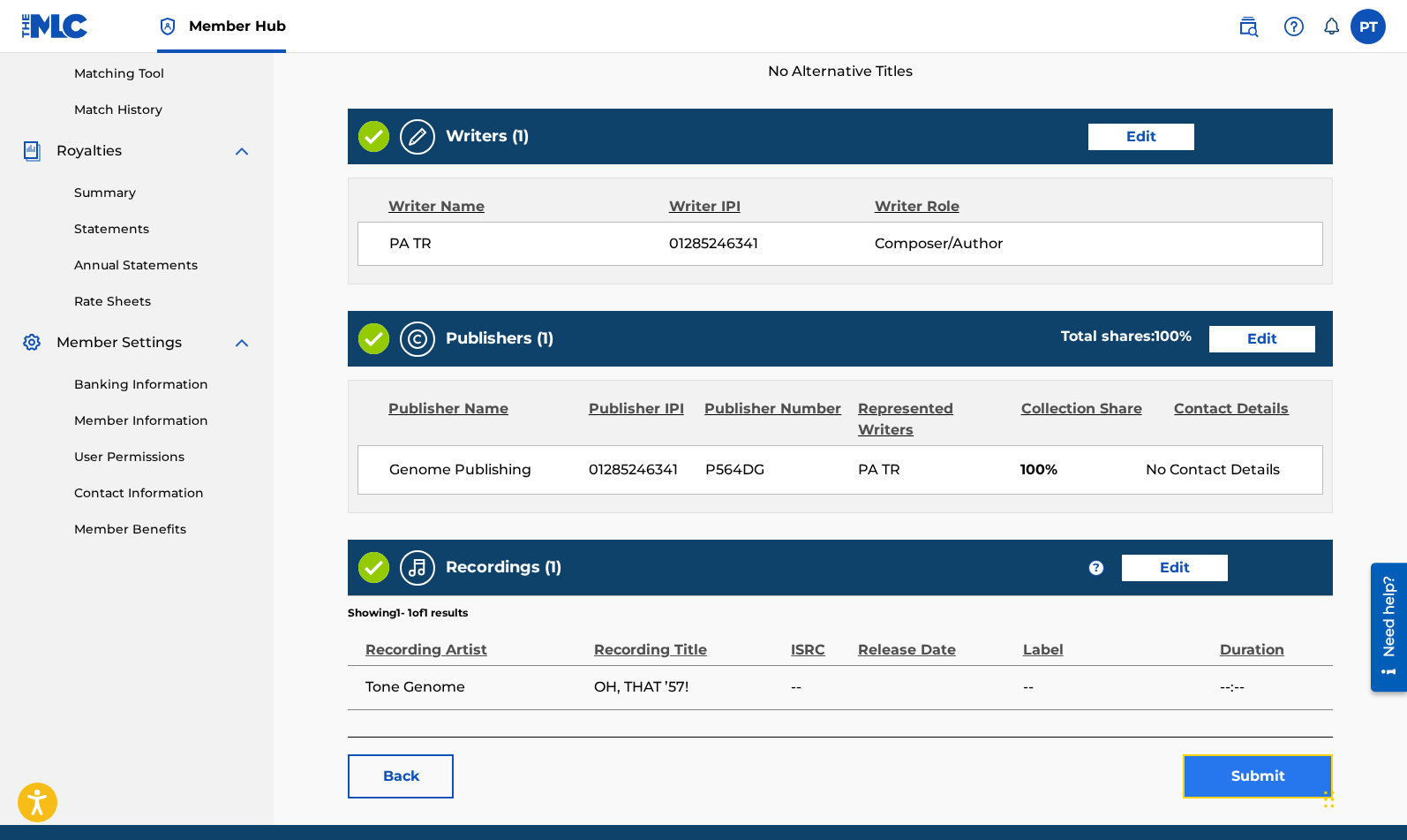
click at [1251, 777] on button "Submit" at bounding box center [1258, 777] width 150 height 44
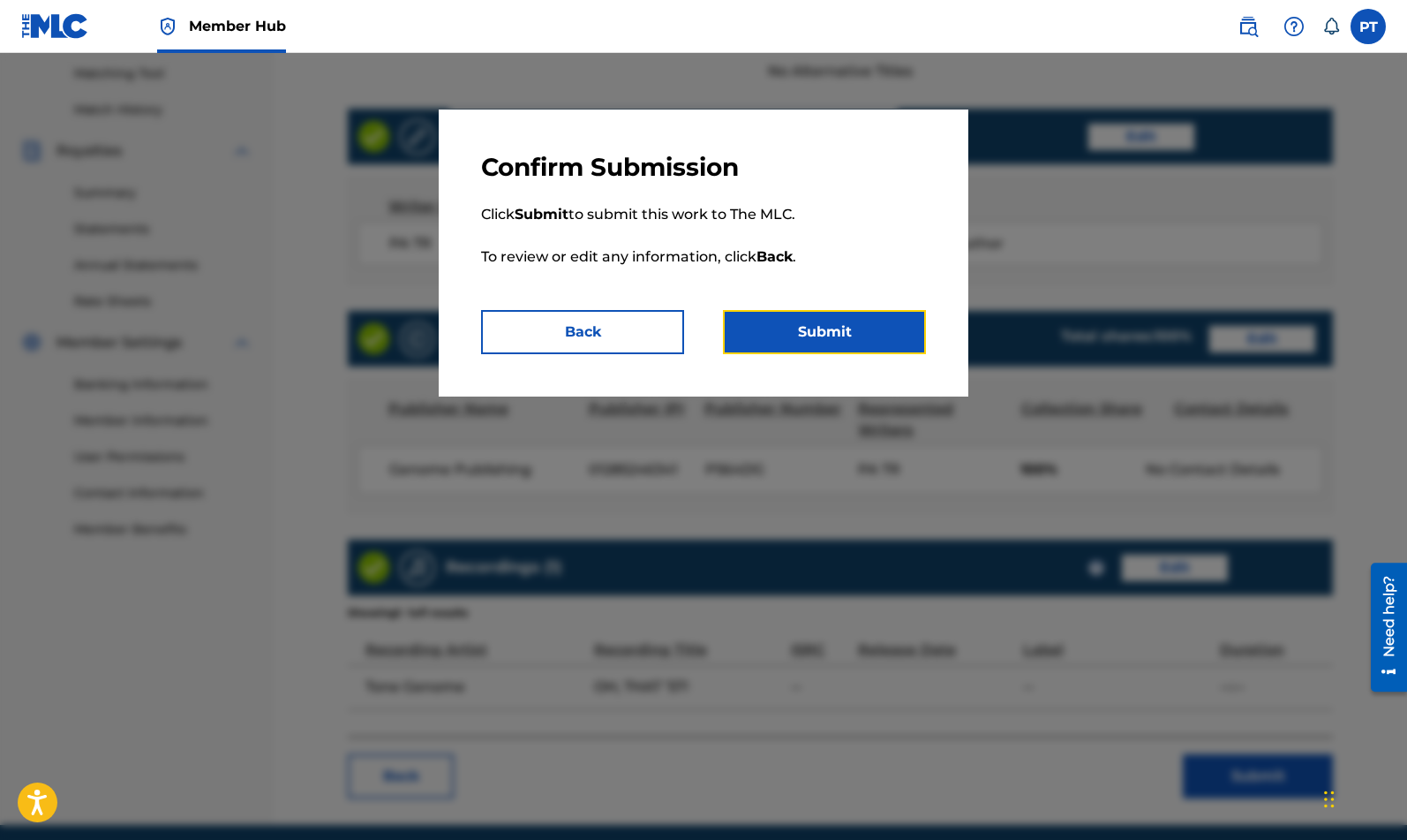
click at [872, 323] on button "Submit" at bounding box center [824, 332] width 203 height 44
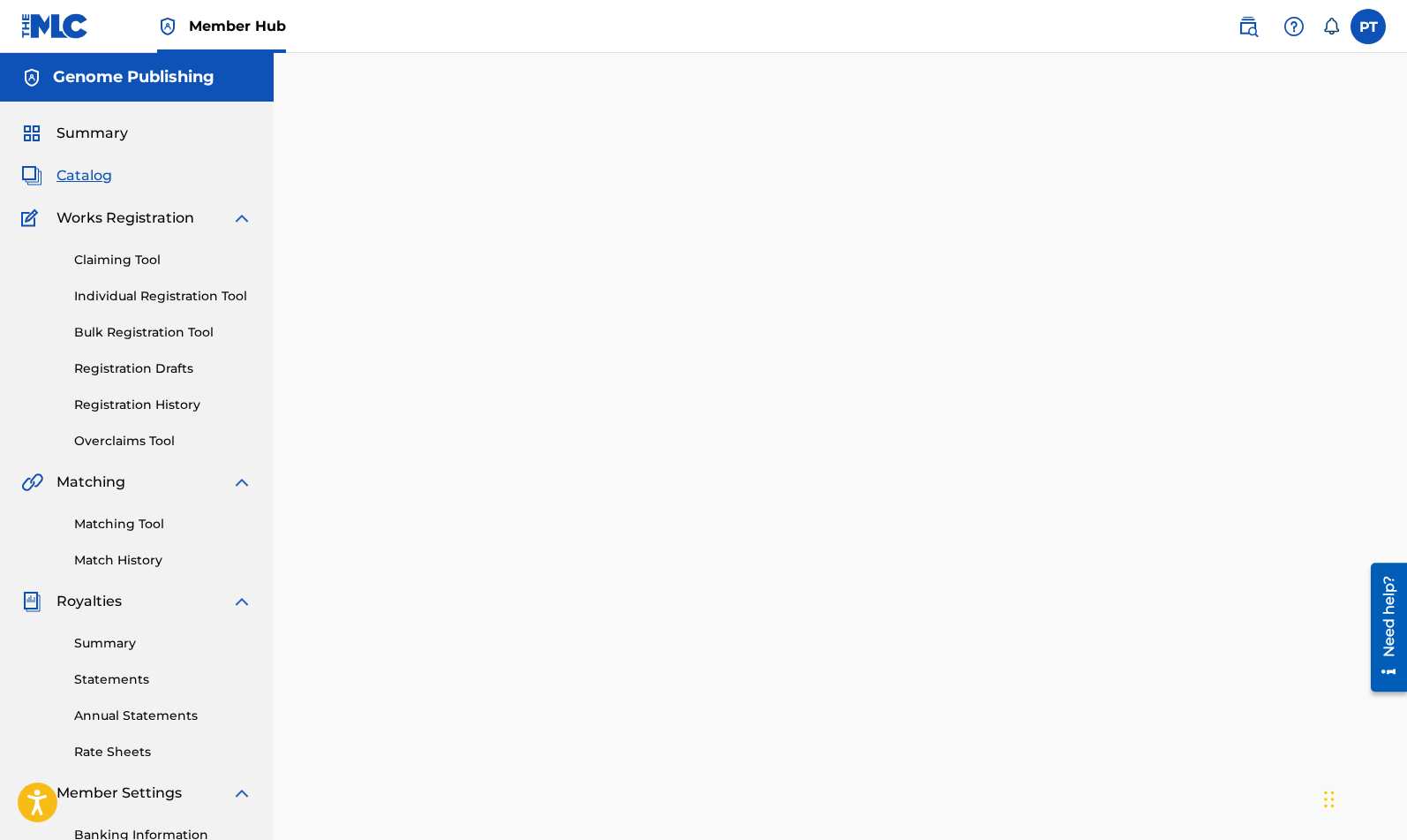
click at [70, 185] on span "Catalog" at bounding box center [85, 176] width 56 height 21
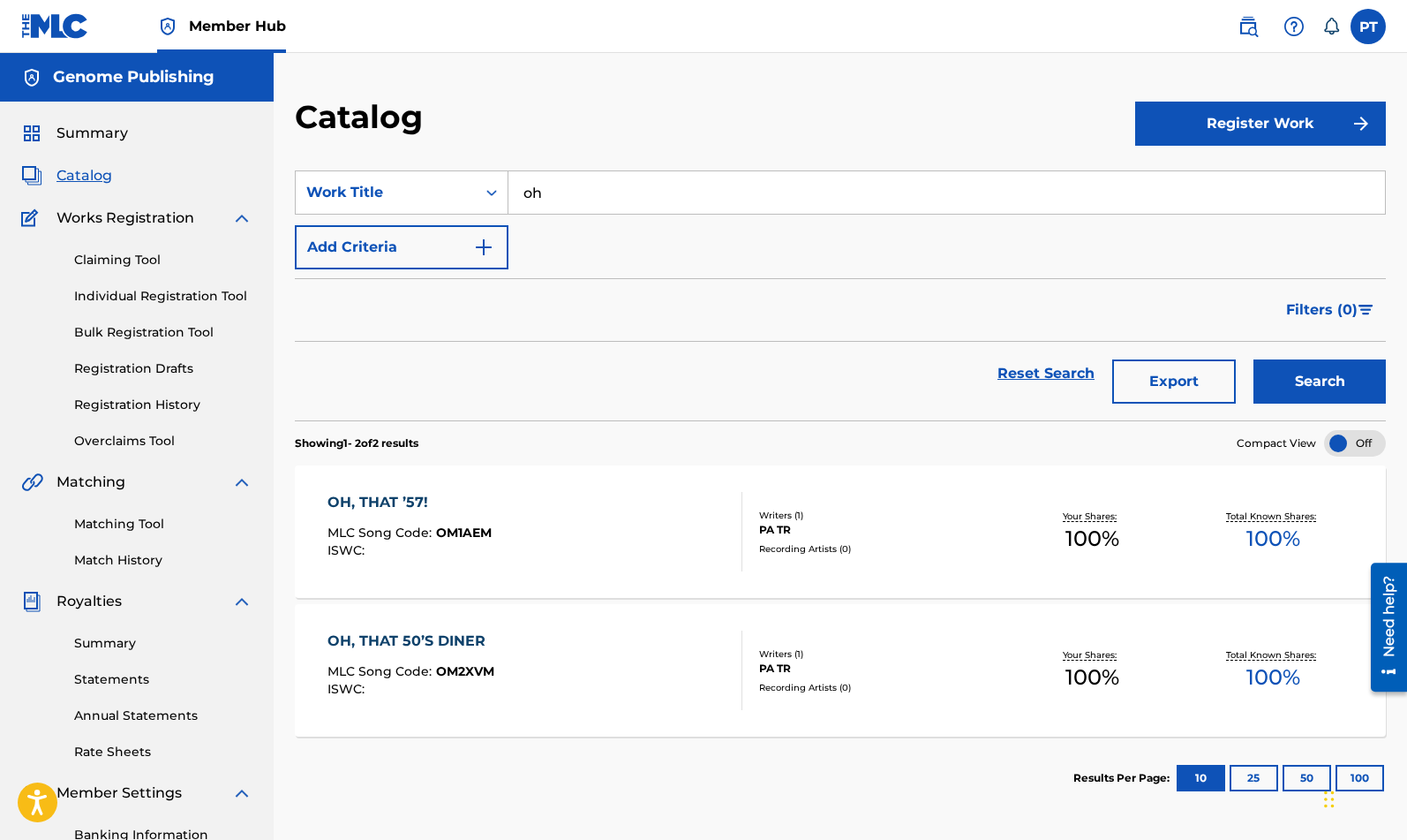
click at [634, 199] on input "oh" at bounding box center [947, 192] width 876 height 42
click at [682, 235] on div "our dream, our love" at bounding box center [814, 232] width 611 height 32
type input "our dream, our love"
click at [1349, 376] on button "Search" at bounding box center [1321, 382] width 133 height 44
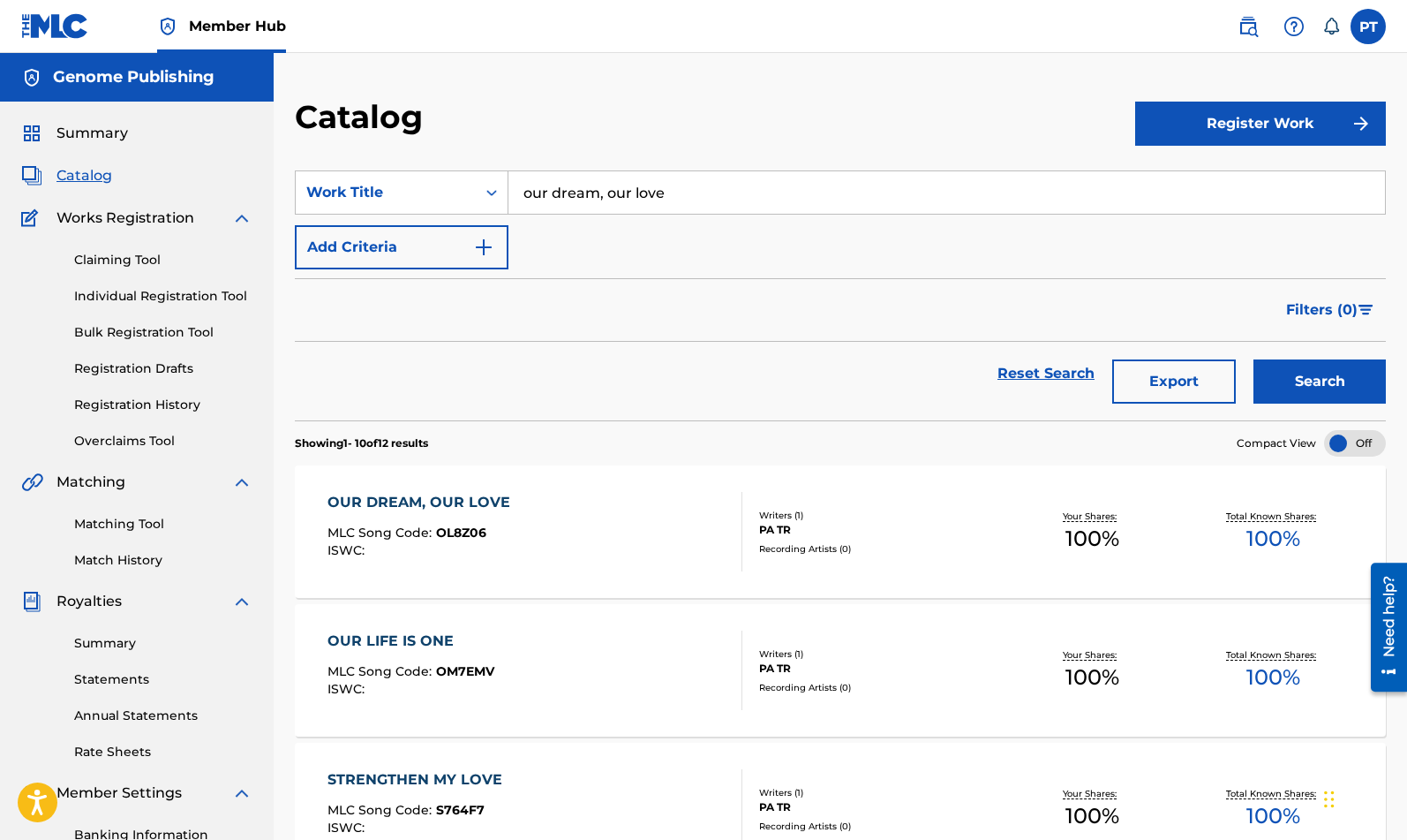
click at [628, 555] on div "OUR DREAM, OUR LOVE MLC Song Code : OL8Z06 ISWC :" at bounding box center [535, 531] width 415 height 80
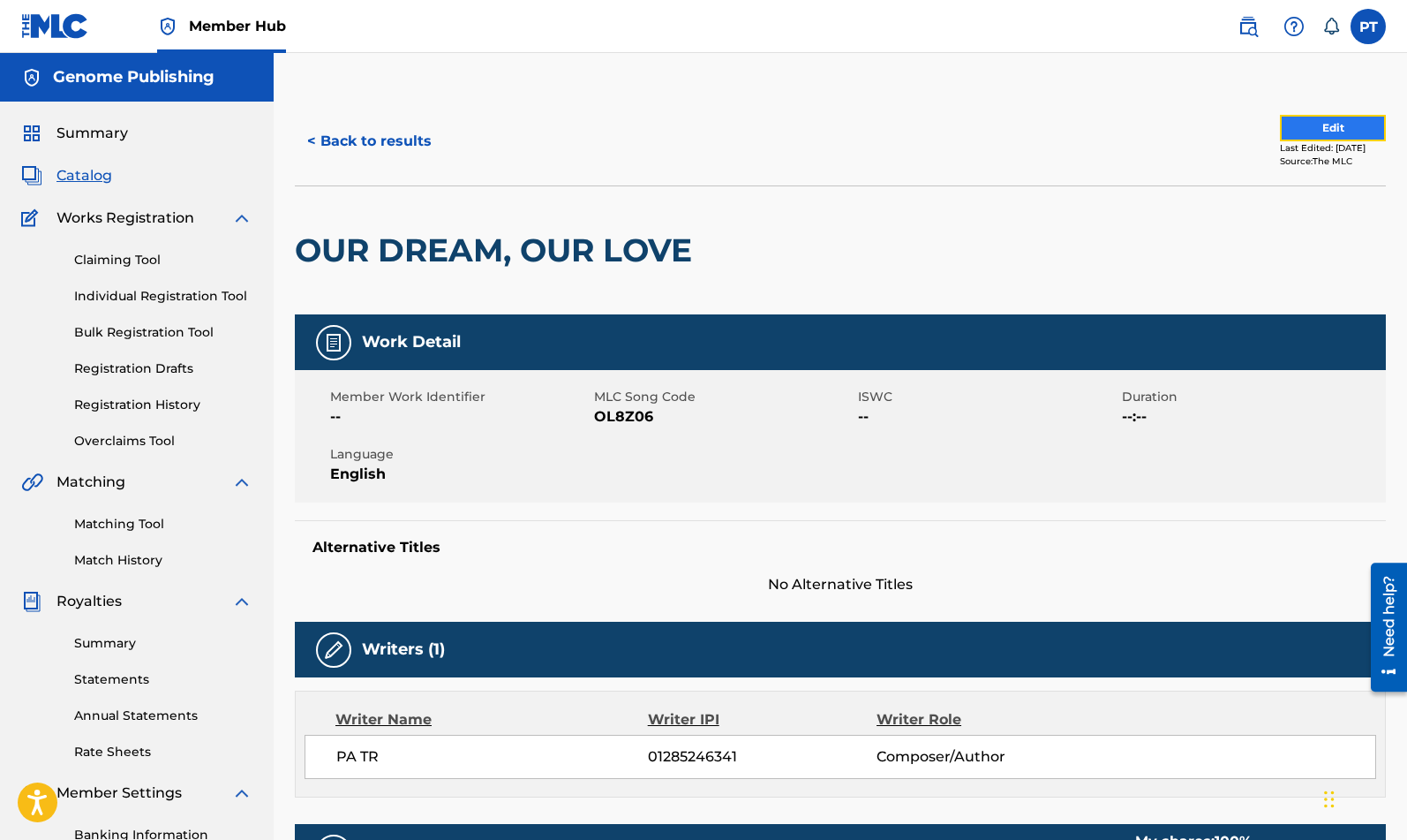
click at [1357, 127] on button "Edit" at bounding box center [1333, 128] width 106 height 27
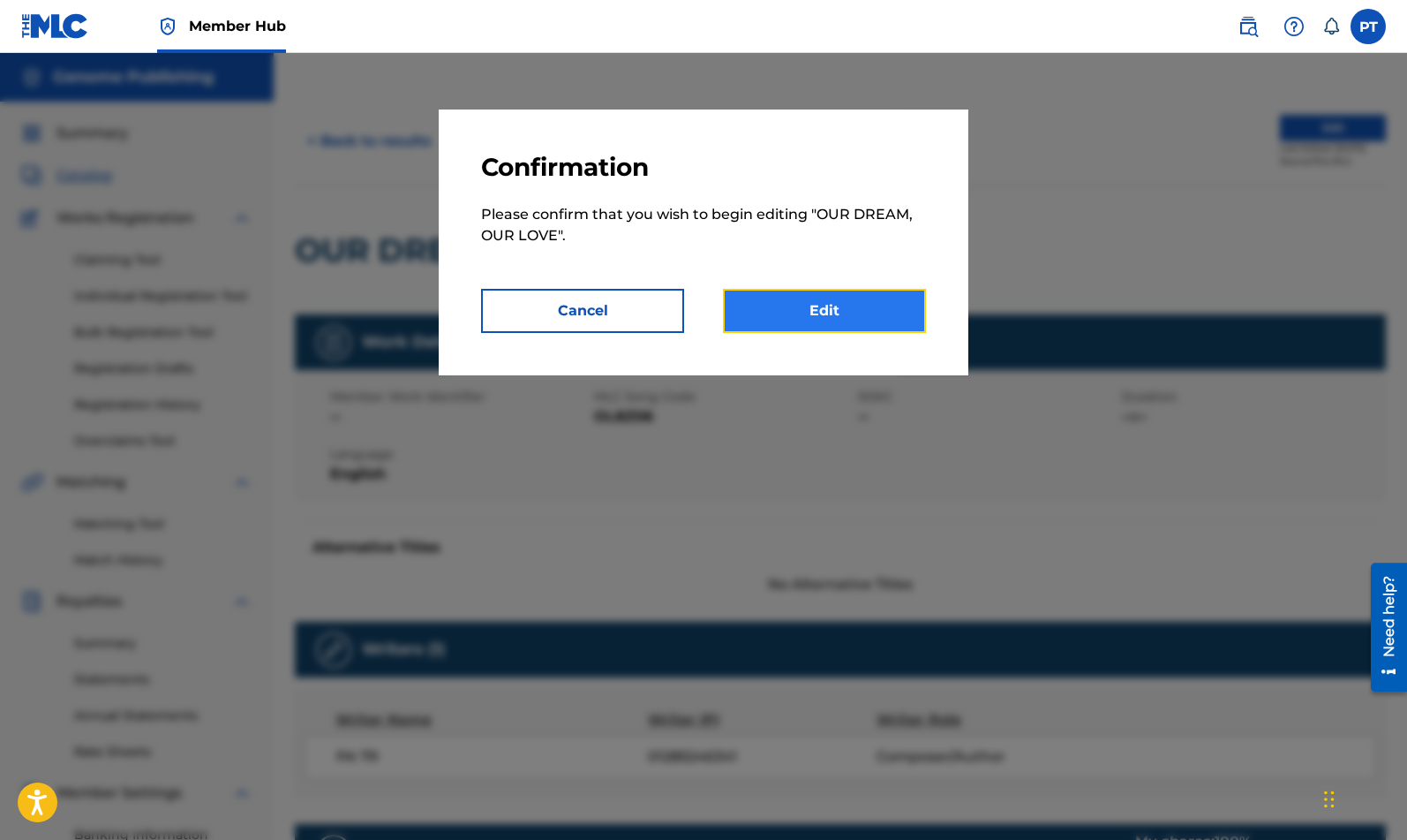
click at [777, 311] on link "Edit" at bounding box center [824, 310] width 203 height 44
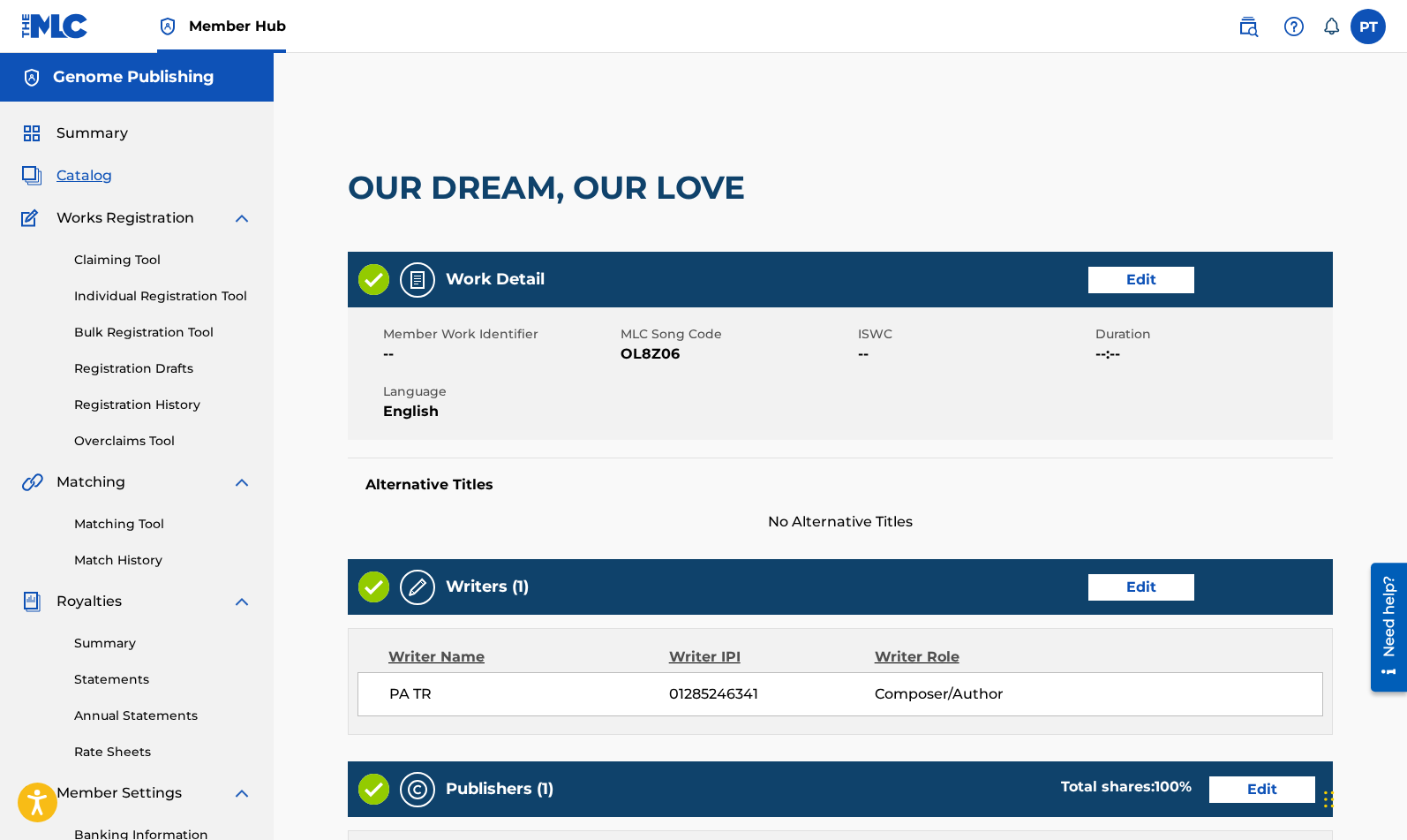
click at [944, 352] on span "--" at bounding box center [975, 354] width 234 height 21
click at [1136, 280] on link "Edit" at bounding box center [1142, 280] width 106 height 27
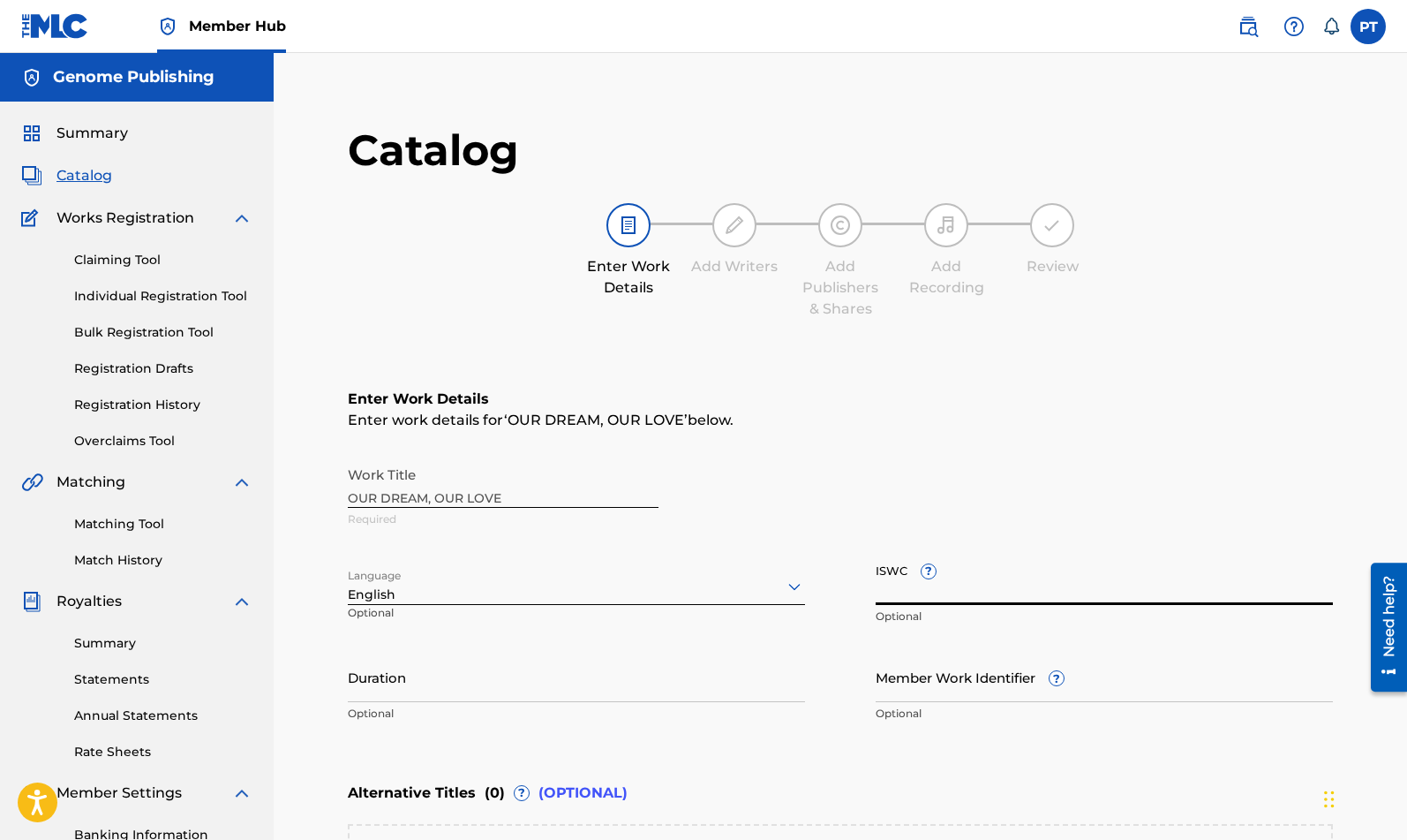
paste input "T-333.264.412-5"
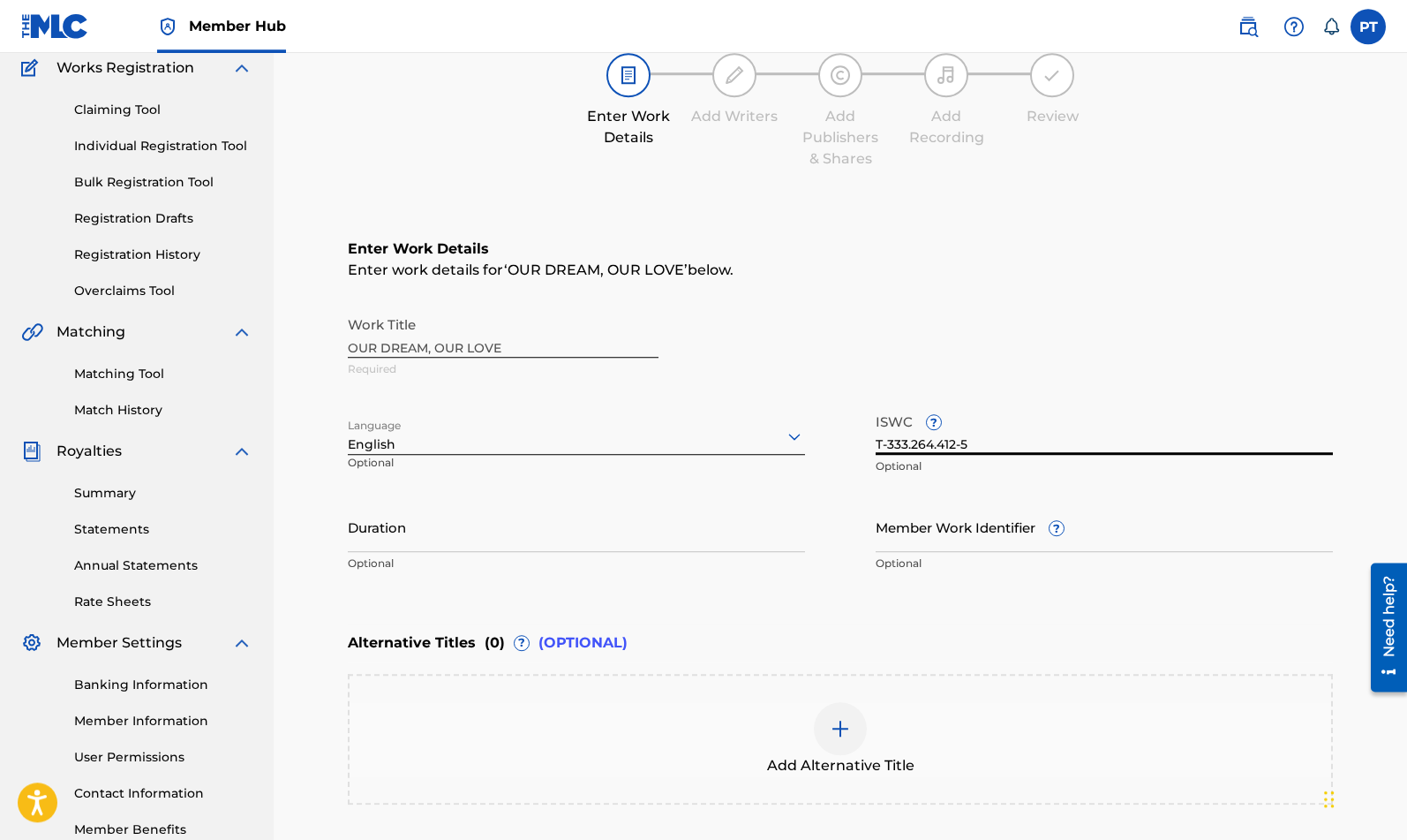
scroll to position [332, 0]
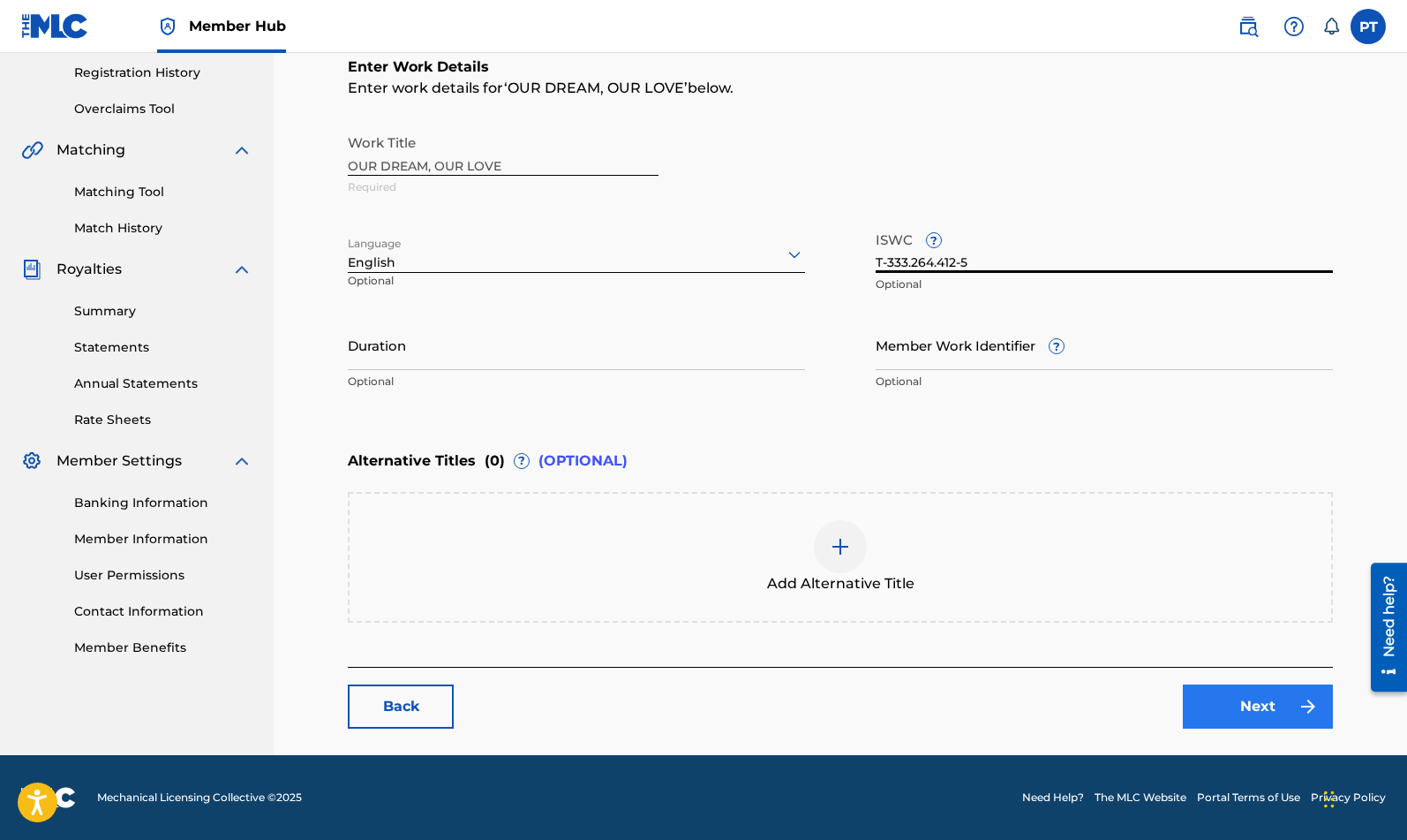
type input "T-333.264.412-5"
click at [1241, 704] on link "Next" at bounding box center [1258, 706] width 150 height 44
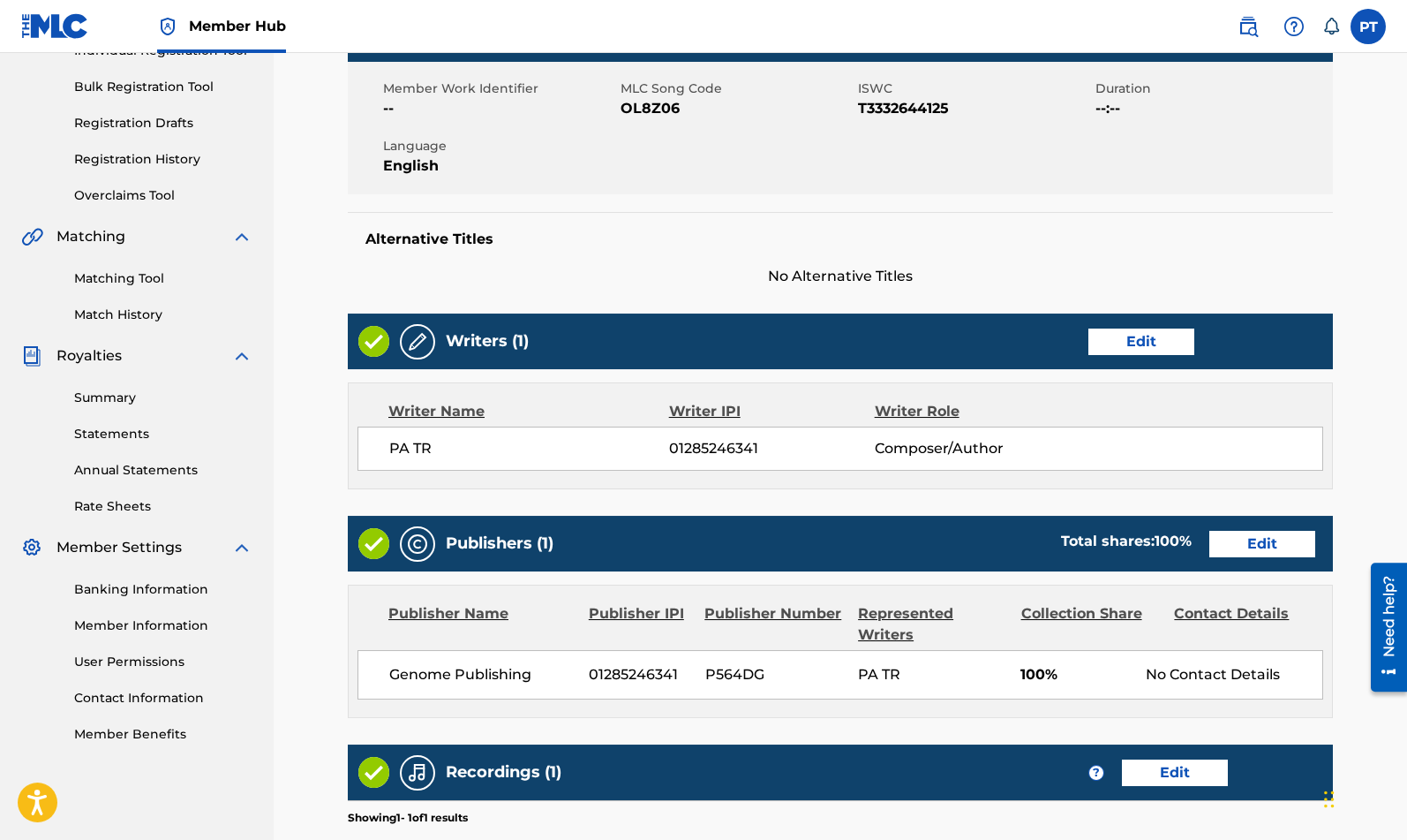
scroll to position [451, 0]
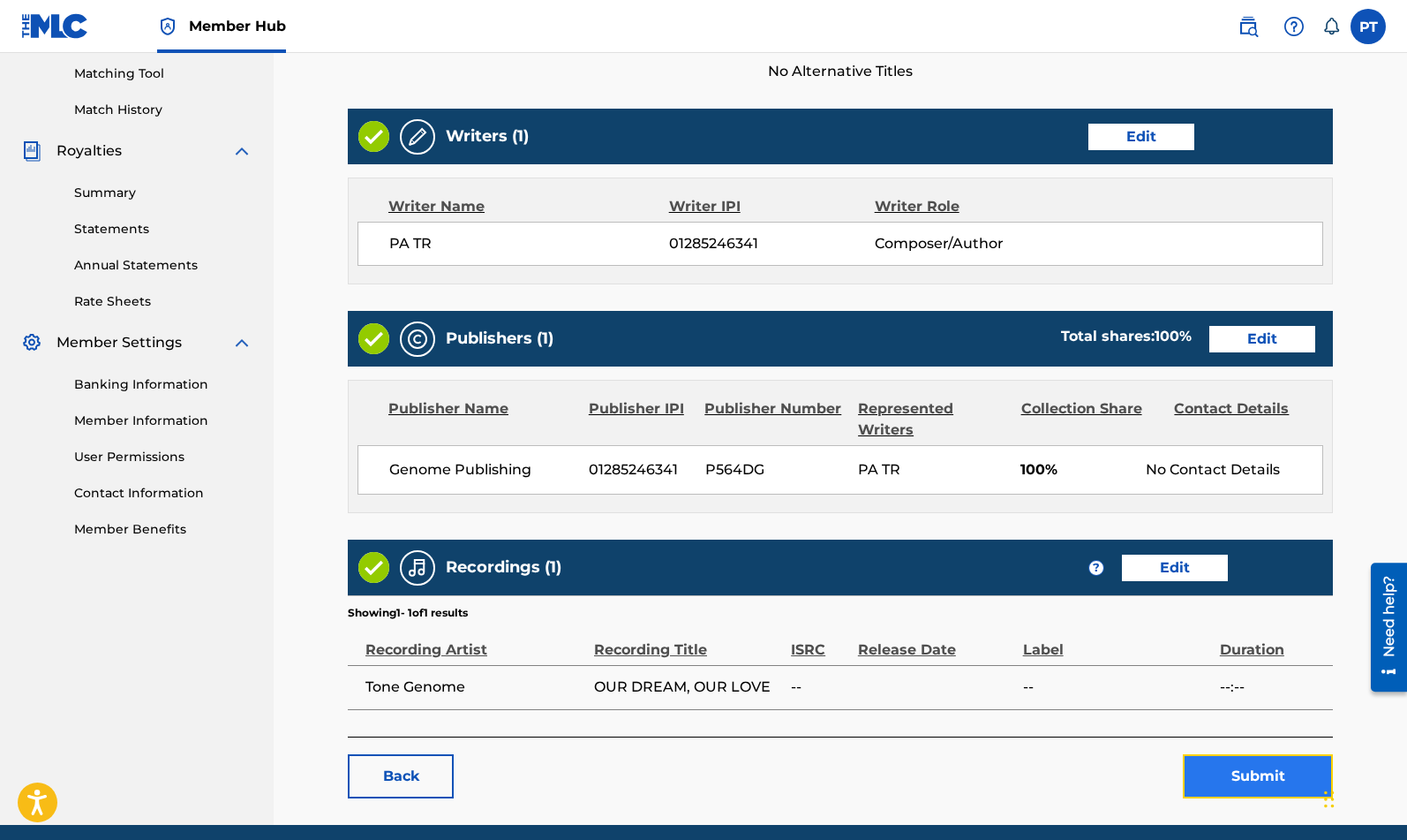
click at [1246, 781] on button "Submit" at bounding box center [1258, 777] width 150 height 44
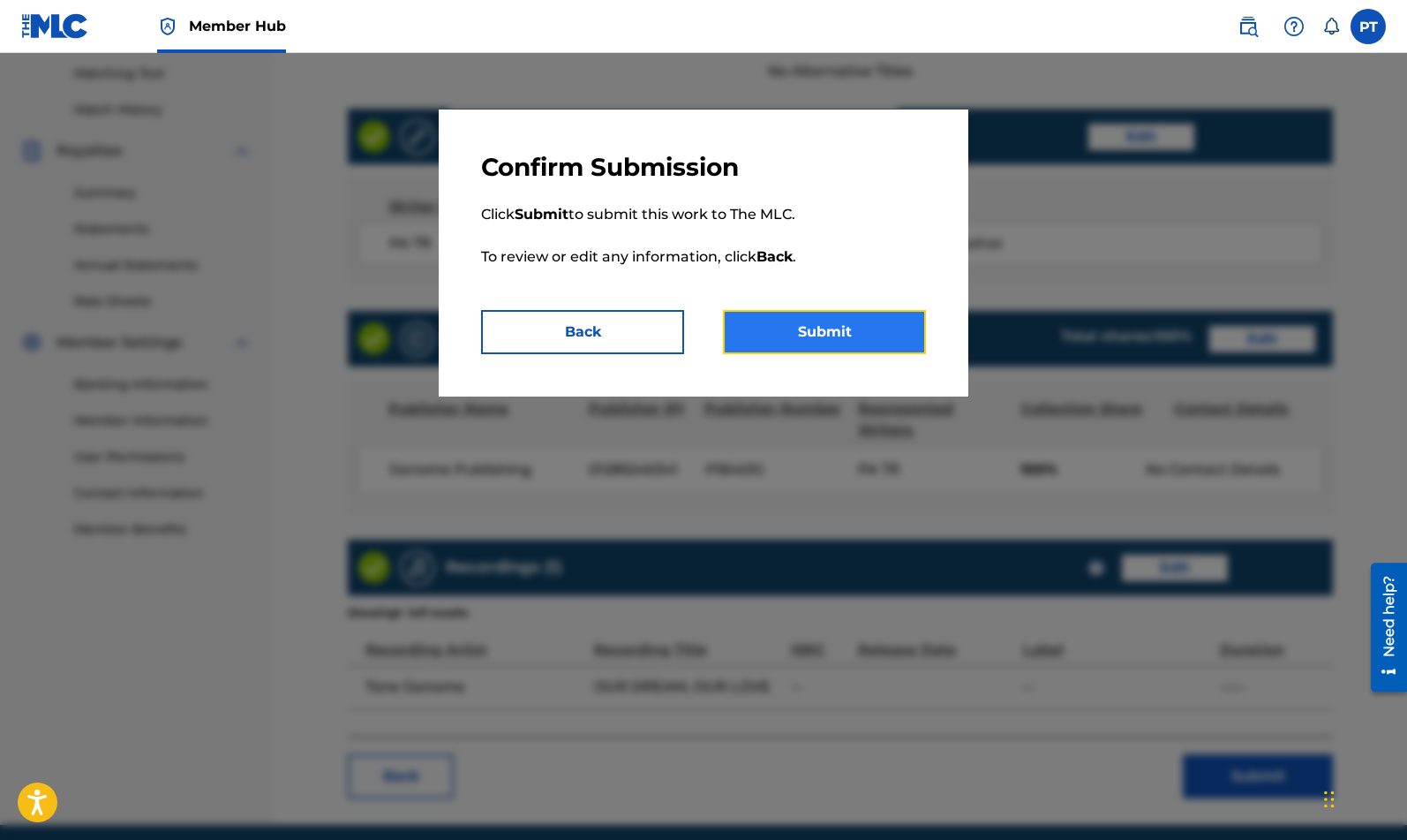
click at [818, 333] on button "Submit" at bounding box center [824, 332] width 203 height 44
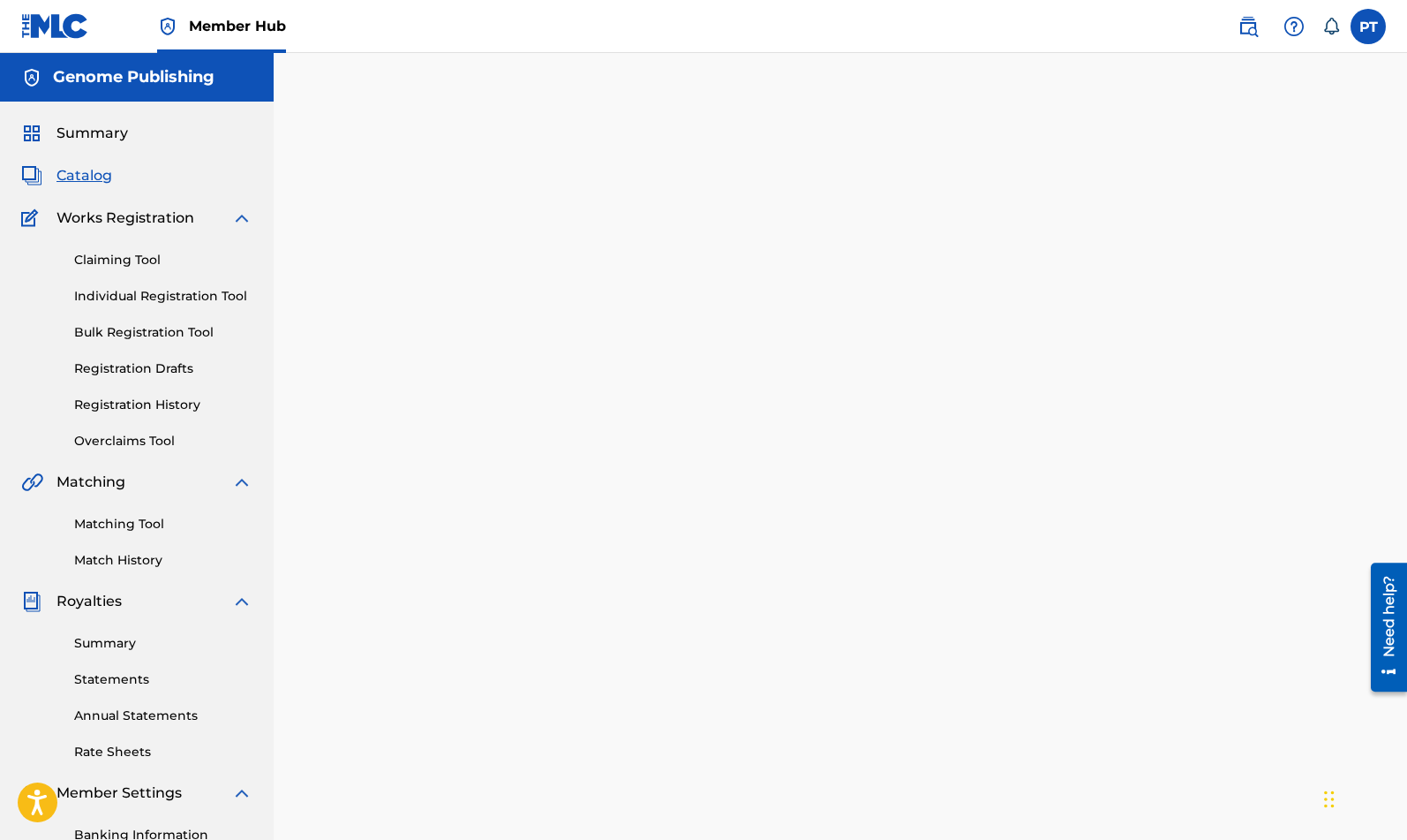
click at [100, 180] on span "Catalog" at bounding box center [85, 176] width 56 height 21
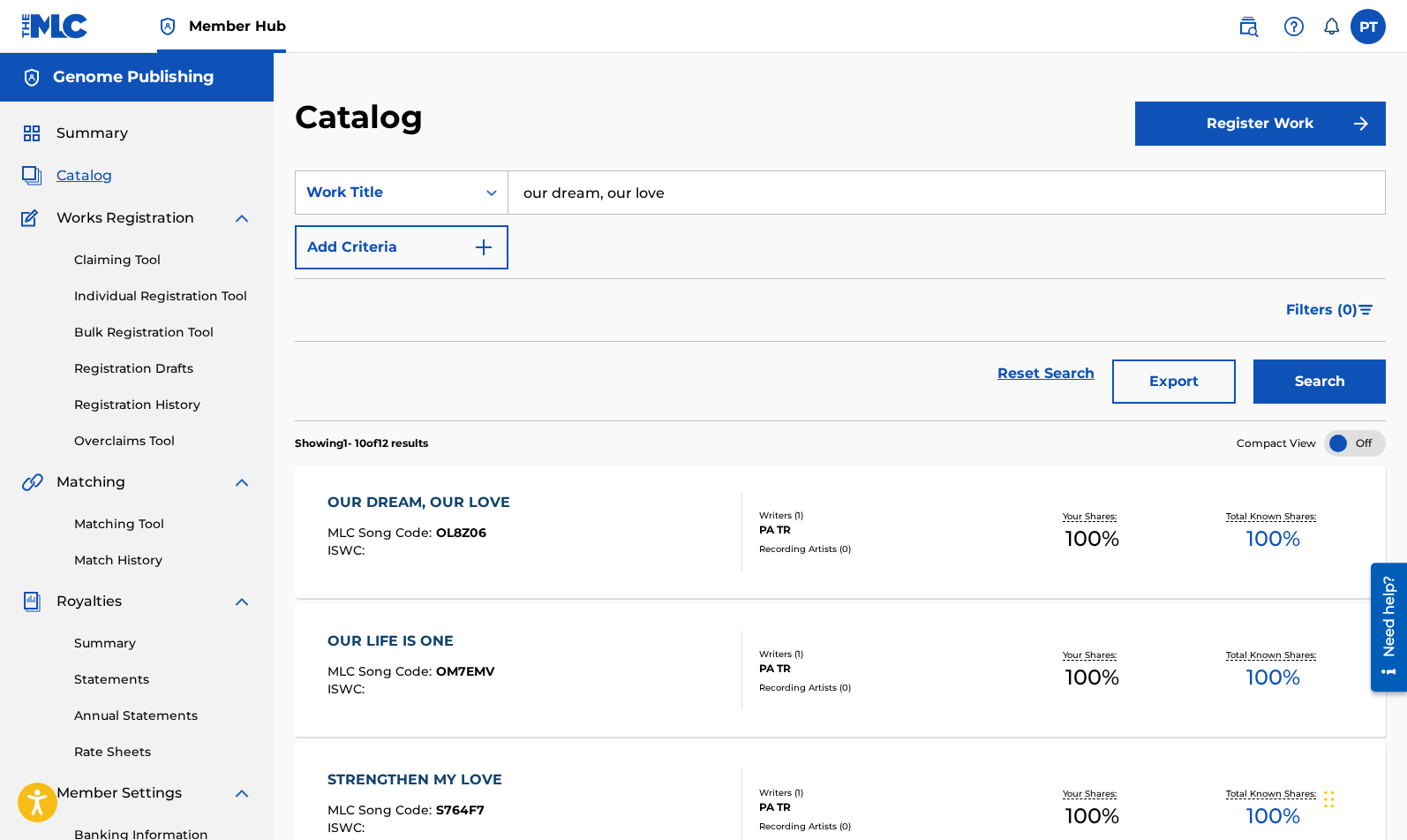
drag, startPoint x: 725, startPoint y: 196, endPoint x: -97, endPoint y: 178, distance: 822.2
click at [508, 178] on input "our dream, our love" at bounding box center [947, 192] width 876 height 42
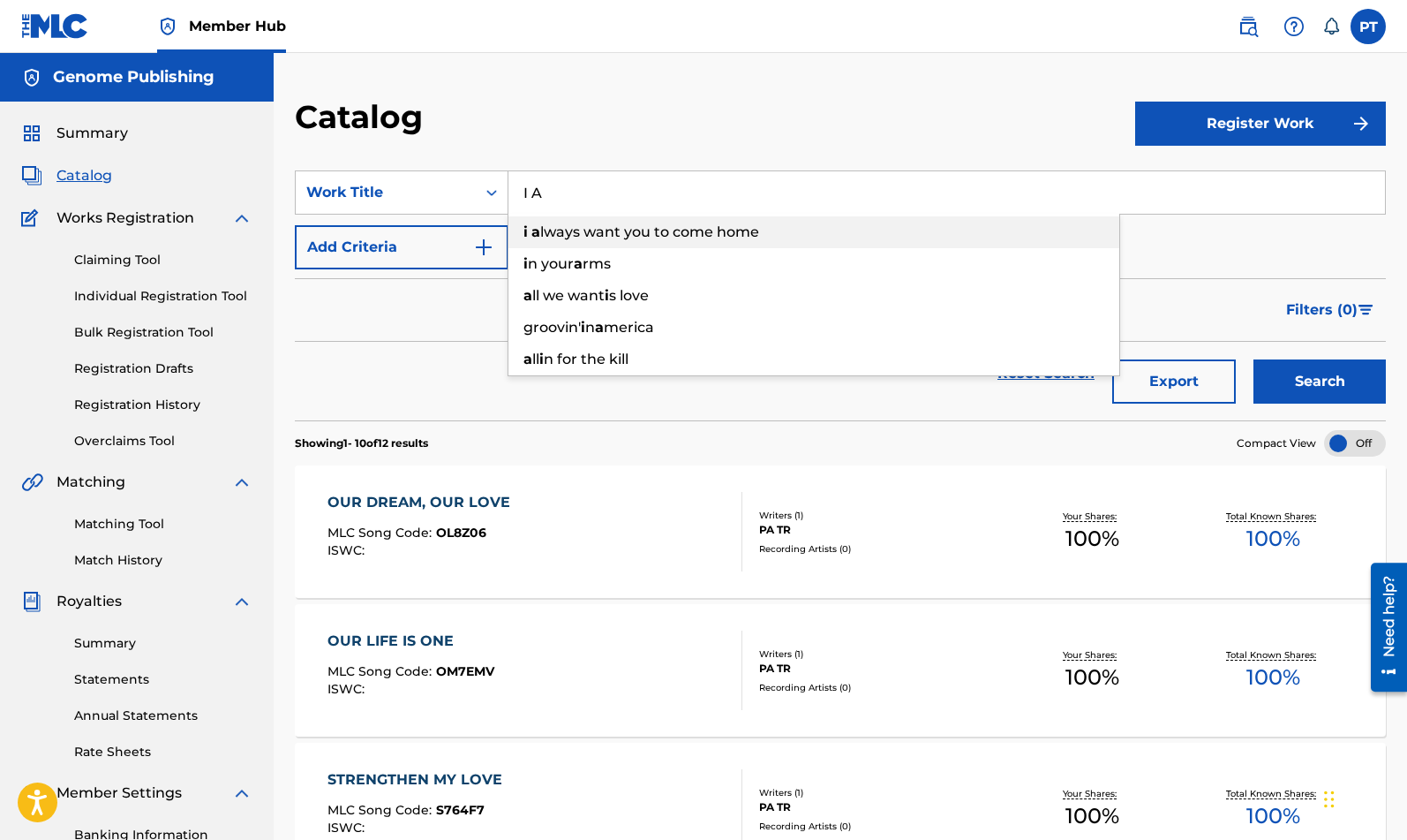
drag, startPoint x: 644, startPoint y: 227, endPoint x: 645, endPoint y: 236, distance: 9.1
click at [645, 227] on span "lways want you to come home" at bounding box center [650, 231] width 219 height 16
type input "i always want you to come home"
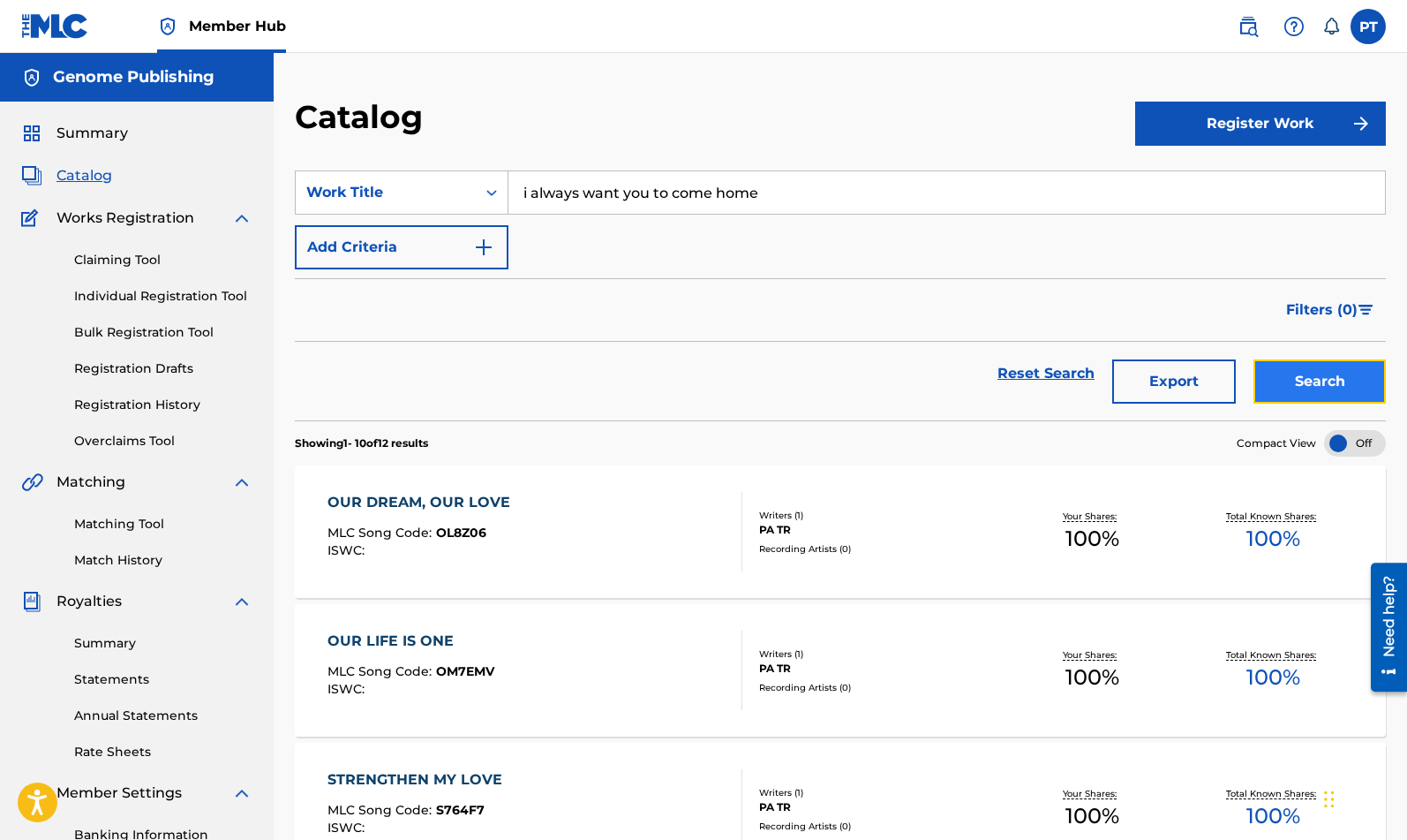
click at [1311, 371] on button "Search" at bounding box center [1321, 382] width 133 height 44
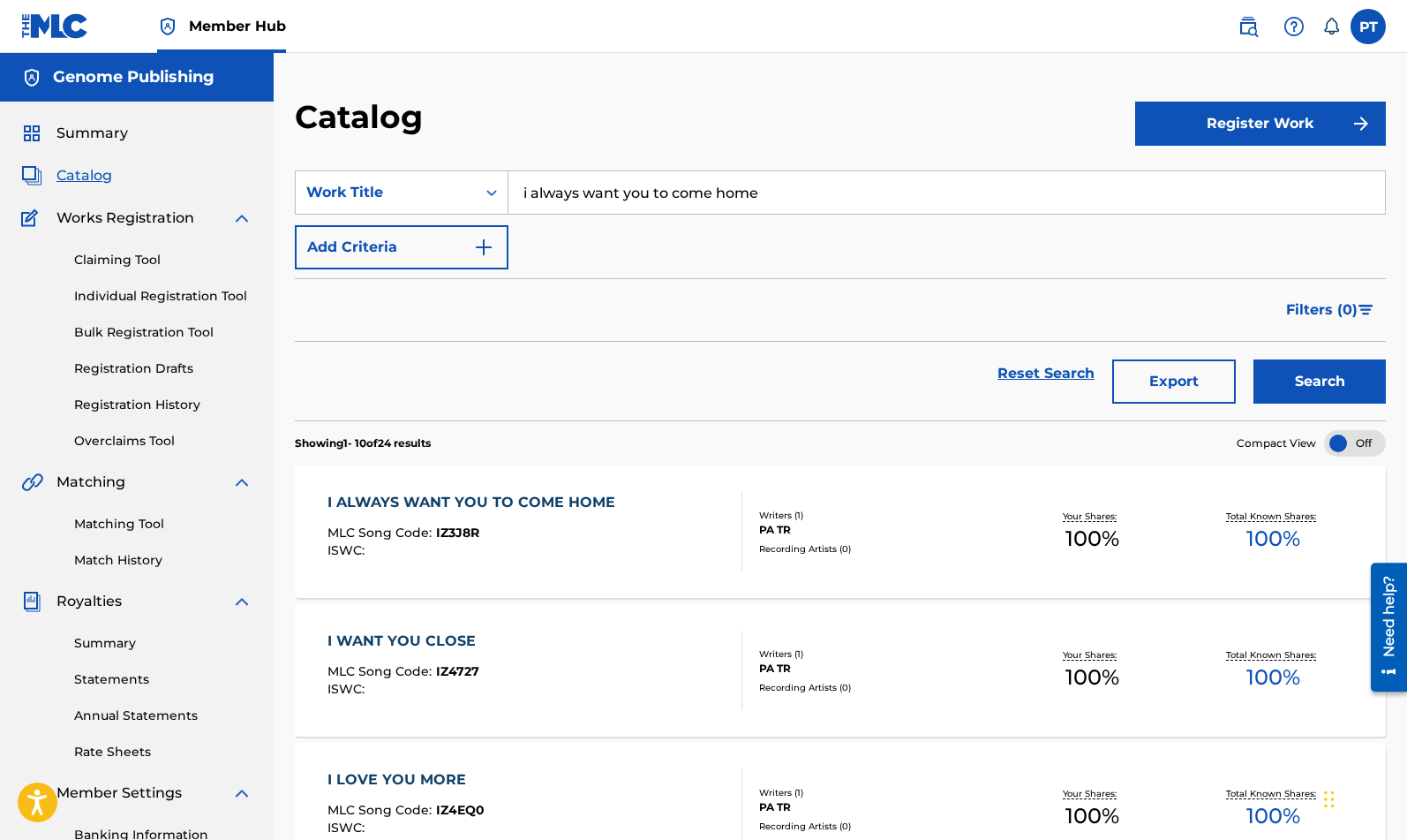
click at [526, 551] on div "ISWC :" at bounding box center [476, 551] width 297 height 13
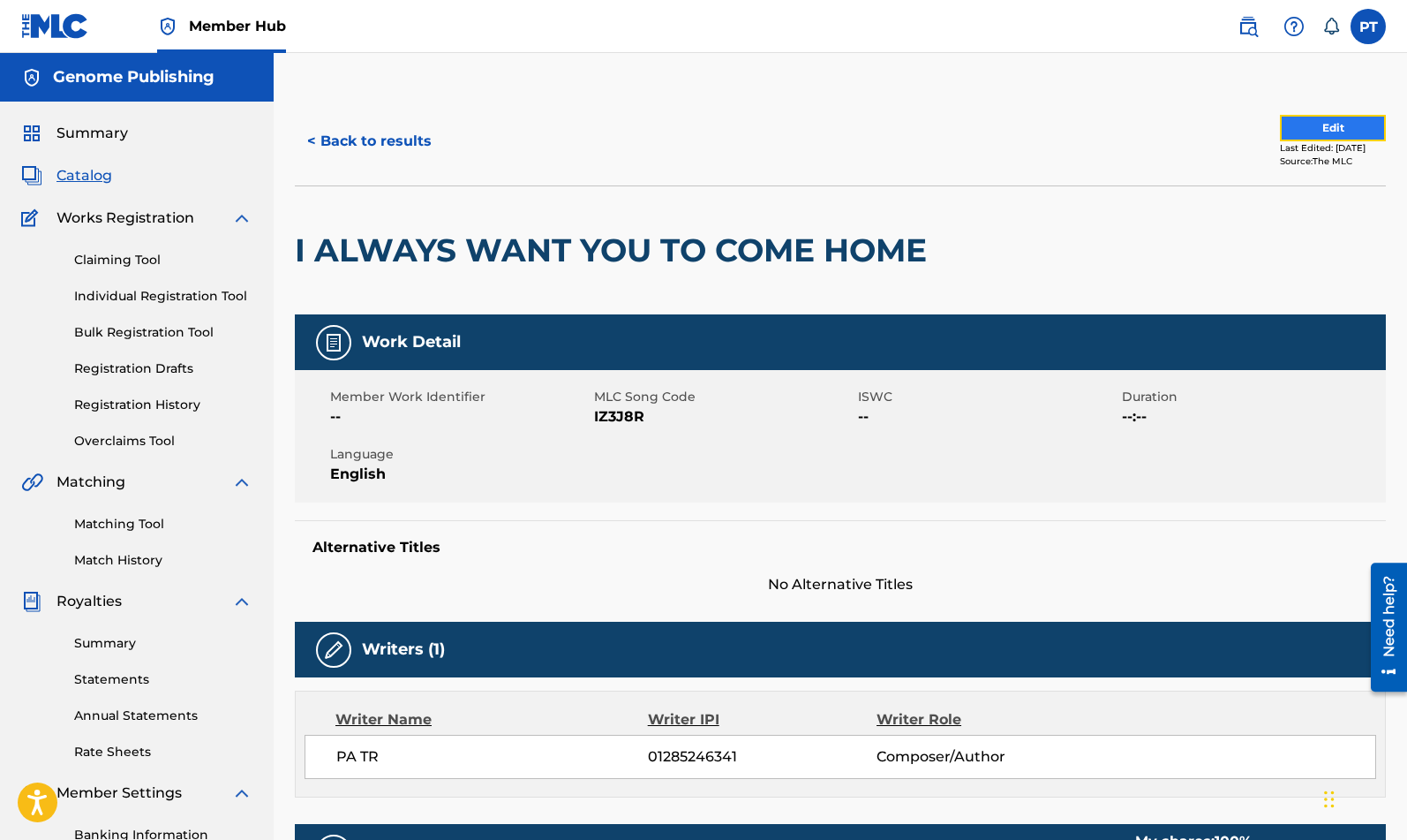
click at [1327, 123] on button "Edit" at bounding box center [1333, 128] width 106 height 27
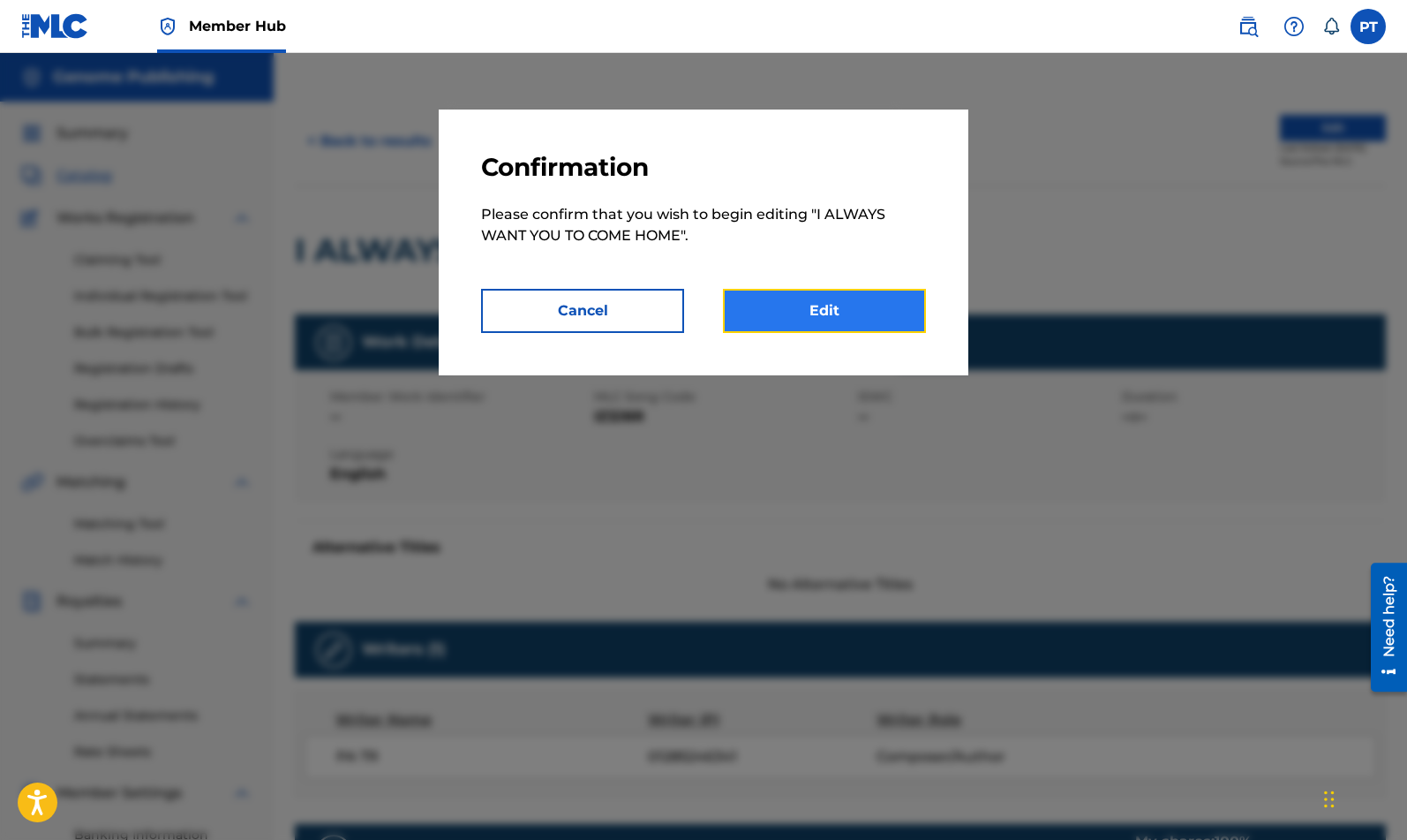
click at [814, 317] on link "Edit" at bounding box center [824, 310] width 203 height 44
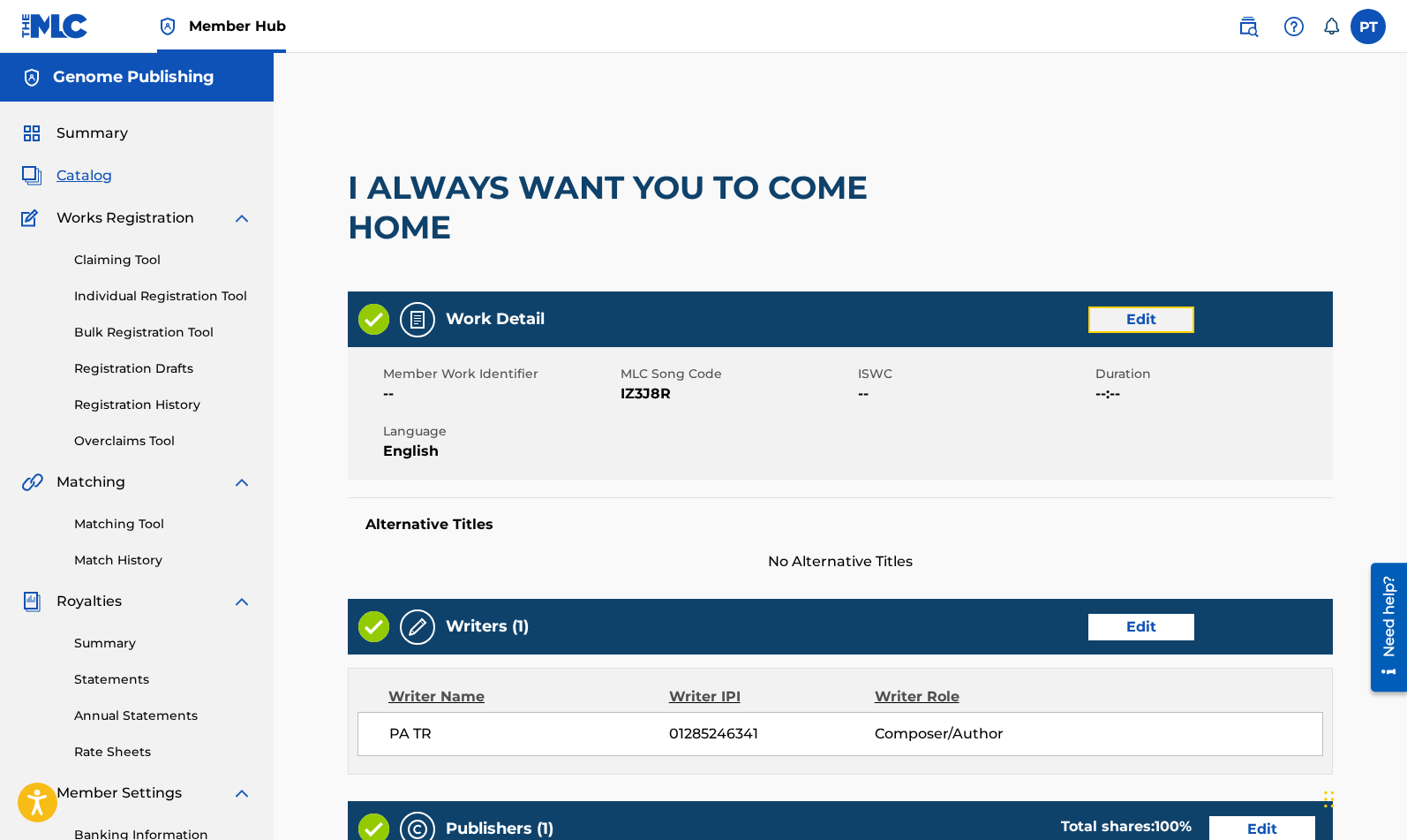
click at [1158, 315] on link "Edit" at bounding box center [1142, 320] width 106 height 27
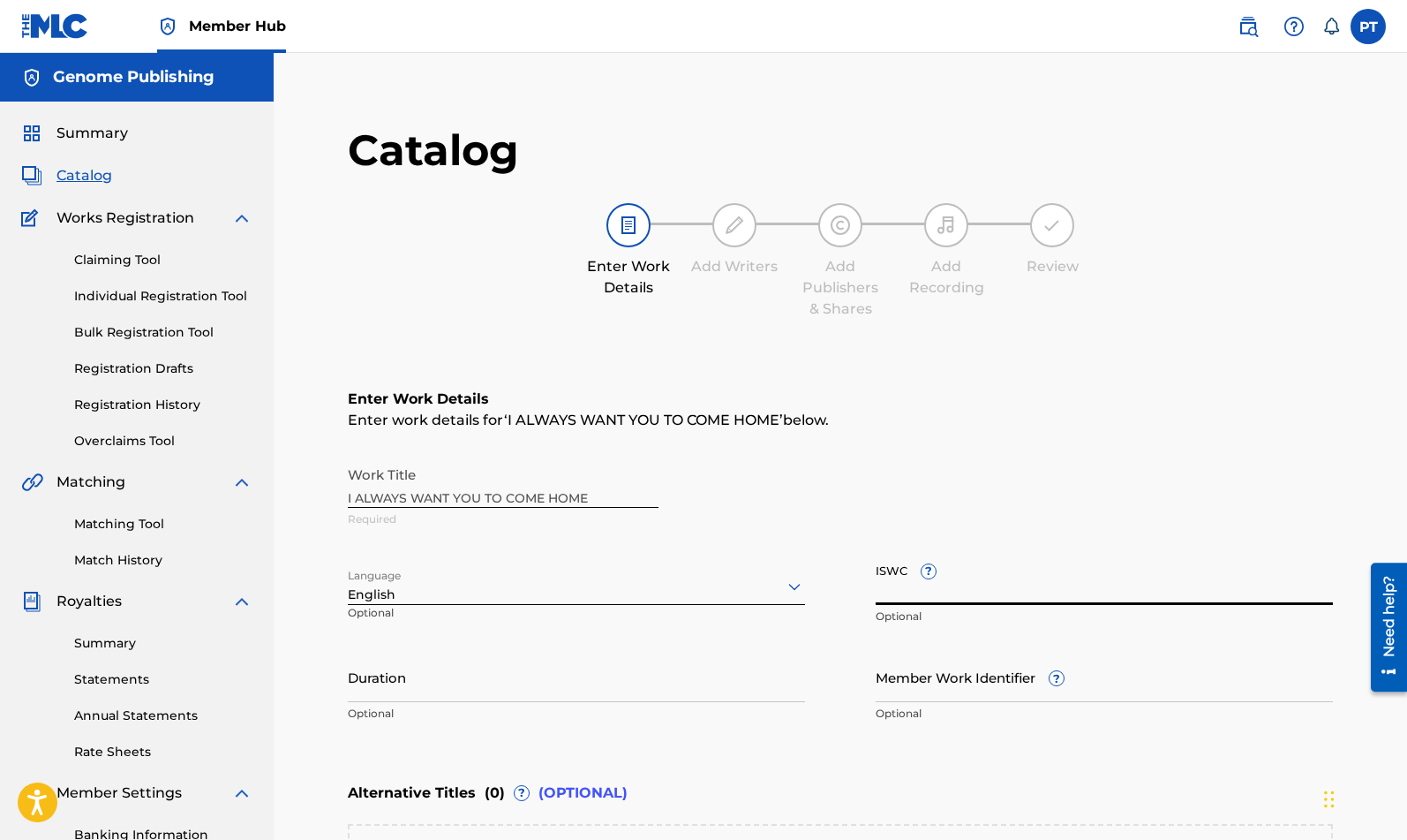
paste input "T-333.259.286-2"
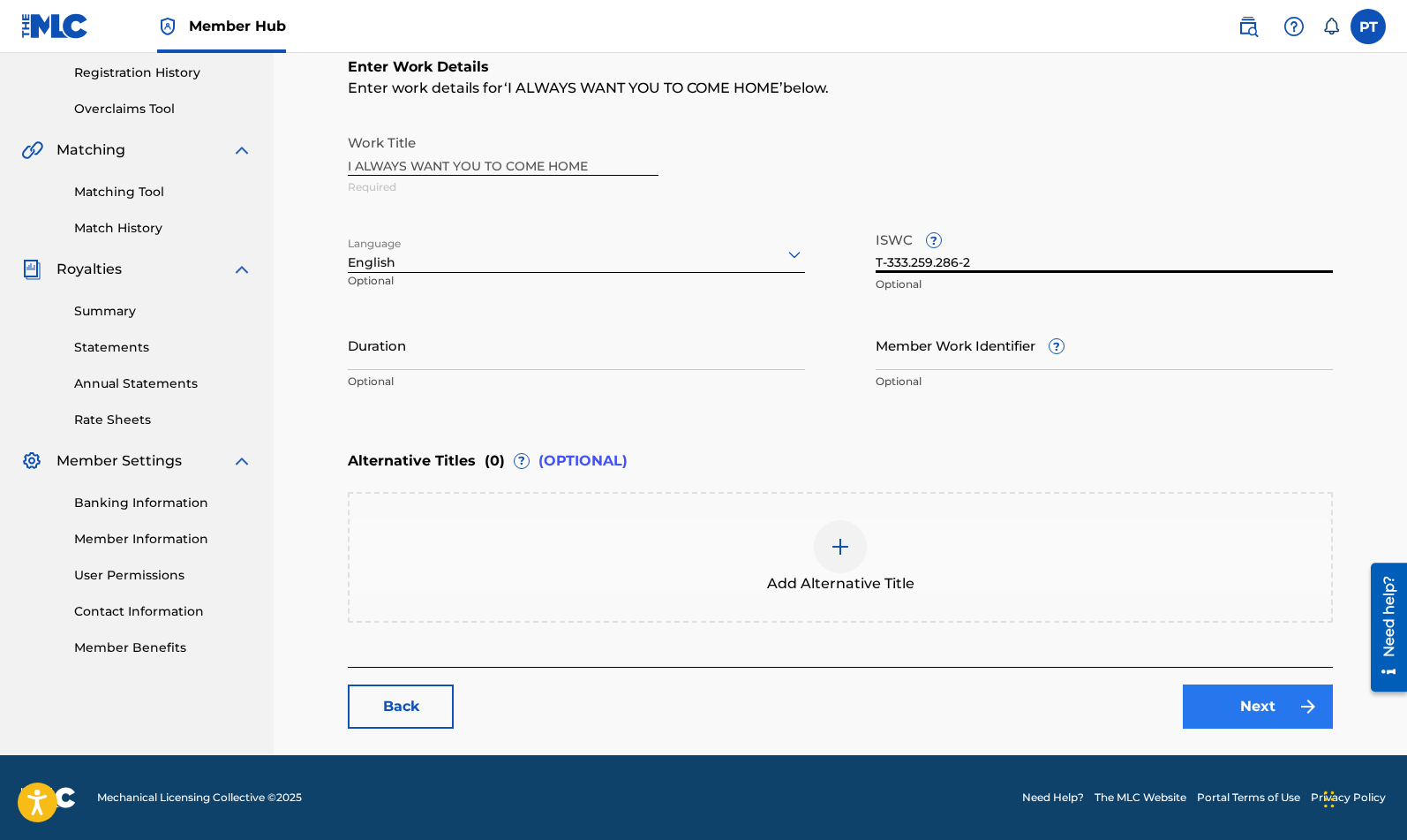
type input "T-333.259.286-2"
click at [1221, 704] on link "Next" at bounding box center [1258, 706] width 150 height 44
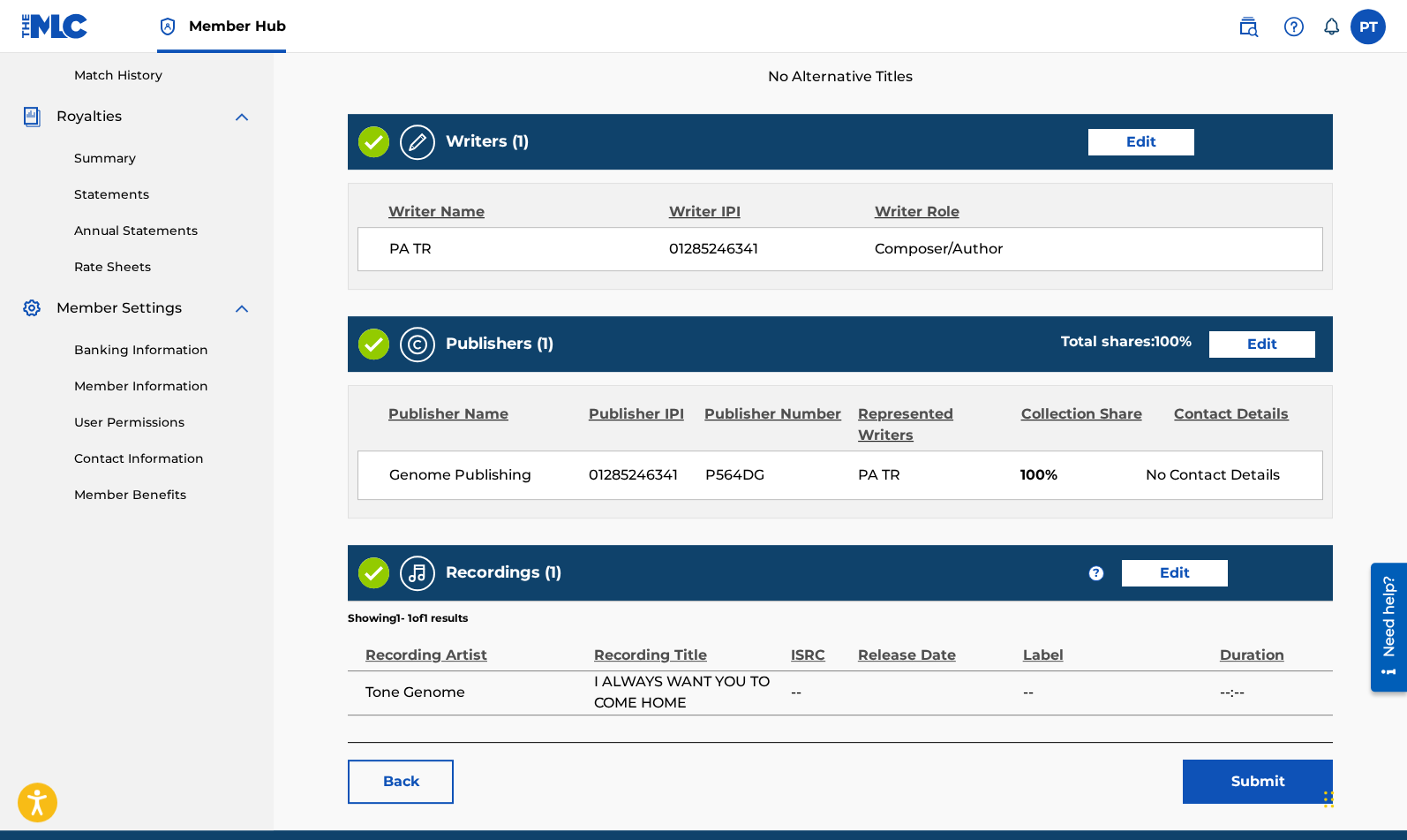
scroll to position [559, 0]
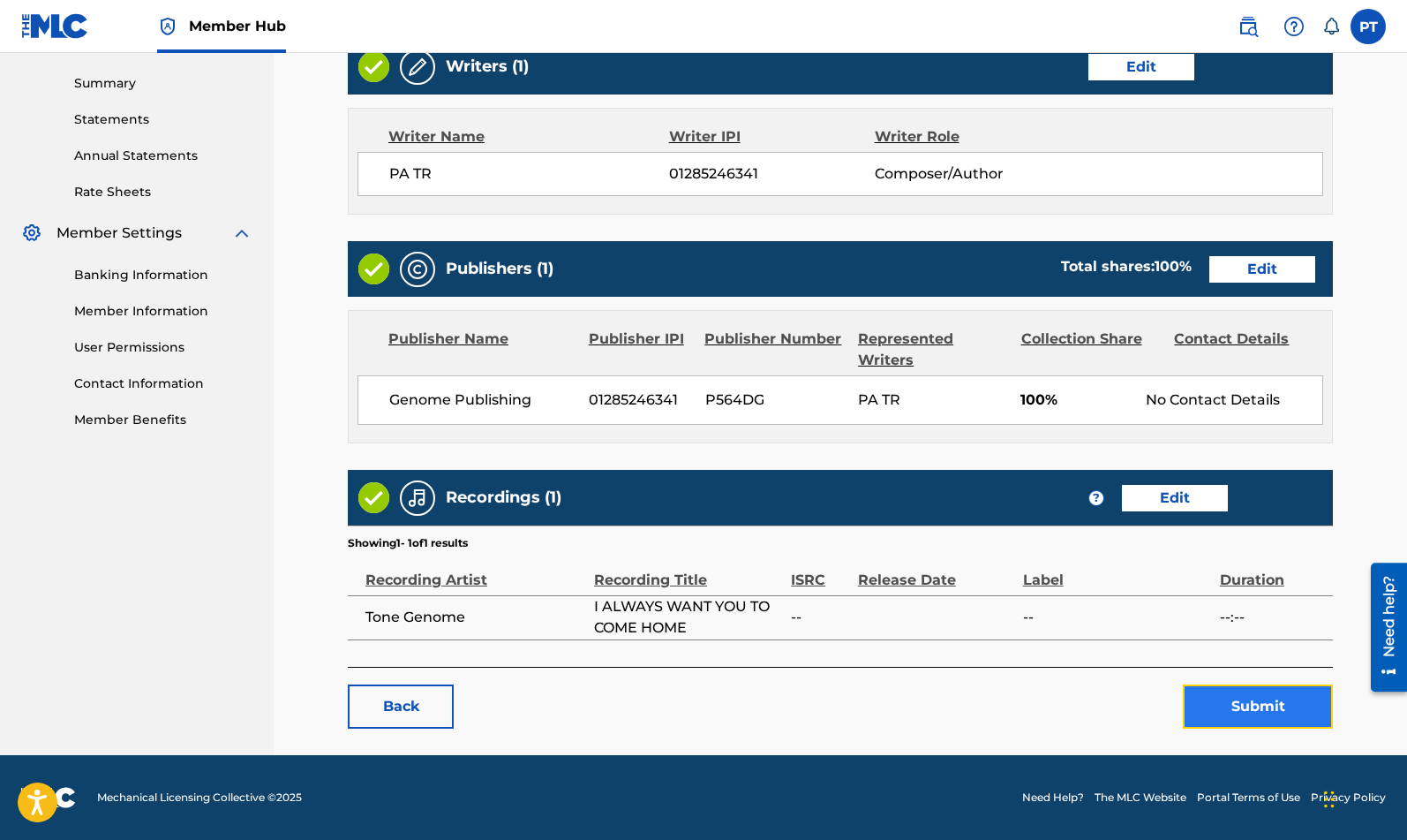
click at [1234, 696] on button "Submit" at bounding box center [1258, 706] width 150 height 44
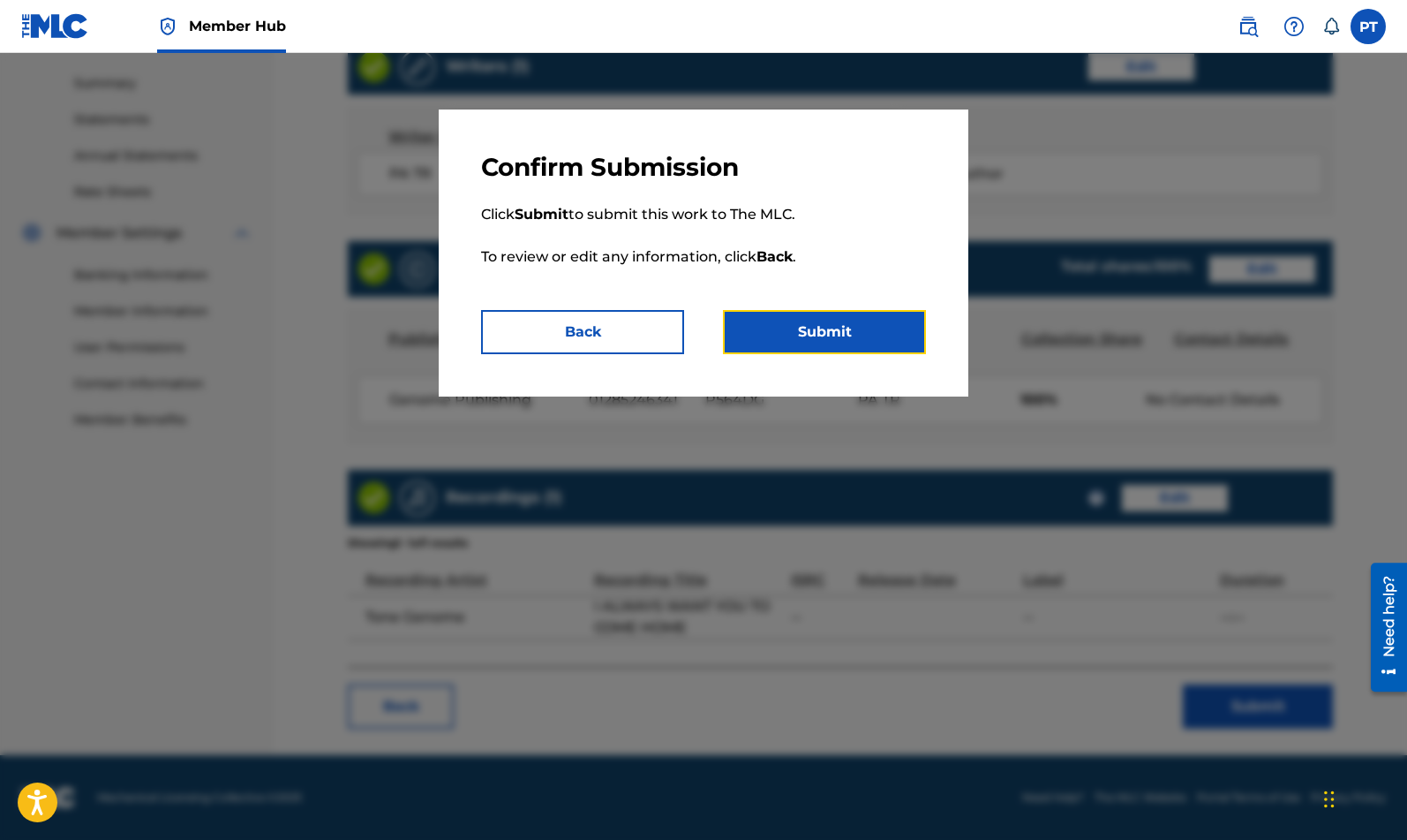
drag, startPoint x: 804, startPoint y: 324, endPoint x: 721, endPoint y: 346, distance: 85.9
click at [802, 324] on button "Submit" at bounding box center [824, 332] width 203 height 44
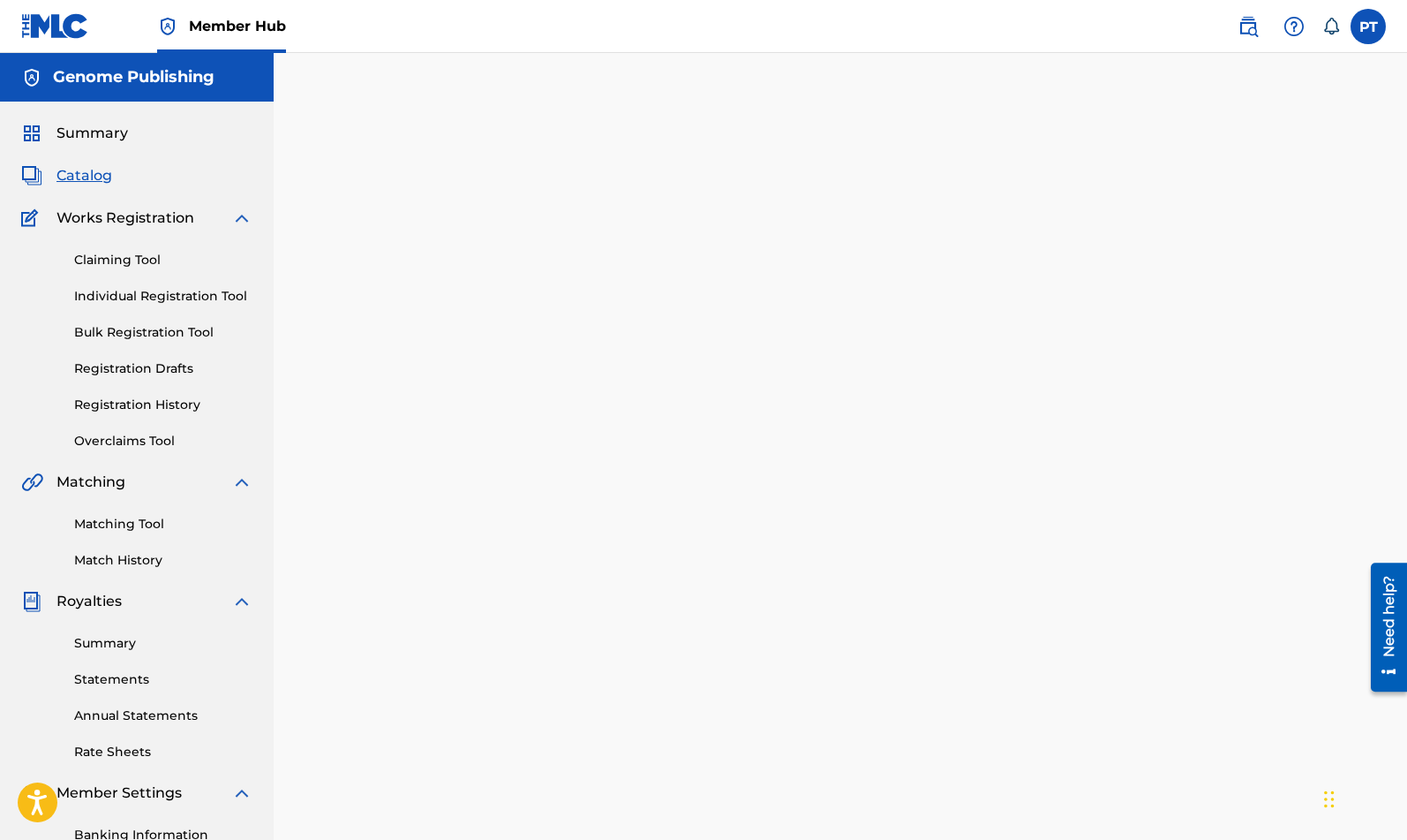
click at [73, 168] on span "Catalog" at bounding box center [85, 176] width 56 height 21
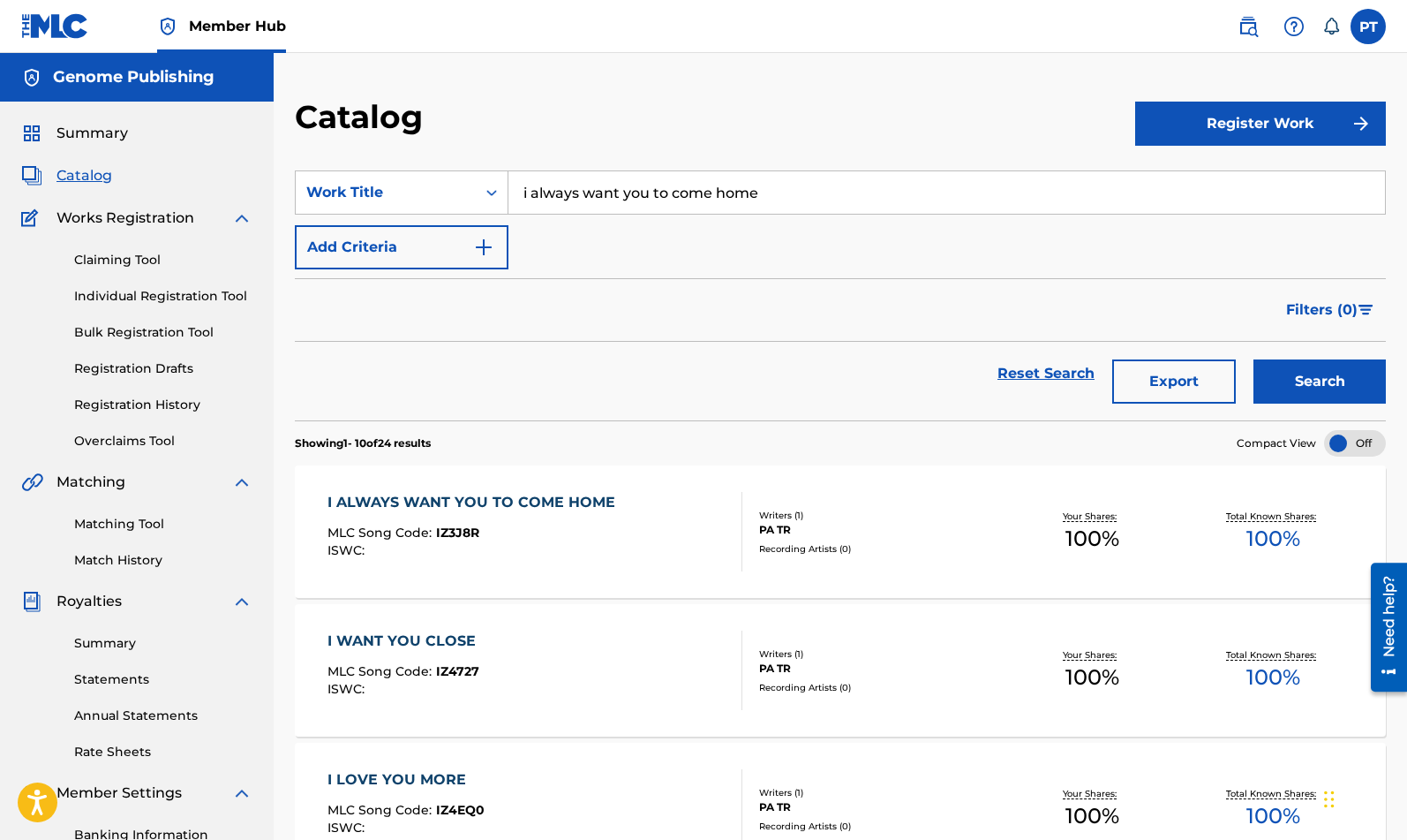
drag, startPoint x: 965, startPoint y: 199, endPoint x: 256, endPoint y: 129, distance: 712.4
click at [508, 171] on input "i always want you to come home" at bounding box center [947, 192] width 876 height 42
type input "FIRE"
click at [1254, 359] on button "Search" at bounding box center [1321, 382] width 133 height 44
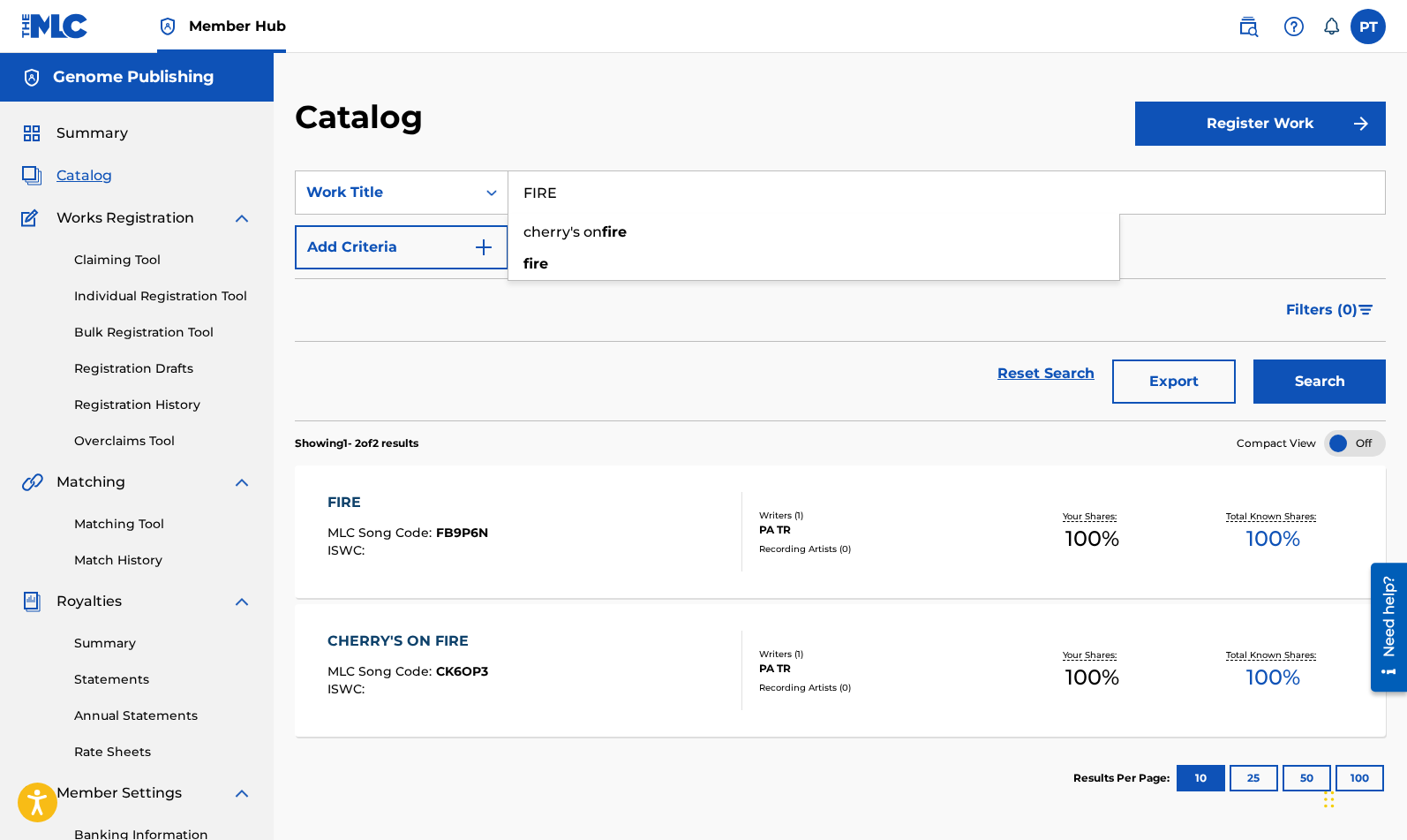
click at [1254, 359] on button "Search" at bounding box center [1321, 382] width 133 height 44
click at [291, 603] on div "Catalog Register Work SearchWithCriteria6d855e3c-e43e-4821-a47d-b8e4c2a9fddc Wo…" at bounding box center [841, 554] width 1134 height 913
click at [355, 549] on span "ISWC :" at bounding box center [348, 550] width 41 height 16
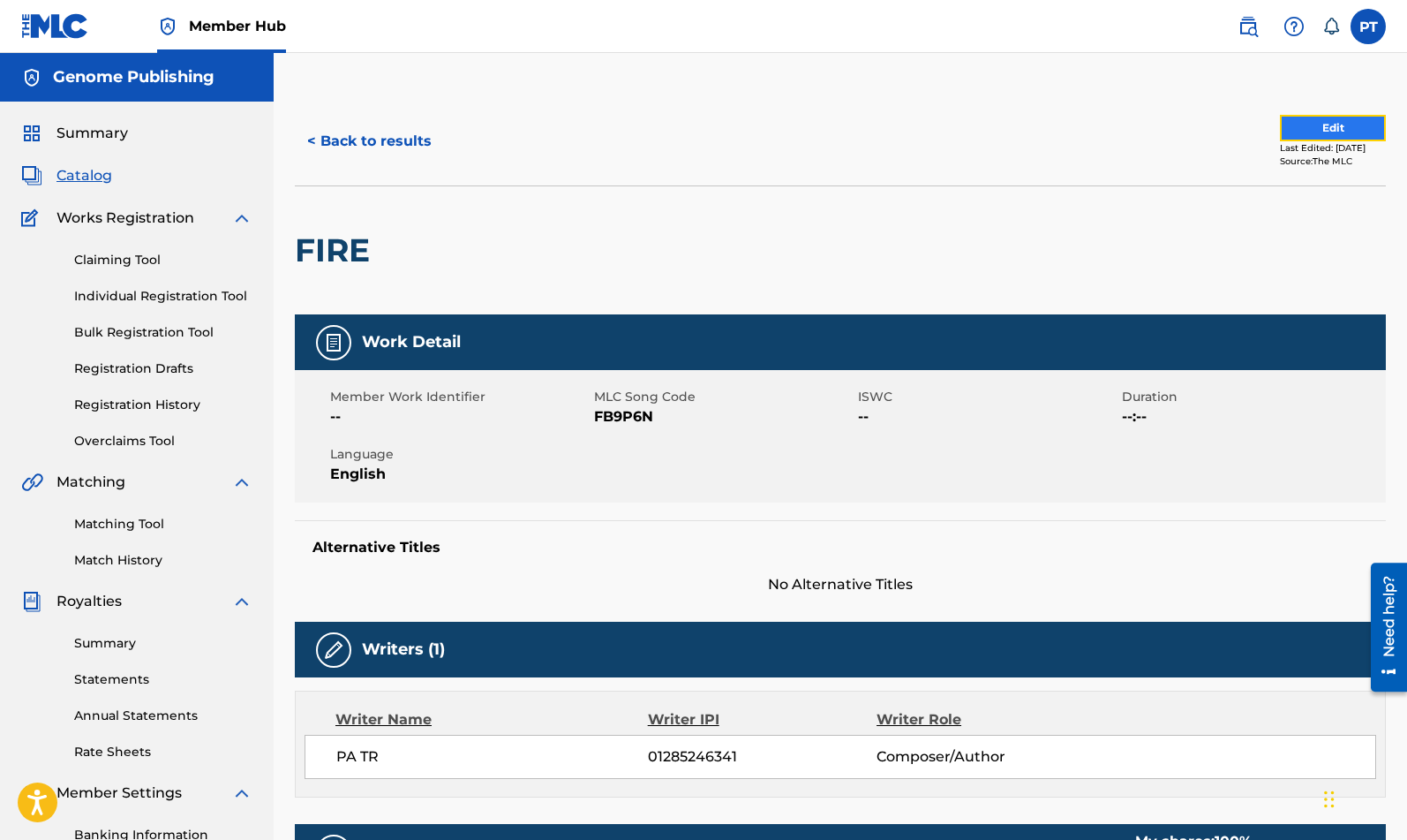
click at [1350, 129] on button "Edit" at bounding box center [1333, 128] width 106 height 27
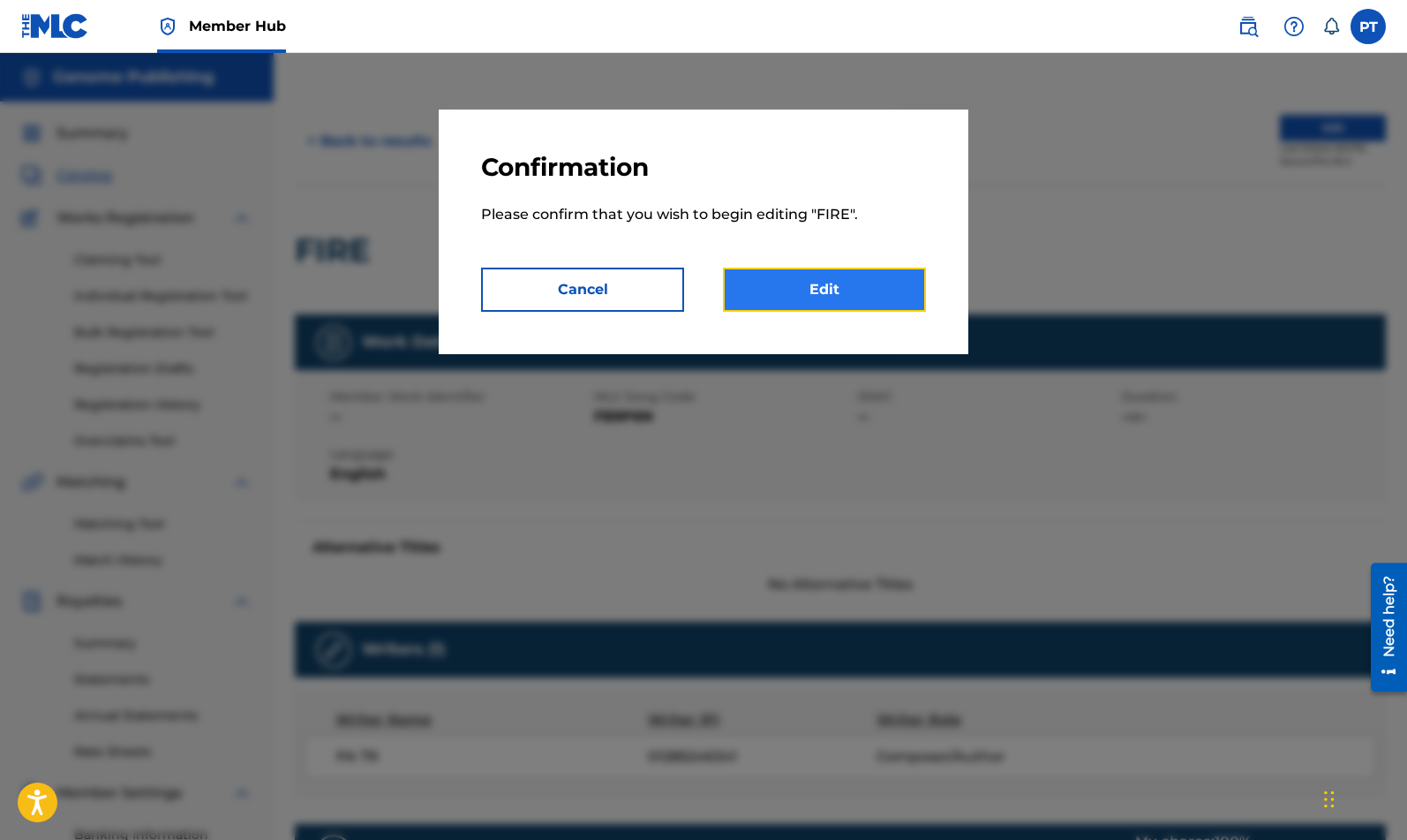
click at [831, 282] on link "Edit" at bounding box center [824, 289] width 203 height 44
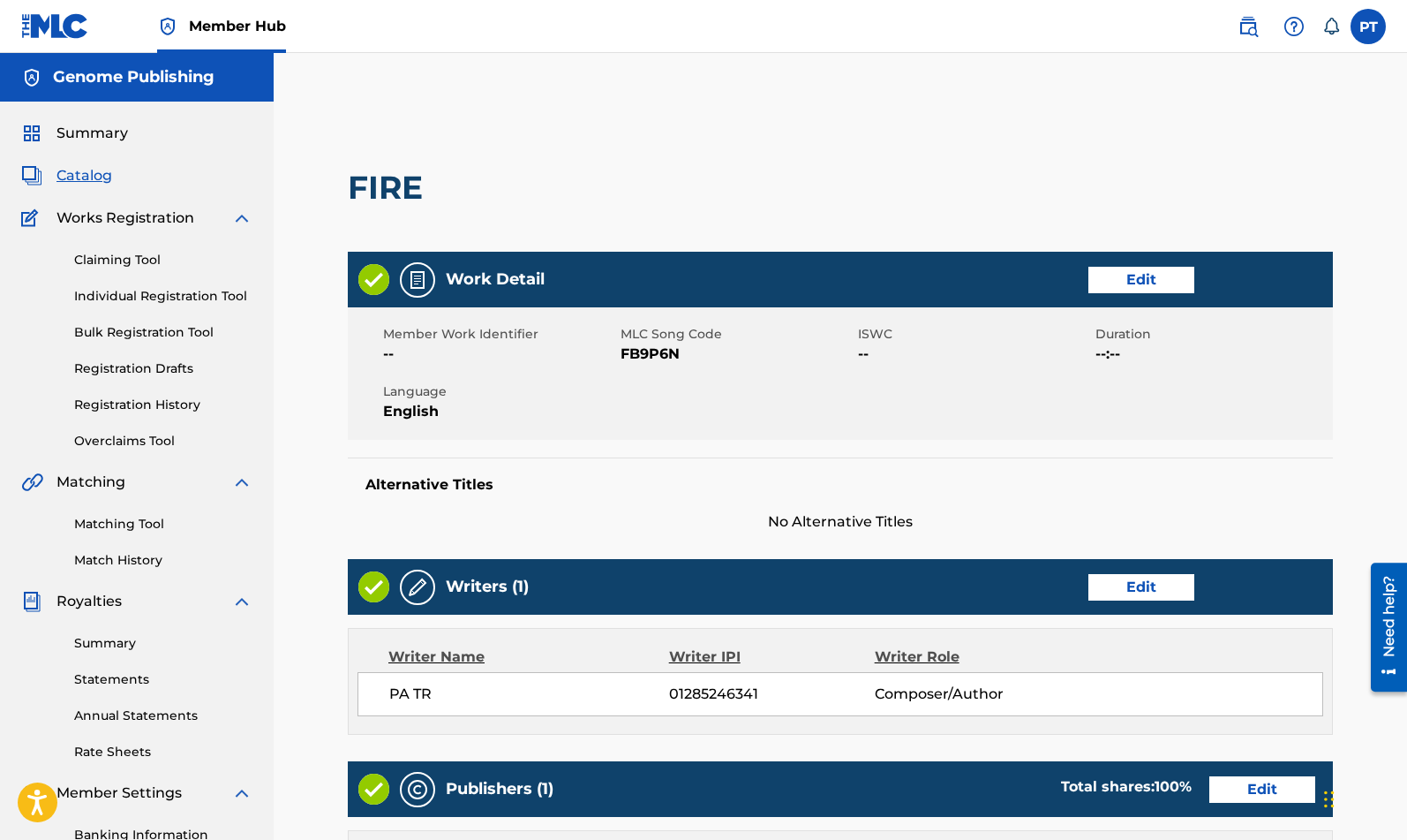
click at [882, 337] on span "ISWC" at bounding box center [975, 334] width 234 height 18
click at [1121, 277] on link "Edit" at bounding box center [1142, 280] width 106 height 27
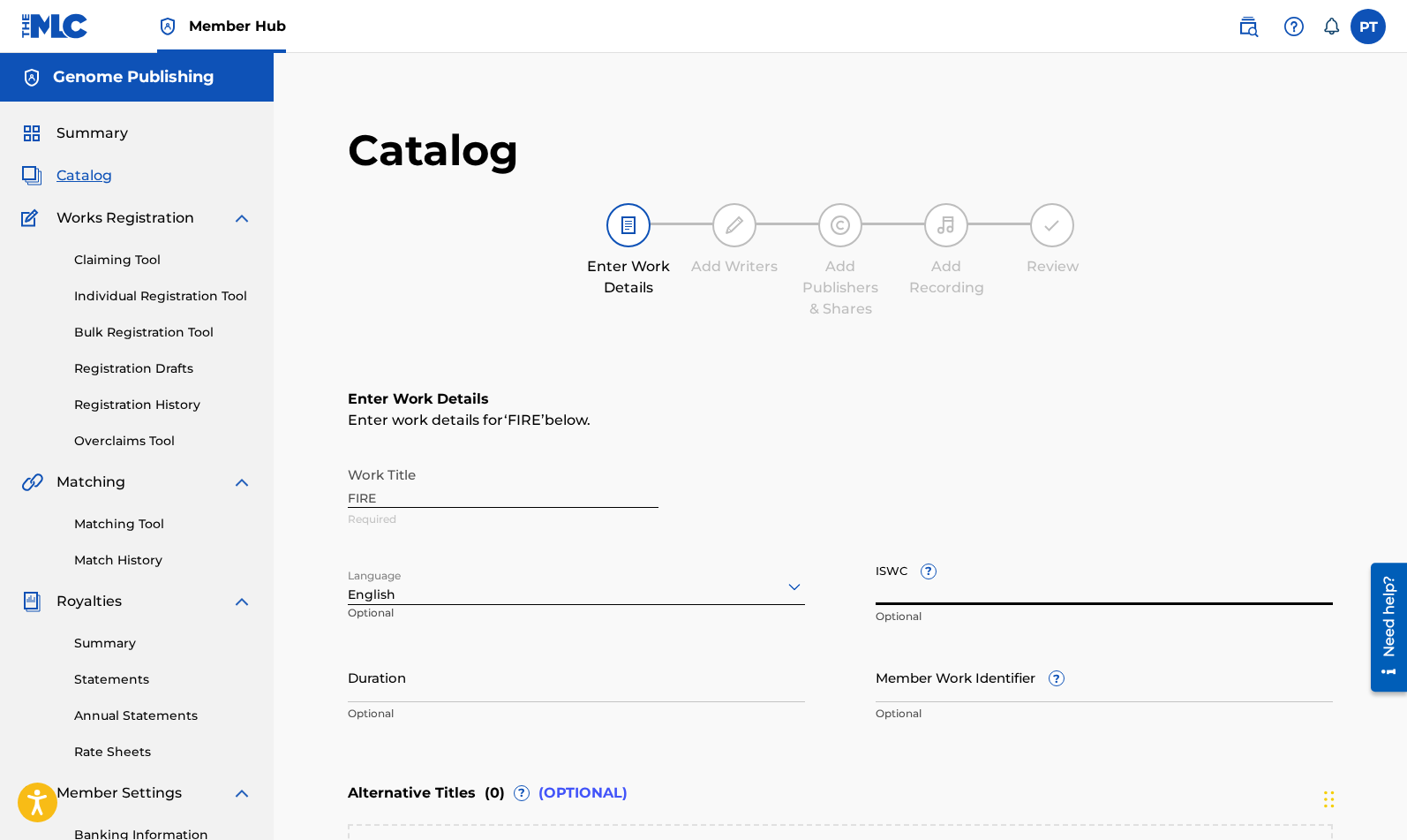
paste input "QT4K52552402"
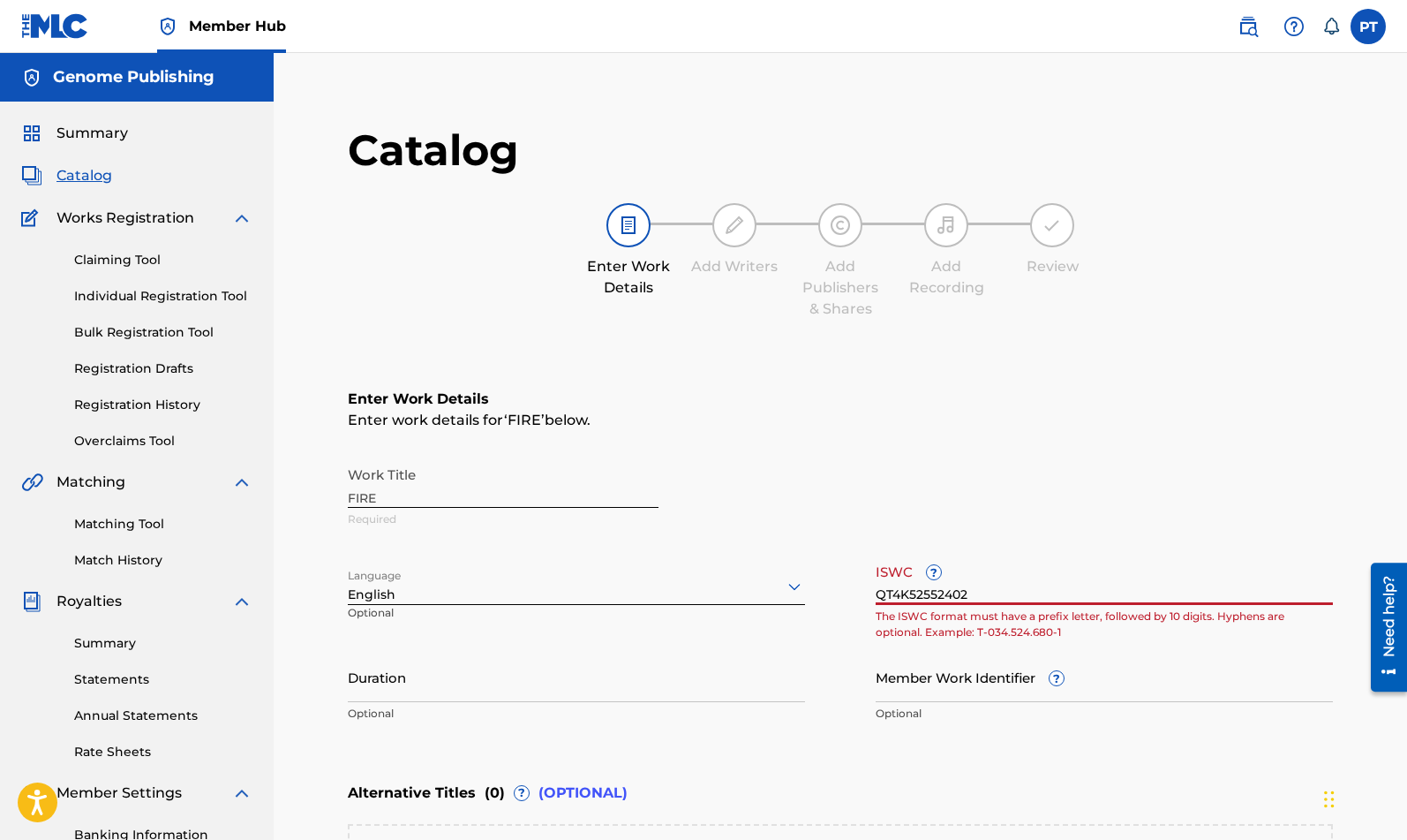
drag, startPoint x: 983, startPoint y: 594, endPoint x: 843, endPoint y: 597, distance: 140.0
click at [876, 597] on input "QT4K52552402" at bounding box center [1104, 580] width 457 height 50
paste input "T-333.373.227-3"
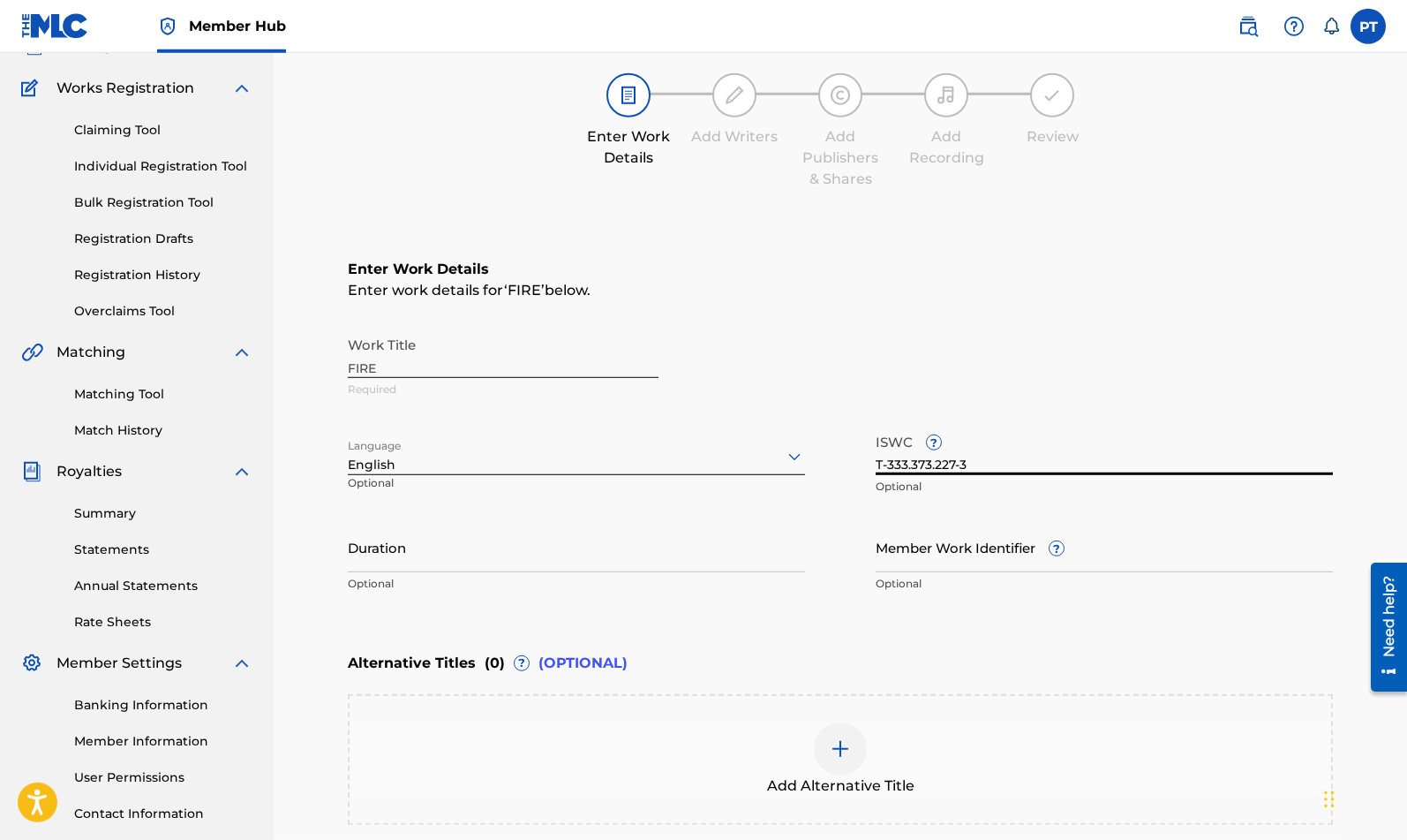
scroll to position [332, 0]
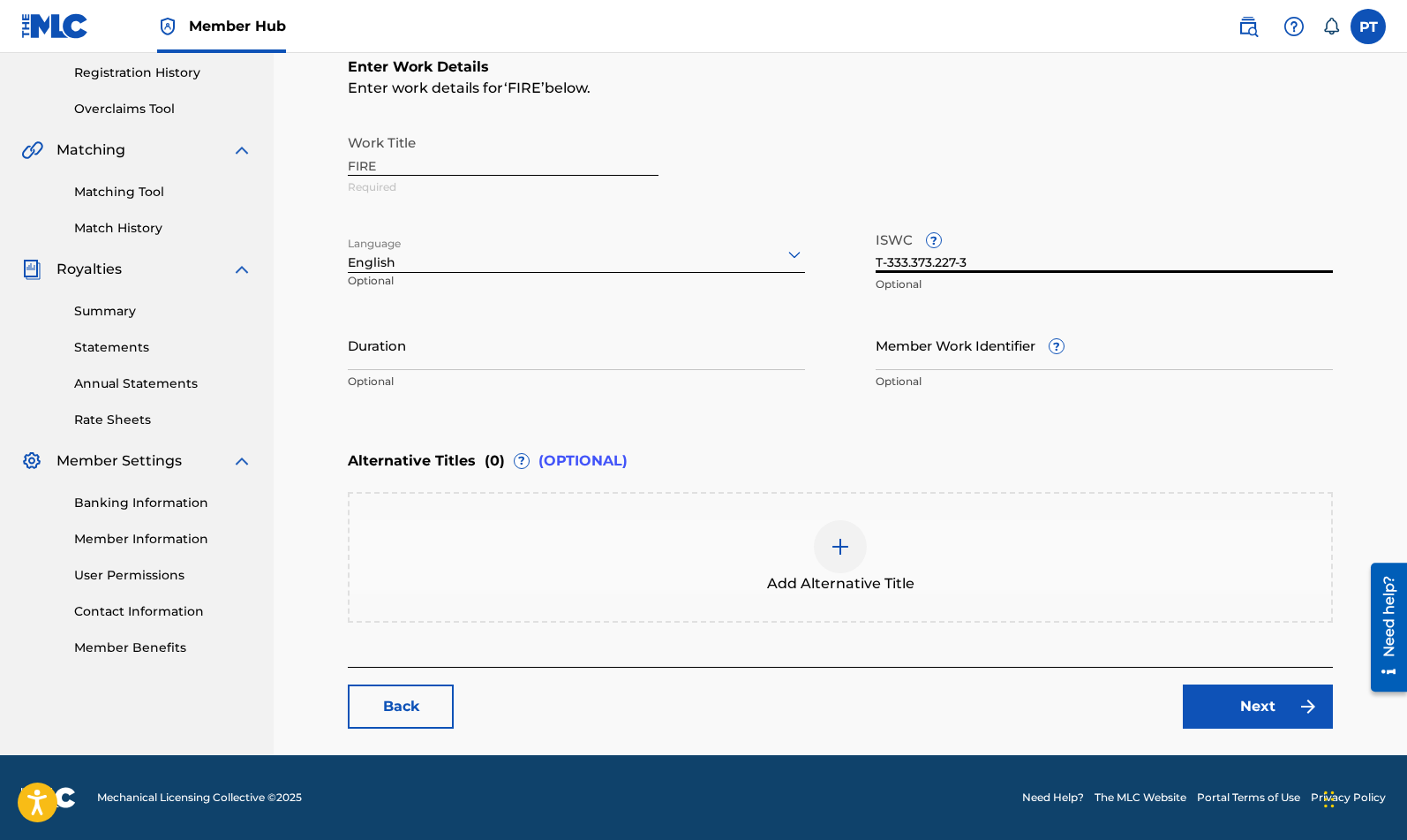
type input "T-333.373.227-3"
click at [312, 609] on main "Catalog Enter Work Details Add Writers Add Publishers & Shares Add Recording Re…" at bounding box center [841, 260] width 1092 height 990
click at [1238, 701] on link "Next" at bounding box center [1258, 706] width 150 height 44
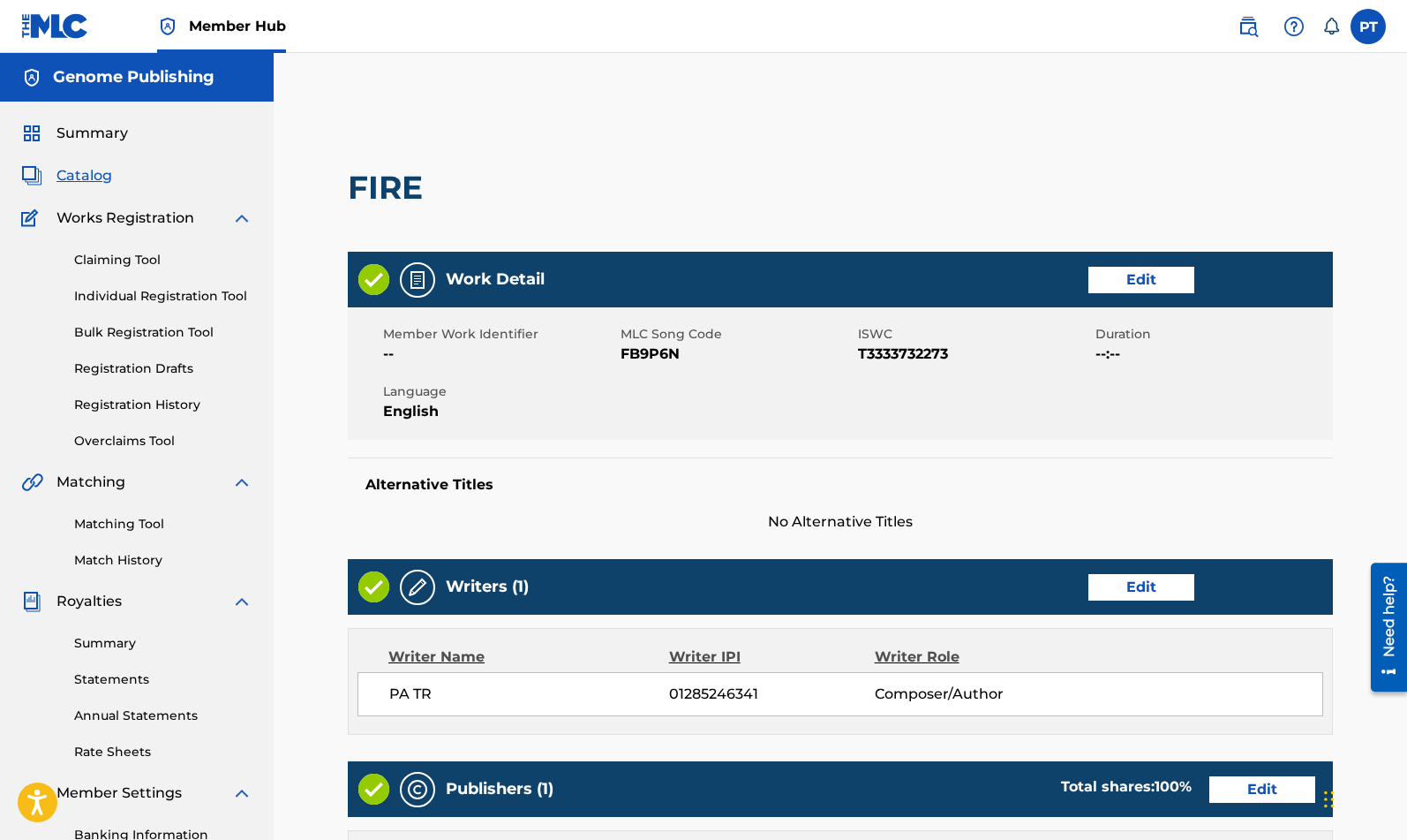
scroll to position [520, 0]
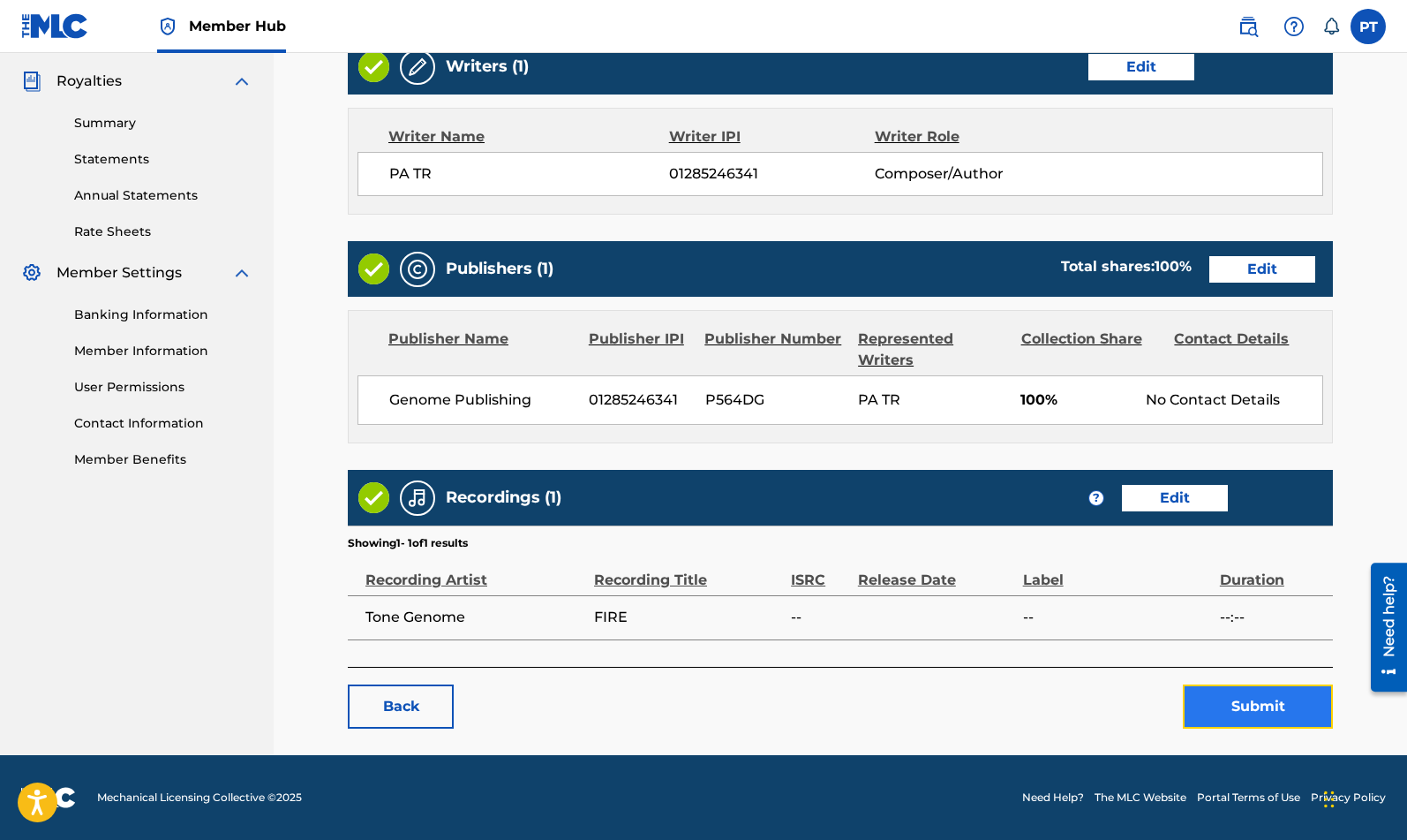
click at [1245, 710] on button "Submit" at bounding box center [1258, 706] width 150 height 44
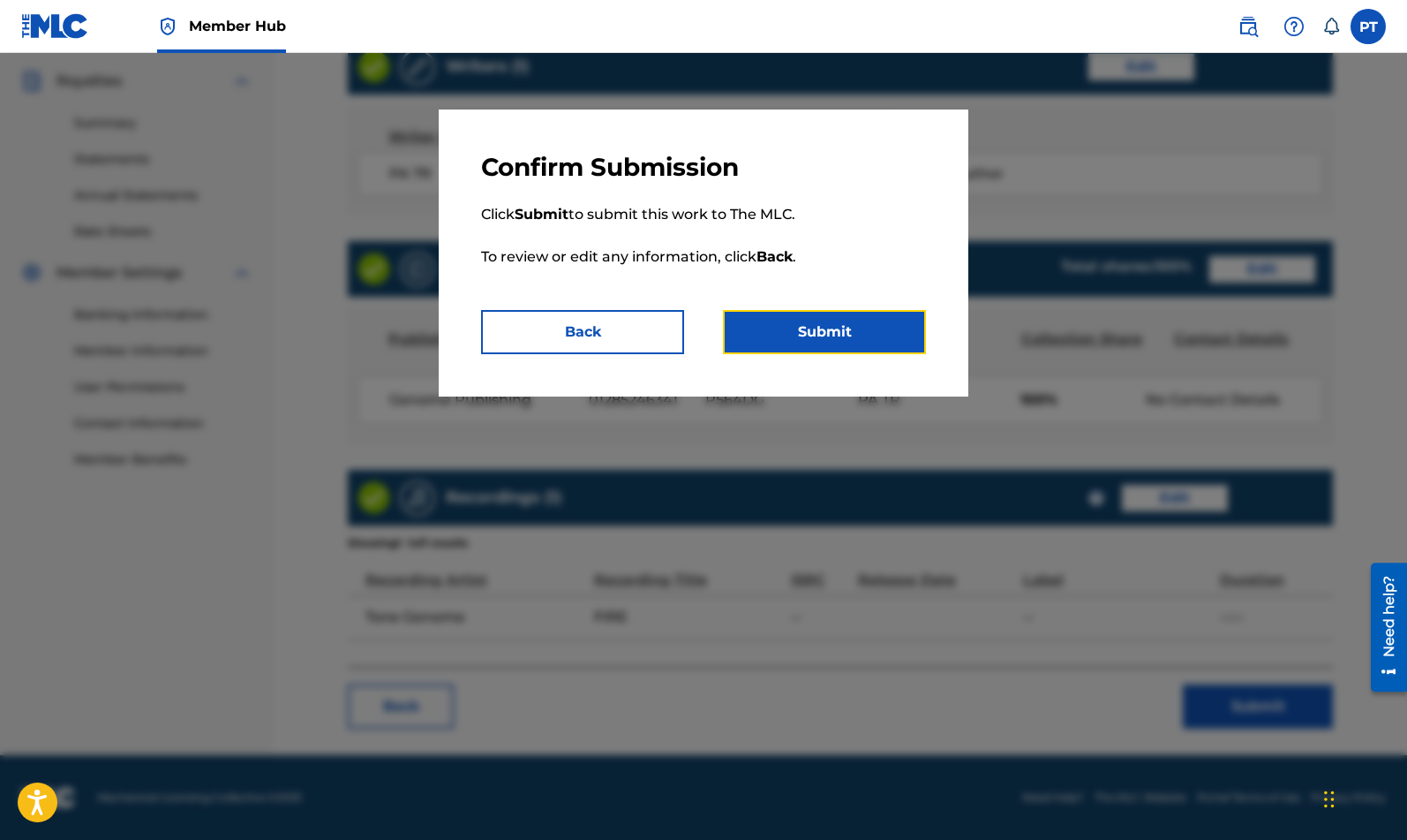
drag, startPoint x: 849, startPoint y: 331, endPoint x: 866, endPoint y: 333, distance: 17.1
click at [852, 332] on button "Submit" at bounding box center [824, 332] width 203 height 44
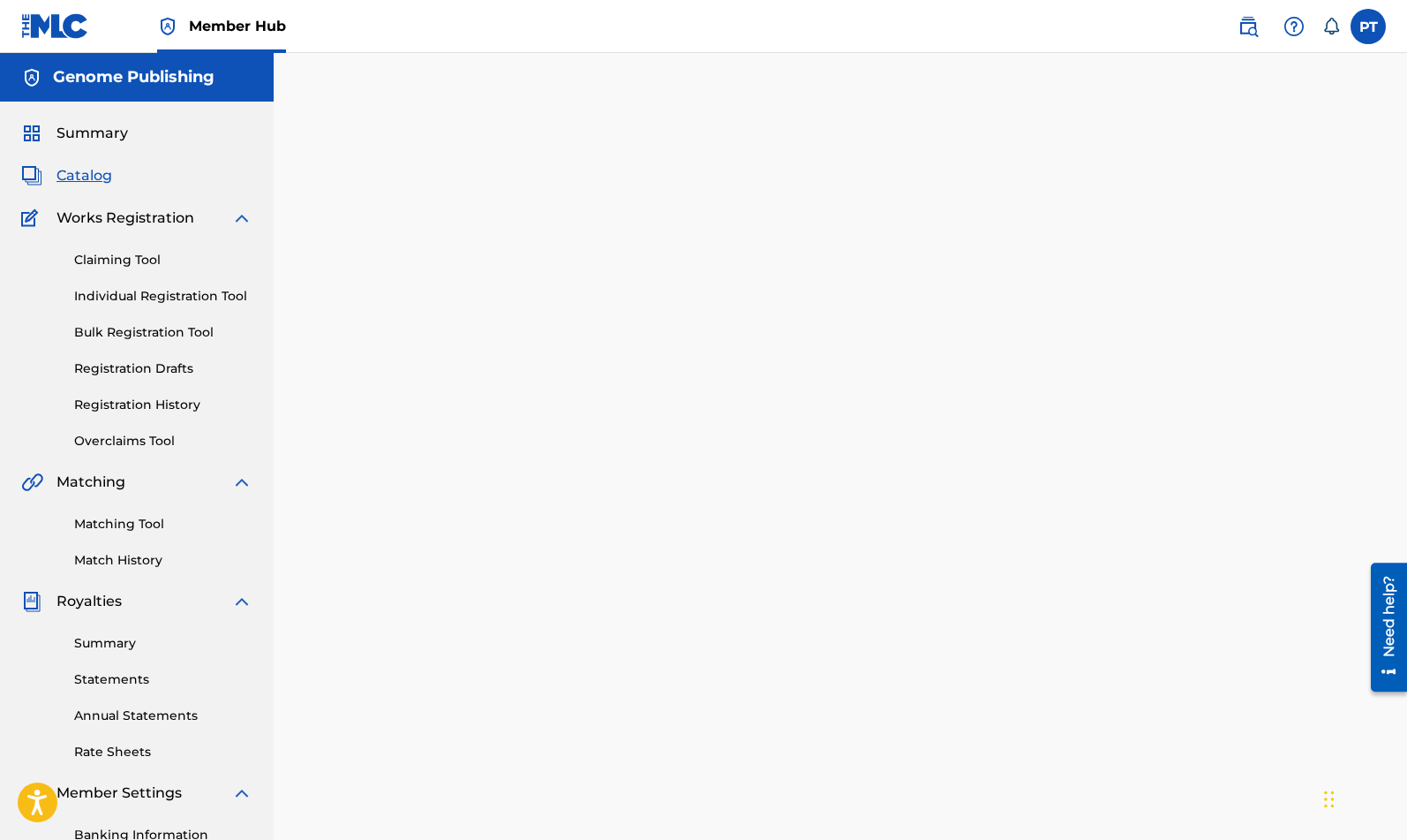
click at [298, 158] on main "Back Done" at bounding box center [841, 517] width 1092 height 840
click at [72, 180] on span "Catalog" at bounding box center [85, 176] width 56 height 21
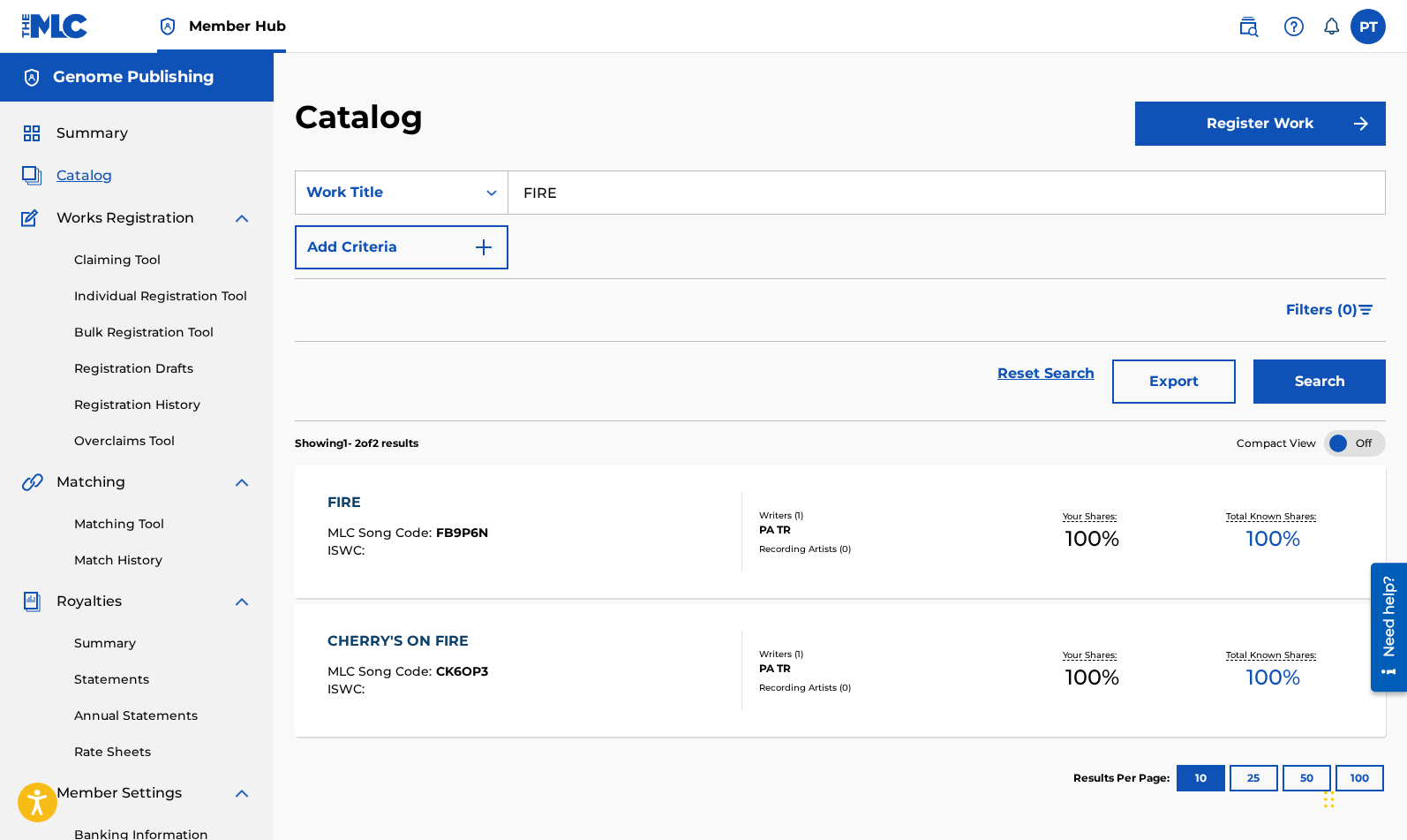
drag, startPoint x: 641, startPoint y: 194, endPoint x: 278, endPoint y: 168, distance: 363.9
click at [508, 175] on input "FIRE" at bounding box center [947, 192] width 876 height 42
type input "BY"
click at [1254, 359] on button "Search" at bounding box center [1321, 382] width 133 height 44
click at [626, 673] on div "BY MY SIDE MLC Song Code : BF5X1S ISWC :" at bounding box center [535, 670] width 415 height 80
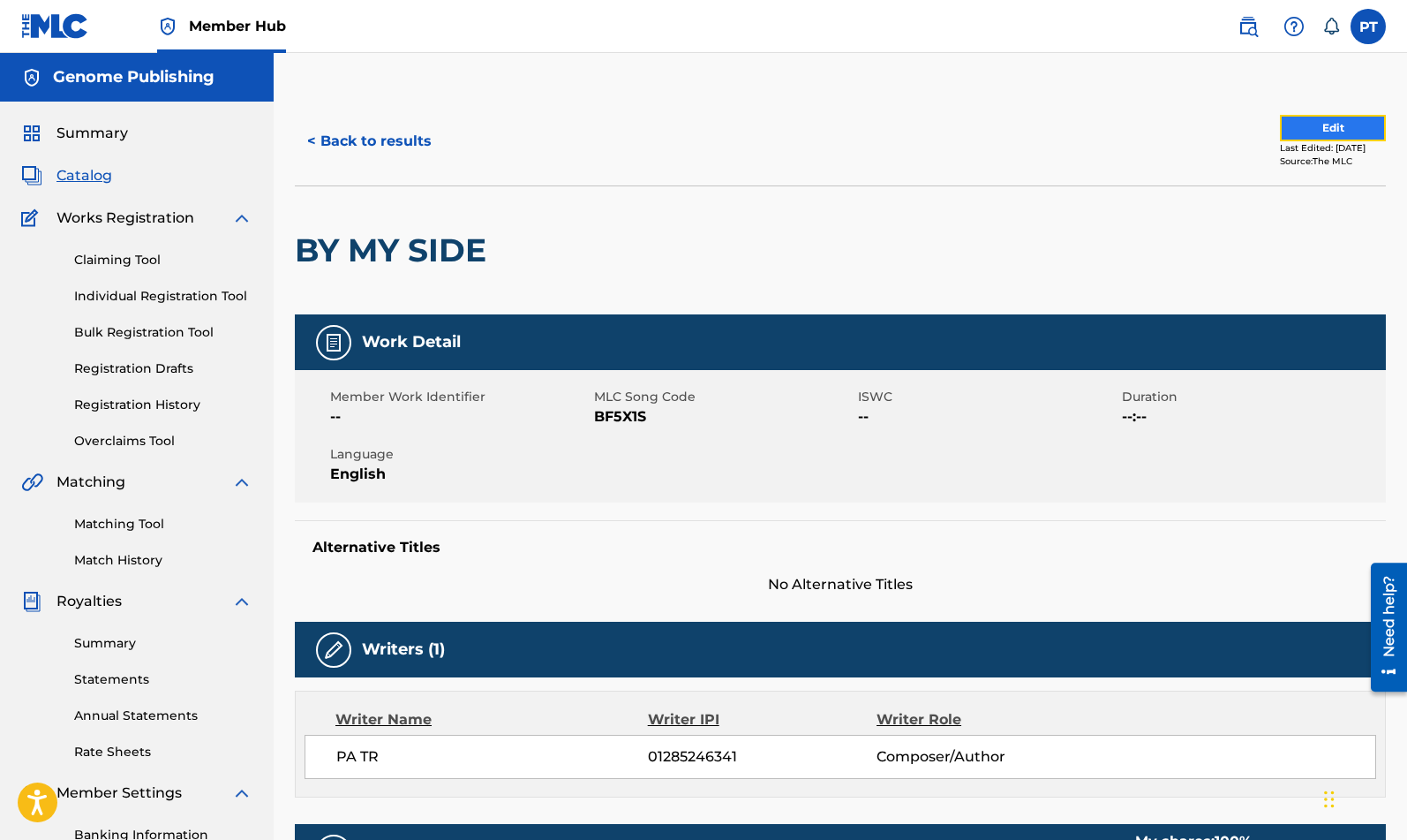
click at [1331, 126] on button "Edit" at bounding box center [1333, 128] width 106 height 27
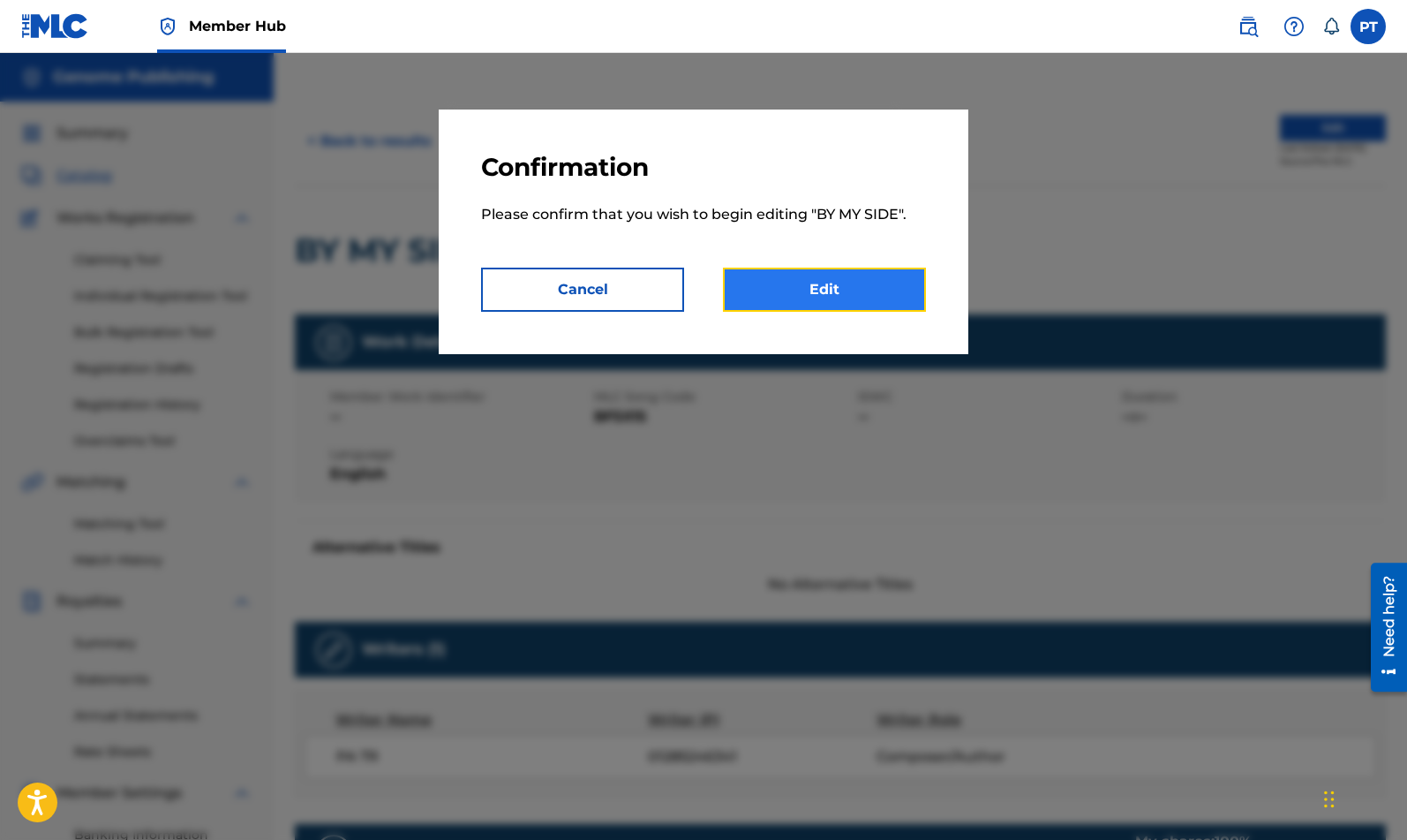
click at [831, 281] on link "Edit" at bounding box center [824, 289] width 203 height 44
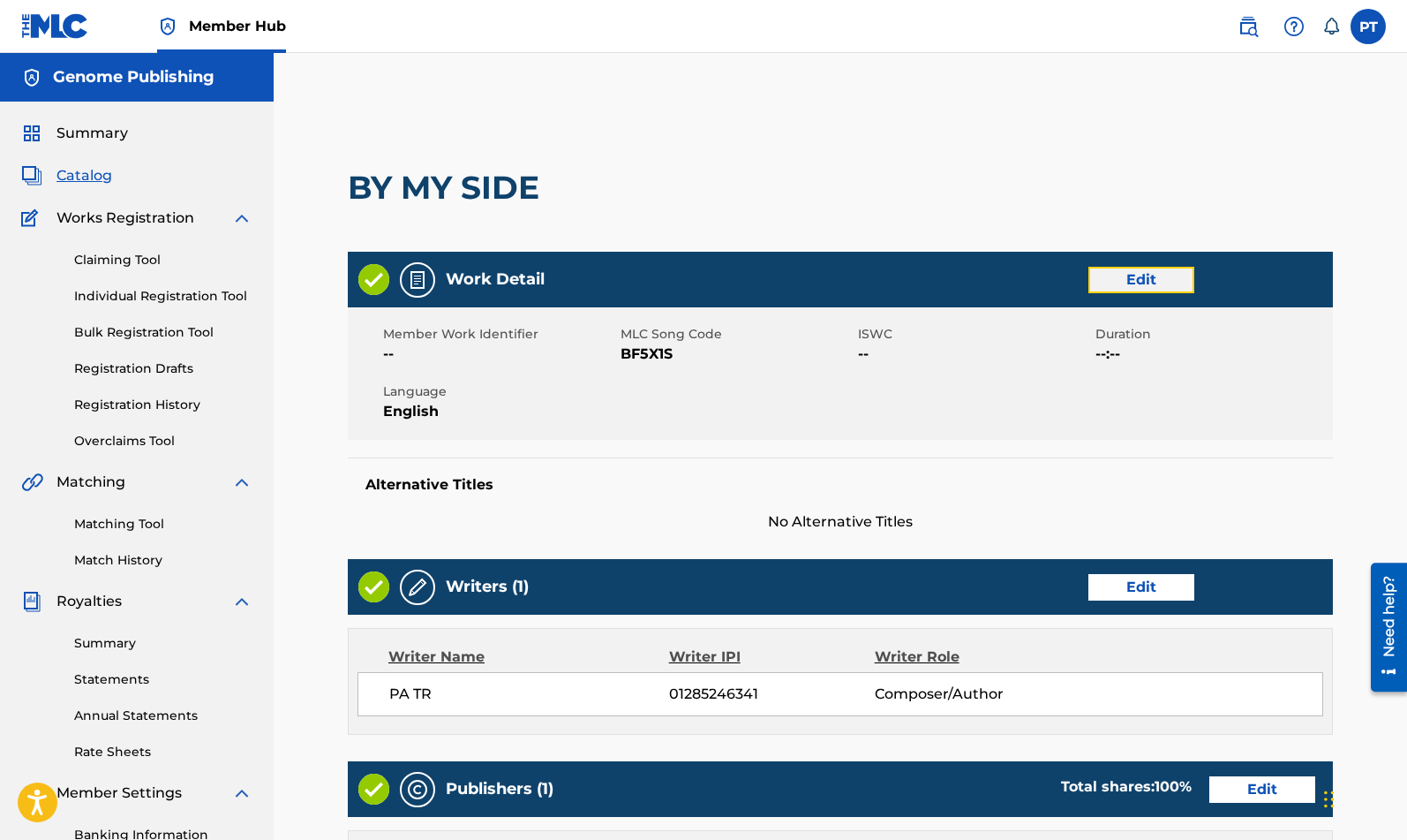
click at [1154, 277] on link "Edit" at bounding box center [1142, 280] width 106 height 27
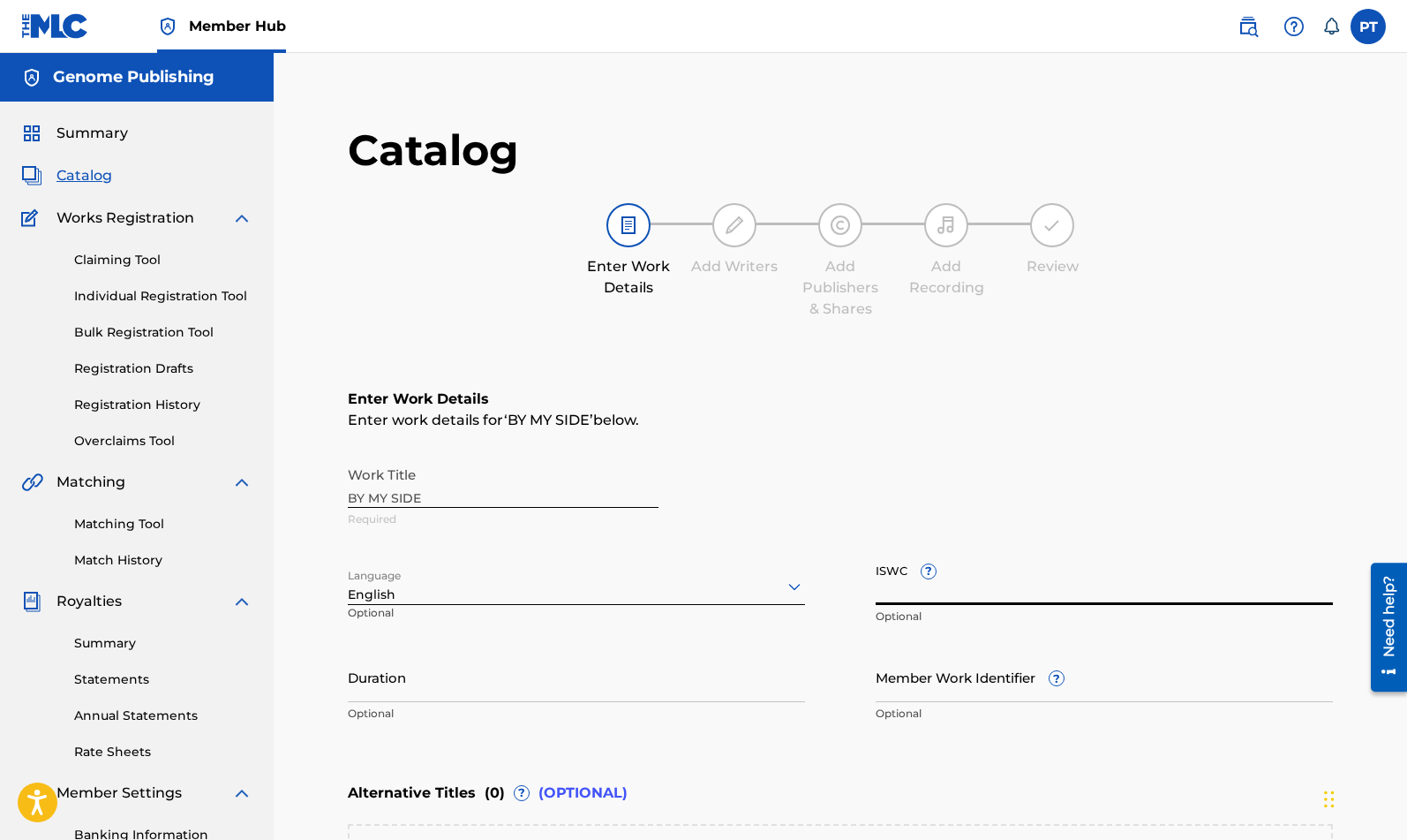
paste input "T-334.441.707-4"
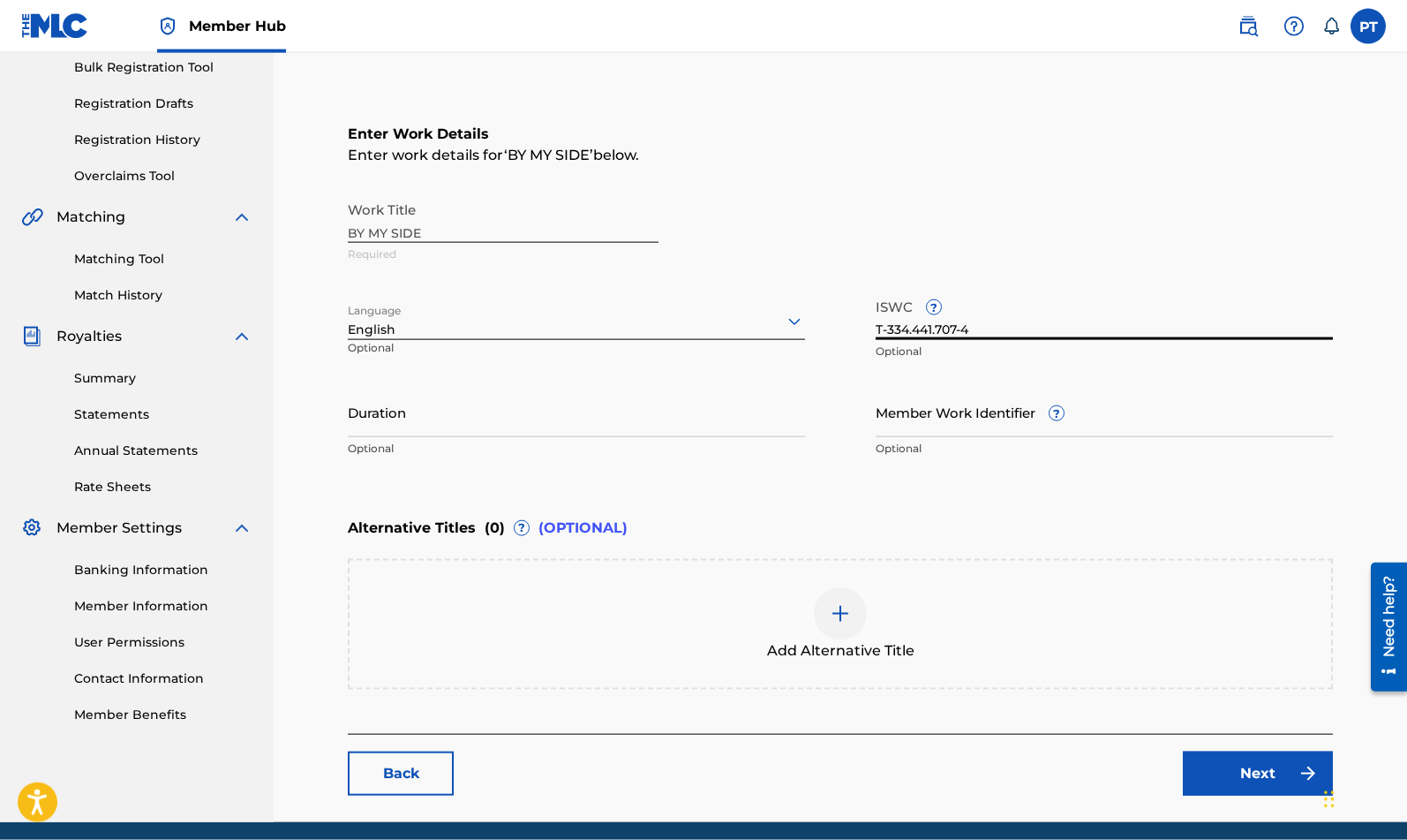
scroll to position [332, 0]
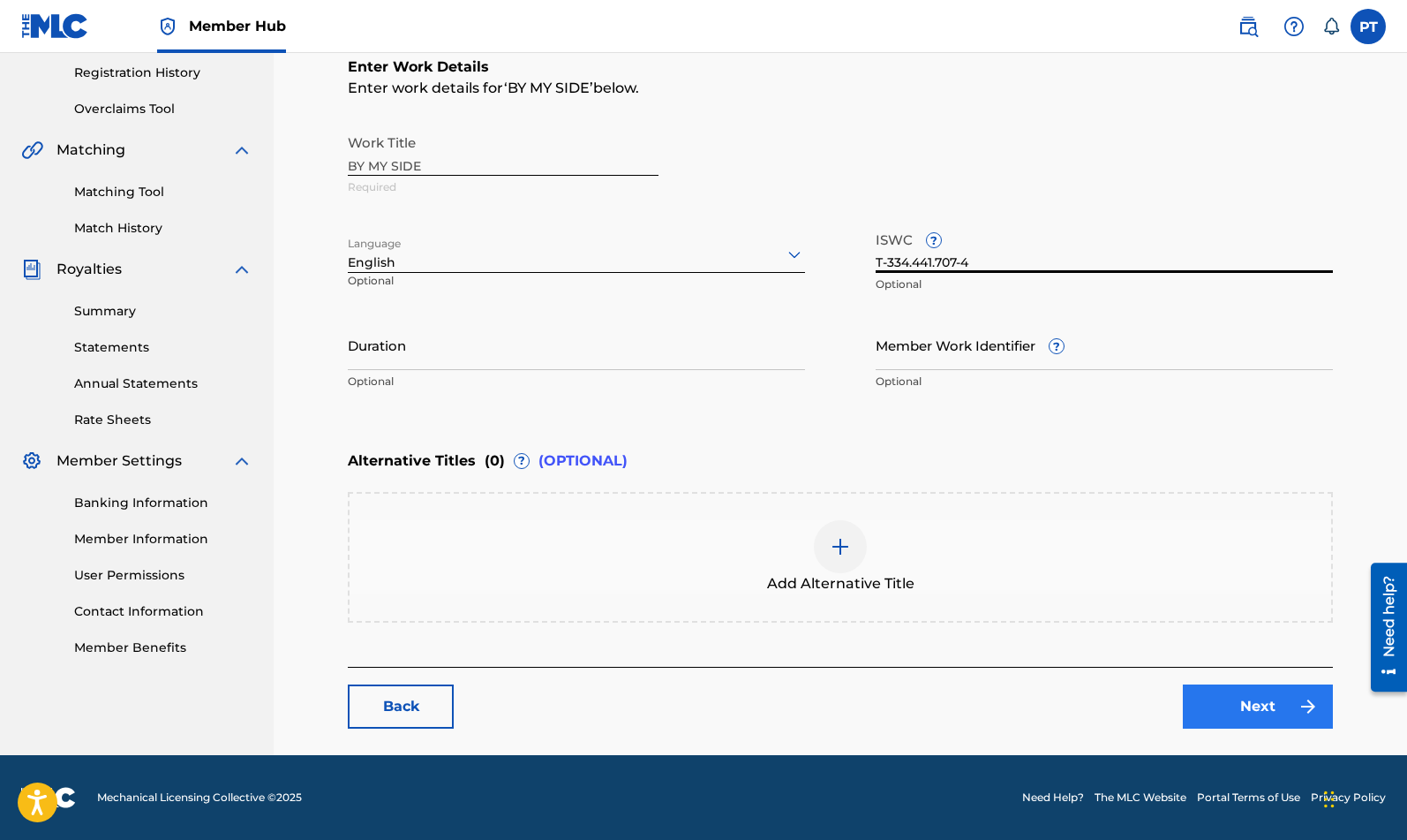
type input "T-334.441.707-4"
click at [1245, 708] on link "Next" at bounding box center [1258, 706] width 150 height 44
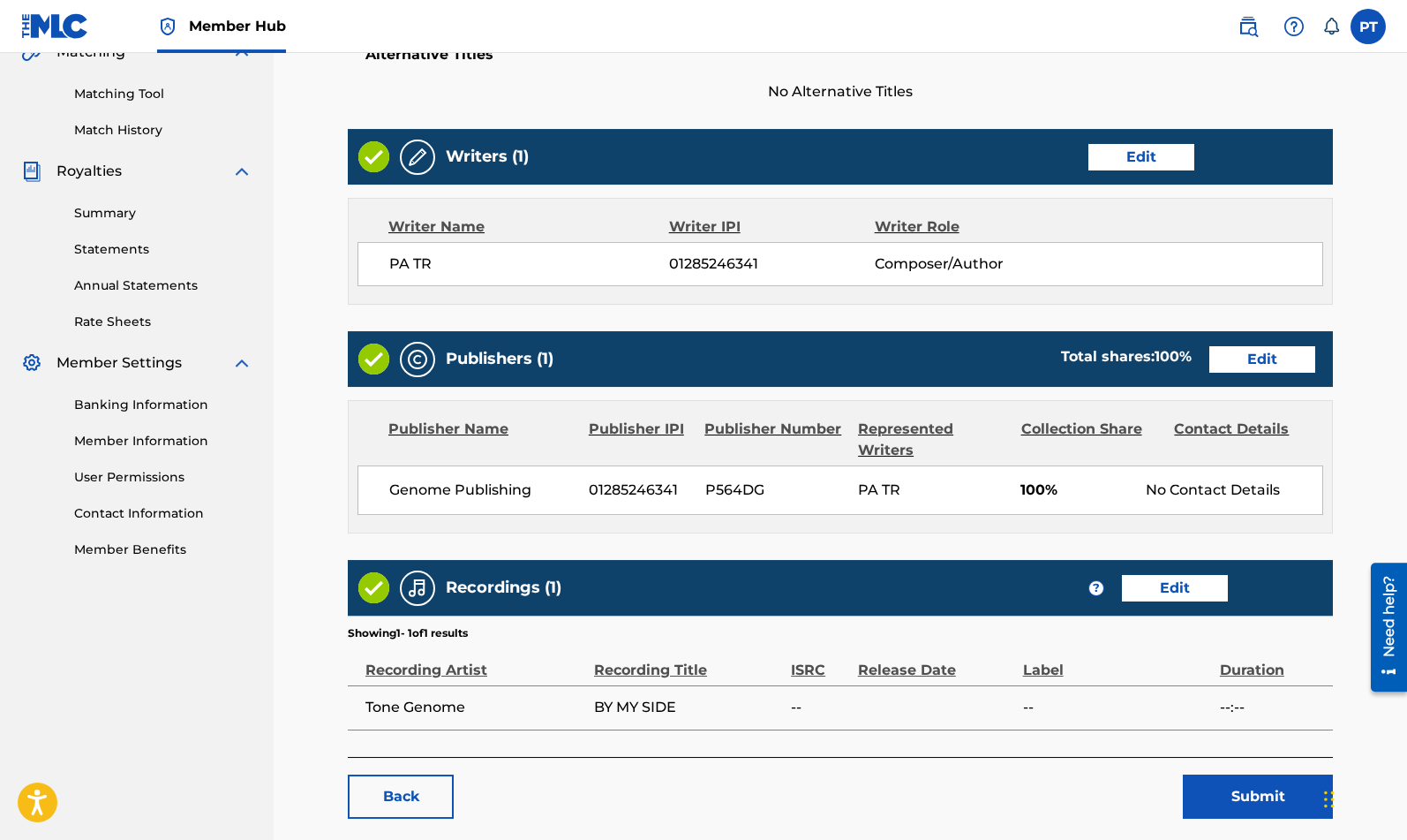
scroll to position [520, 0]
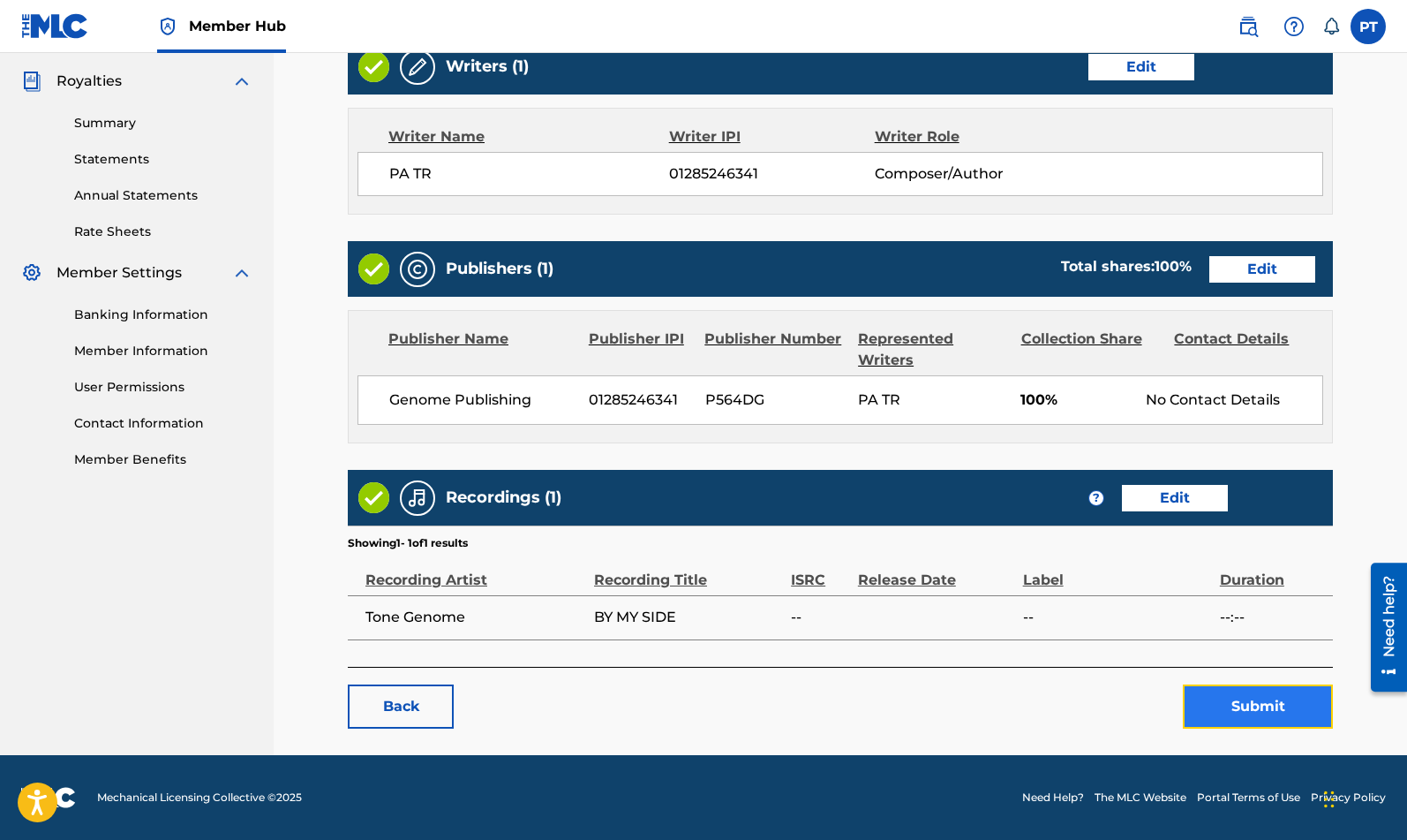
click at [1249, 702] on button "Submit" at bounding box center [1258, 706] width 150 height 44
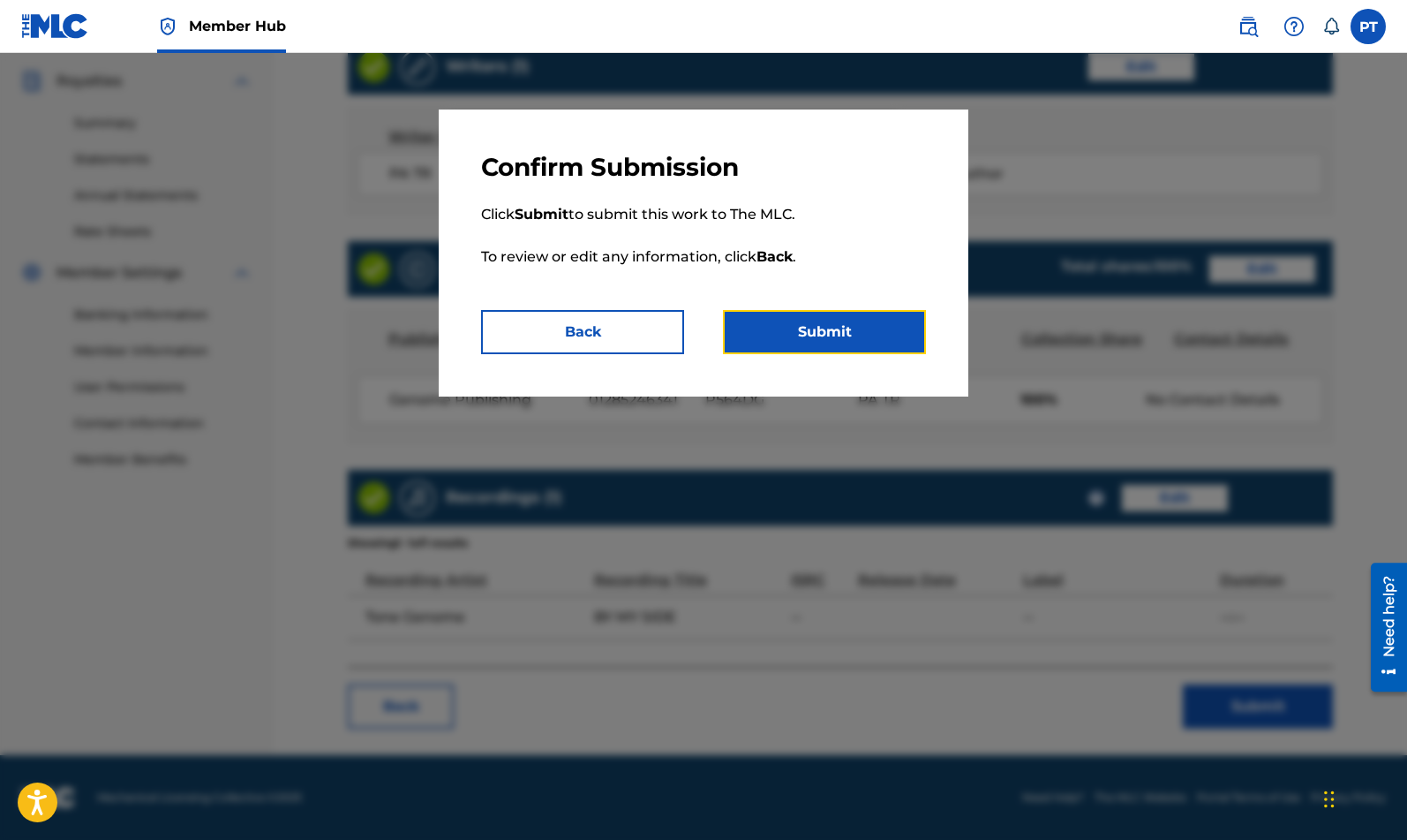
drag, startPoint x: 861, startPoint y: 335, endPoint x: 734, endPoint y: 234, distance: 162.3
click at [861, 331] on button "Submit" at bounding box center [824, 332] width 203 height 44
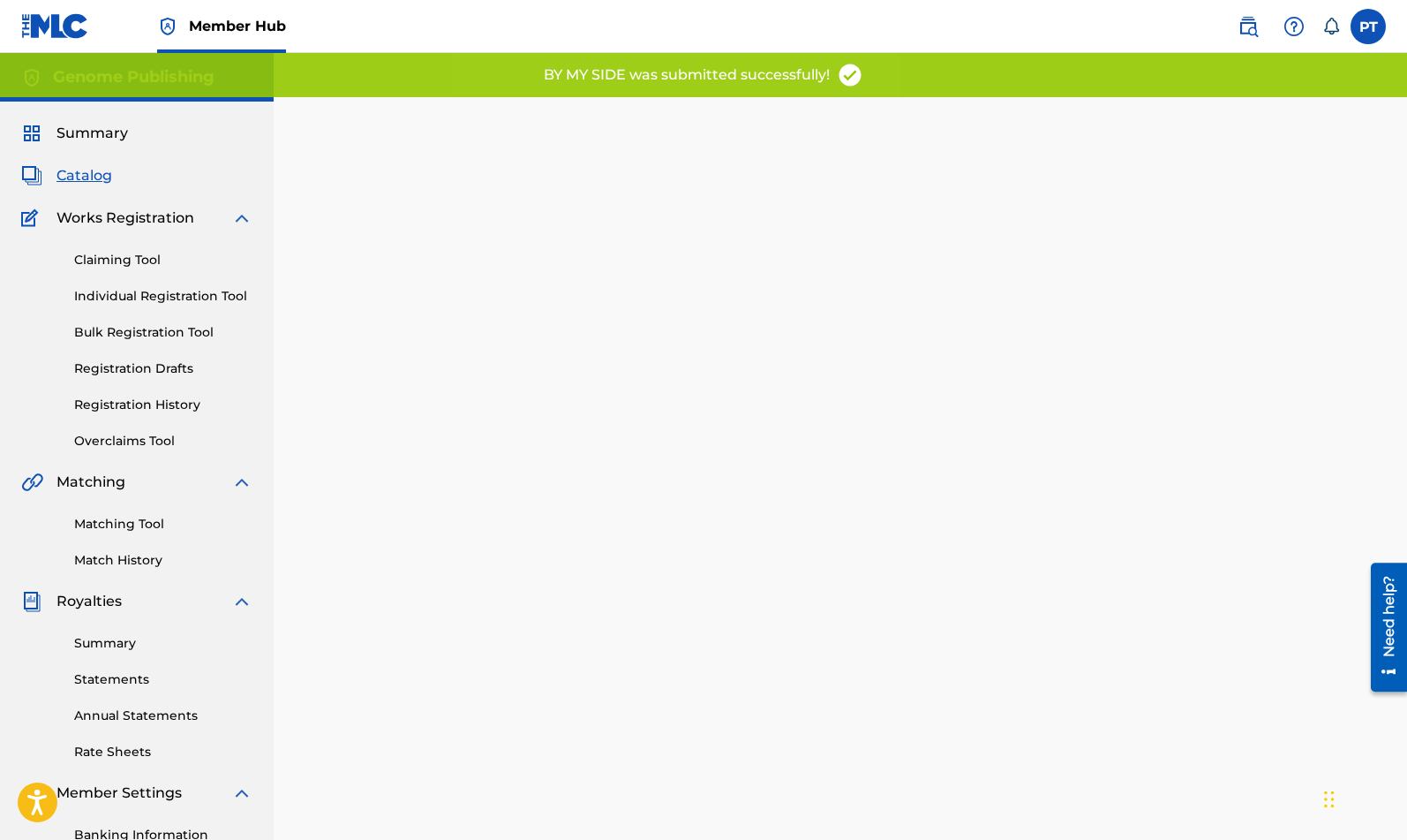
click at [94, 177] on span "Catalog" at bounding box center [85, 176] width 56 height 21
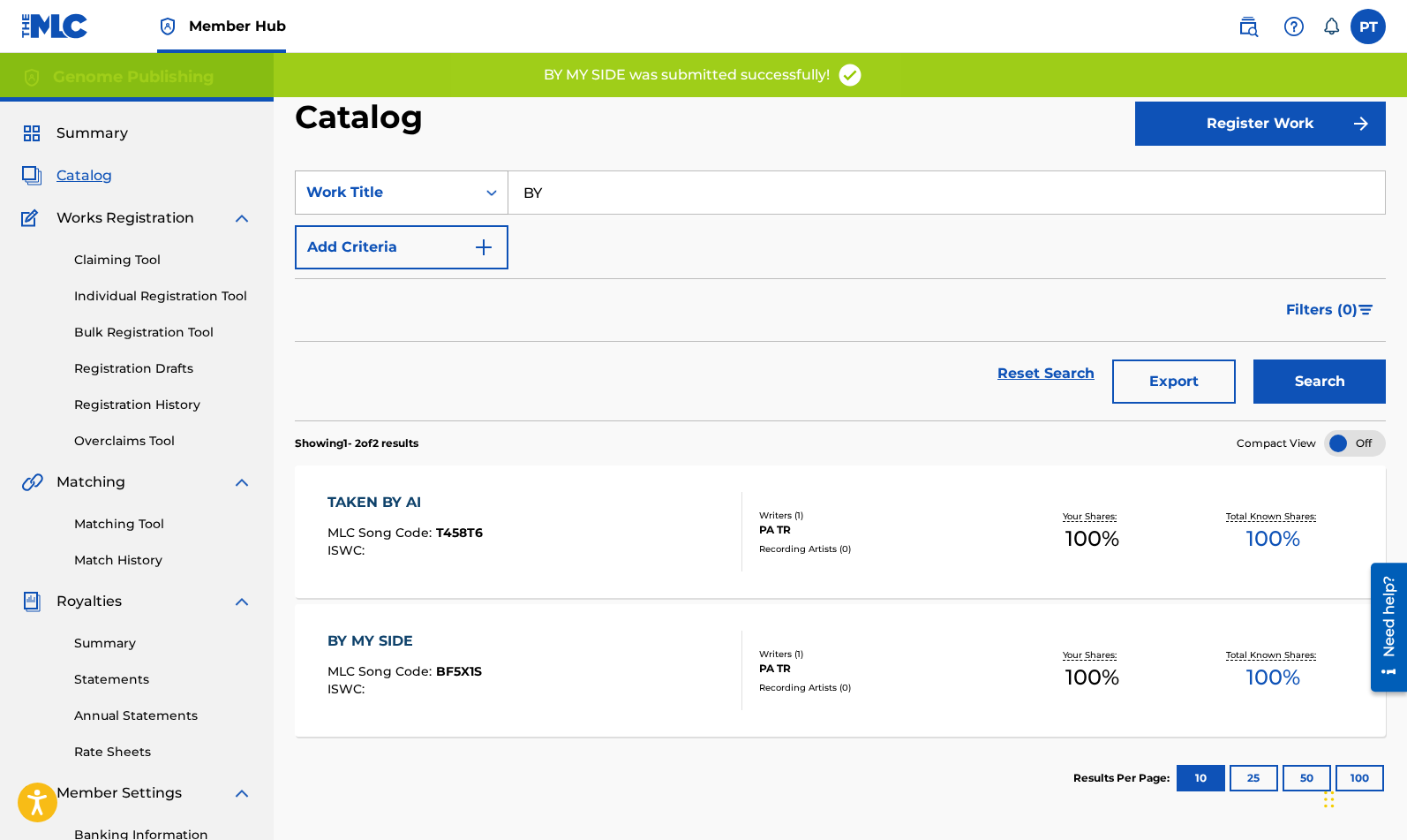
drag, startPoint x: 657, startPoint y: 188, endPoint x: 299, endPoint y: 187, distance: 358.0
click at [508, 187] on input "BY" at bounding box center [947, 192] width 876 height 42
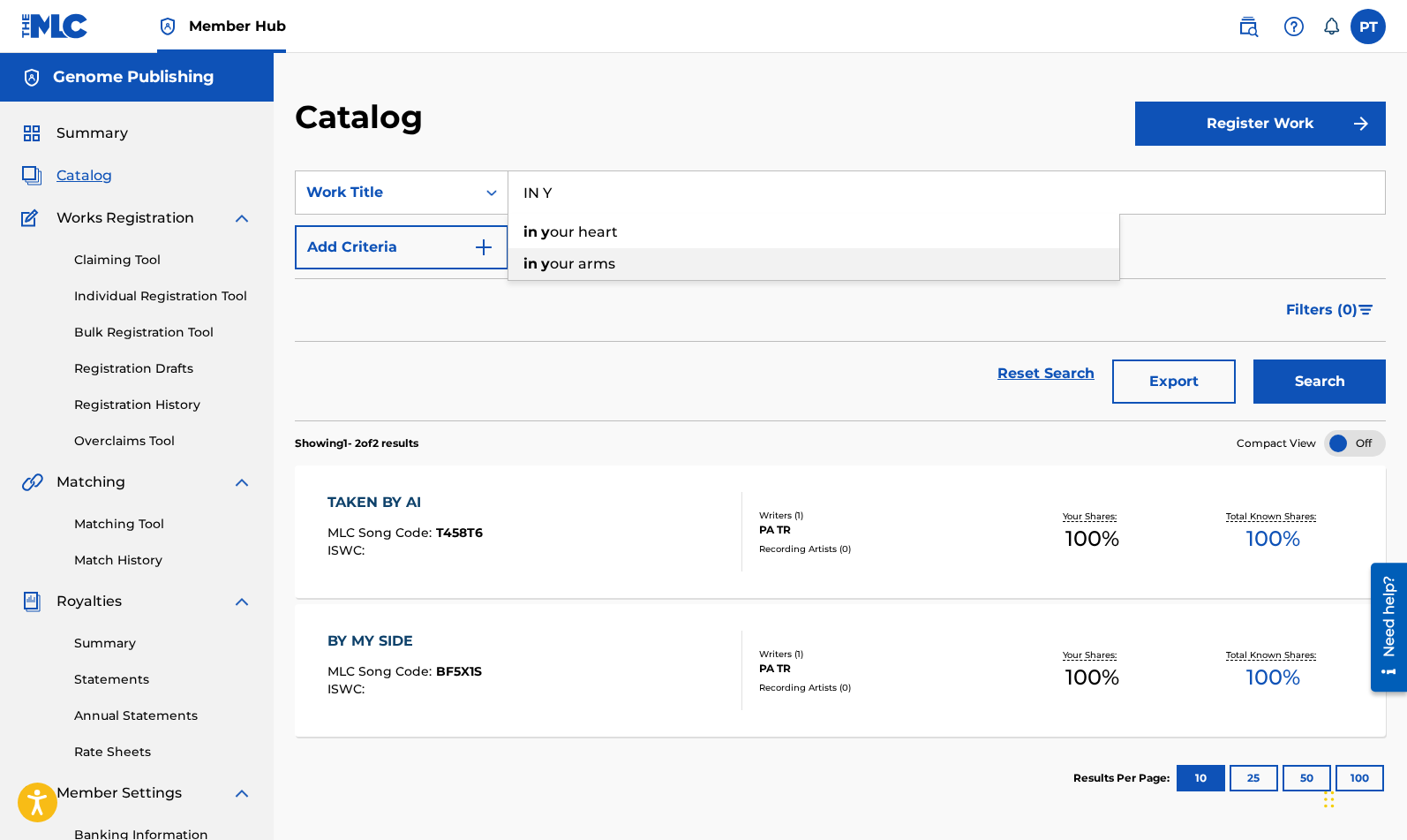
click at [592, 257] on span "our arms" at bounding box center [582, 263] width 65 height 16
type input "in your arms"
drag, startPoint x: 1327, startPoint y: 380, endPoint x: 1384, endPoint y: 379, distance: 57.0
click at [1328, 380] on button "Search" at bounding box center [1321, 382] width 133 height 44
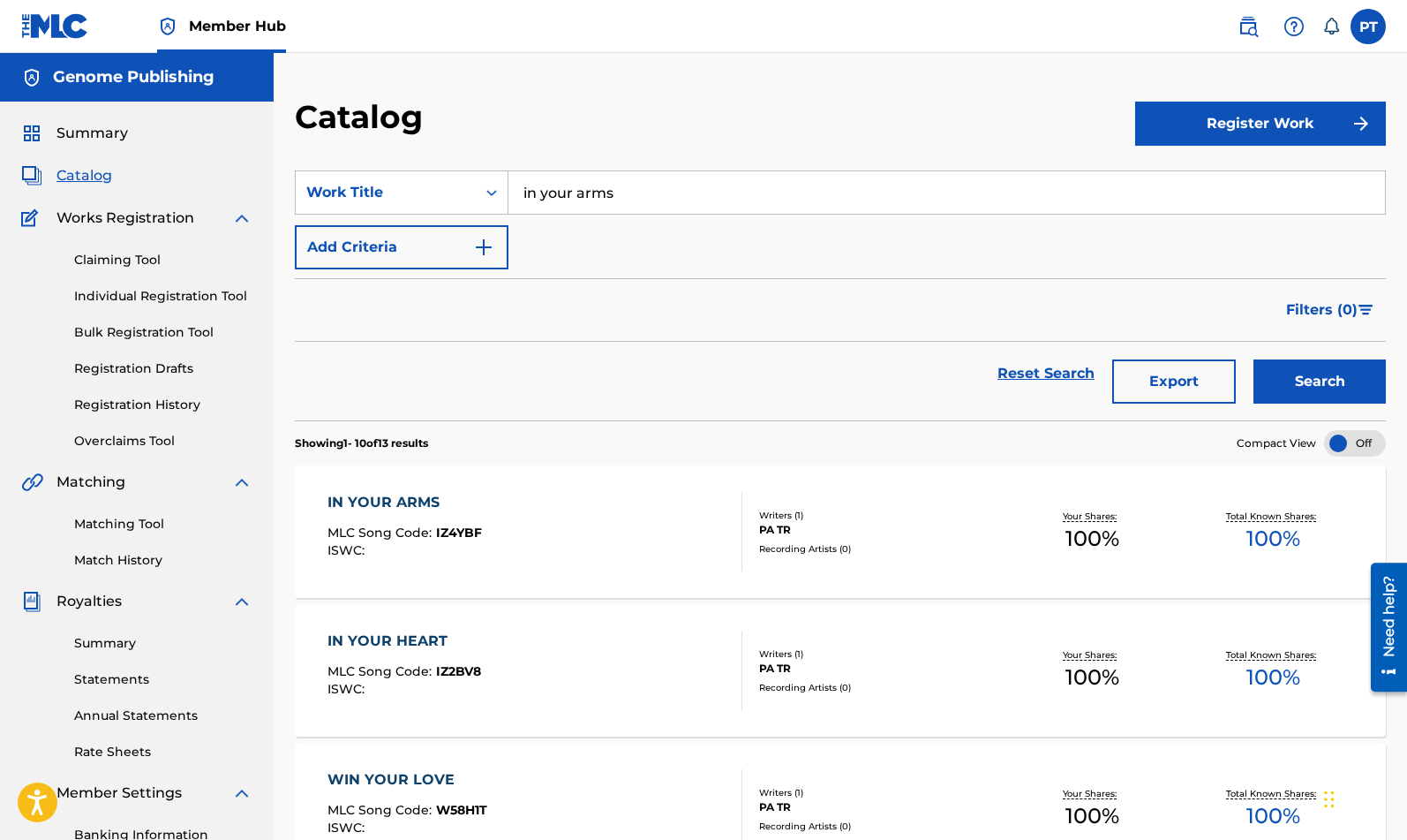
click at [567, 541] on div "IN YOUR ARMS MLC Song Code : IZ4YBF ISWC :" at bounding box center [535, 531] width 415 height 80
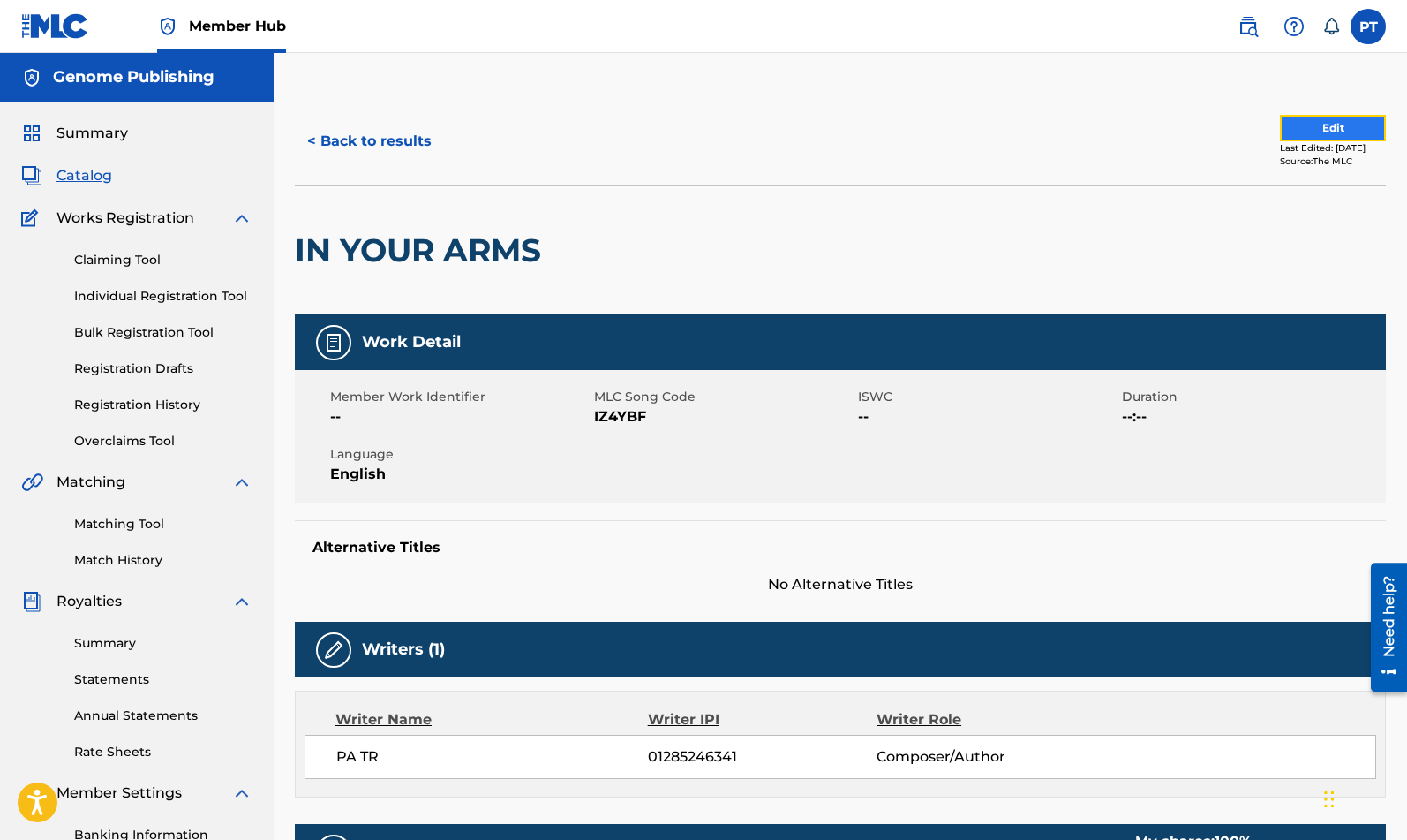
click at [1324, 123] on button "Edit" at bounding box center [1333, 128] width 106 height 27
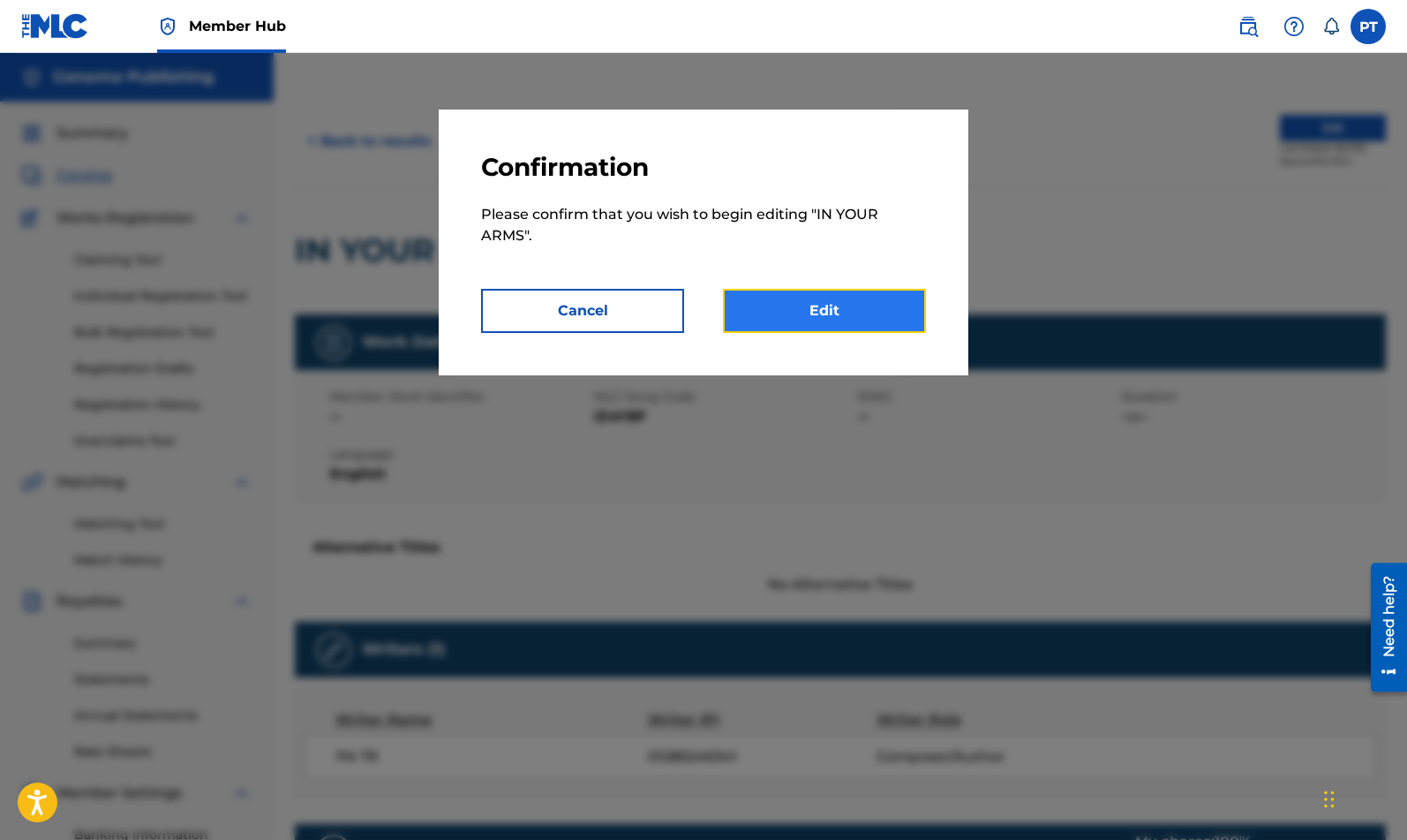
click at [852, 304] on link "Edit" at bounding box center [824, 310] width 203 height 44
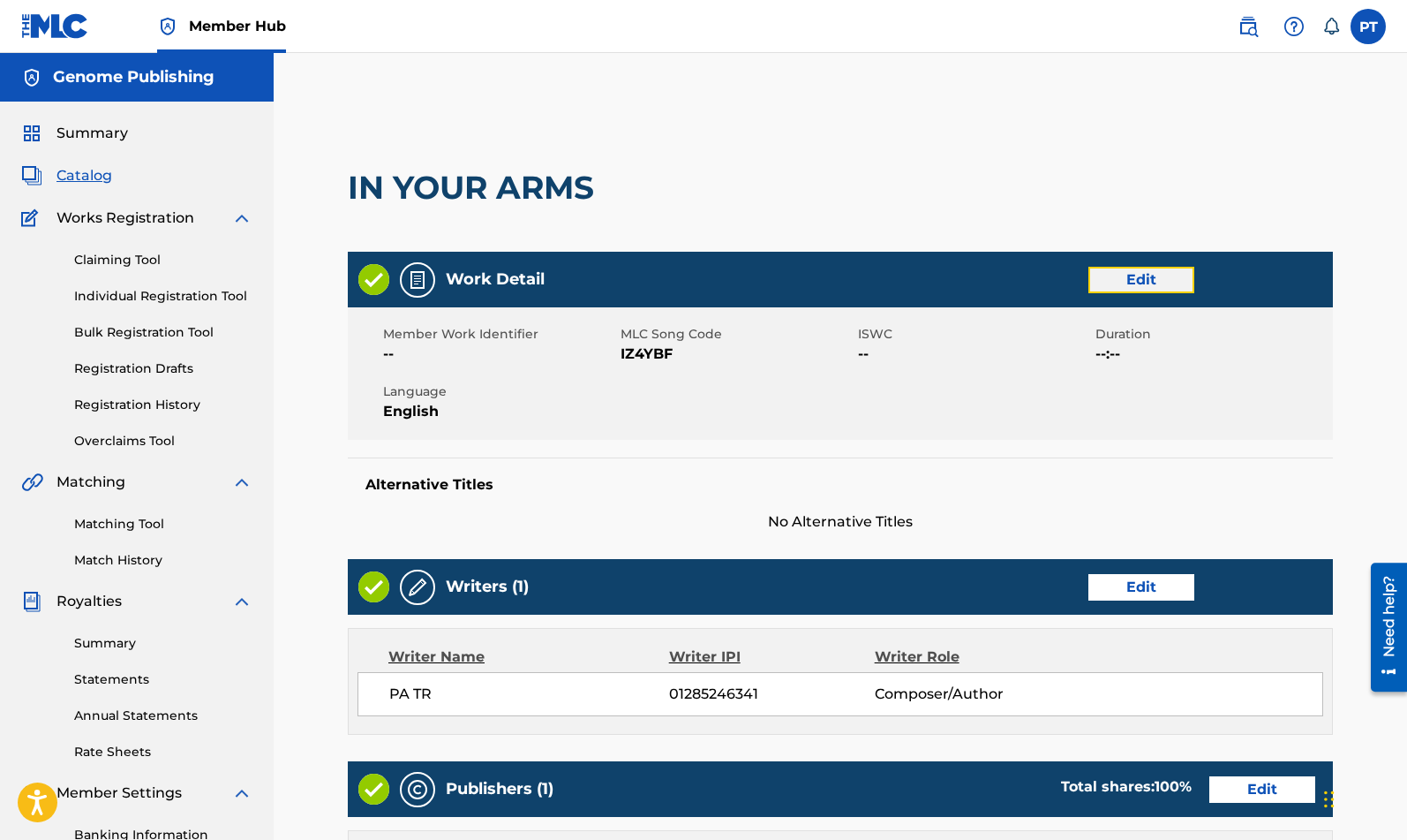
click at [1139, 279] on link "Edit" at bounding box center [1142, 280] width 106 height 27
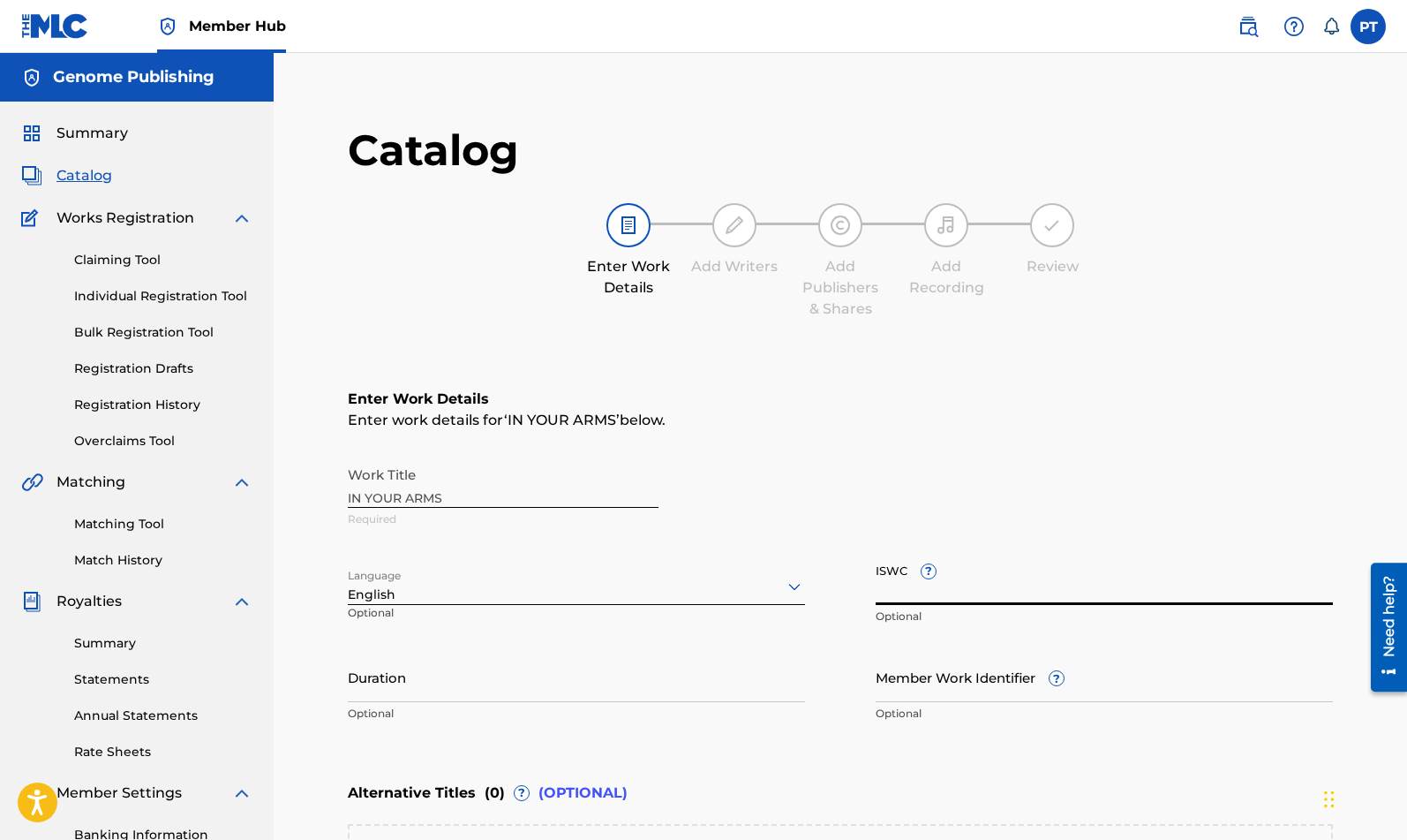
paste input "T-334.295.942-2"
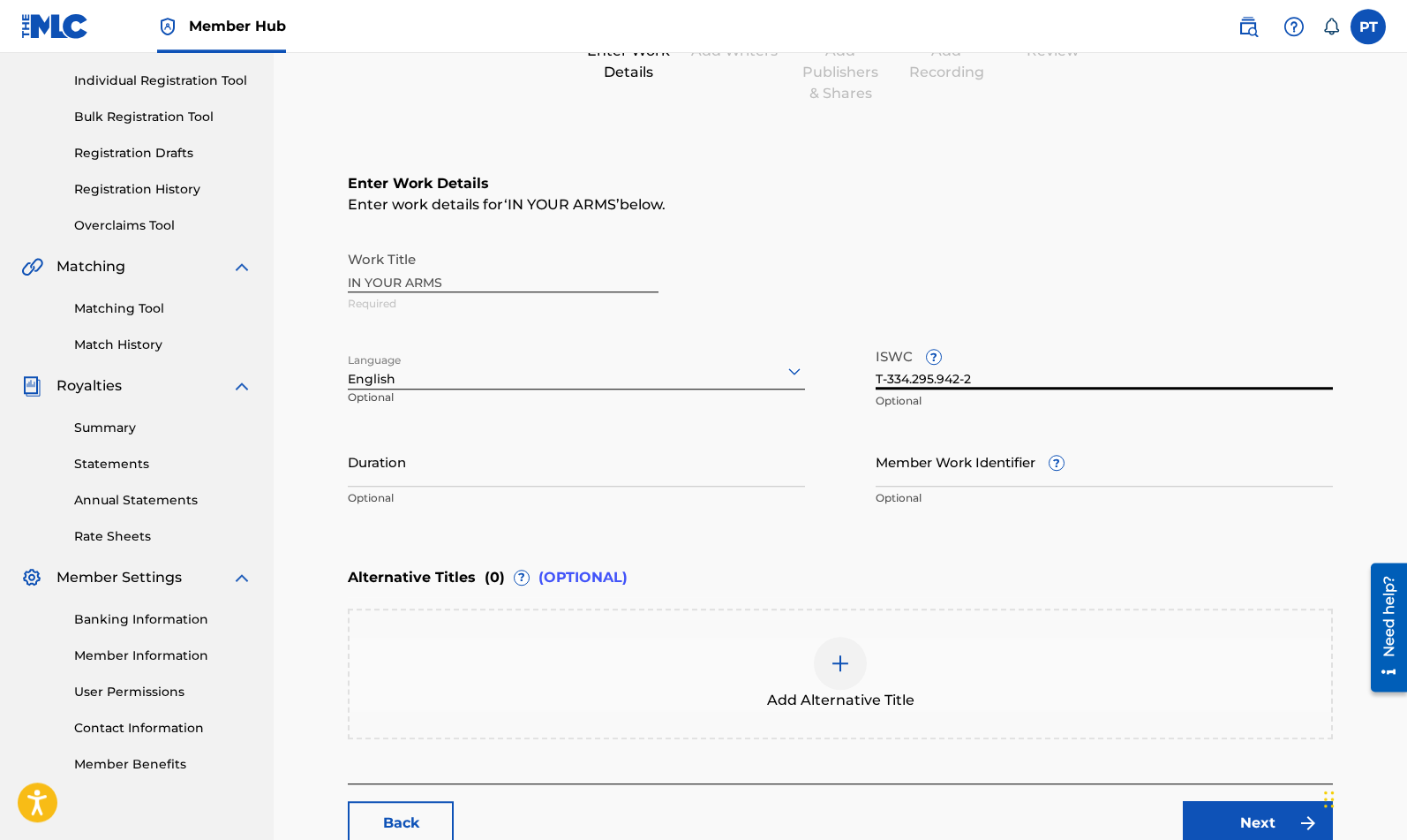
scroll to position [332, 0]
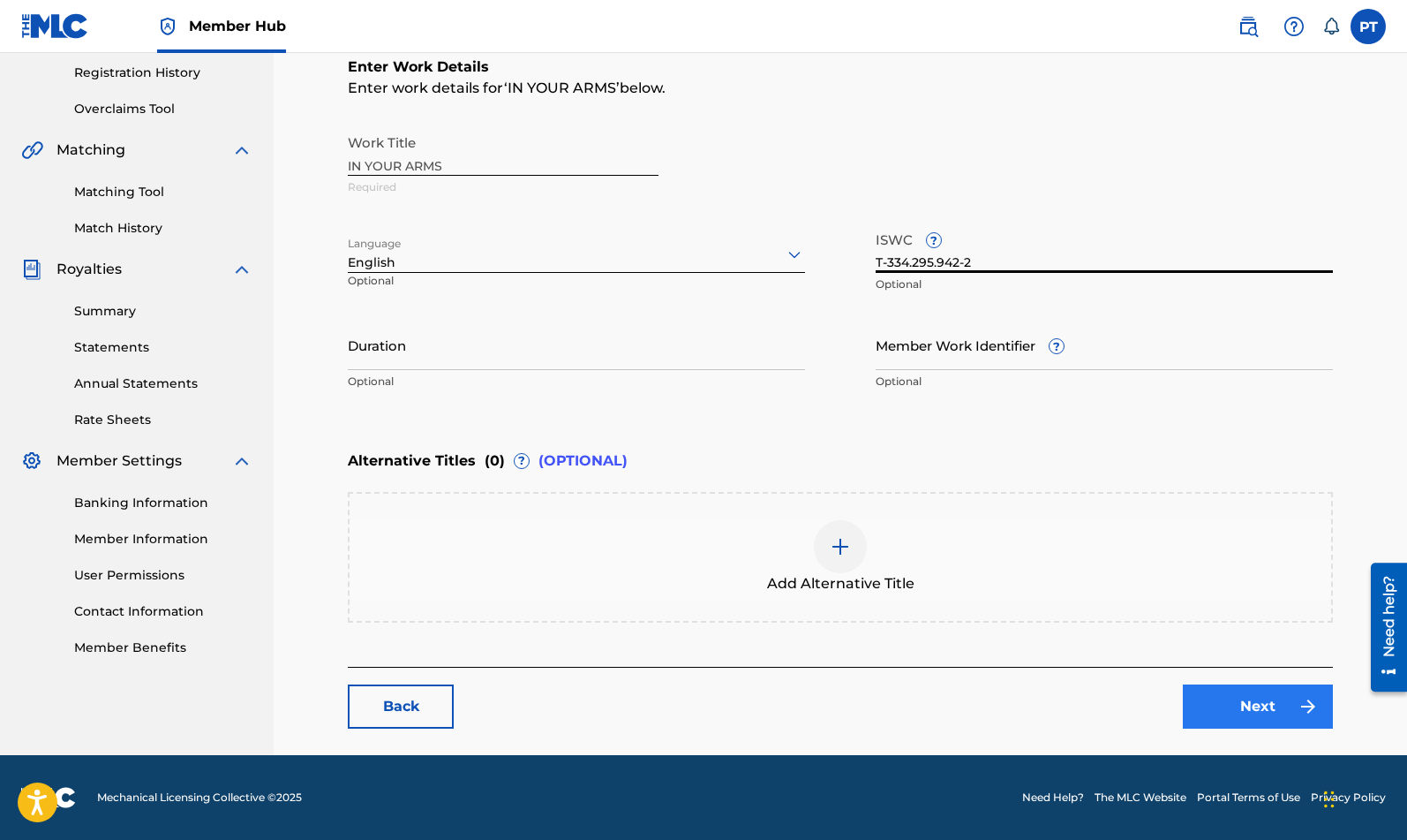
type input "T-334.295.942-2"
click at [1257, 702] on link "Next" at bounding box center [1258, 706] width 150 height 44
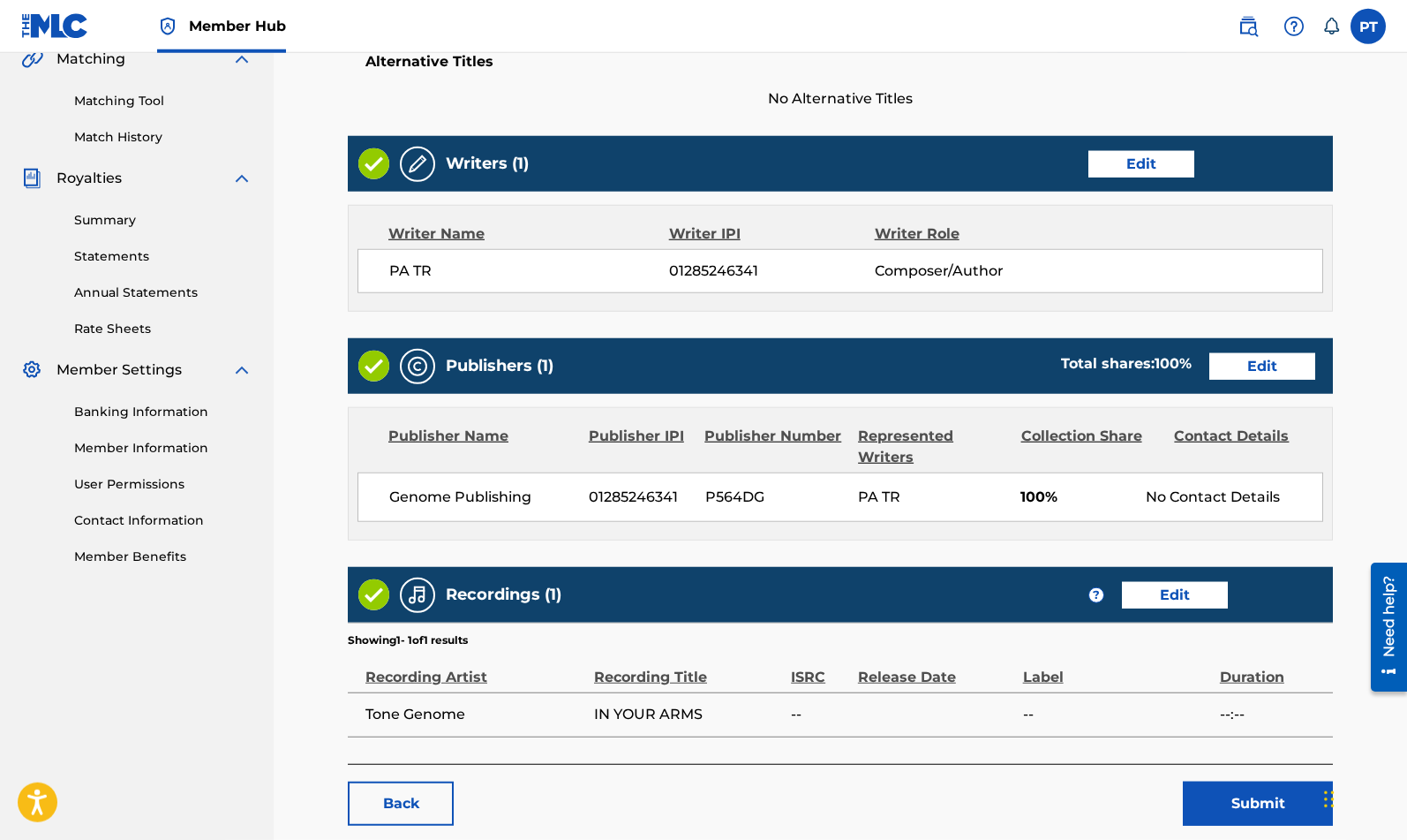
scroll to position [520, 0]
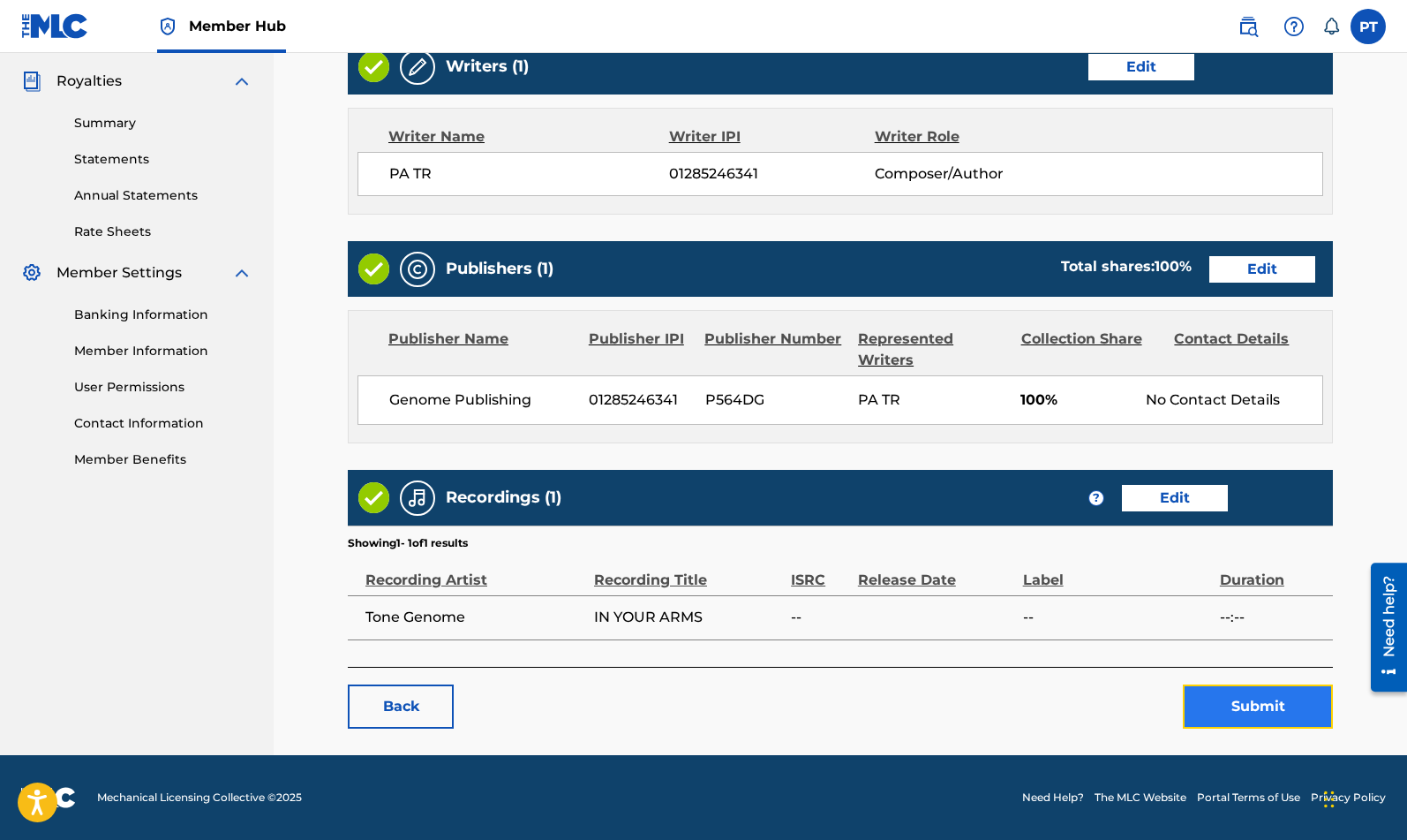
click at [1265, 701] on button "Submit" at bounding box center [1258, 706] width 150 height 44
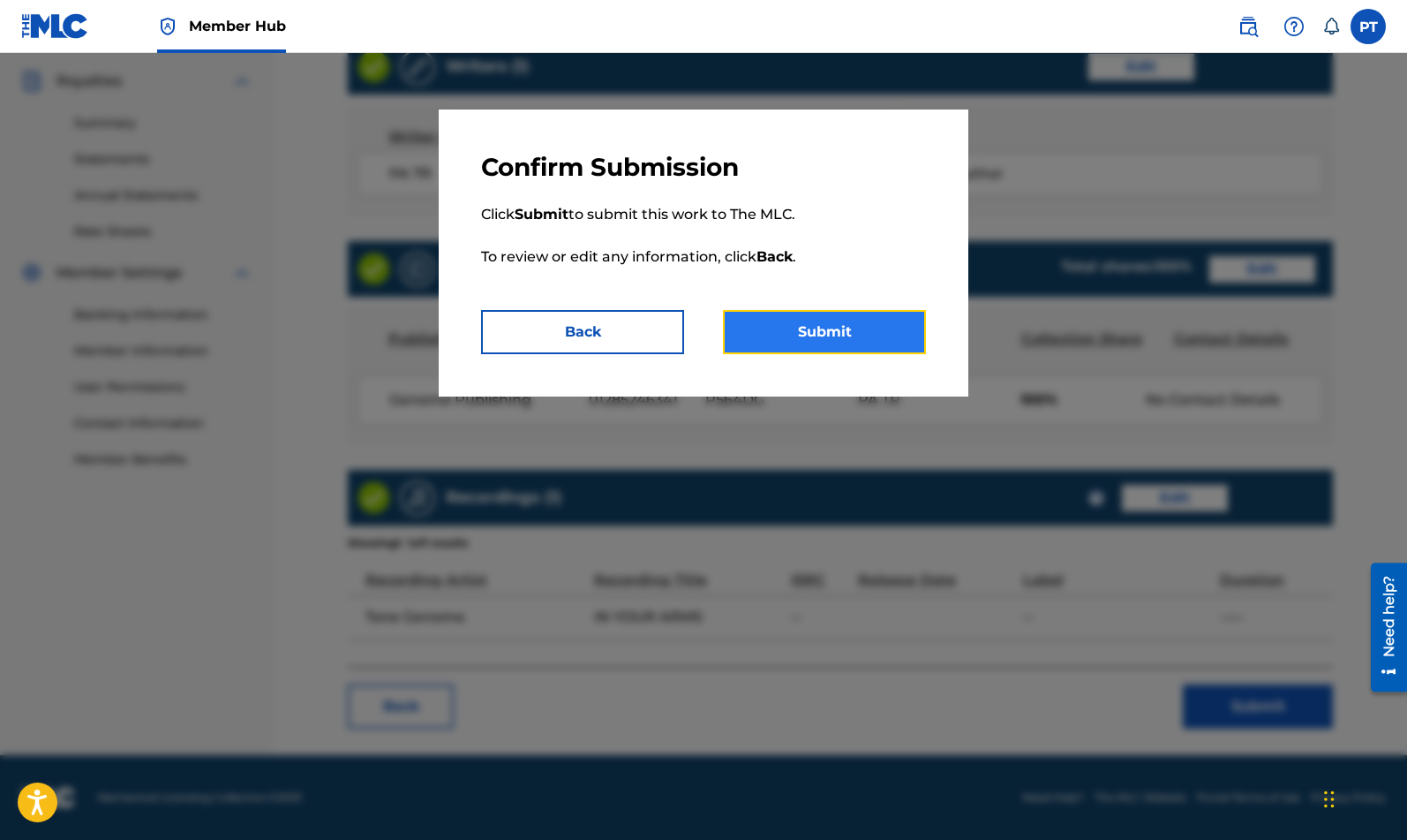
click at [802, 318] on button "Submit" at bounding box center [824, 332] width 203 height 44
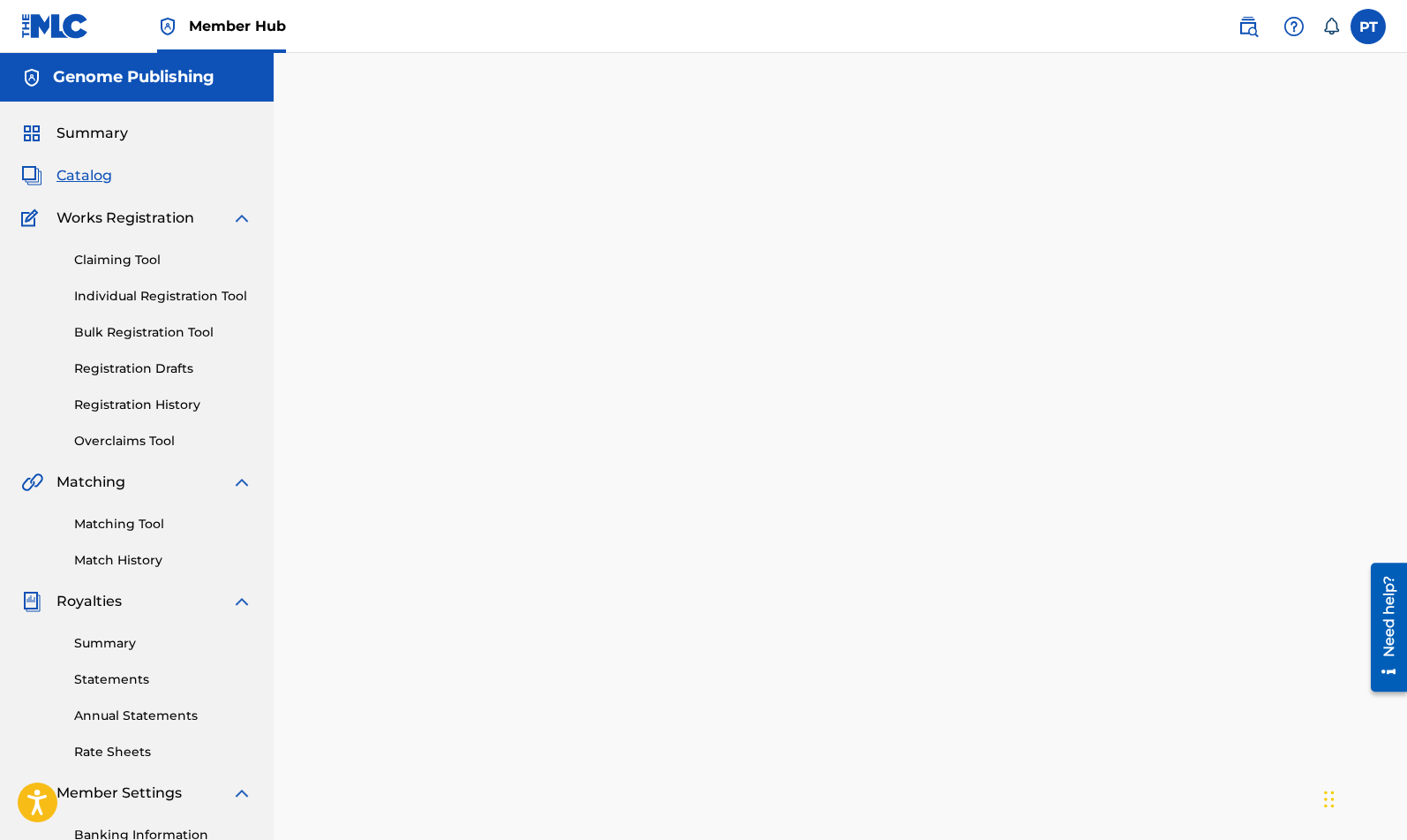
click at [115, 218] on span "Works Registration" at bounding box center [125, 218] width 137 height 21
drag, startPoint x: 86, startPoint y: 180, endPoint x: 104, endPoint y: 176, distance: 18.4
click at [89, 179] on span "Catalog" at bounding box center [85, 176] width 56 height 21
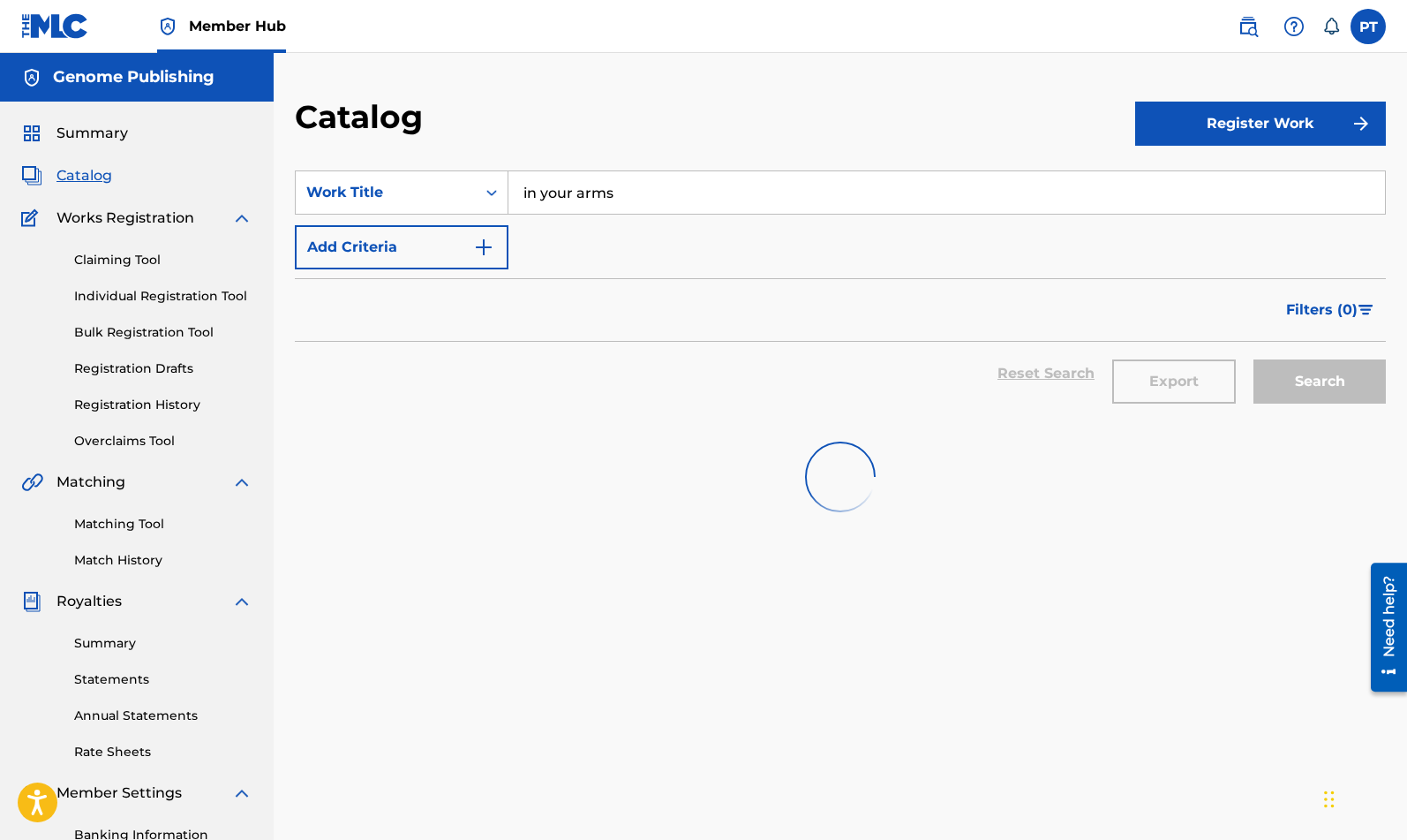
drag, startPoint x: 659, startPoint y: 190, endPoint x: 111, endPoint y: 119, distance: 552.6
click at [508, 171] on input "in your arms" at bounding box center [947, 192] width 876 height 42
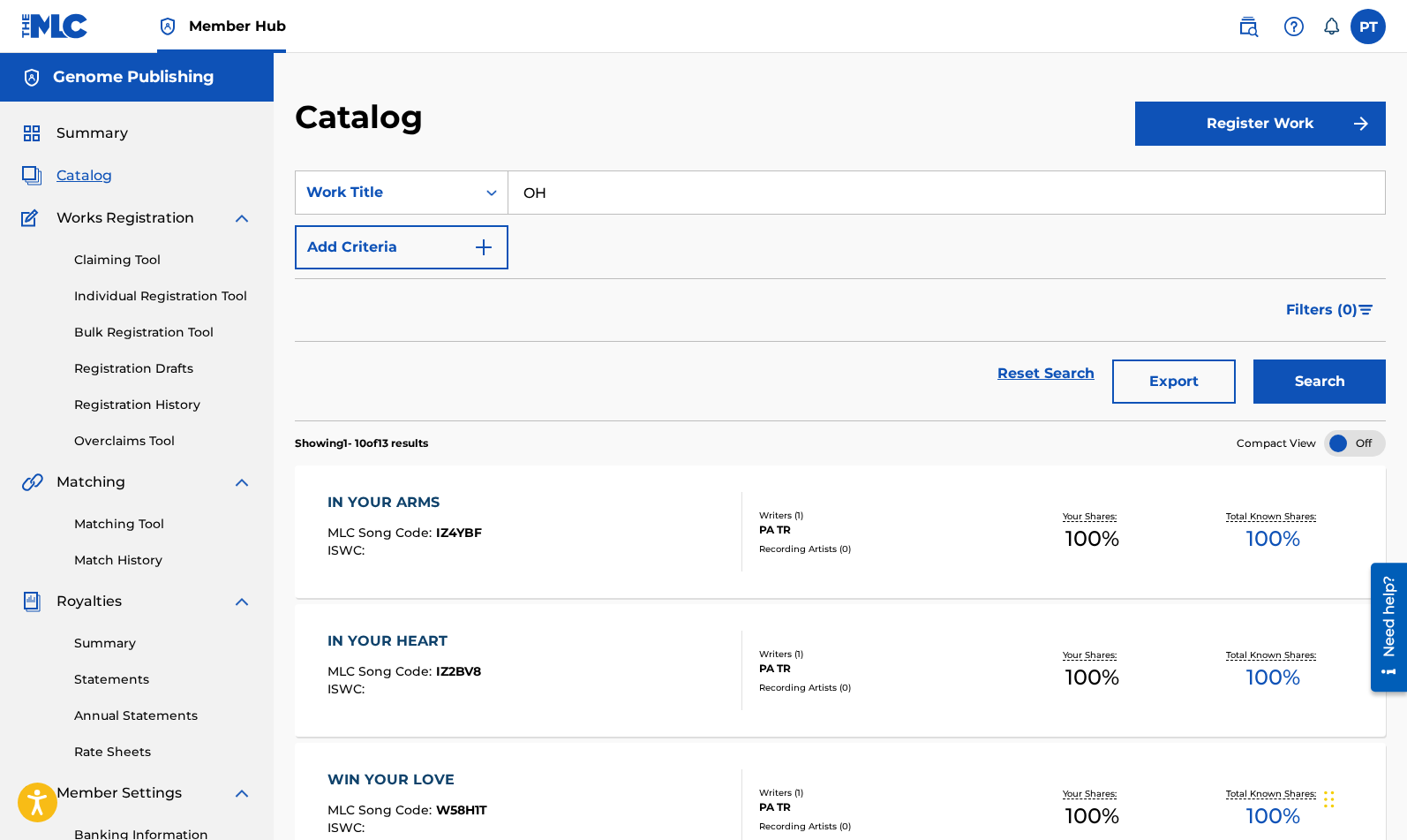
type input "OH"
click at [1302, 380] on button "Search" at bounding box center [1321, 382] width 133 height 44
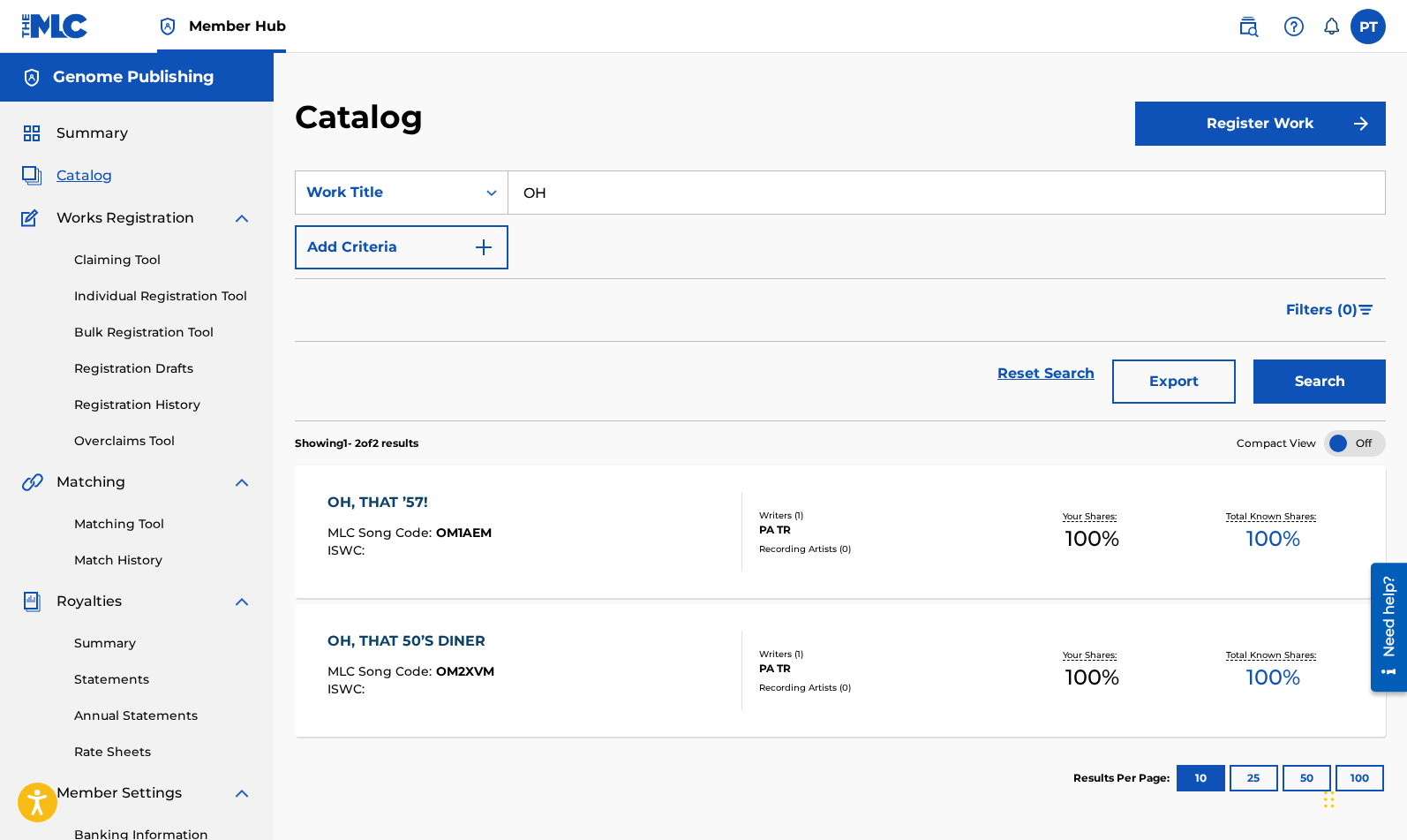
click at [399, 540] on span "MLC Song Code :" at bounding box center [382, 532] width 109 height 16
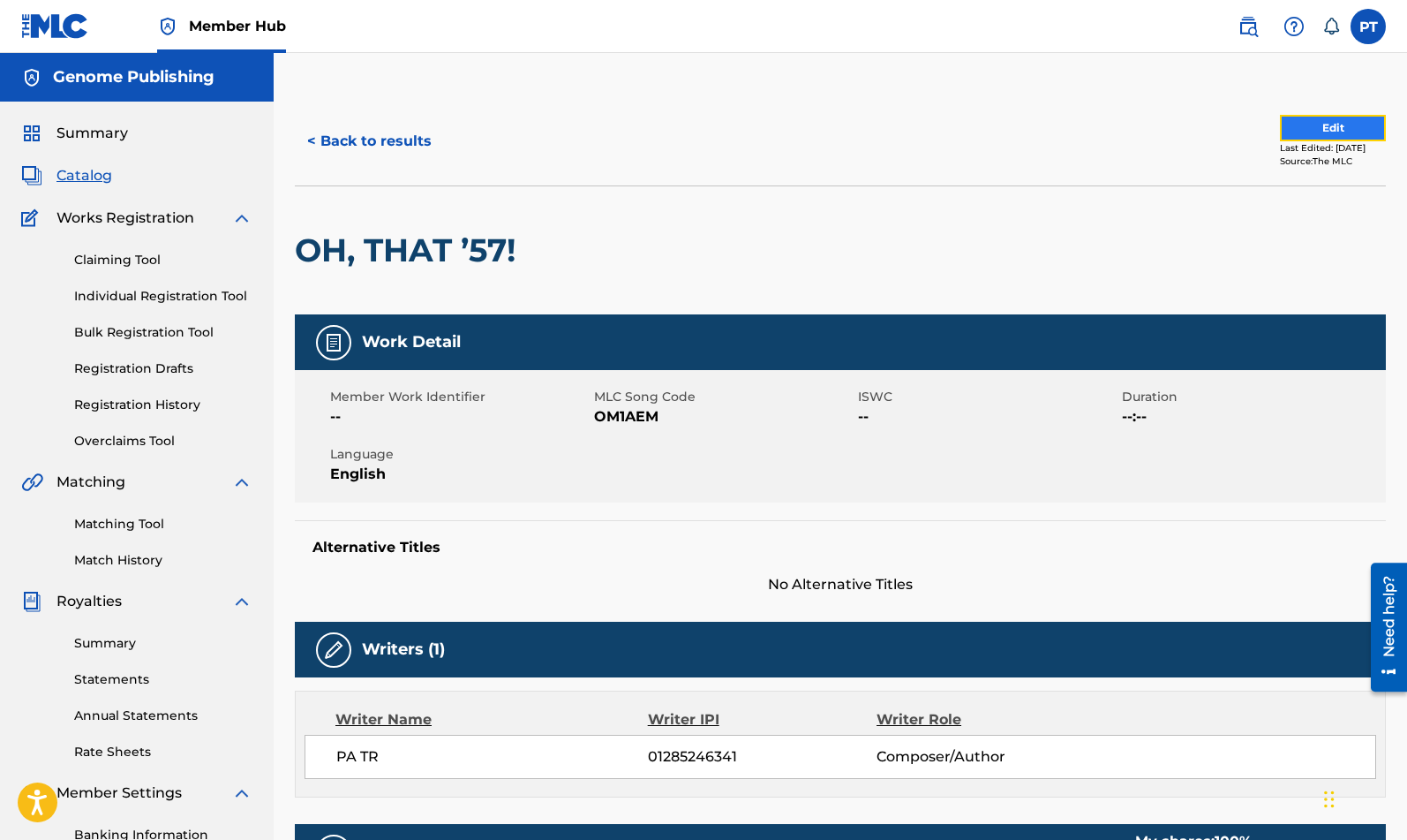
click at [1349, 125] on button "Edit" at bounding box center [1333, 128] width 106 height 27
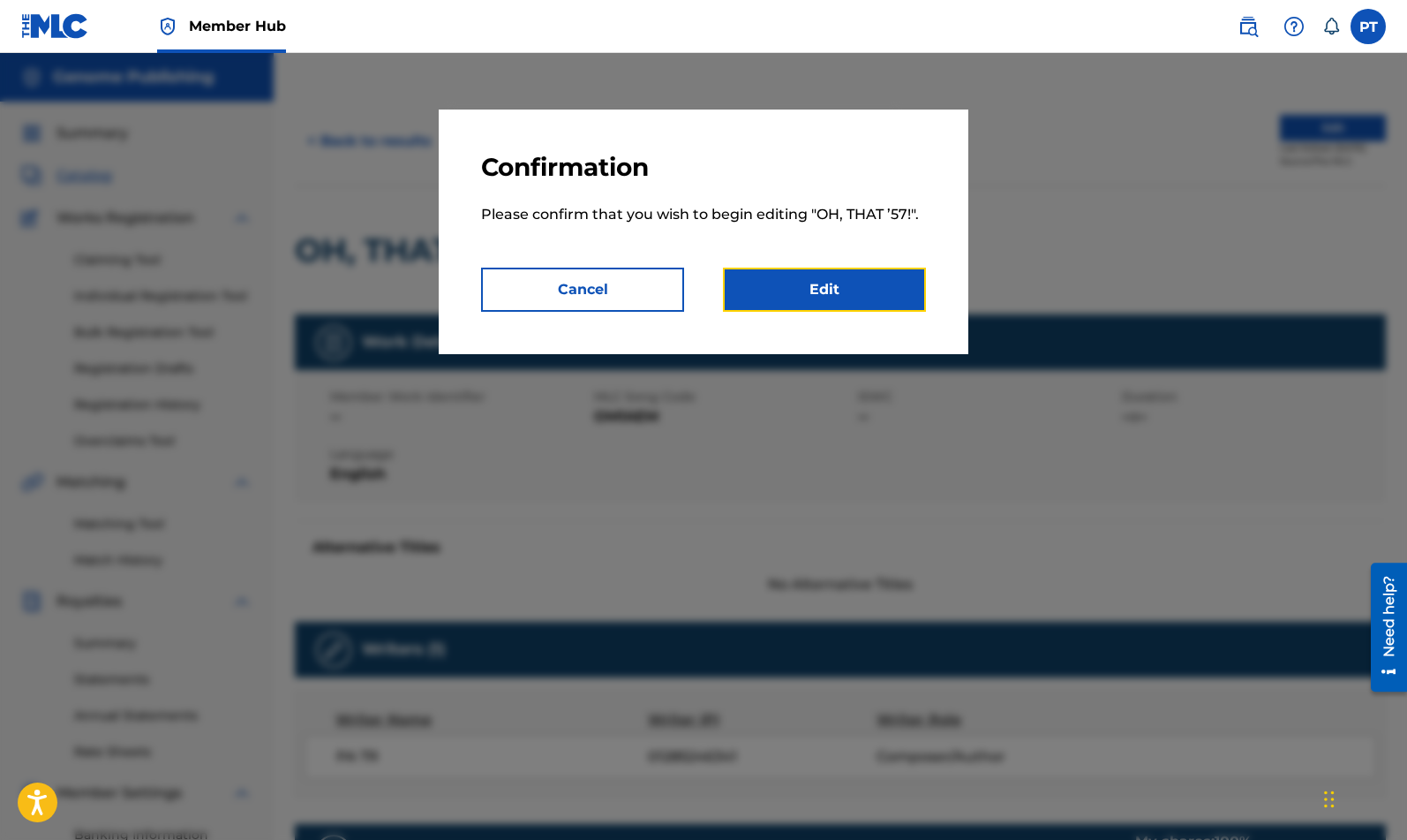
click at [854, 290] on link "Edit" at bounding box center [824, 289] width 203 height 44
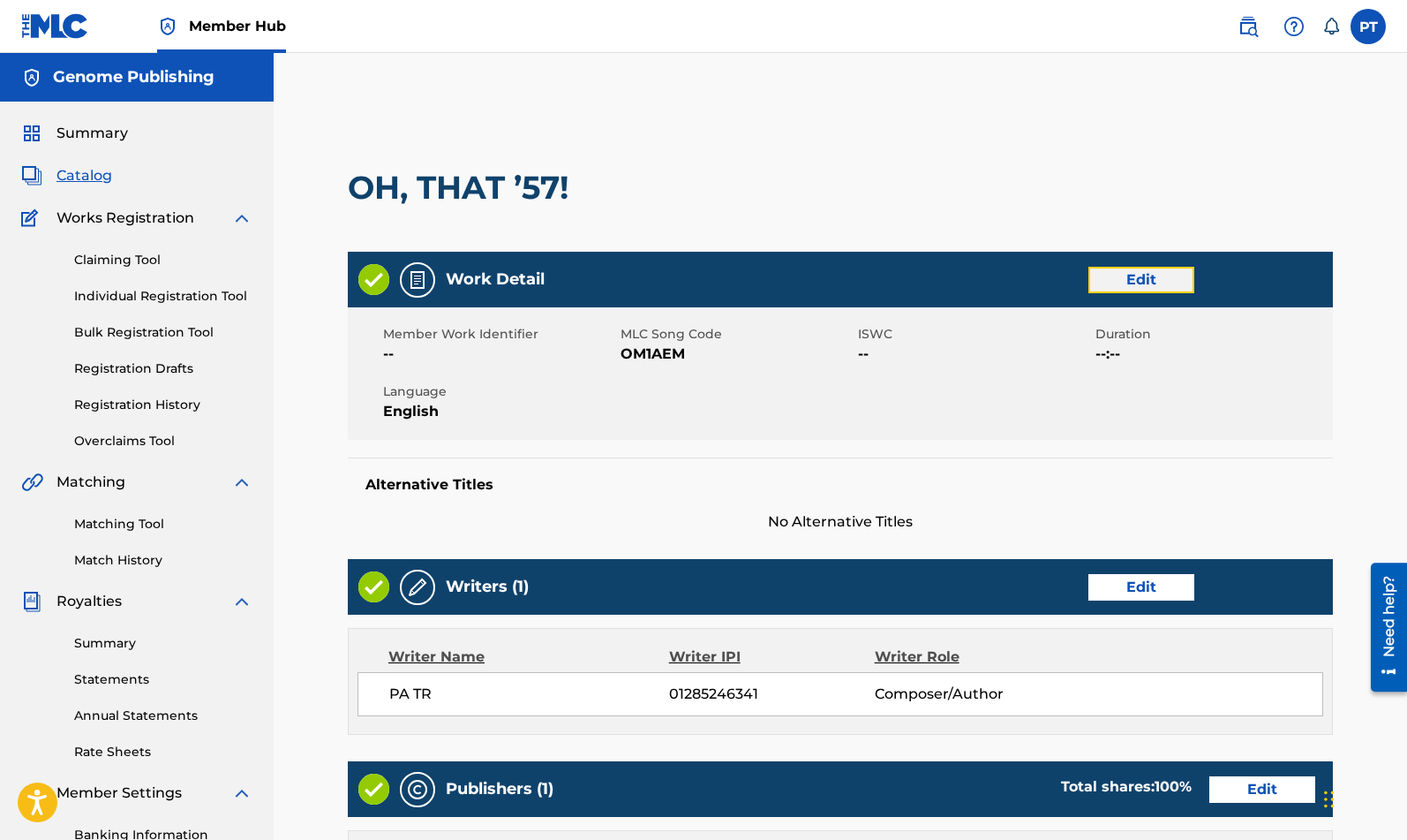
click at [1139, 280] on link "Edit" at bounding box center [1142, 280] width 106 height 27
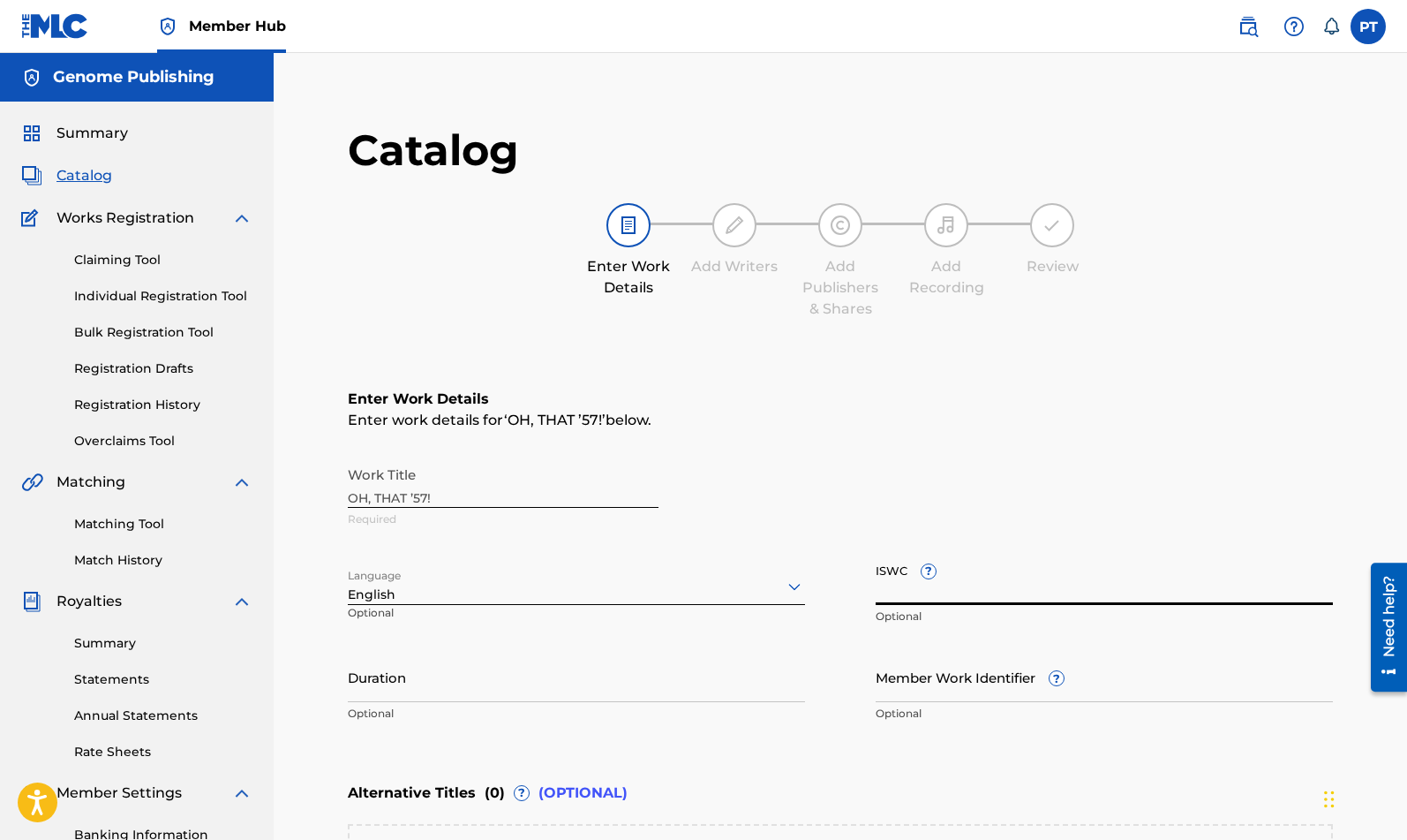
paste input "T-333.364.181-5"
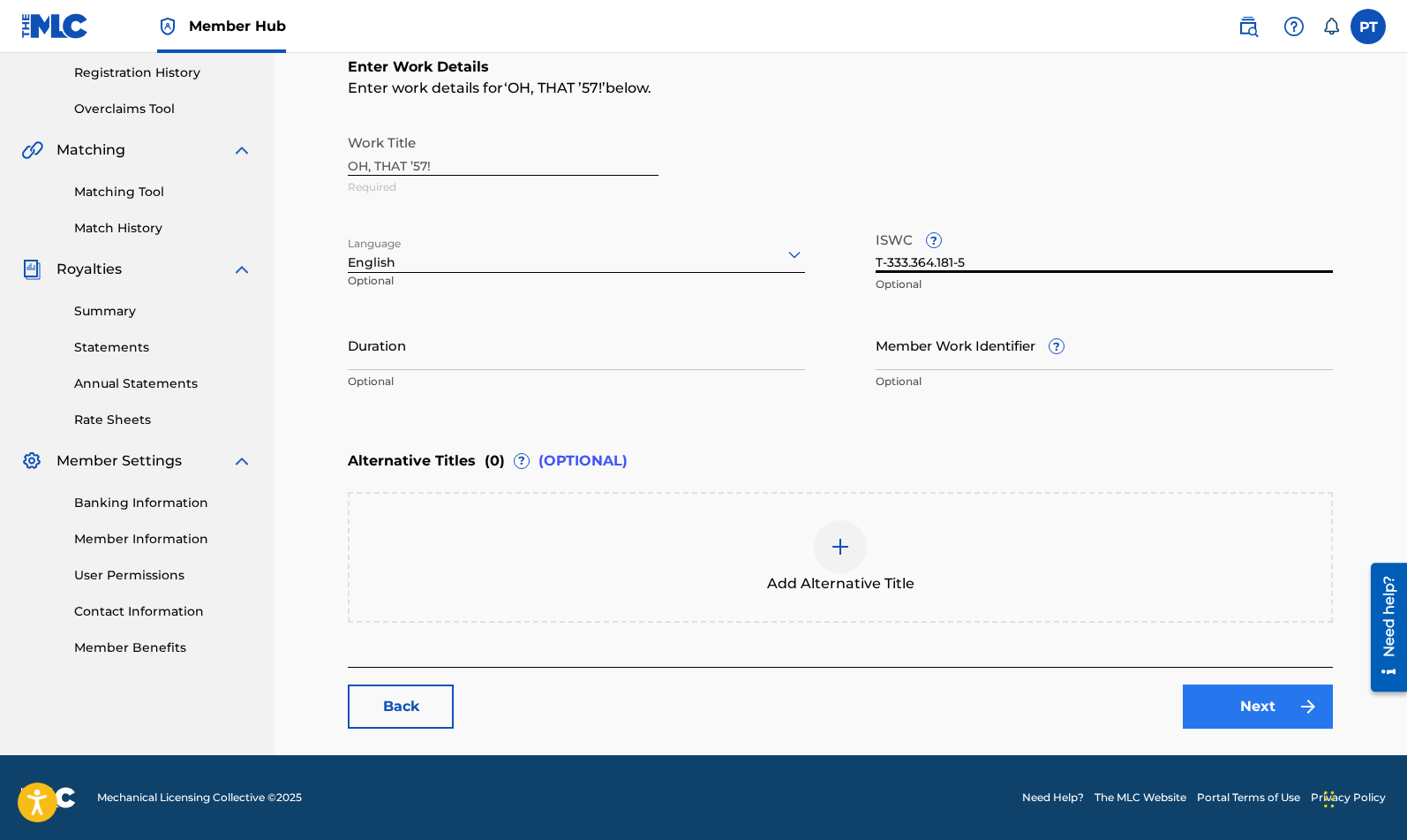
type input "T-333.364.181-5"
click at [1218, 701] on link "Next" at bounding box center [1258, 706] width 150 height 44
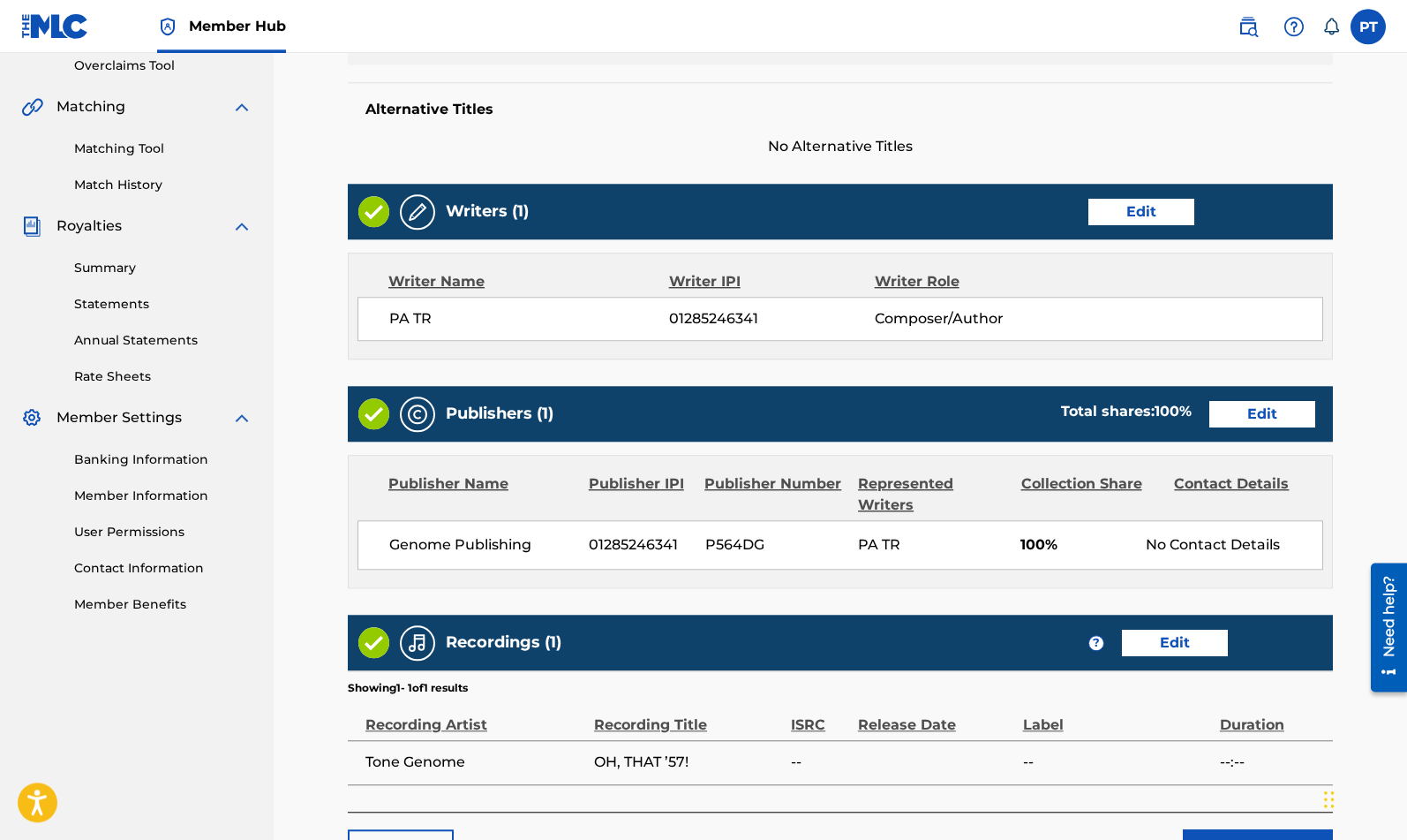
scroll to position [520, 0]
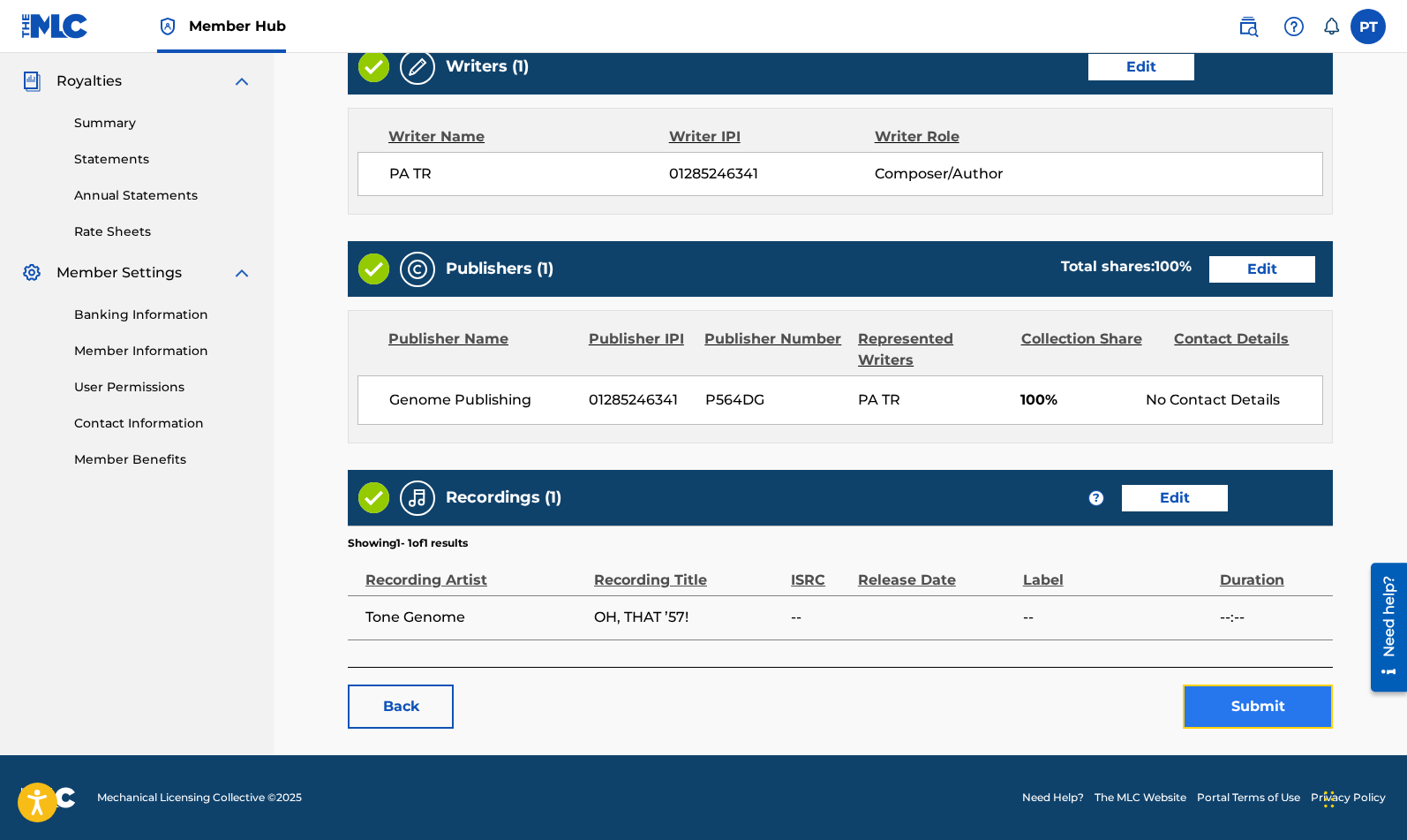
click at [1278, 705] on button "Submit" at bounding box center [1258, 706] width 150 height 44
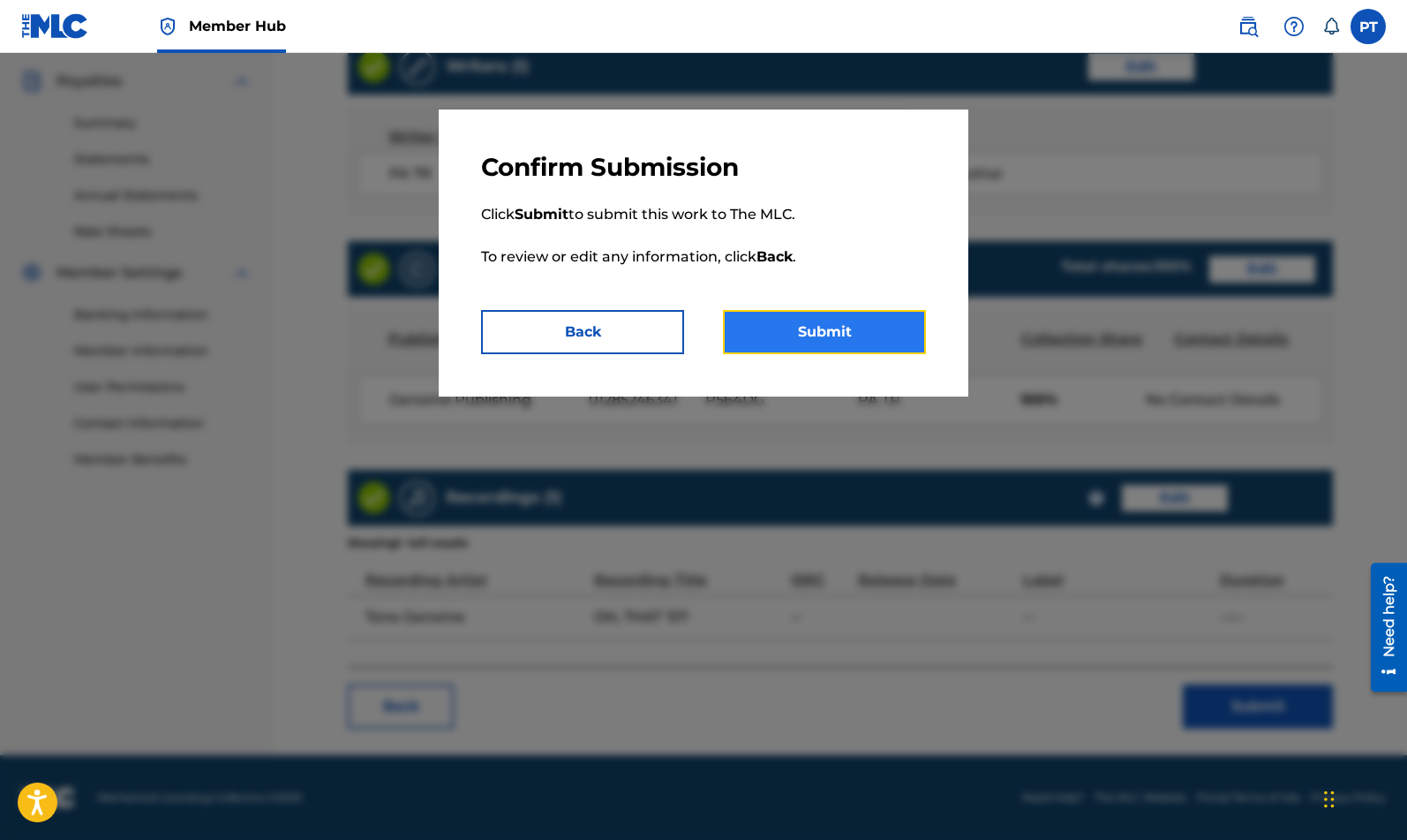
click at [869, 332] on button "Submit" at bounding box center [824, 332] width 203 height 44
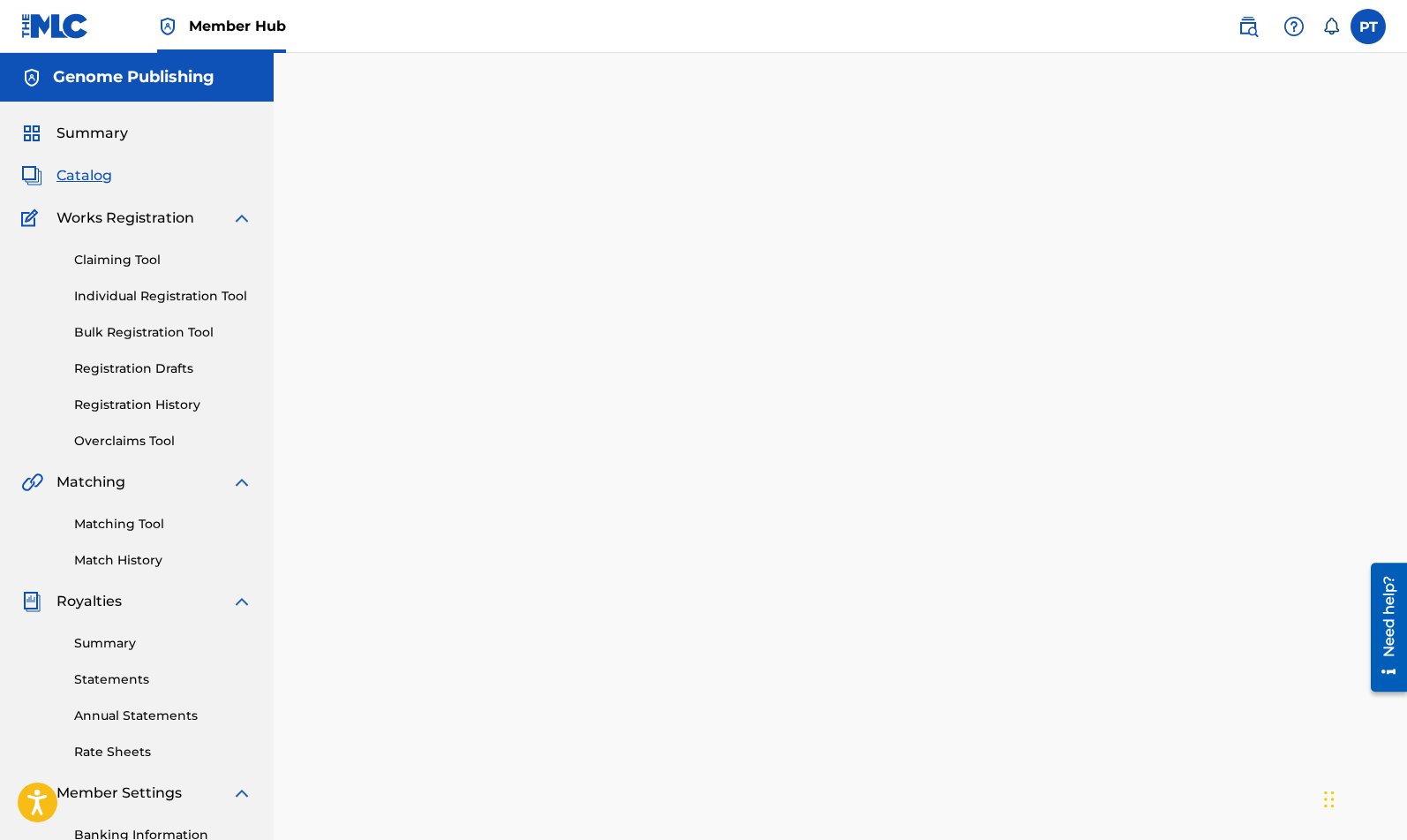
click at [85, 169] on span "Catalog" at bounding box center [85, 176] width 56 height 21
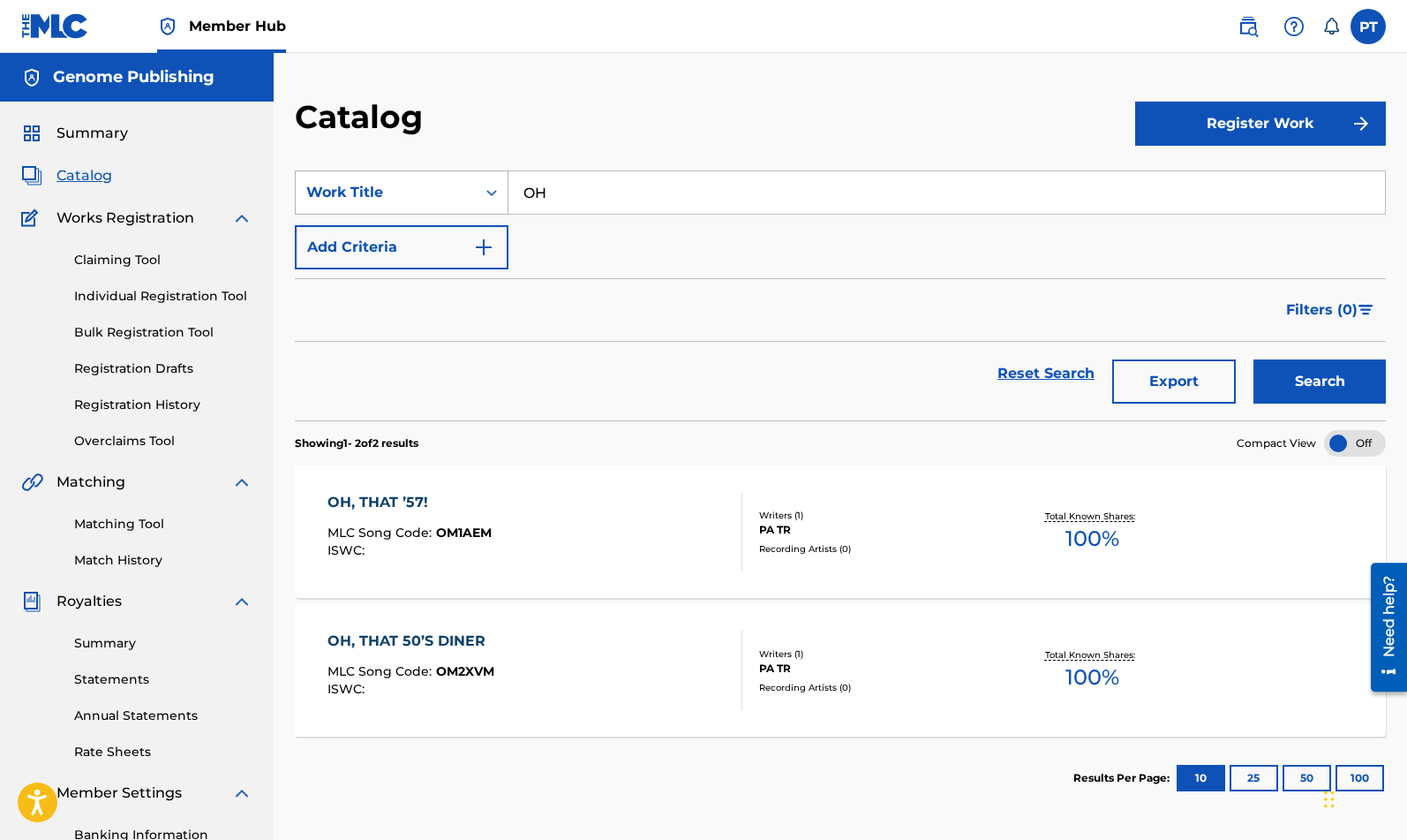
drag, startPoint x: 664, startPoint y: 188, endPoint x: 420, endPoint y: 185, distance: 244.0
click at [508, 193] on input "OH" at bounding box center [947, 192] width 876 height 42
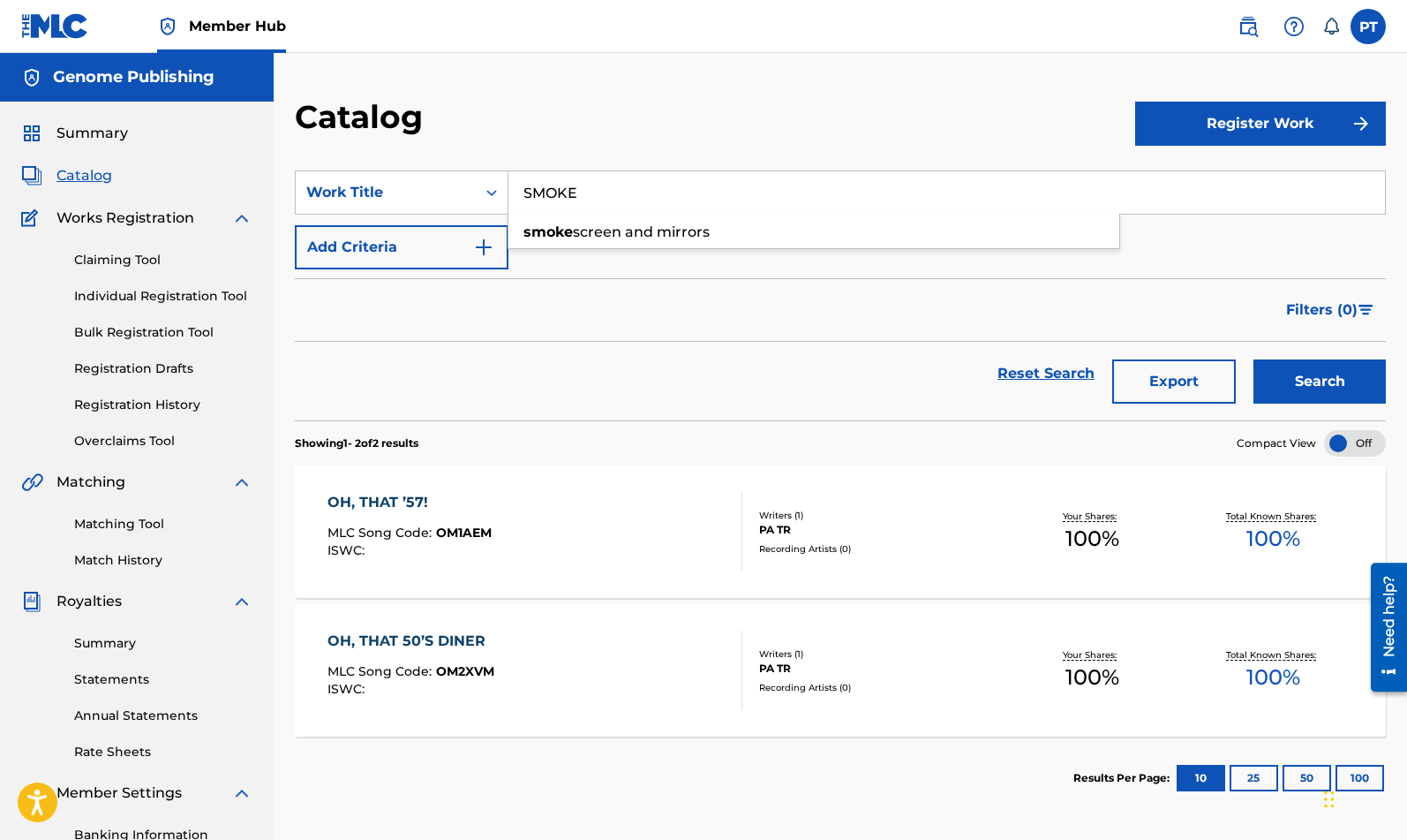
type input "SMOKE"
click at [1254, 359] on button "Search" at bounding box center [1321, 382] width 133 height 44
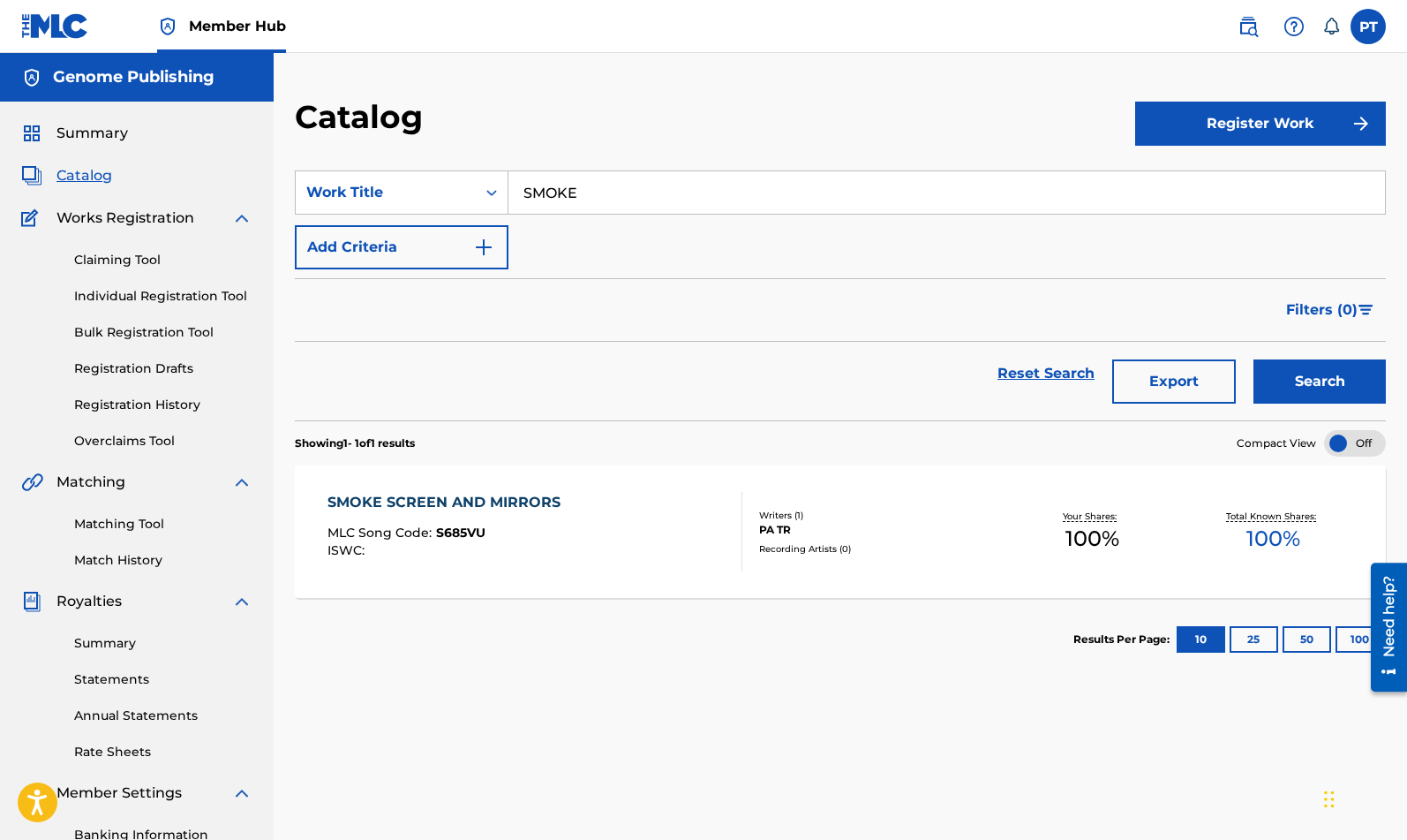
click at [482, 545] on div "ISWC :" at bounding box center [449, 551] width 242 height 13
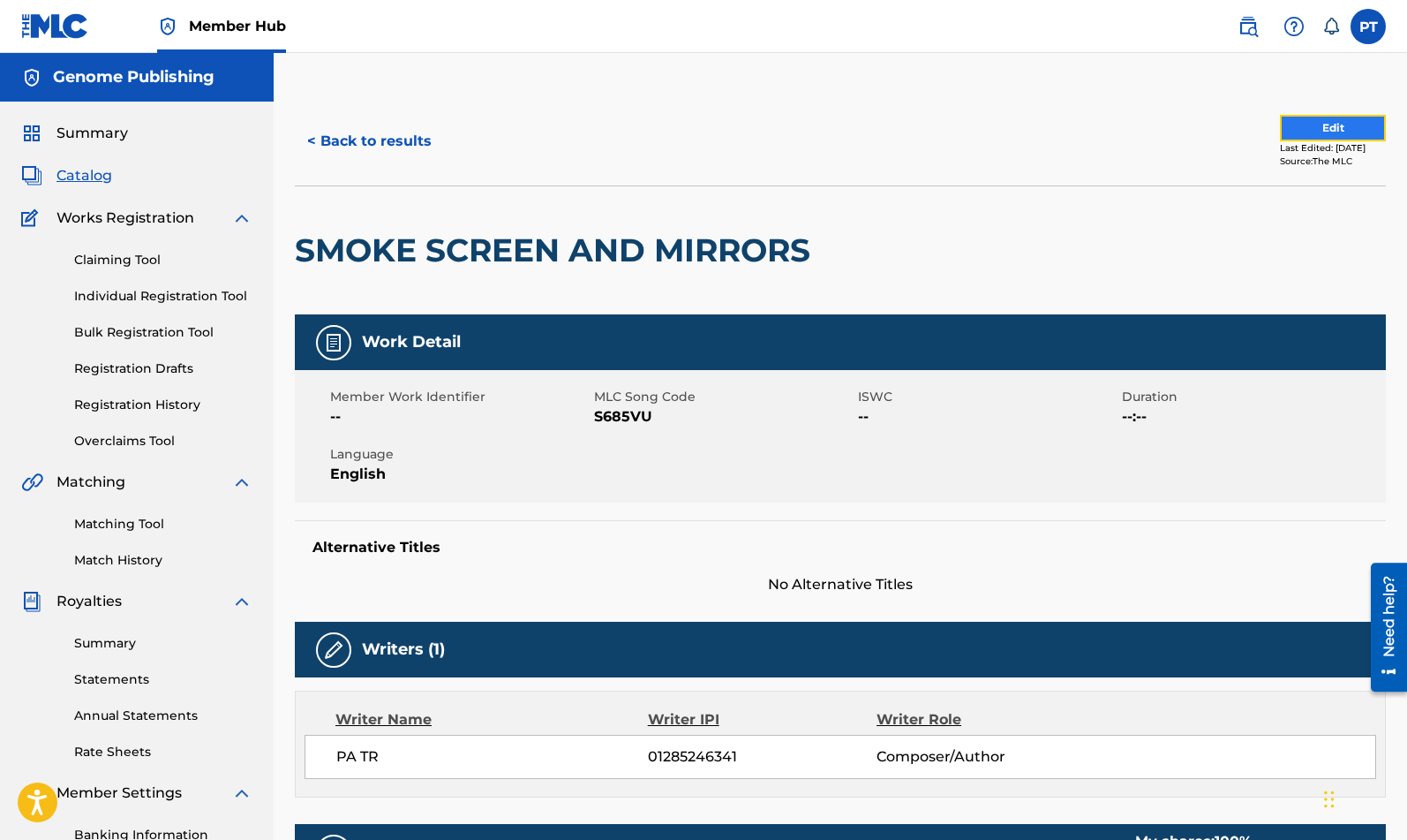
click at [1331, 129] on button "Edit" at bounding box center [1333, 128] width 106 height 27
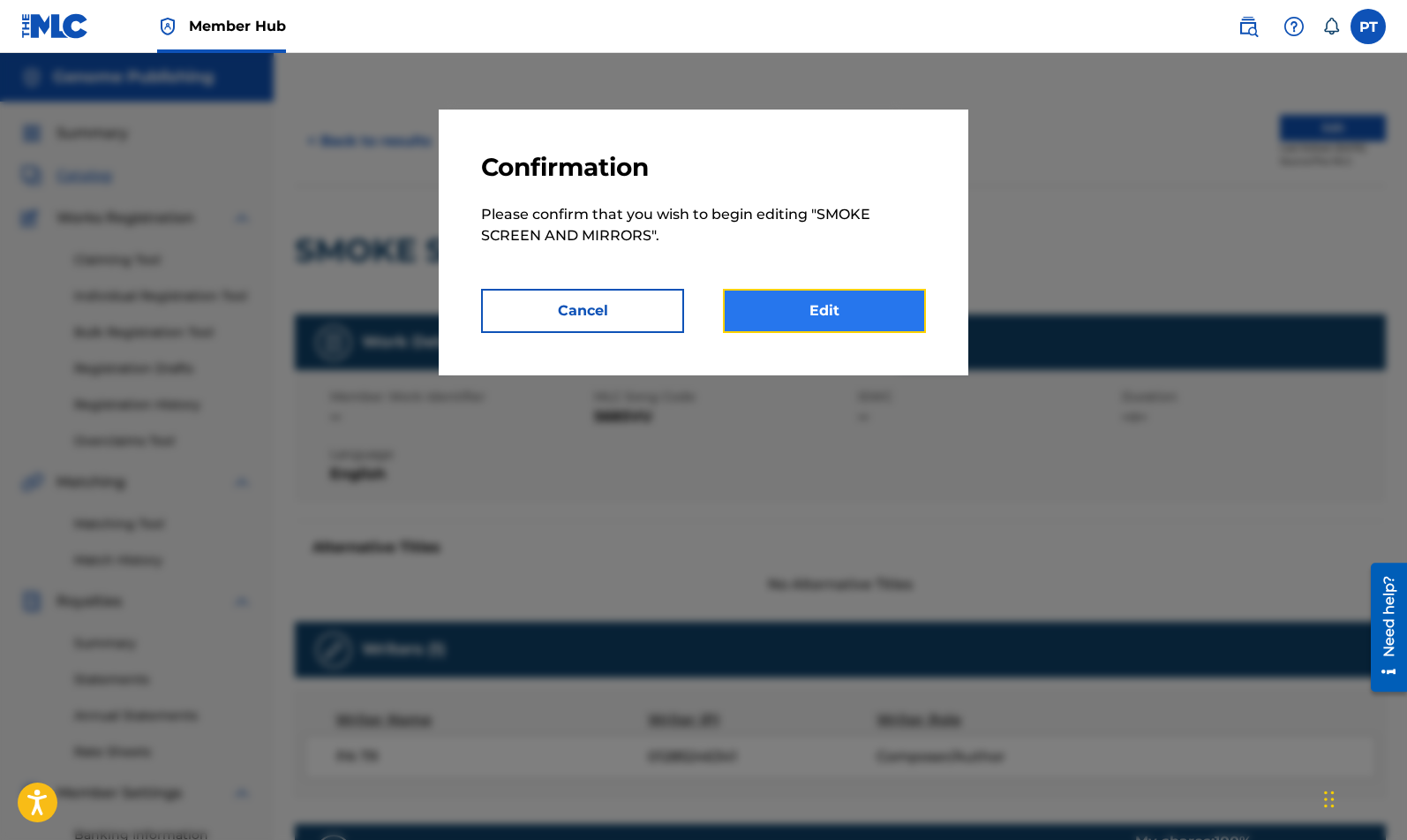
click at [875, 306] on link "Edit" at bounding box center [824, 310] width 203 height 44
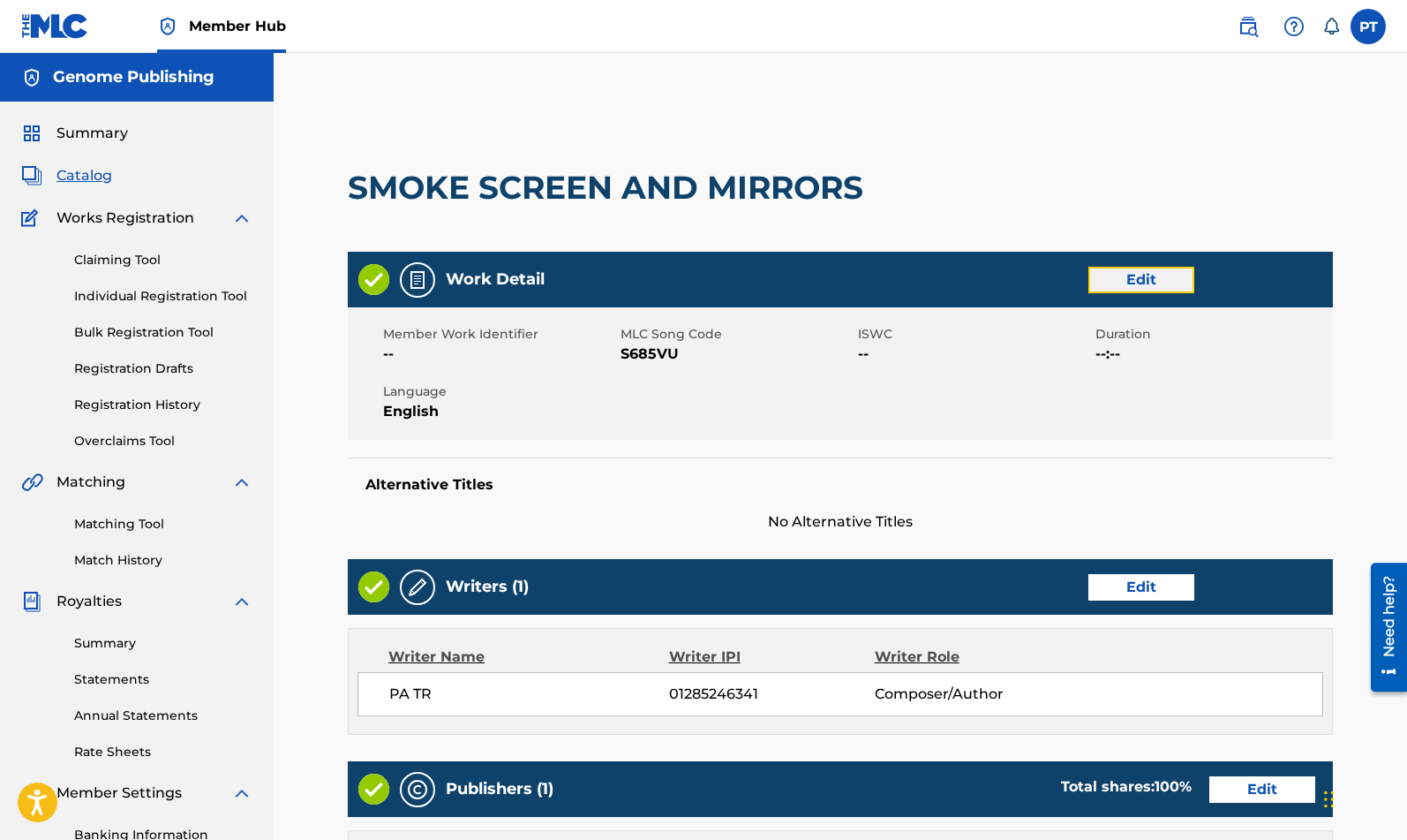
click at [1149, 284] on link "Edit" at bounding box center [1142, 280] width 106 height 27
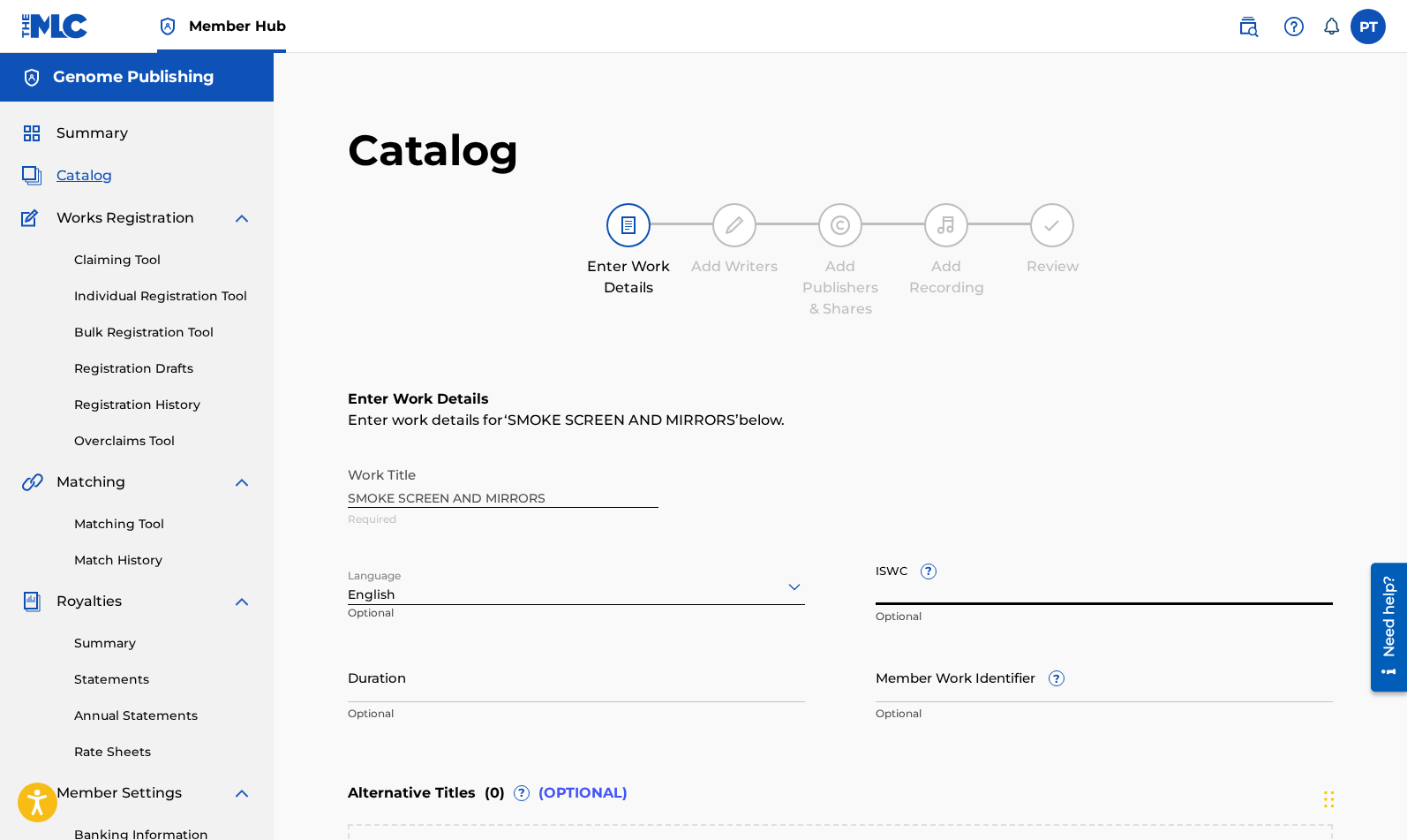
paste input "T-333.368.343-1"
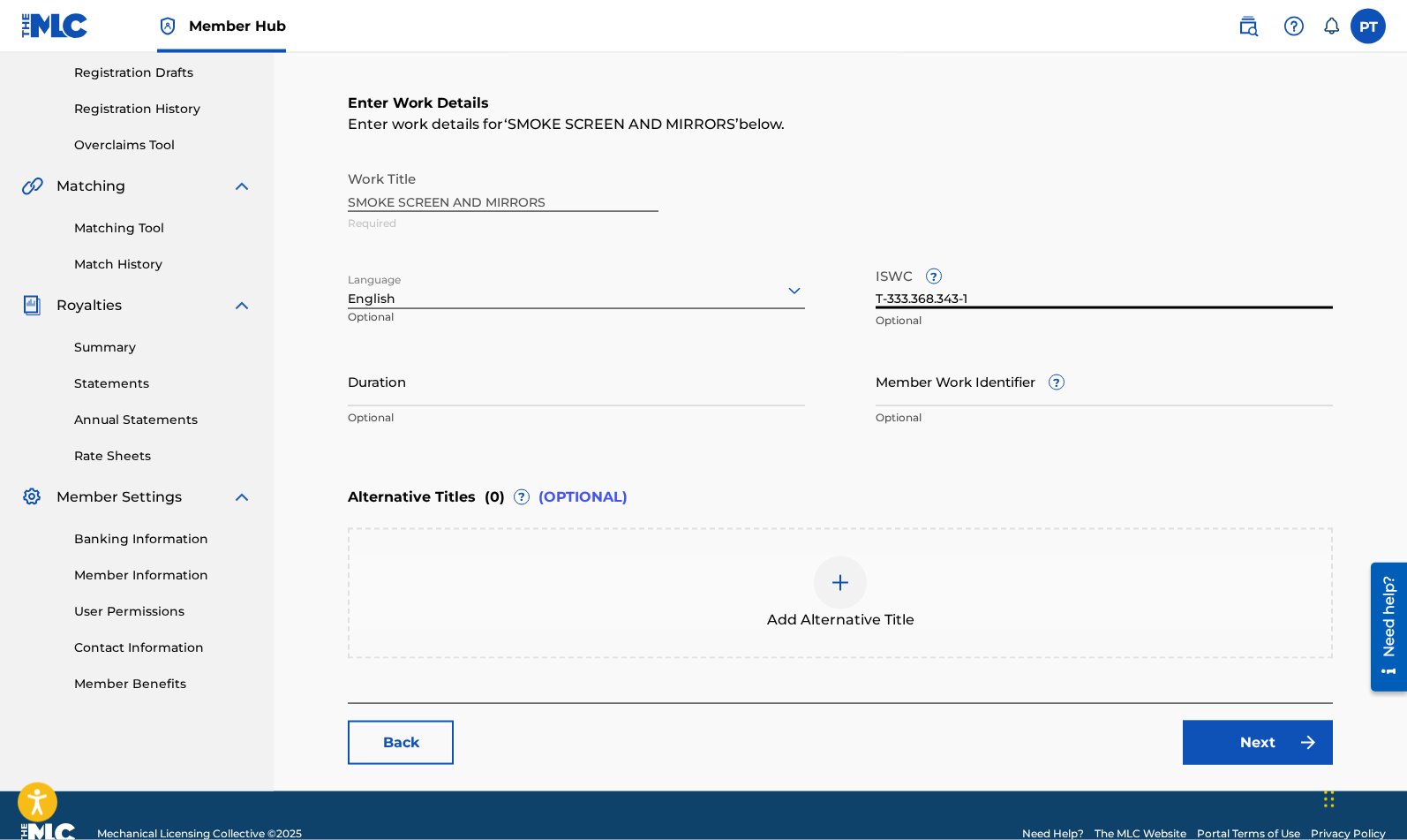
scroll to position [300, 0]
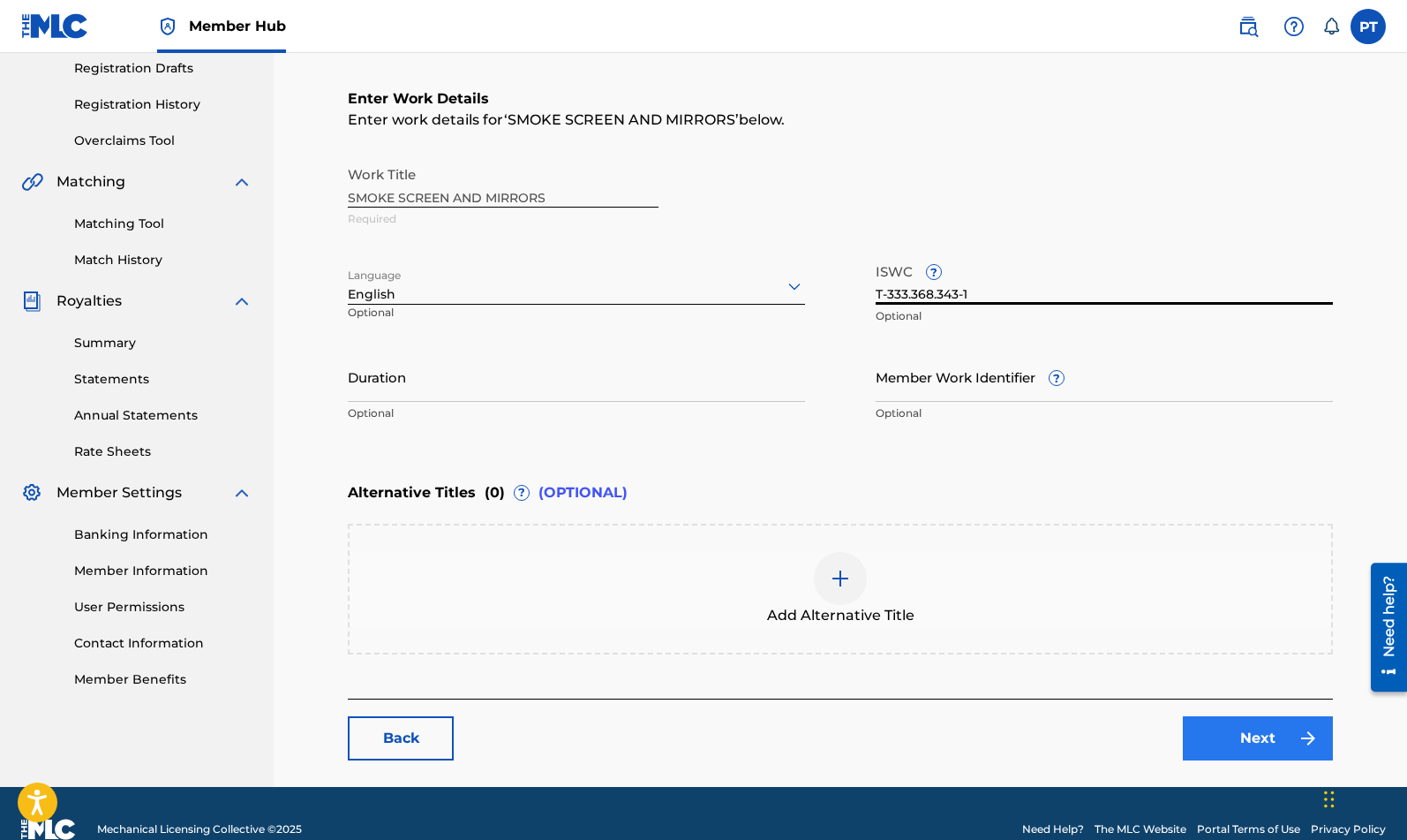
type input "T-333.368.343-1"
click at [1247, 748] on link "Next" at bounding box center [1258, 738] width 150 height 44
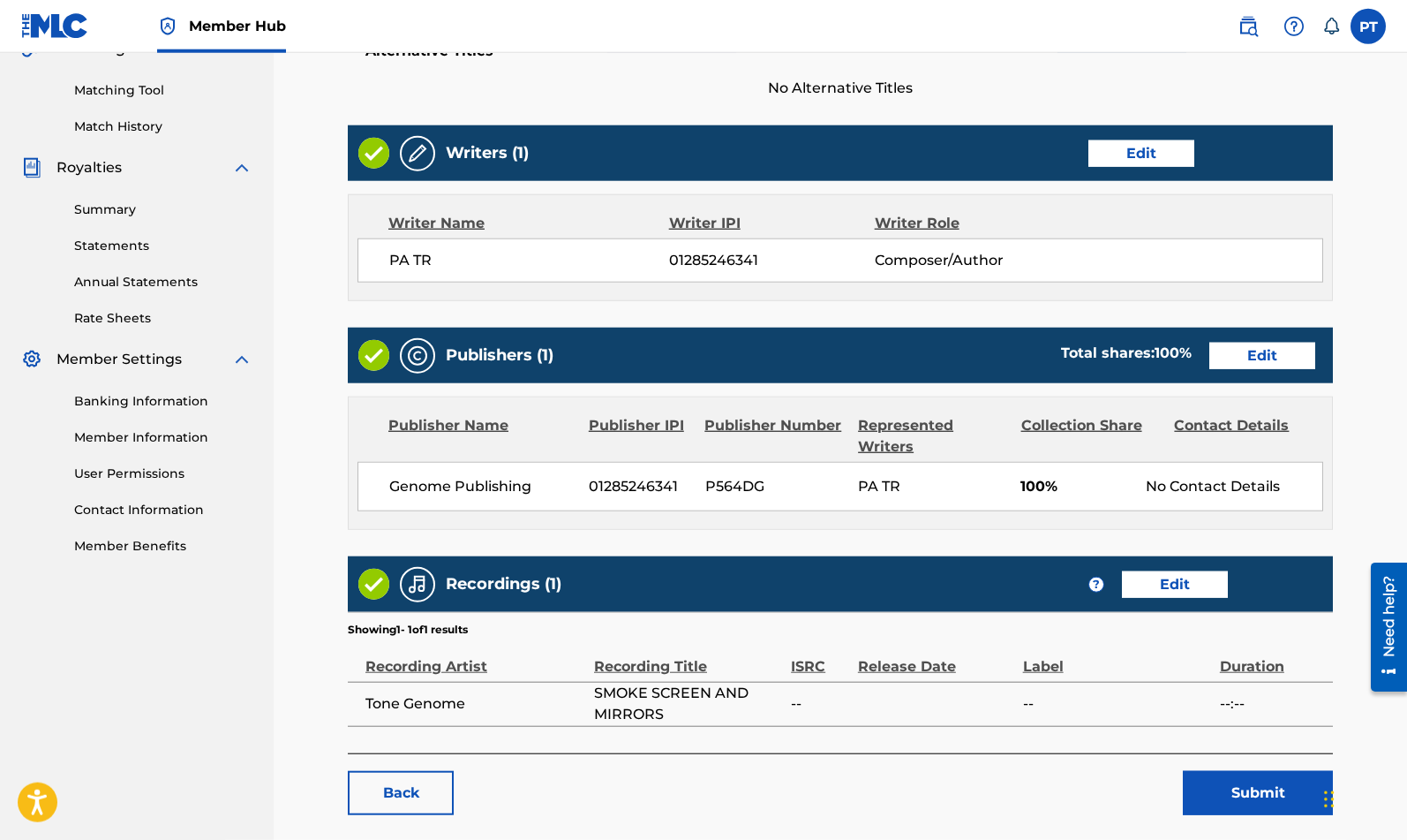
scroll to position [520, 0]
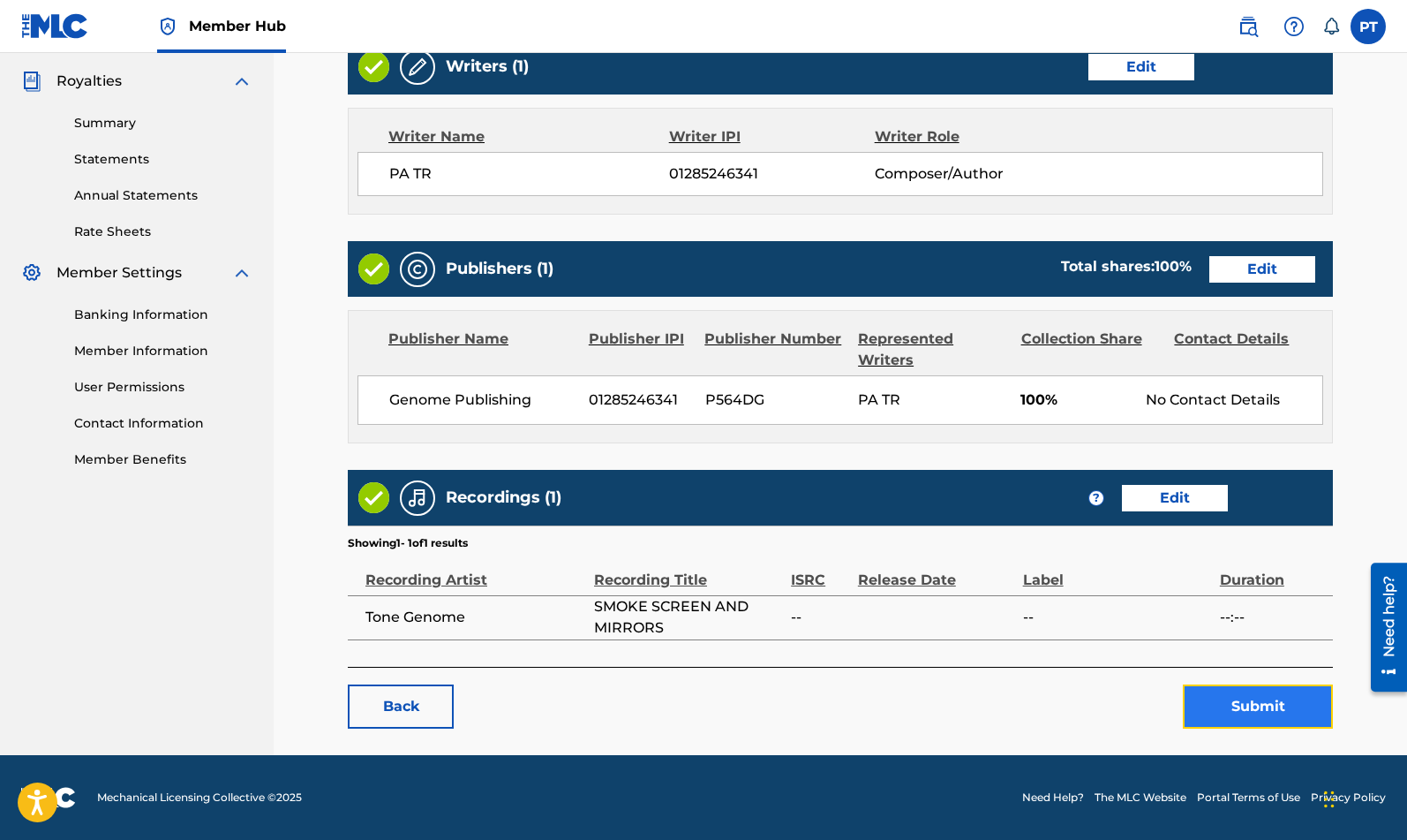
click at [1231, 704] on button "Submit" at bounding box center [1258, 706] width 150 height 44
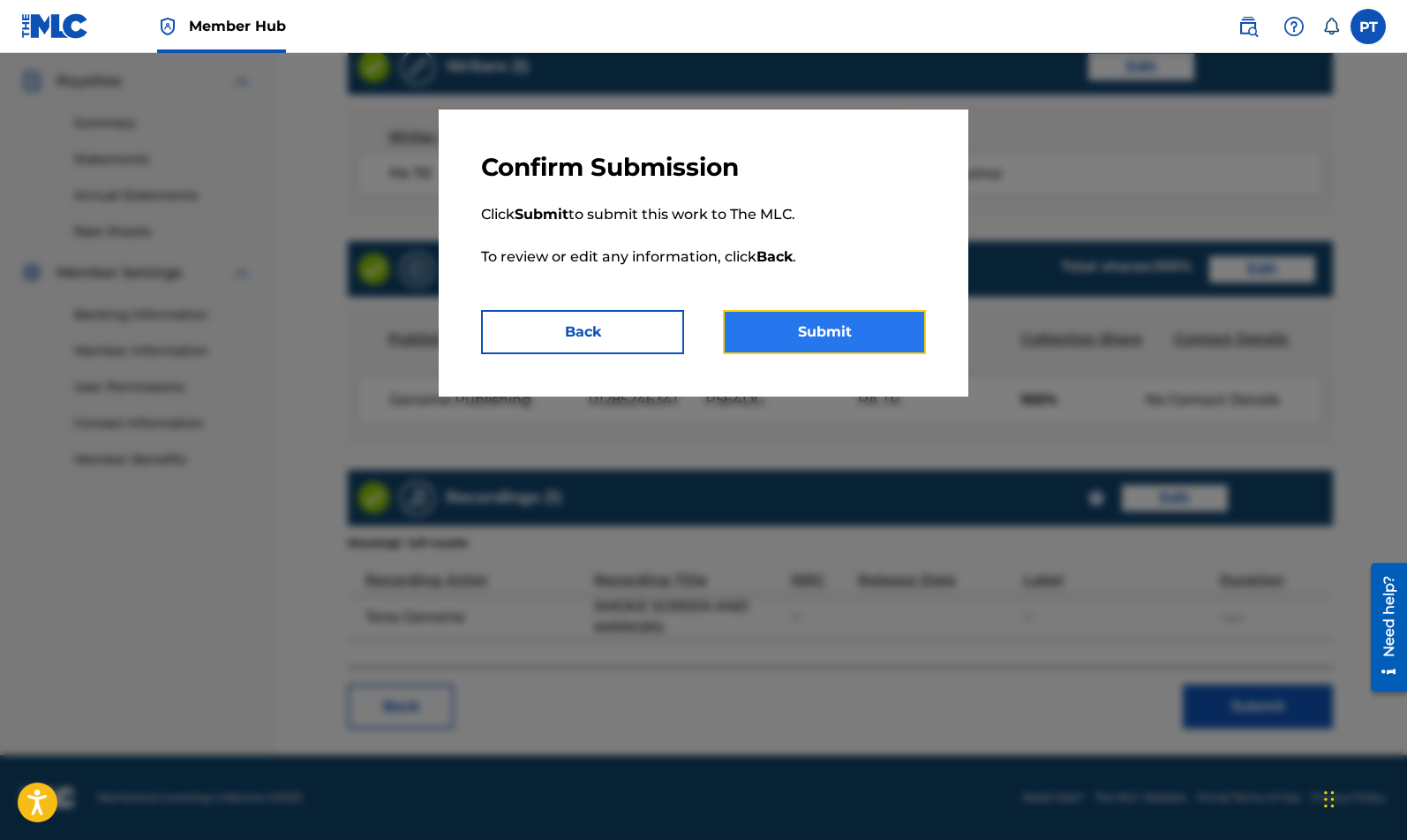
click at [852, 330] on button "Submit" at bounding box center [824, 332] width 203 height 44
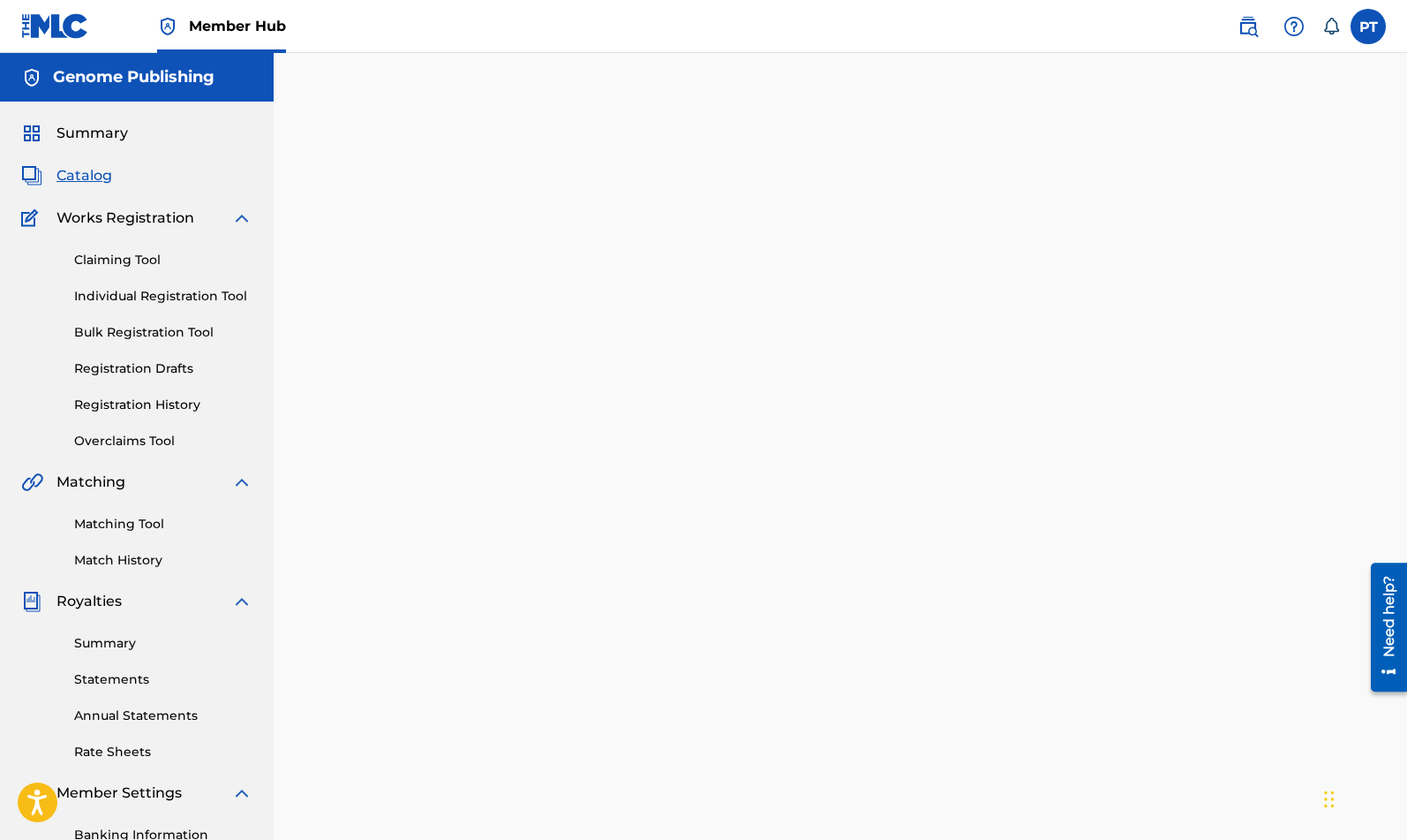
click at [94, 182] on span "Catalog" at bounding box center [85, 176] width 56 height 21
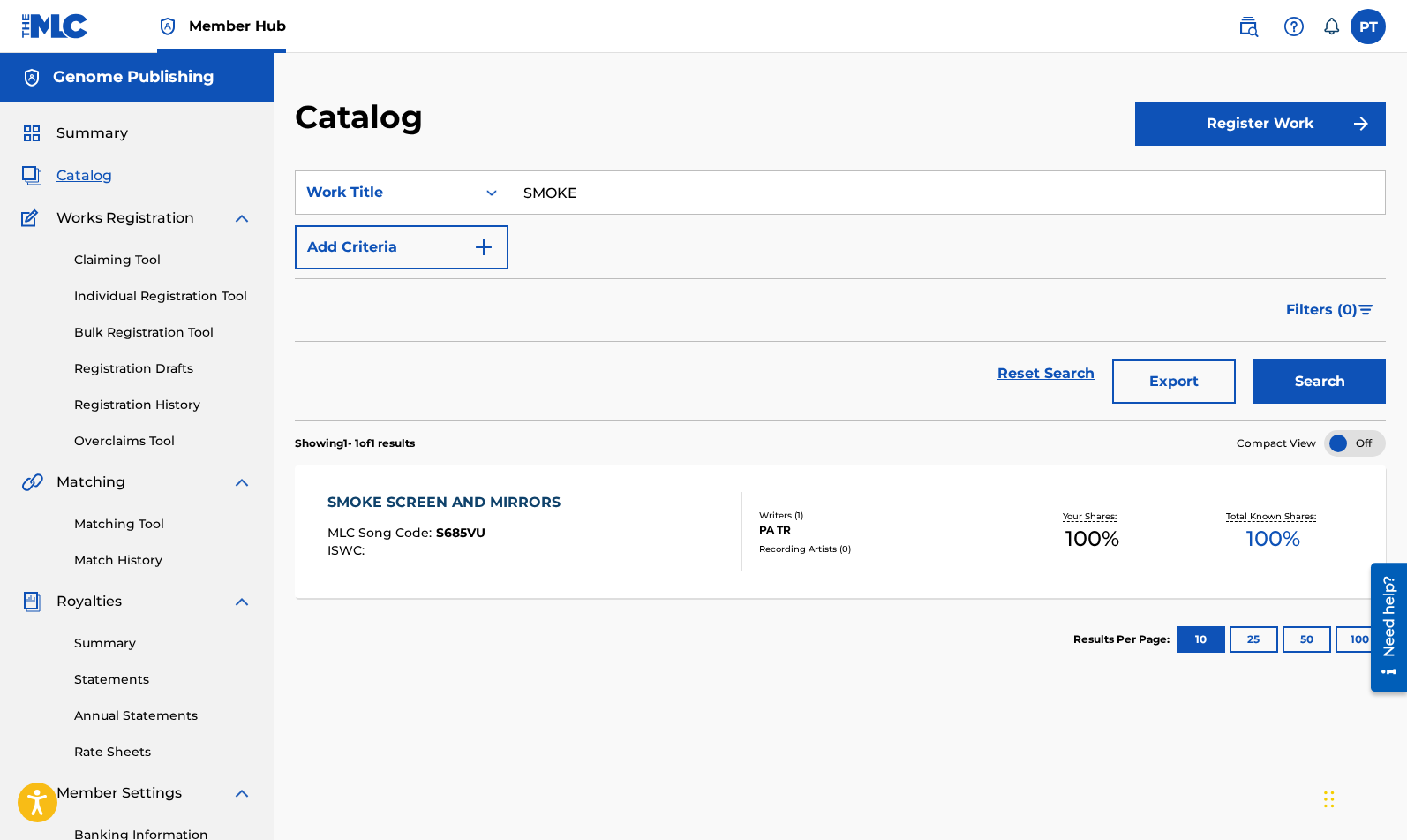
drag, startPoint x: 645, startPoint y: 199, endPoint x: 302, endPoint y: 150, distance: 346.5
click at [508, 194] on input "SMOKE" at bounding box center [947, 192] width 876 height 42
click at [529, 229] on strong "being" at bounding box center [545, 231] width 42 height 16
type input "being with you"
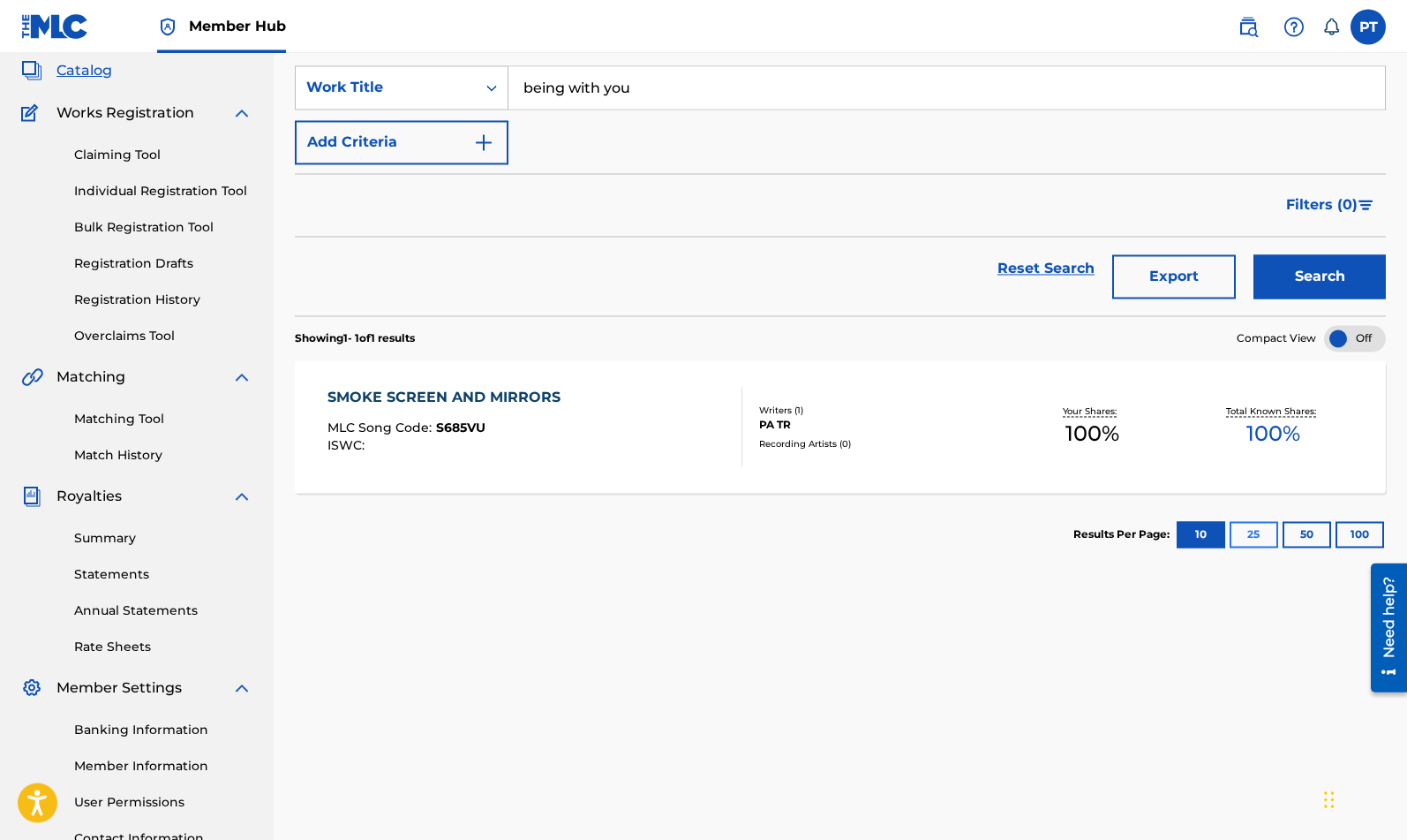
scroll to position [150, 0]
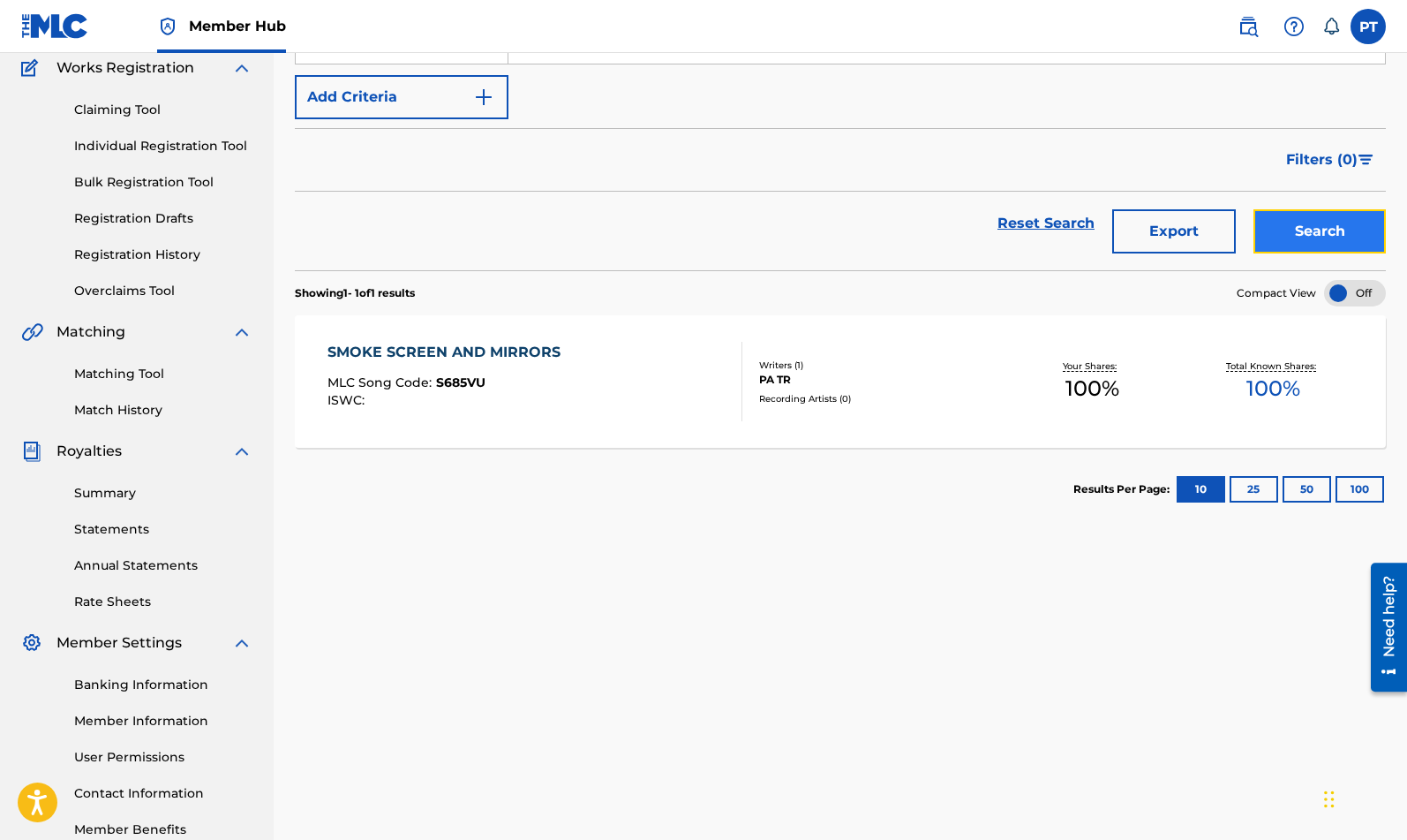
click at [1320, 225] on button "Search" at bounding box center [1321, 232] width 133 height 44
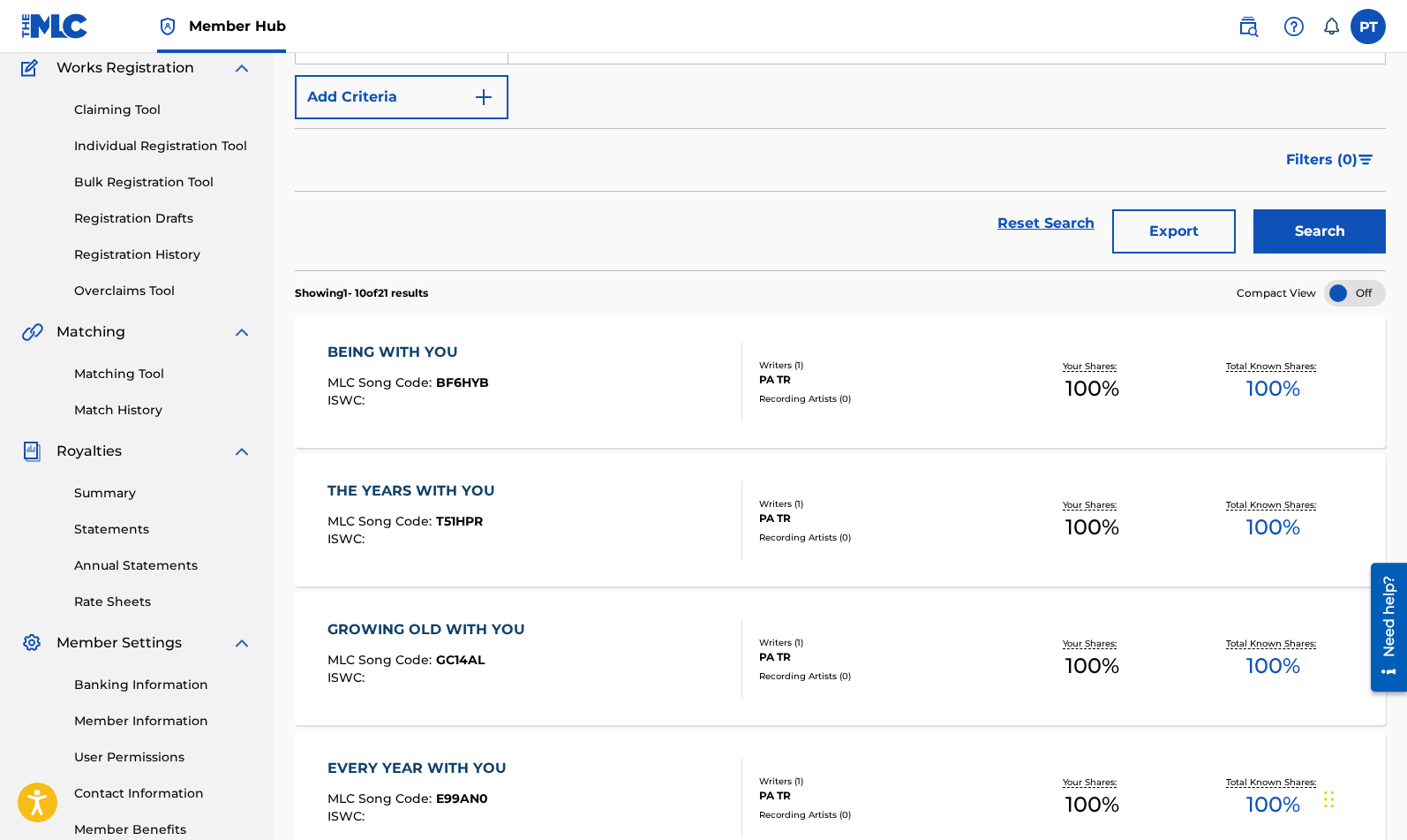
click at [380, 353] on div "BEING WITH YOU" at bounding box center [408, 353] width 161 height 21
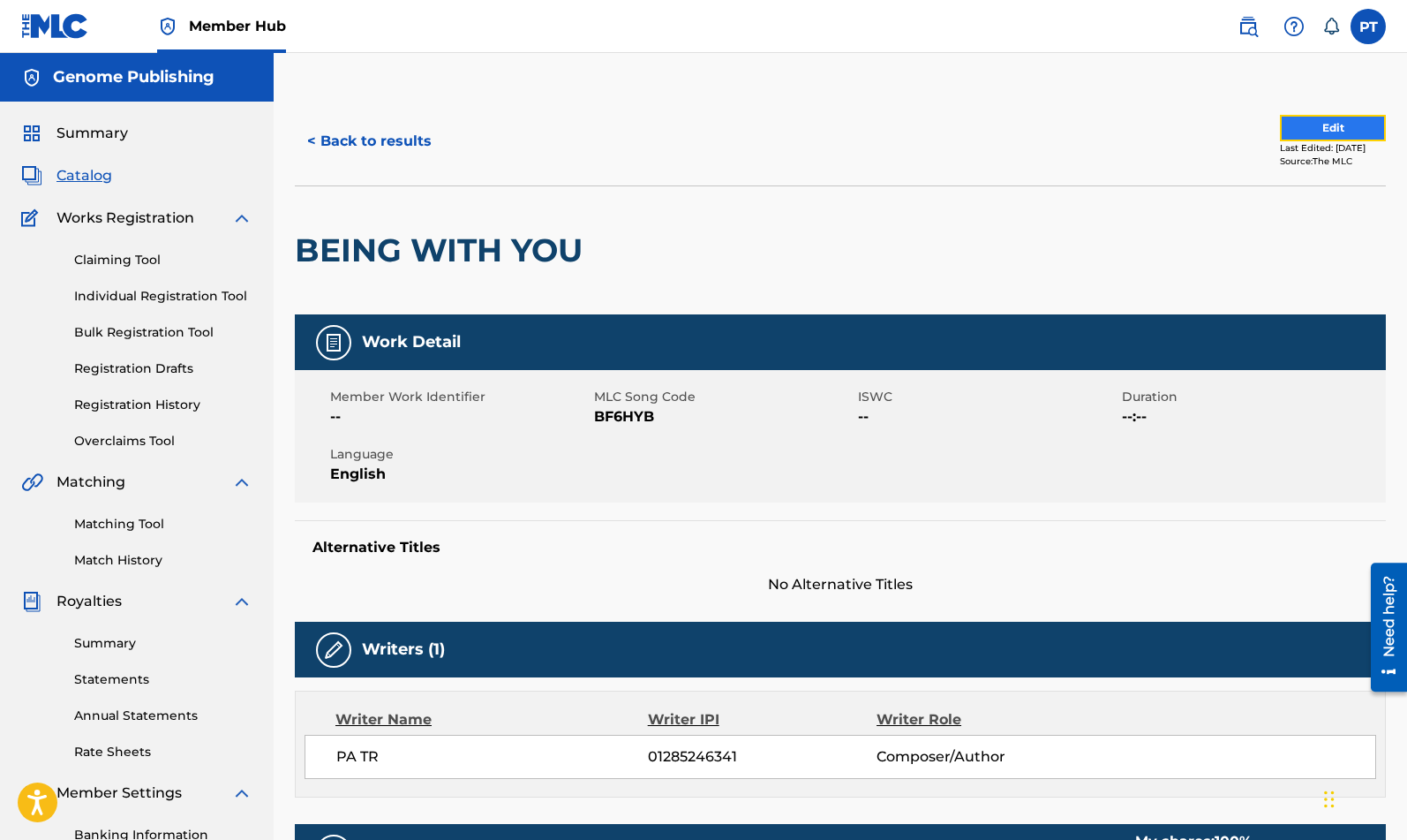
click at [1341, 123] on button "Edit" at bounding box center [1333, 128] width 106 height 27
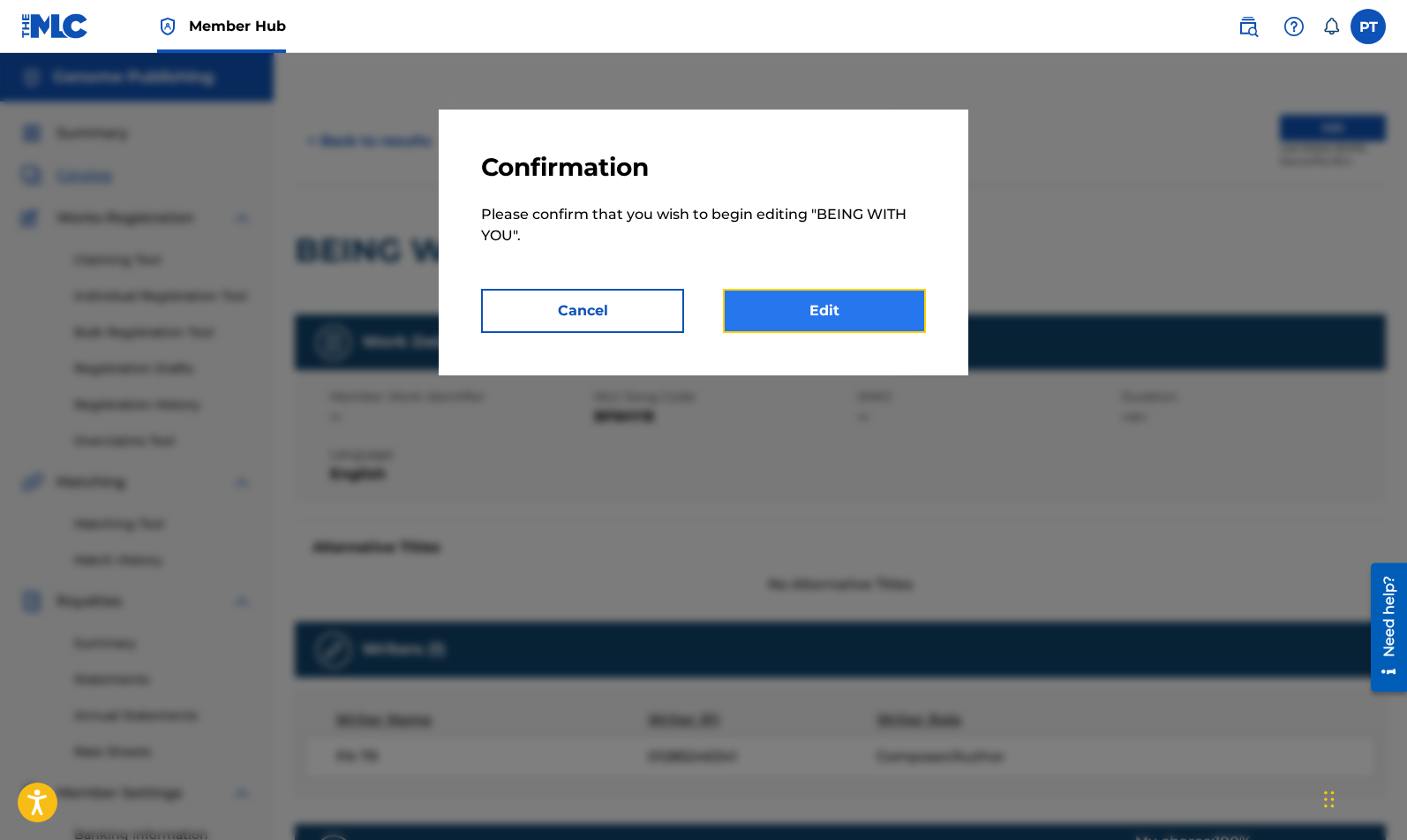
click at [841, 325] on link "Edit" at bounding box center [824, 310] width 203 height 44
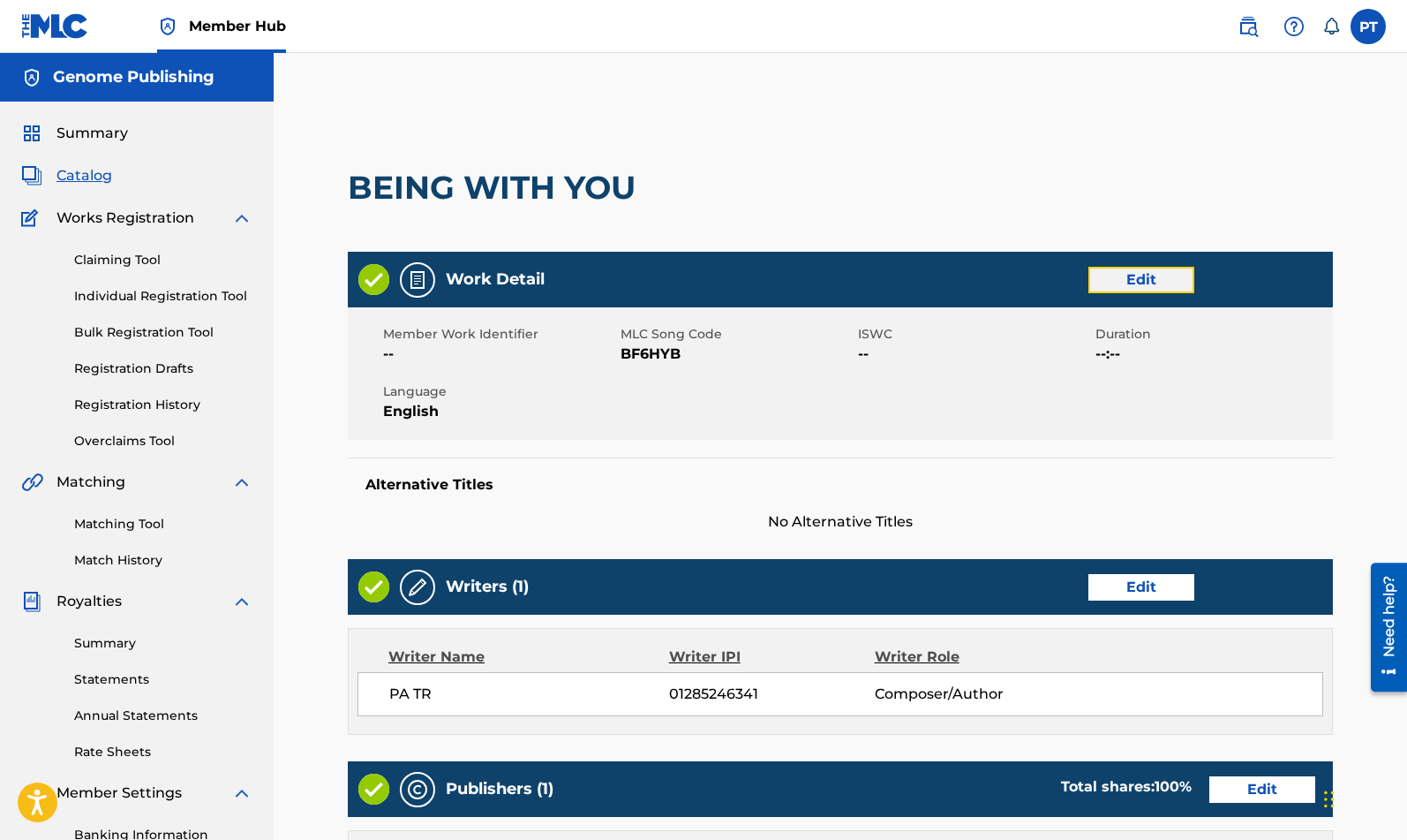
click at [1153, 276] on link "Edit" at bounding box center [1142, 280] width 106 height 27
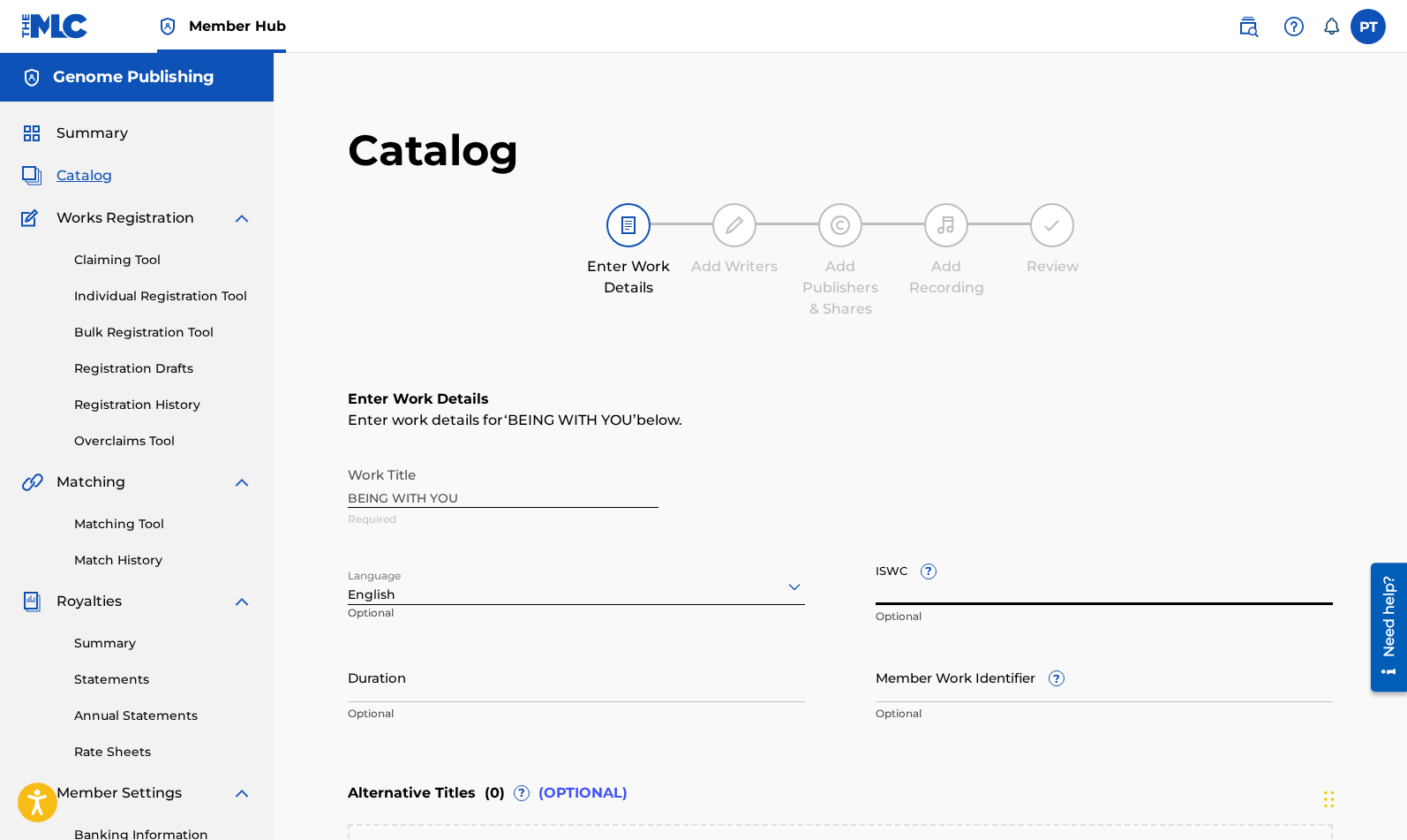
paste input "T-334.001.259-7"
type input "T-334.001.259-7"
click at [1074, 627] on div "ISWC ? T-334.001.259-7 Optional" at bounding box center [1104, 594] width 457 height 80
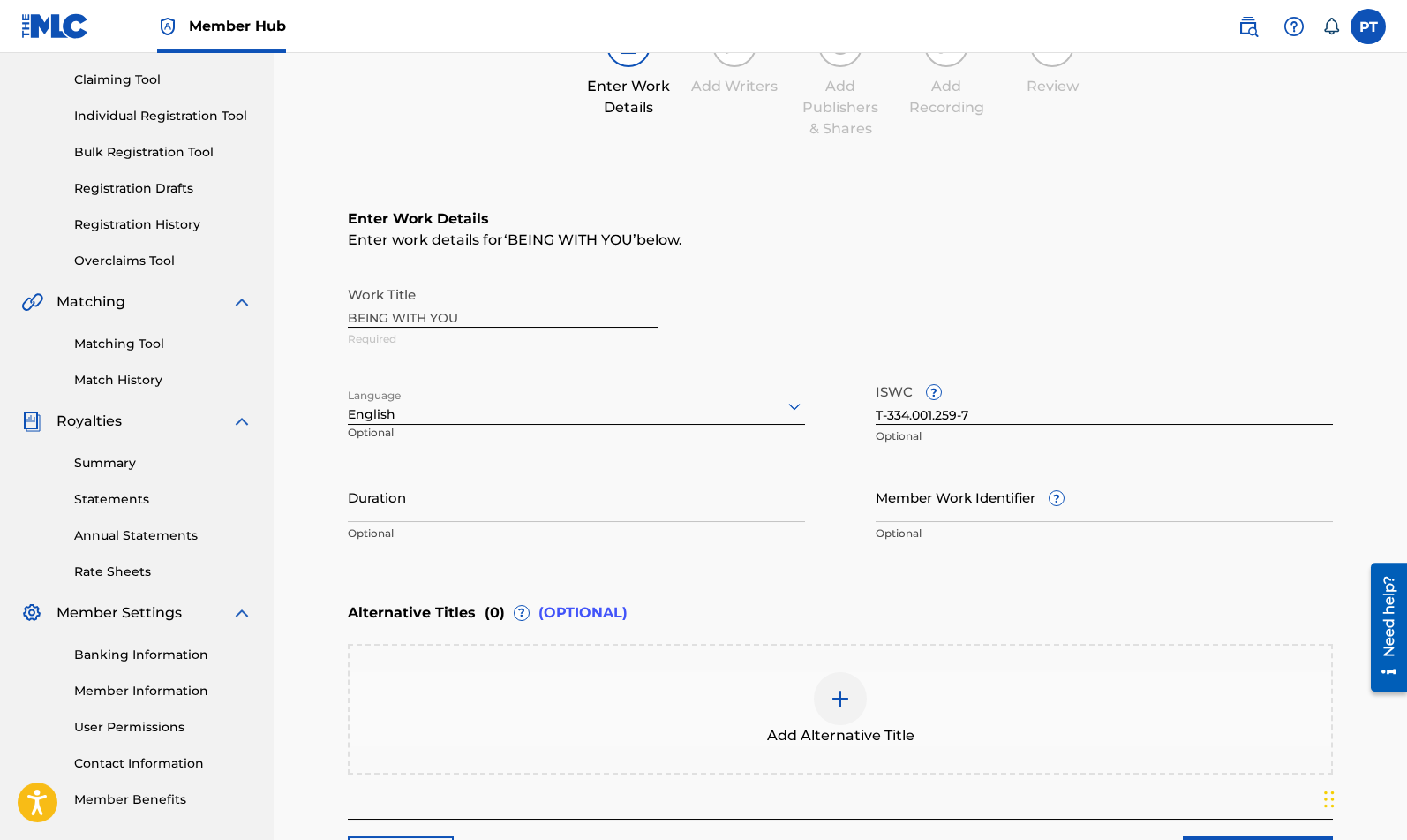
scroll to position [332, 0]
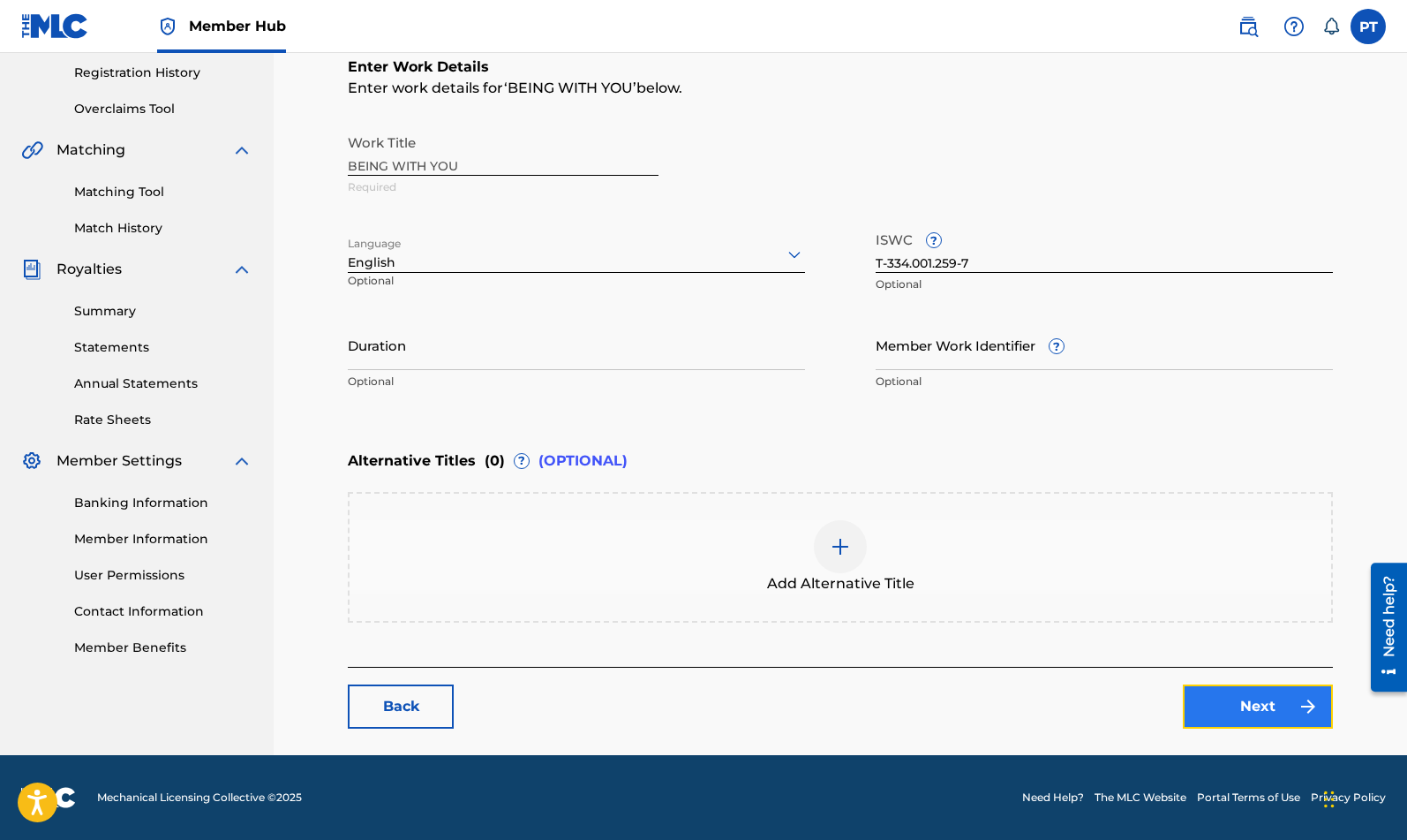
click at [1237, 696] on link "Next" at bounding box center [1258, 706] width 150 height 44
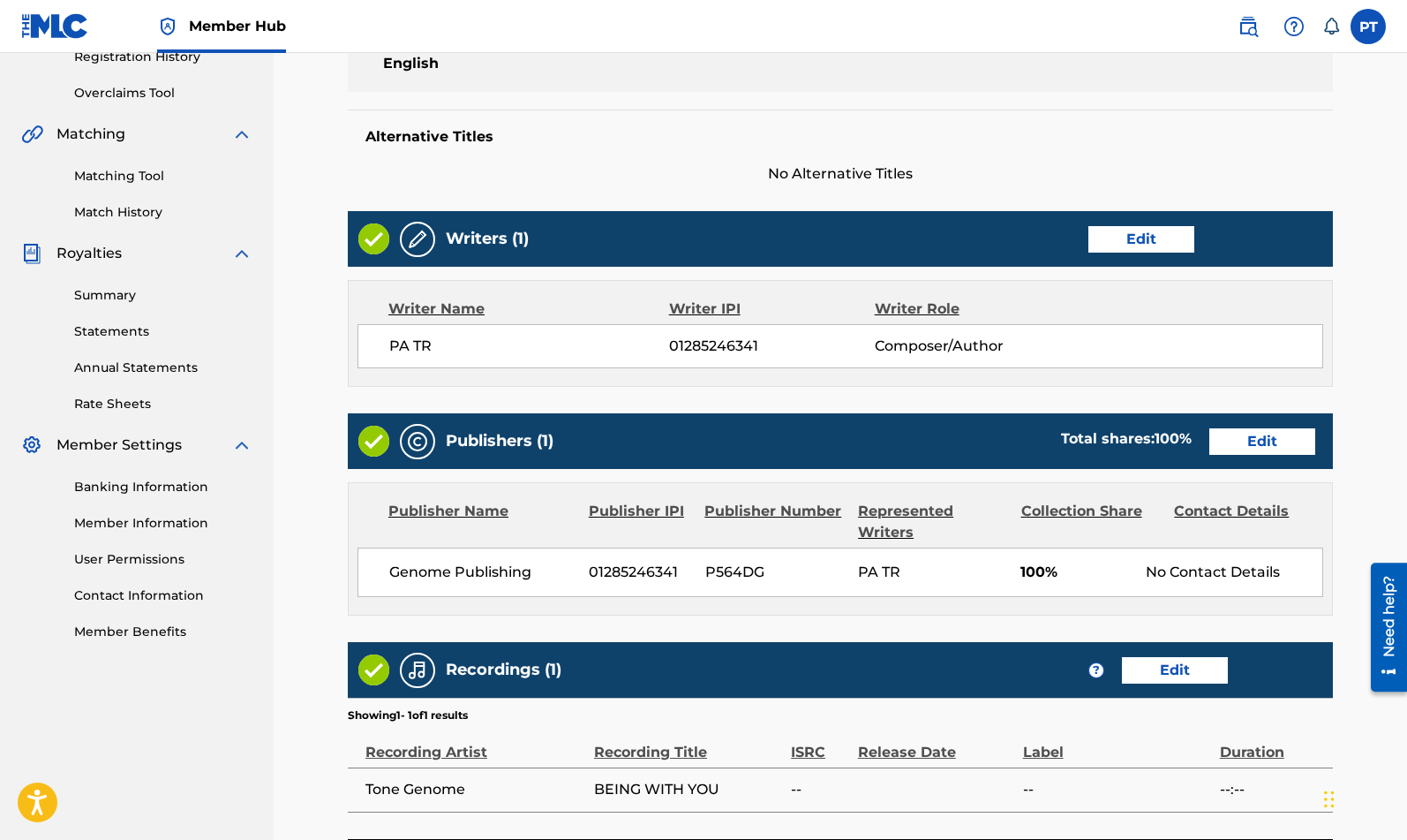
scroll to position [520, 0]
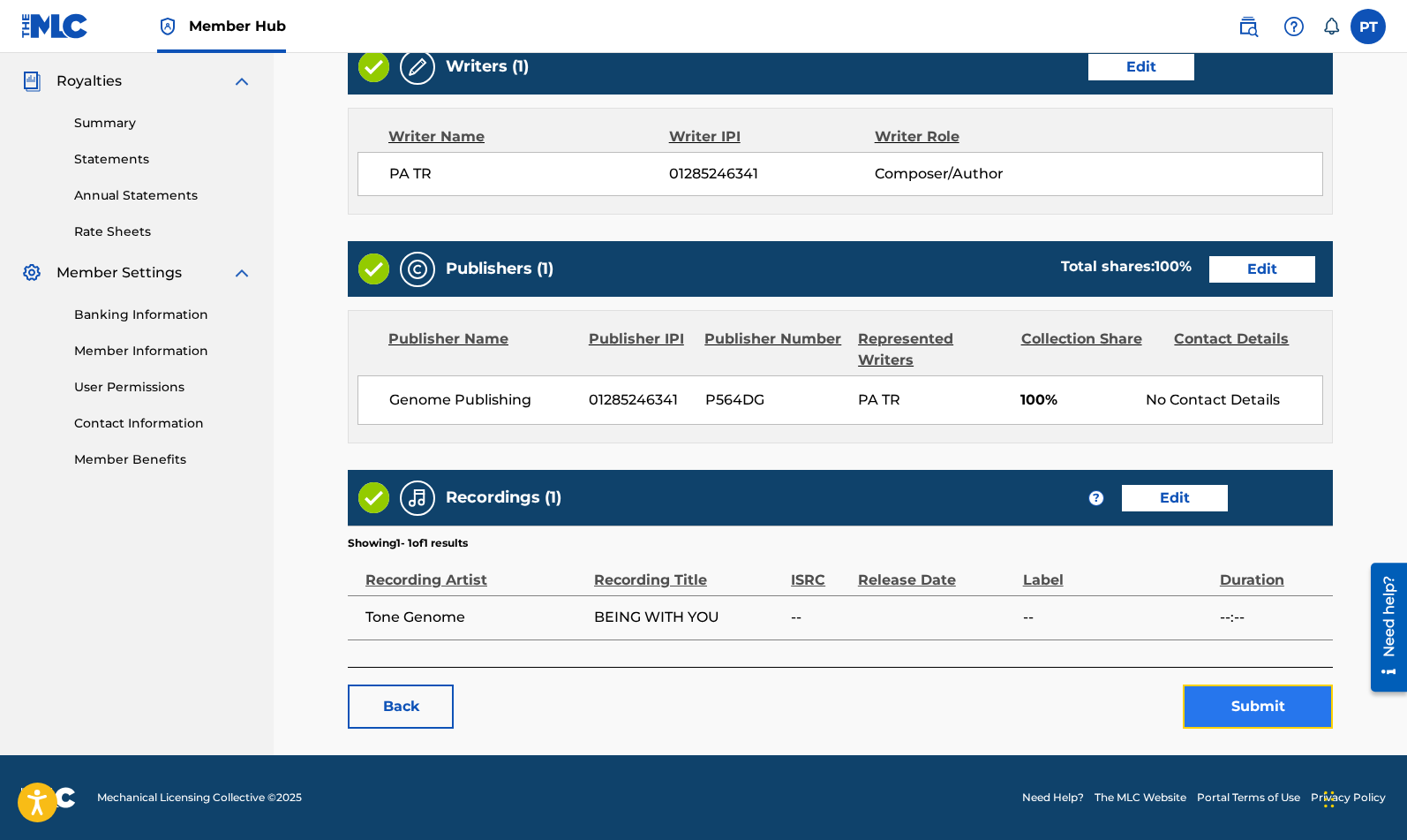
click at [1251, 717] on button "Submit" at bounding box center [1258, 706] width 150 height 44
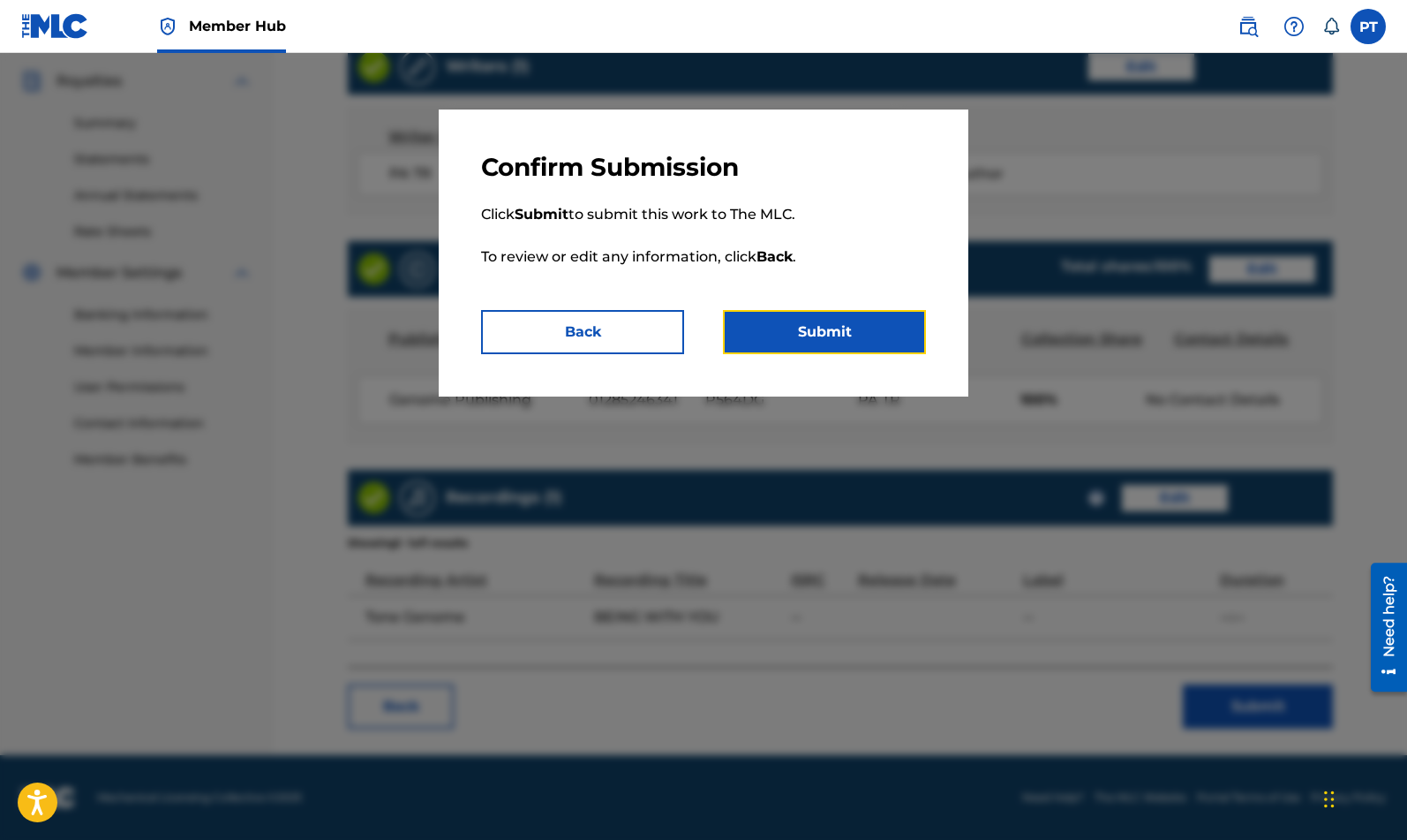
click at [807, 336] on button "Submit" at bounding box center [824, 332] width 203 height 44
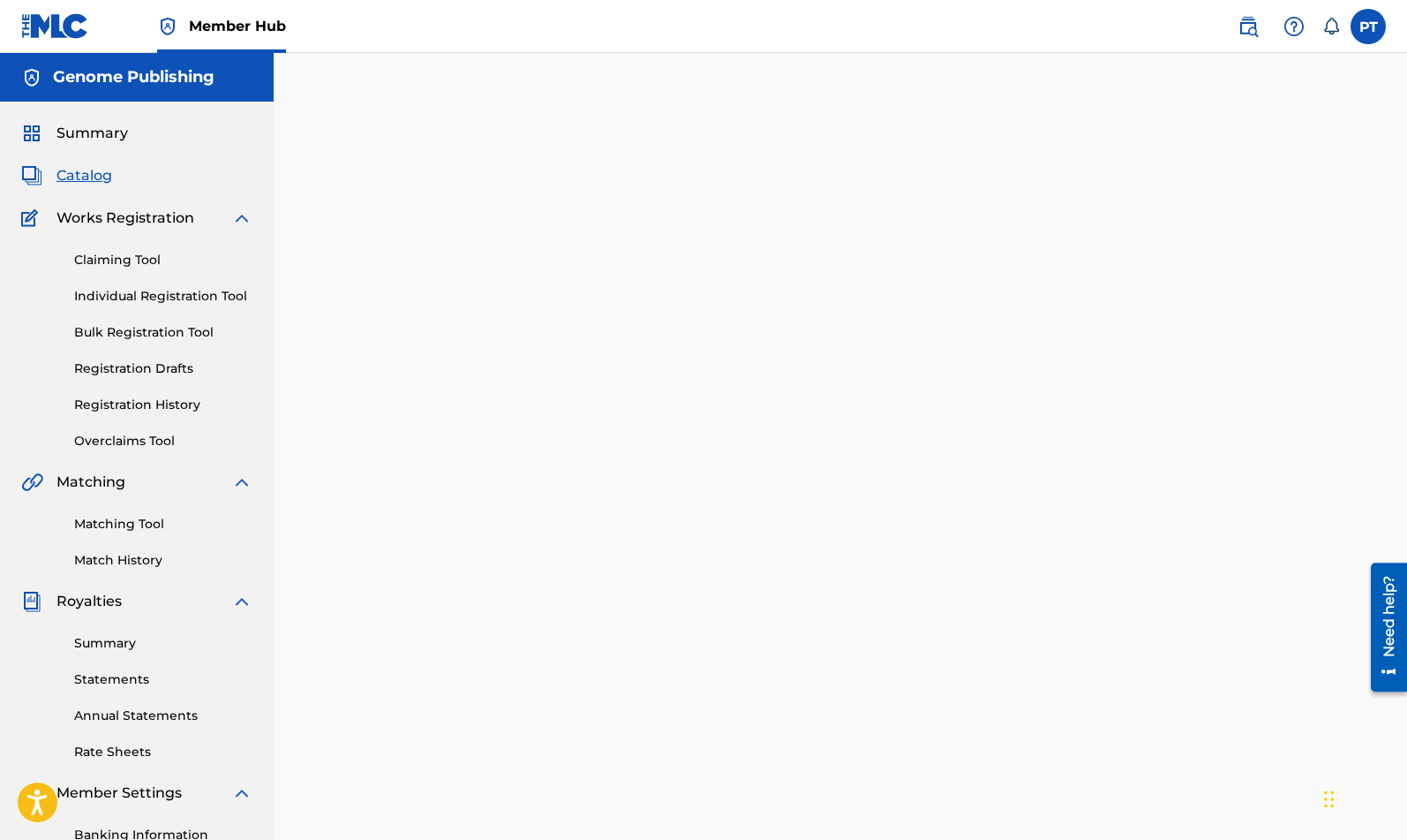
click at [94, 178] on span "Catalog" at bounding box center [85, 176] width 56 height 21
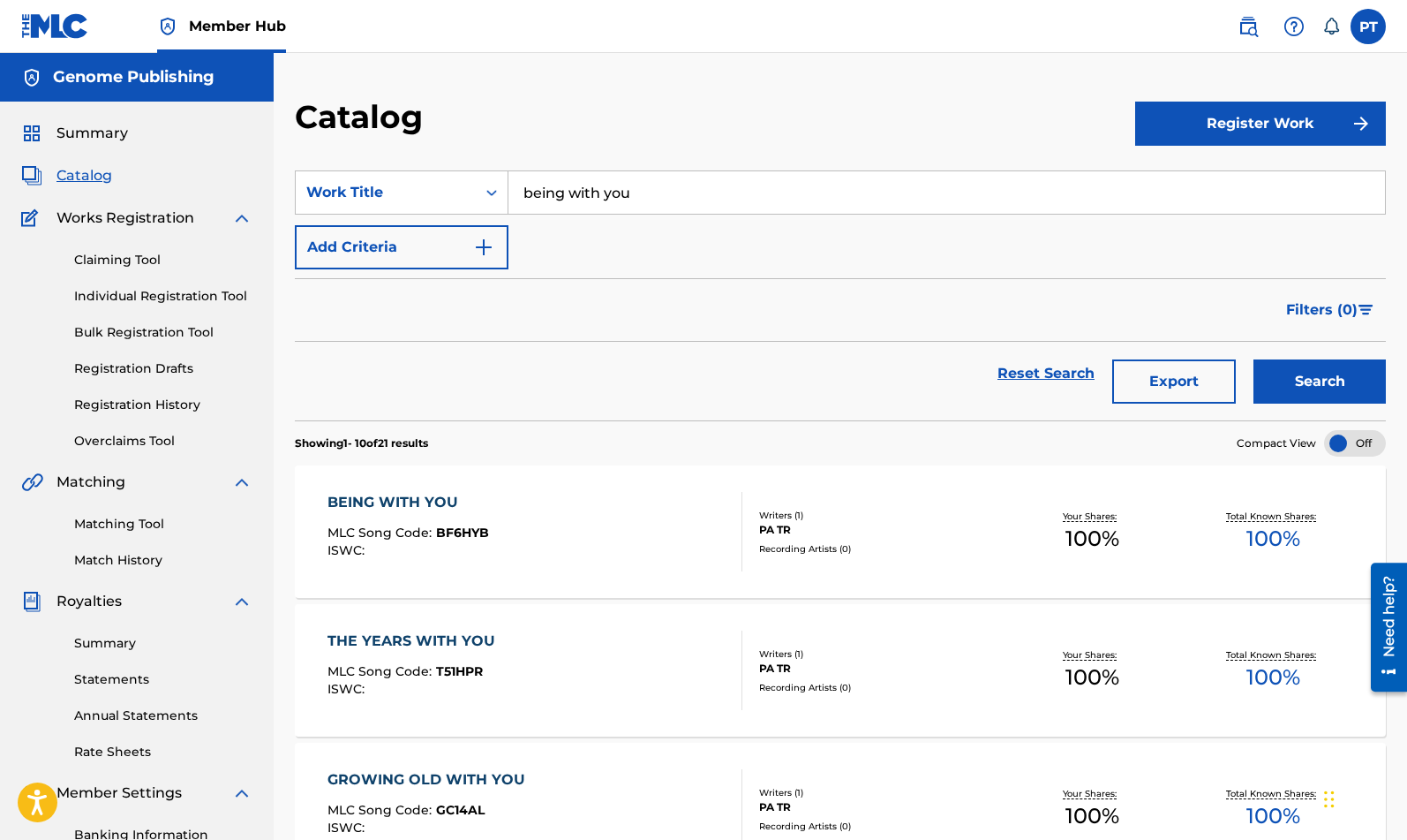
click at [531, 524] on div "BEING WITH YOU MLC Song Code : BF6HYB ISWC :" at bounding box center [535, 531] width 415 height 80
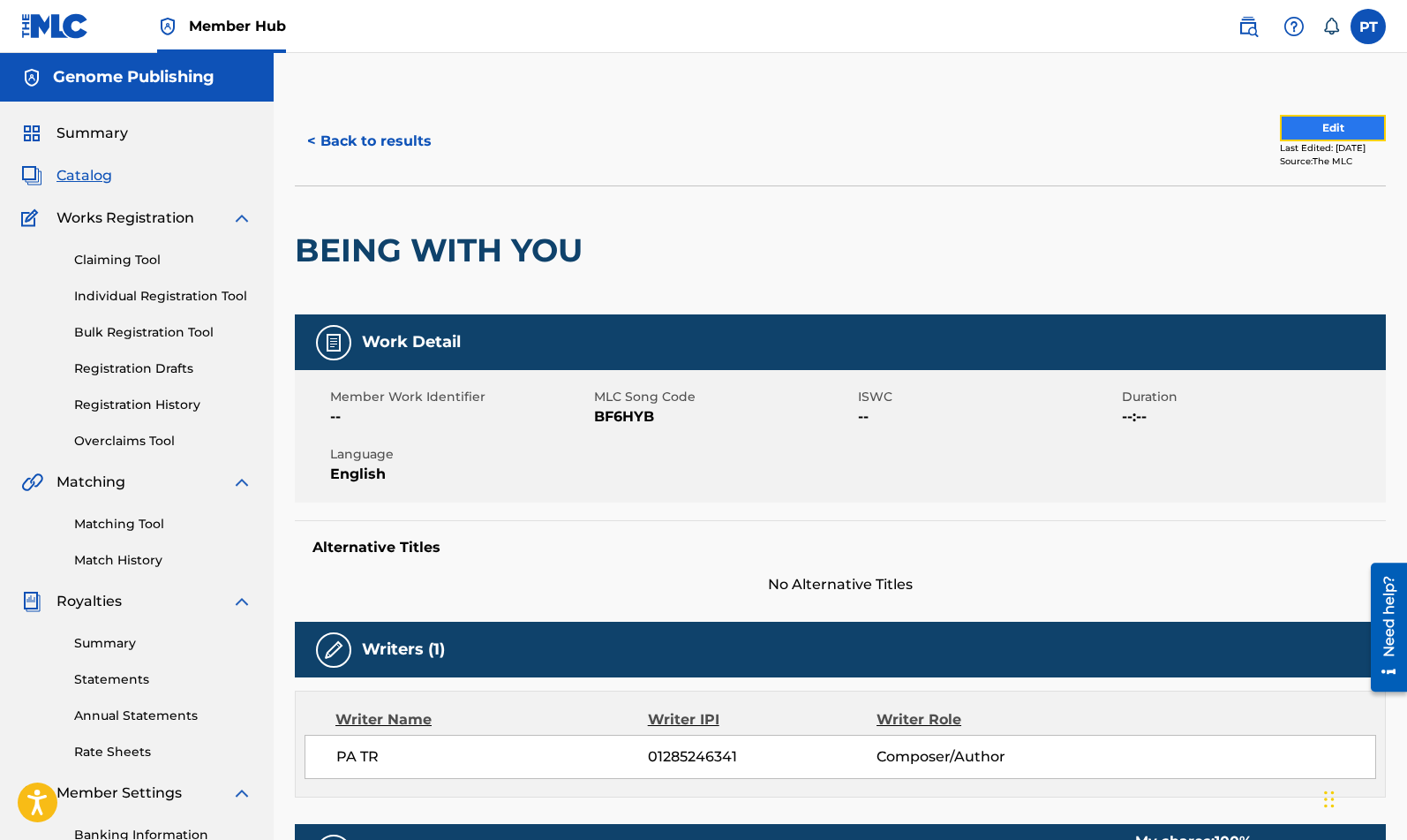
click at [1369, 127] on button "Edit" at bounding box center [1333, 128] width 106 height 27
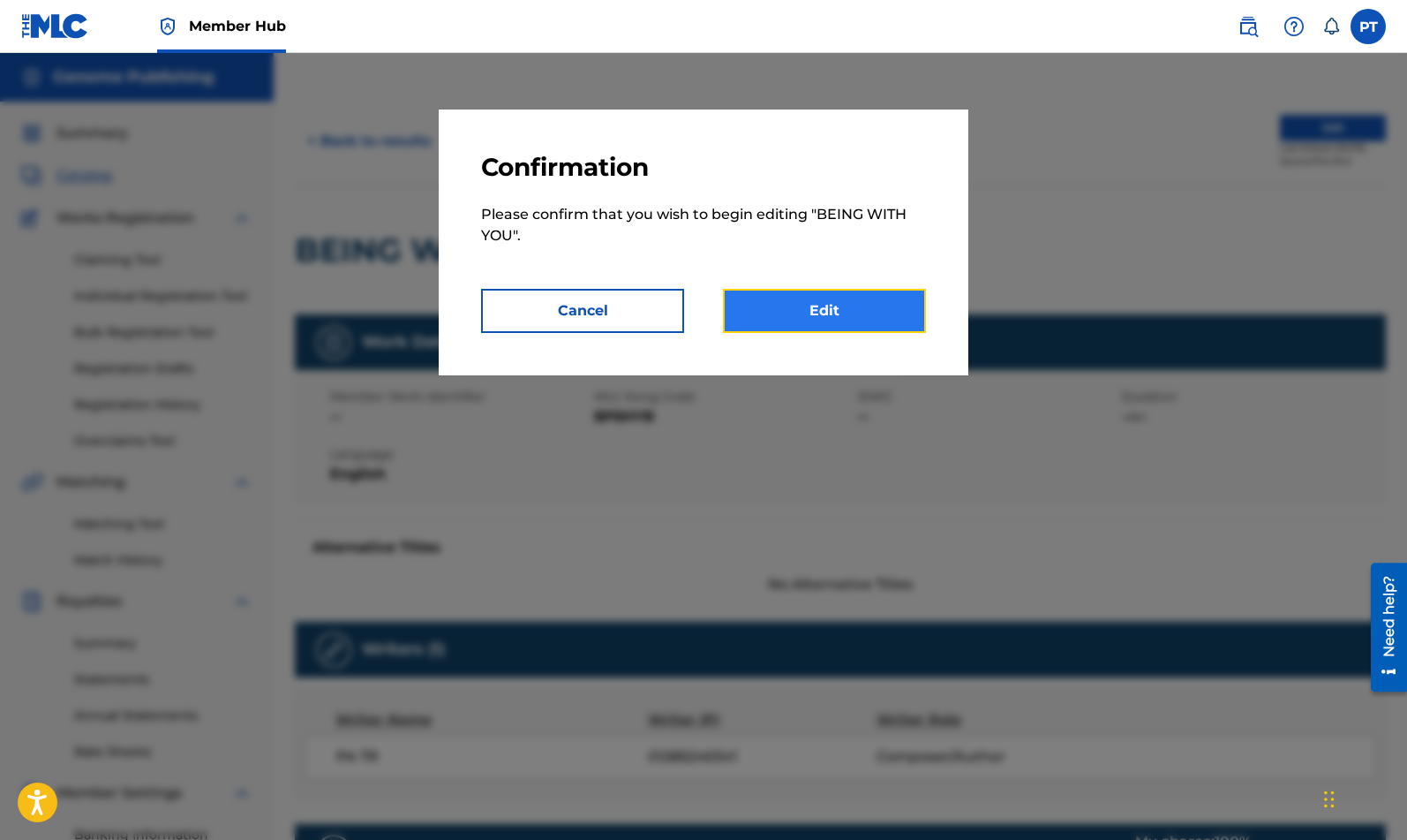
click at [827, 304] on link "Edit" at bounding box center [824, 310] width 203 height 44
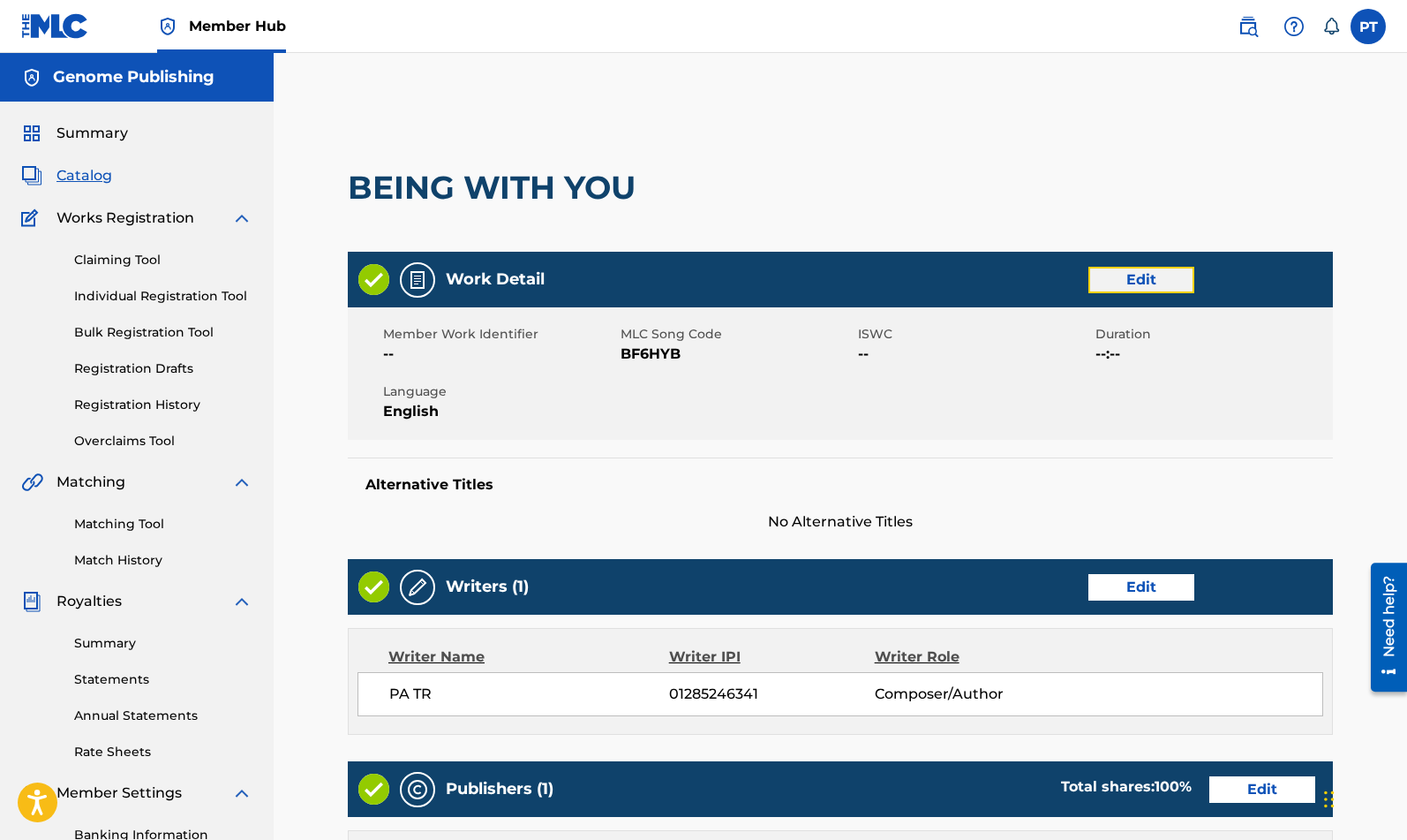
click at [1137, 278] on link "Edit" at bounding box center [1142, 280] width 106 height 27
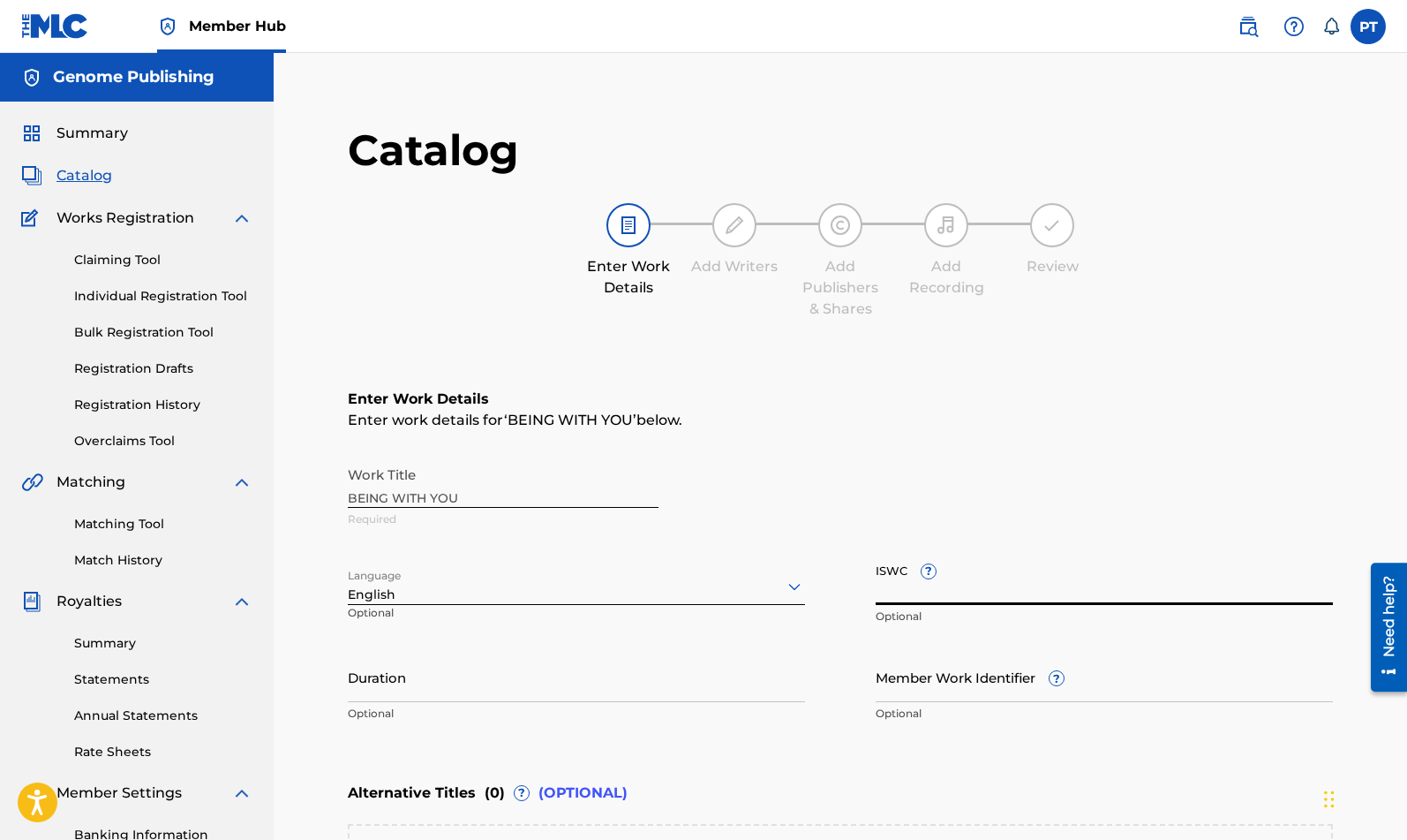
paste input "T-334.001.259-7"
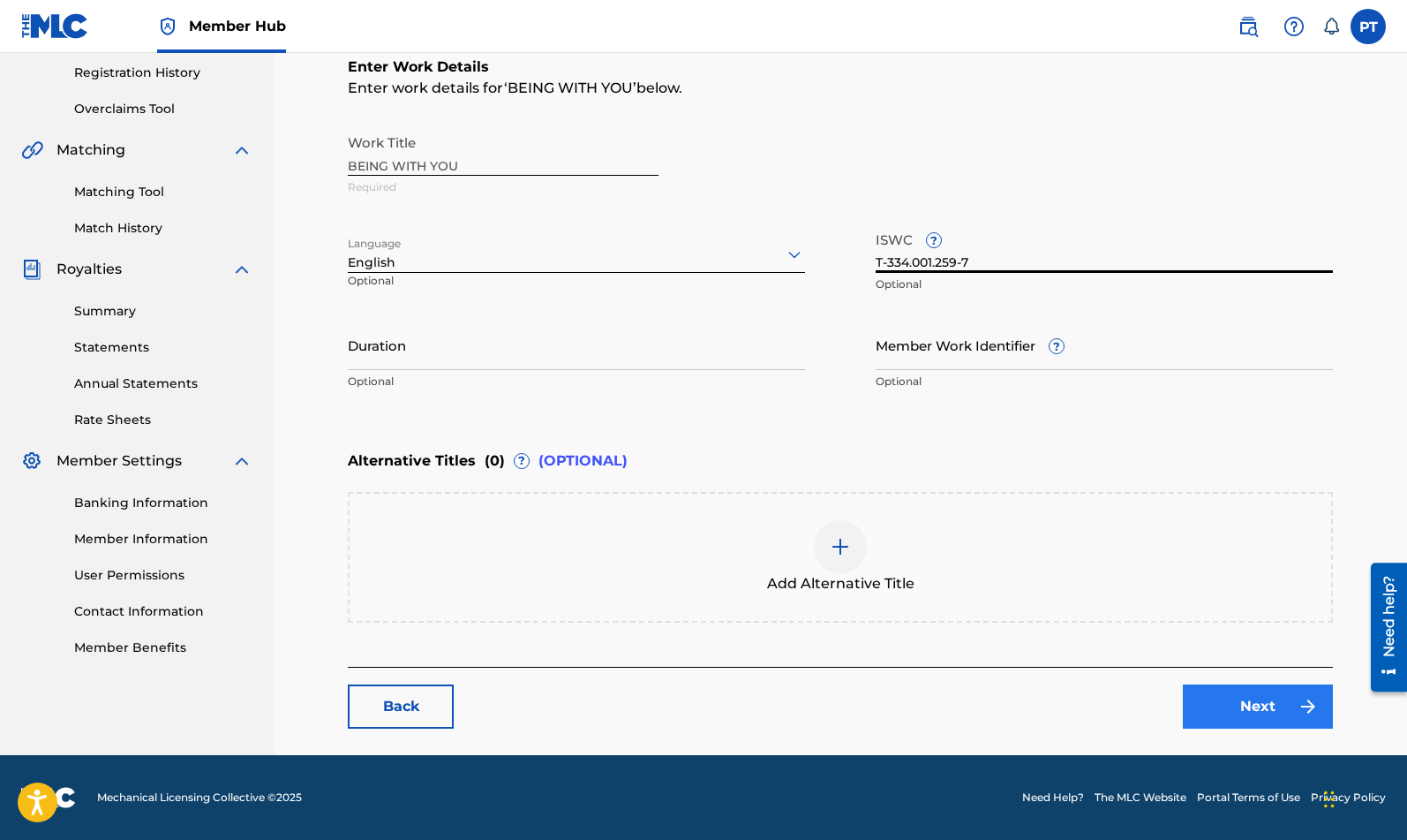
type input "T-334.001.259-7"
click at [1236, 707] on link "Next" at bounding box center [1258, 706] width 150 height 44
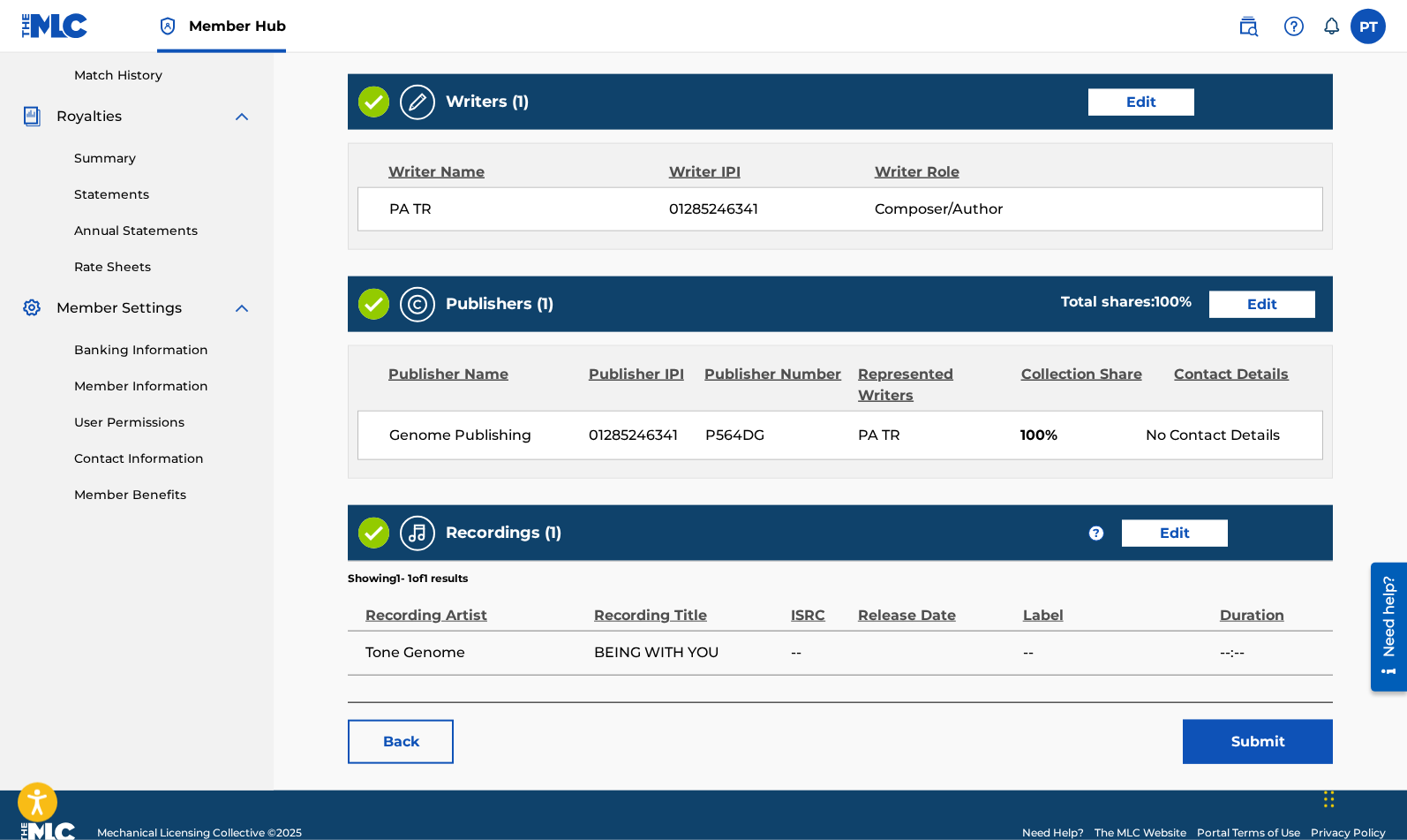
scroll to position [520, 0]
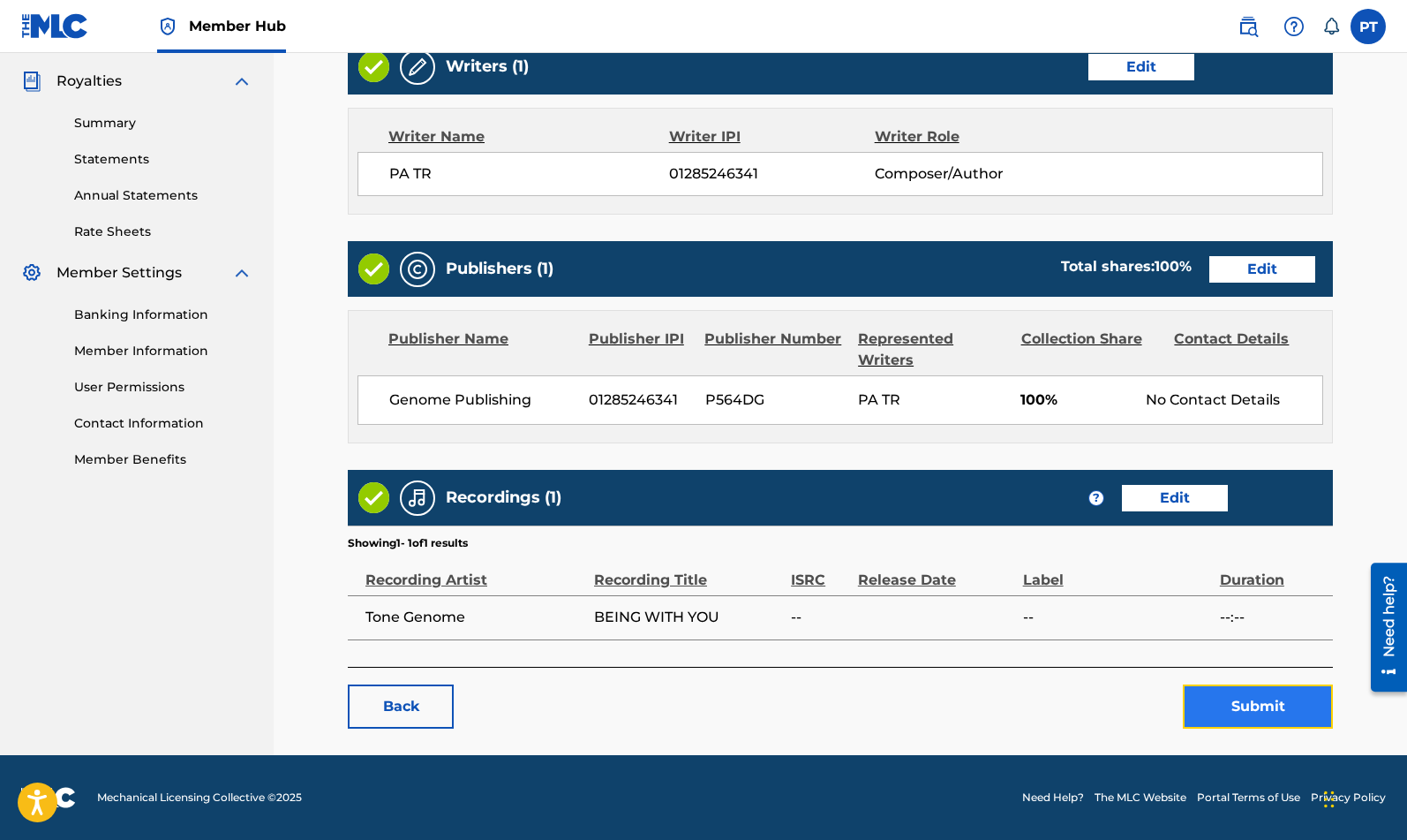
click at [1257, 719] on button "Submit" at bounding box center [1258, 706] width 150 height 44
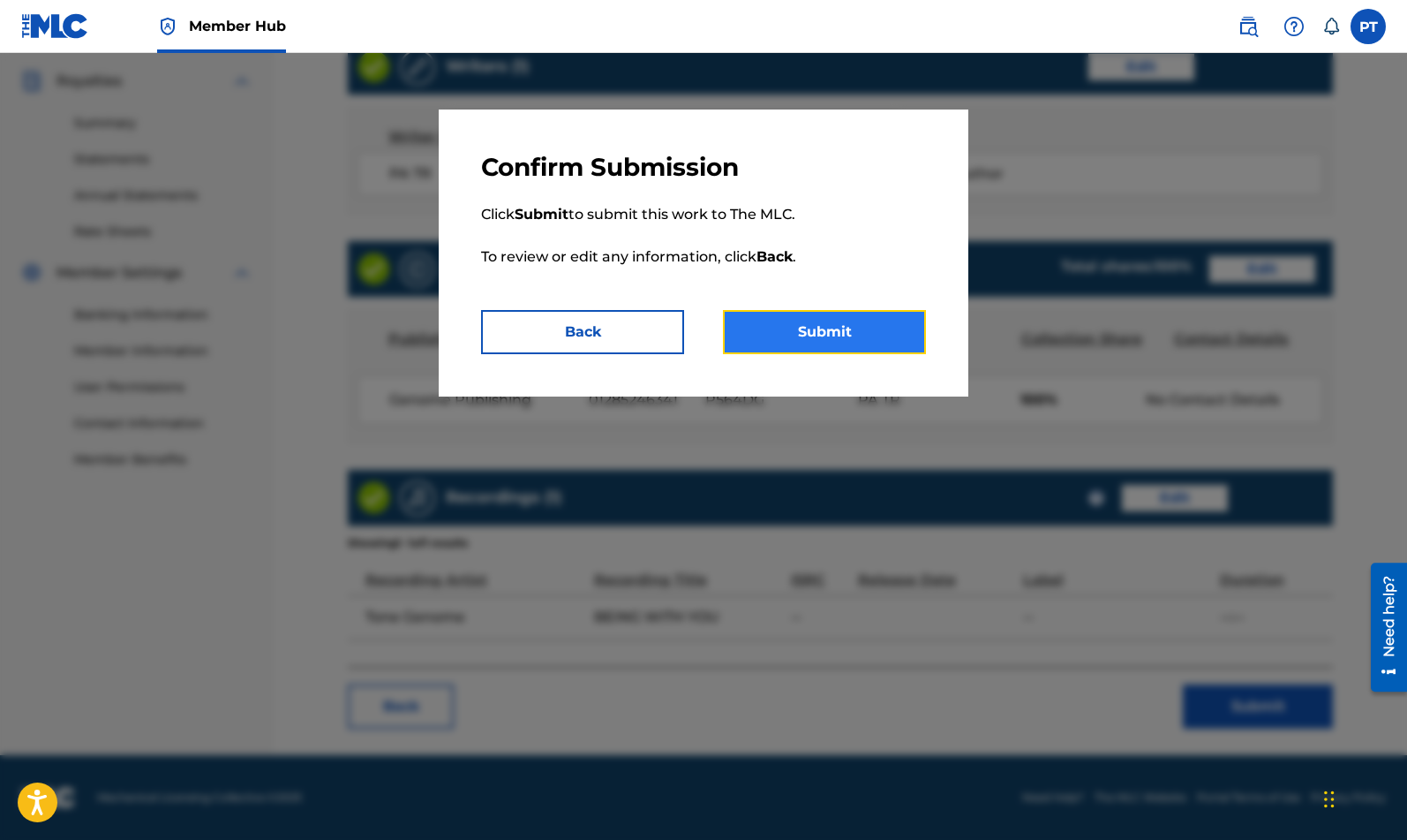
click at [818, 330] on button "Submit" at bounding box center [824, 332] width 203 height 44
